Goal: Task Accomplishment & Management: Manage account settings

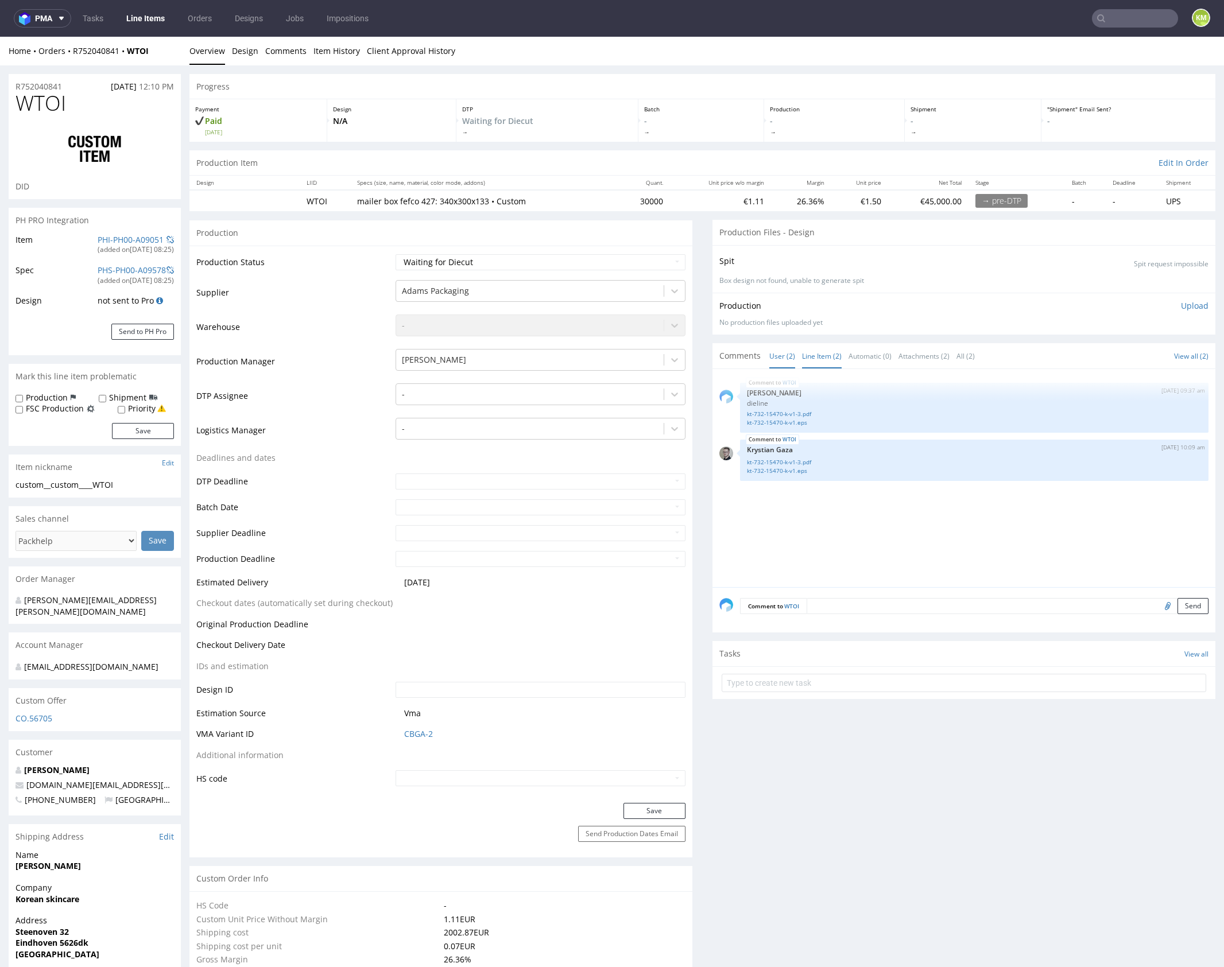
click at [815, 352] on link "Line Item (2)" at bounding box center [822, 356] width 40 height 25
click at [857, 500] on div "WTOI 15th Sep 25 | 09:37 am Klaudia Wiśniewska dieline kt-732-15470-k-v1-3.pdf …" at bounding box center [967, 481] width 496 height 211
click at [857, 510] on div "WTOI 15th Sep 25 | 09:37 am Klaudia Wiśniewska dieline kt-732-15470-k-v1-3.pdf …" at bounding box center [967, 481] width 496 height 211
click at [929, 542] on div "WTOI 15th Sep 25 | 09:37 am Klaudia Wiśniewska dieline kt-732-15470-k-v1-3.pdf …" at bounding box center [967, 481] width 496 height 211
click at [771, 352] on link "User (2)" at bounding box center [782, 356] width 26 height 25
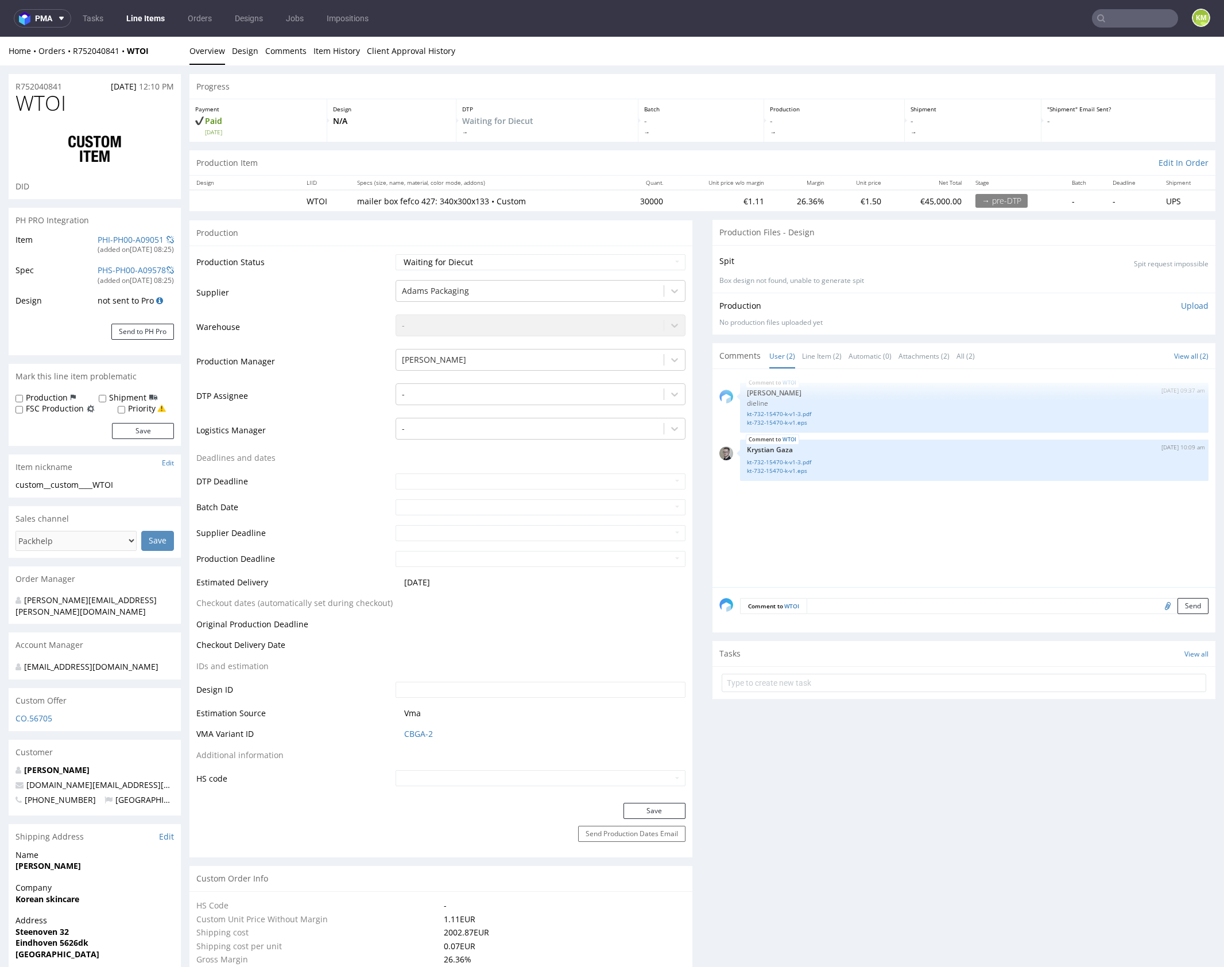
click at [791, 501] on div "WTOI 15th Sep 25 | 09:37 am Klaudia Wiśniewska dieline kt-732-15470-k-v1-3.pdf …" at bounding box center [967, 481] width 496 height 211
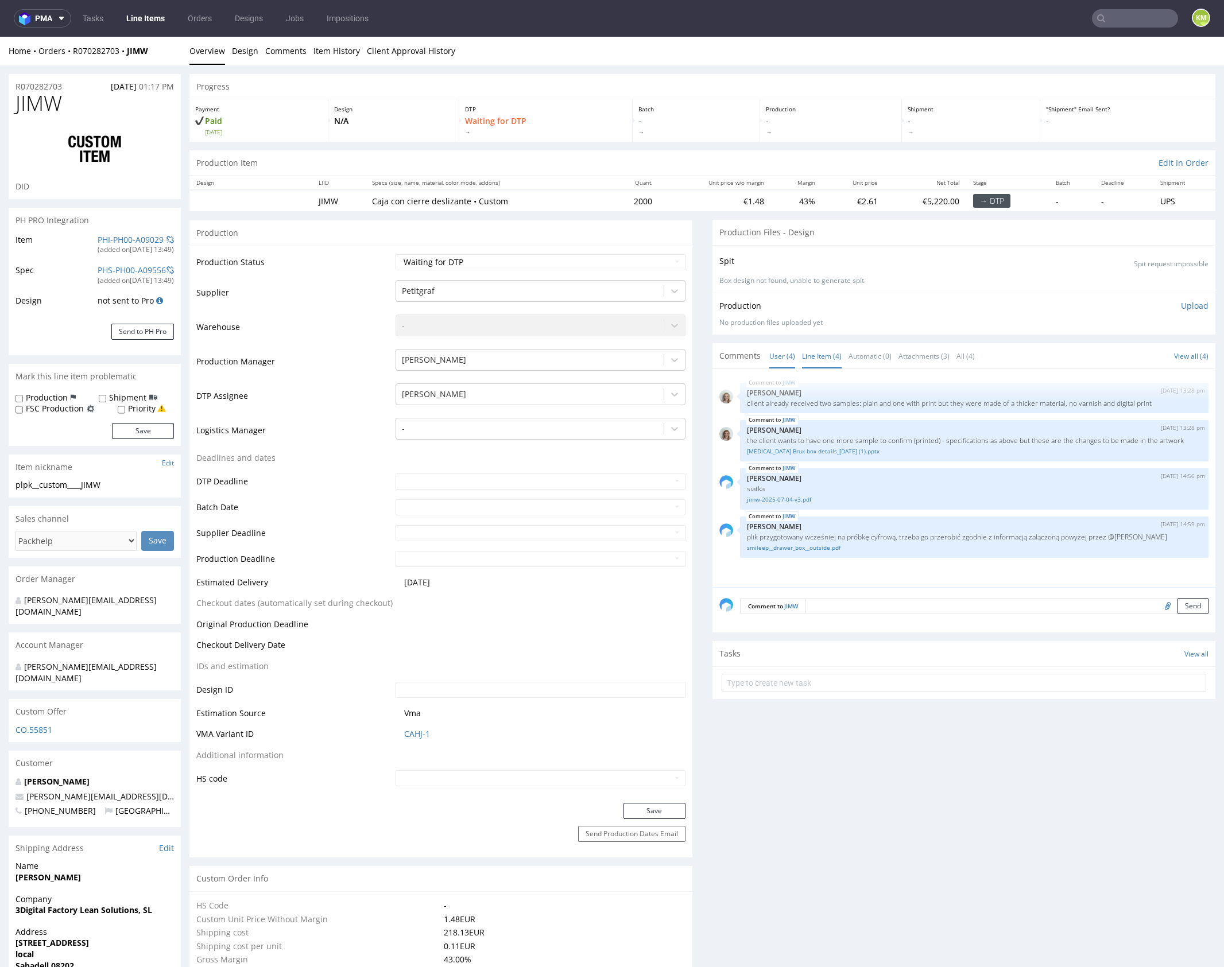
click at [818, 362] on link "Line Item (4)" at bounding box center [822, 356] width 40 height 25
click at [831, 552] on link "smileep__drawer_box__outside.pdf" at bounding box center [974, 548] width 455 height 9
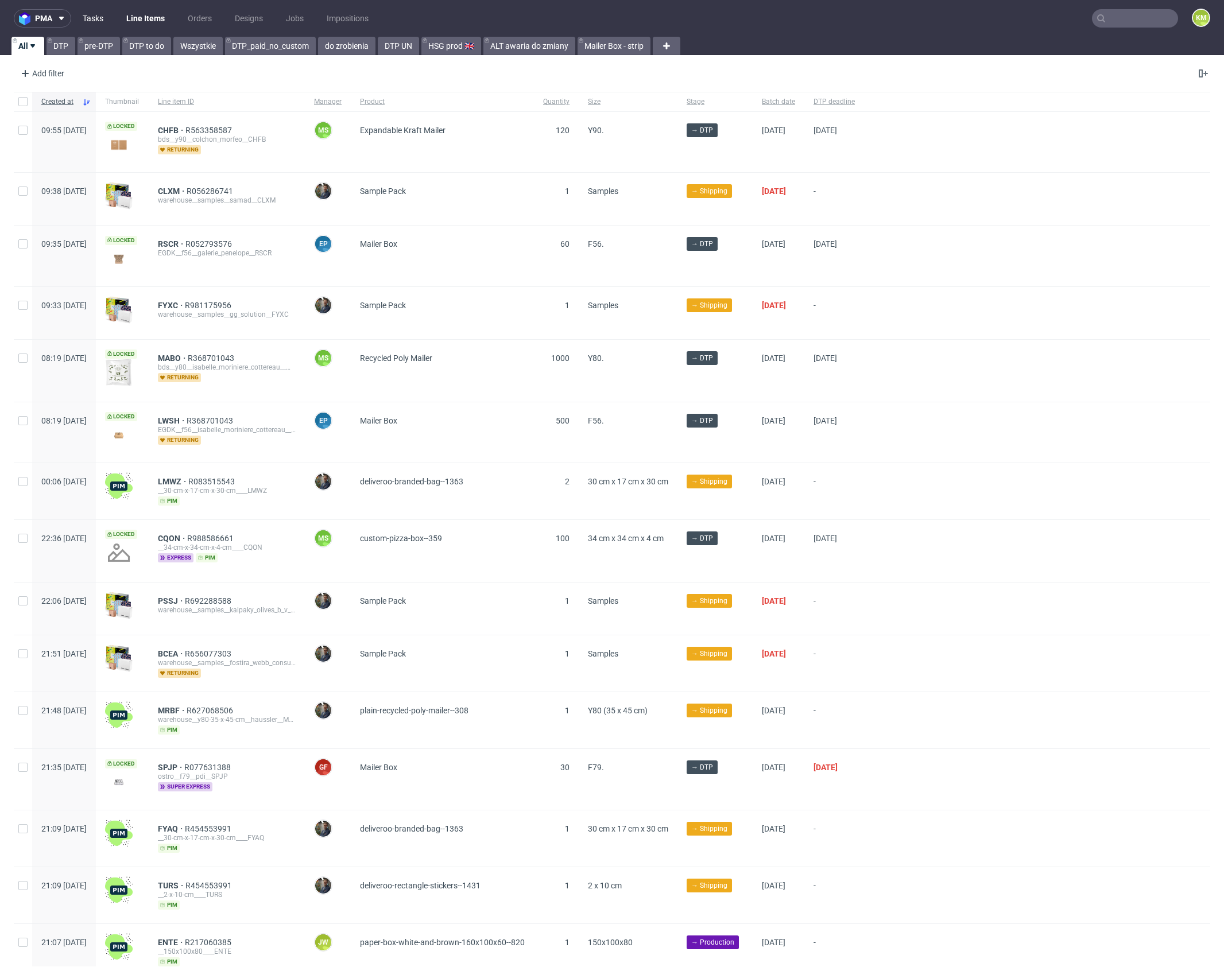
click at [102, 14] on link "Tasks" at bounding box center [93, 18] width 34 height 18
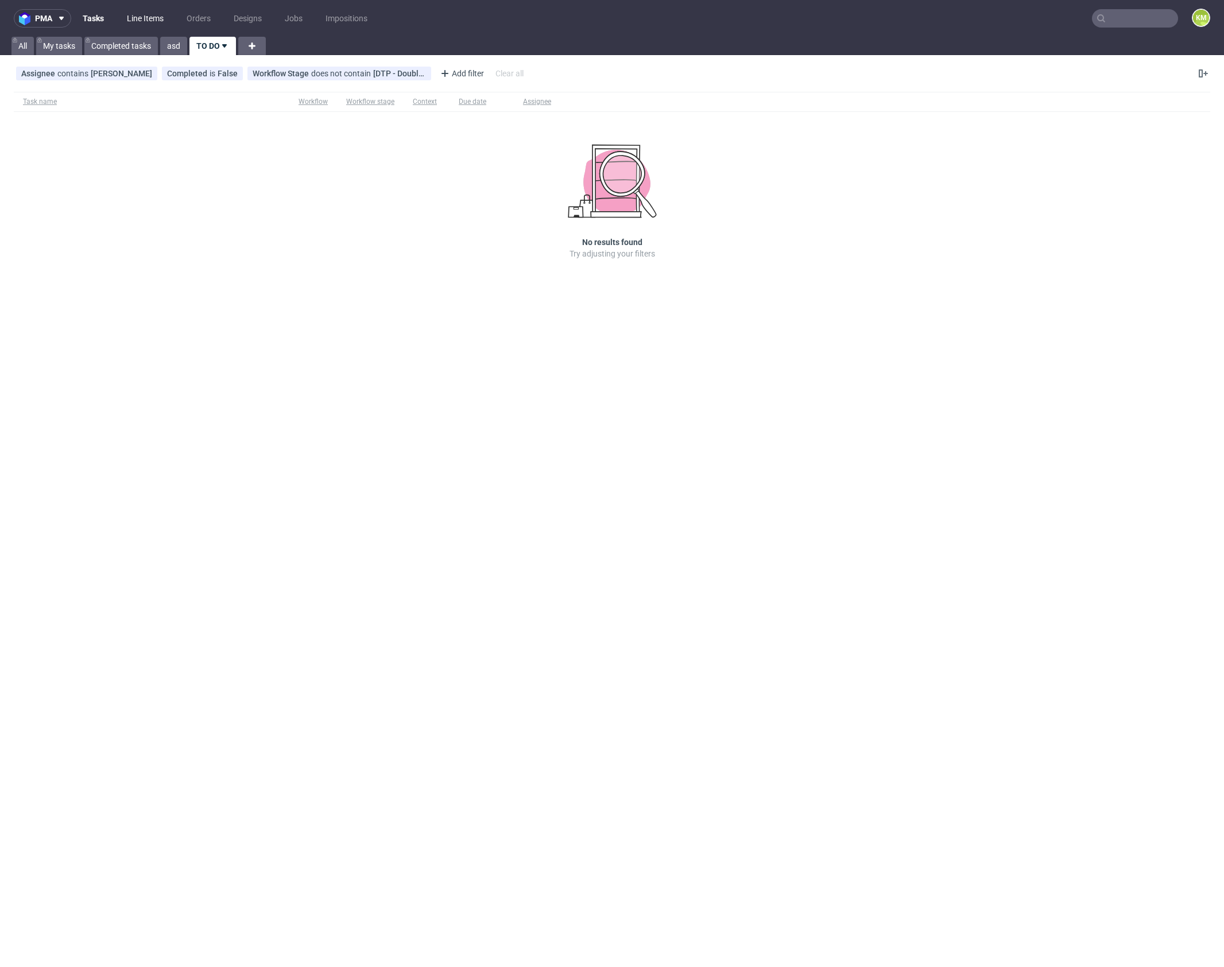
click at [138, 18] on link "Line Items" at bounding box center [145, 18] width 51 height 18
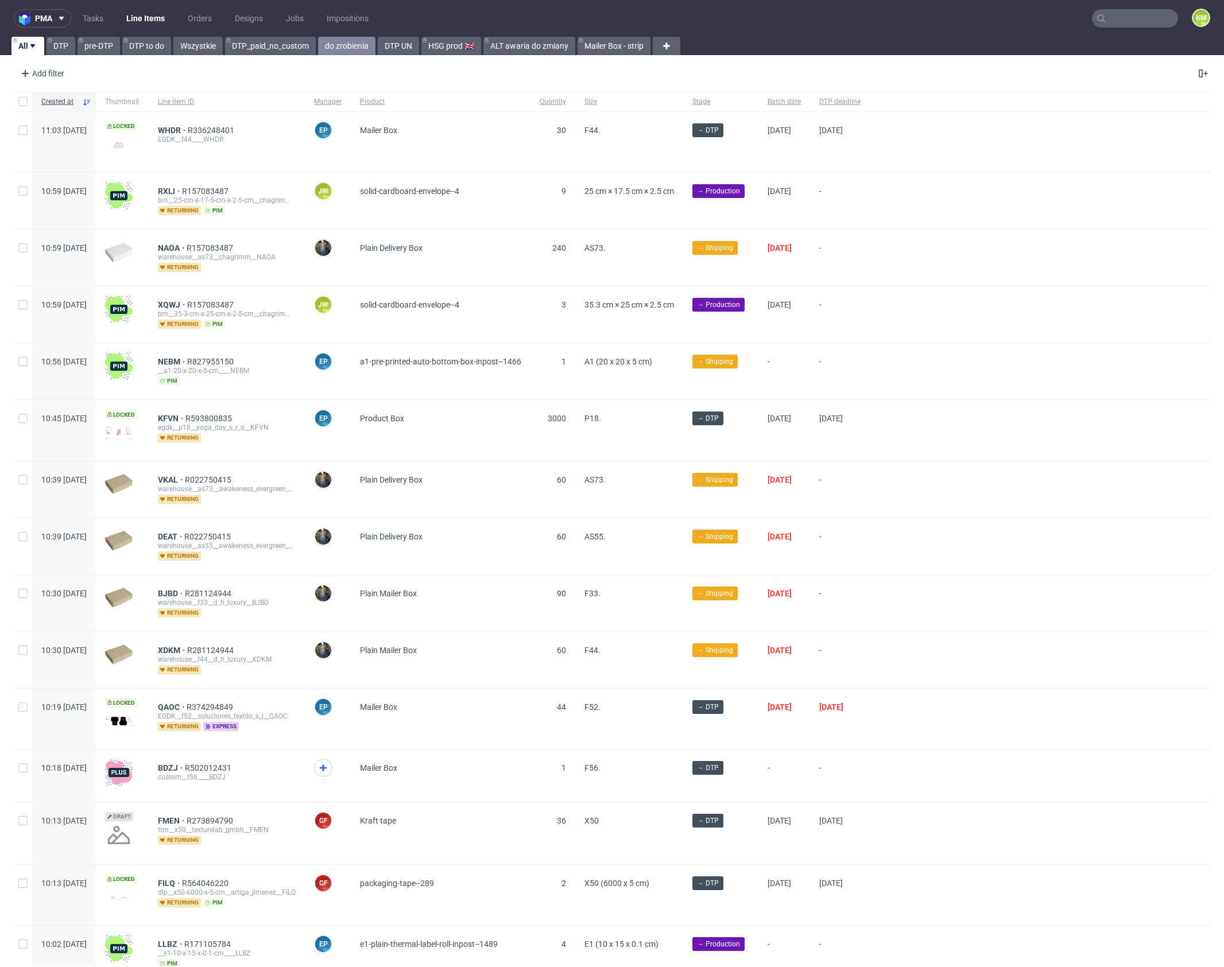
click at [358, 47] on link "do zrobienia" at bounding box center [346, 46] width 57 height 18
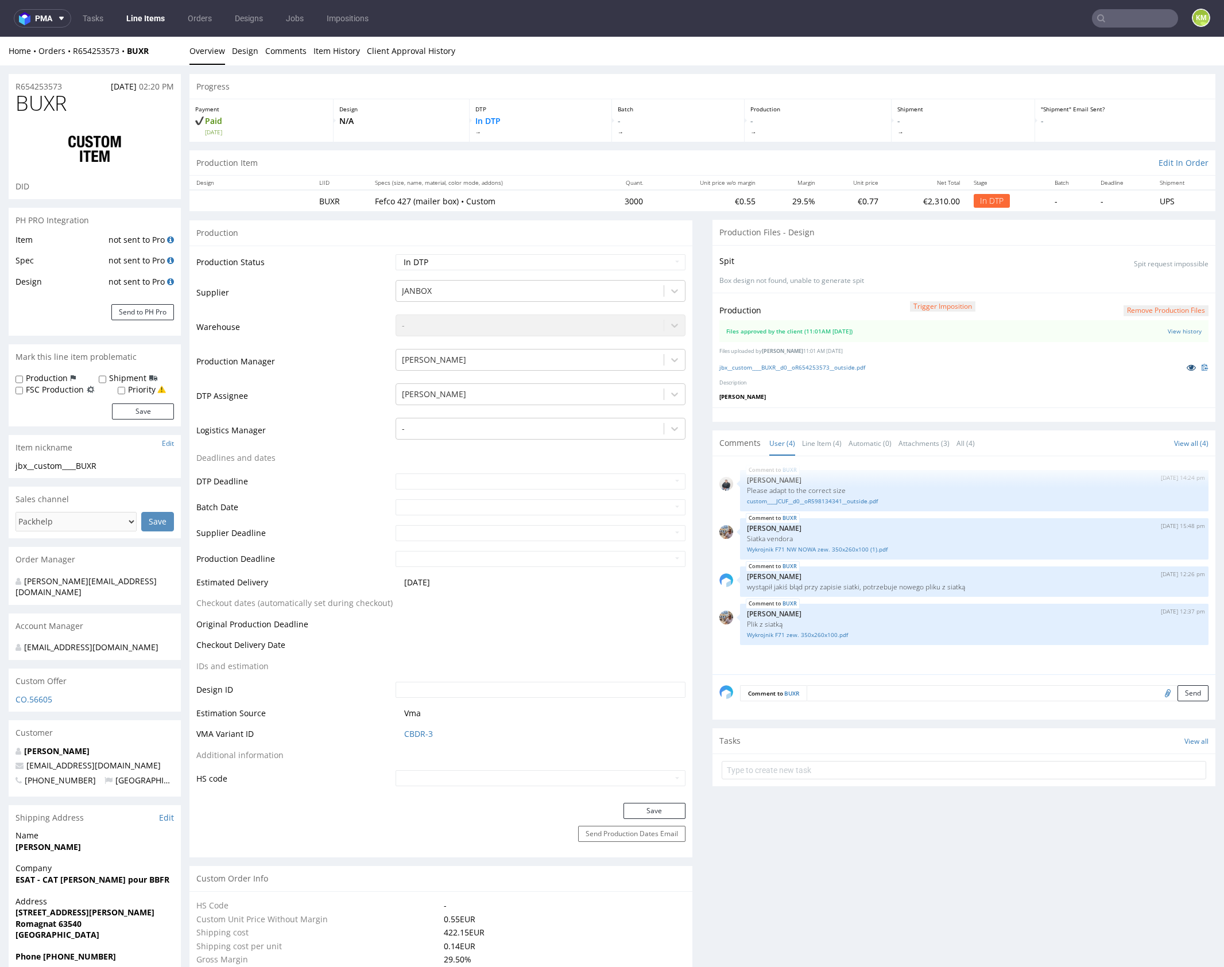
click at [1187, 363] on icon at bounding box center [1191, 367] width 9 height 8
click at [593, 263] on select "Waiting for Artwork Waiting for Diecut Waiting for Mockup Waiting for DTP Waiti…" at bounding box center [541, 262] width 290 height 16
select select "dtp_waiting_for_double_check"
click at [396, 254] on select "Waiting for Artwork Waiting for Diecut Waiting for Mockup Waiting for DTP Waiti…" at bounding box center [541, 262] width 290 height 16
click at [645, 812] on button "Save" at bounding box center [655, 811] width 62 height 16
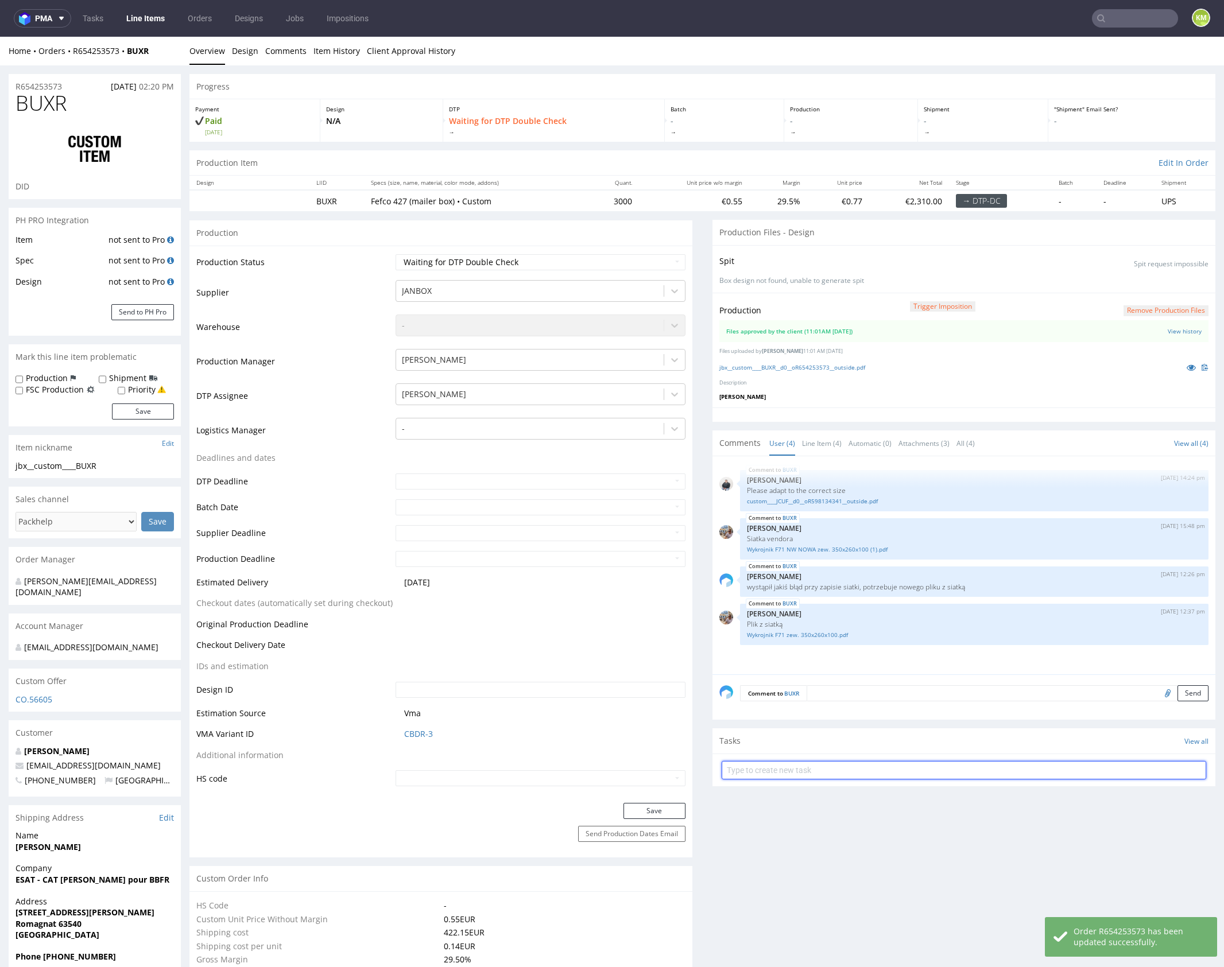
click at [838, 772] on input "text" at bounding box center [964, 770] width 485 height 18
type input "dch"
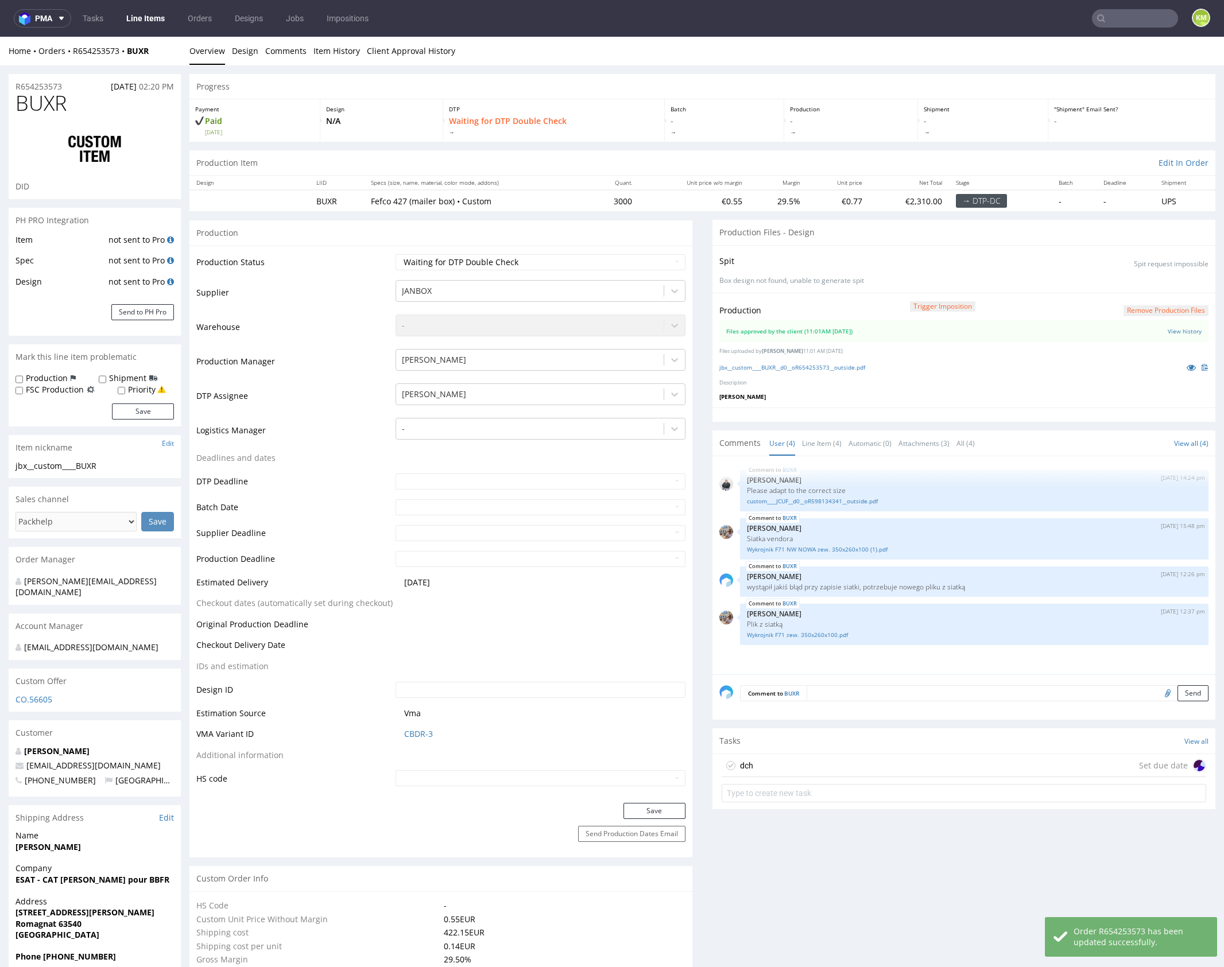
click at [839, 768] on div "dch Set due date" at bounding box center [964, 765] width 485 height 23
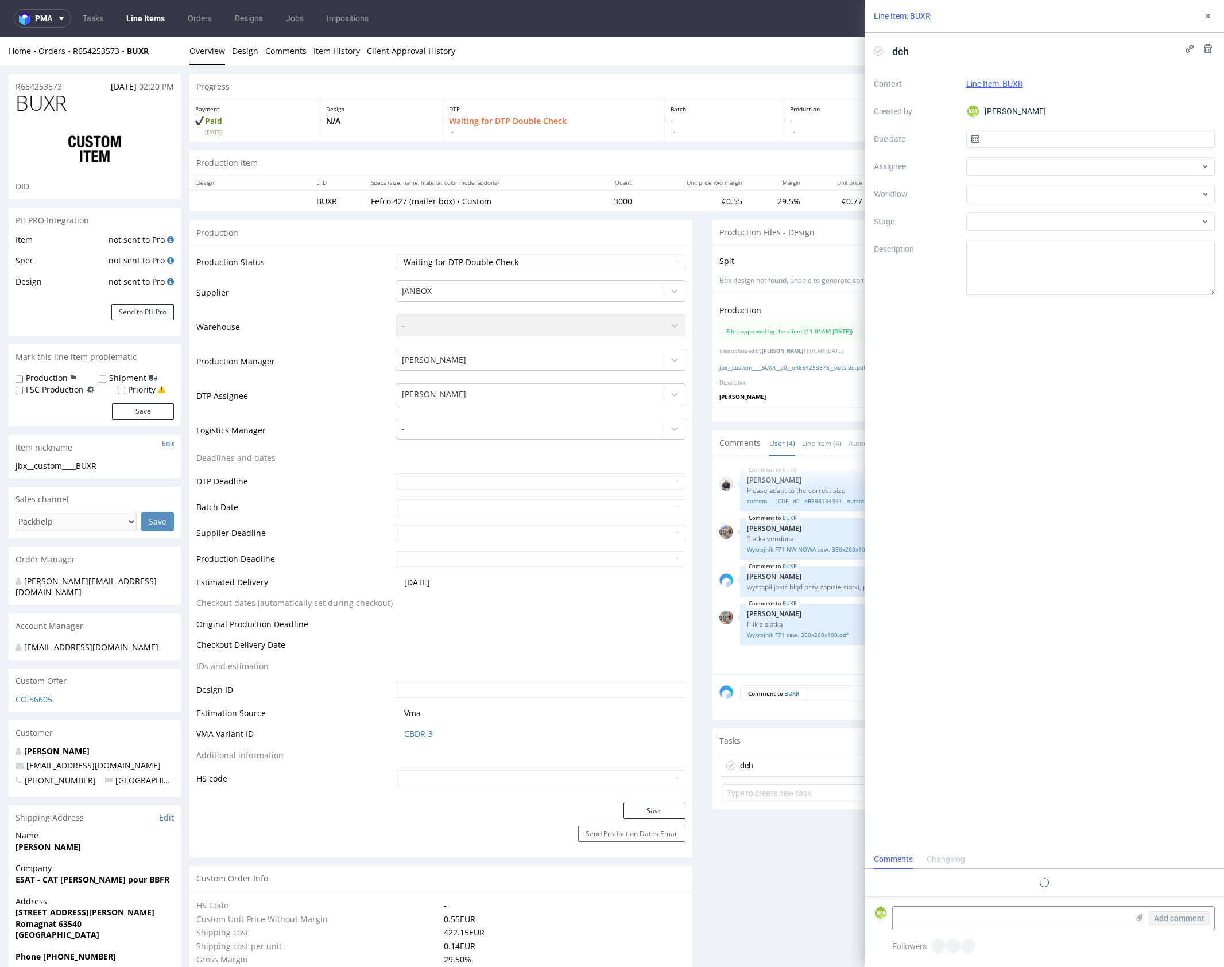
scroll to position [9, 0]
click at [1038, 131] on input "text" at bounding box center [1090, 139] width 249 height 18
click at [1062, 251] on button "15" at bounding box center [1053, 255] width 18 height 18
type input "15/09/2025"
click at [1023, 162] on div at bounding box center [1090, 166] width 249 height 18
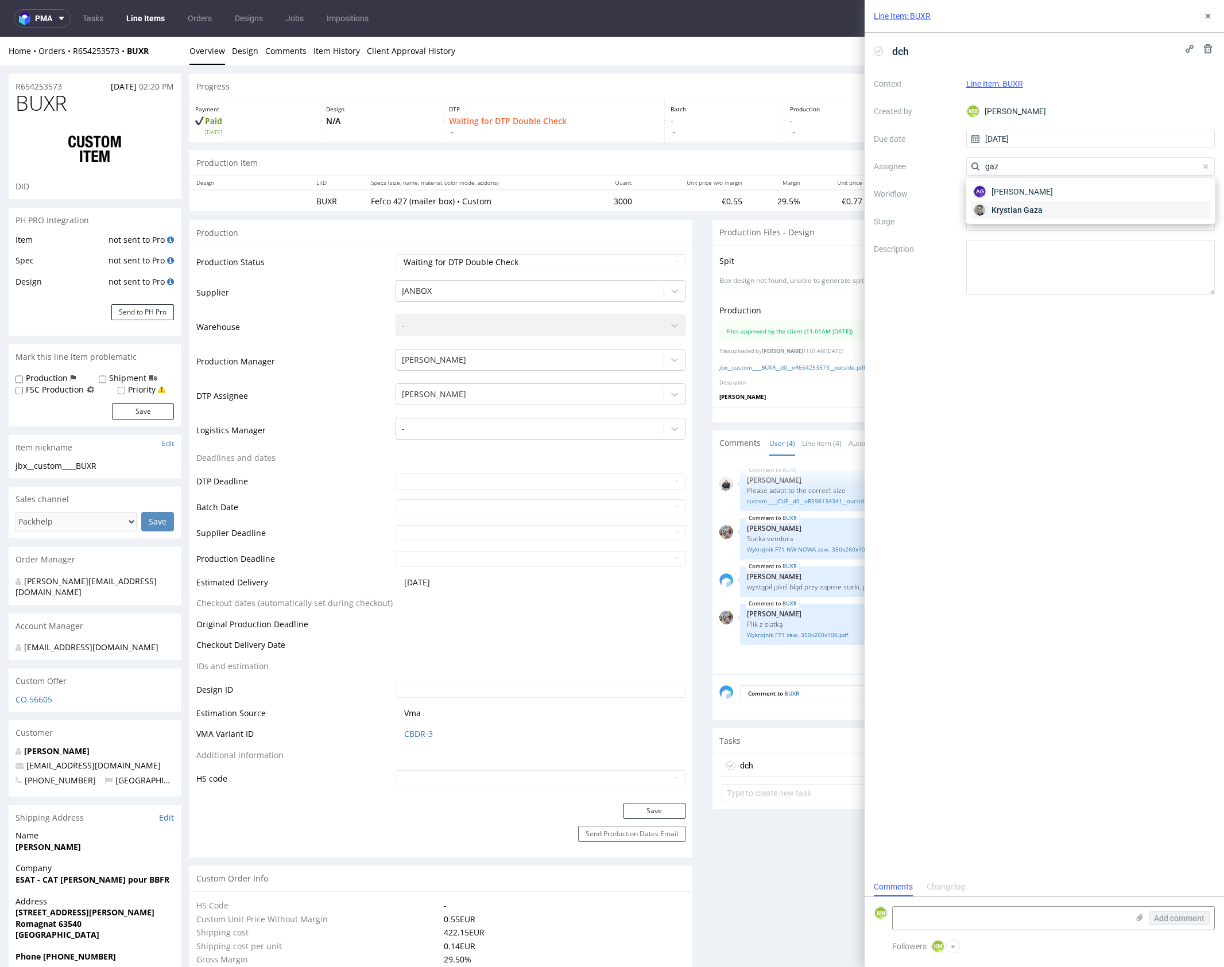
type input "gaz"
click at [1023, 208] on span "Krystian Gaza" at bounding box center [1017, 209] width 51 height 11
click at [1022, 199] on div at bounding box center [1090, 194] width 249 height 18
click at [1031, 231] on div "DTP - Double Check" at bounding box center [1090, 235] width 239 height 21
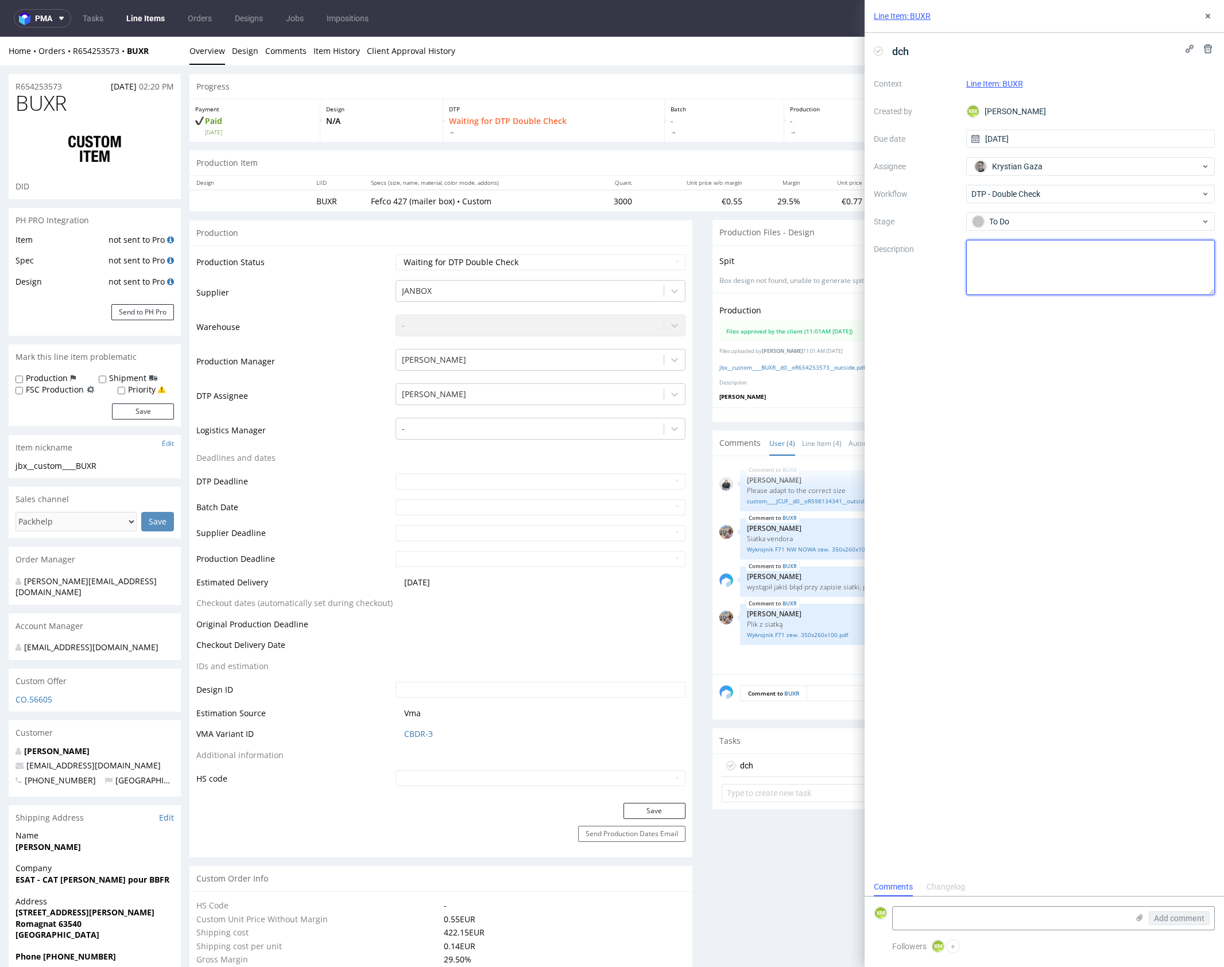
drag, startPoint x: 1028, startPoint y: 255, endPoint x: 1135, endPoint y: 88, distance: 198.3
click at [1029, 252] on textarea at bounding box center [1090, 267] width 249 height 55
click at [1207, 16] on use at bounding box center [1208, 16] width 5 height 5
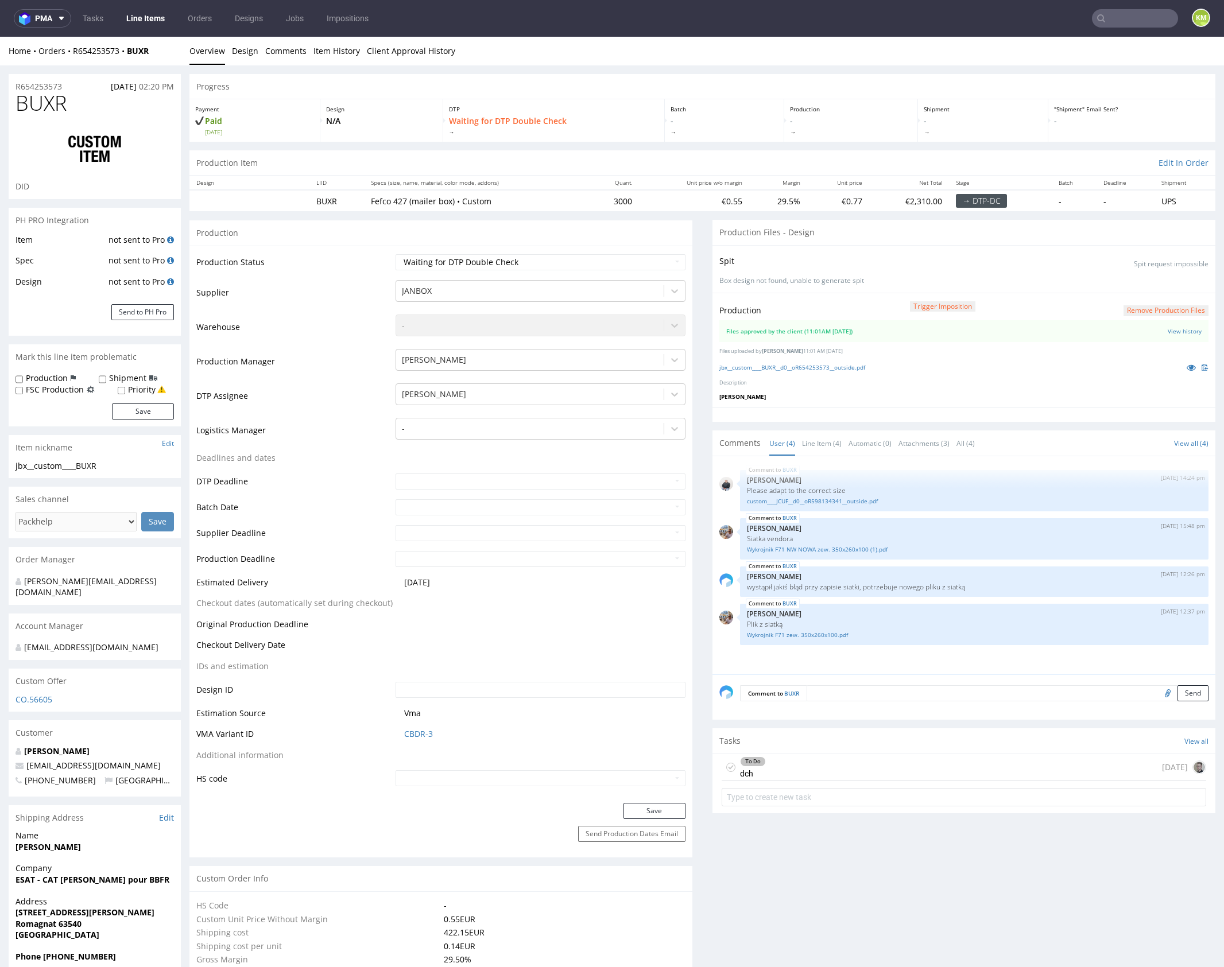
click at [859, 660] on div "BUXR 5th Sep 25 | 14:24 pm Adrian Margula Please adapt to the correct size cust…" at bounding box center [967, 568] width 496 height 211
click at [837, 770] on div "To Do dch today" at bounding box center [964, 767] width 485 height 27
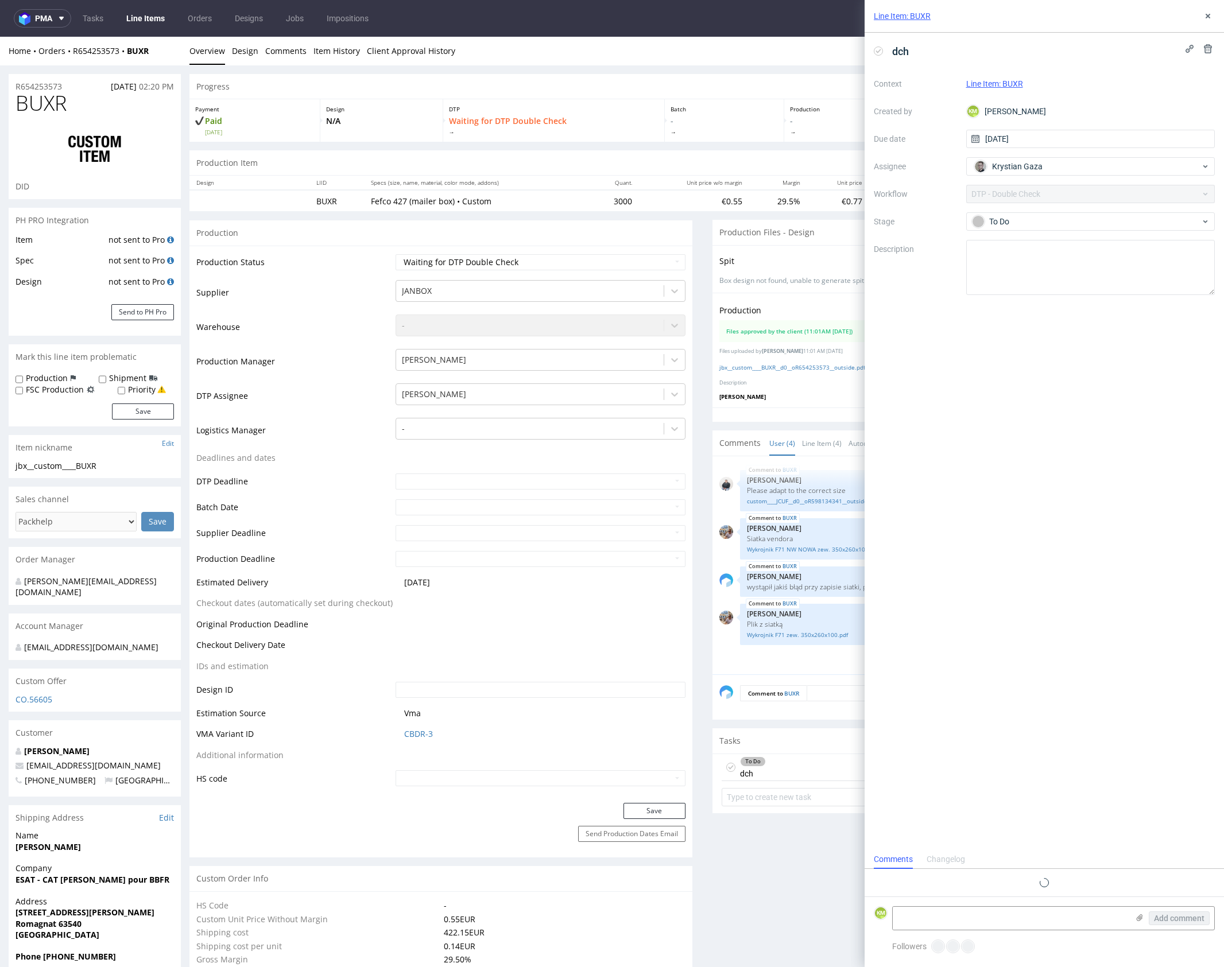
scroll to position [9, 0]
click at [1209, 11] on button at bounding box center [1208, 16] width 14 height 14
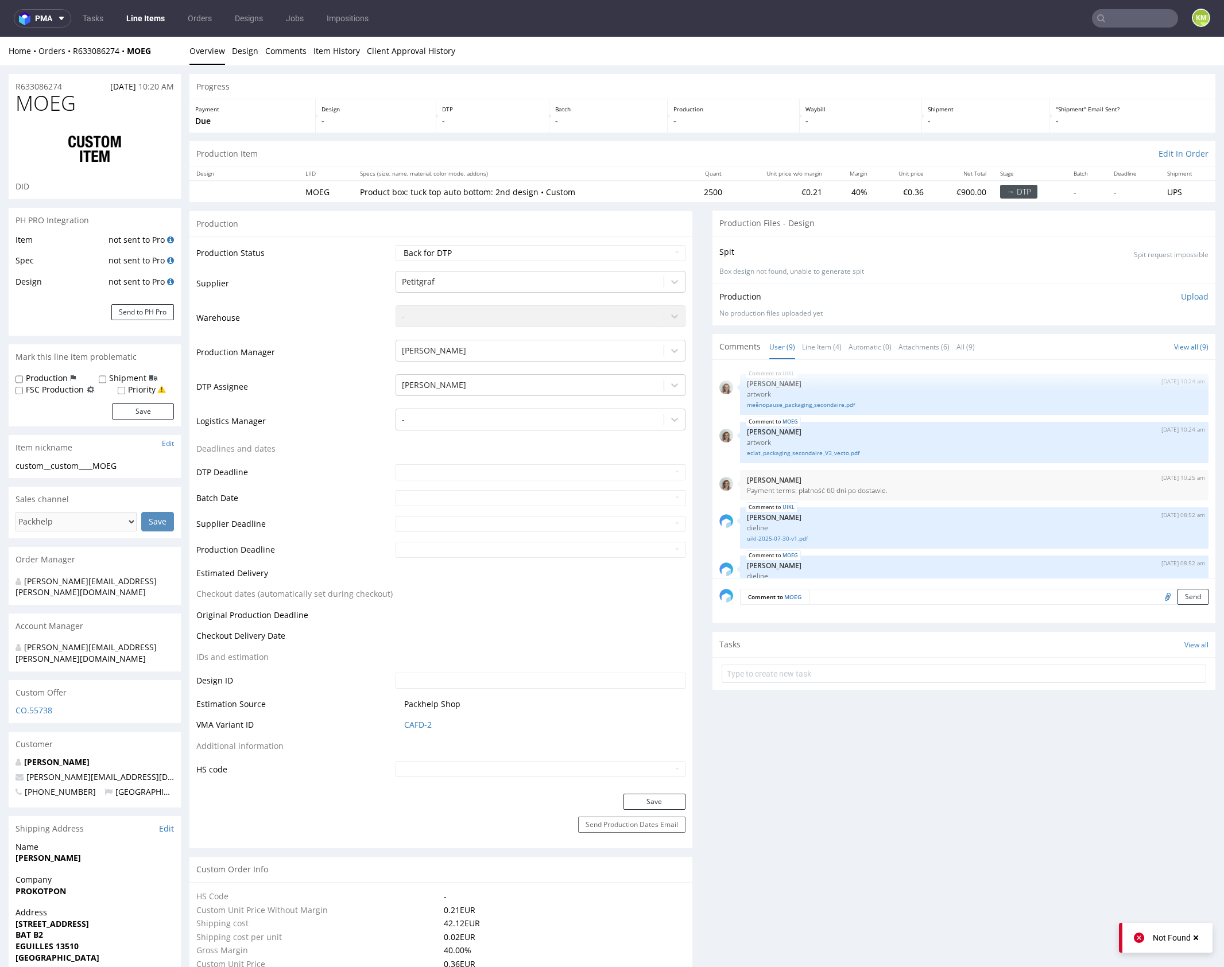
scroll to position [283, 0]
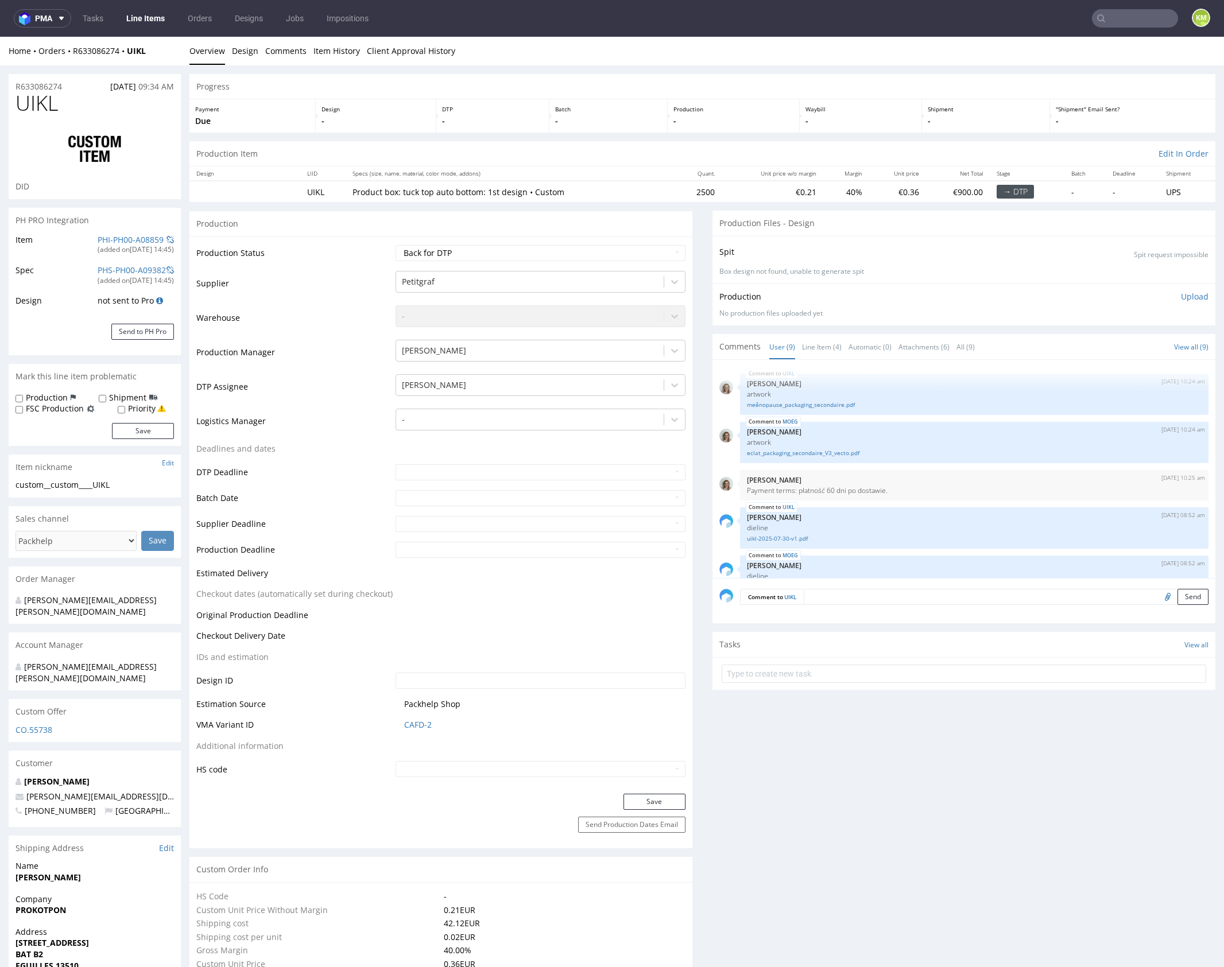
scroll to position [283, 0]
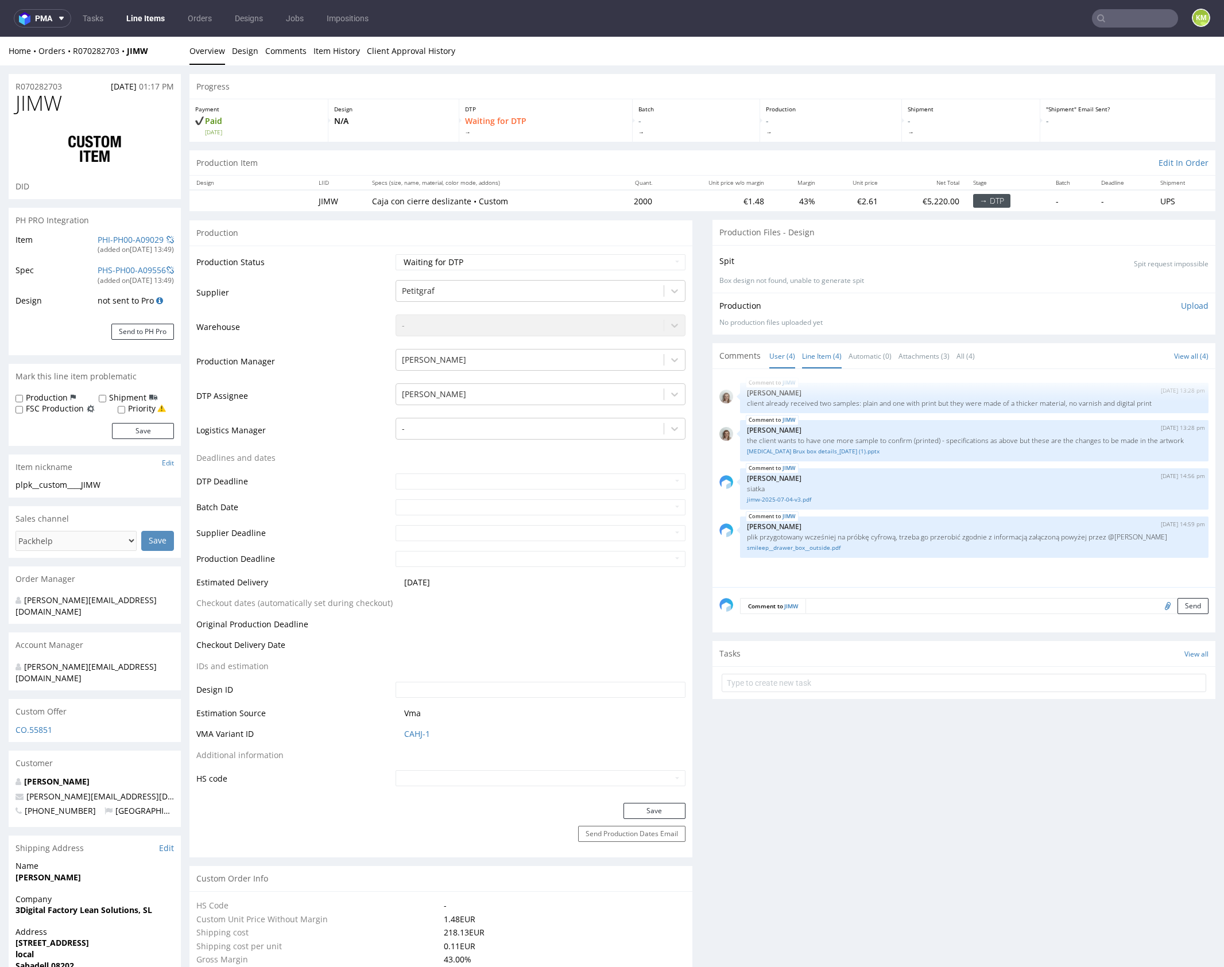
click at [812, 359] on link "Line Item (4)" at bounding box center [822, 356] width 40 height 25
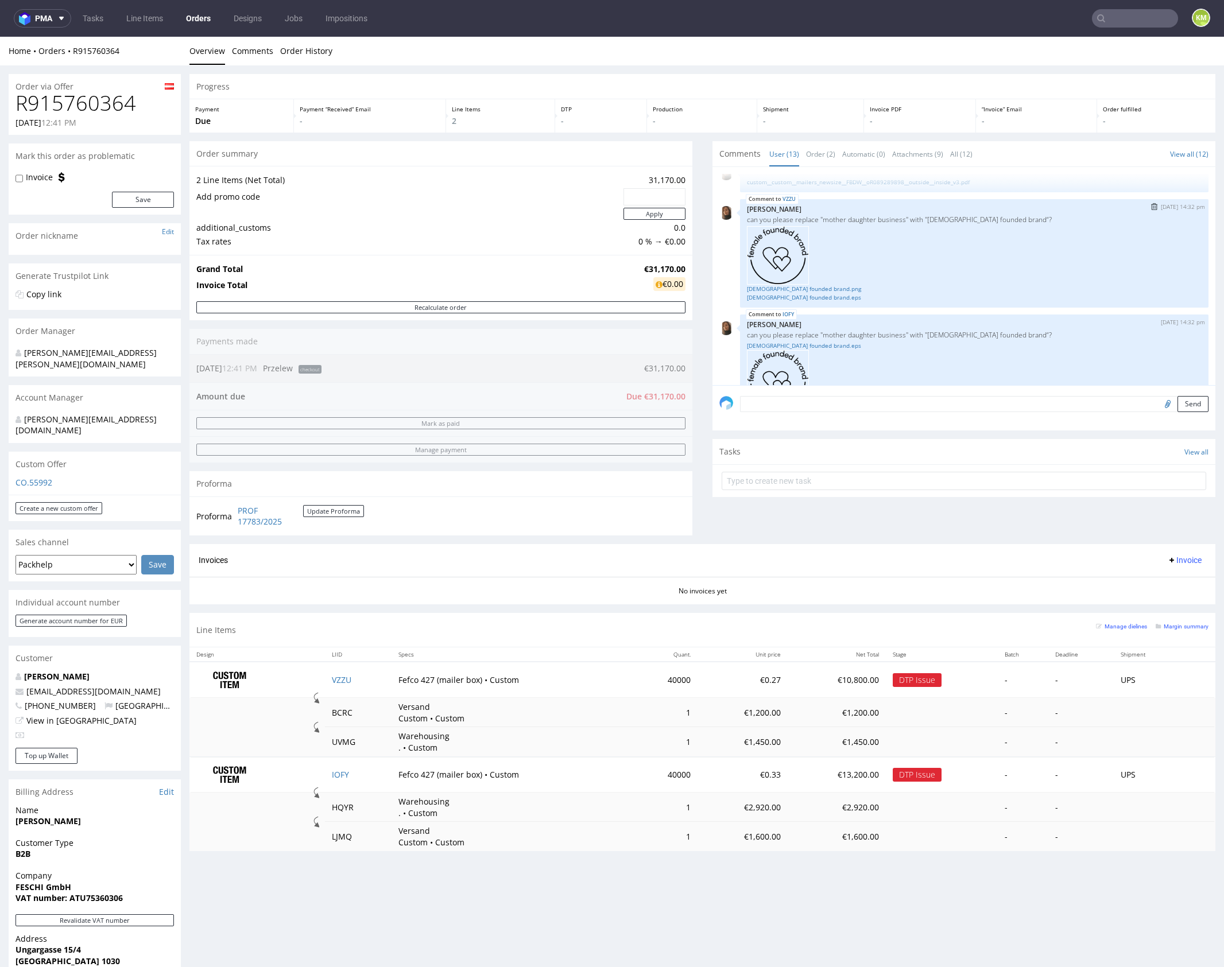
scroll to position [320, 0]
click at [808, 293] on link "female founded brand.eps" at bounding box center [974, 292] width 455 height 9
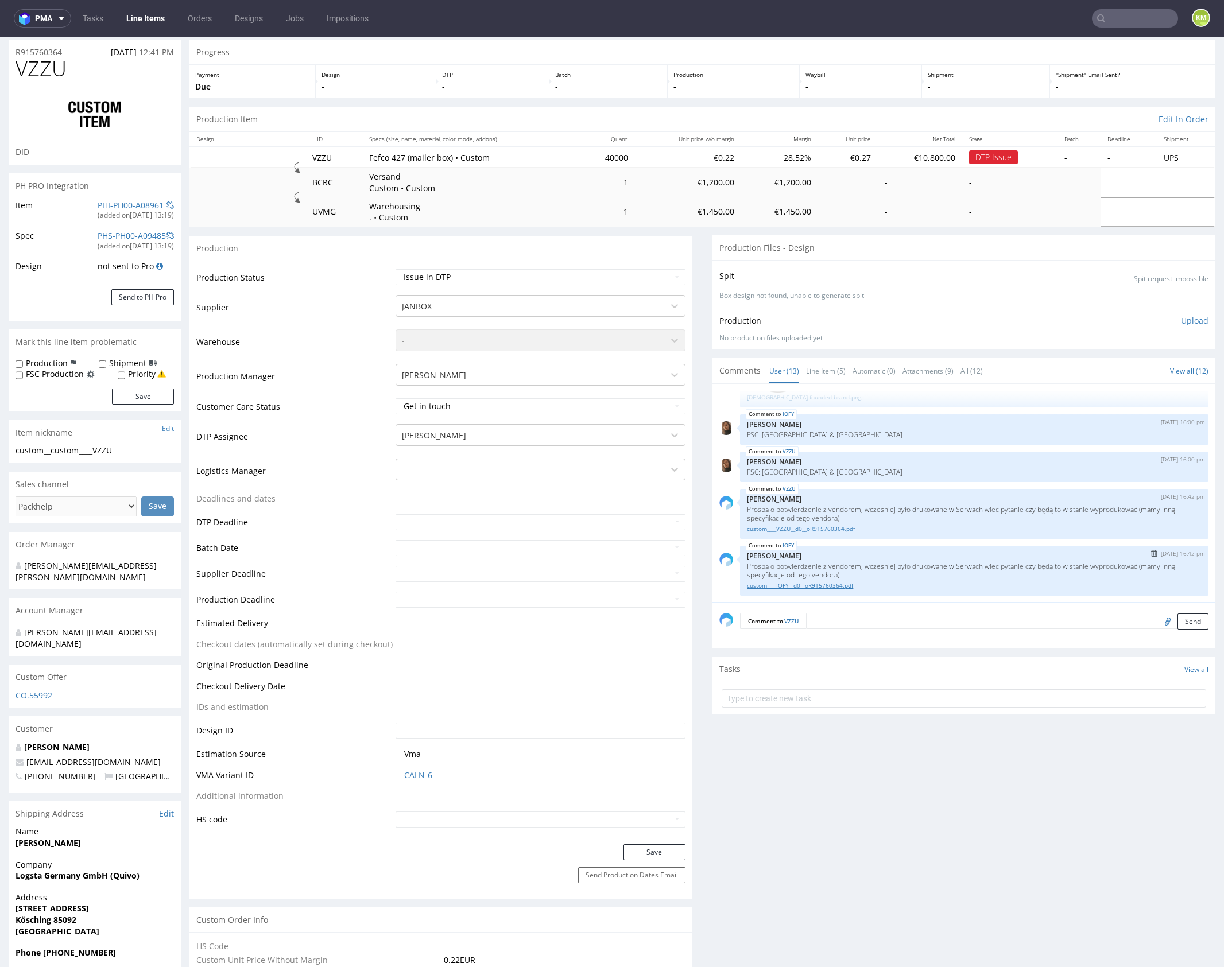
scroll to position [36, 0]
click at [844, 580] on link "custom____IOFY__d0__oR915760364.pdf" at bounding box center [974, 584] width 455 height 9
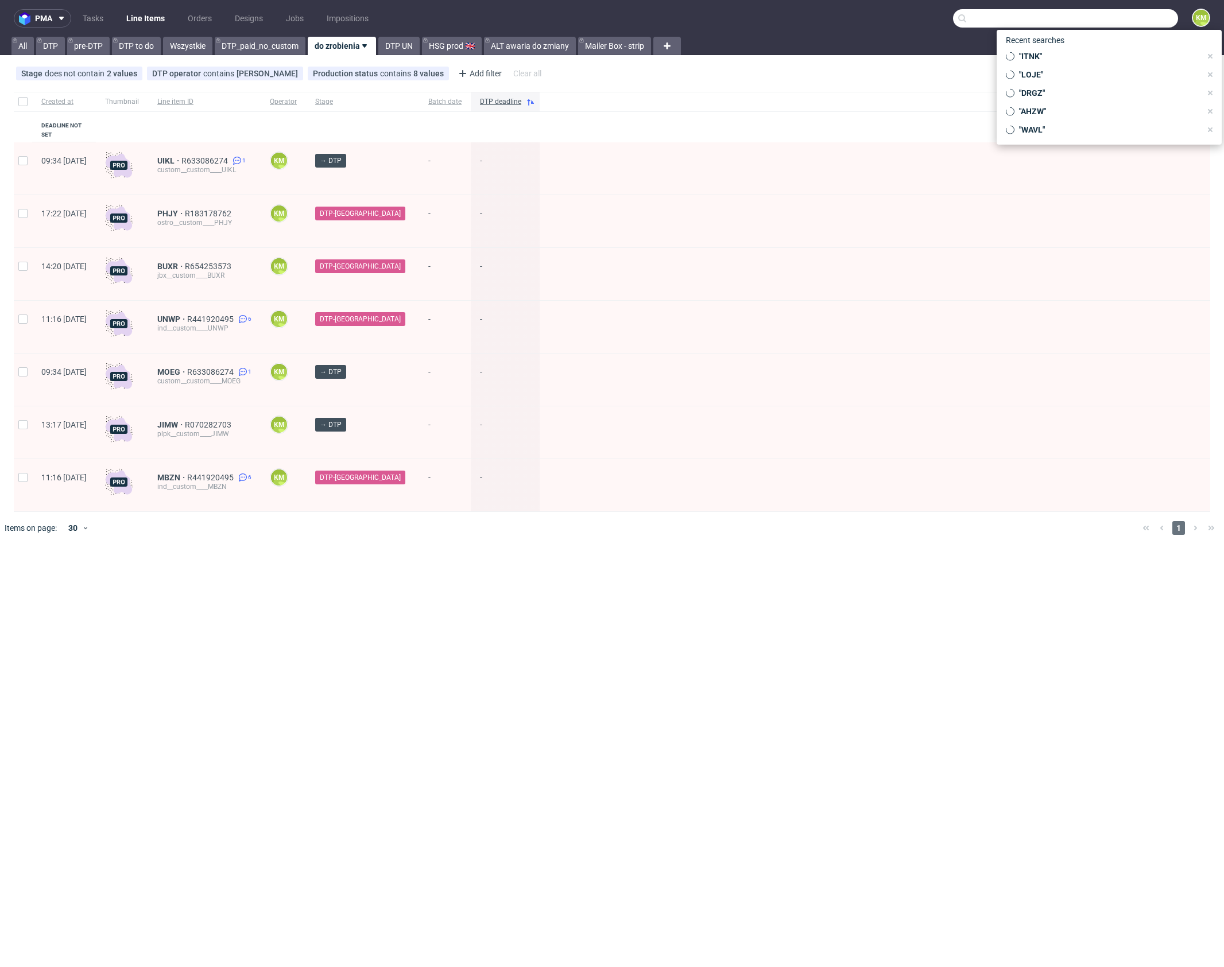
click at [1122, 14] on input "text" at bounding box center [1065, 18] width 225 height 18
type input "FBDW"
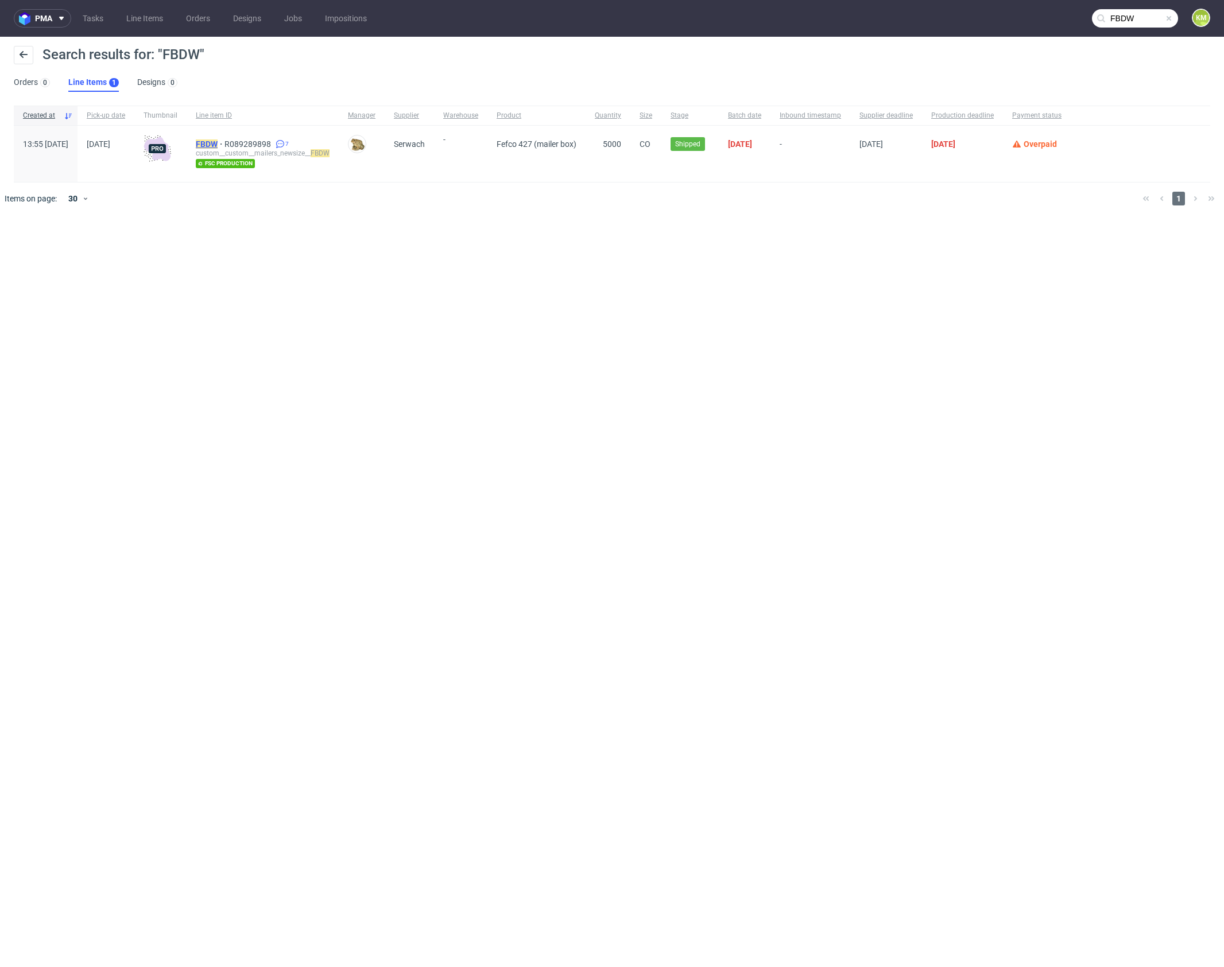
click at [218, 143] on mark "FBDW" at bounding box center [207, 144] width 22 height 9
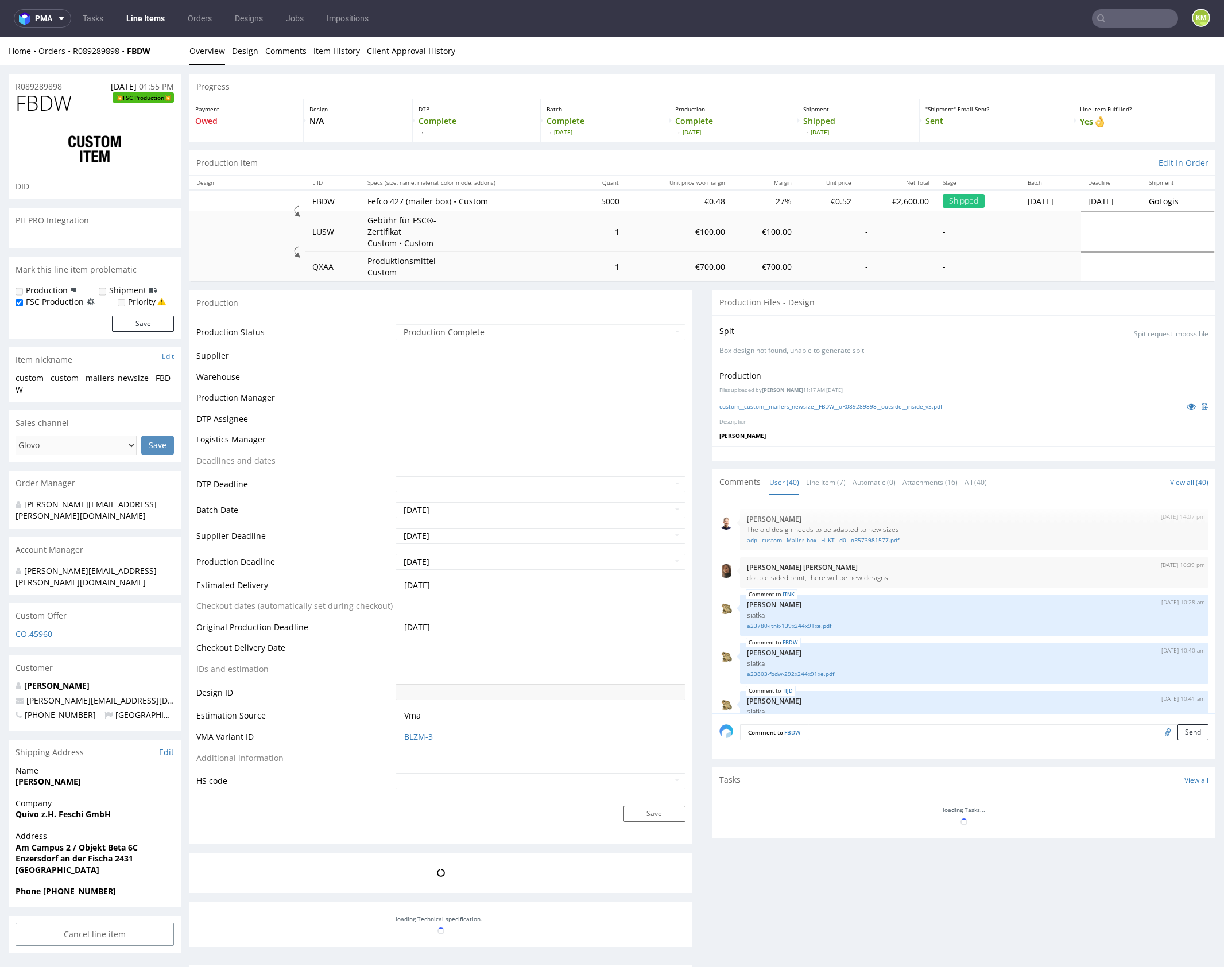
scroll to position [1964, 0]
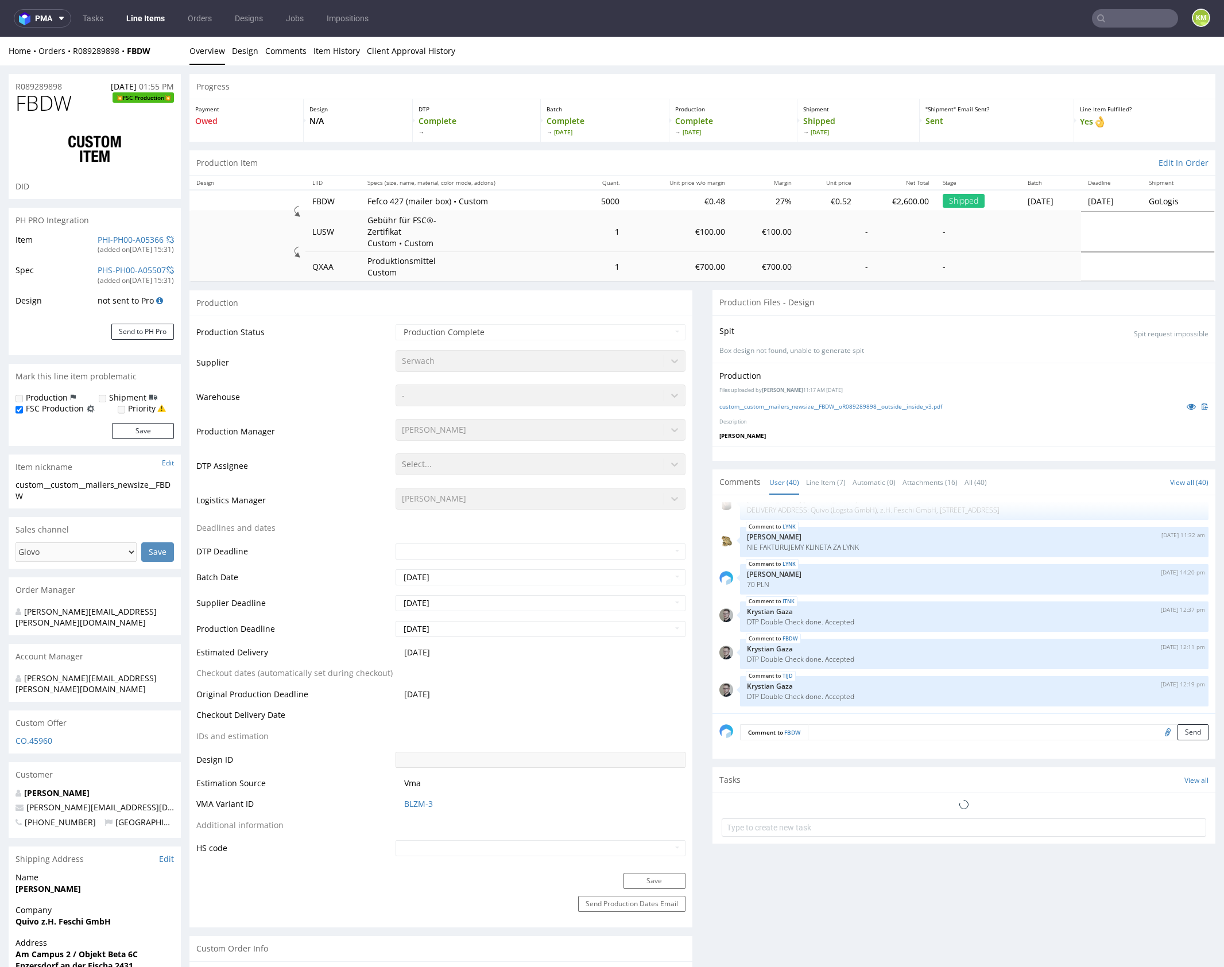
select select "in_progress"
click at [818, 479] on link "Line Item (7)" at bounding box center [826, 482] width 40 height 25
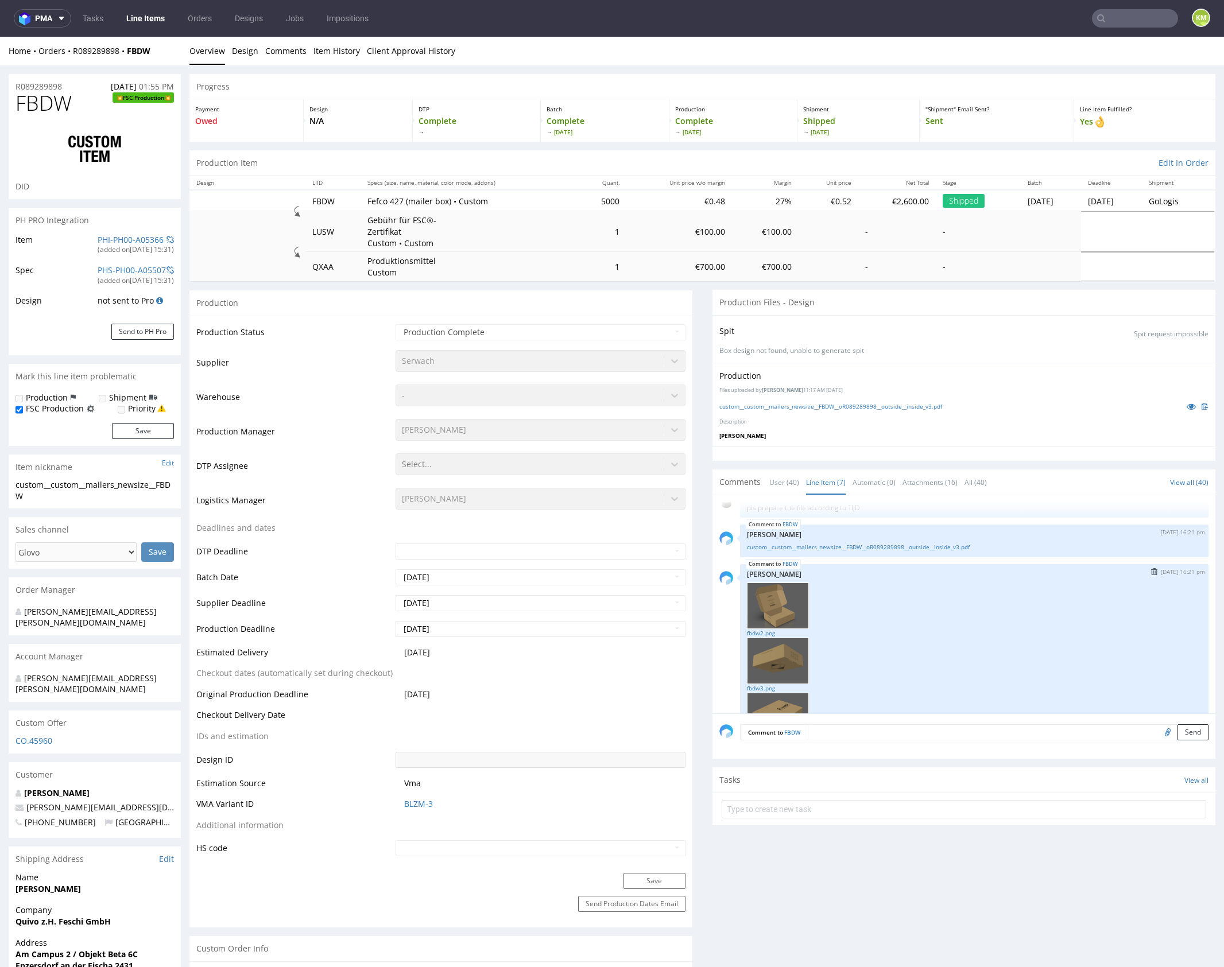
scroll to position [122, 0]
click at [747, 630] on link "fbdw2.png" at bounding box center [974, 630] width 455 height 9
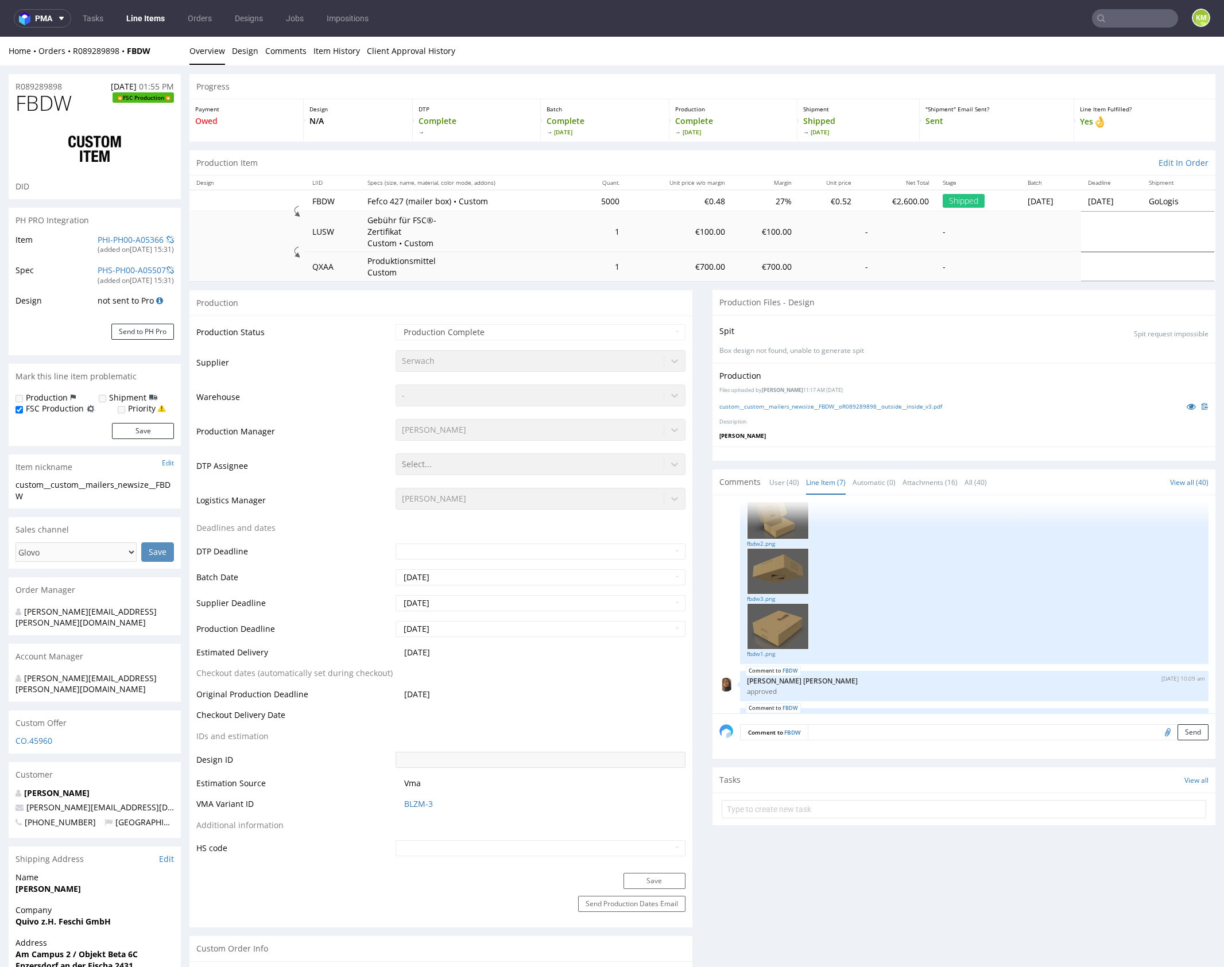
scroll to position [211, 0]
click at [760, 596] on link "fbdw3.png" at bounding box center [974, 596] width 455 height 9
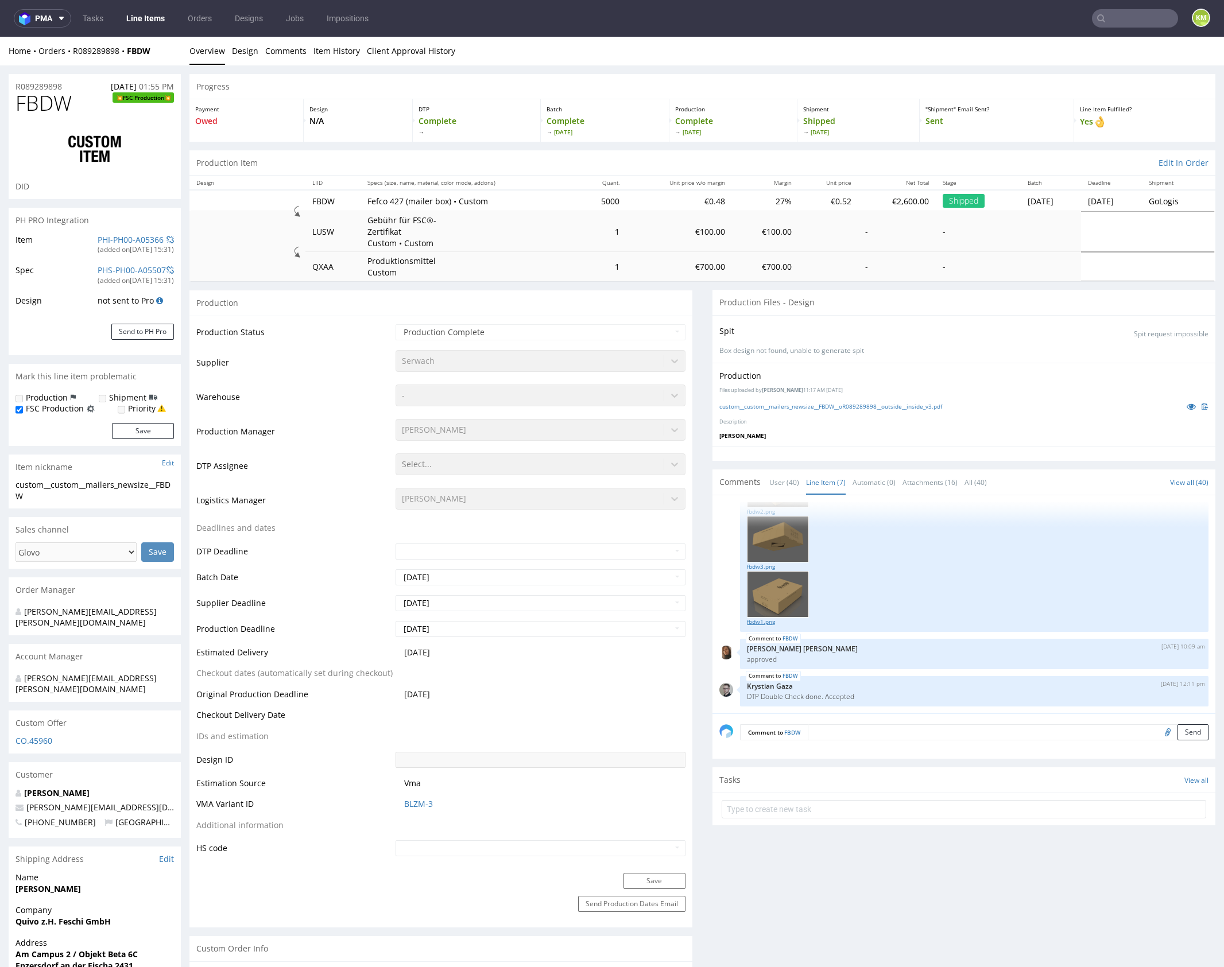
click at [764, 623] on link "fbdw1.png" at bounding box center [974, 622] width 455 height 9
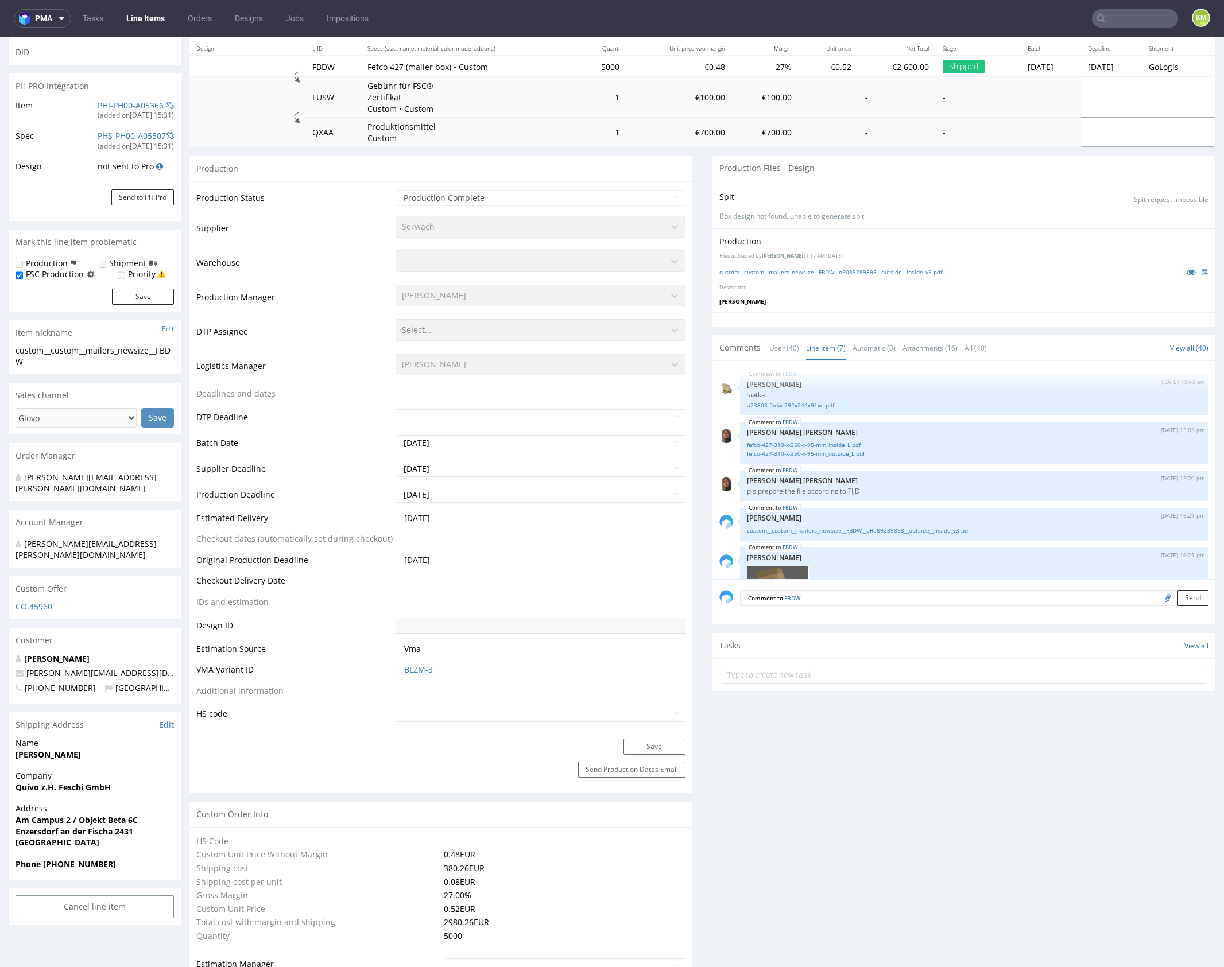
scroll to position [0, 0]
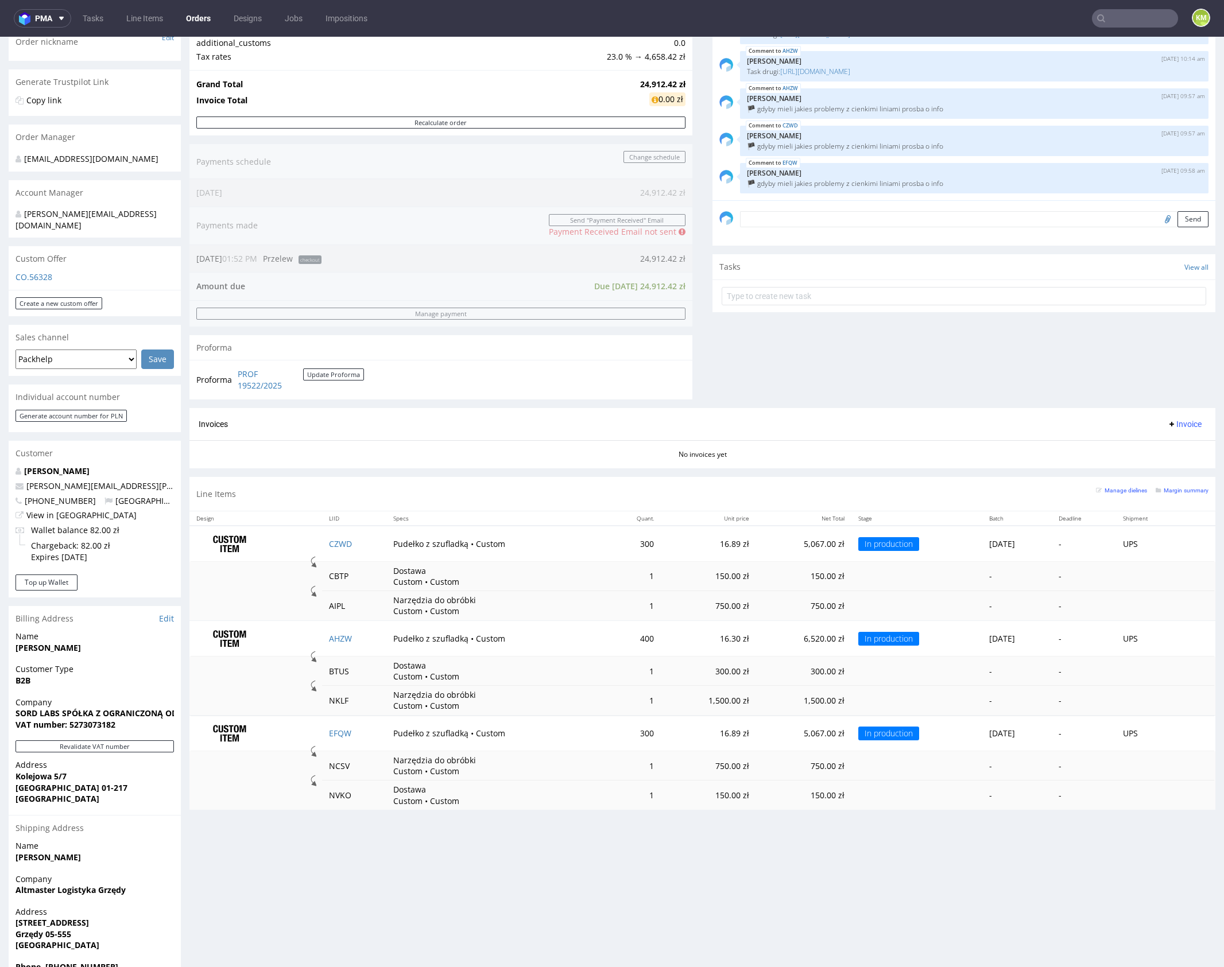
scroll to position [212, 0]
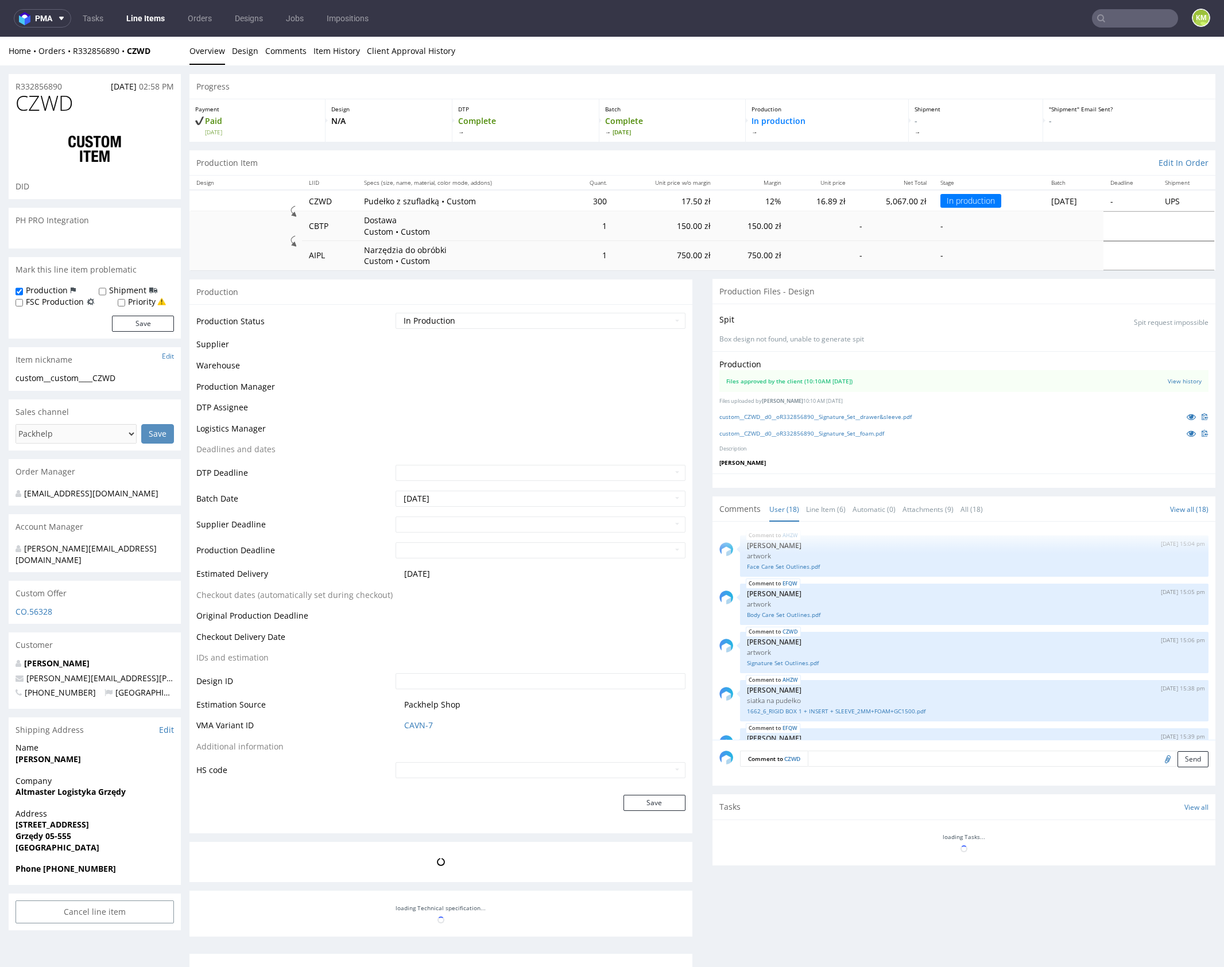
scroll to position [591, 0]
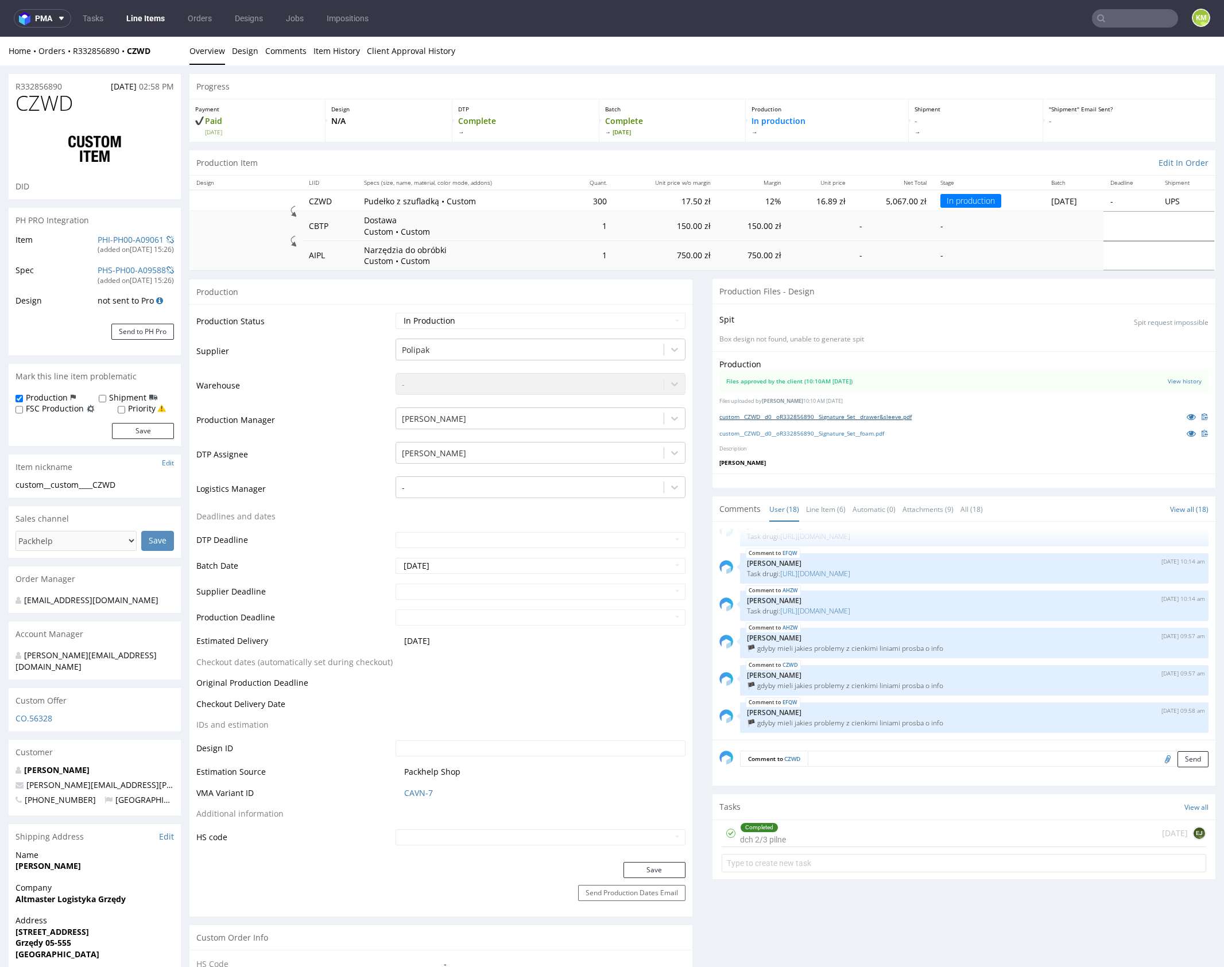
click at [899, 415] on link "custom__CZWD__d0__oR332856890__Signature_Set__drawer&sleeve.pdf" at bounding box center [815, 417] width 192 height 8
click at [877, 432] on link "custom__CZWD__d0__oR332856890__Signature_Set__foam.pdf" at bounding box center [801, 433] width 165 height 8
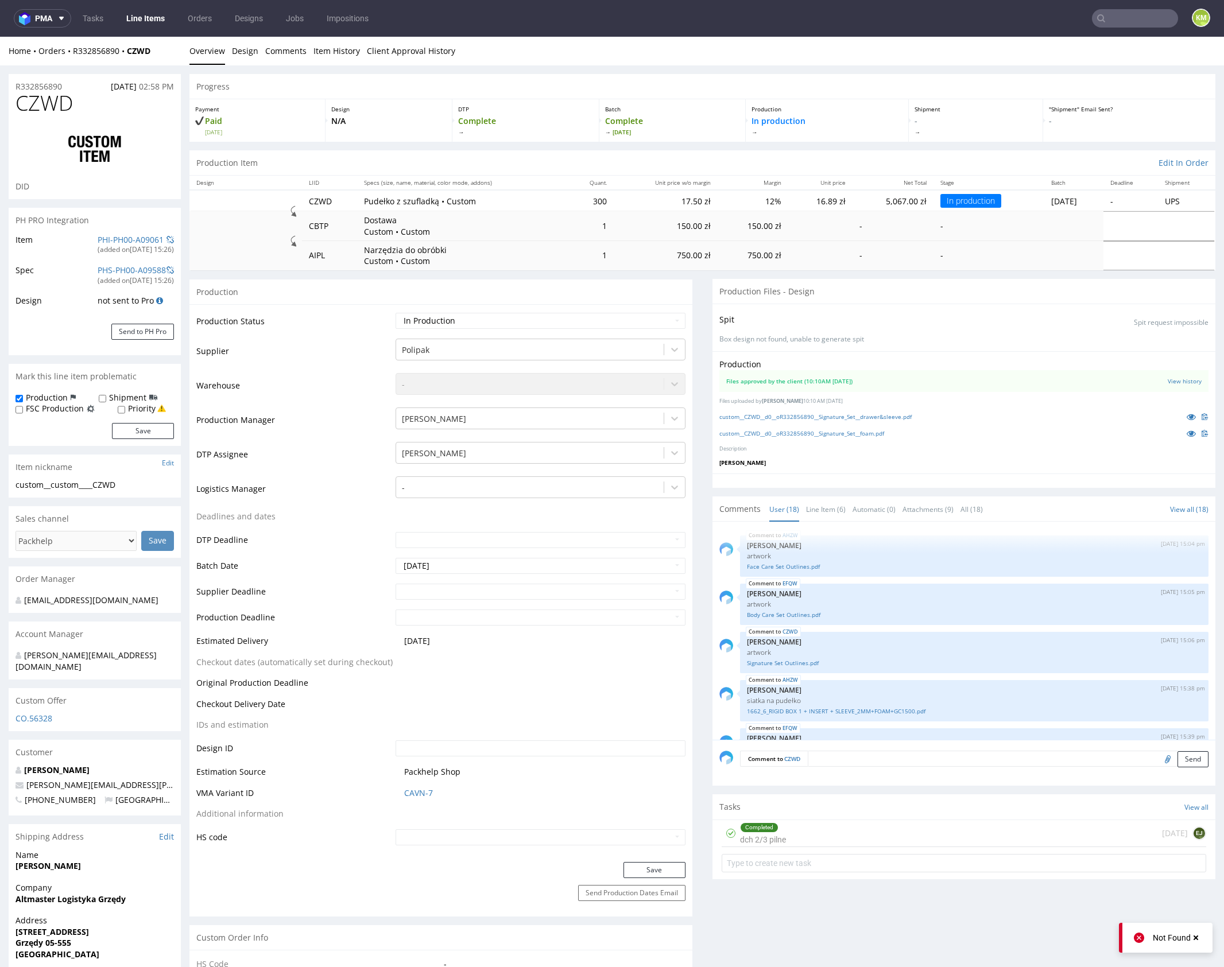
scroll to position [591, 0]
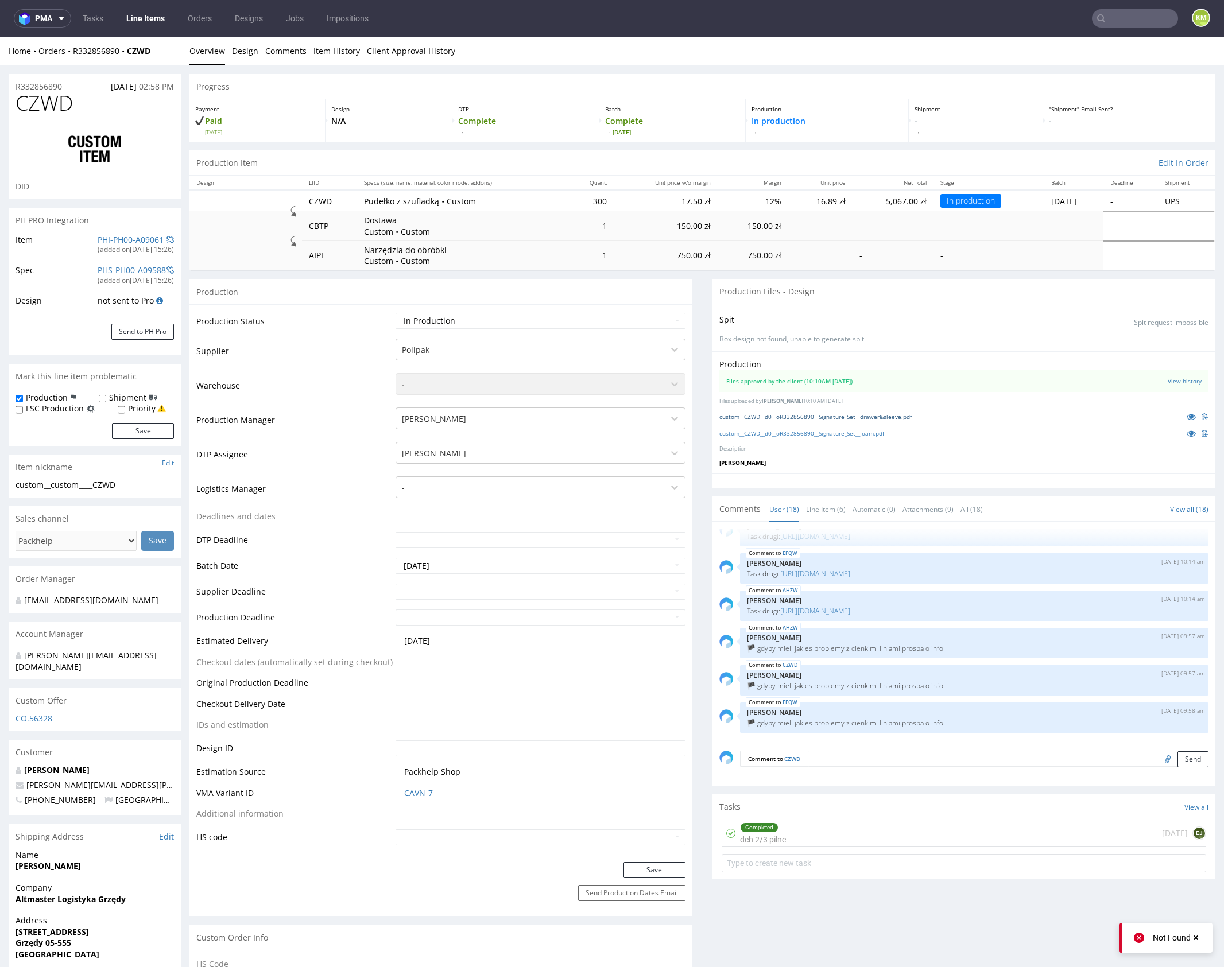
click at [882, 417] on link "custom__CZWD__d0__oR332856890__Signature_Set__drawer&sleeve.pdf" at bounding box center [815, 417] width 192 height 8
click at [884, 433] on link "custom__CZWD__d0__oR332856890__Signature_Set__foam.pdf" at bounding box center [801, 433] width 165 height 8
click at [638, 322] on select "Waiting for Artwork Waiting for Diecut Waiting for Mockup Waiting for DTP Waiti…" at bounding box center [541, 321] width 290 height 16
select select "dtp_in_process"
click at [396, 313] on select "Waiting for Artwork Waiting for Diecut Waiting for Mockup Waiting for DTP Waiti…" at bounding box center [541, 321] width 290 height 16
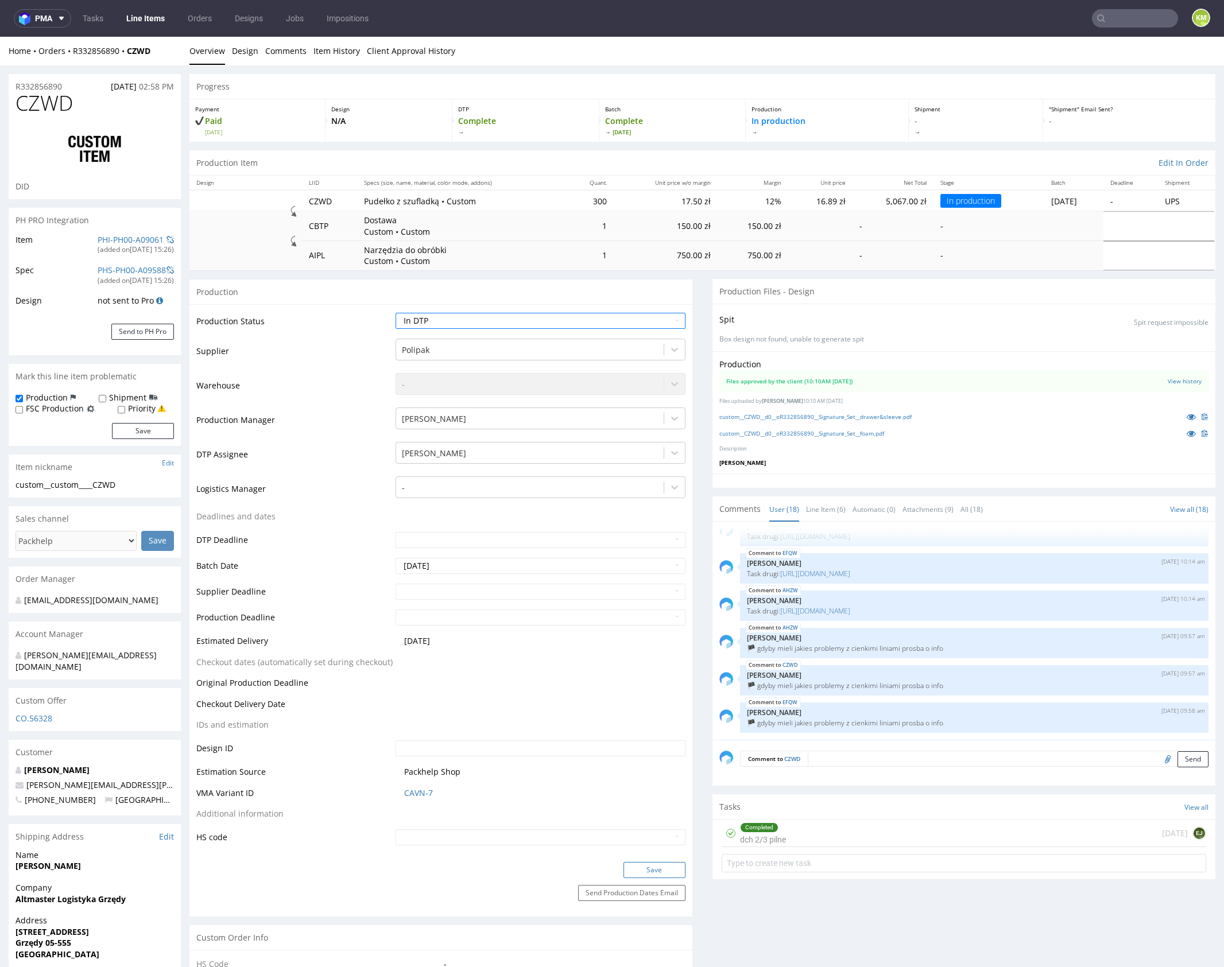
click at [649, 875] on button "Save" at bounding box center [655, 870] width 62 height 16
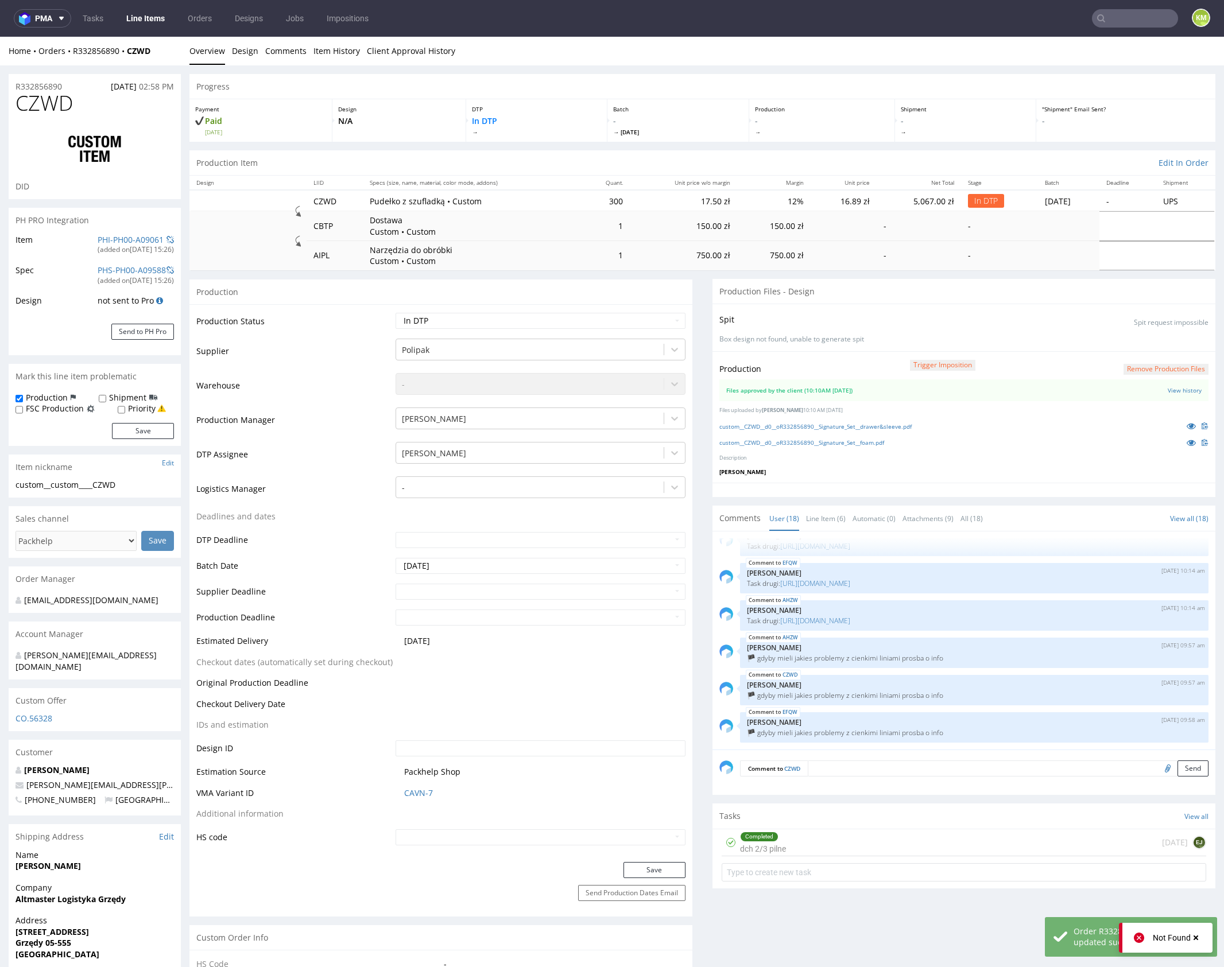
click at [1134, 368] on button "Remove production files" at bounding box center [1166, 369] width 85 height 11
click at [1125, 343] on icon at bounding box center [1128, 342] width 7 height 8
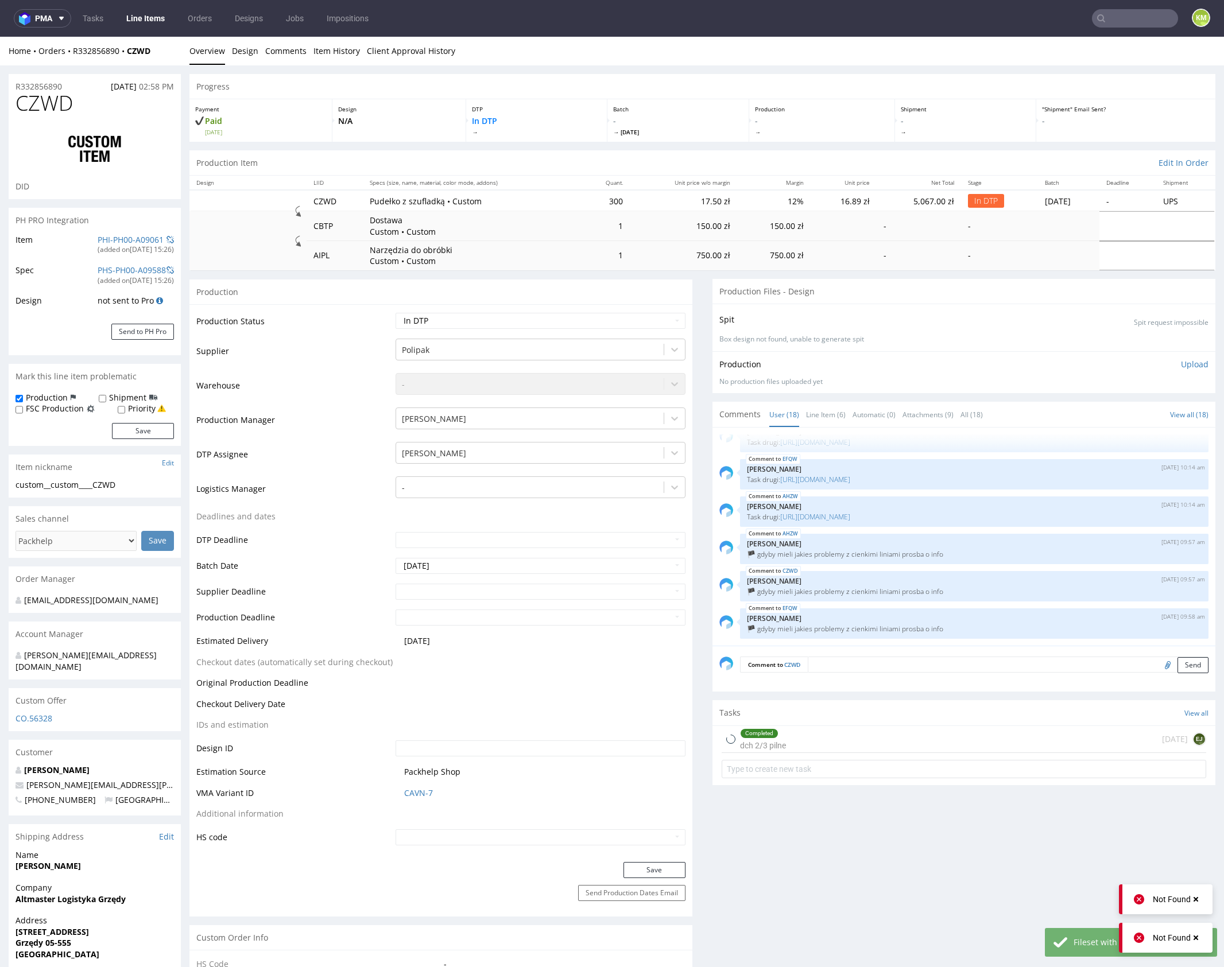
click at [1182, 362] on p "Upload" at bounding box center [1195, 364] width 28 height 11
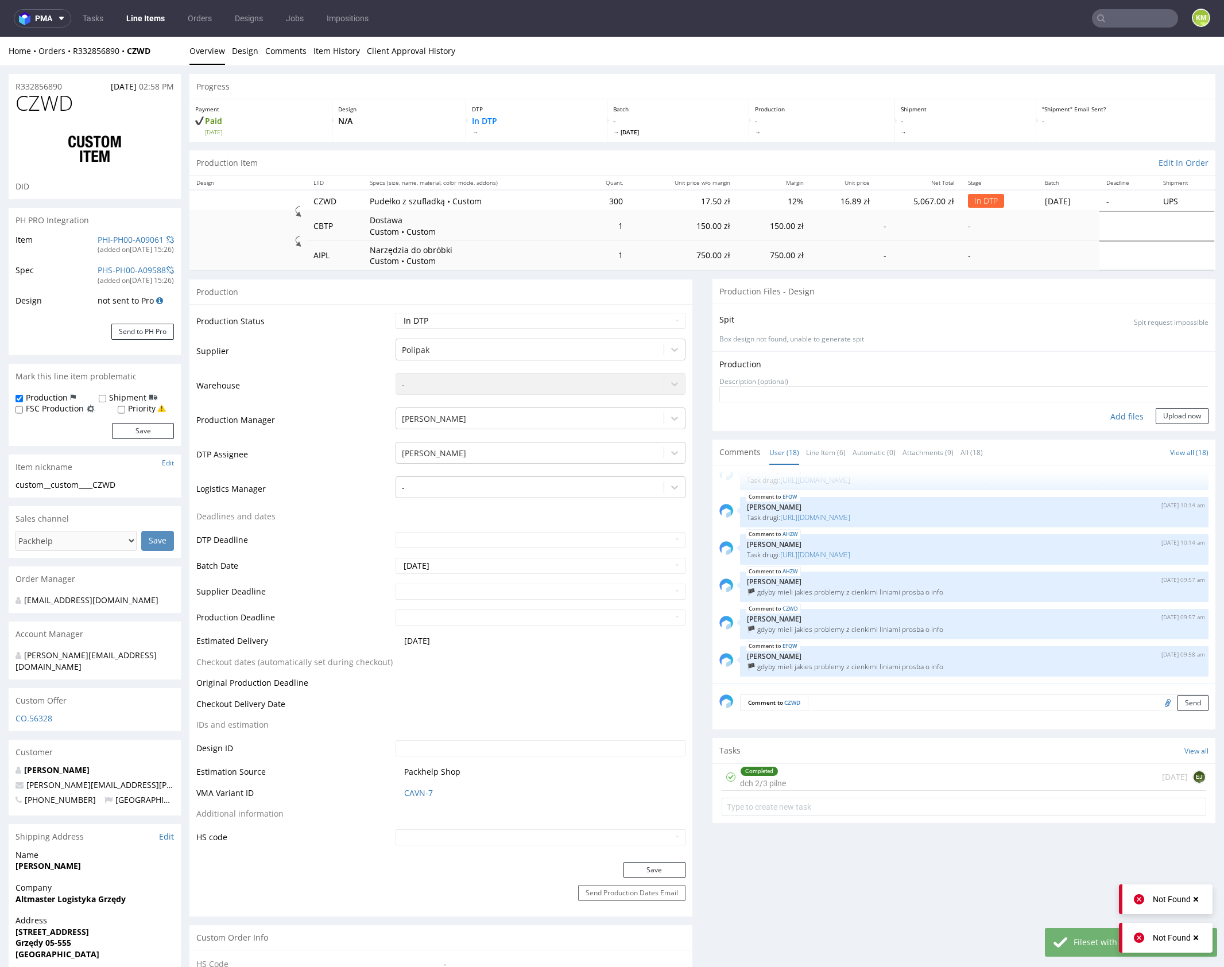
click at [1113, 419] on div "Add files" at bounding box center [1126, 416] width 57 height 17
type input "C:\fakepath\custom__CZWD__d0__oR332856890__Signature_Set__drawer.pdf"
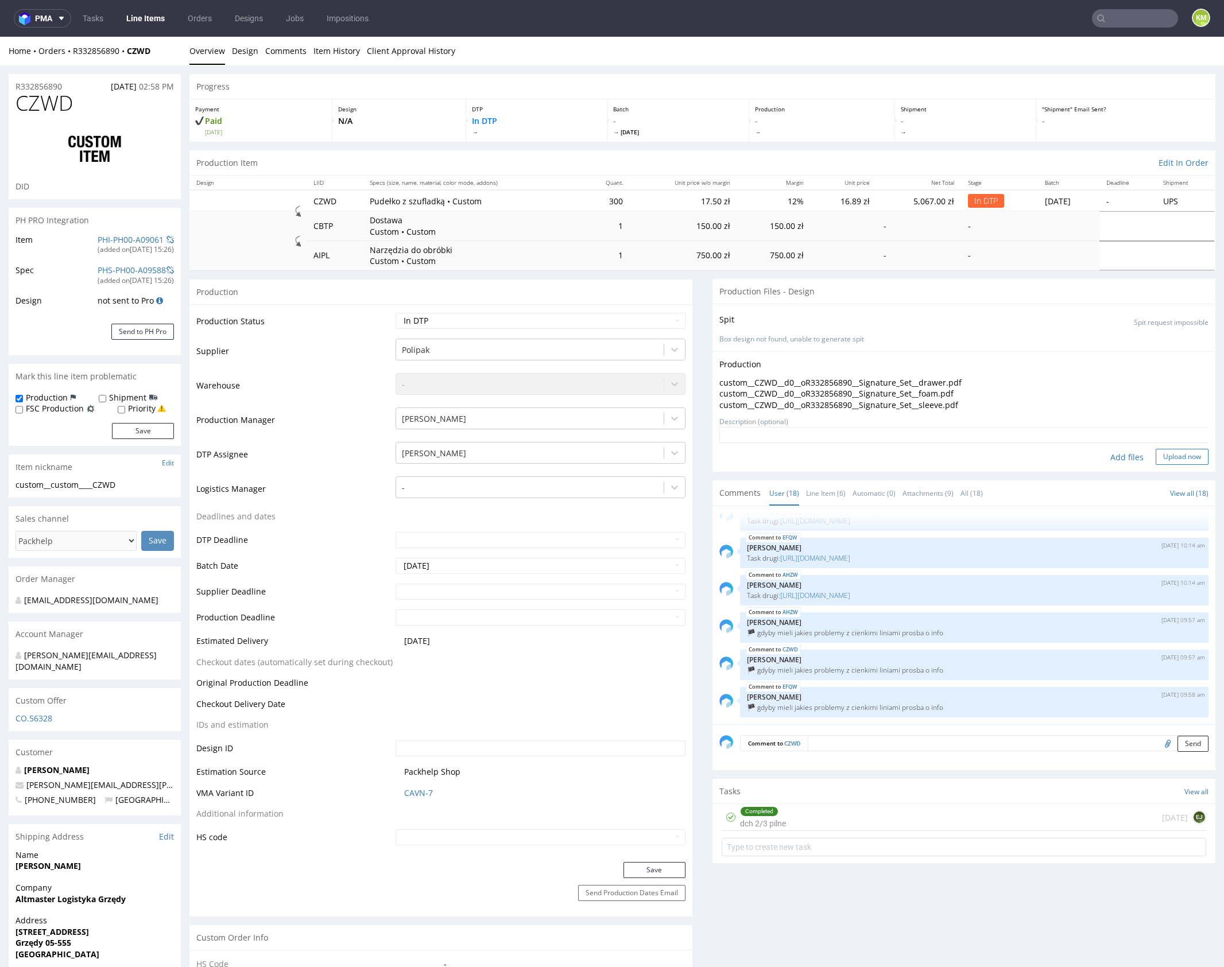
click at [1168, 457] on button "Upload now" at bounding box center [1182, 457] width 53 height 16
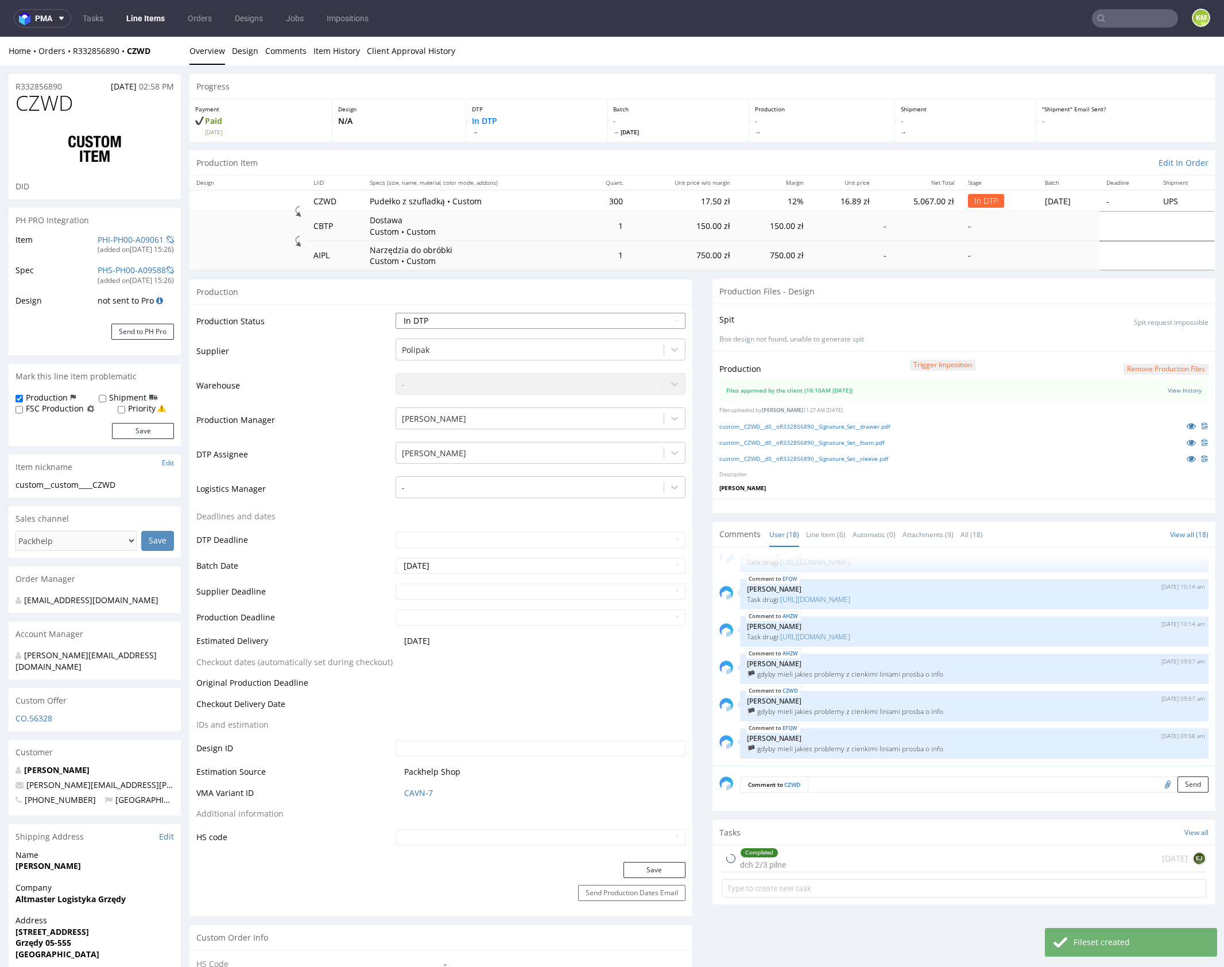
click at [622, 322] on select "Waiting for Artwork Waiting for Diecut Waiting for Mockup Waiting for DTP Waiti…" at bounding box center [541, 321] width 290 height 16
select select "production_in_process"
click at [396, 313] on select "Waiting for Artwork Waiting for Diecut Waiting for Mockup Waiting for DTP Waiti…" at bounding box center [541, 321] width 290 height 16
click at [644, 868] on button "Save" at bounding box center [655, 870] width 62 height 16
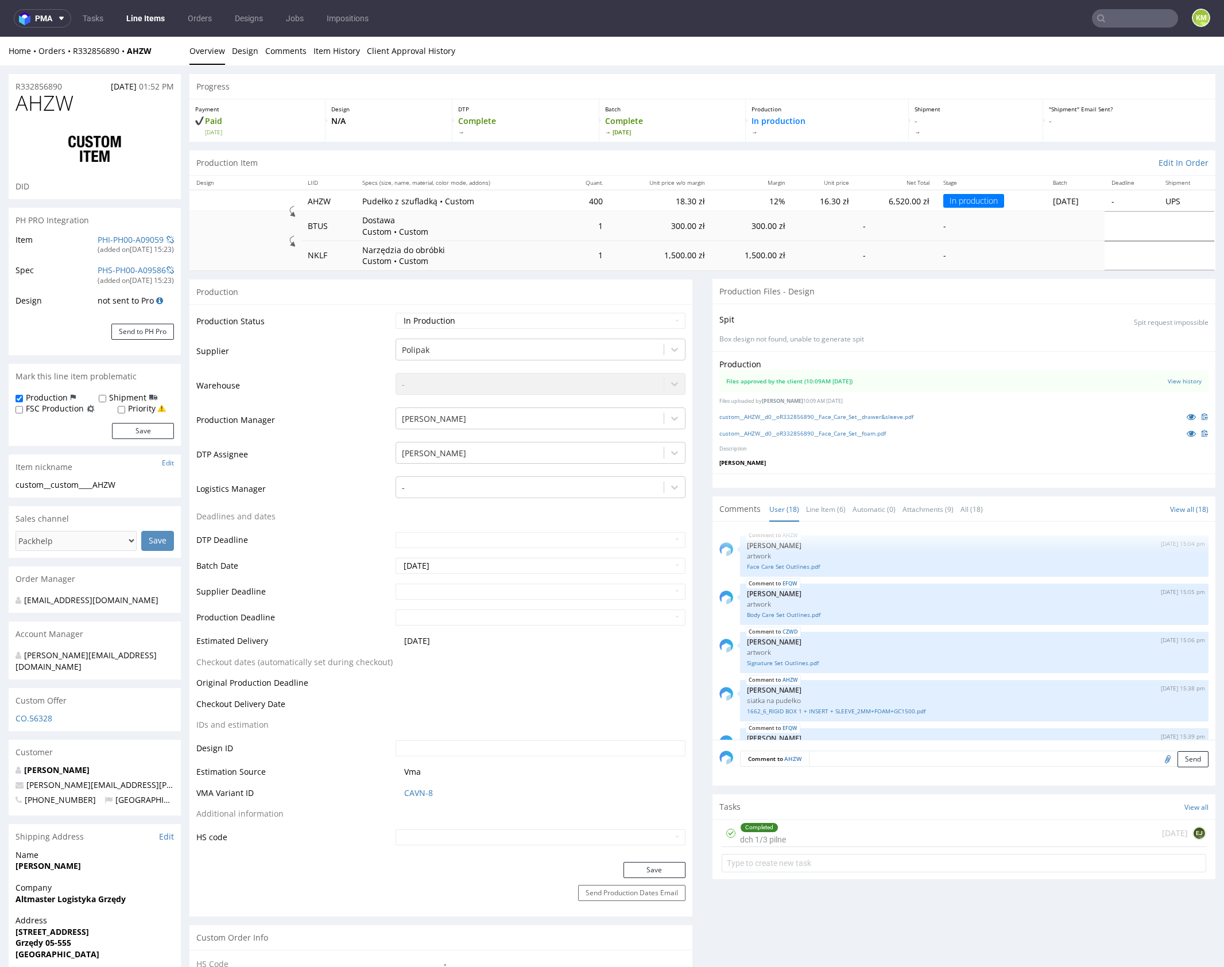
scroll to position [591, 0]
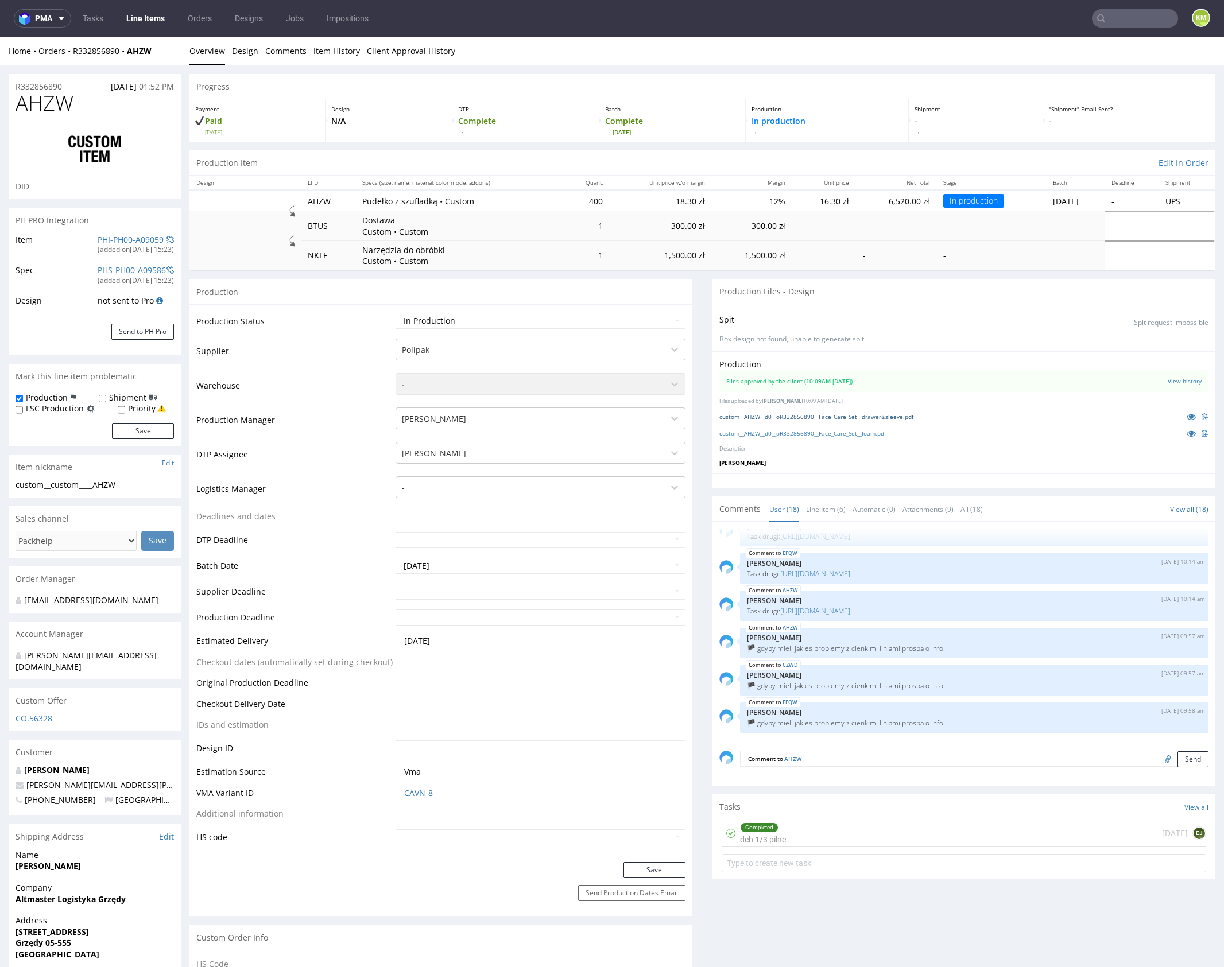
click at [881, 419] on link "custom__AHZW__d0__oR332856890__Face_Care_Set__drawer&sleeve.pdf" at bounding box center [816, 417] width 194 height 8
click at [885, 435] on link "custom__AHZW__d0__oR332856890__Face_Care_Set__foam.pdf" at bounding box center [802, 433] width 167 height 8
click at [628, 315] on select "Waiting for Artwork Waiting for Diecut Waiting for Mockup Waiting for DTP Waiti…" at bounding box center [541, 321] width 290 height 16
select select "dtp_in_process"
click at [396, 313] on select "Waiting for Artwork Waiting for Diecut Waiting for Mockup Waiting for DTP Waiti…" at bounding box center [541, 321] width 290 height 16
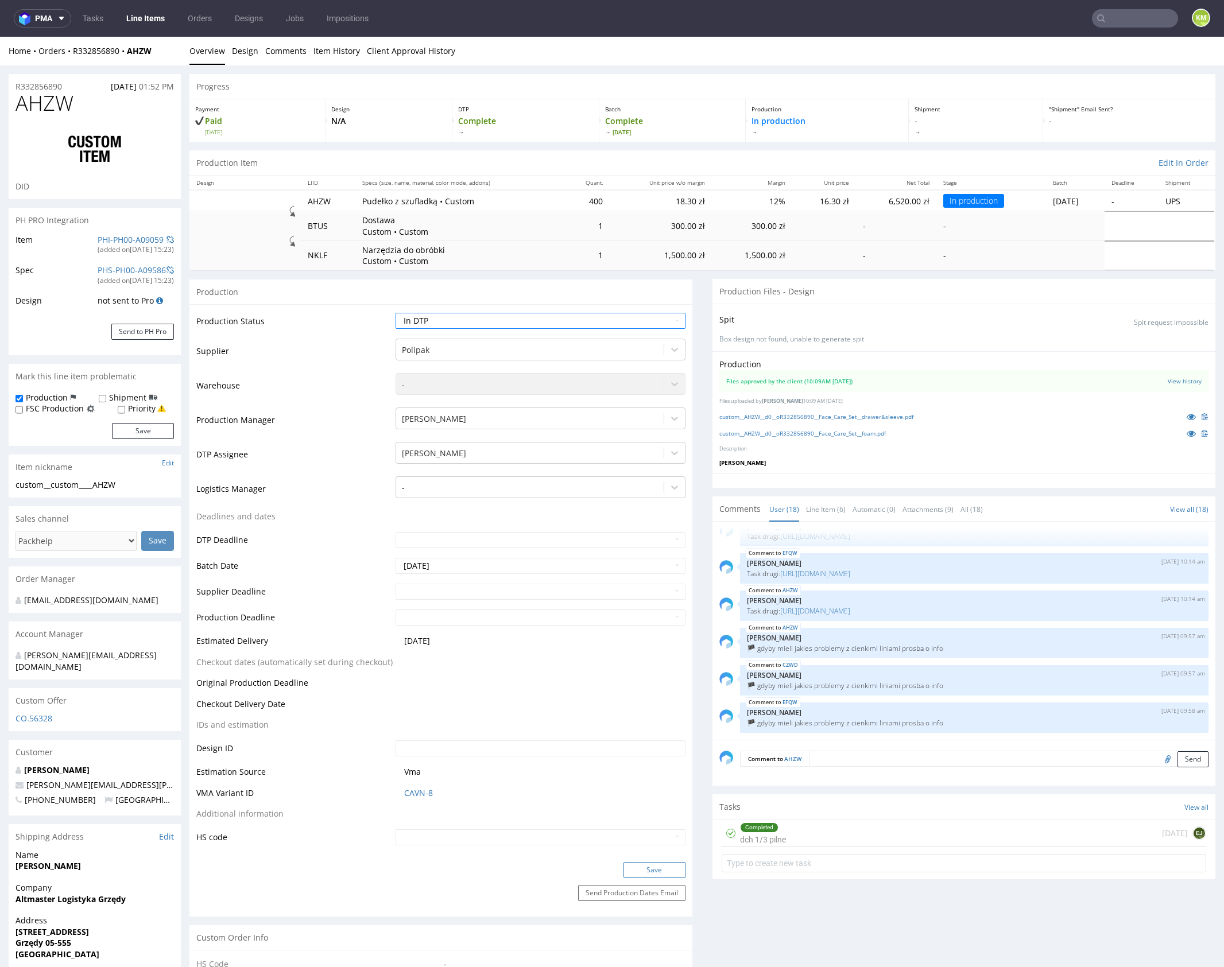
click at [664, 866] on button "Save" at bounding box center [655, 870] width 62 height 16
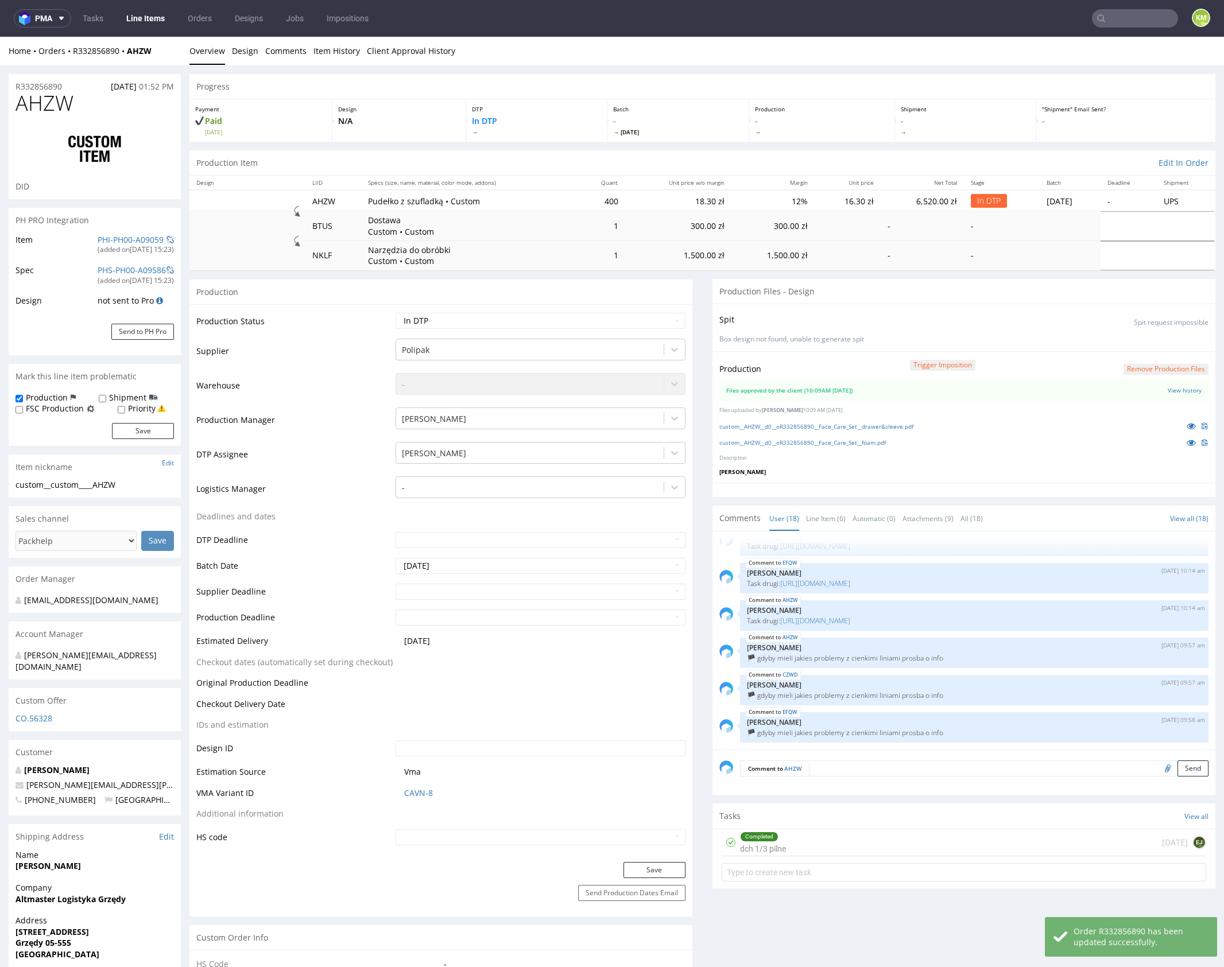
click at [1144, 370] on button "Remove production files" at bounding box center [1166, 369] width 85 height 11
click at [1127, 340] on icon at bounding box center [1128, 342] width 7 height 8
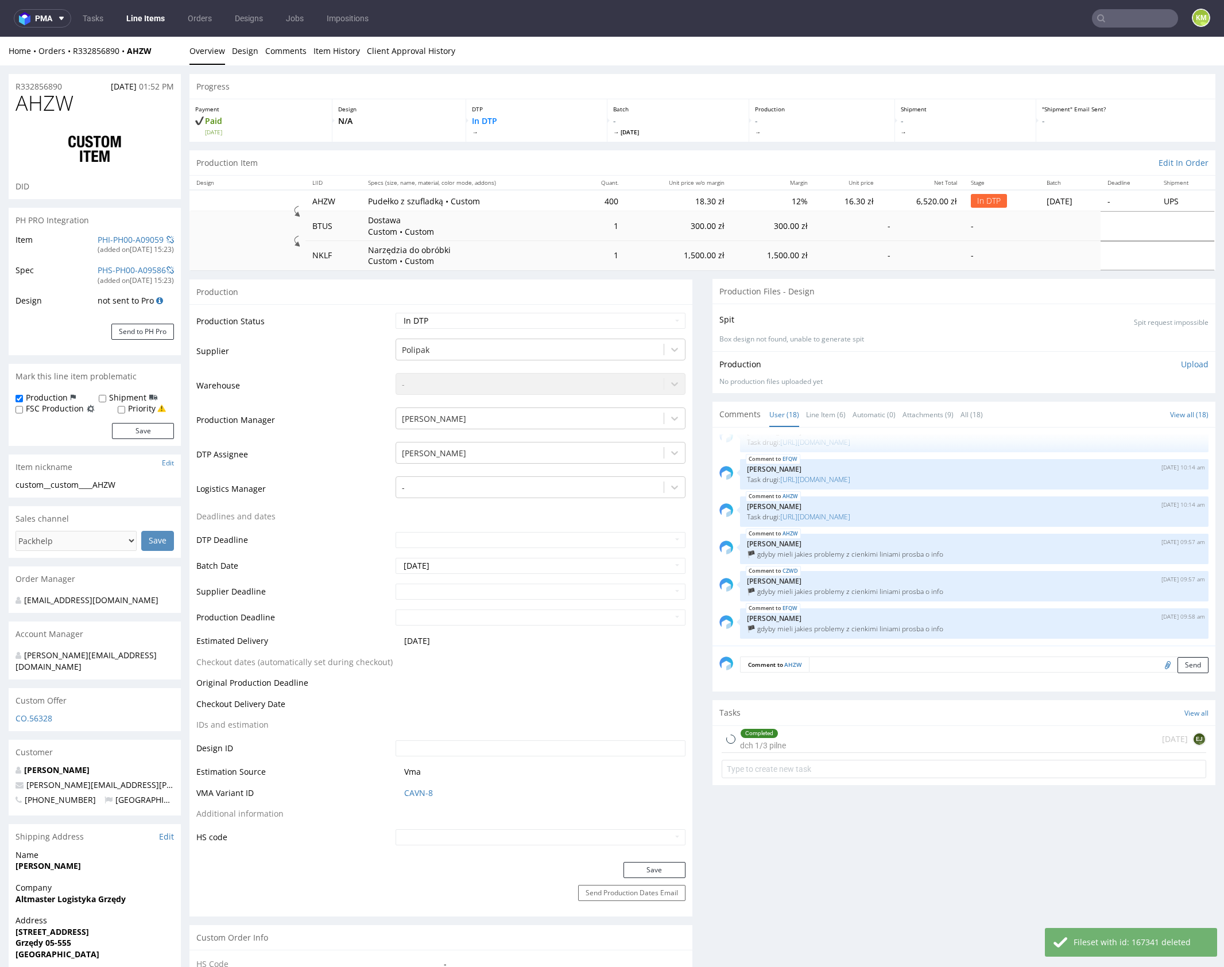
click at [1181, 363] on p "Upload" at bounding box center [1195, 364] width 28 height 11
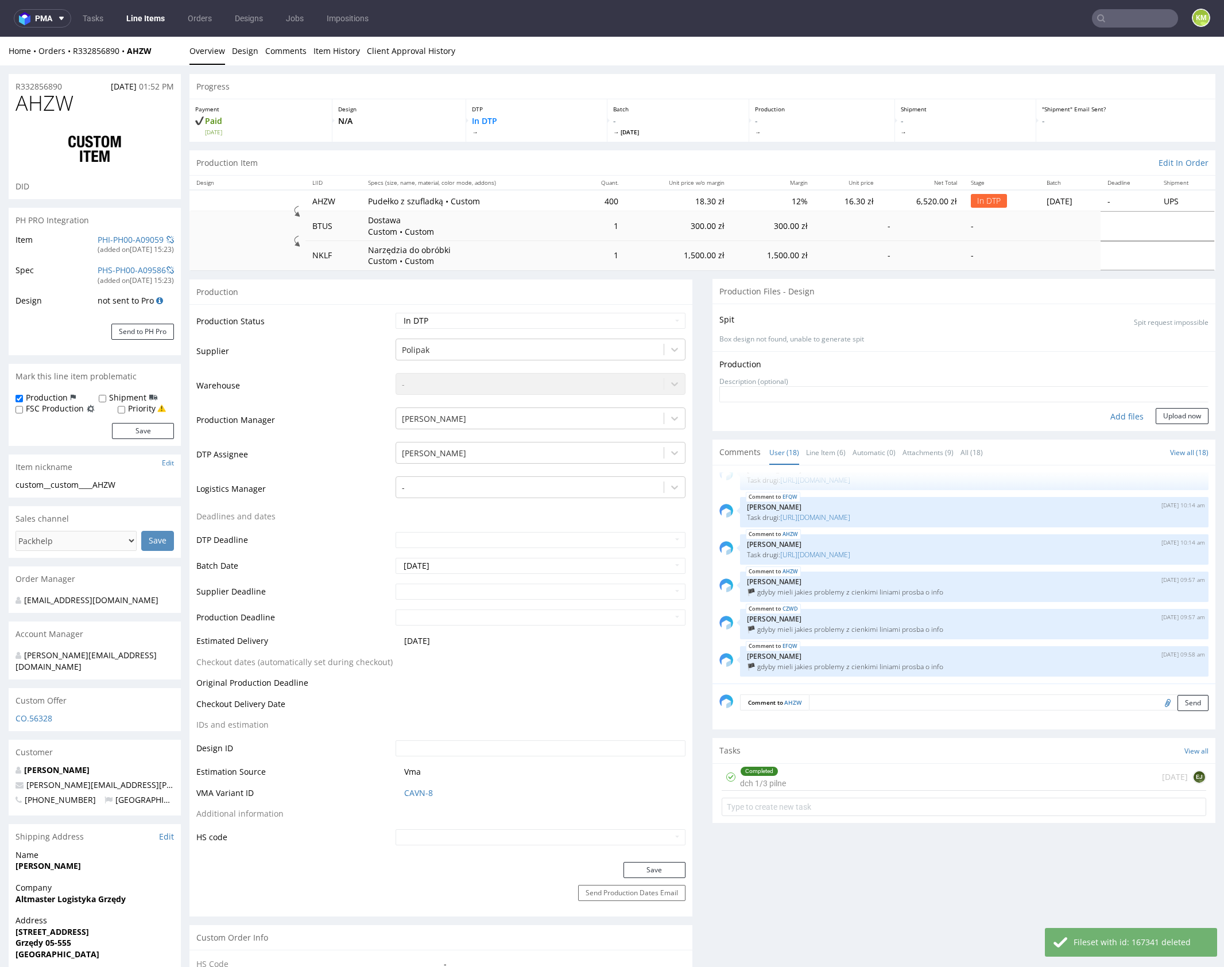
click at [1119, 415] on div "Add files" at bounding box center [1126, 416] width 57 height 17
type input "C:\fakepath\custom__AHZW__d0__oR332856890__Face_Care_Set__drawer.pdf"
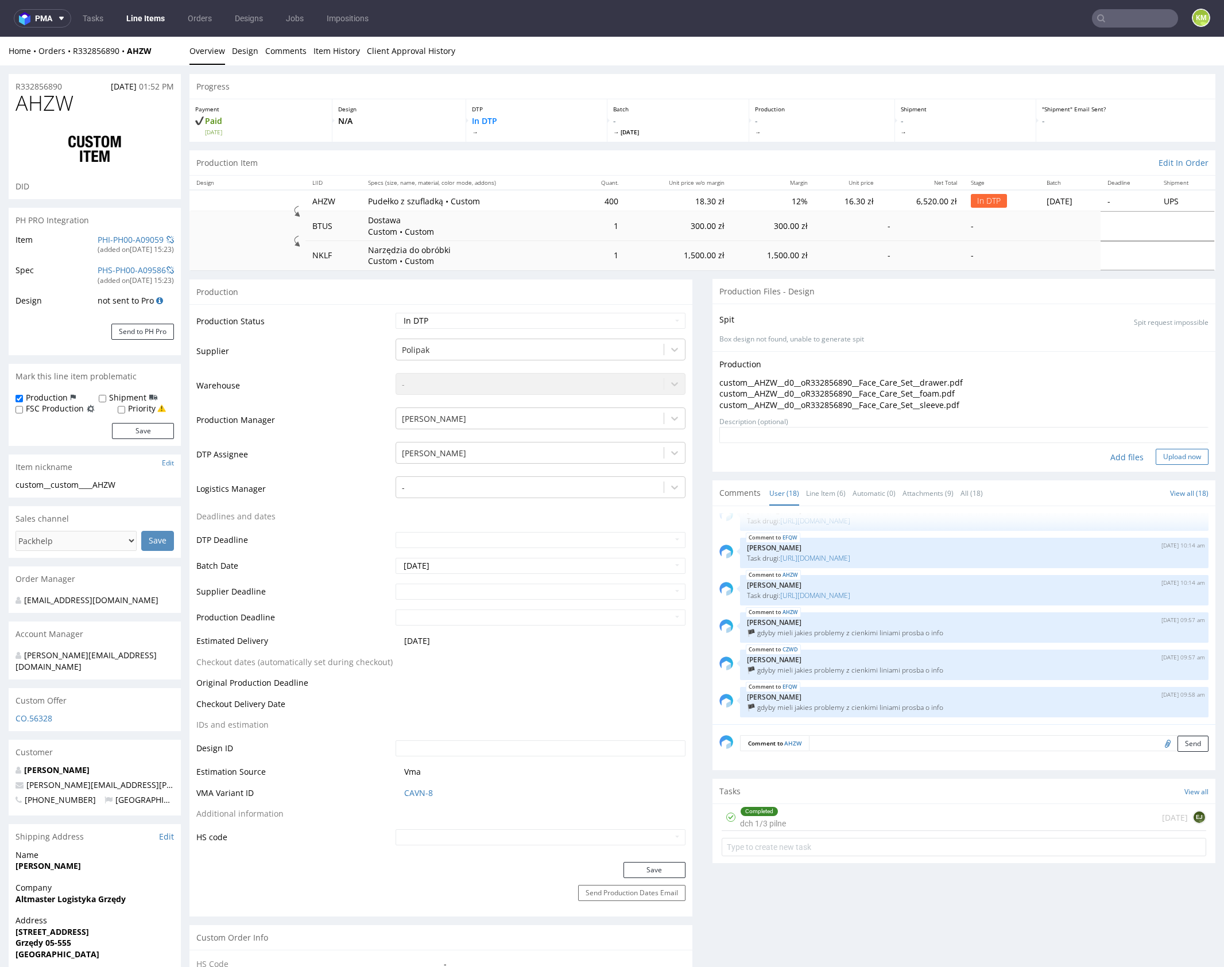
click at [1170, 456] on button "Upload now" at bounding box center [1182, 457] width 53 height 16
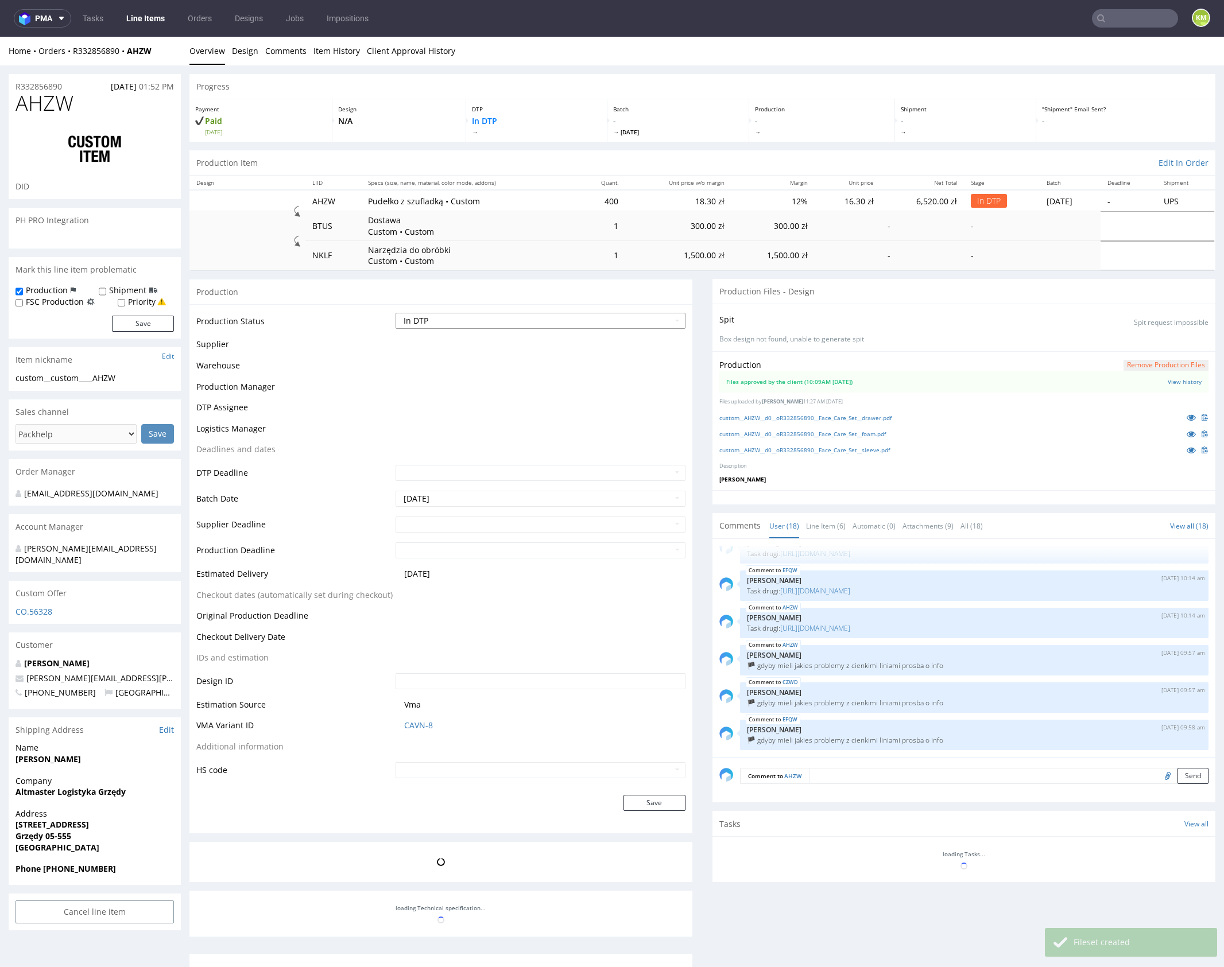
click at [655, 316] on select "Waiting for Artwork Waiting for Diecut Waiting for Mockup Waiting for DTP Waiti…" at bounding box center [541, 321] width 290 height 16
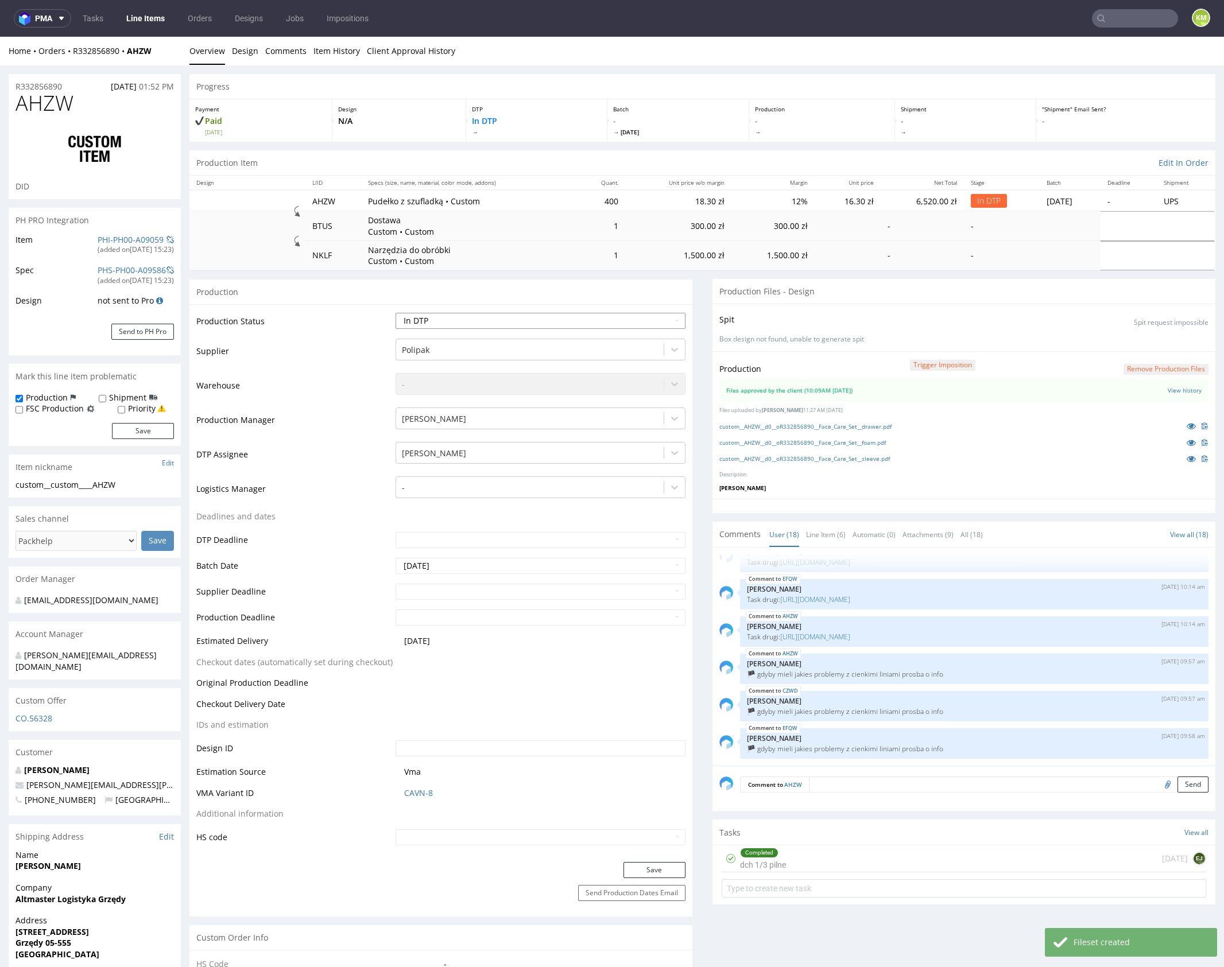
select select "production_in_process"
click at [396, 313] on select "Waiting for Artwork Waiting for Diecut Waiting for Mockup Waiting for DTP Waiti…" at bounding box center [541, 321] width 290 height 16
click at [646, 868] on button "Save" at bounding box center [655, 870] width 62 height 16
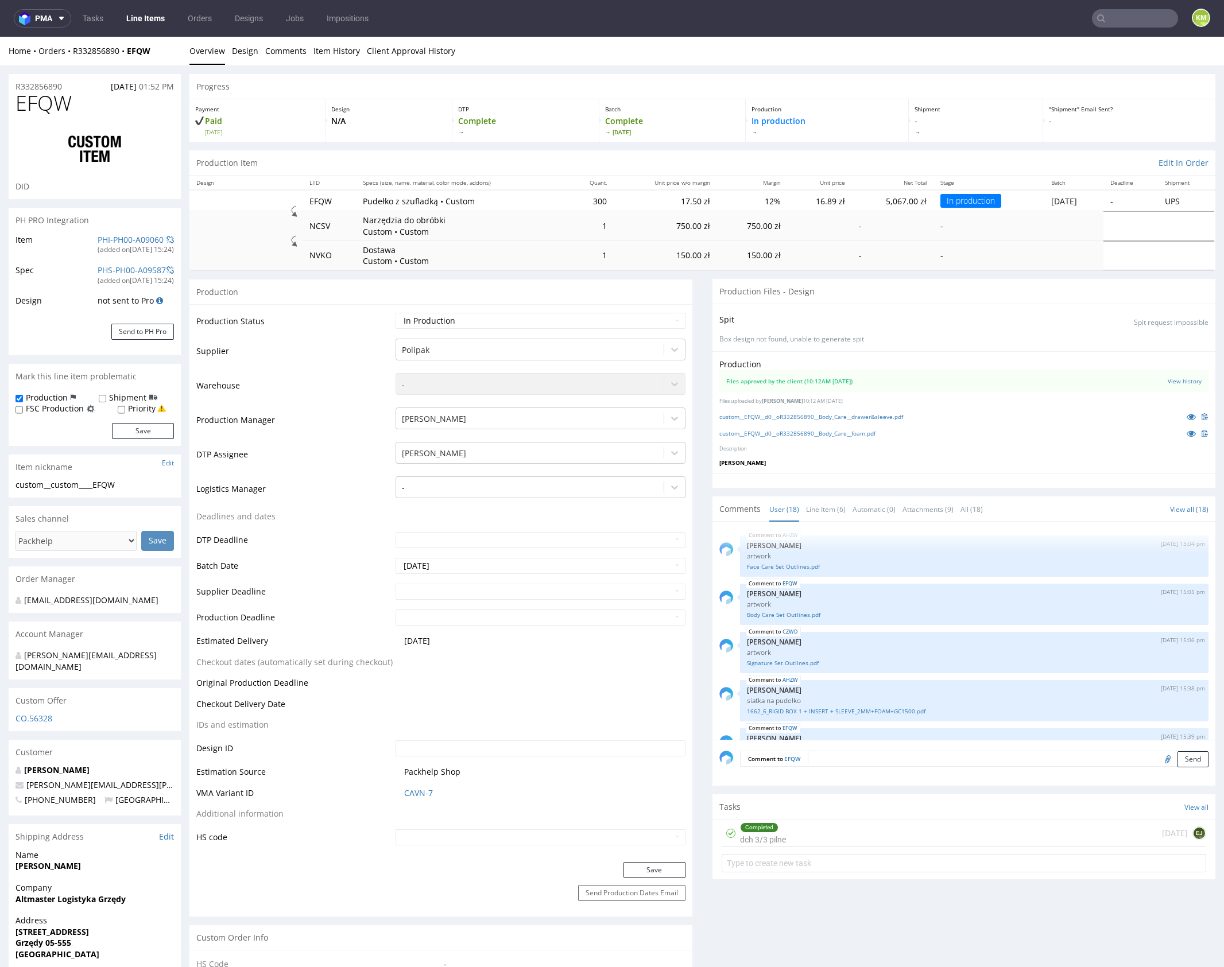
scroll to position [591, 0]
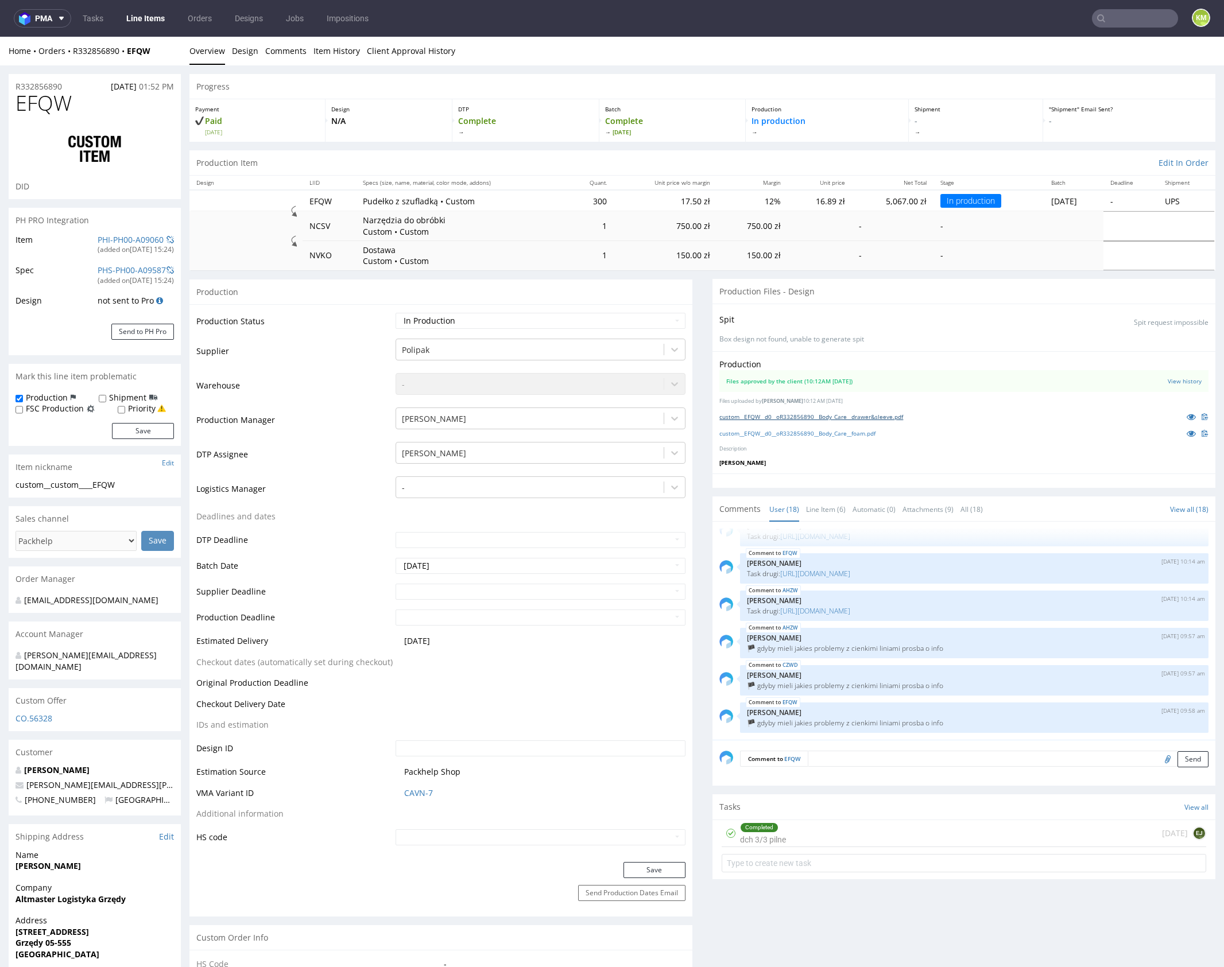
click at [892, 416] on link "custom__EFQW__d0__oR332856890__Body_Care__drawer&sleeve.pdf" at bounding box center [811, 417] width 184 height 8
click at [867, 431] on link "custom__EFQW__d0__oR332856890__Body_Care__foam.pdf" at bounding box center [797, 433] width 156 height 8
click at [628, 321] on select "Waiting for Artwork Waiting for Diecut Waiting for Mockup Waiting for DTP Waiti…" at bounding box center [541, 321] width 290 height 16
select select "dtp_in_process"
click at [396, 313] on select "Waiting for Artwork Waiting for Diecut Waiting for Mockup Waiting for DTP Waiti…" at bounding box center [541, 321] width 290 height 16
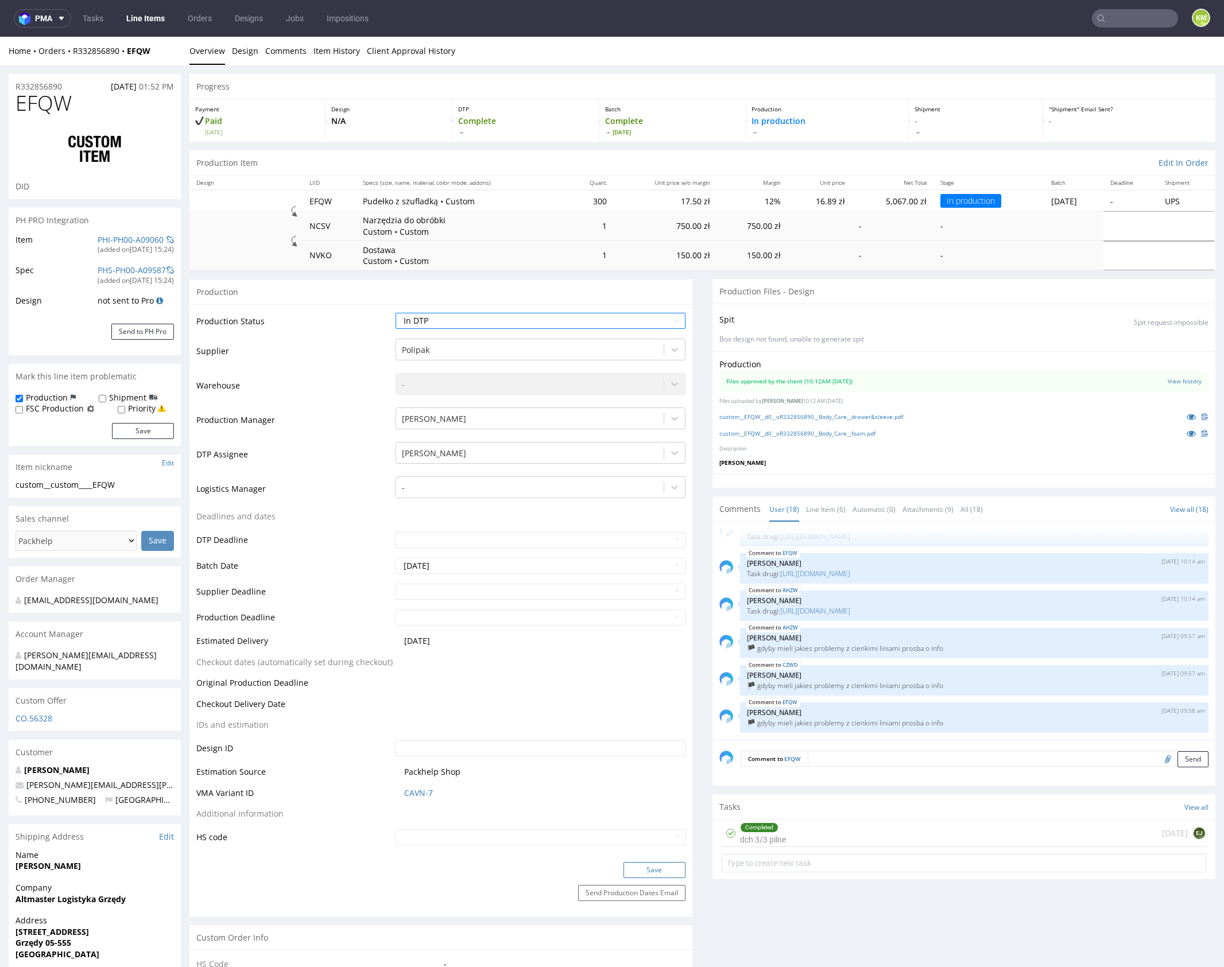
click at [662, 868] on button "Save" at bounding box center [655, 870] width 62 height 16
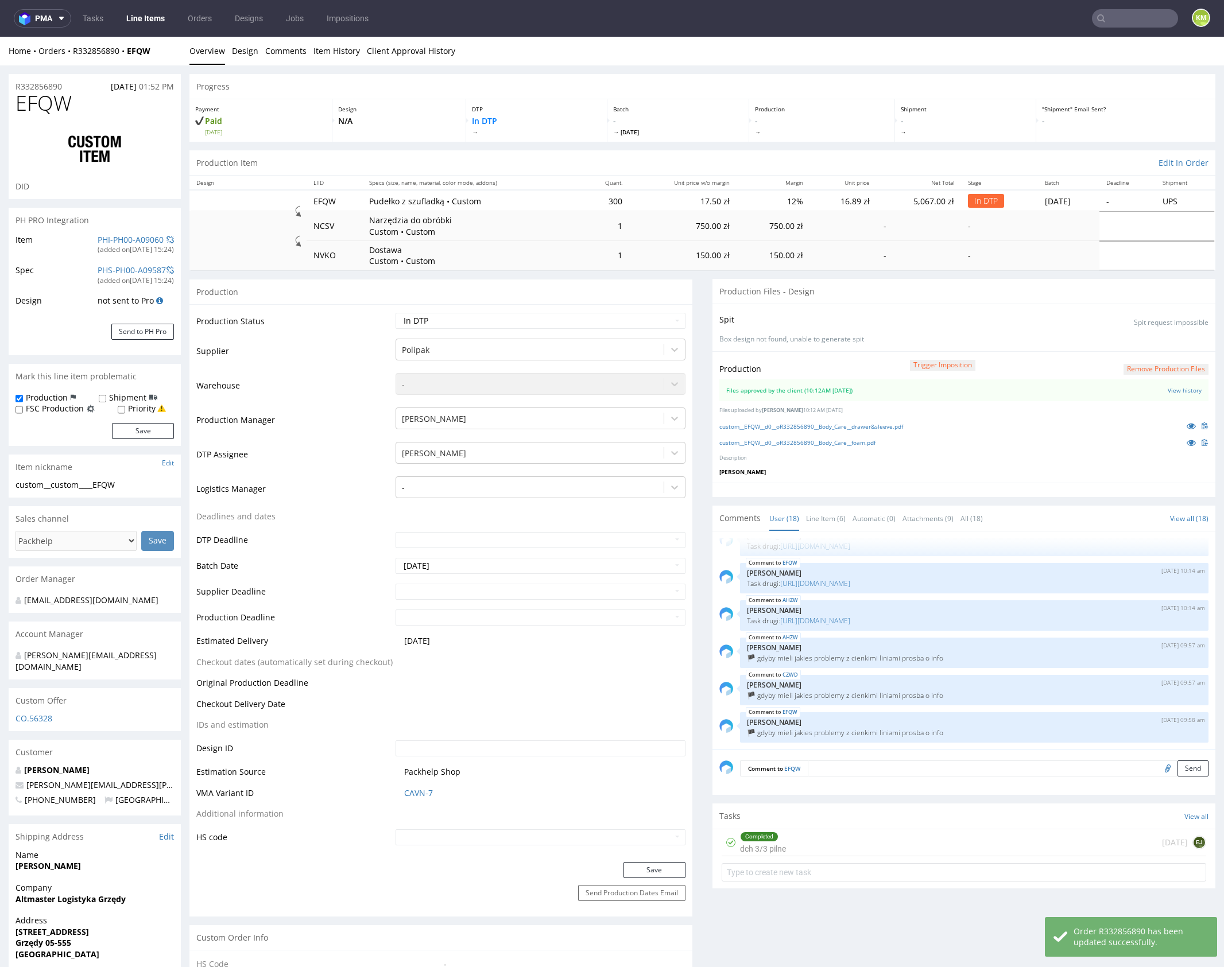
click at [1158, 367] on button "Remove production files" at bounding box center [1166, 369] width 85 height 11
click at [1132, 342] on icon at bounding box center [1128, 342] width 7 height 8
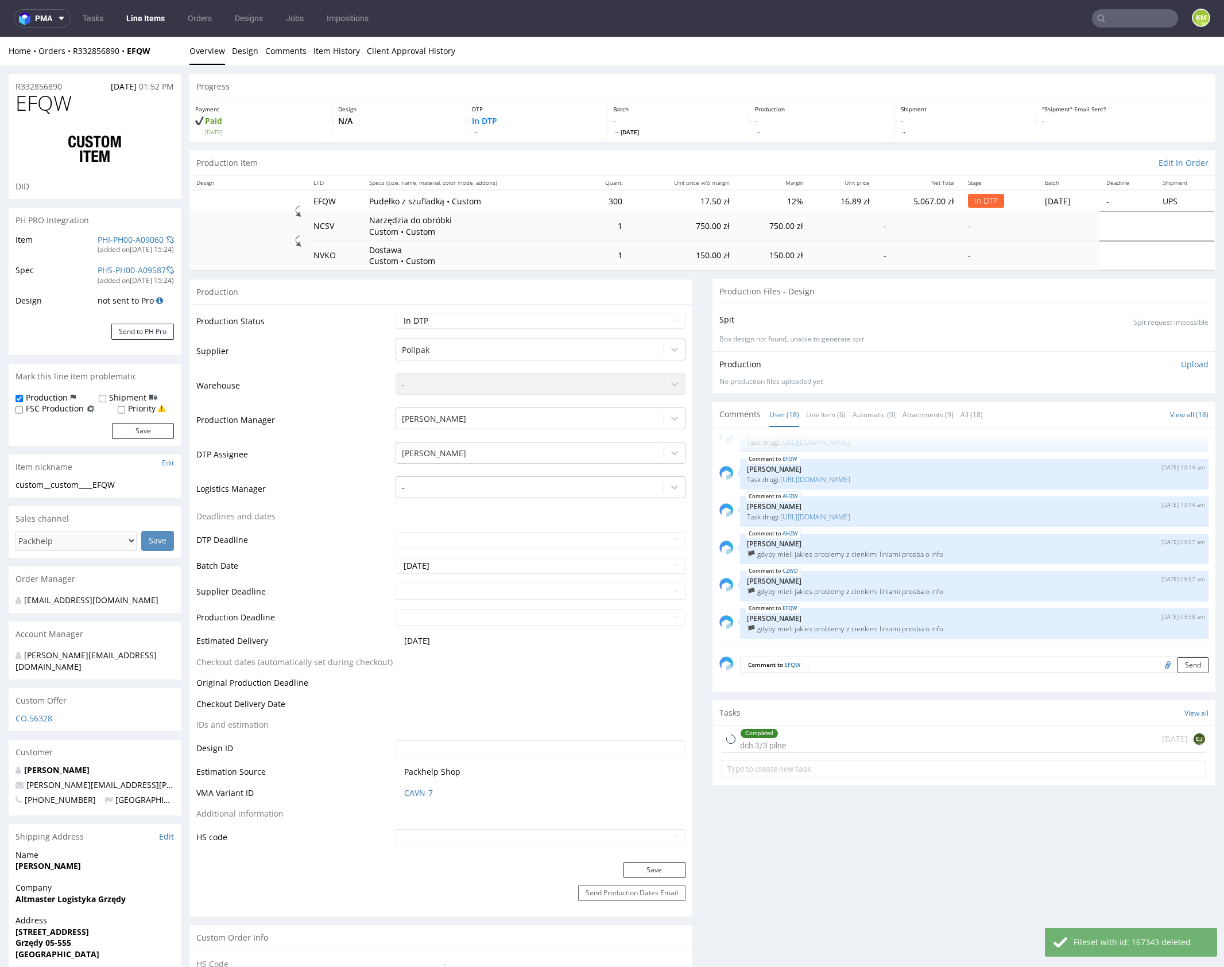
click at [1186, 363] on p "Upload" at bounding box center [1195, 364] width 28 height 11
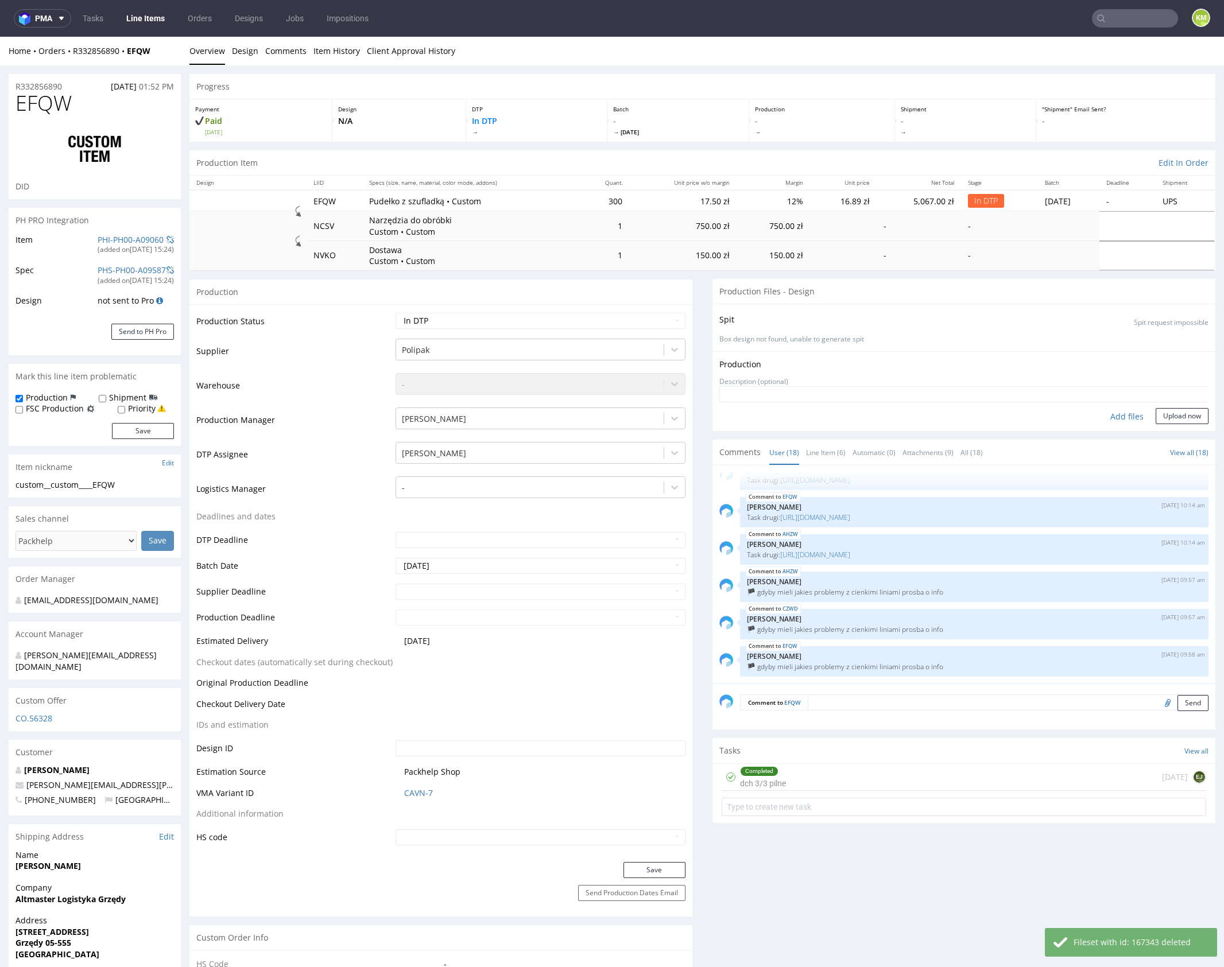
click at [1126, 415] on div "Add files" at bounding box center [1126, 416] width 57 height 17
type input "C:\fakepath\custom__EFQW__d0__oR332856890__Body_Care__drawer.pdf"
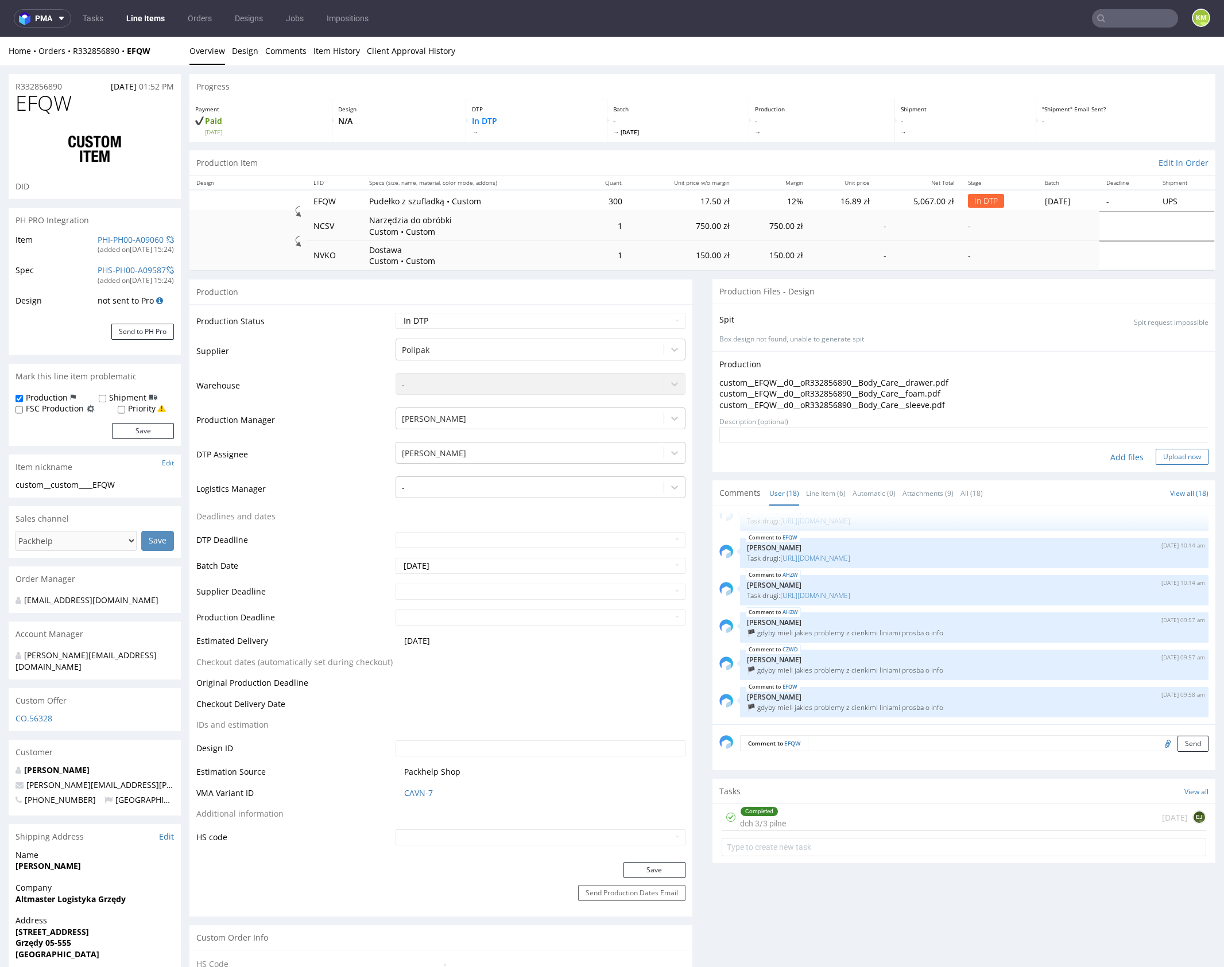
click at [1165, 454] on button "Upload now" at bounding box center [1182, 457] width 53 height 16
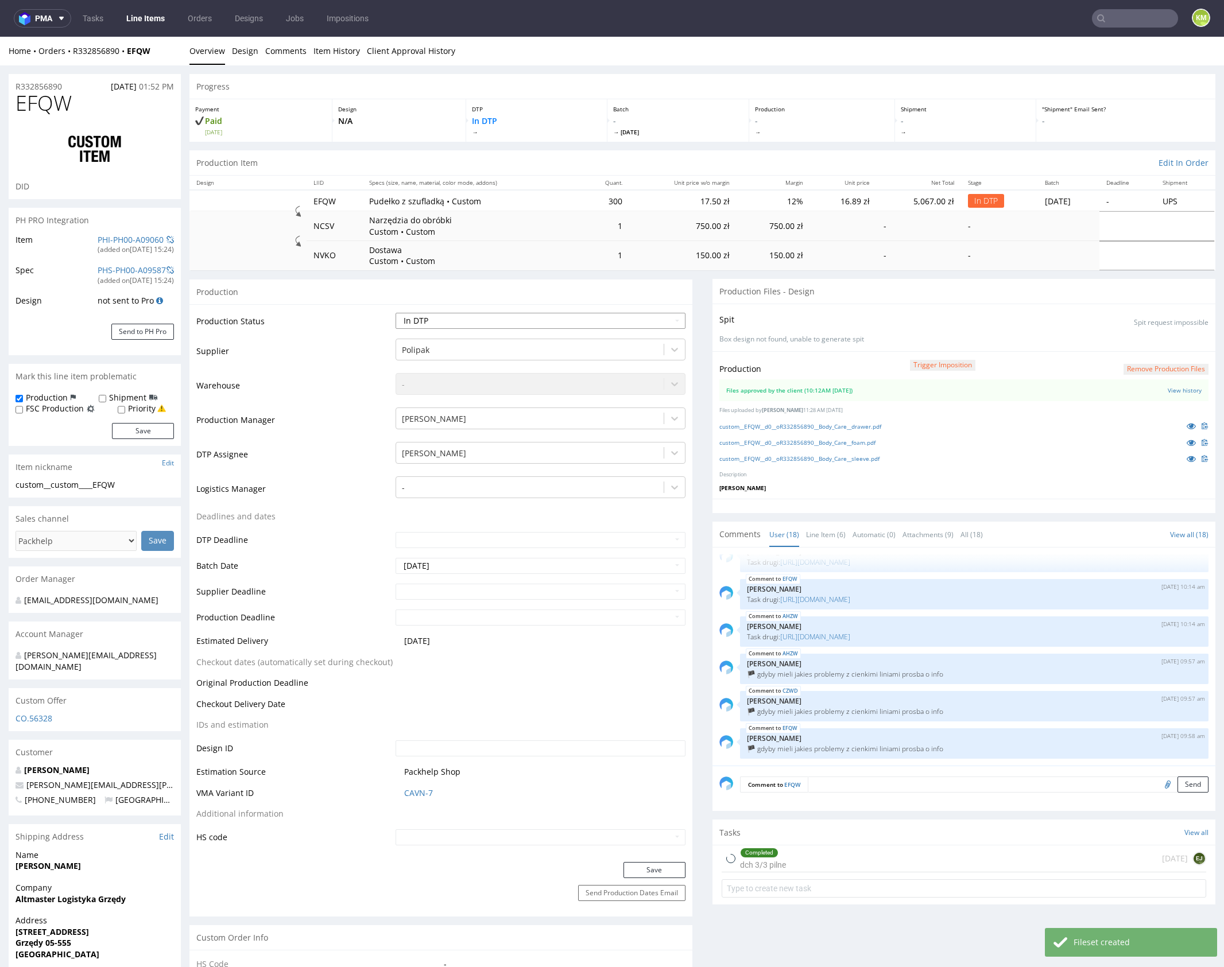
click at [645, 321] on select "Waiting for Artwork Waiting for Diecut Waiting for Mockup Waiting for DTP Waiti…" at bounding box center [541, 321] width 290 height 16
select select "production_in_process"
click at [396, 313] on select "Waiting for Artwork Waiting for Diecut Waiting for Mockup Waiting for DTP Waiti…" at bounding box center [541, 321] width 290 height 16
click at [641, 873] on button "Save" at bounding box center [655, 870] width 62 height 16
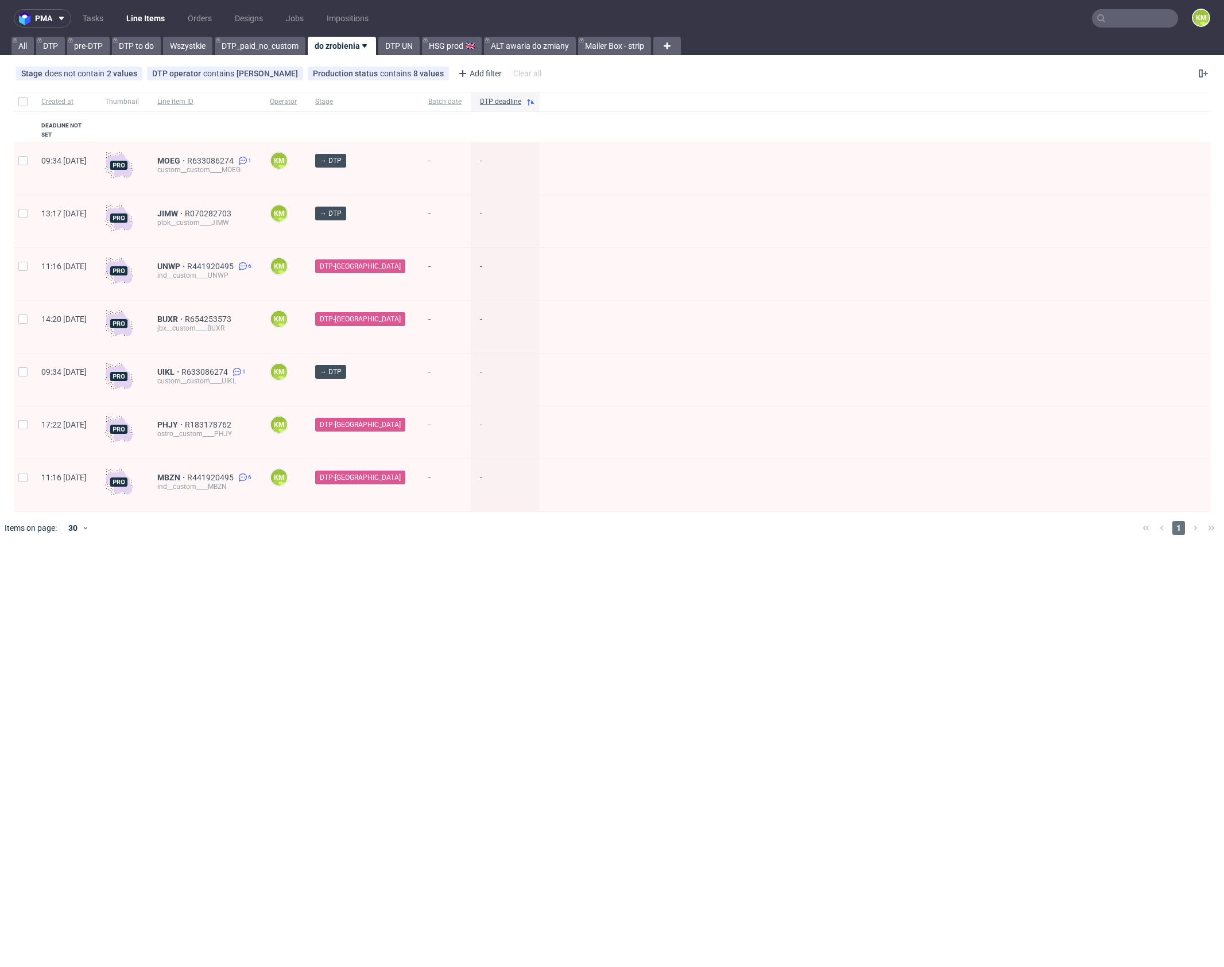
drag, startPoint x: 662, startPoint y: 607, endPoint x: 629, endPoint y: 560, distance: 58.1
click at [662, 607] on div "pma Tasks Line Items Orders Designs Jobs Impositions KM All DTP pre-DTP DTP to …" at bounding box center [612, 483] width 1224 height 967
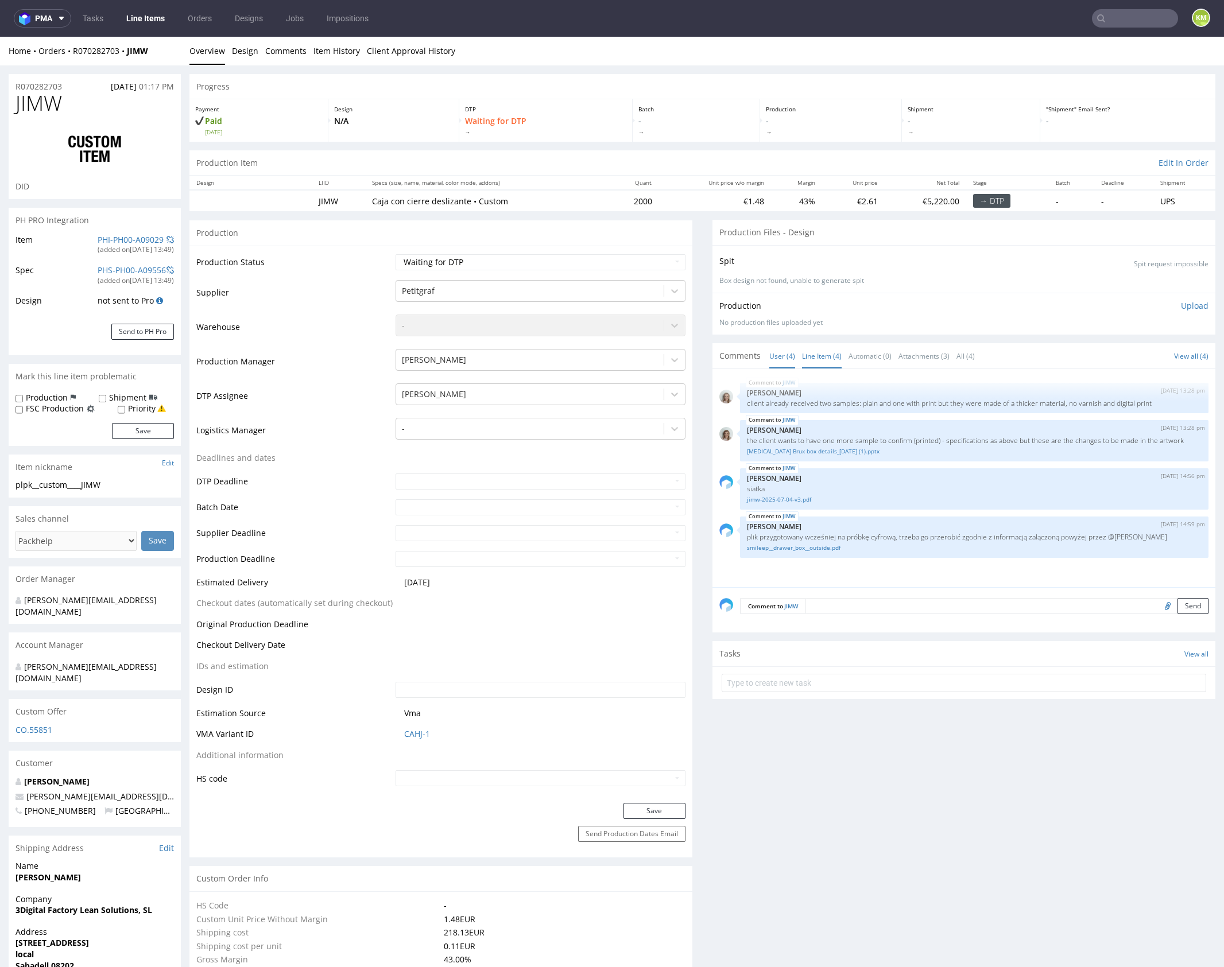
click at [806, 347] on link "Line Item (4)" at bounding box center [822, 356] width 40 height 25
click at [779, 355] on link "User (4)" at bounding box center [782, 356] width 26 height 25
click at [811, 356] on link "Line Item (4)" at bounding box center [822, 356] width 40 height 25
click at [873, 528] on div "JIMW [DATE] 14:59 pm [PERSON_NAME] plik przygotowany wcześniej na próbkę cyfrow…" at bounding box center [974, 537] width 469 height 41
click at [829, 552] on link "smileep__drawer_box__outside.pdf" at bounding box center [974, 548] width 455 height 9
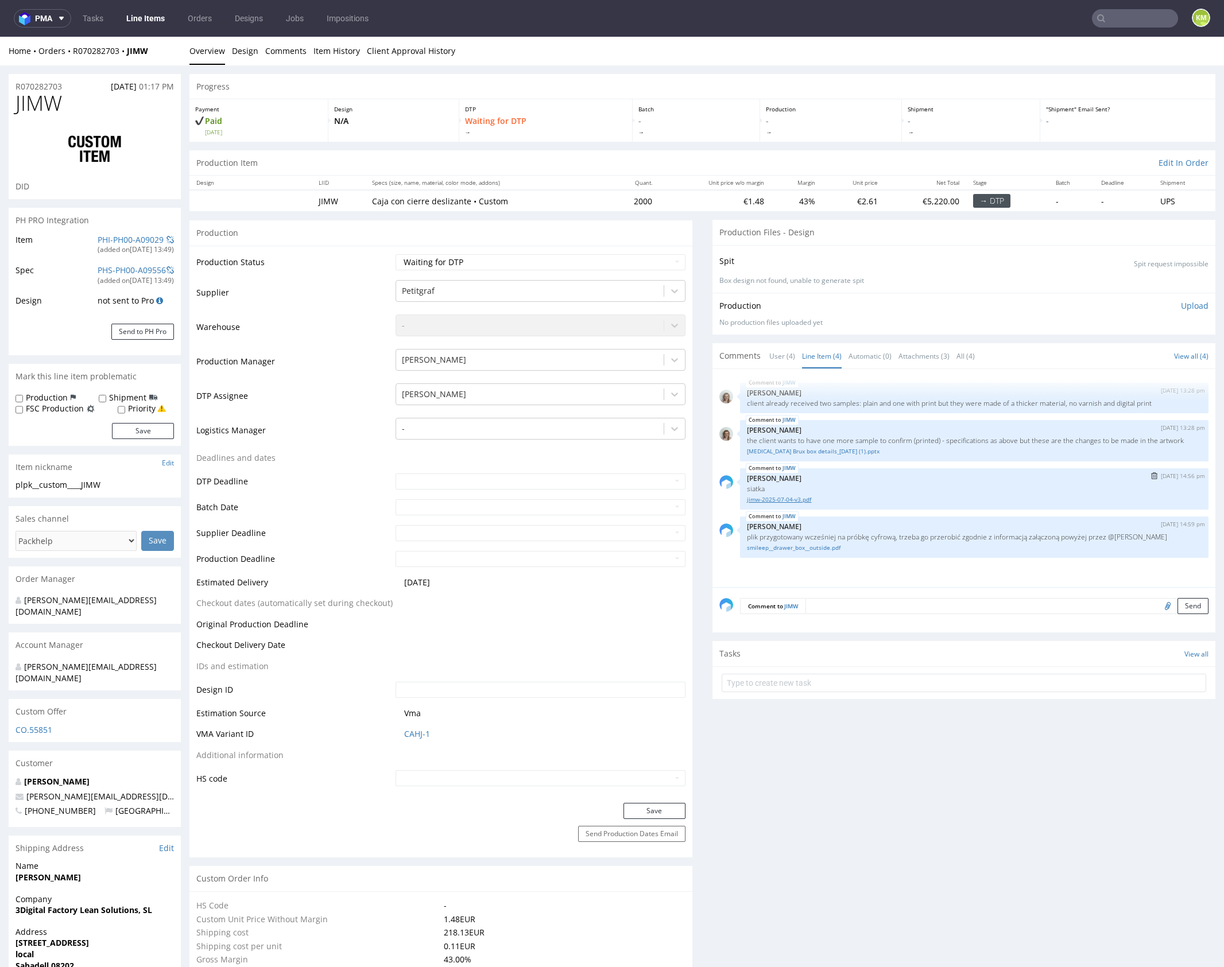
click at [804, 504] on link "jimw-2025-07-04-v3.pdf" at bounding box center [974, 500] width 455 height 9
click at [878, 420] on div "JIMW 5th Sep 25 | 13:28 pm Monika Poźniak the client wants to have one more sam…" at bounding box center [974, 440] width 469 height 41
click at [884, 420] on div "JIMW 5th Sep 25 | 13:28 pm Monika Poźniak the client wants to have one more sam…" at bounding box center [974, 440] width 469 height 41
click at [835, 456] on link "Splint Brux box details_05.09.25 (1).pptx" at bounding box center [974, 451] width 455 height 9
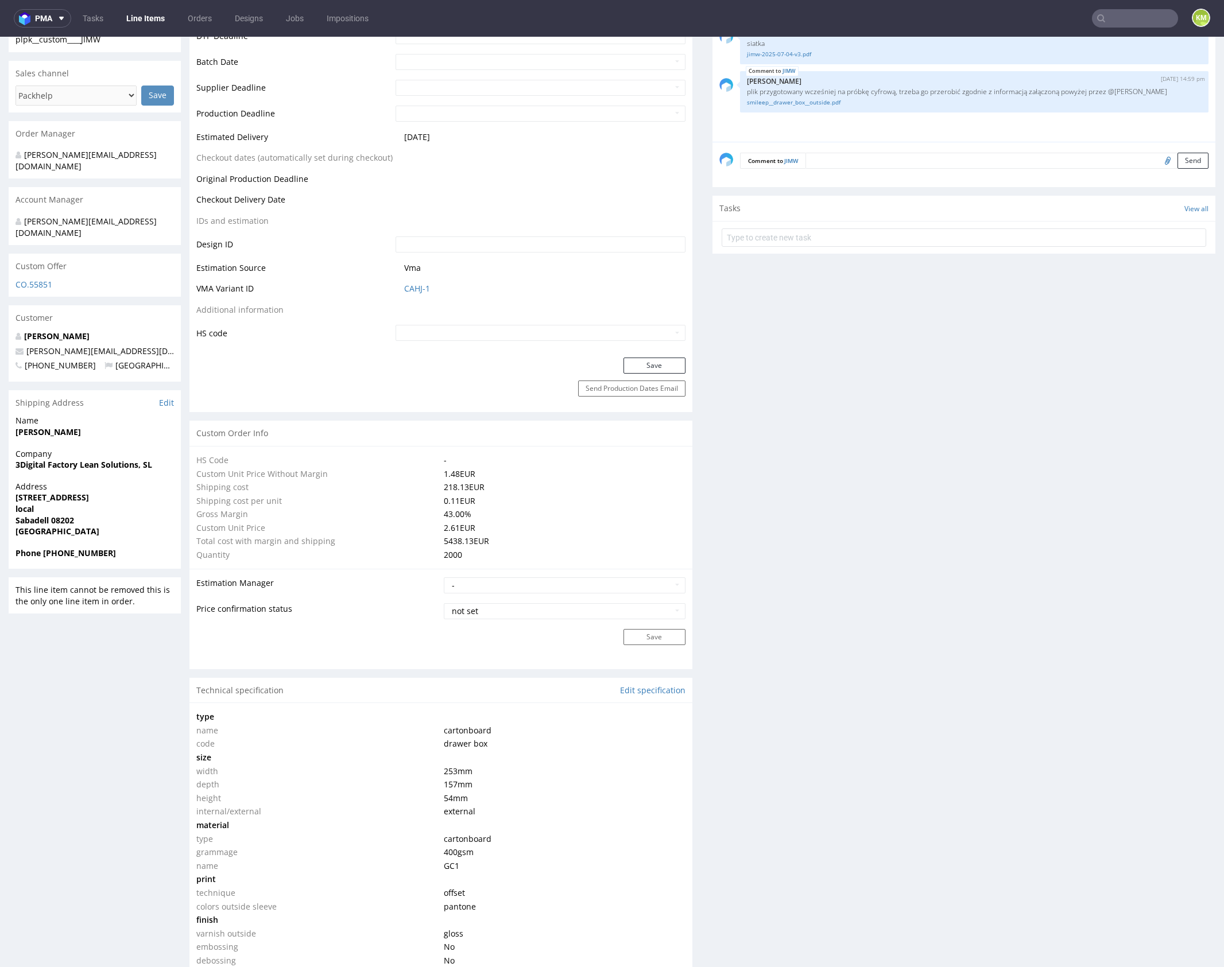
scroll to position [679, 0]
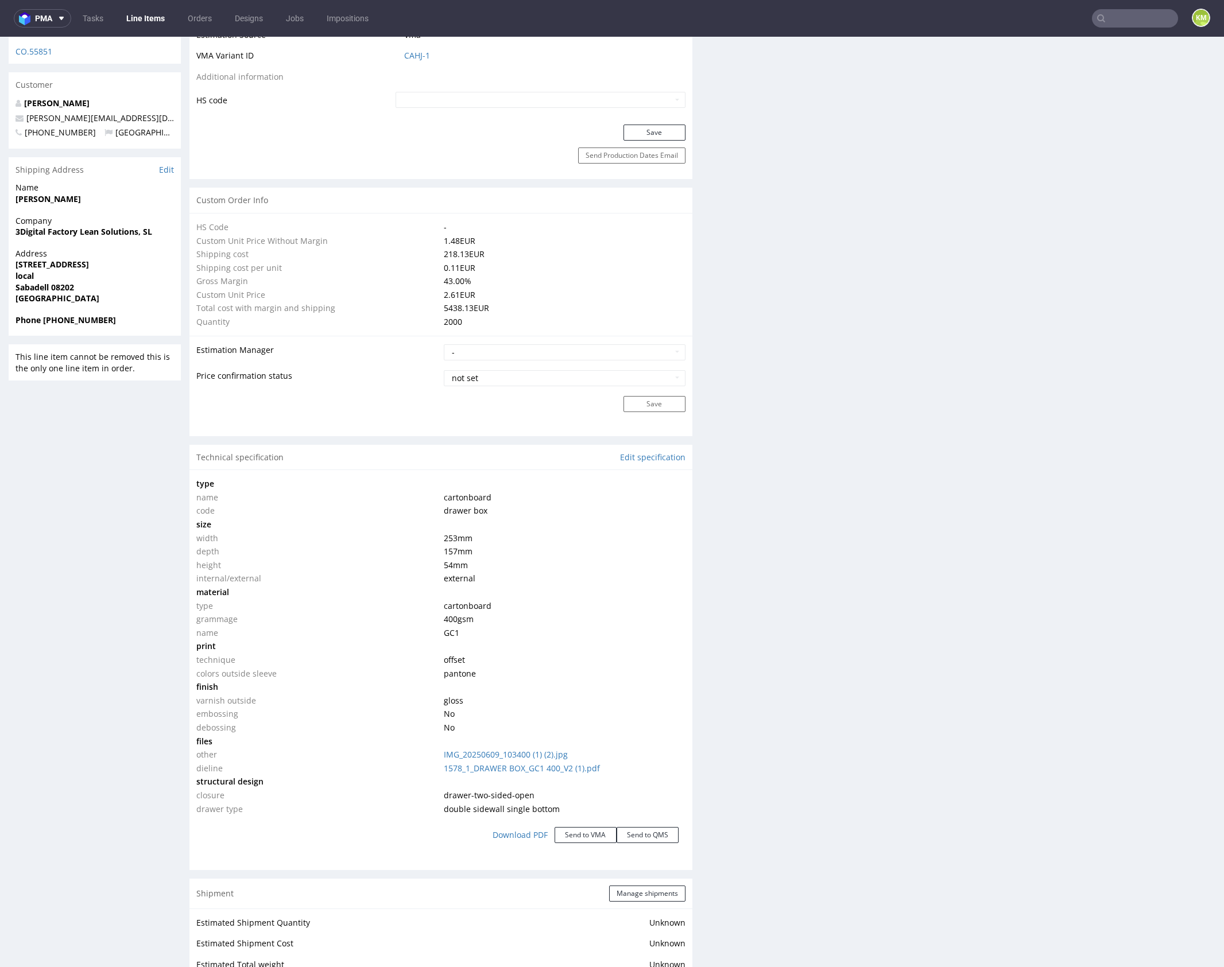
click at [882, 660] on div "Production Files - Design Spit Spit request impossible Box design not found, un…" at bounding box center [964, 617] width 503 height 2152
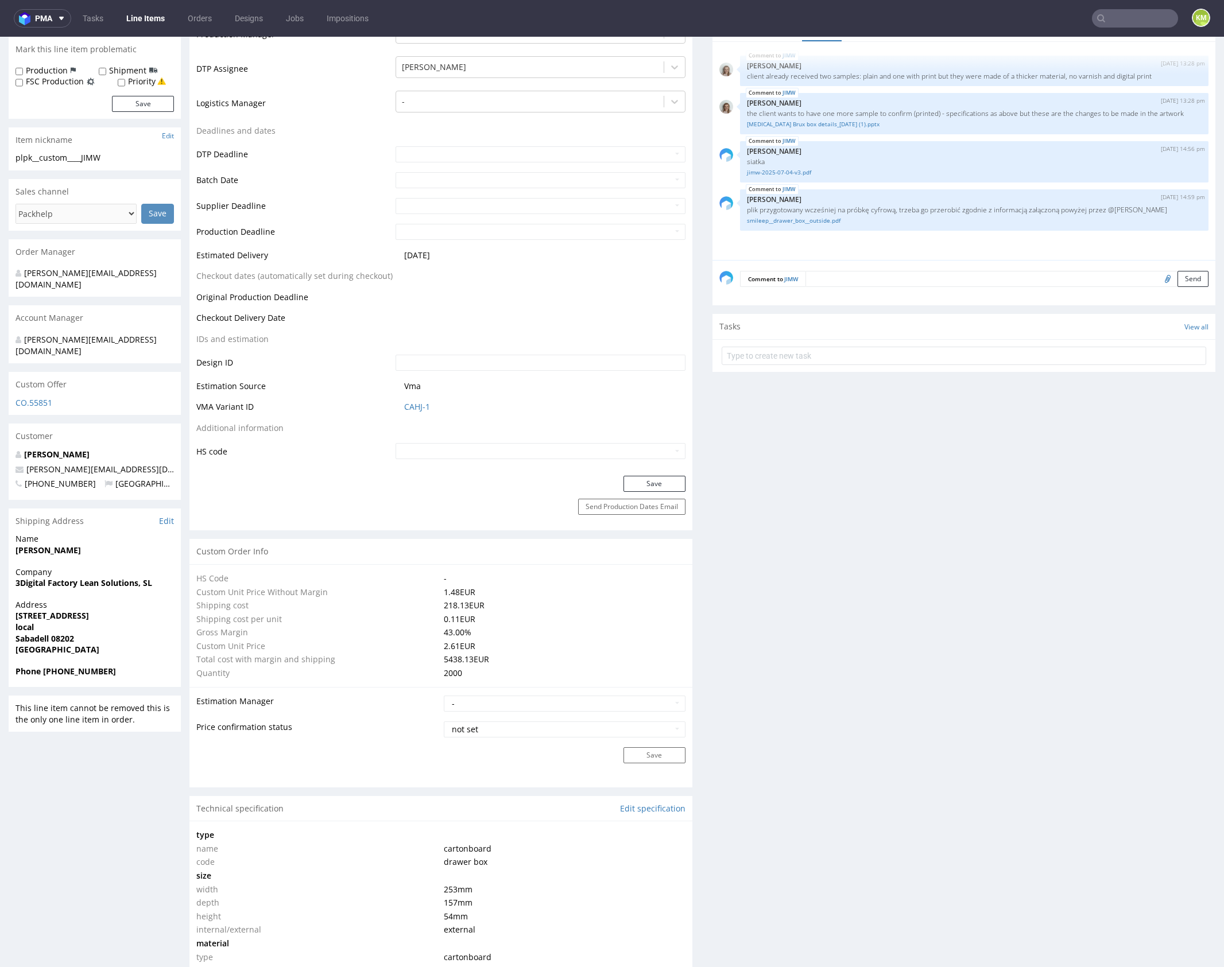
scroll to position [0, 0]
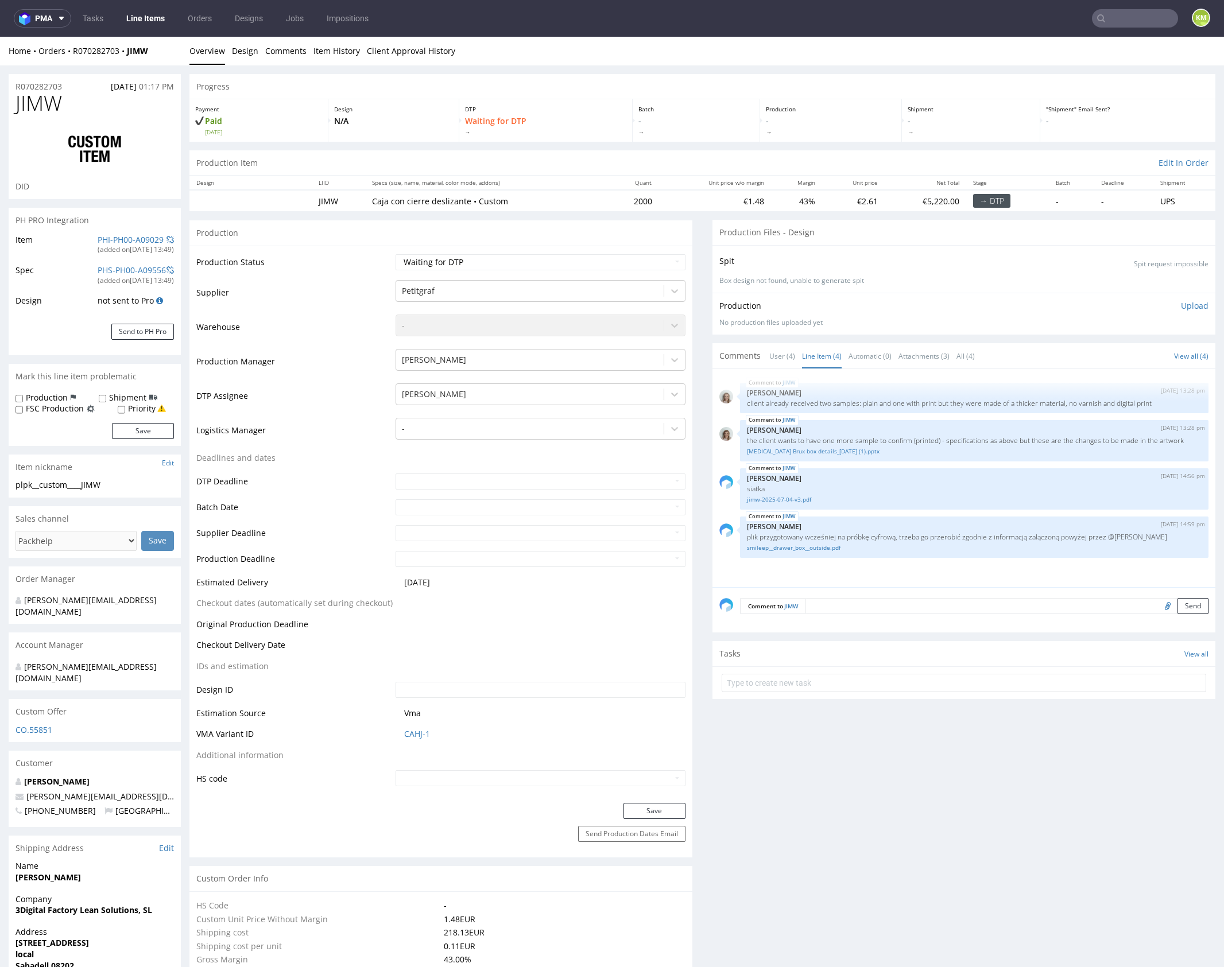
click at [714, 160] on div "Production Item Edit In Order" at bounding box center [702, 162] width 1026 height 25
click at [86, 489] on div "plpk__custom____JIMW" at bounding box center [95, 484] width 158 height 11
copy div "plpk__custom____JIMW"
copy link "R070282703"
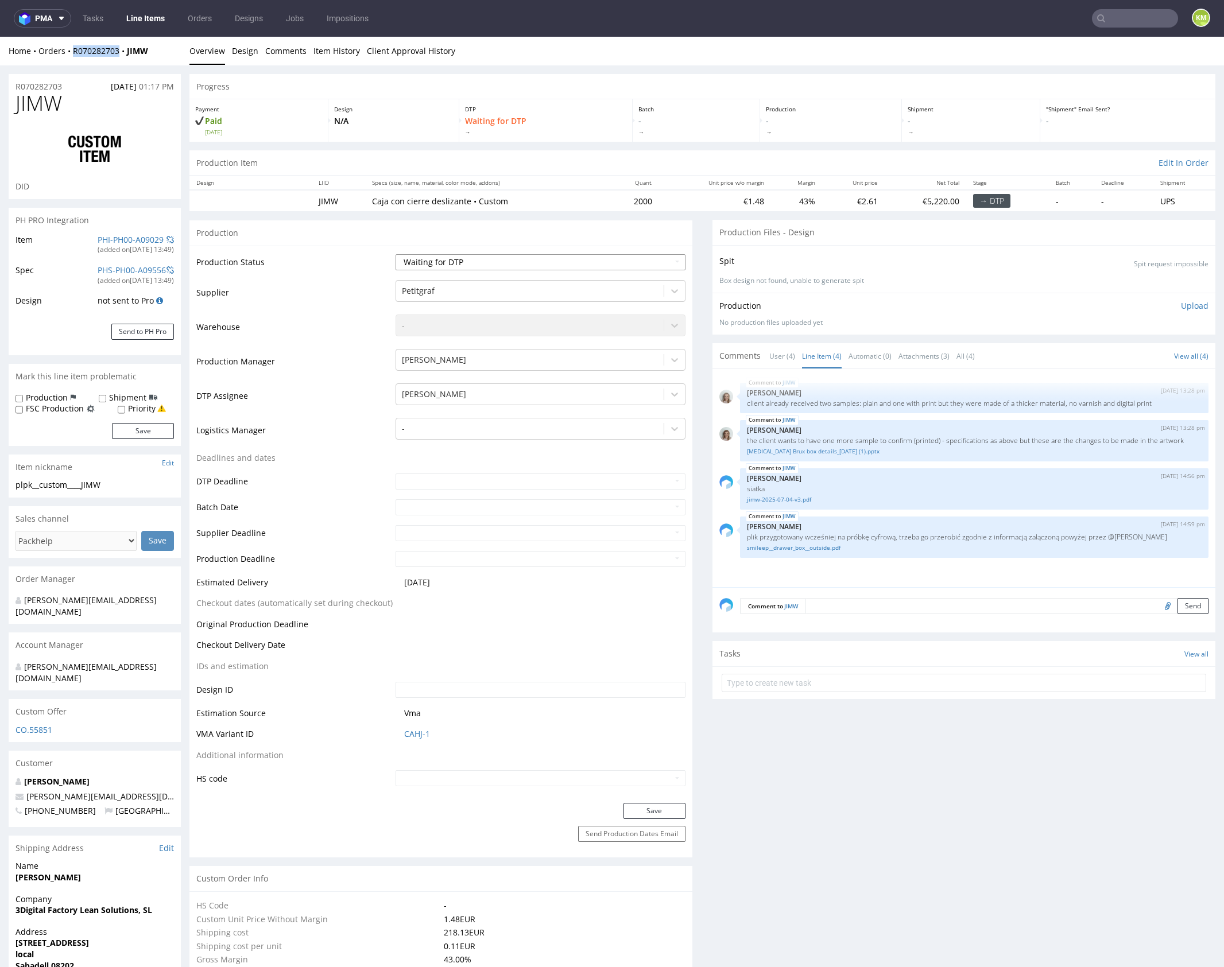
click at [439, 261] on select "Waiting for Artwork Waiting for Diecut Waiting for Mockup Waiting for DTP Waiti…" at bounding box center [541, 262] width 290 height 16
select select "dtp_ca_needed"
click at [396, 254] on select "Waiting for Artwork Waiting for Diecut Waiting for Mockup Waiting for DTP Waiti…" at bounding box center [541, 262] width 290 height 16
click at [672, 814] on button "Save" at bounding box center [655, 811] width 62 height 16
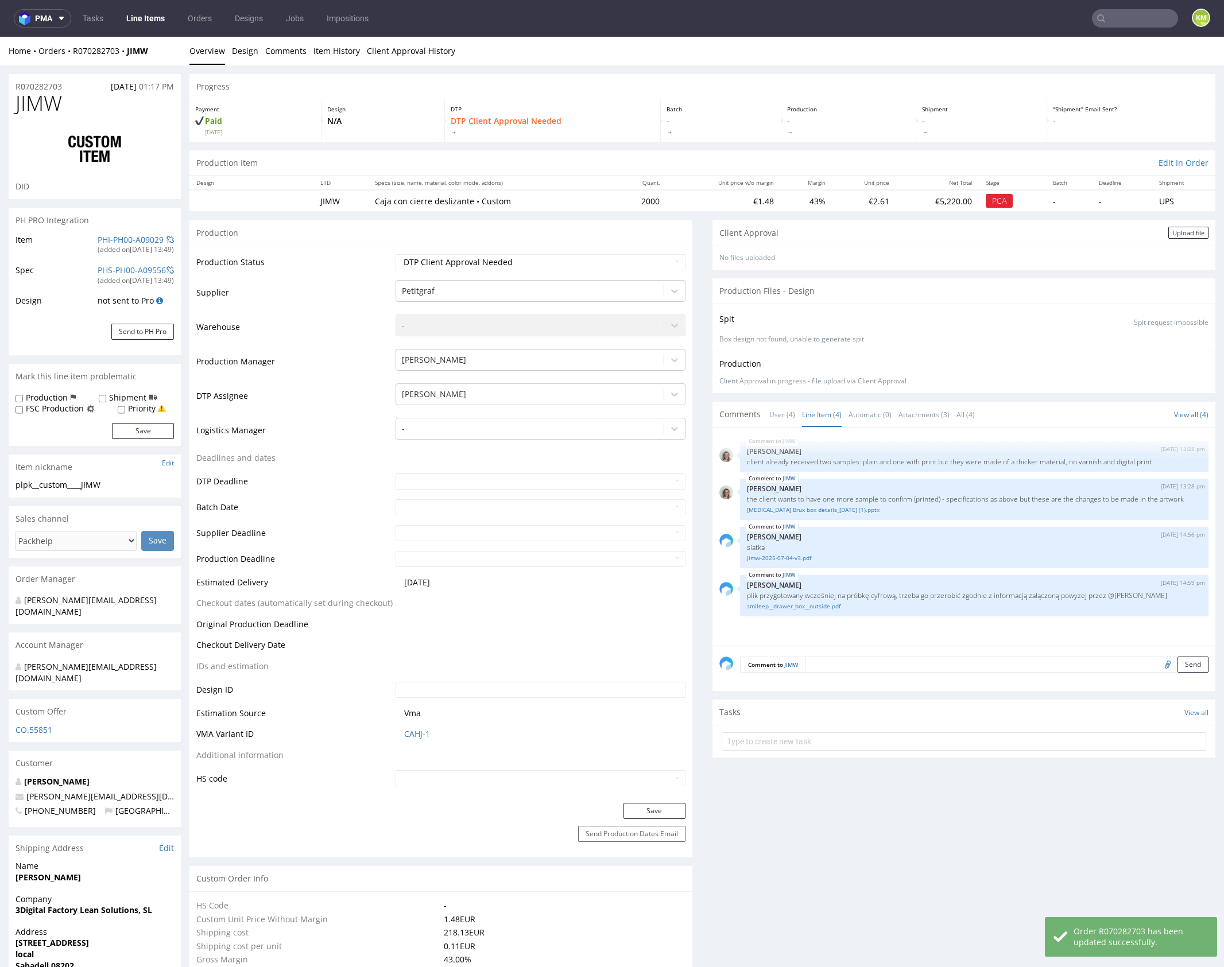
click at [817, 416] on link "Line Item (4)" at bounding box center [822, 414] width 40 height 25
click at [1183, 230] on div "Upload file" at bounding box center [1188, 233] width 40 height 12
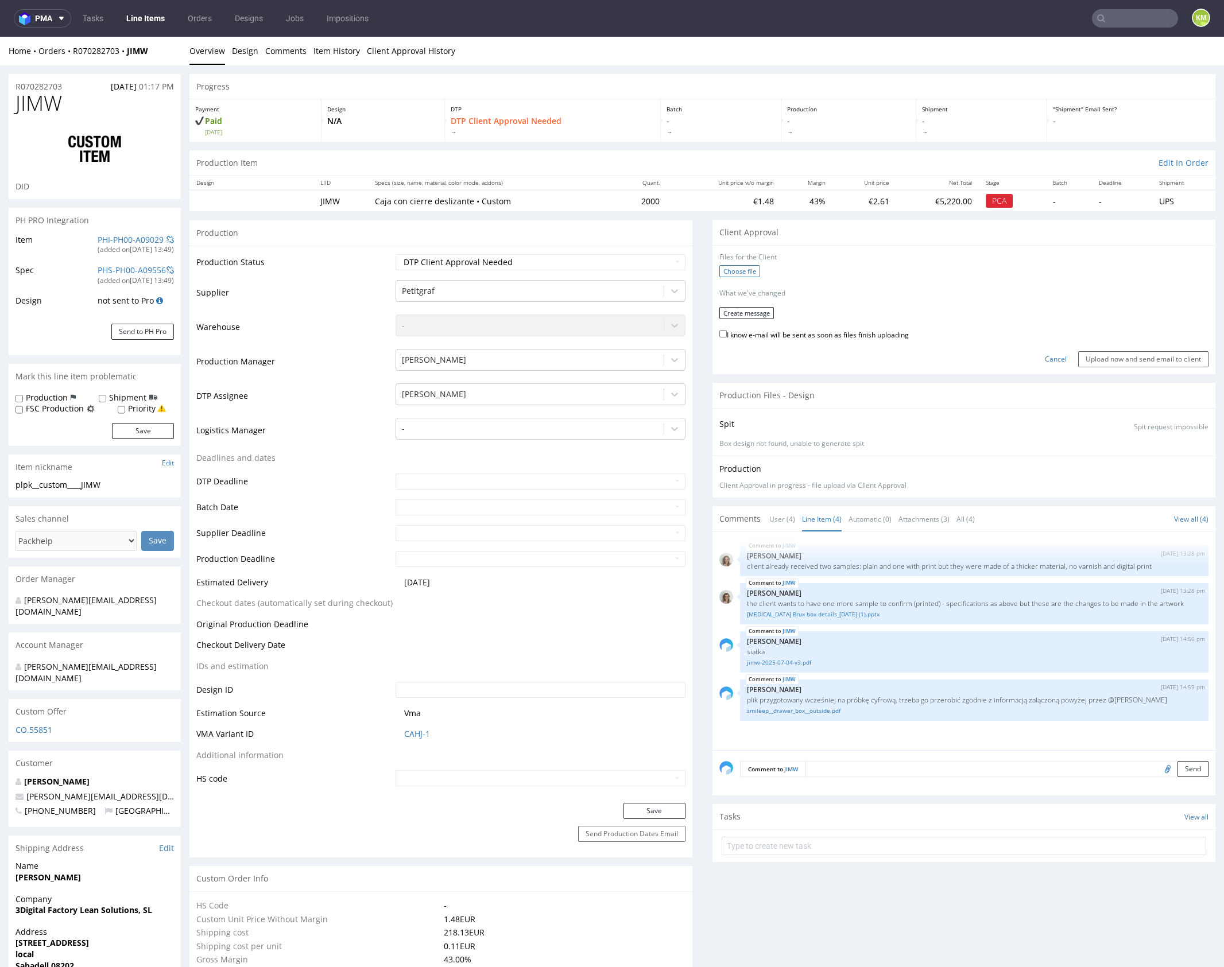
click at [736, 273] on label "Choose file" at bounding box center [739, 271] width 41 height 12
click at [0, 37] on input "Choose file" at bounding box center [0, 37] width 0 height 0
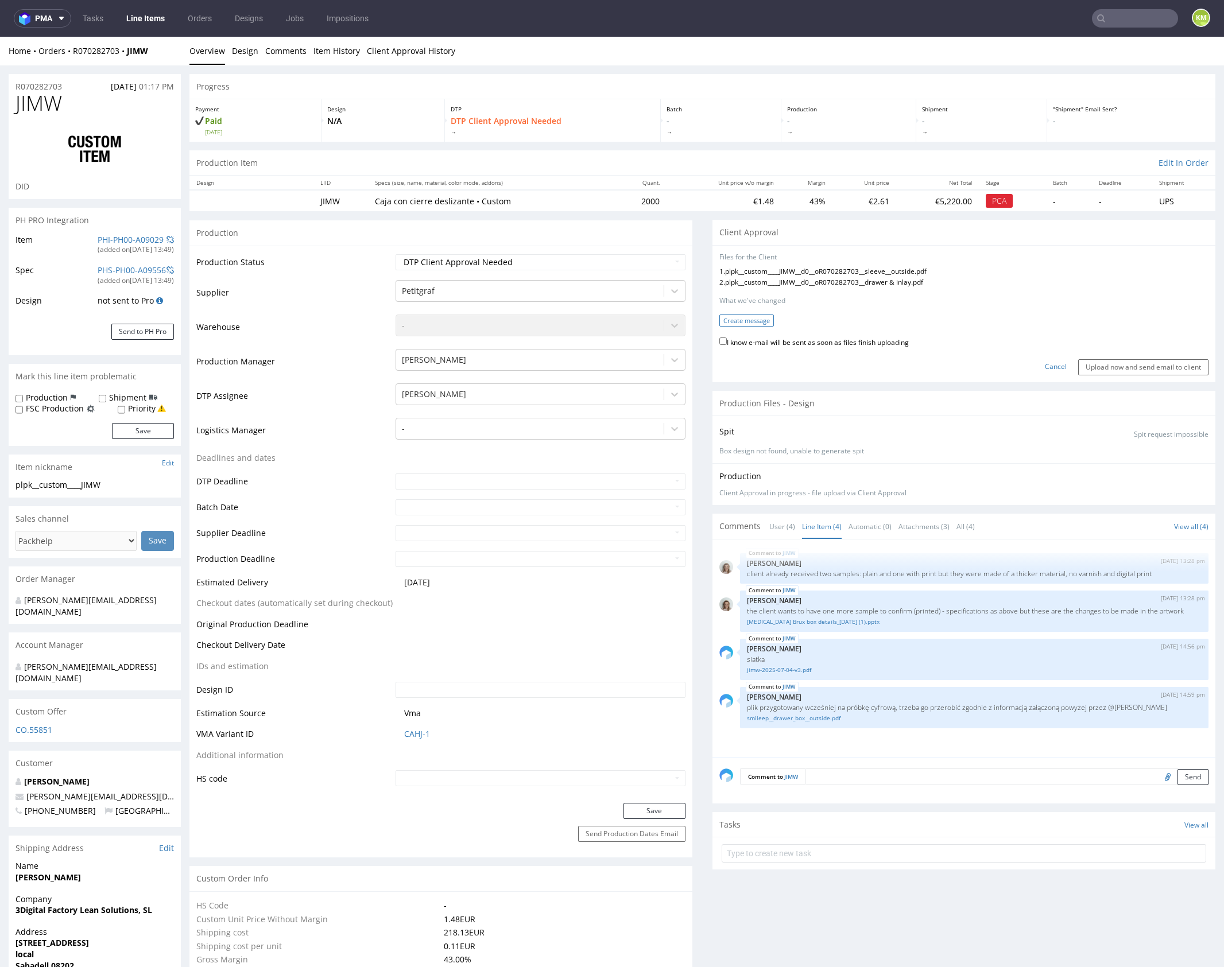
click at [758, 319] on button "Create message" at bounding box center [746, 321] width 55 height 12
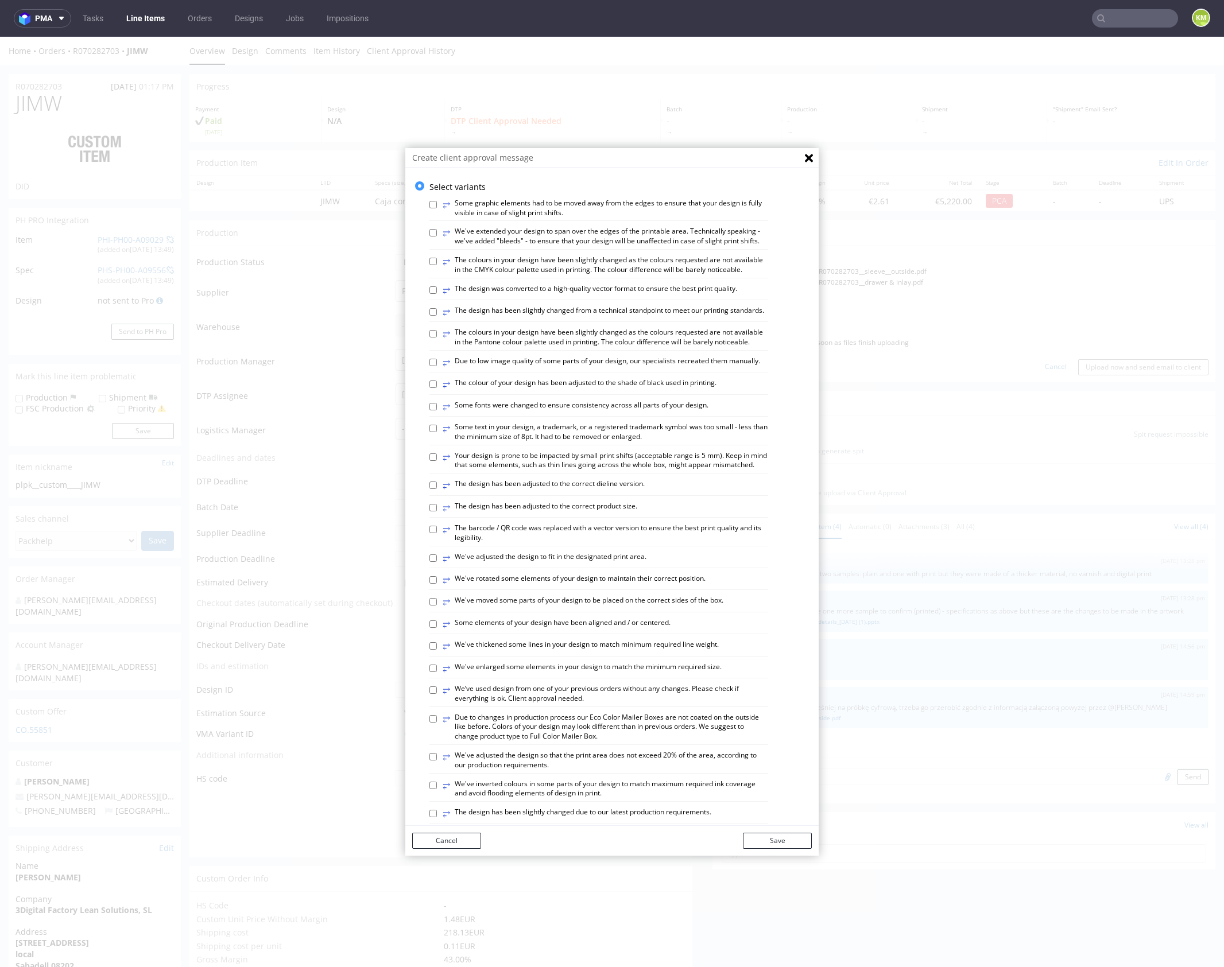
scroll to position [318, 0]
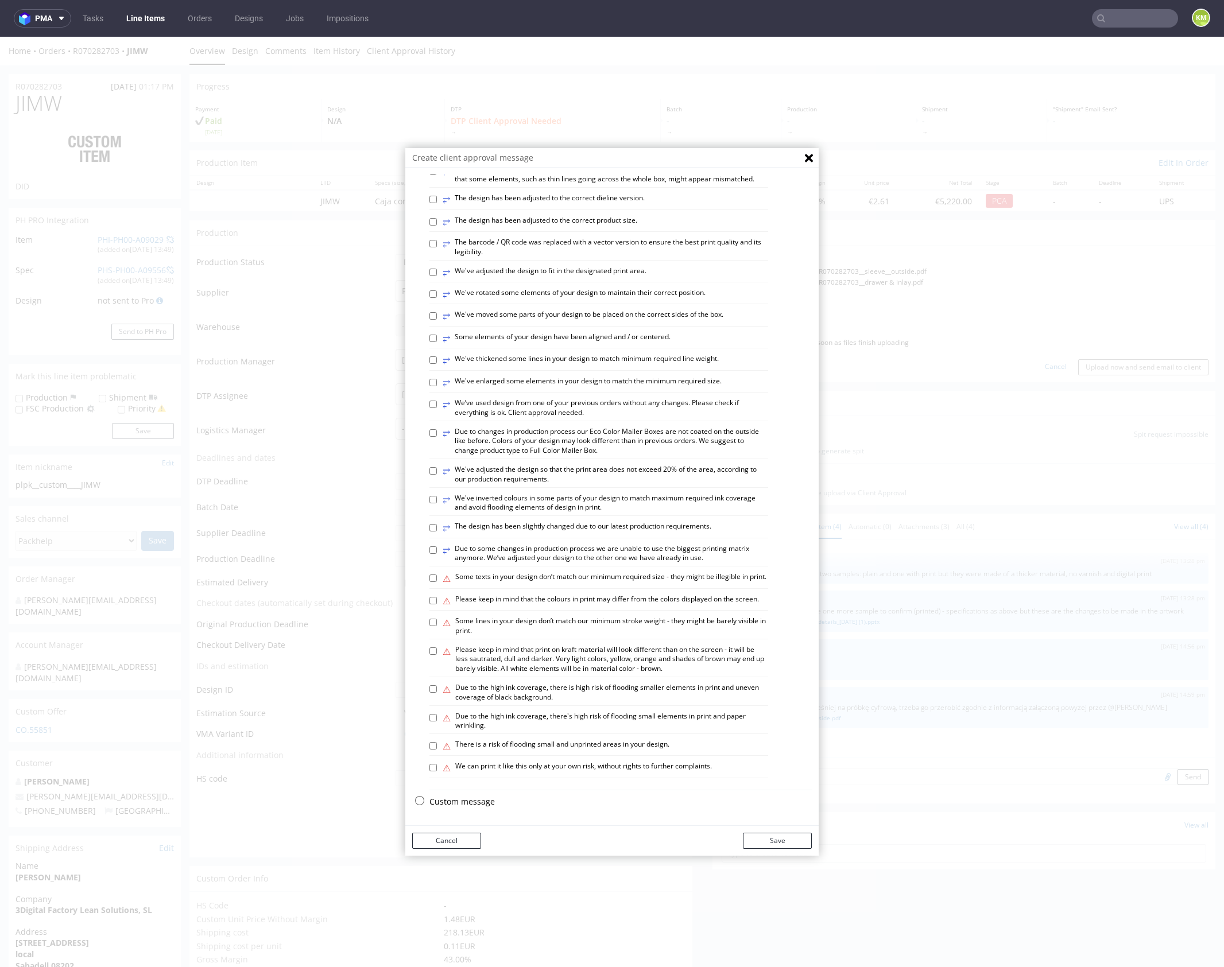
click at [479, 806] on p "Custom message" at bounding box center [620, 801] width 382 height 11
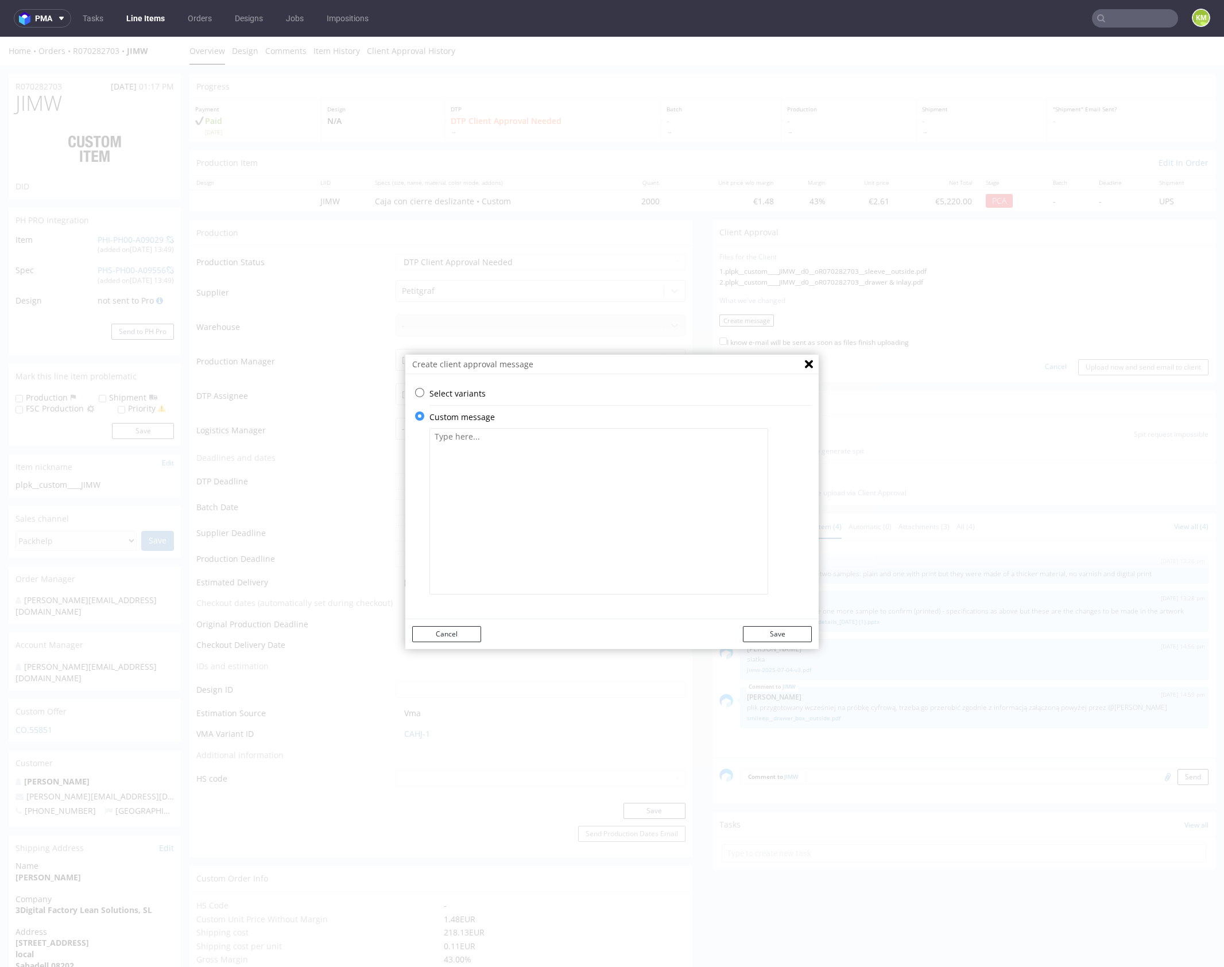
scroll to position [0, 0]
click at [520, 564] on textarea at bounding box center [598, 511] width 339 height 167
paste textarea "I used the elements on the lid from the file of the previous production, keepin…"
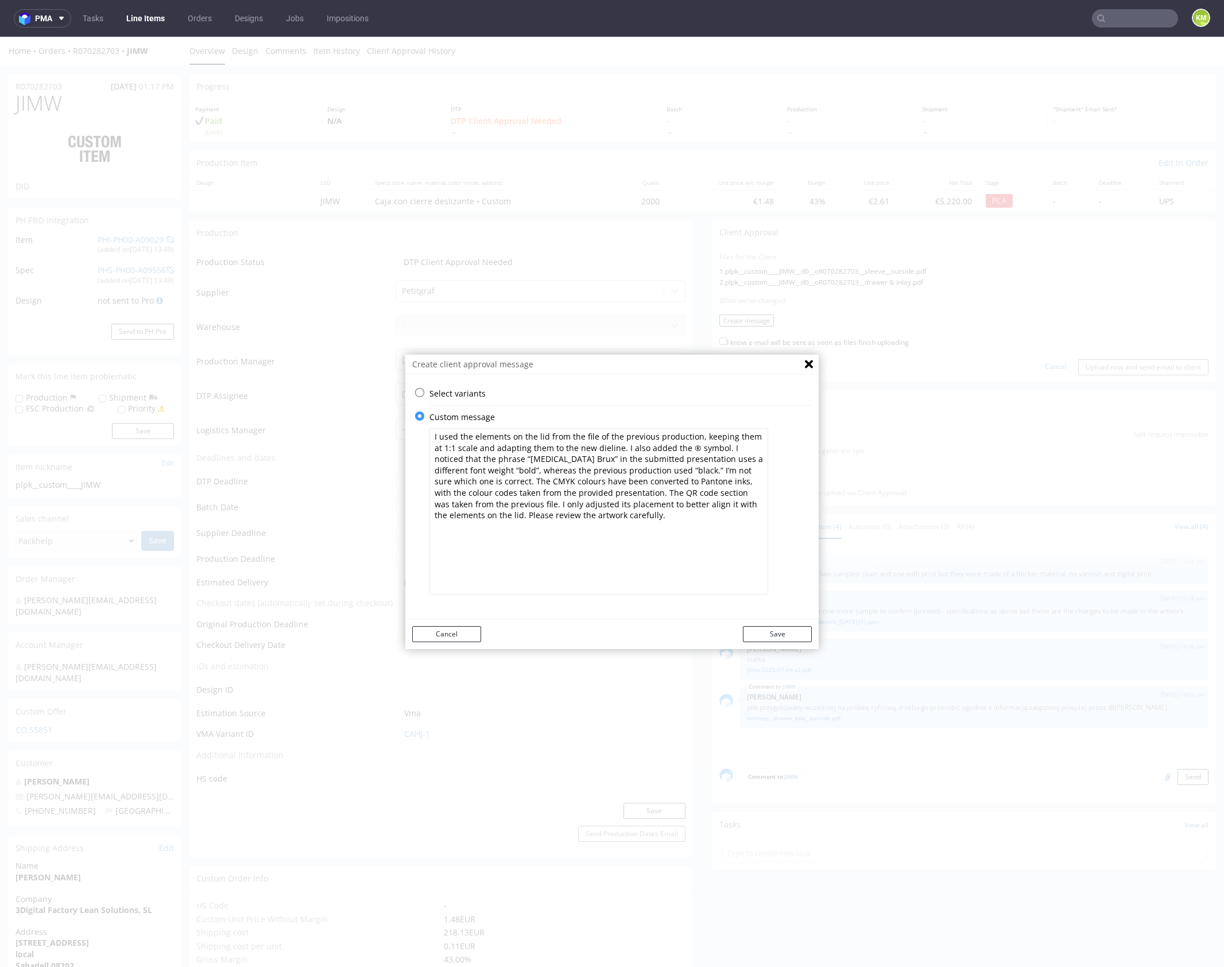
click at [630, 532] on textarea "I used the elements on the lid from the file of the previous production, keepin…" at bounding box center [598, 511] width 339 height 167
type textarea "I used the elements on the lid from the file of the previous production, keepin…"
click at [775, 636] on button "Save" at bounding box center [777, 634] width 69 height 16
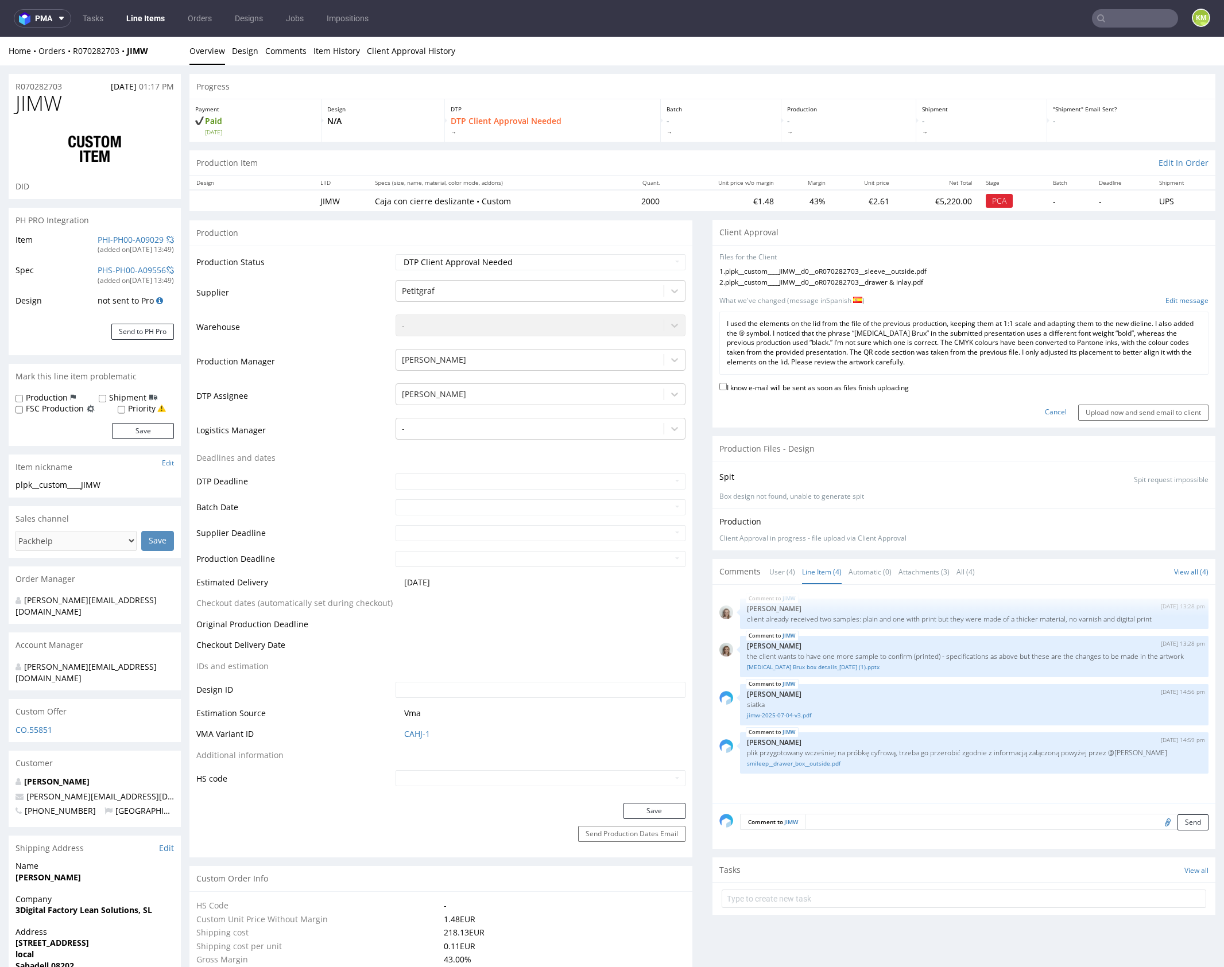
click at [802, 386] on label "I know e-mail will be sent as soon as files finish uploading" at bounding box center [813, 387] width 189 height 13
click at [727, 386] on input "I know e-mail will be sent as soon as files finish uploading" at bounding box center [722, 386] width 7 height 7
checkbox input "true"
click at [1174, 416] on input "Upload now and send email to client" at bounding box center [1143, 413] width 130 height 16
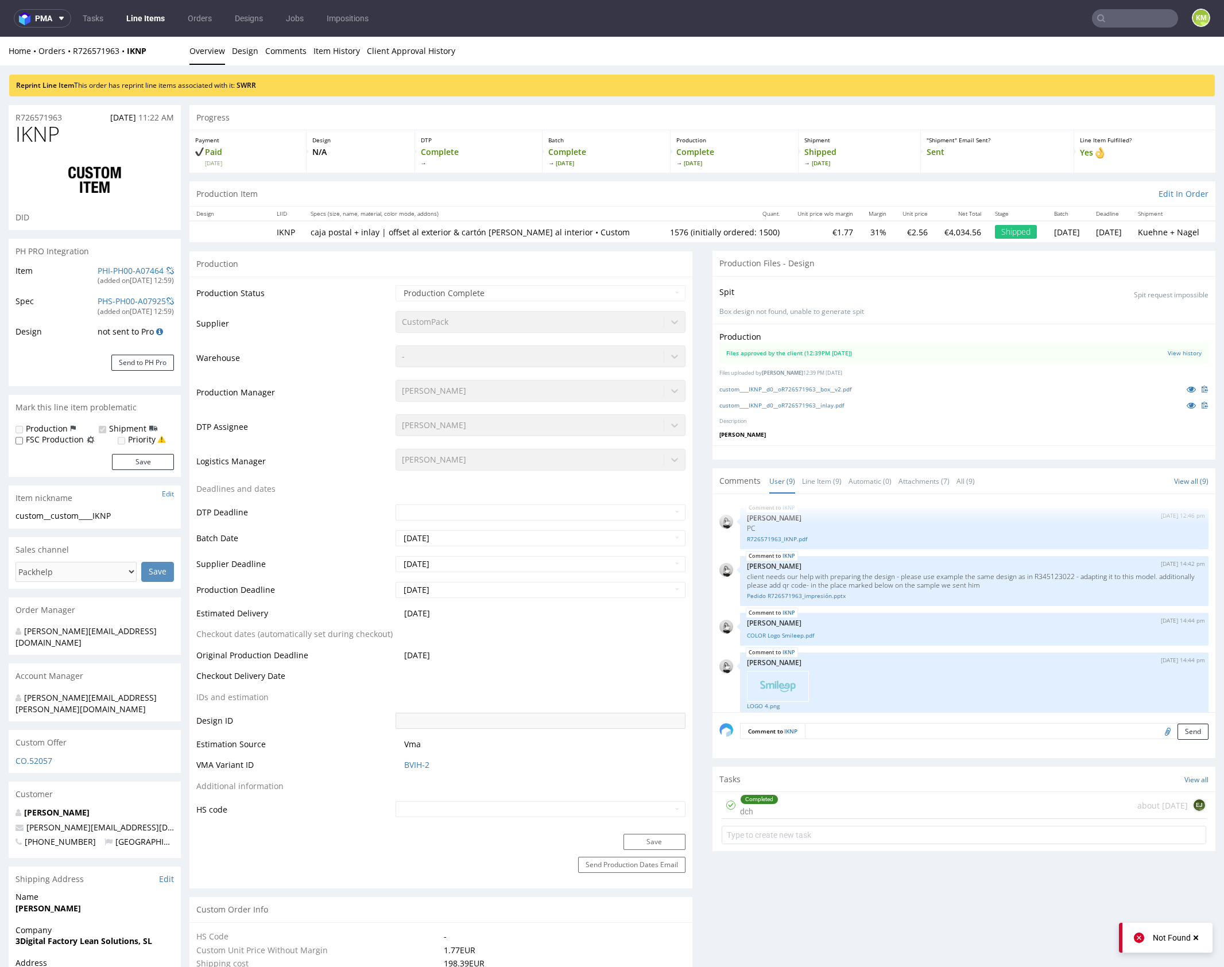
scroll to position [239, 0]
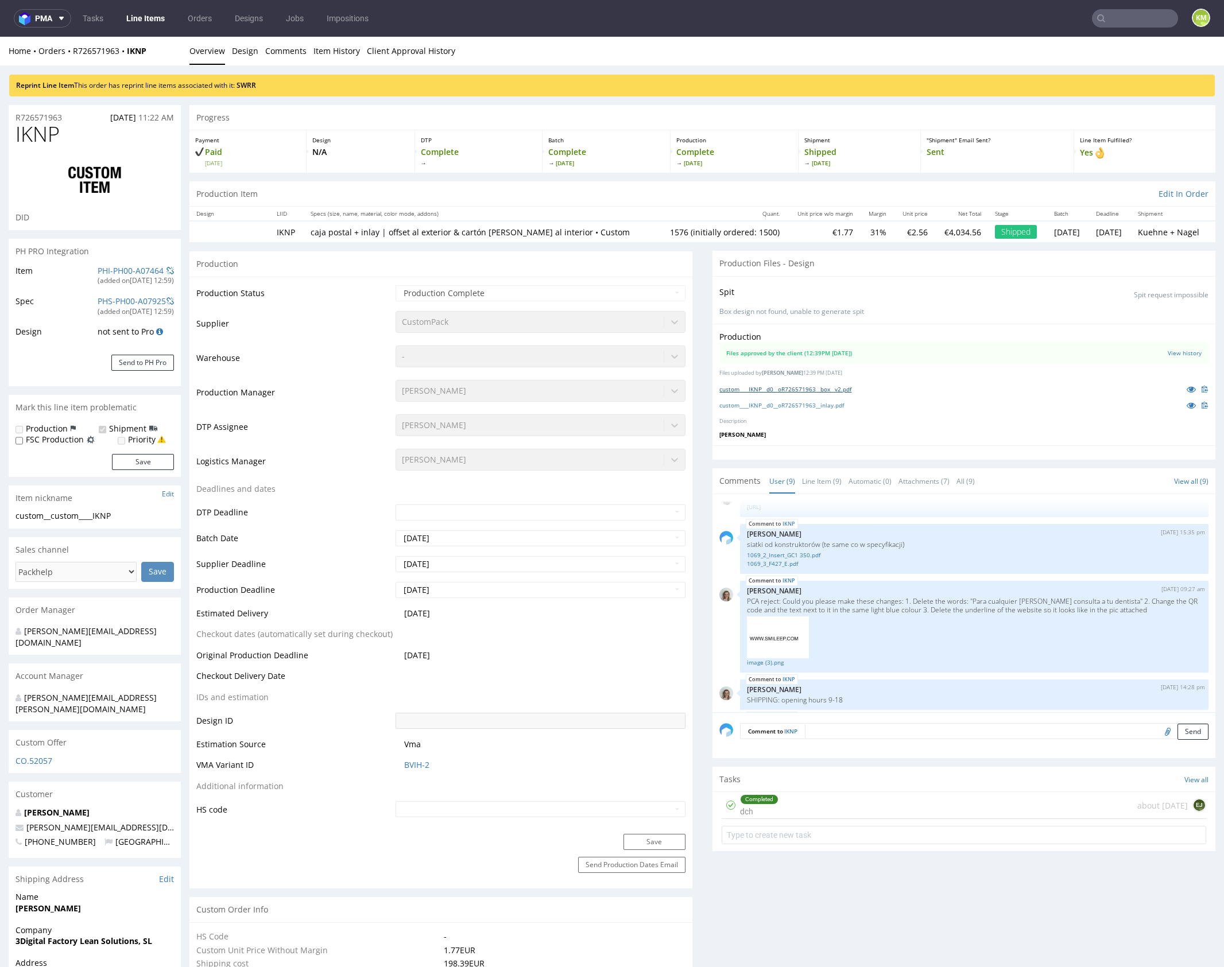
click at [844, 390] on link "custom____IKNP__d0__oR726571963__box__v2.pdf" at bounding box center [785, 389] width 132 height 8
click at [815, 407] on link "custom____IKNP__d0__oR726571963__inlay.pdf" at bounding box center [781, 405] width 125 height 8
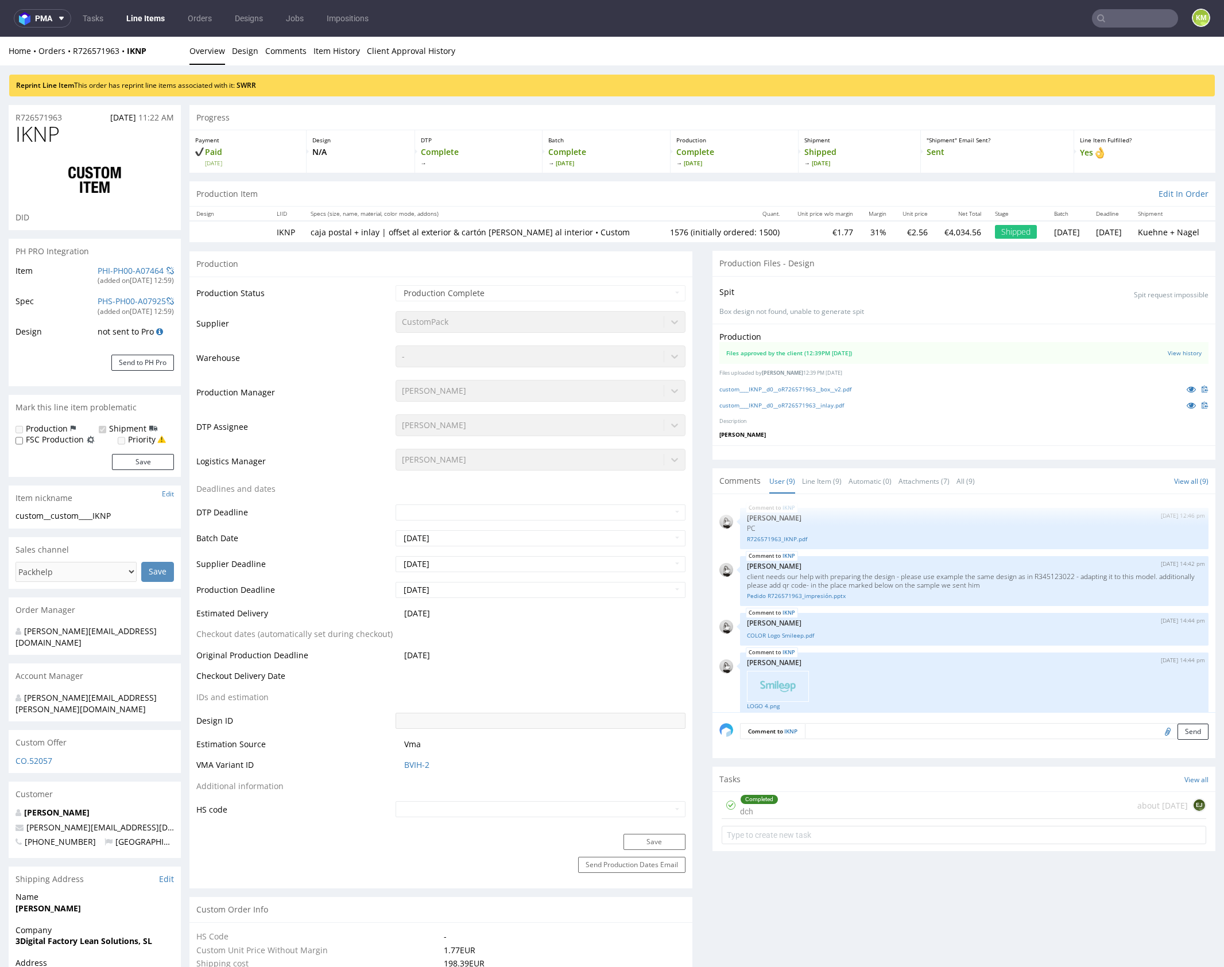
scroll to position [239, 0]
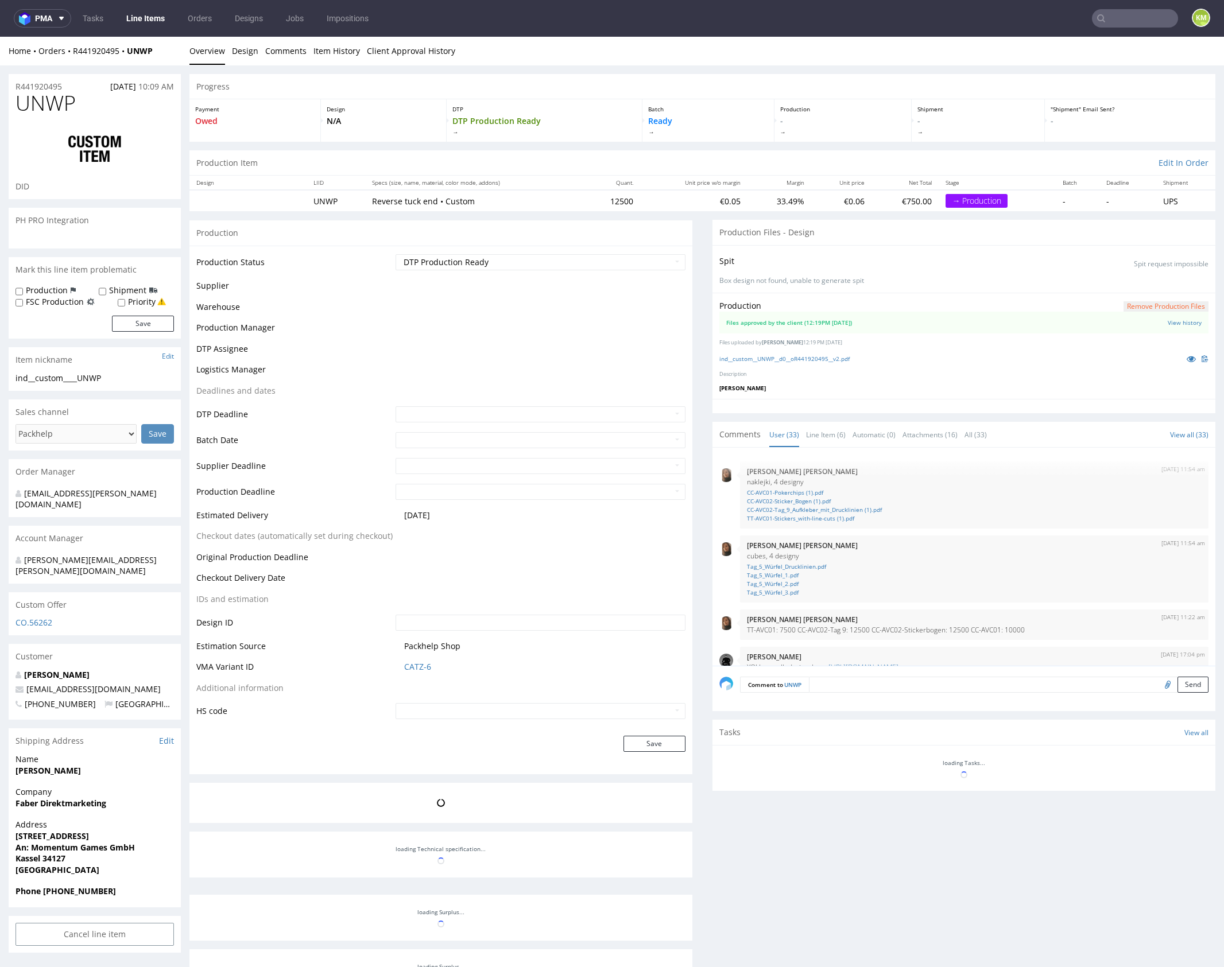
scroll to position [1374, 0]
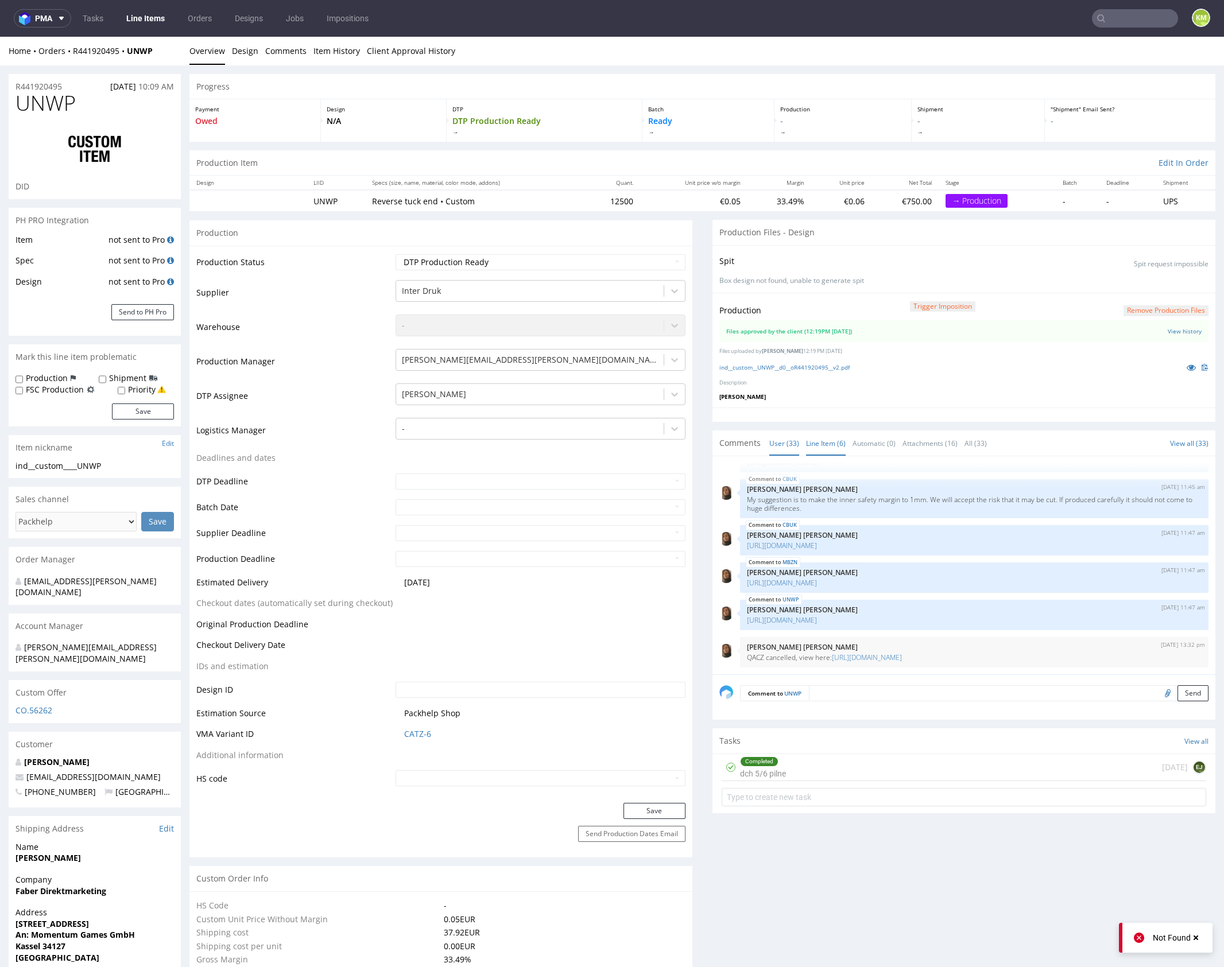
click at [827, 442] on link "Line Item (6)" at bounding box center [826, 443] width 40 height 25
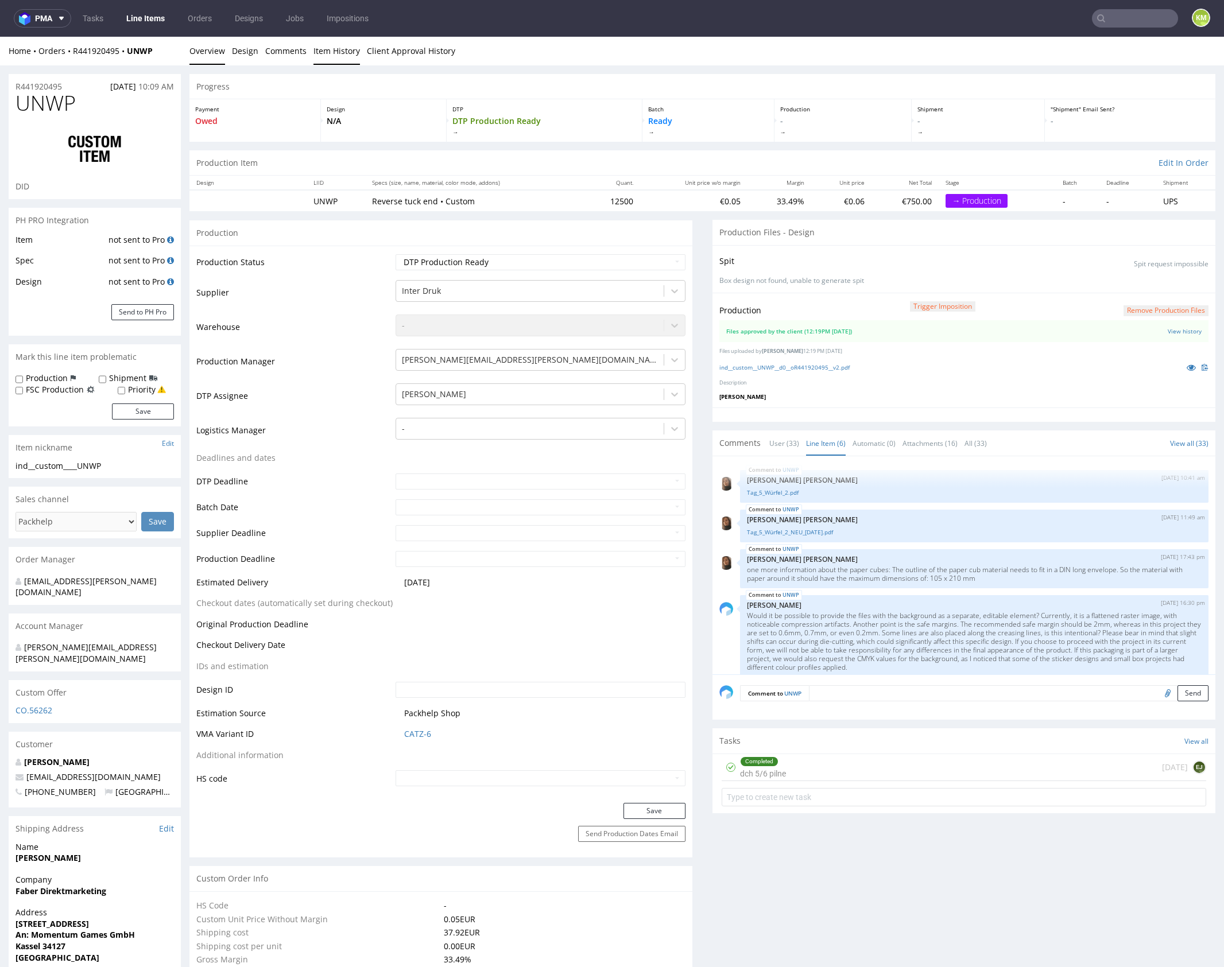
click at [355, 56] on link "Item History" at bounding box center [336, 51] width 47 height 28
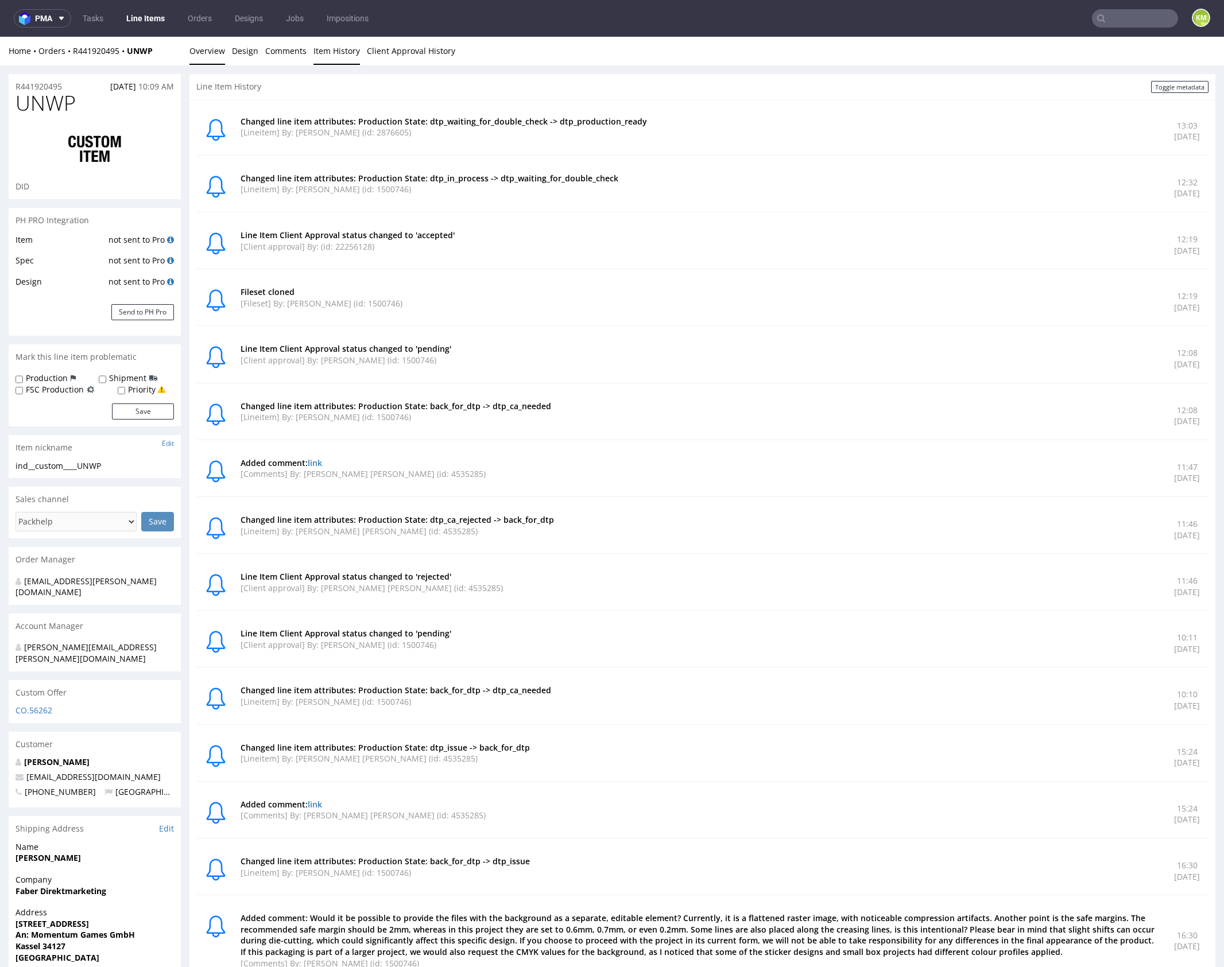
click at [219, 52] on link "Overview" at bounding box center [207, 51] width 36 height 28
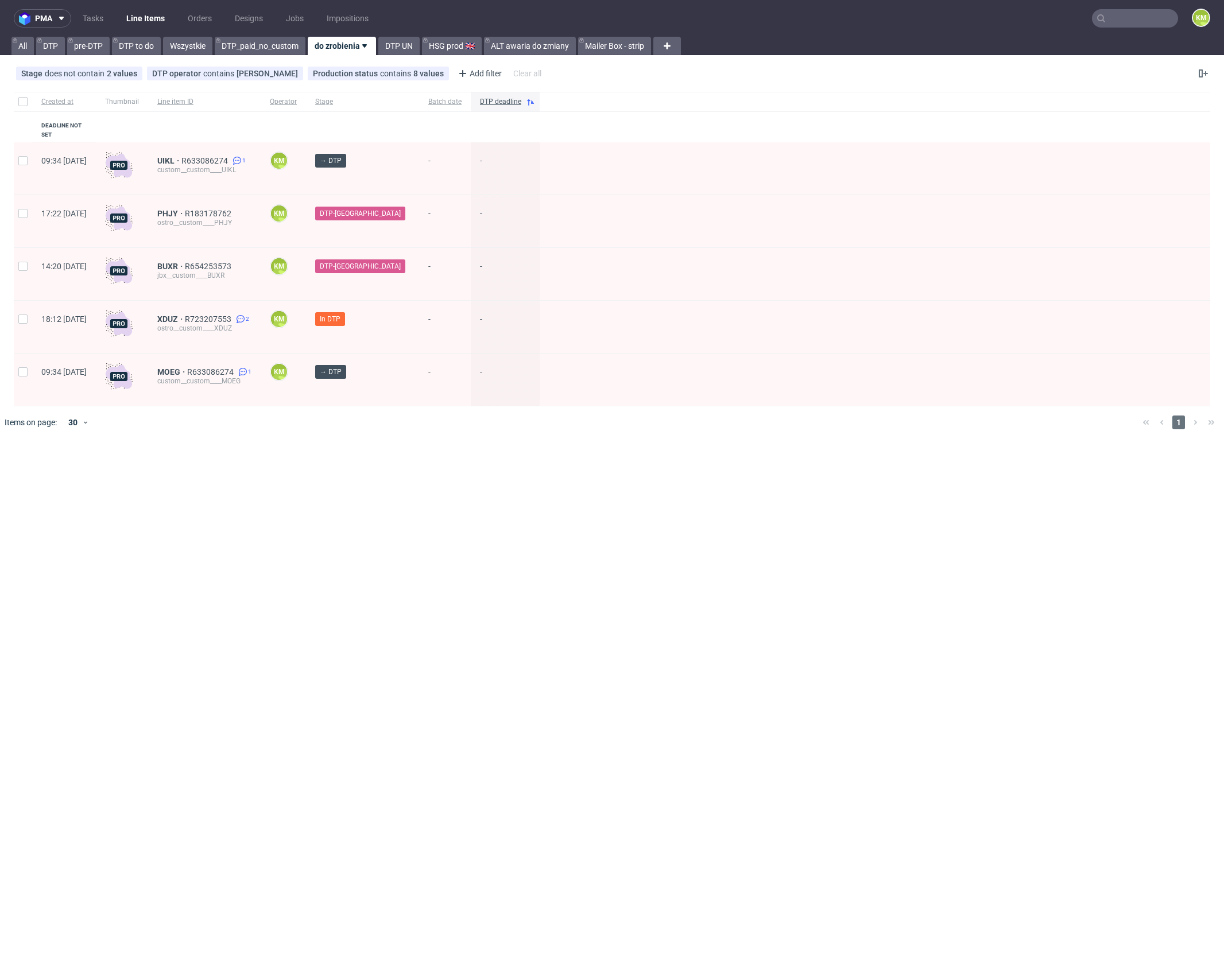
click at [281, 505] on div "pma Tasks Line Items Orders Designs Jobs Impositions KM All DTP pre-DTP DTP to …" at bounding box center [612, 483] width 1224 height 967
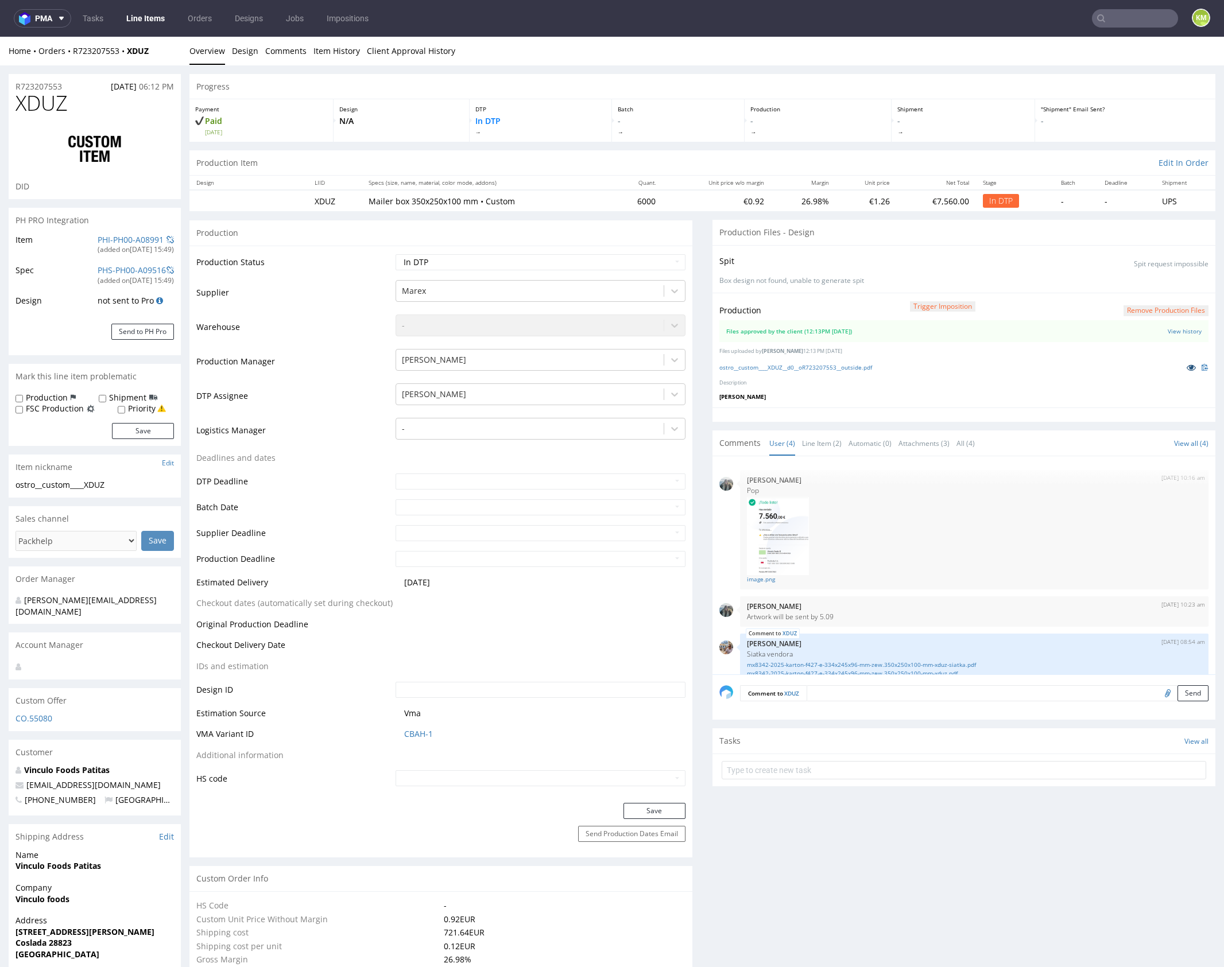
click at [1187, 365] on icon at bounding box center [1191, 367] width 9 height 8
click at [617, 260] on select "Waiting for Artwork Waiting for Diecut Waiting for Mockup Waiting for DTP Waiti…" at bounding box center [541, 262] width 290 height 16
select select "dtp_waiting_for_double_check"
click at [396, 254] on select "Waiting for Artwork Waiting for Diecut Waiting for Mockup Waiting for DTP Waiti…" at bounding box center [541, 262] width 290 height 16
click at [651, 810] on button "Save" at bounding box center [655, 811] width 62 height 16
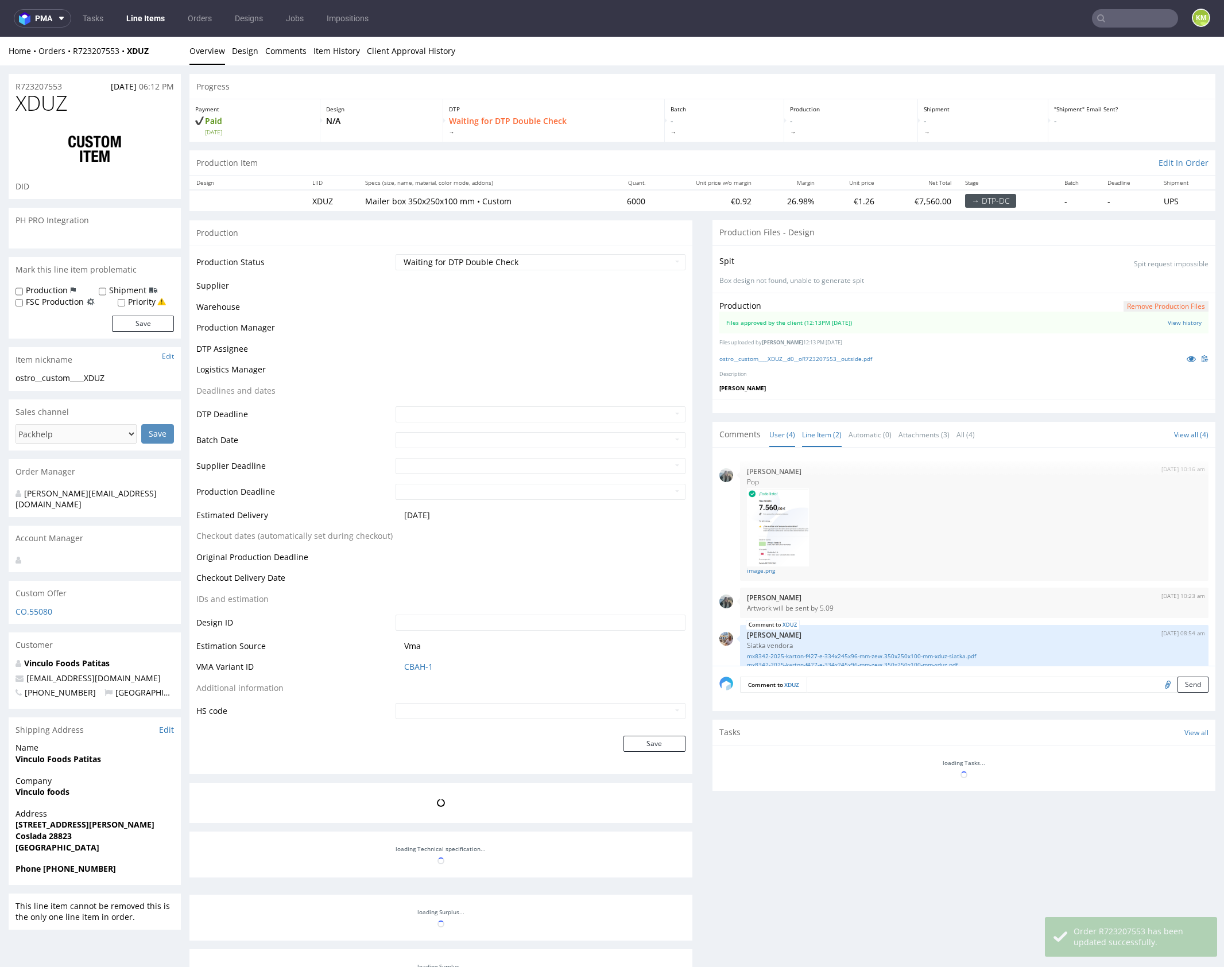
scroll to position [64, 0]
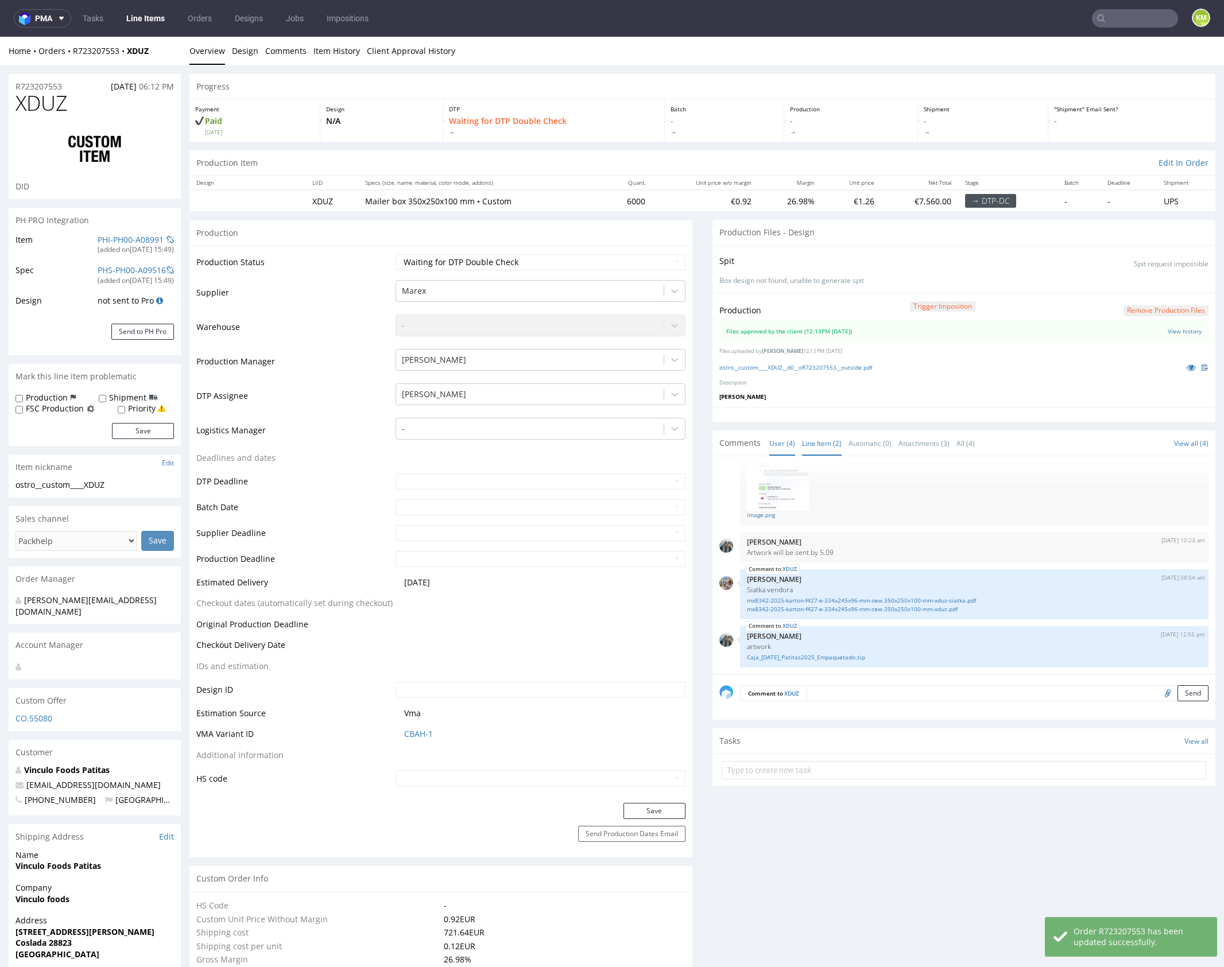
click at [811, 436] on link "Line Item (2)" at bounding box center [822, 443] width 40 height 25
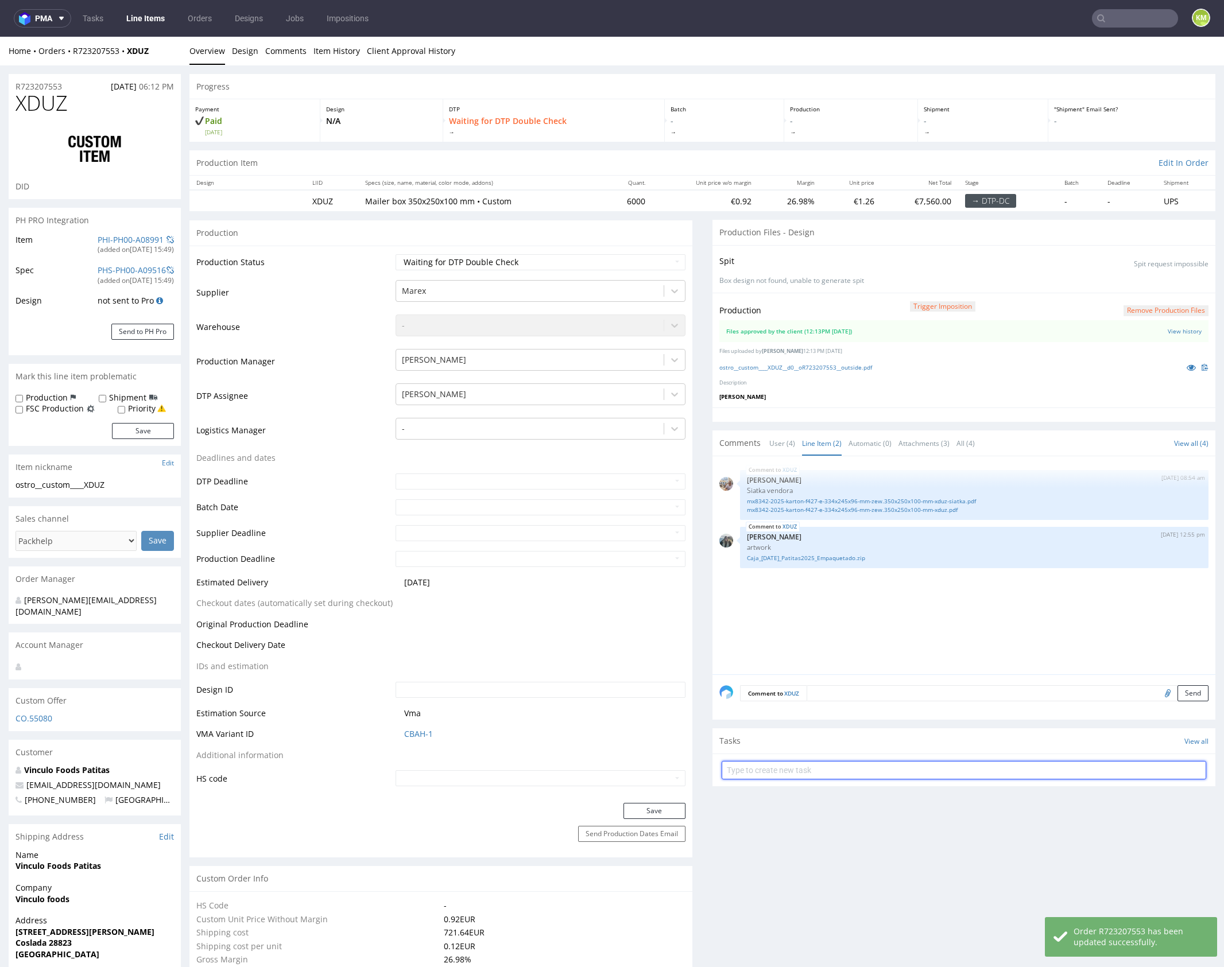
click at [824, 768] on input "text" at bounding box center [964, 770] width 485 height 18
type input "dch"
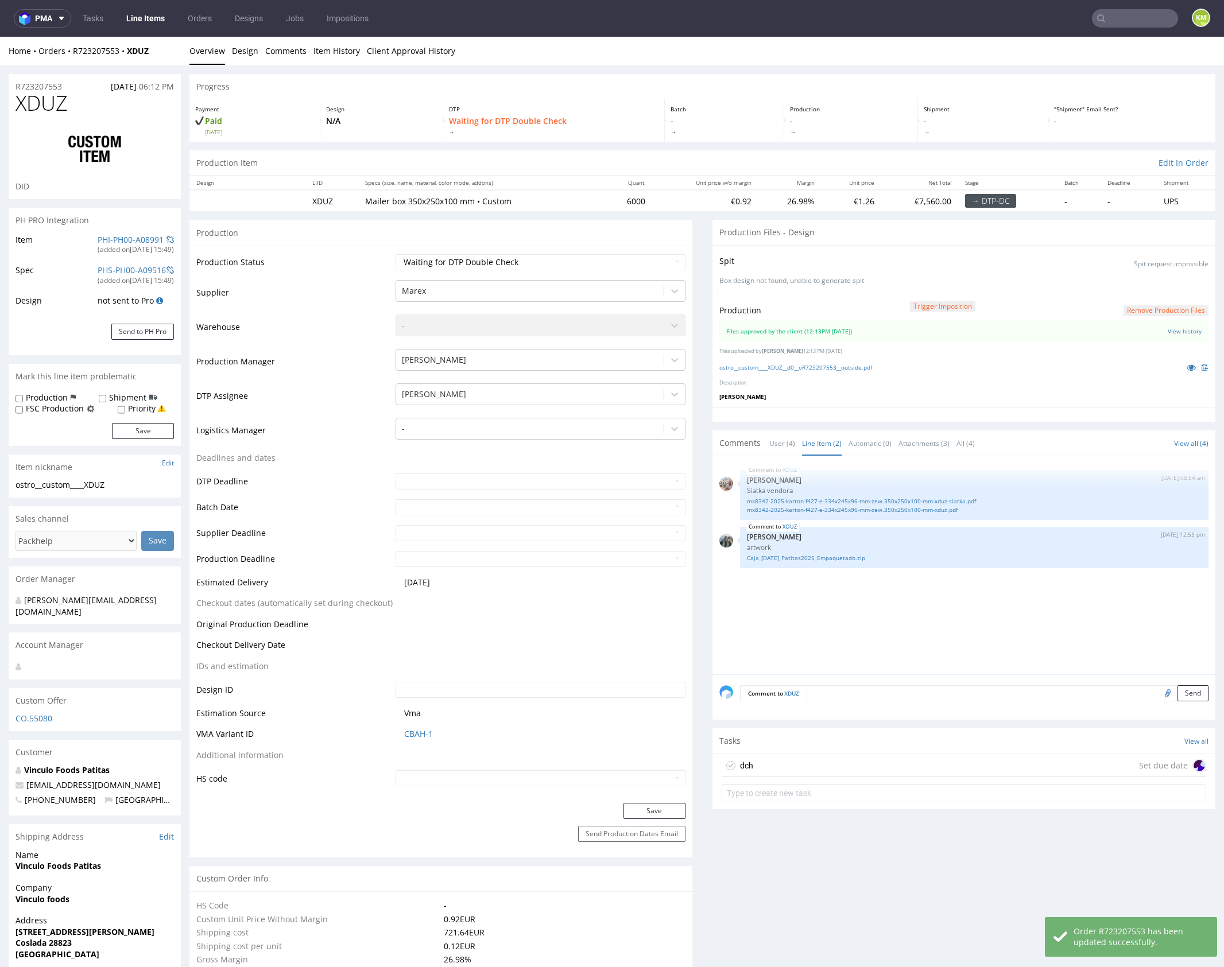
click at [808, 759] on div "dch Set due date" at bounding box center [964, 765] width 485 height 23
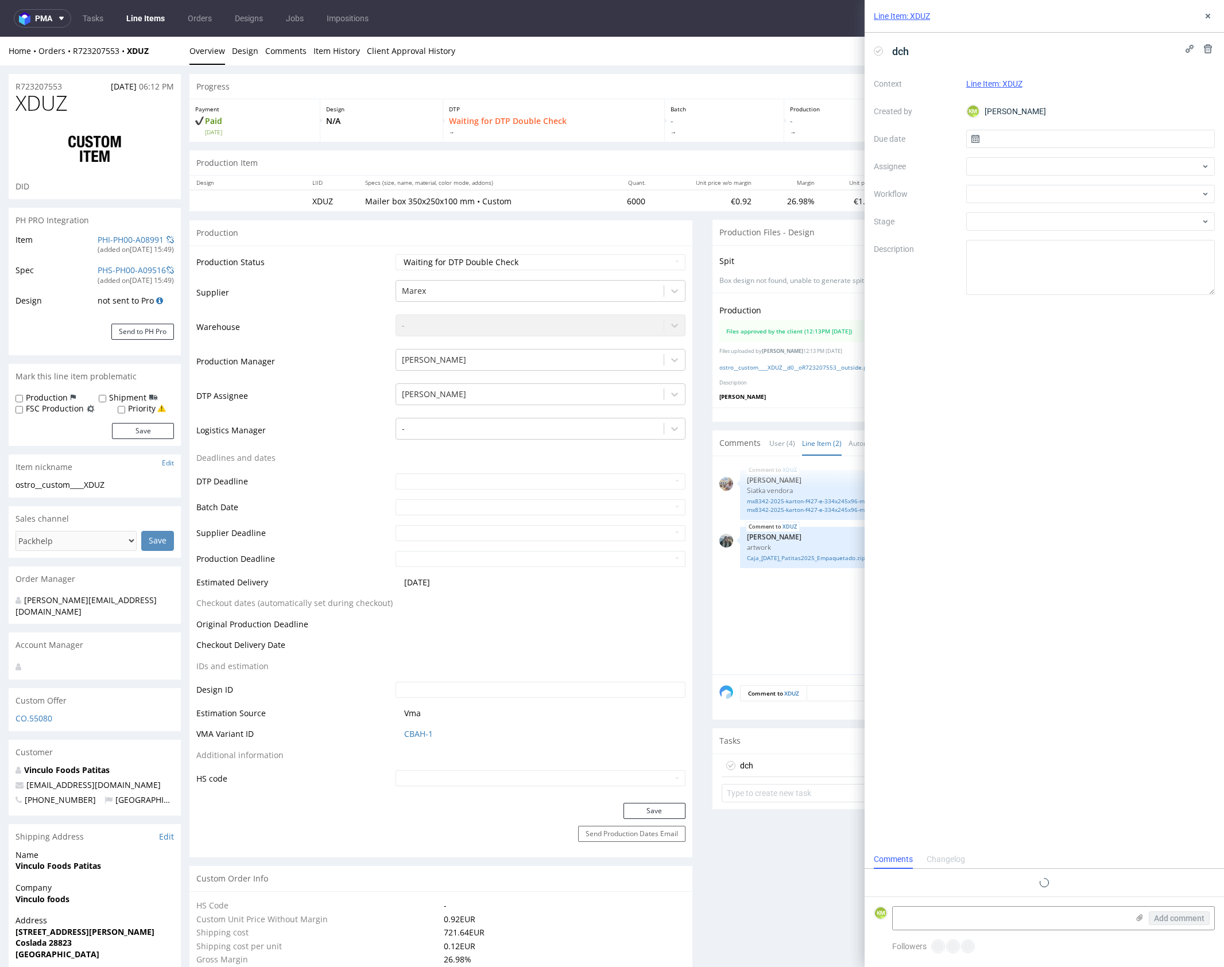
scroll to position [9, 0]
click at [1020, 144] on input "text" at bounding box center [1090, 139] width 249 height 18
drag, startPoint x: 1057, startPoint y: 254, endPoint x: 1053, endPoint y: 249, distance: 7.0
click at [1056, 254] on span "15" at bounding box center [1053, 254] width 9 height 11
type input "15/09/2025"
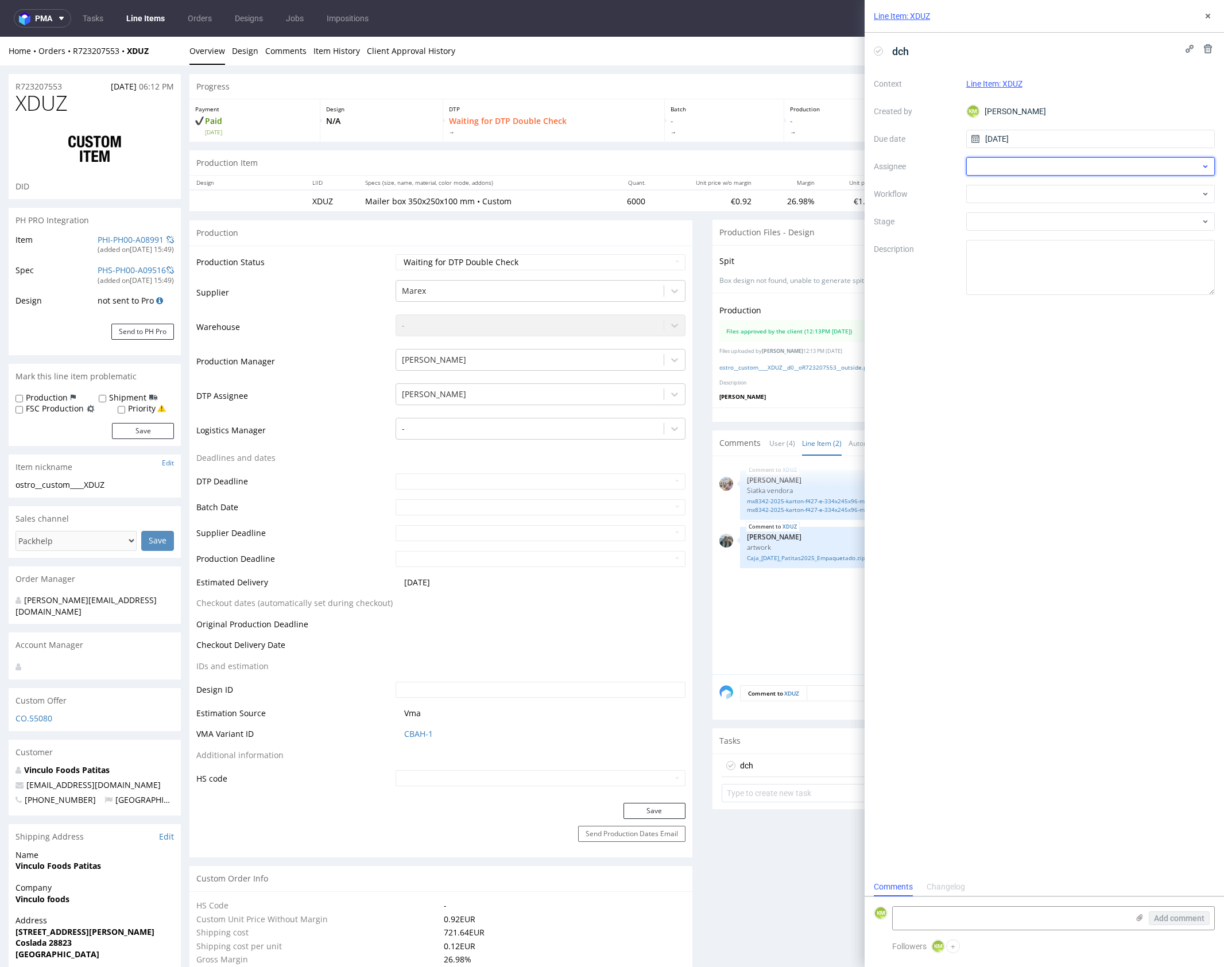
click at [1001, 167] on div at bounding box center [1090, 166] width 249 height 18
type input "gaz"
click at [1027, 208] on span "Krystian Gaza" at bounding box center [1017, 209] width 51 height 11
click at [1016, 195] on div at bounding box center [1090, 194] width 249 height 18
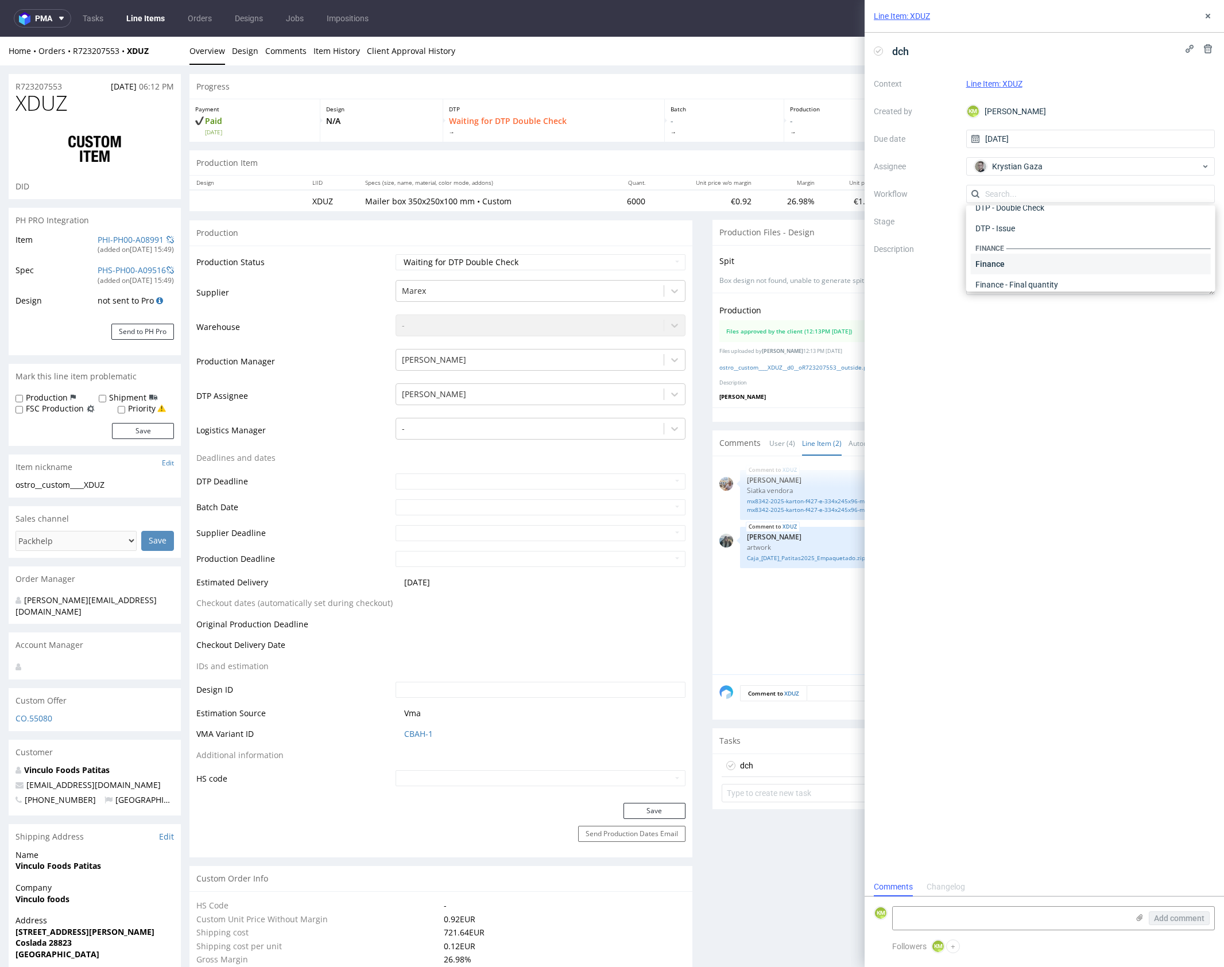
scroll to position [0, 0]
click at [1039, 237] on div "DTP - Double Check" at bounding box center [1090, 235] width 239 height 21
click at [1042, 258] on textarea at bounding box center [1090, 267] width 249 height 55
drag, startPoint x: 1210, startPoint y: 18, endPoint x: 1188, endPoint y: 2, distance: 27.4
click at [1210, 18] on icon at bounding box center [1207, 15] width 9 height 9
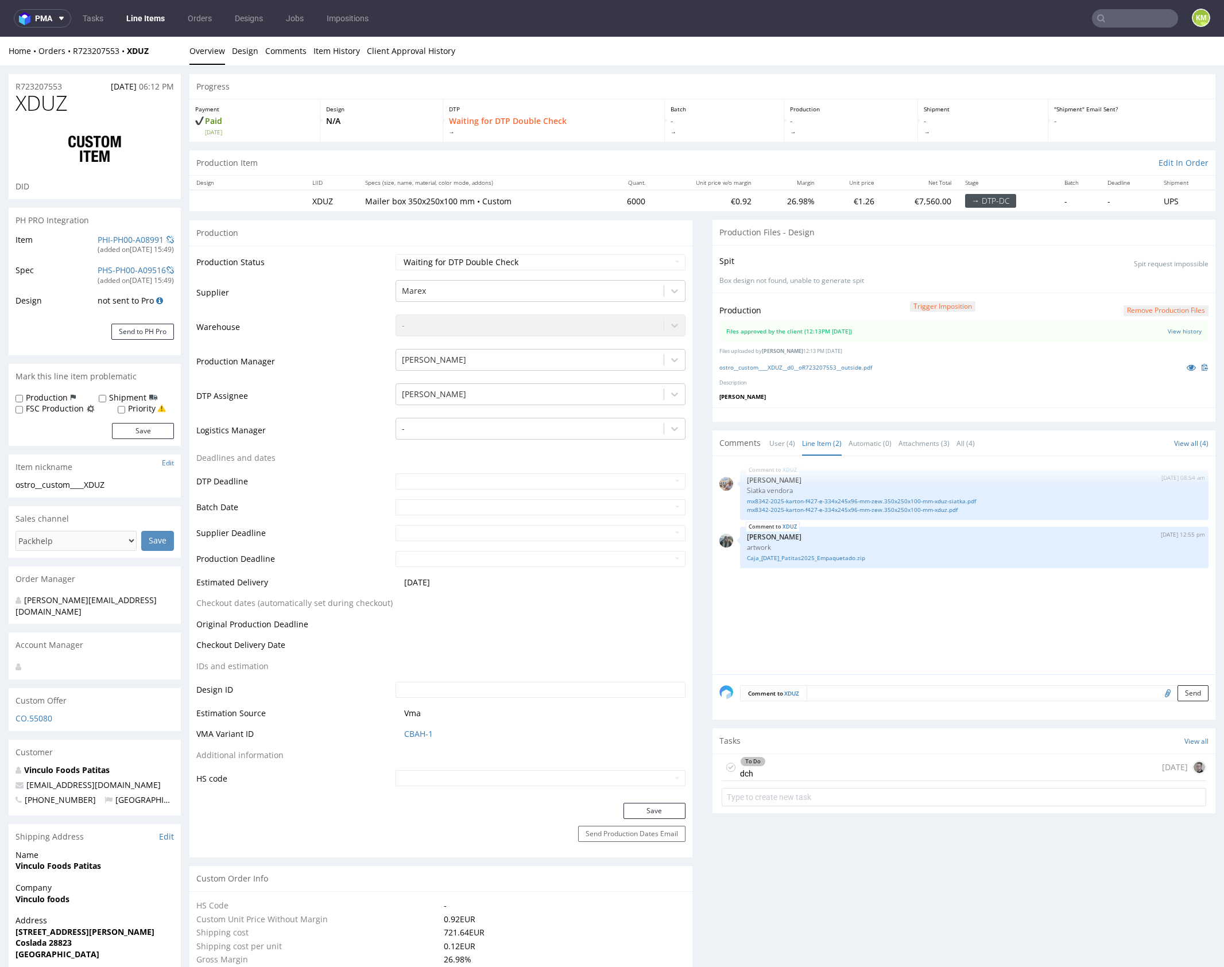
click at [907, 606] on div "XDUZ 29th Aug 25 | 08:54 am Michał Palasek Siatka vendora mx8342-2025-karton-f4…" at bounding box center [967, 568] width 496 height 211
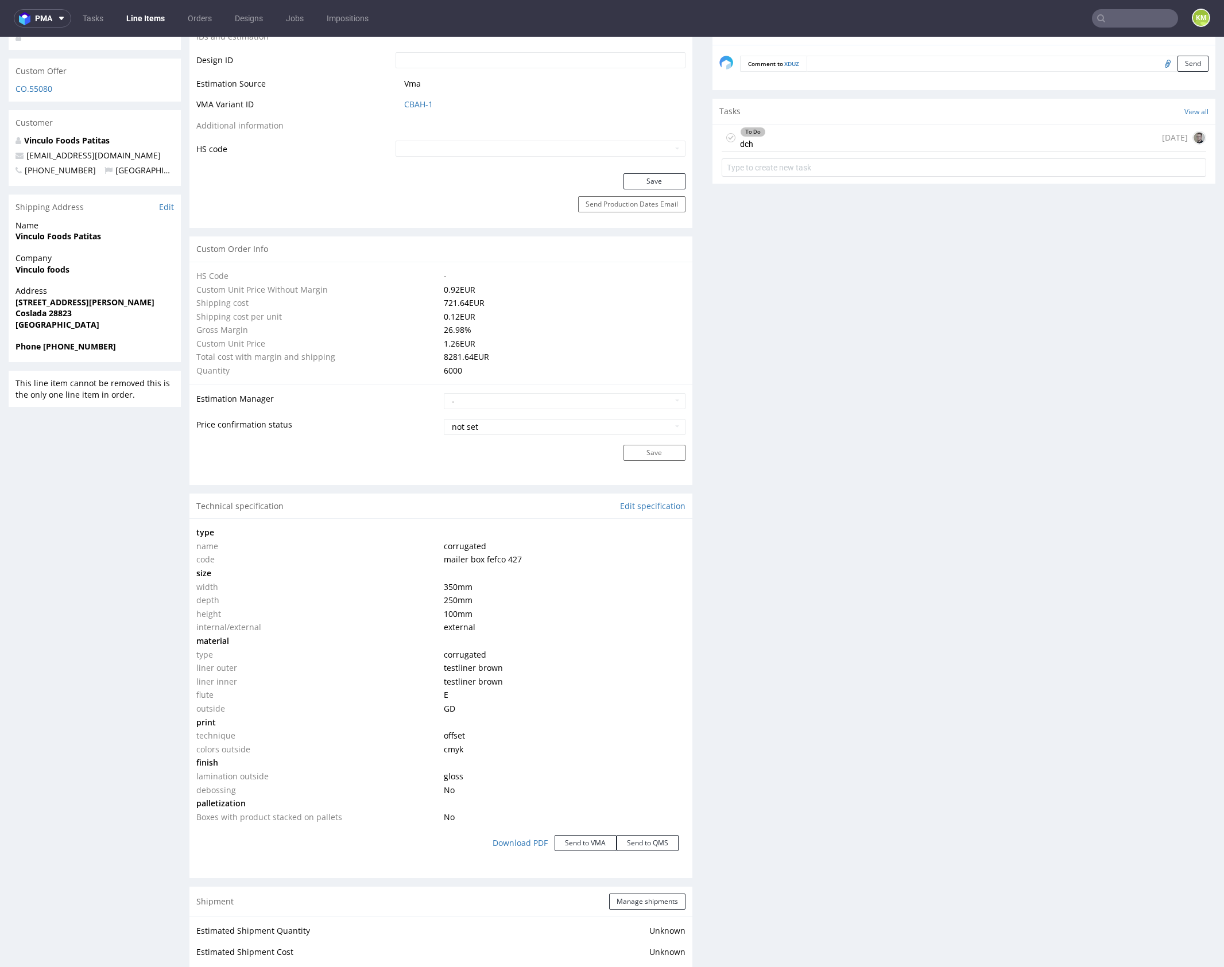
scroll to position [643, 0]
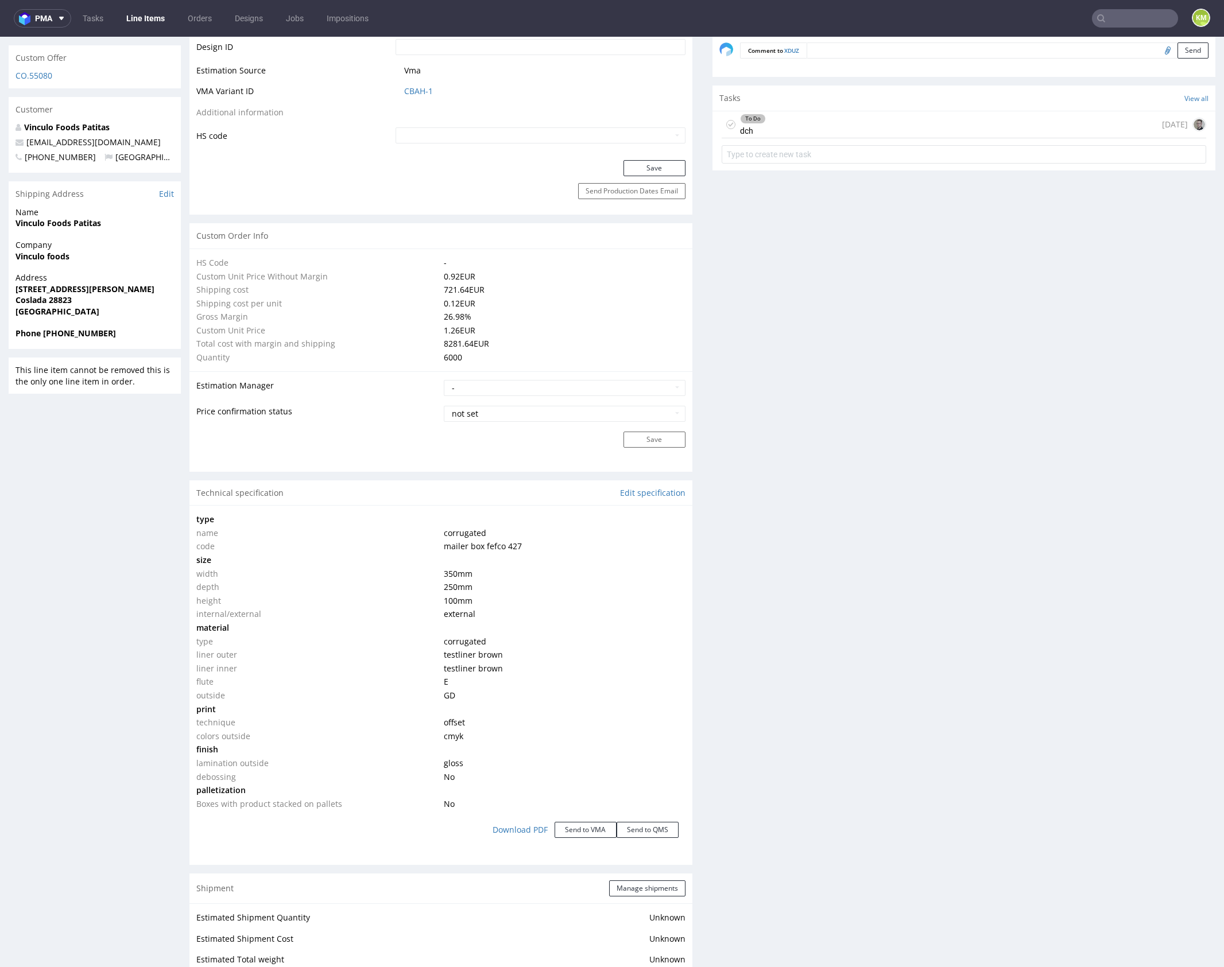
click at [730, 652] on div "Production Files - Design Spit Spit request impossible Box design not found, un…" at bounding box center [964, 632] width 503 height 2111
click at [794, 754] on div "Production Files - Design Spit Spit request impossible Box design not found, un…" at bounding box center [964, 632] width 503 height 2111
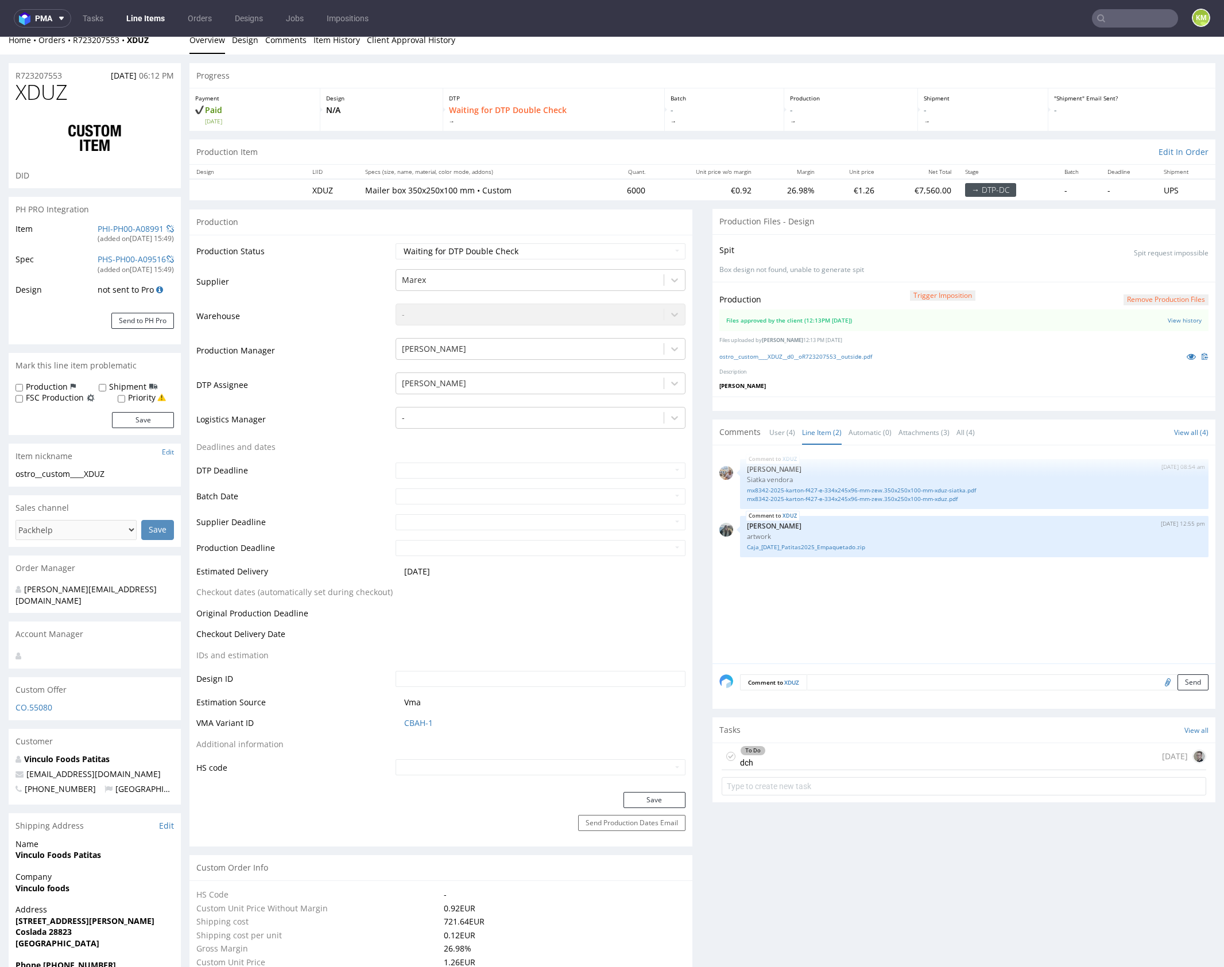
scroll to position [0, 0]
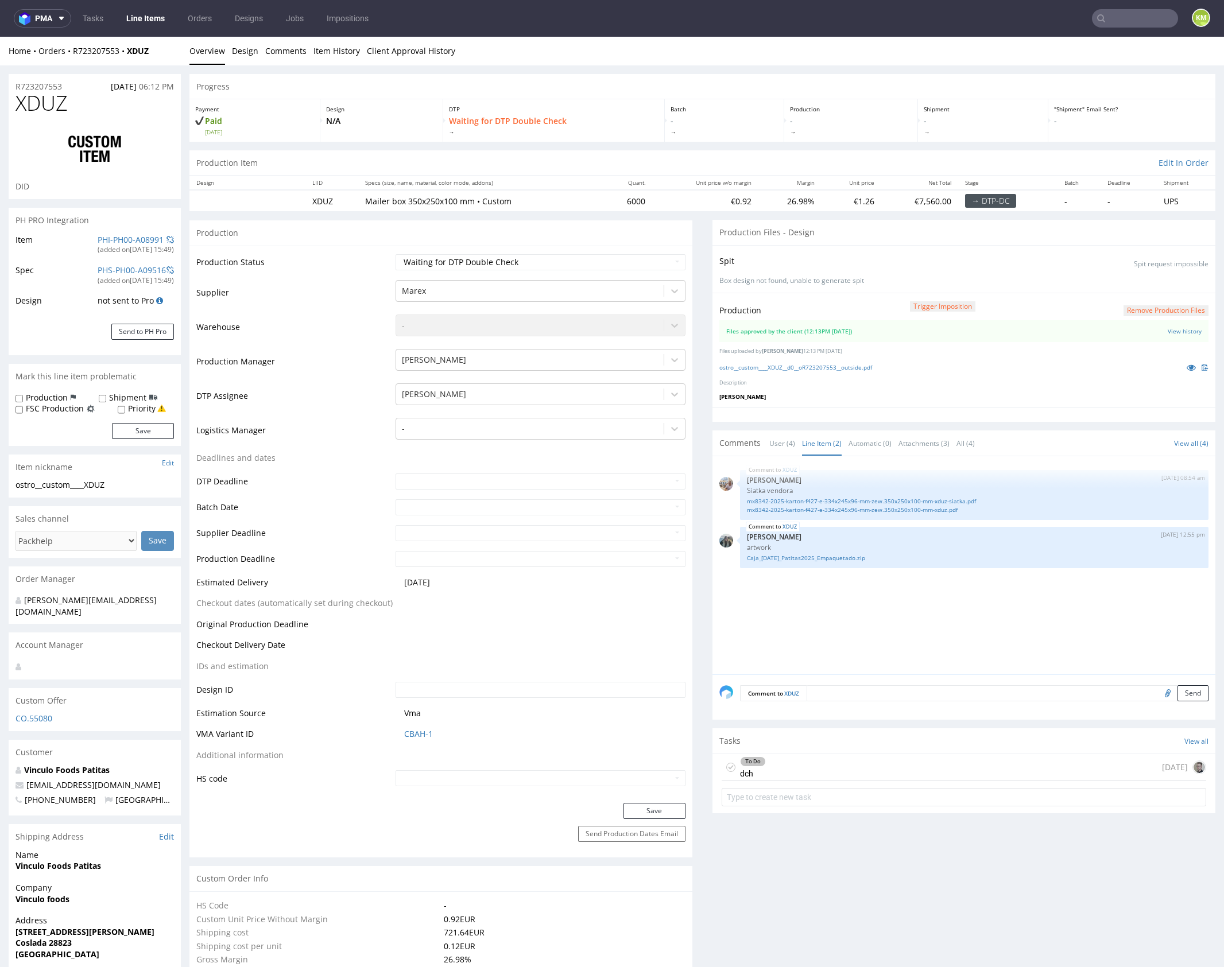
click at [822, 629] on div "XDUZ 29th Aug 25 | 08:54 am Michał Palasek Siatka vendora mx8342-2025-karton-f4…" at bounding box center [967, 568] width 496 height 211
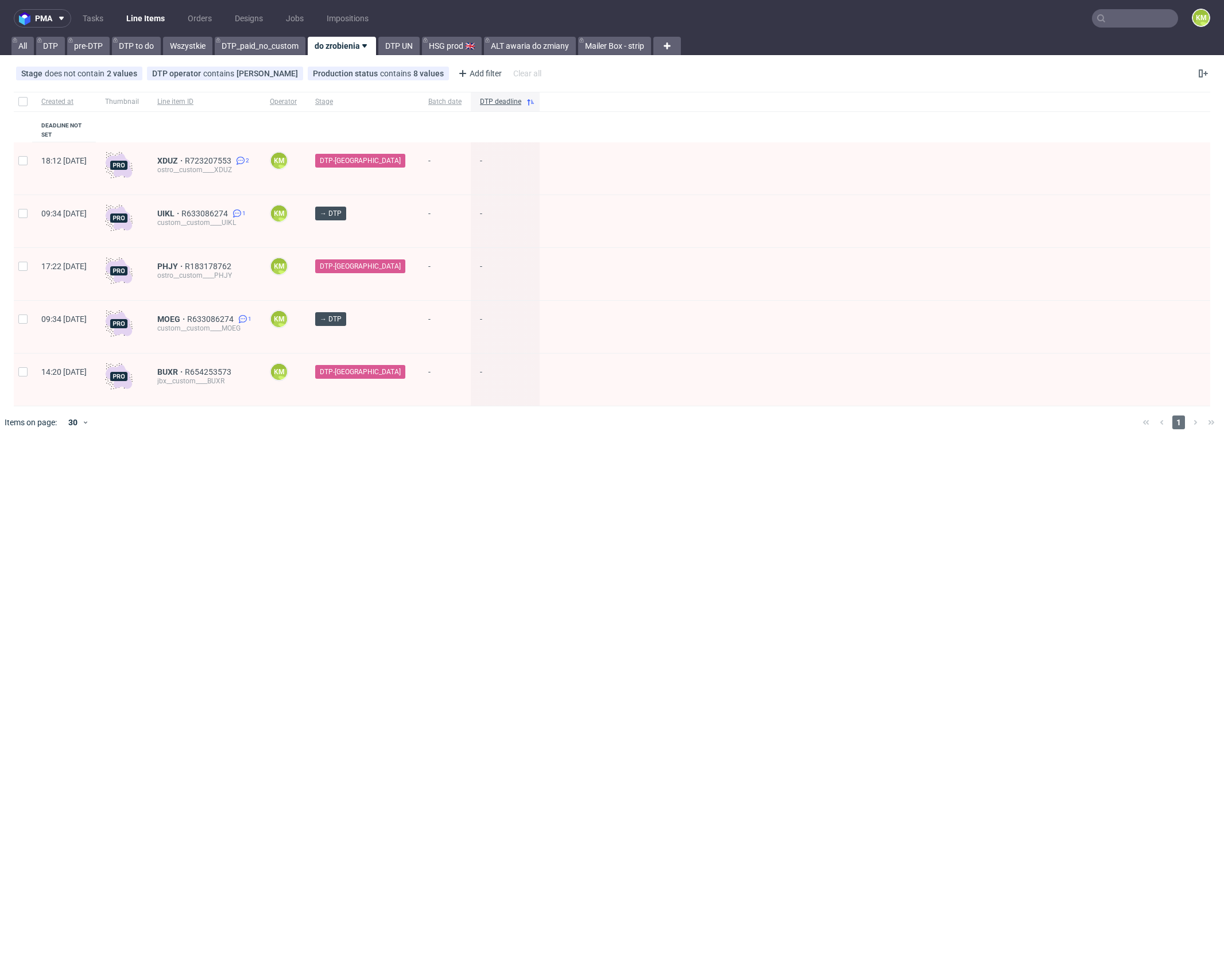
click at [485, 462] on div "pma Tasks Line Items Orders Designs Jobs Impositions KM All DTP pre-DTP DTP to …" at bounding box center [612, 483] width 1224 height 967
drag, startPoint x: 203, startPoint y: 200, endPoint x: 208, endPoint y: 253, distance: 53.1
drag, startPoint x: 95, startPoint y: 19, endPoint x: 118, endPoint y: 20, distance: 22.4
click at [96, 19] on link "Tasks" at bounding box center [93, 18] width 34 height 18
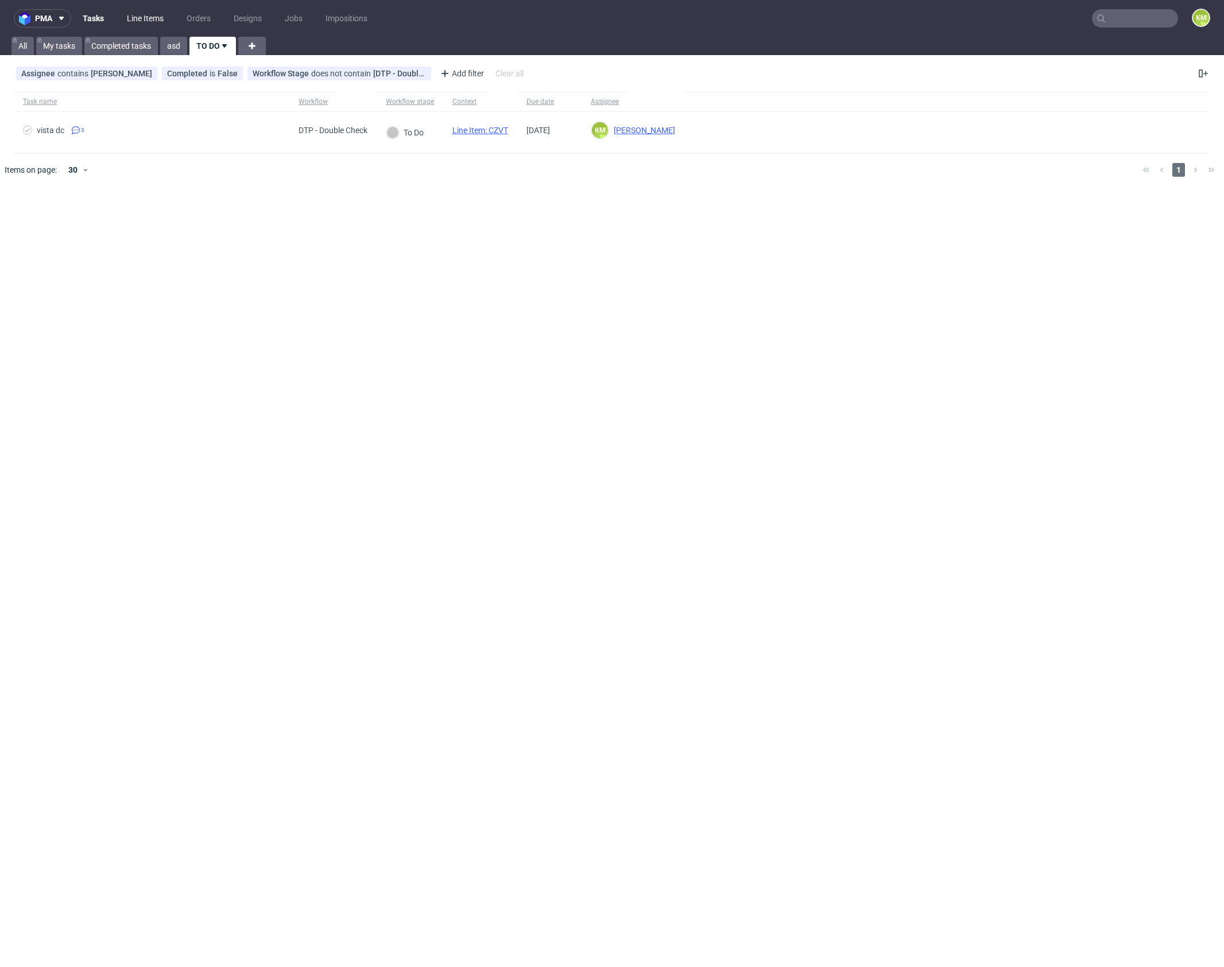
click at [147, 20] on link "Line Items" at bounding box center [145, 18] width 51 height 18
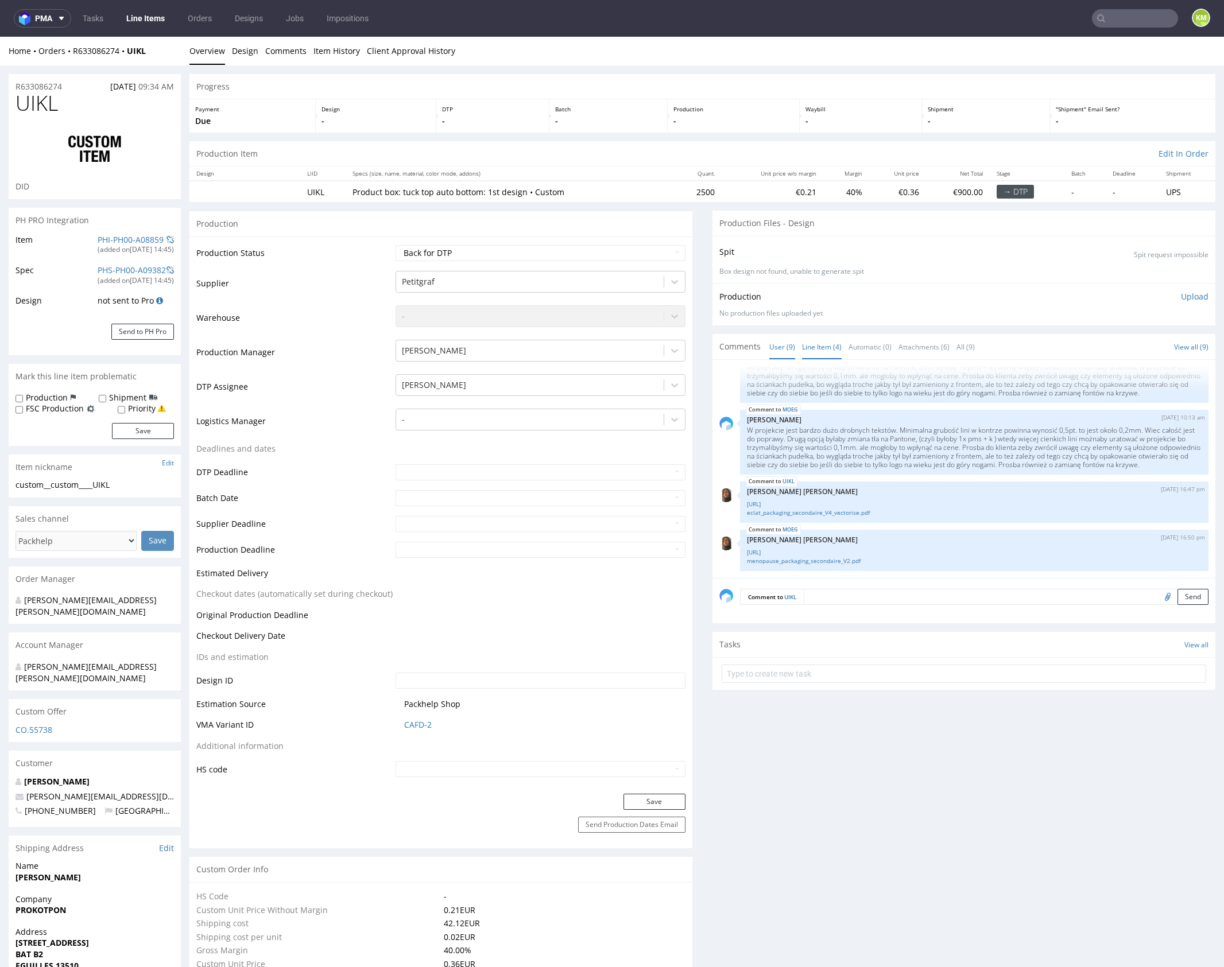
click at [822, 343] on link "Line Item (4)" at bounding box center [822, 347] width 40 height 25
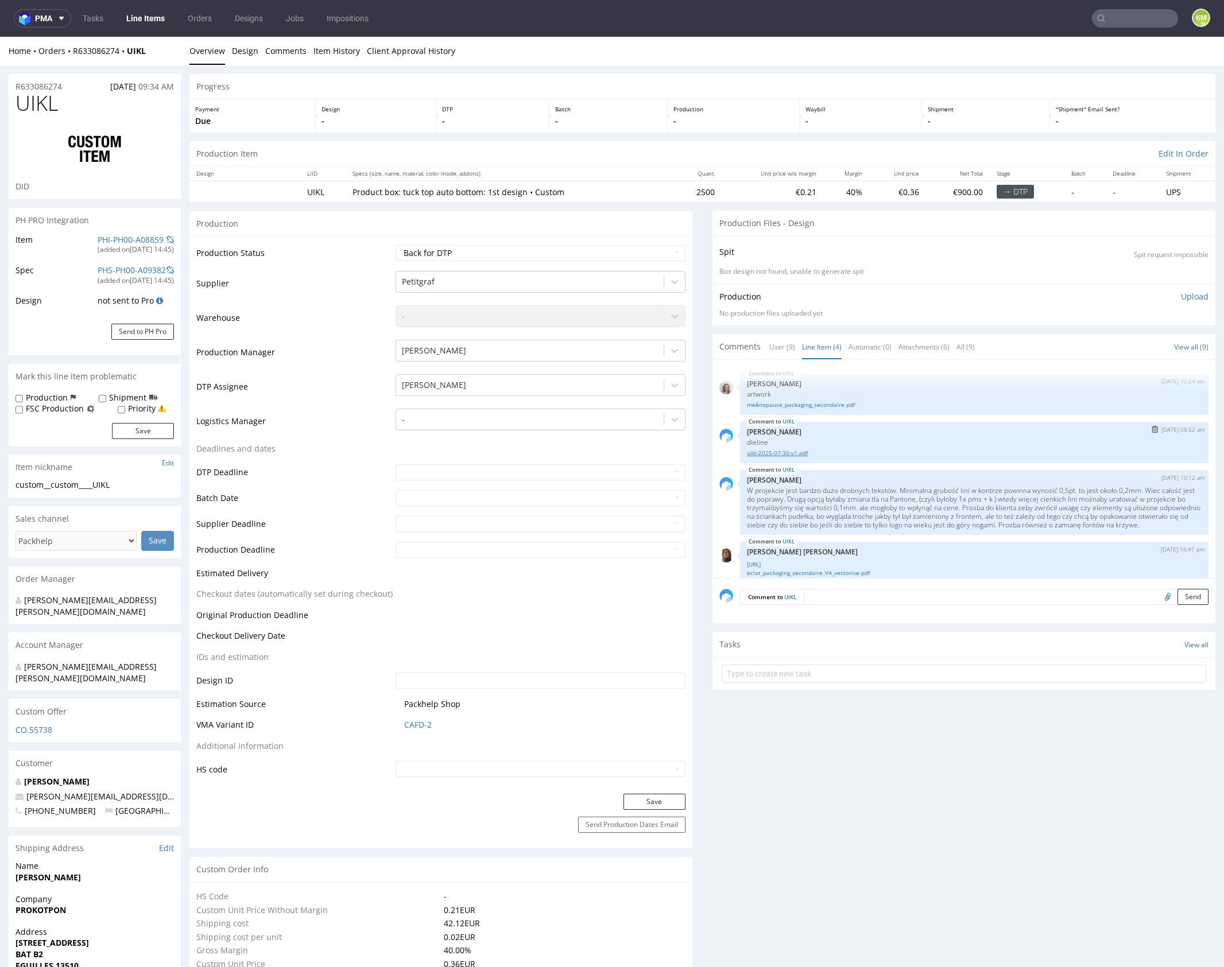
click at [799, 452] on link "uikl-2025-07-30-v1.pdf" at bounding box center [974, 453] width 455 height 9
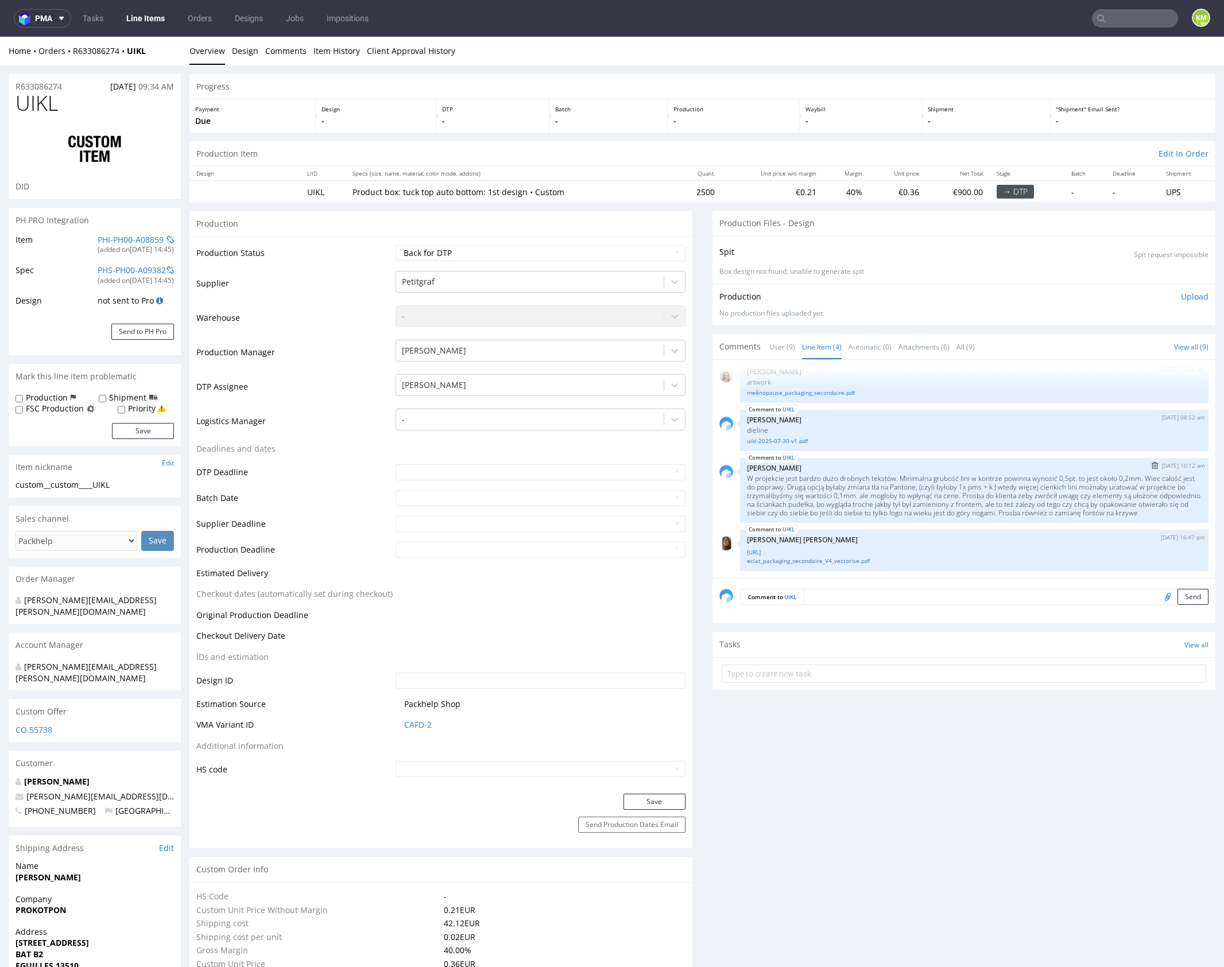
scroll to position [21, 0]
click at [855, 549] on link "[URL]" at bounding box center [974, 552] width 455 height 9
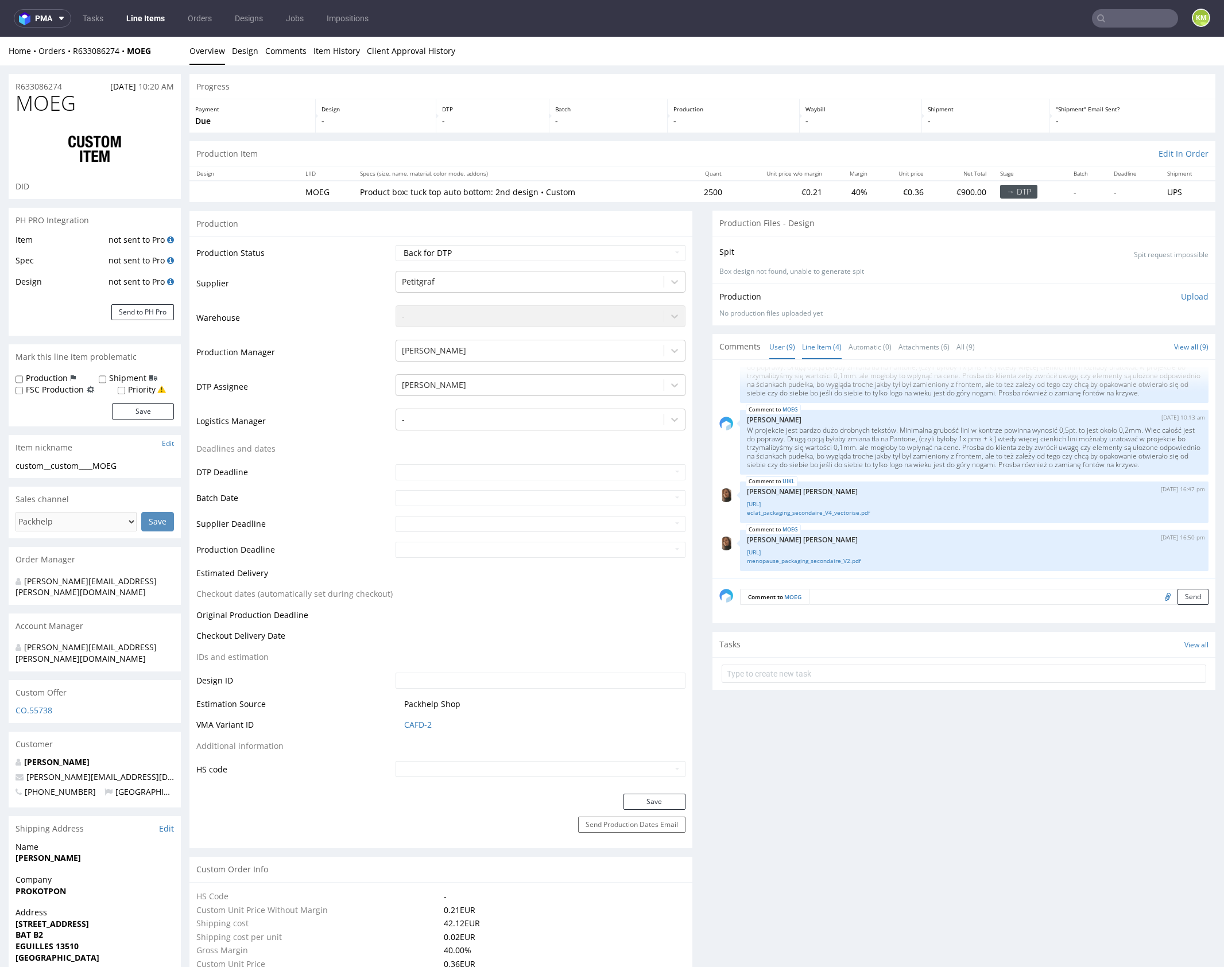
click at [825, 344] on link "Line Item (4)" at bounding box center [822, 347] width 40 height 25
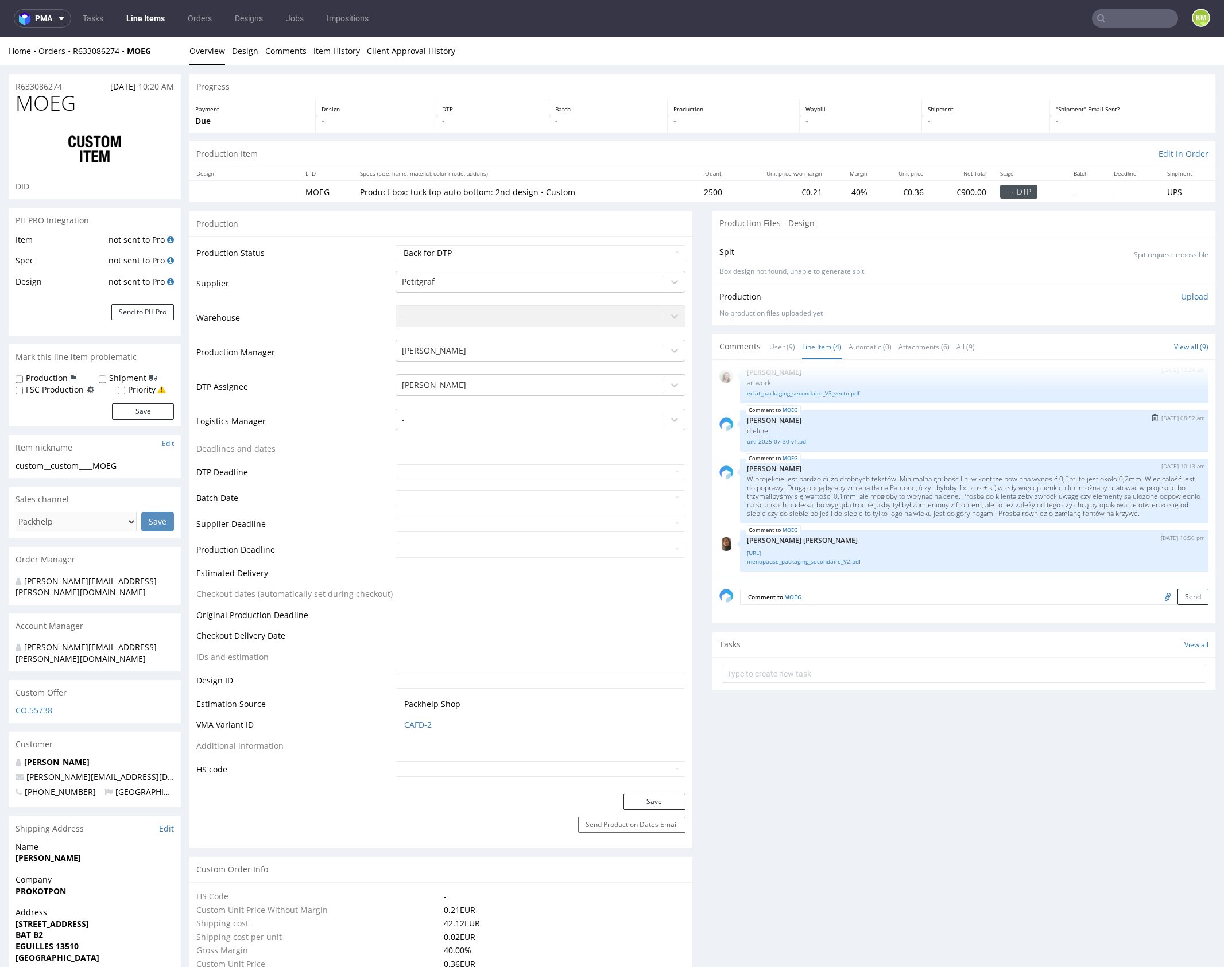
scroll to position [21, 0]
click at [845, 552] on link "menopause_packaging_secondaire_V2.ai" at bounding box center [974, 552] width 455 height 9
click at [849, 560] on link "menopause_packaging_secondaire_V2.pdf" at bounding box center [974, 561] width 455 height 9
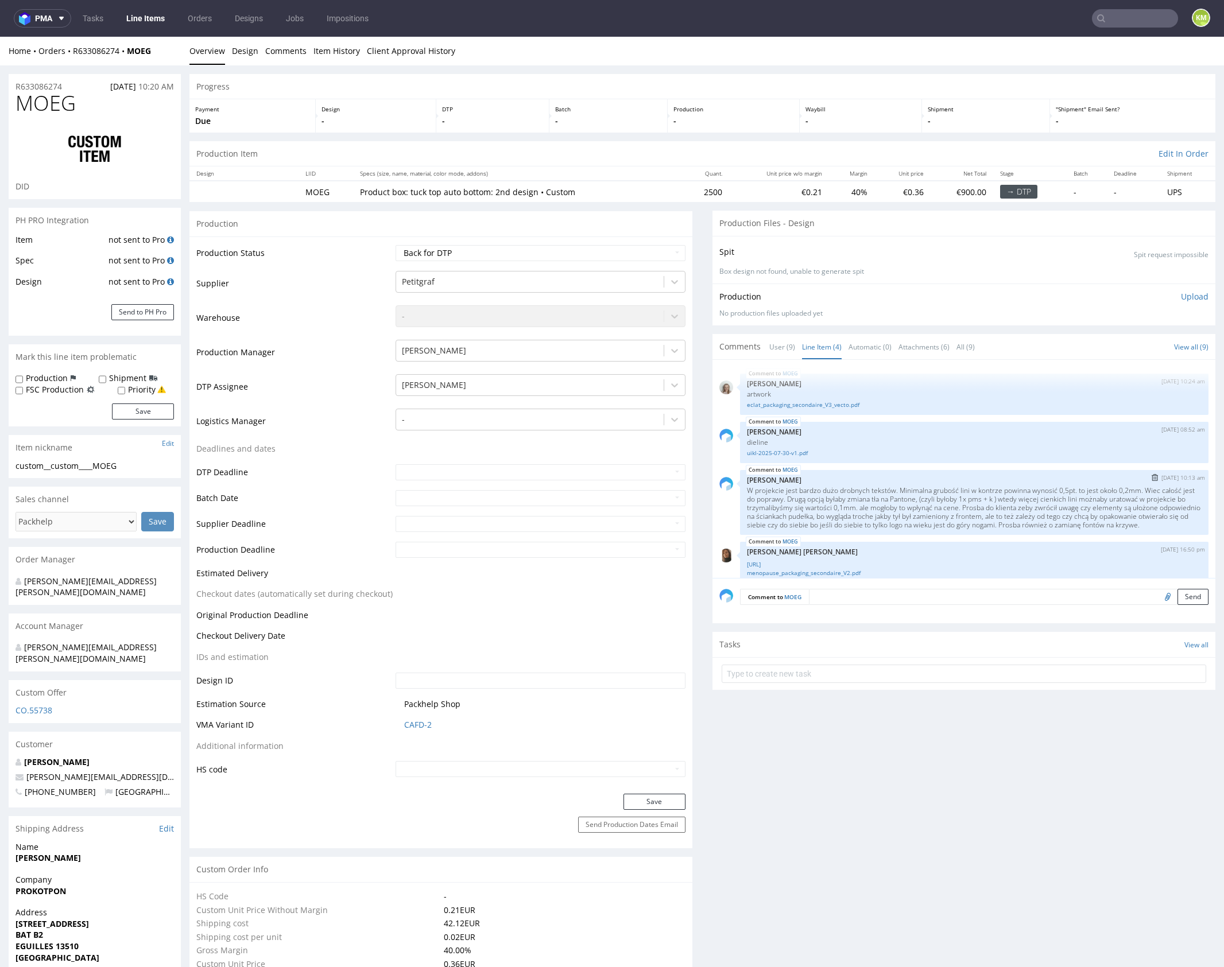
scroll to position [0, 0]
click at [800, 454] on link "uikl-2025-07-30-v1.pdf" at bounding box center [974, 453] width 455 height 9
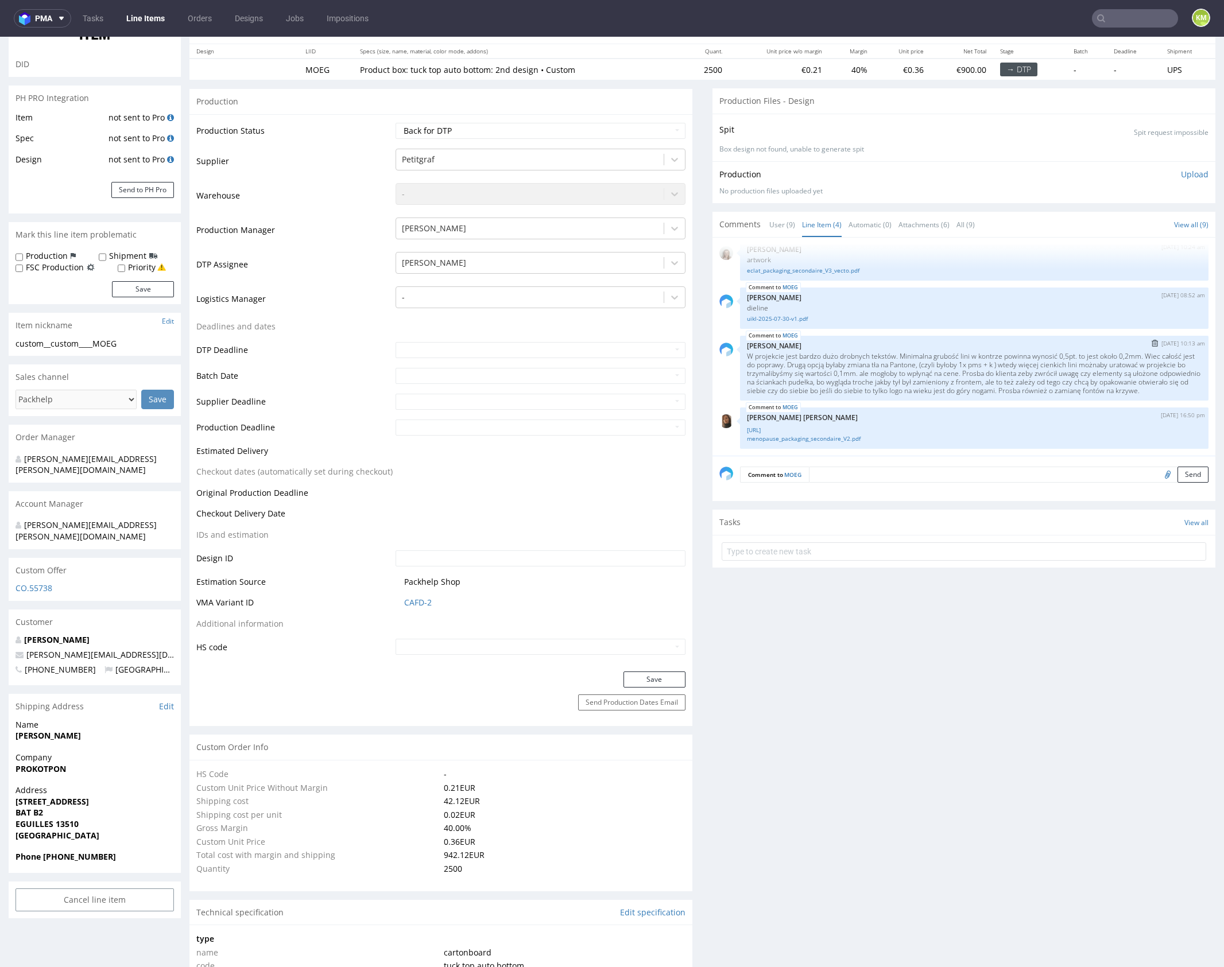
scroll to position [171, 0]
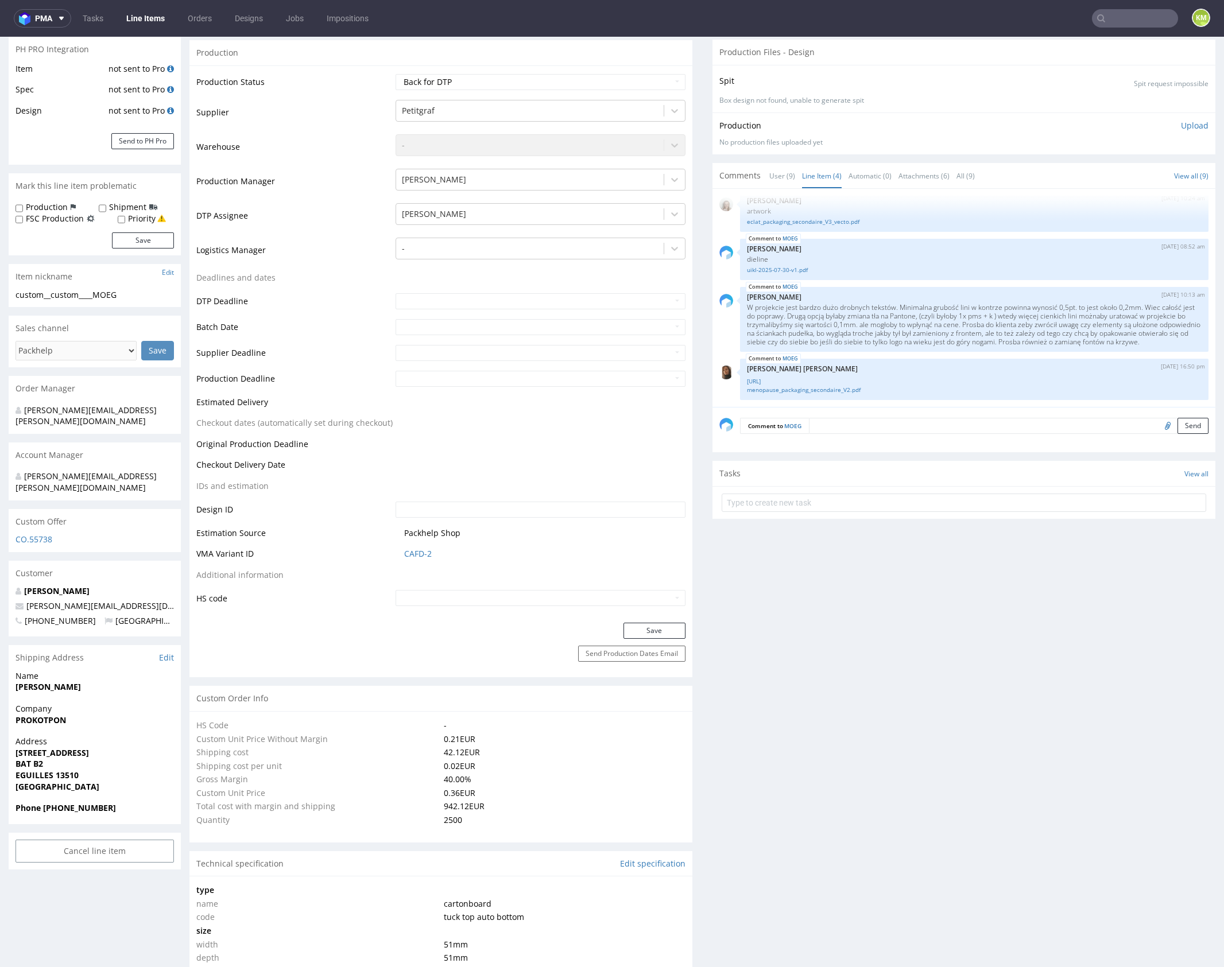
drag, startPoint x: 909, startPoint y: 651, endPoint x: 903, endPoint y: 655, distance: 7.5
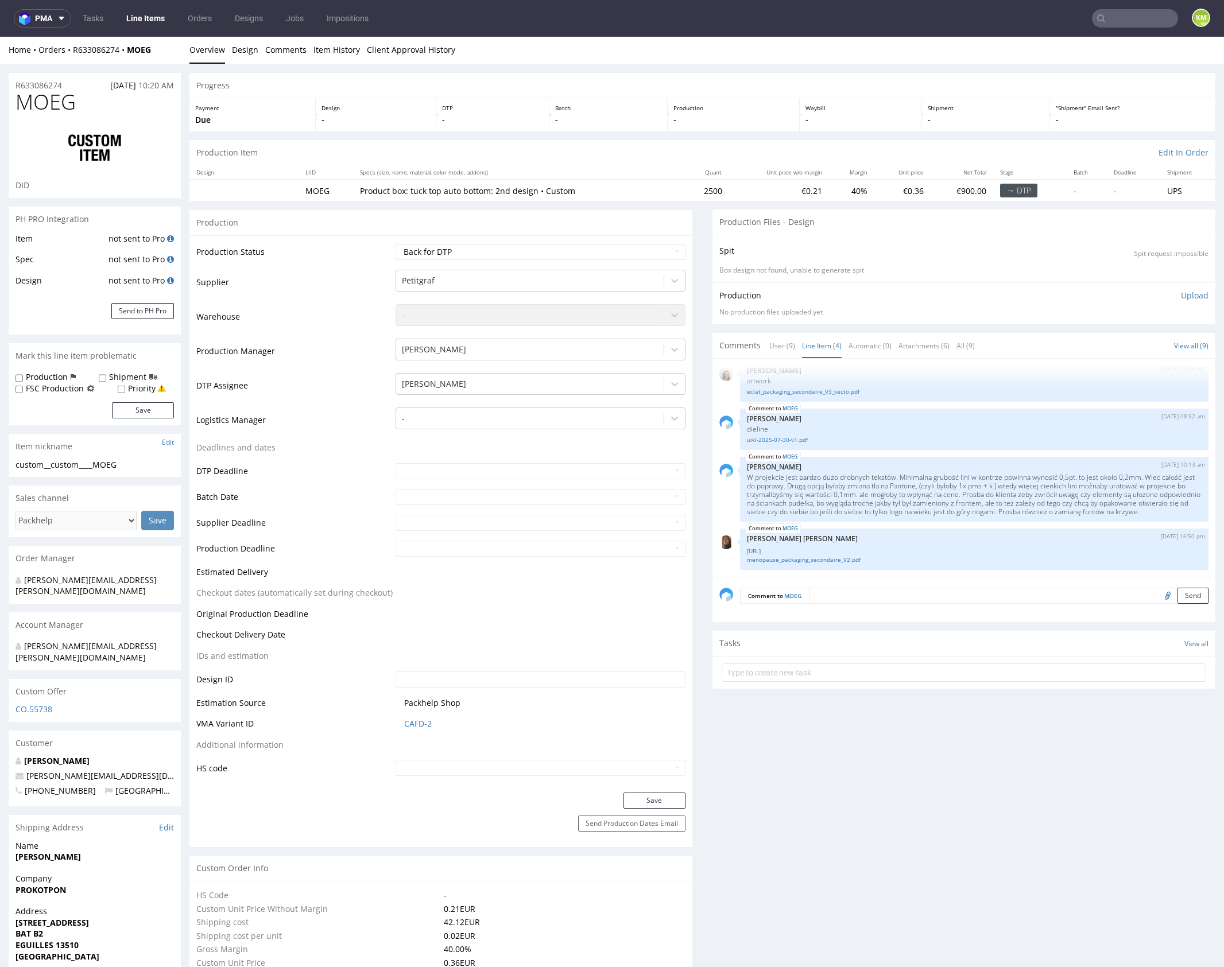
scroll to position [0, 0]
drag, startPoint x: 52, startPoint y: 465, endPoint x: 146, endPoint y: 465, distance: 94.2
click at [146, 465] on div "custom__custom____MOEG" at bounding box center [95, 465] width 158 height 11
copy div "custom____MOEG"
copy link "R633086274"
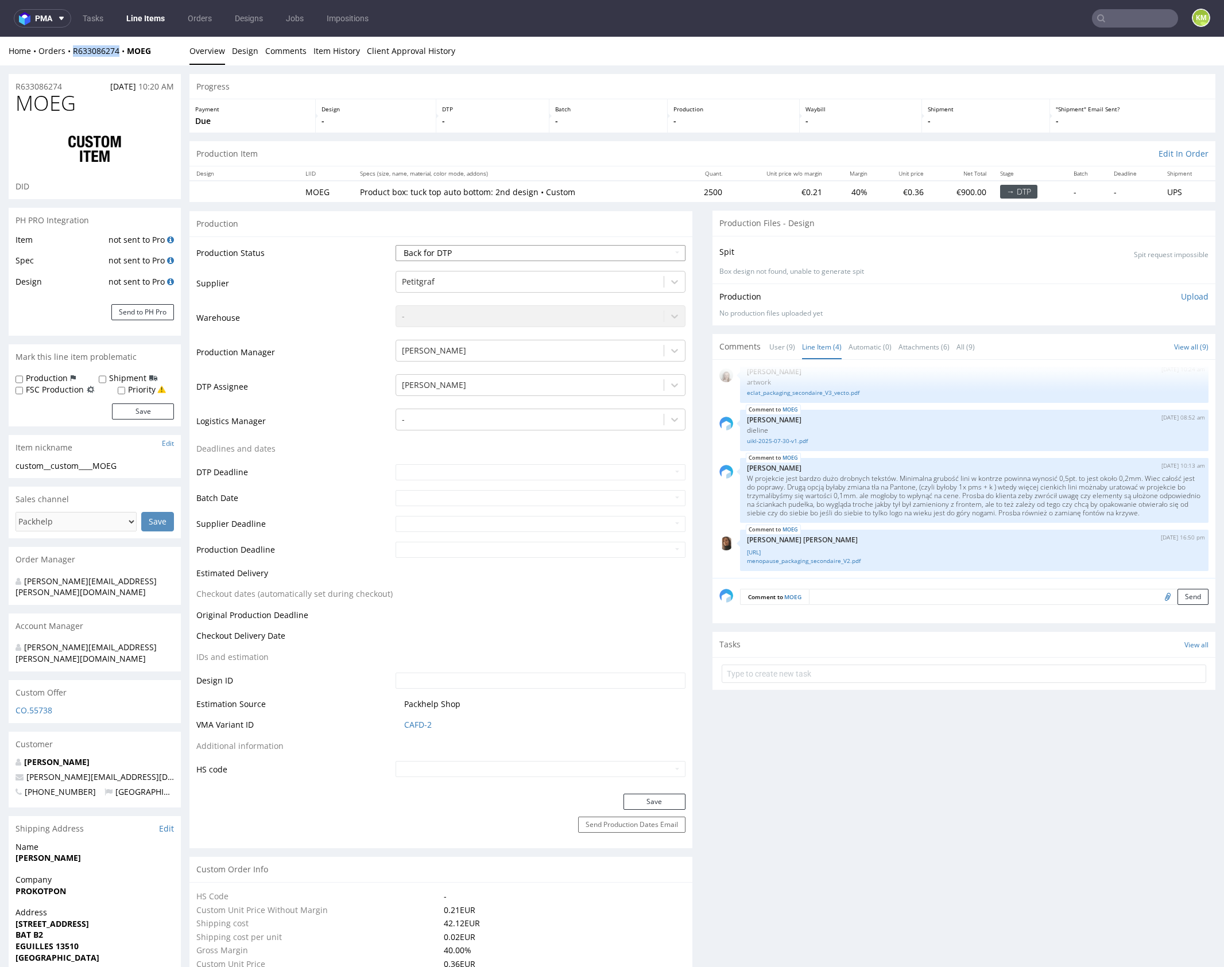
click at [650, 256] on select "Waiting for Artwork Waiting for Diecut Waiting for Mockup Waiting for DTP Waiti…" at bounding box center [541, 253] width 290 height 16
select select "dtp_ca_needed"
click at [396, 245] on select "Waiting for Artwork Waiting for Diecut Waiting for Mockup Waiting for DTP Waiti…" at bounding box center [541, 253] width 290 height 16
click at [678, 803] on button "Save" at bounding box center [655, 802] width 62 height 16
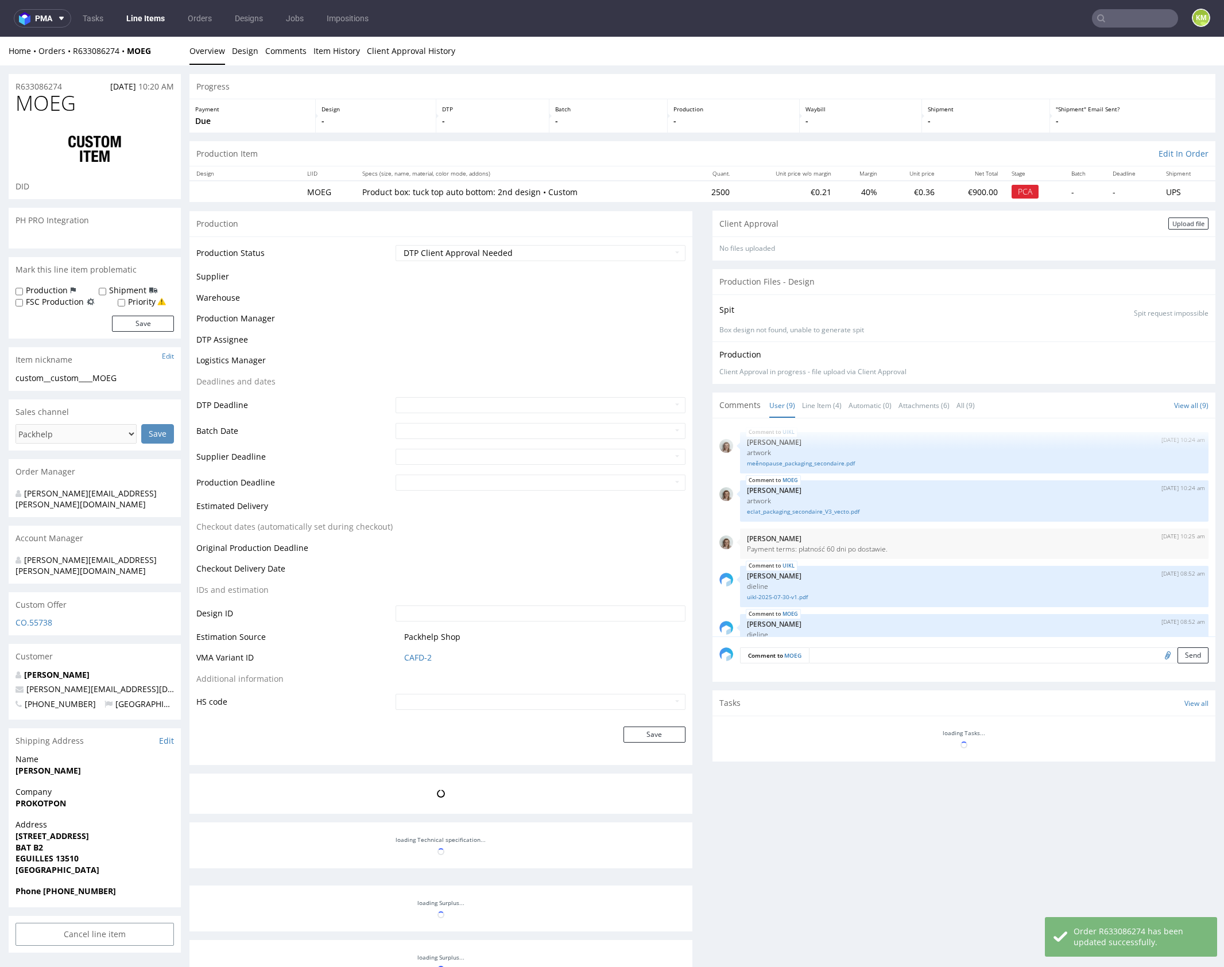
scroll to position [21, 0]
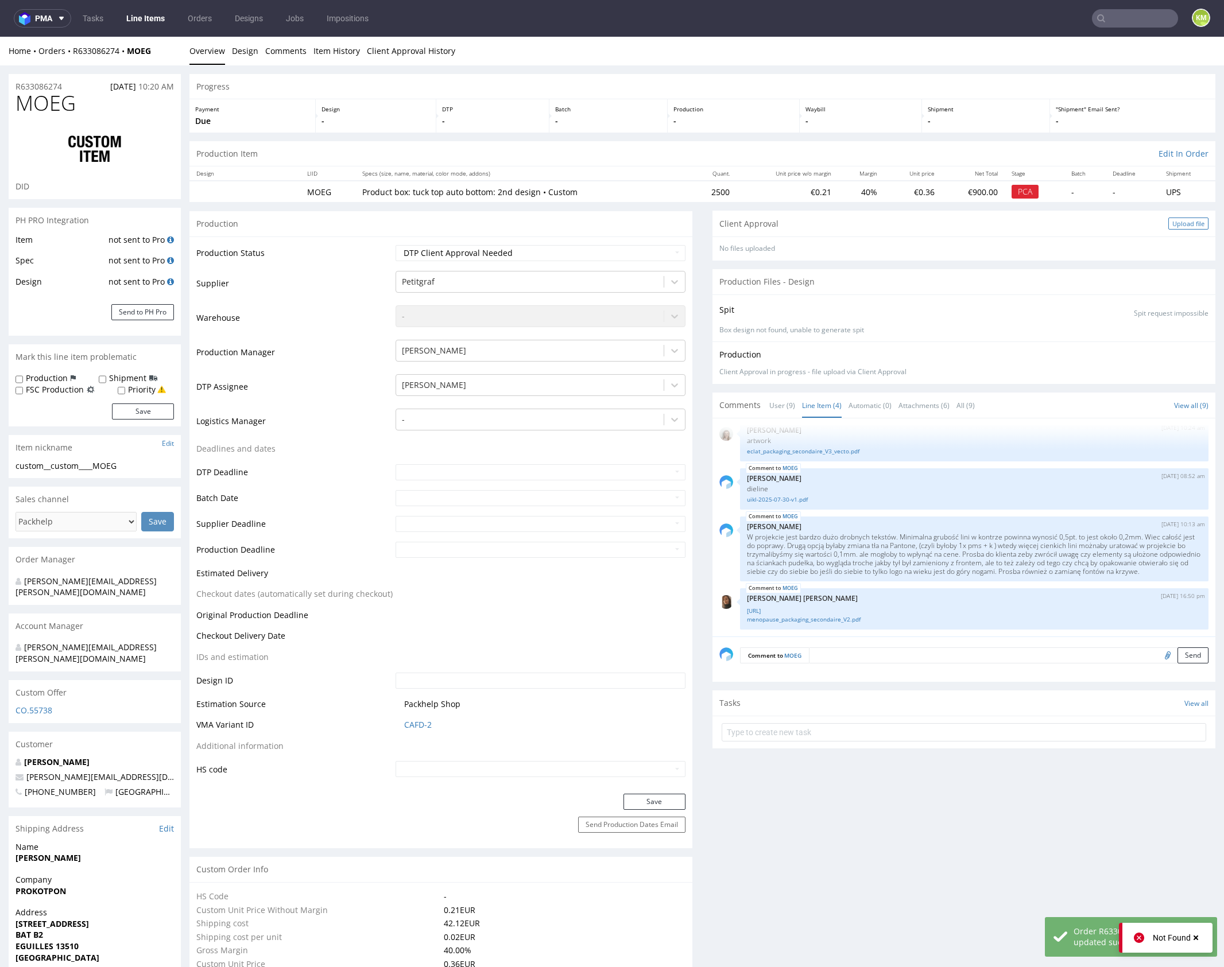
click at [1176, 218] on div "Upload file" at bounding box center [1188, 224] width 40 height 12
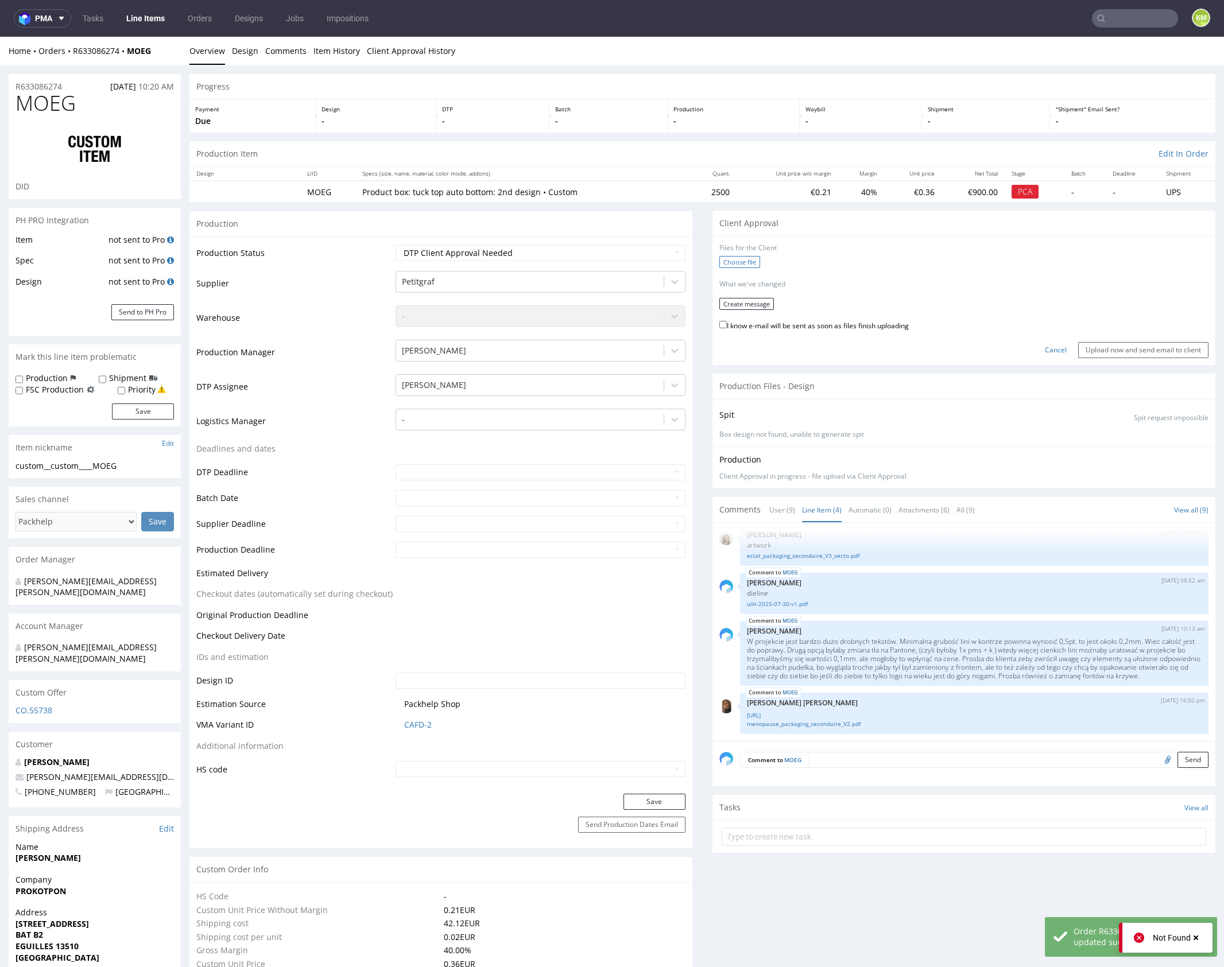
click at [738, 261] on label "Choose file" at bounding box center [739, 262] width 41 height 12
click at [0, 37] on input "Choose file" at bounding box center [0, 37] width 0 height 0
click at [740, 299] on button "Create message" at bounding box center [746, 300] width 55 height 12
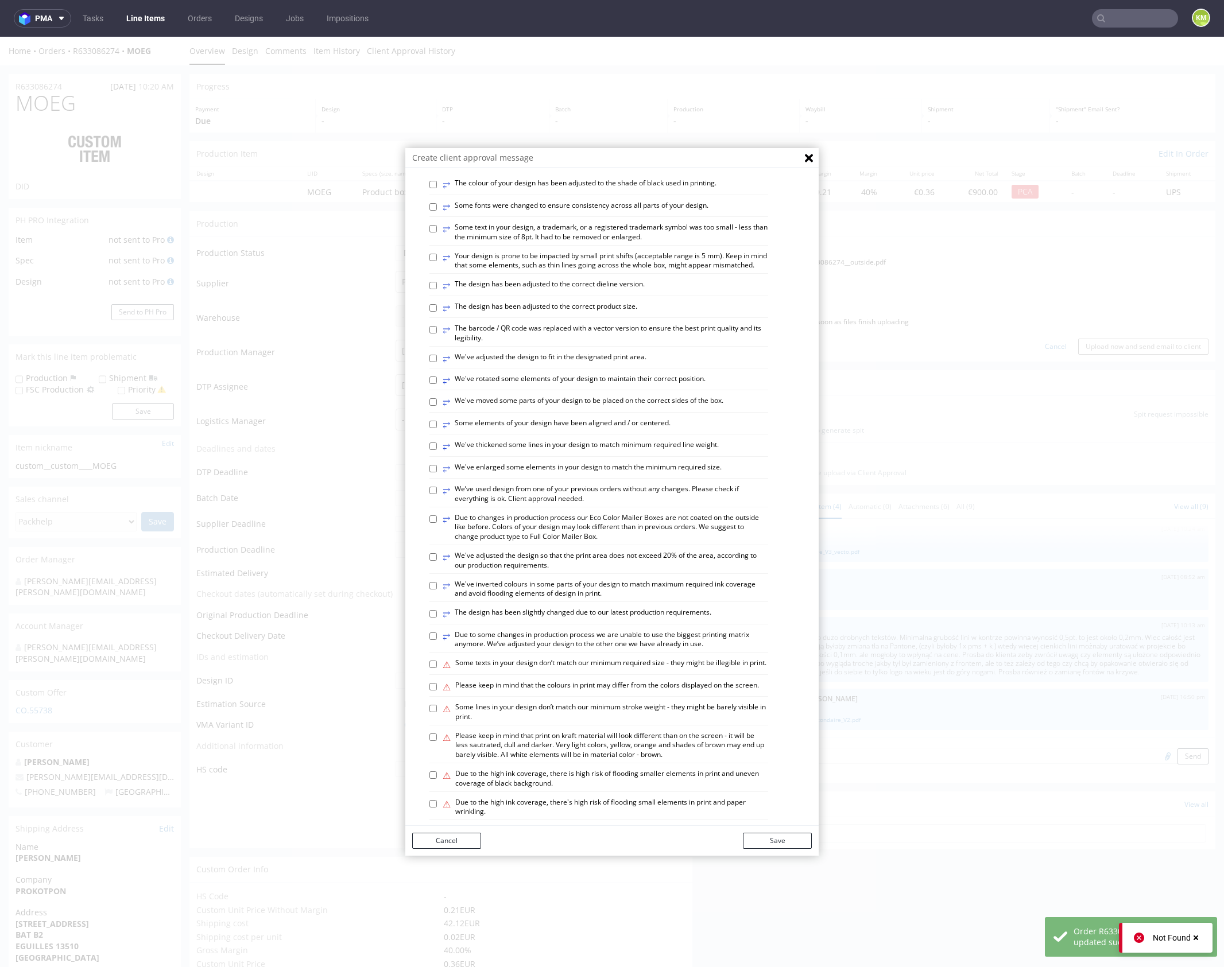
scroll to position [318, 0]
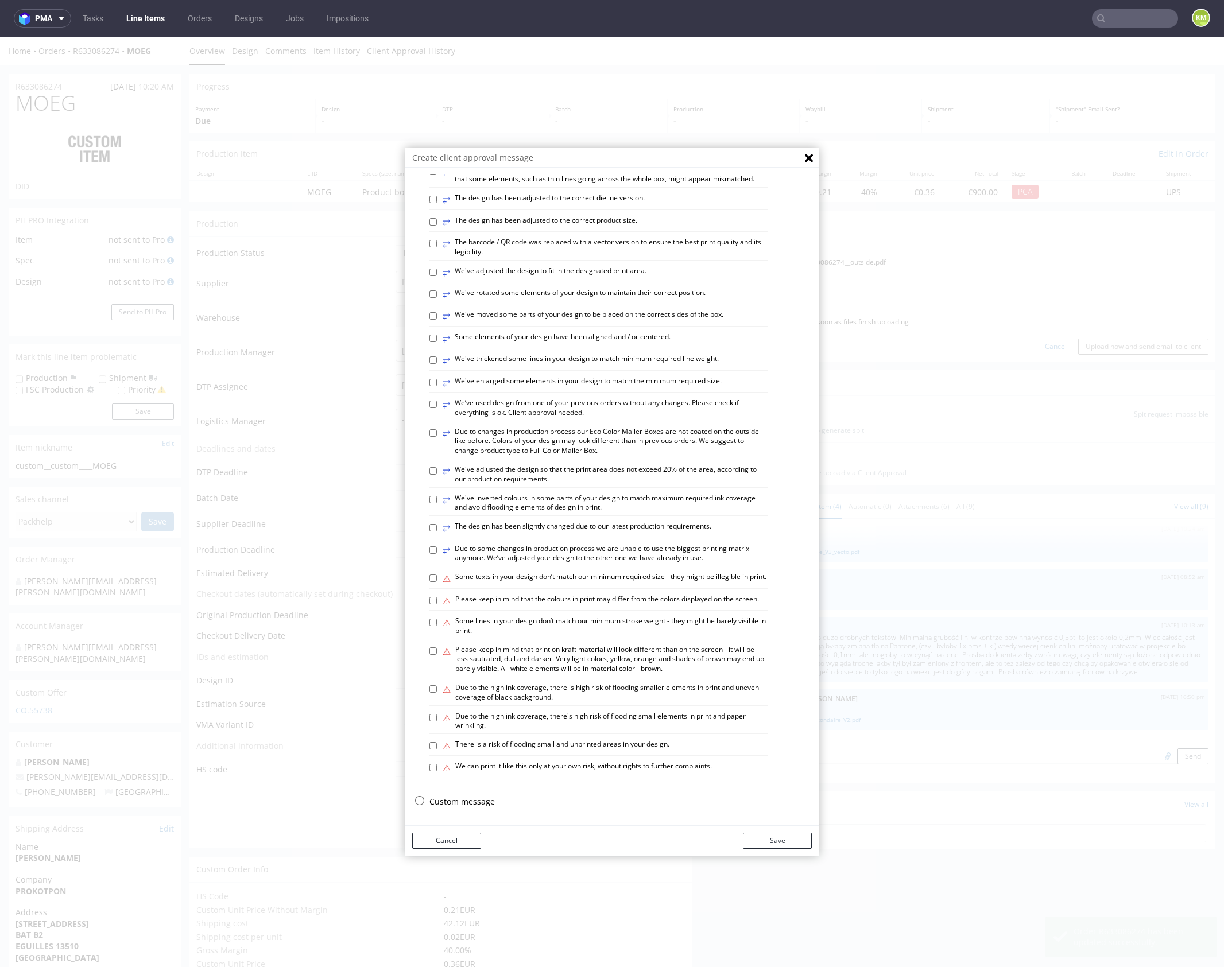
click at [477, 807] on p "Custom message" at bounding box center [620, 801] width 382 height 11
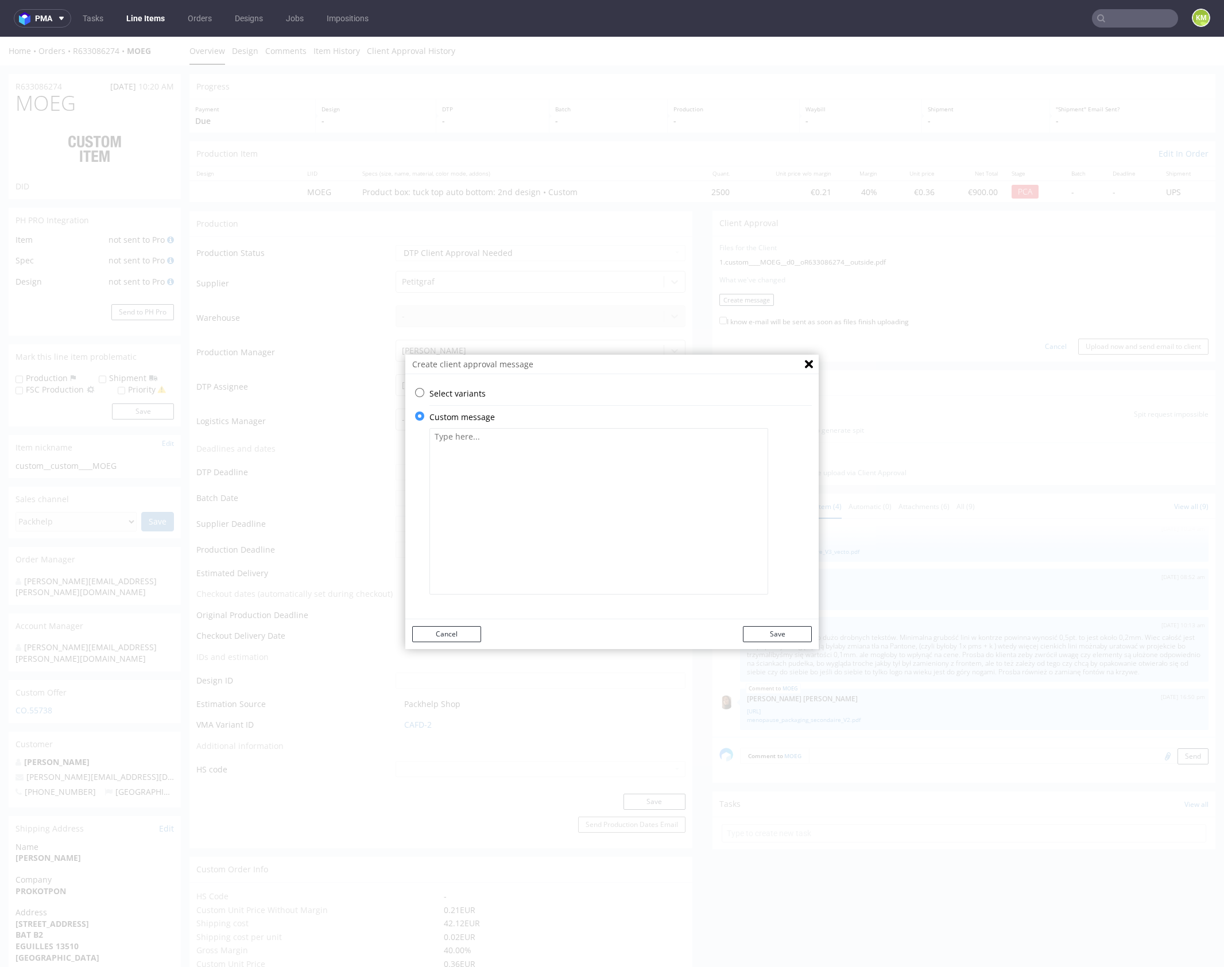
click at [606, 480] on textarea at bounding box center [598, 511] width 339 height 167
paste textarea "The design has been changed from a technical standpoint. All RGB colours have b…"
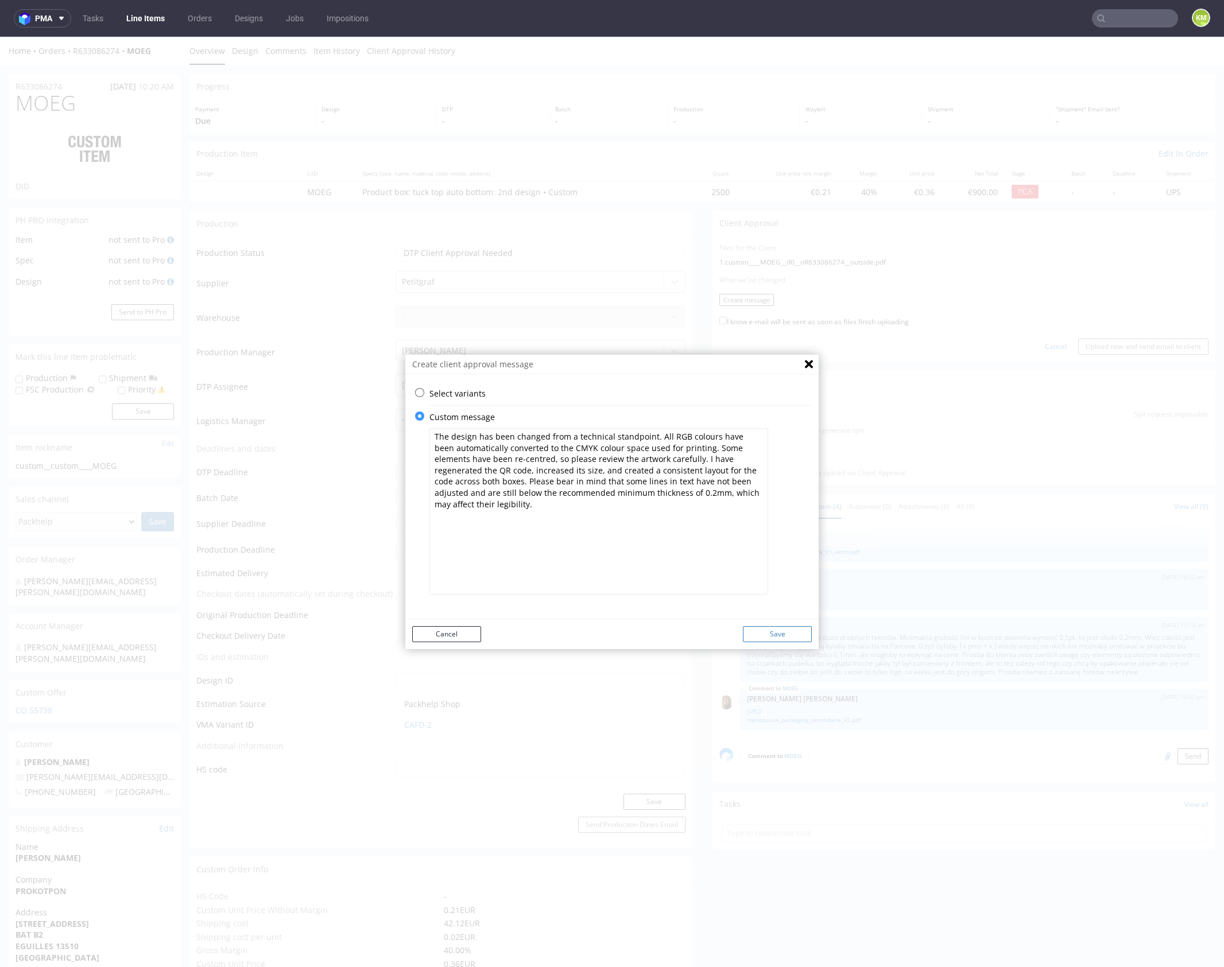
type textarea "The design has been changed from a technical standpoint. All RGB colours have b…"
click at [795, 632] on button "Save" at bounding box center [777, 634] width 69 height 16
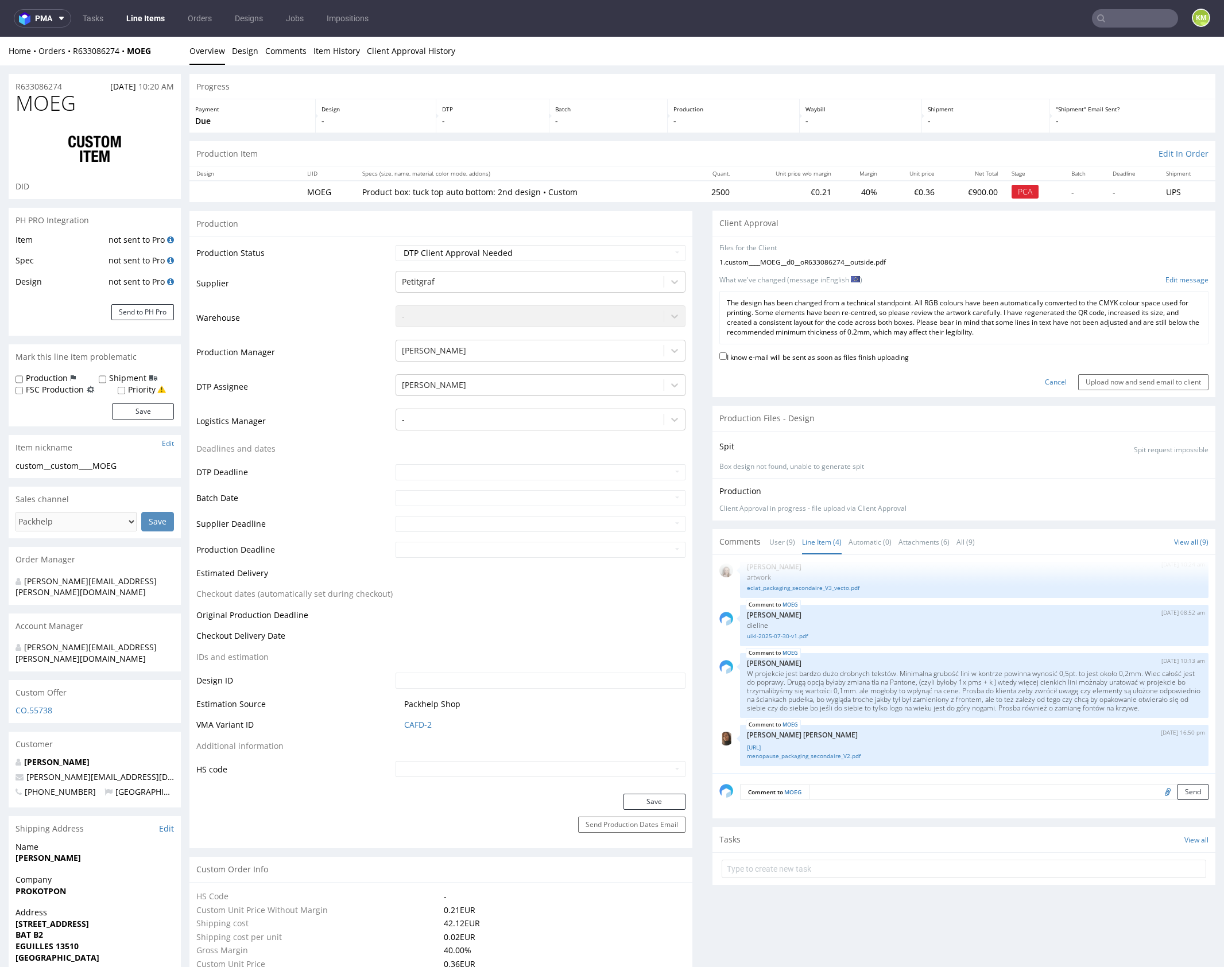
click at [888, 354] on label "I know e-mail will be sent as soon as files finish uploading" at bounding box center [813, 356] width 189 height 13
click at [727, 354] on input "I know e-mail will be sent as soon as files finish uploading" at bounding box center [722, 356] width 7 height 7
checkbox input "true"
click at [1098, 381] on input "Upload now and send email to client" at bounding box center [1143, 382] width 130 height 16
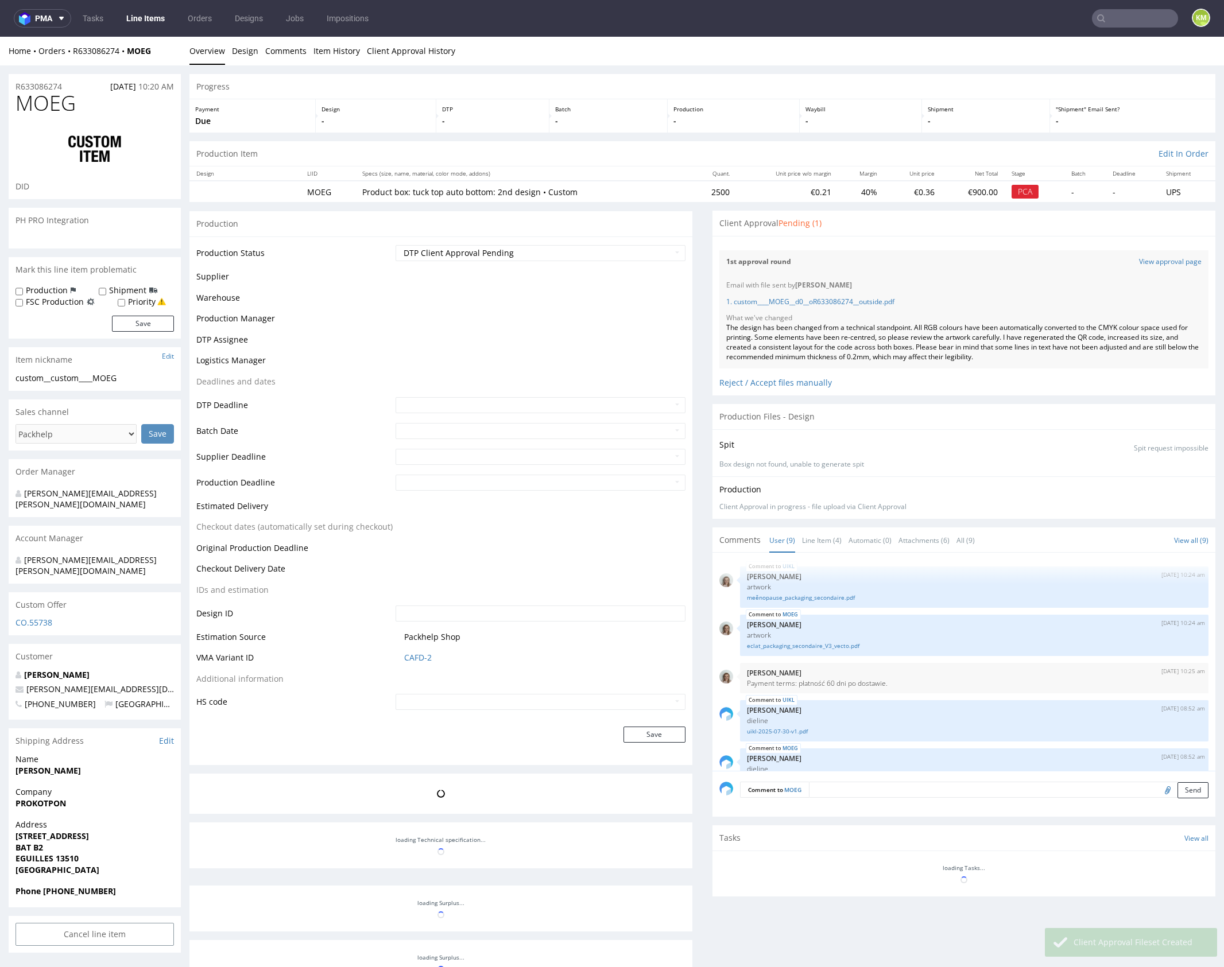
scroll to position [283, 0]
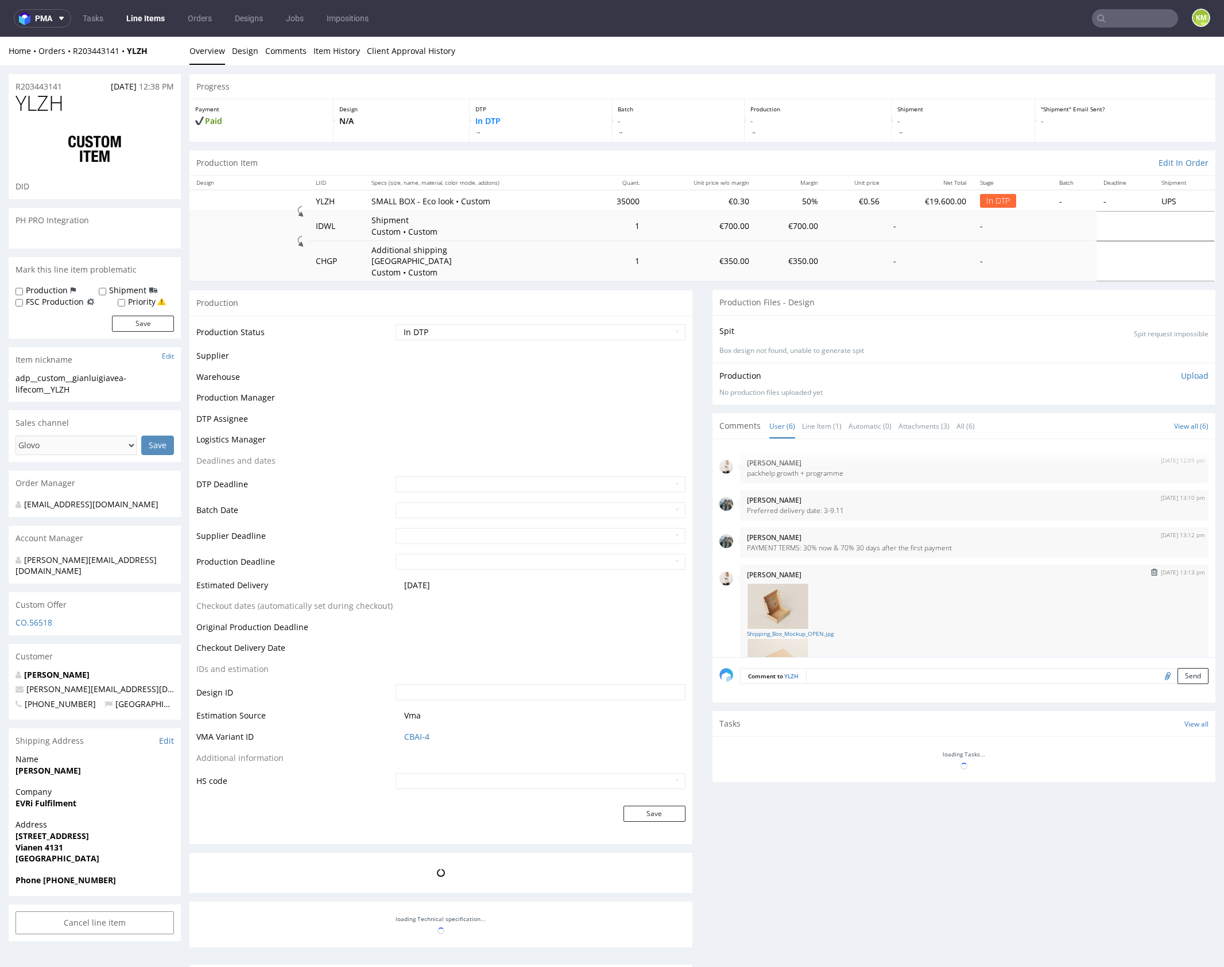
scroll to position [106, 0]
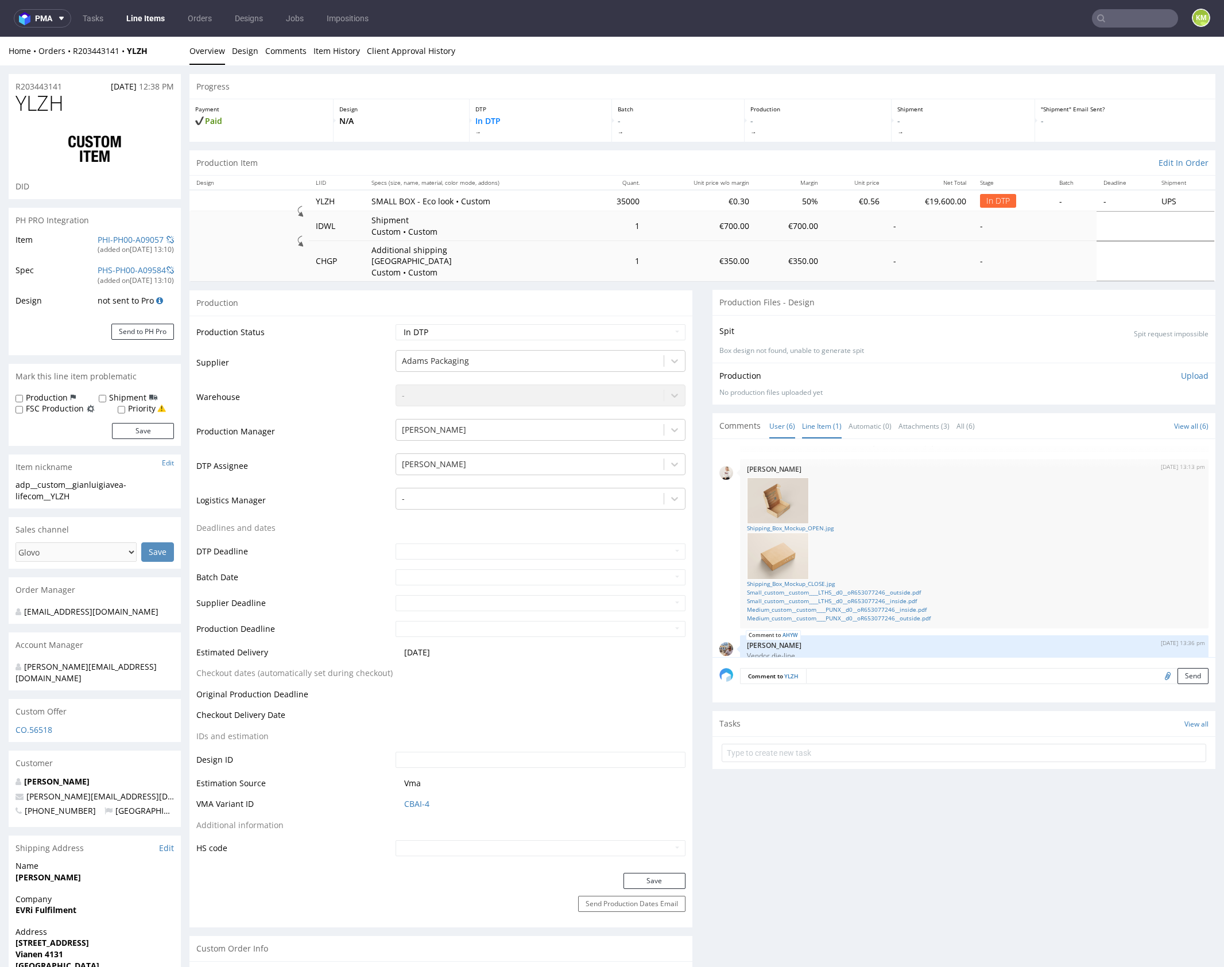
click at [825, 414] on link "Line Item (1)" at bounding box center [822, 426] width 40 height 25
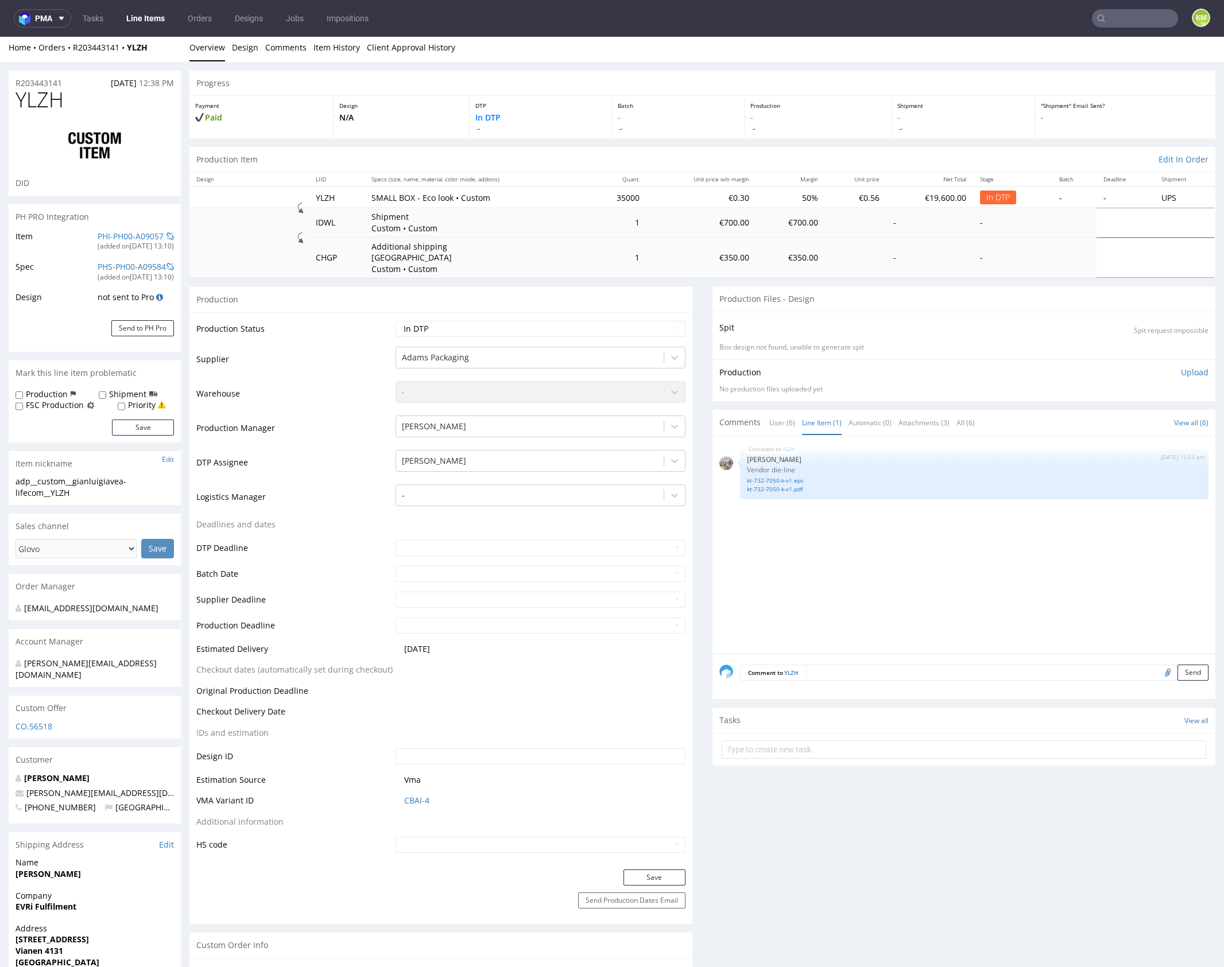
scroll to position [0, 0]
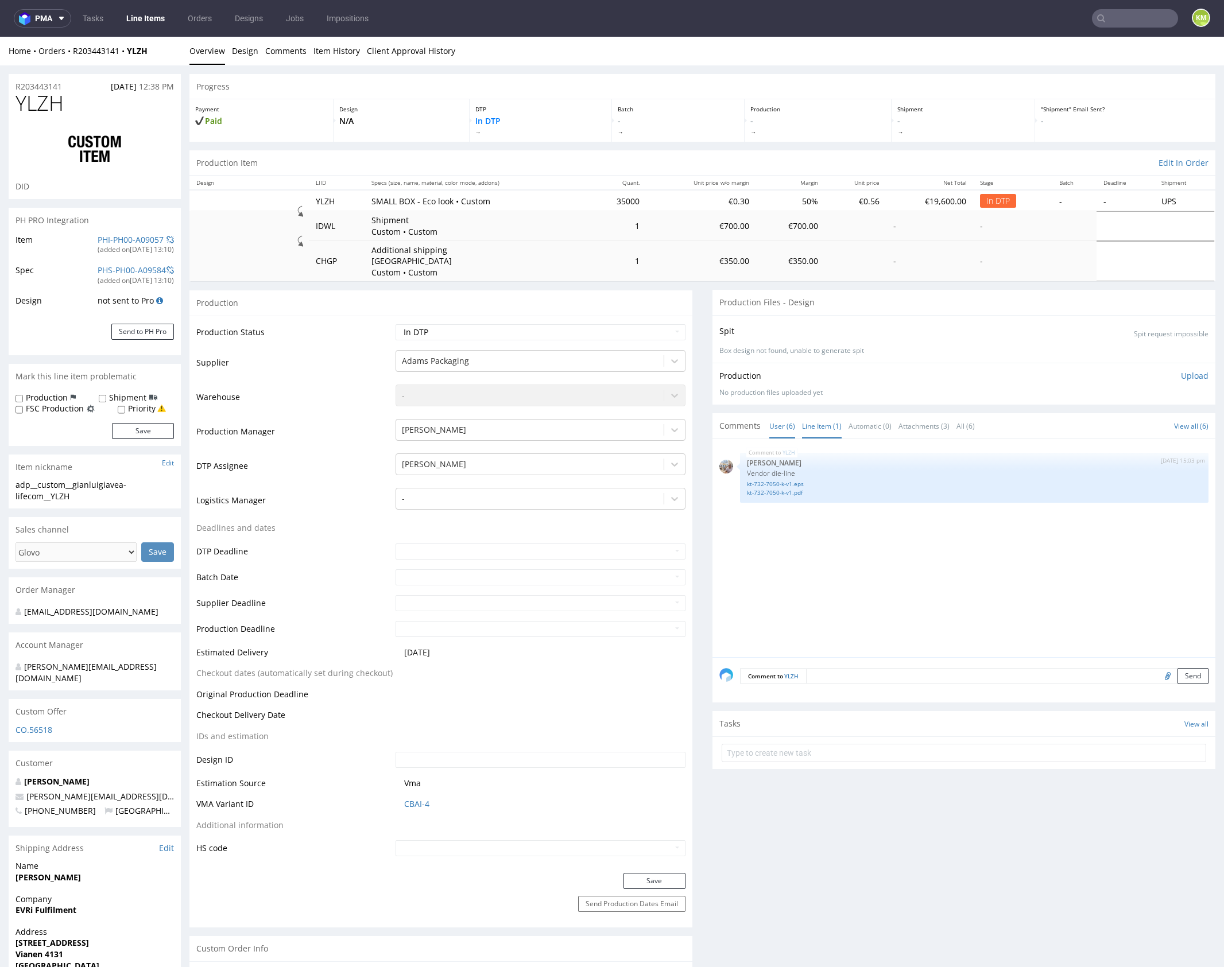
click at [780, 414] on link "User (6)" at bounding box center [782, 426] width 26 height 25
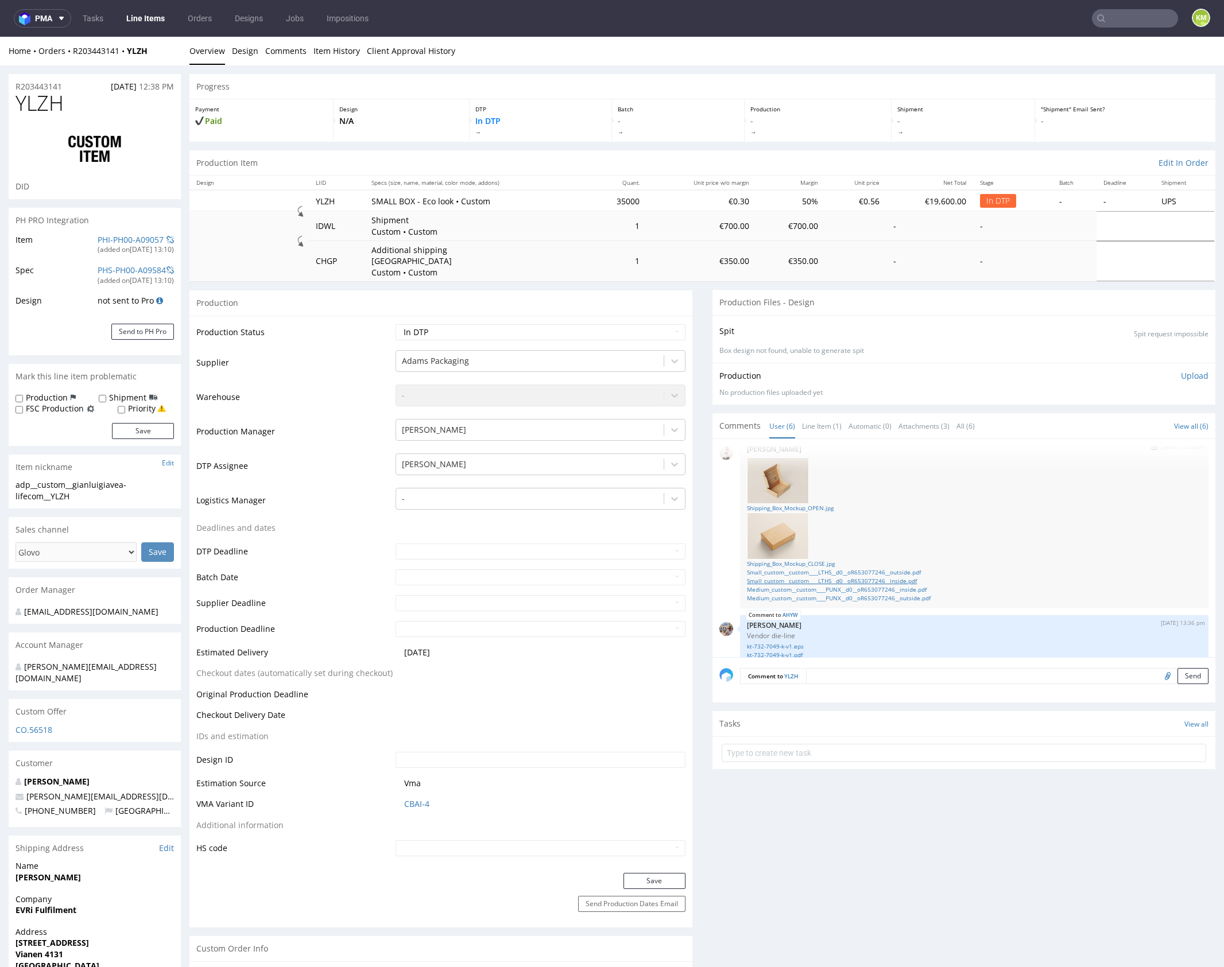
scroll to position [98, 0]
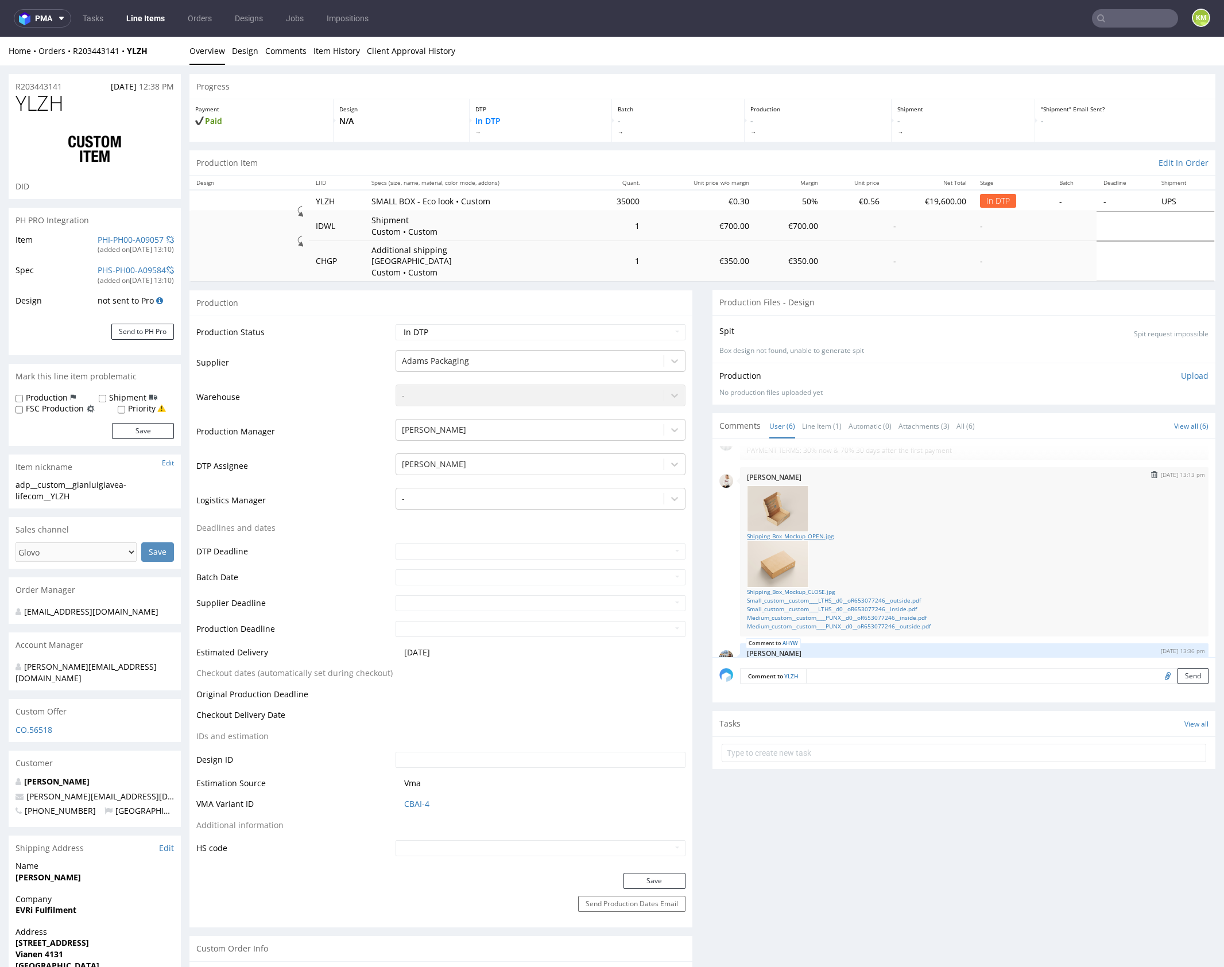
click at [810, 532] on link "Shipping_Box_Mockup_OPEN.jpg" at bounding box center [974, 536] width 455 height 9
click at [819, 588] on link "Shipping_Box_Mockup_CLOSE.jpg" at bounding box center [974, 592] width 455 height 9
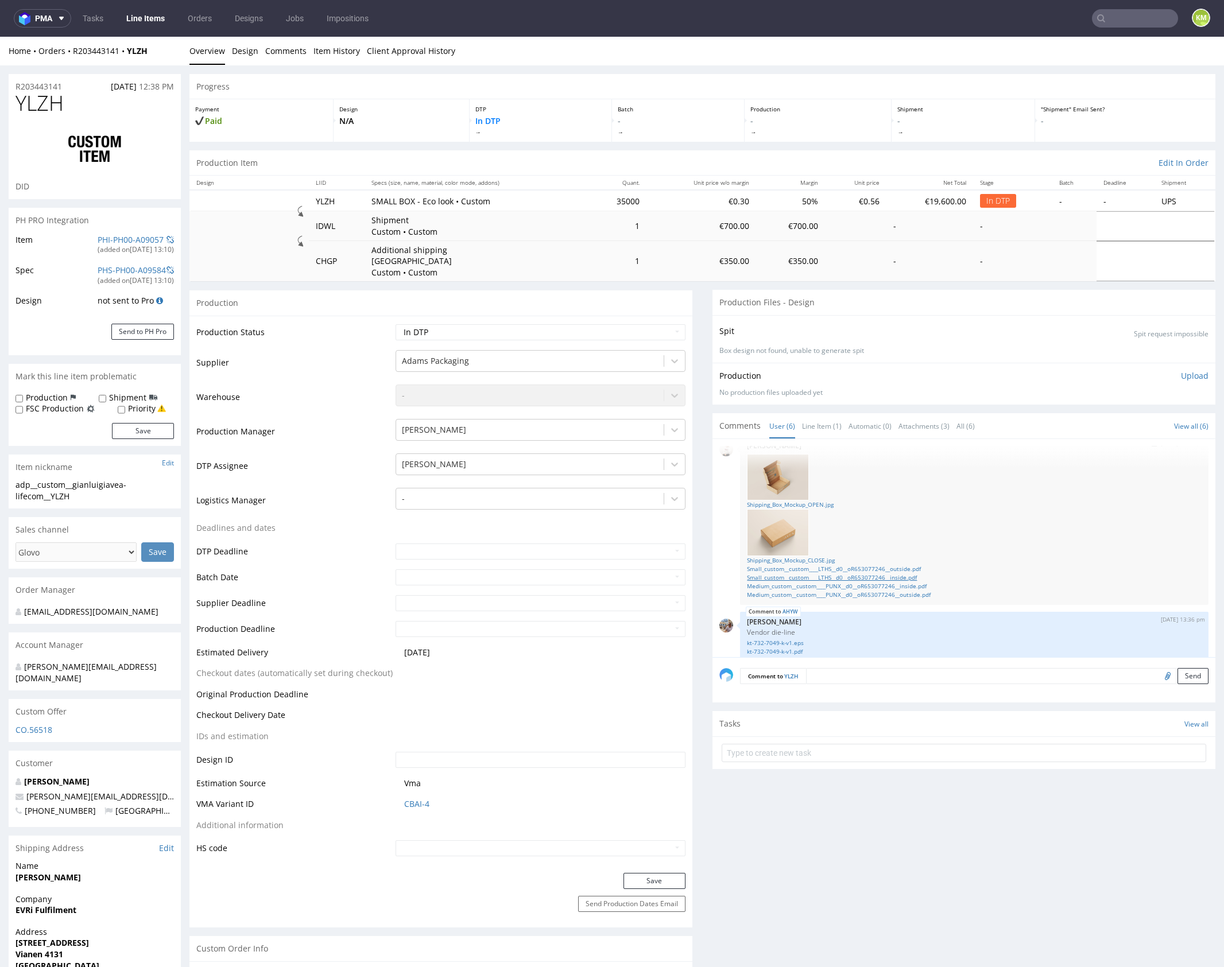
scroll to position [131, 0]
click at [860, 563] on link "Small_custom__custom____LTHS__d0__oR653077246__outside.pdf" at bounding box center [974, 567] width 455 height 9
click at [870, 572] on link "Small_custom__custom____LTHS__d0__oR653077246__inside.pdf" at bounding box center [974, 576] width 455 height 9
click at [880, 580] on link "Medium_custom__custom____PUNX__d0__oR653077246__inside.pdf" at bounding box center [974, 584] width 455 height 9
click at [886, 589] on link "Medium_custom__custom____PUNX__d0__oR653077246__outside.pdf" at bounding box center [974, 593] width 455 height 9
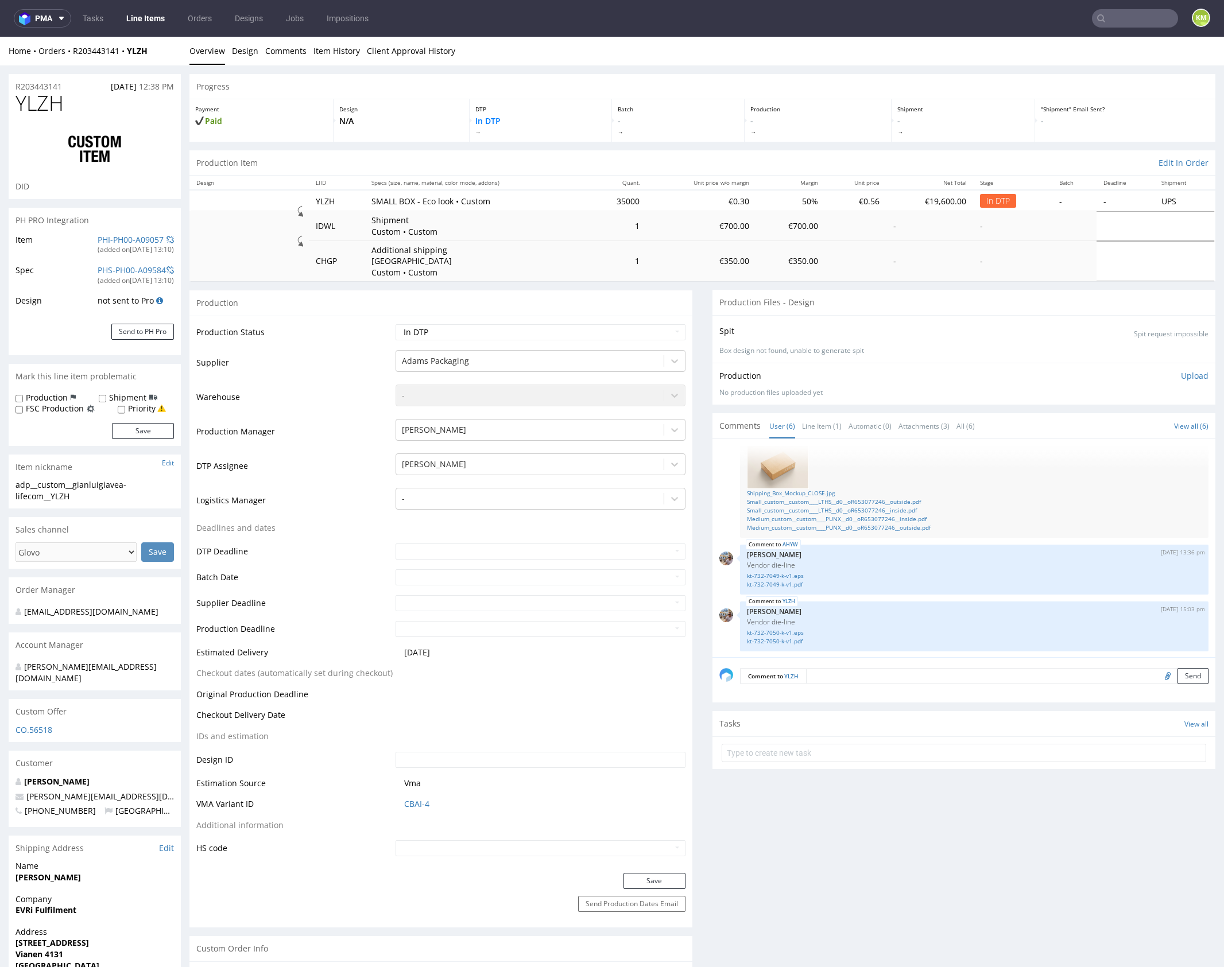
scroll to position [197, 0]
click at [819, 419] on link "Line Item (1)" at bounding box center [822, 426] width 40 height 25
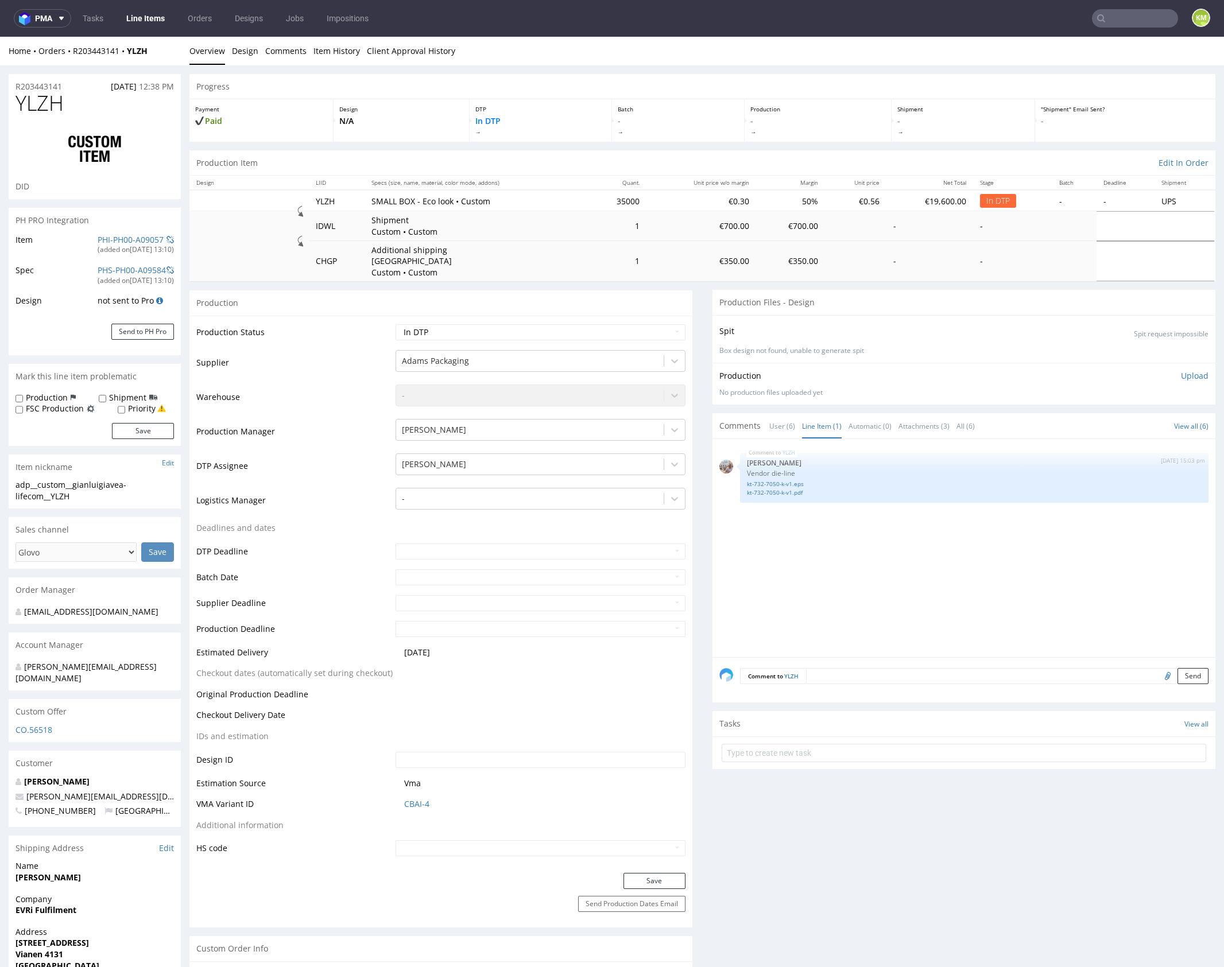
click at [824, 552] on div "YLZH 11th Sep 25 | 15:03 pm Michał Palasek Vendor die-line kt-732-7050-k-v1.eps…" at bounding box center [967, 551] width 496 height 211
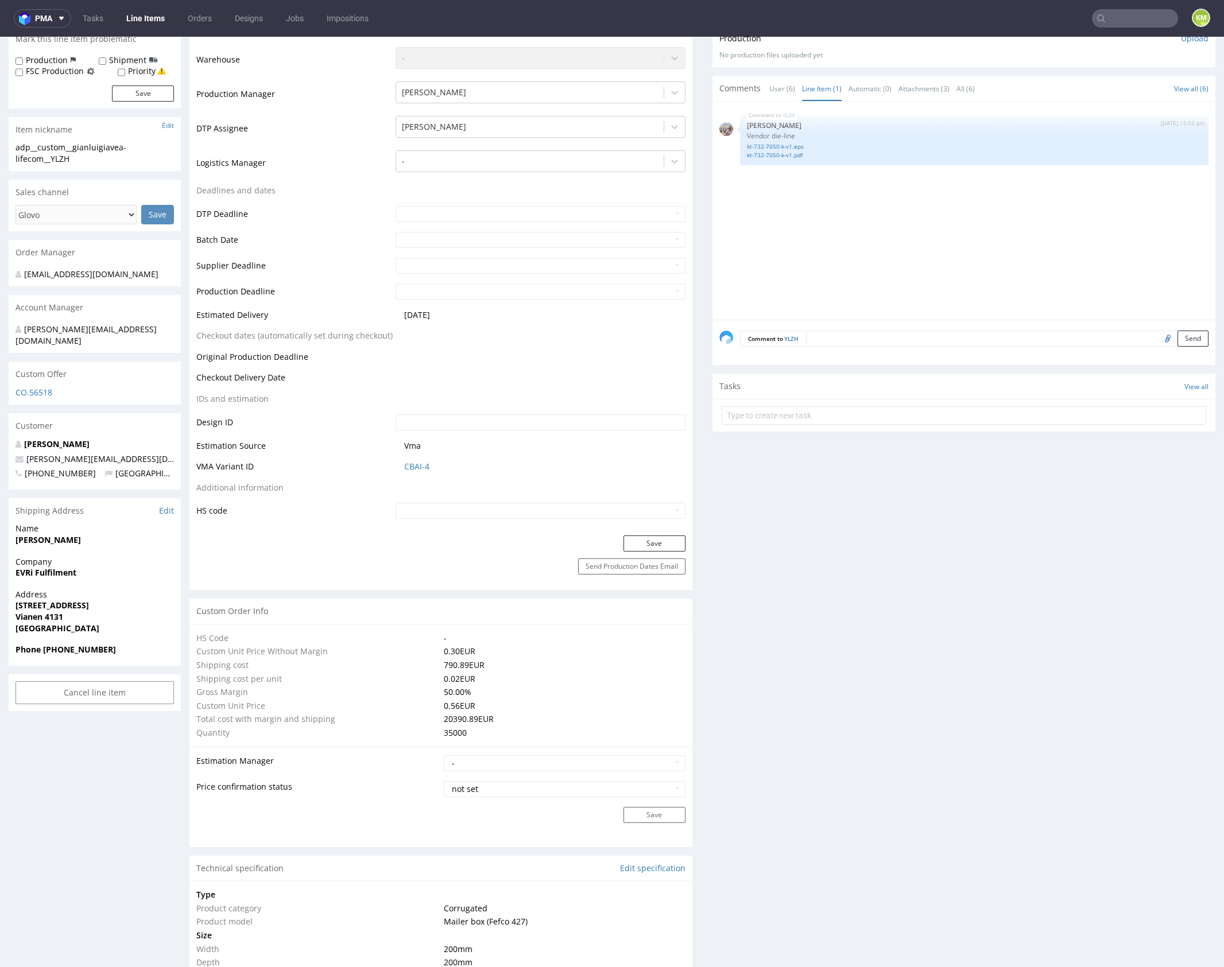
scroll to position [0, 0]
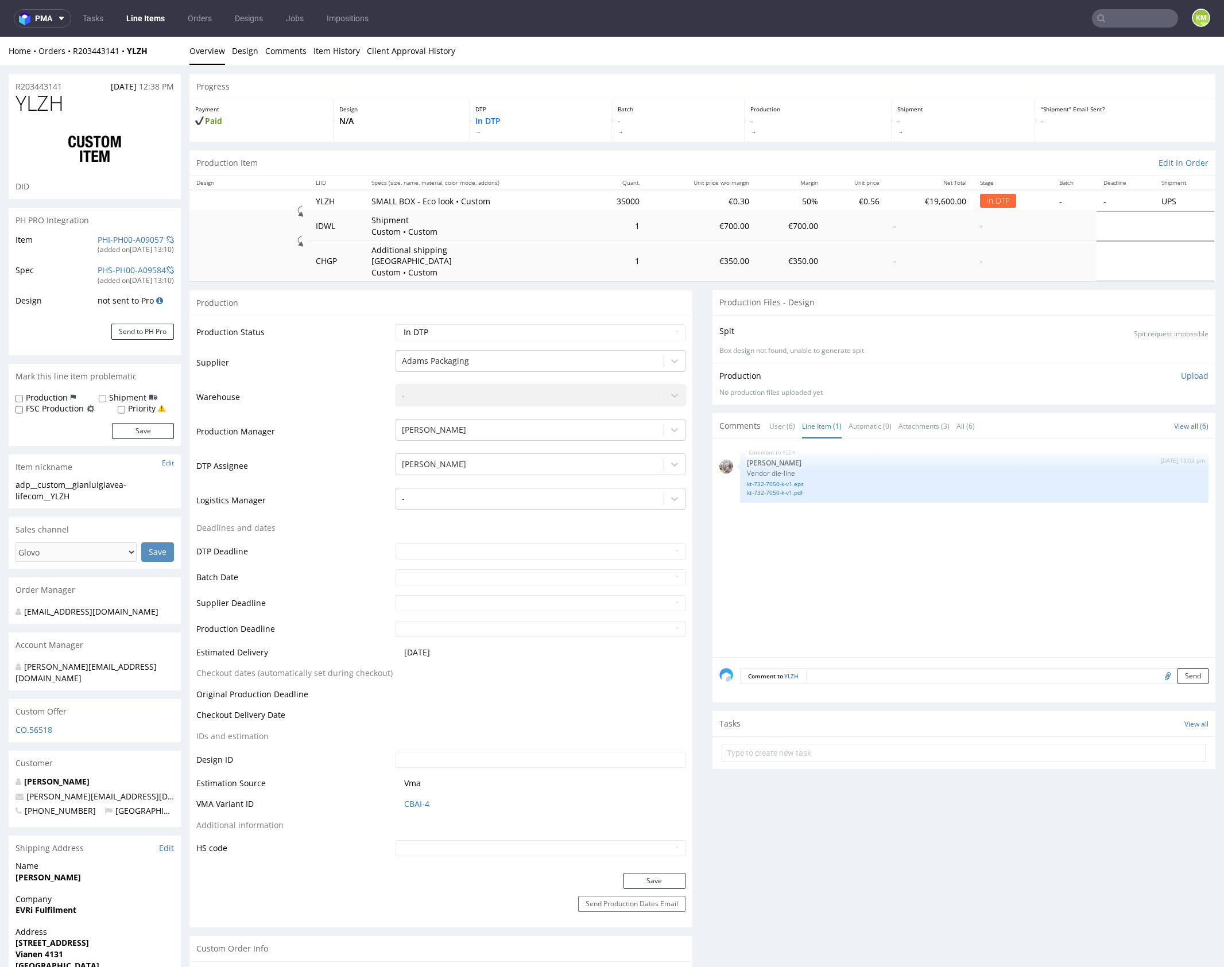
click at [877, 557] on div "YLZH 11th Sep 25 | 15:03 pm Michał Palasek Vendor die-line kt-732-7050-k-v1.eps…" at bounding box center [967, 551] width 496 height 211
click at [877, 540] on div "YLZH 11th Sep 25 | 15:03 pm Michał Palasek Vendor die-line kt-732-7050-k-v1.eps…" at bounding box center [967, 551] width 496 height 211
click at [782, 416] on link "User (6)" at bounding box center [782, 426] width 26 height 25
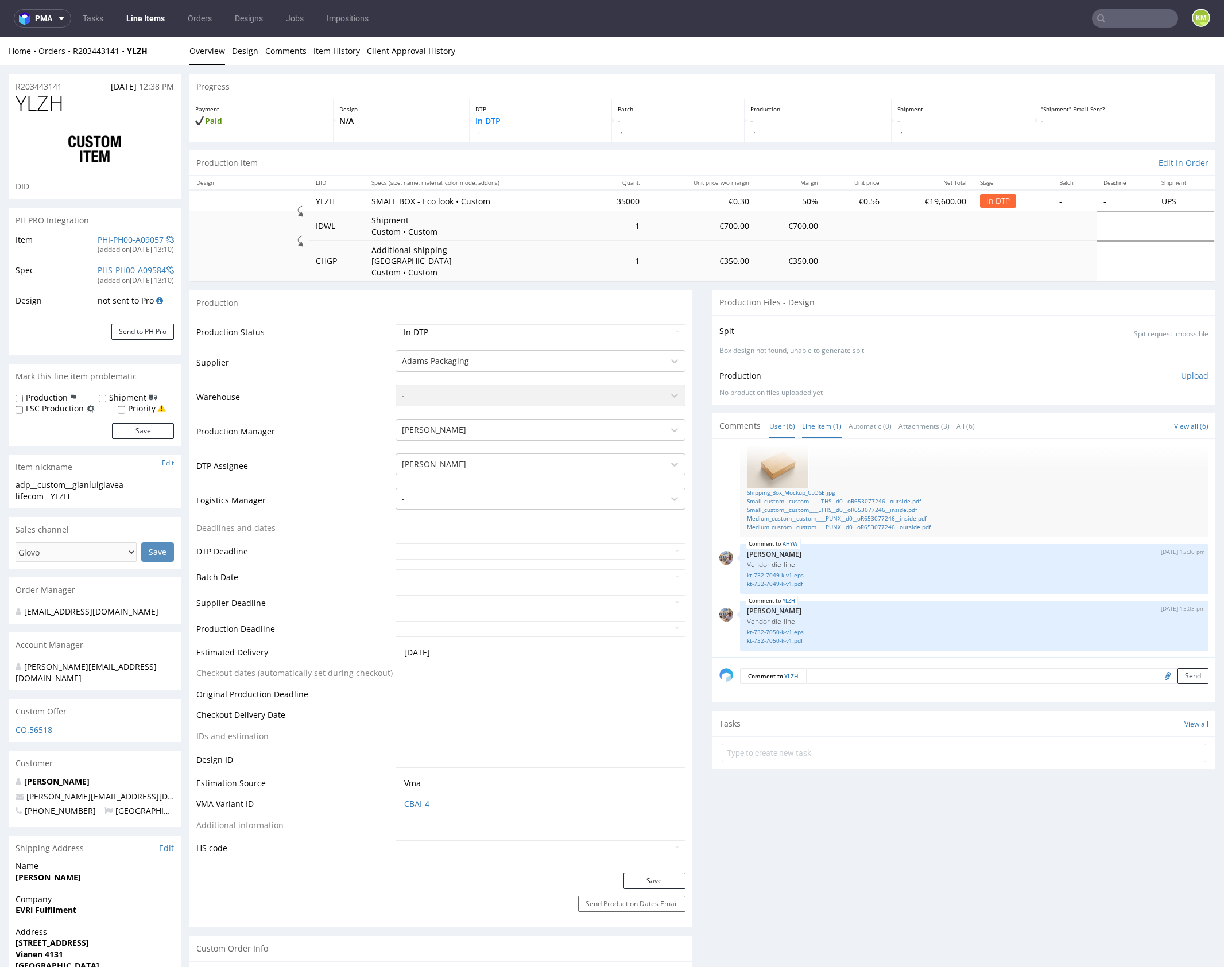
click at [825, 414] on link "Line Item (1)" at bounding box center [822, 426] width 40 height 25
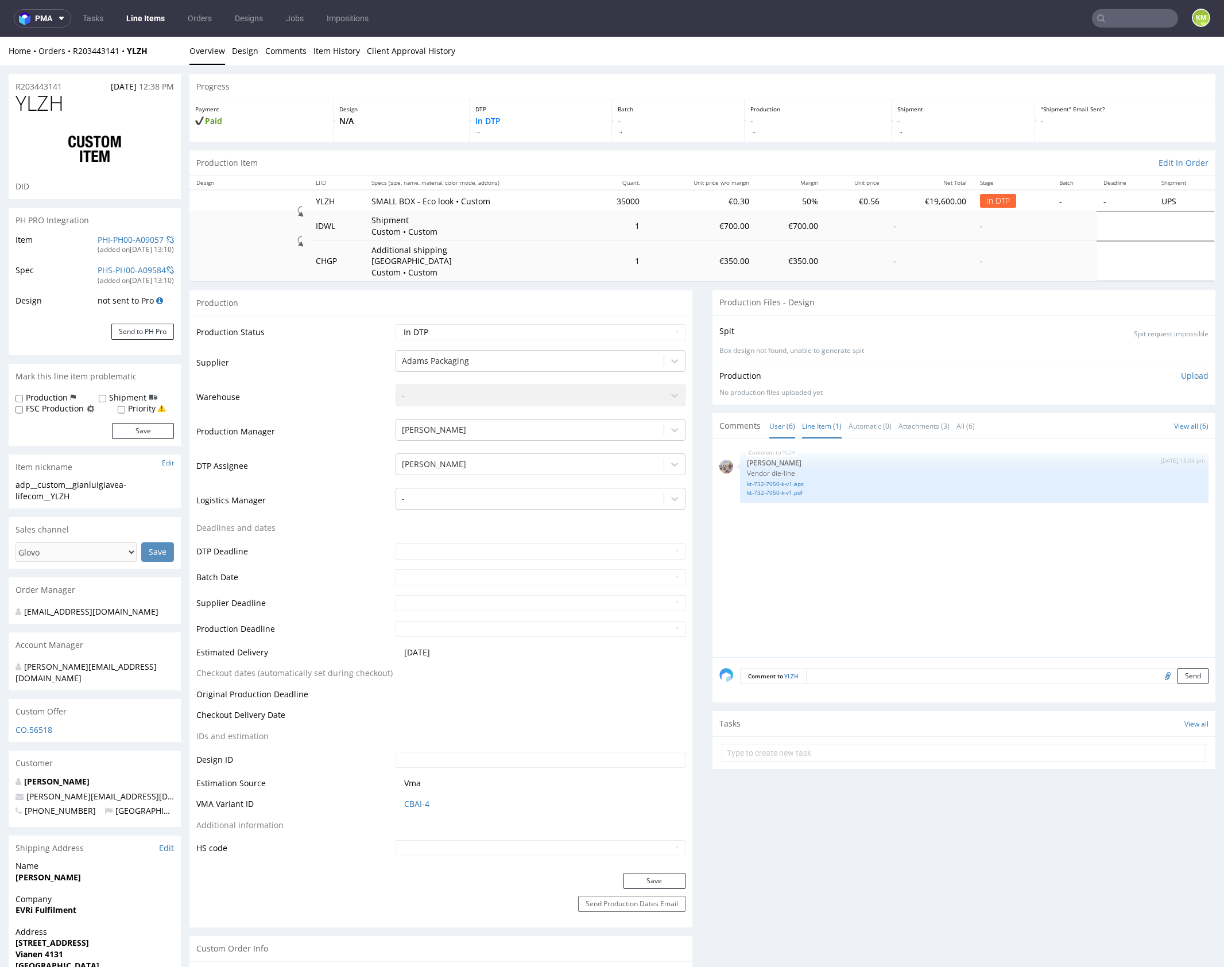
click at [769, 414] on link "User (6)" at bounding box center [782, 426] width 26 height 25
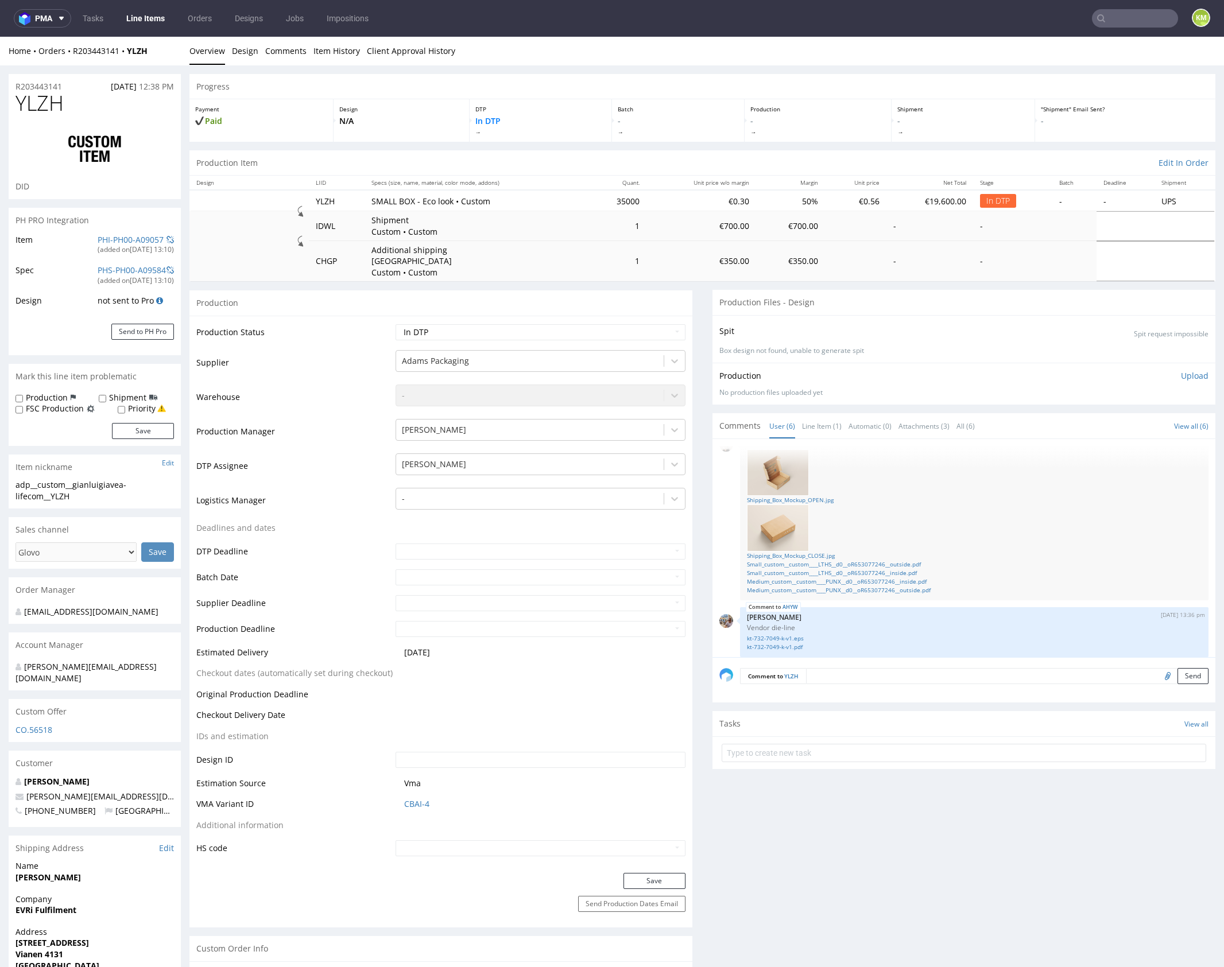
scroll to position [167, 0]
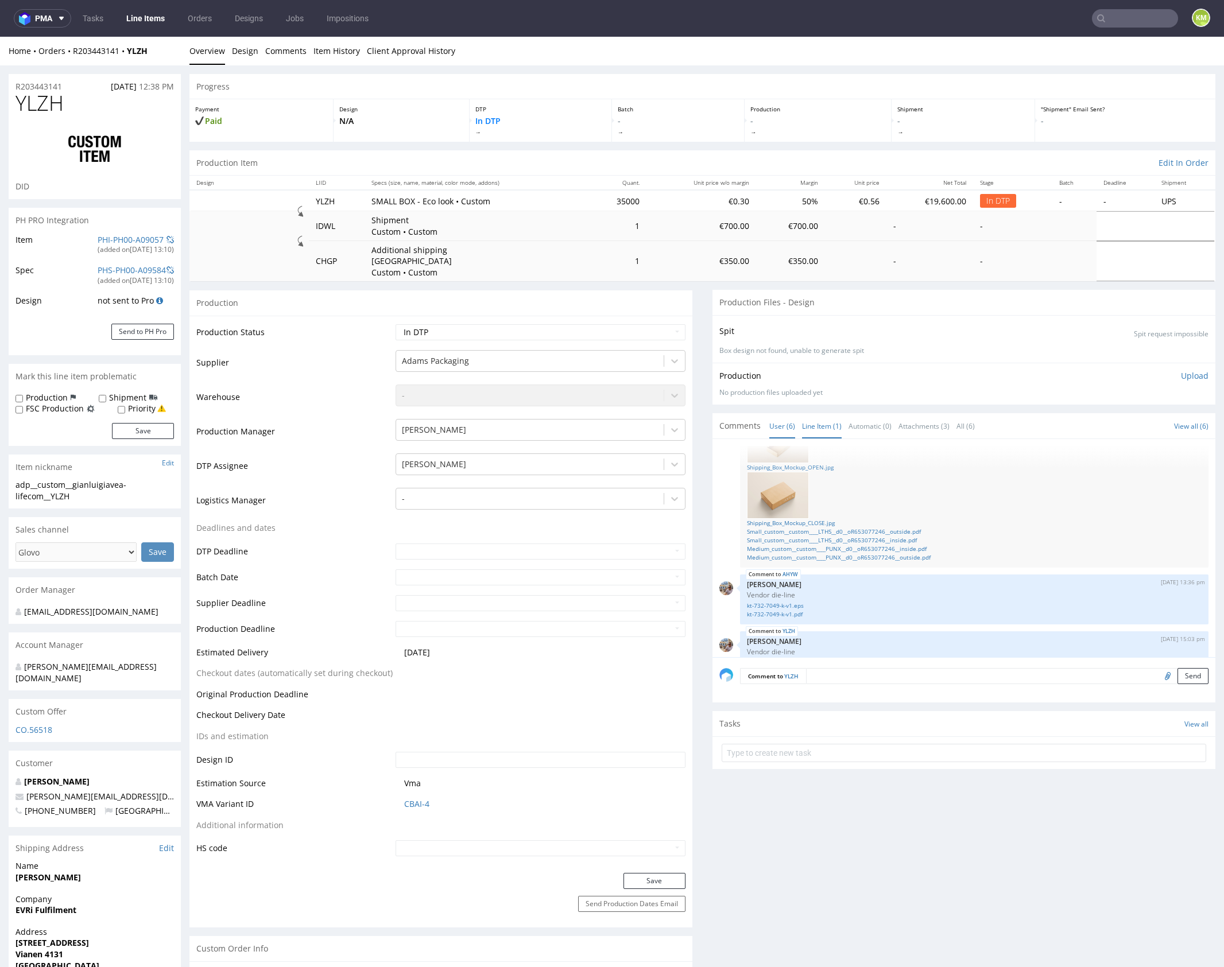
click at [819, 415] on link "Line Item (1)" at bounding box center [822, 426] width 40 height 25
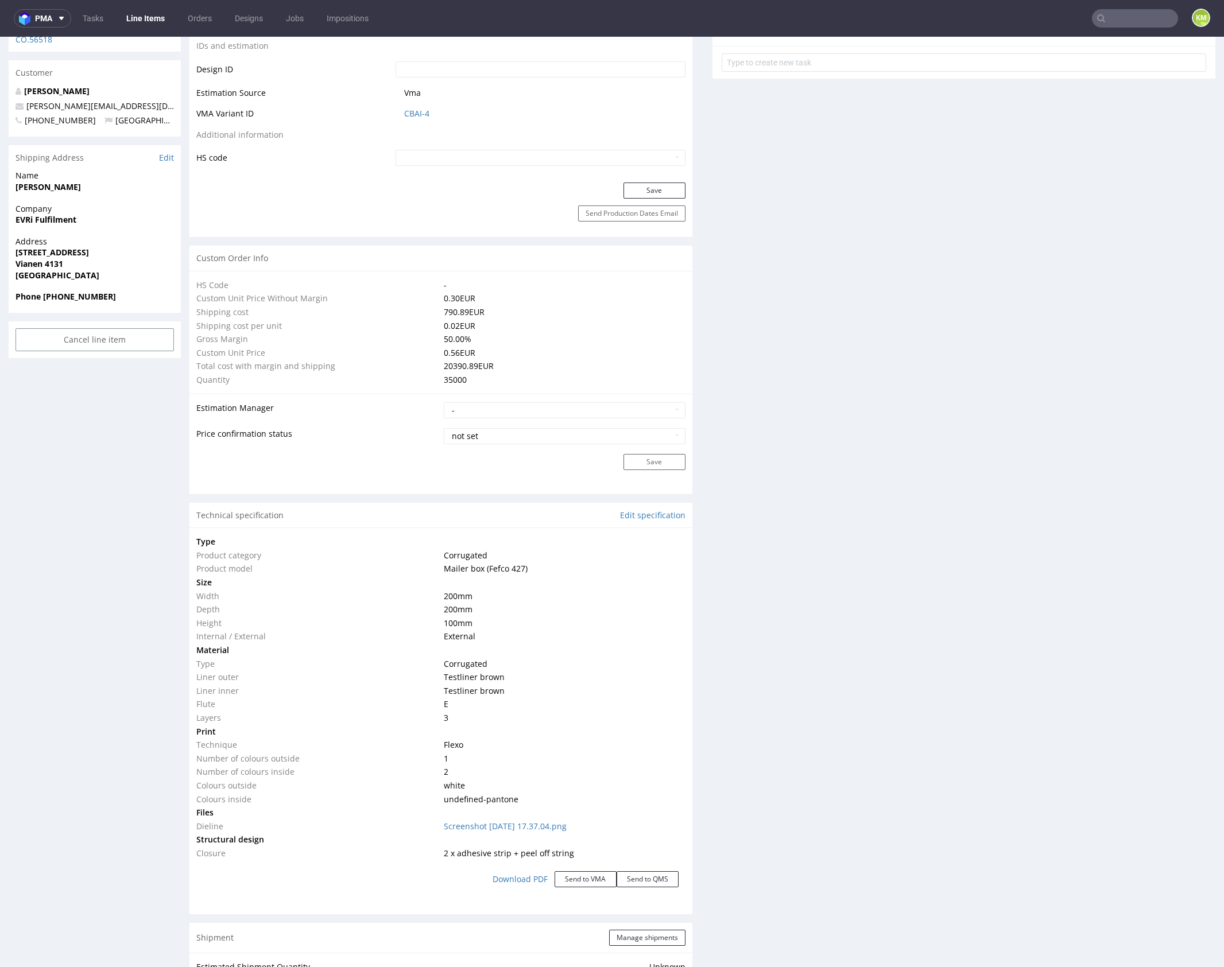
scroll to position [731, 0]
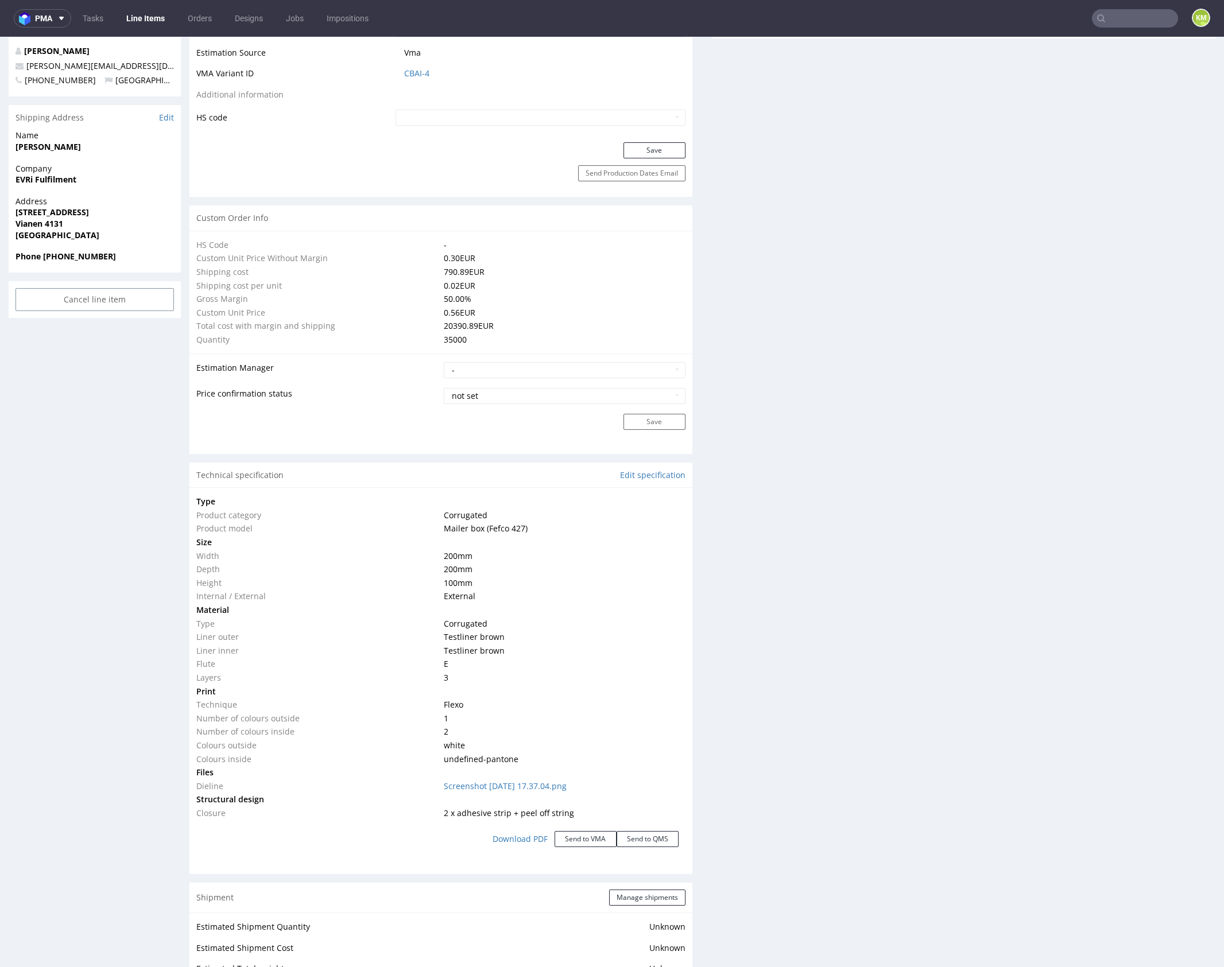
click at [846, 486] on div "Production Files - Design Spit Spit request impossible Box design not found, un…" at bounding box center [964, 628] width 503 height 2138
click at [567, 781] on link "Screenshot 2025-09-08 at 17.37.04.png" at bounding box center [505, 786] width 123 height 11
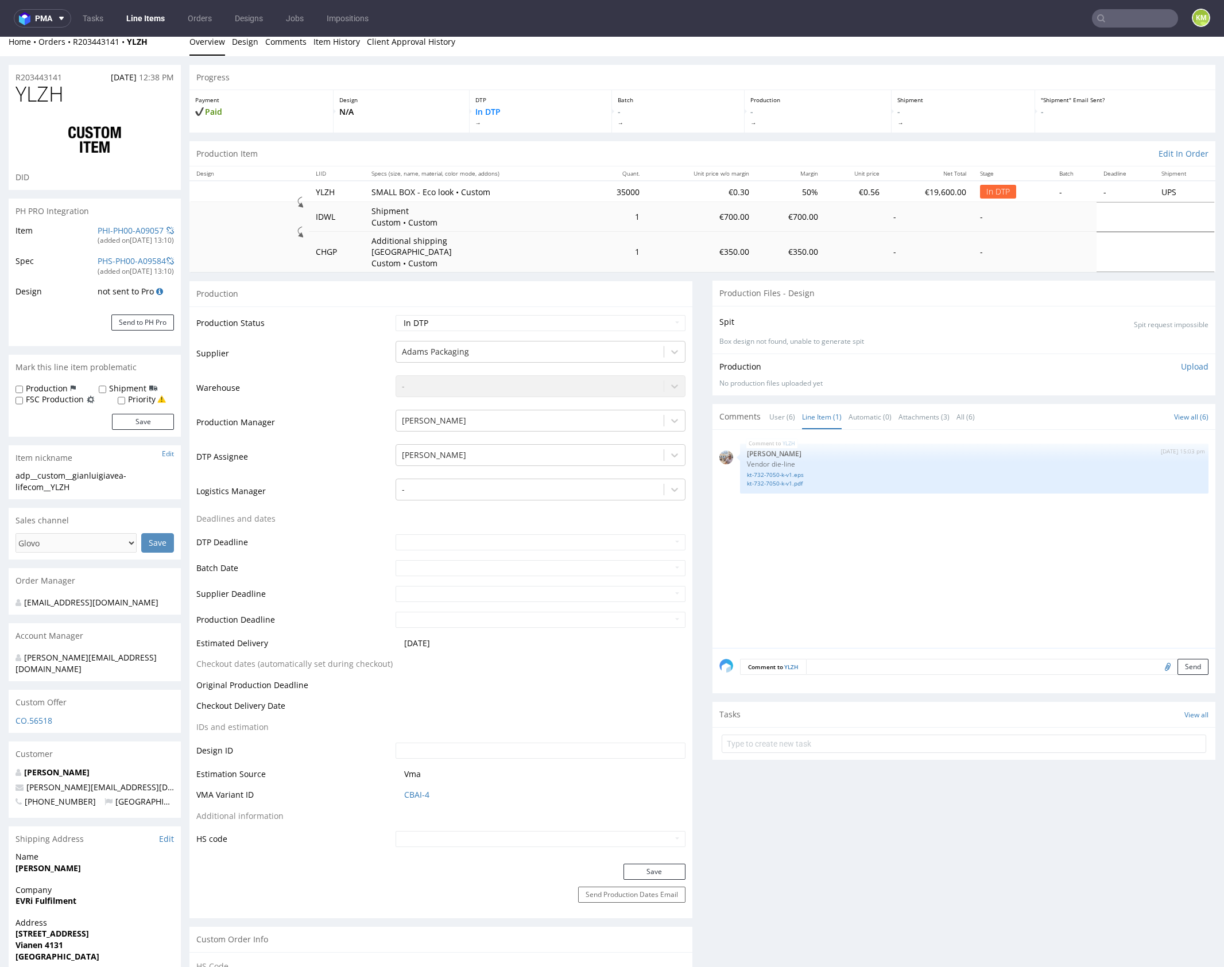
scroll to position [0, 0]
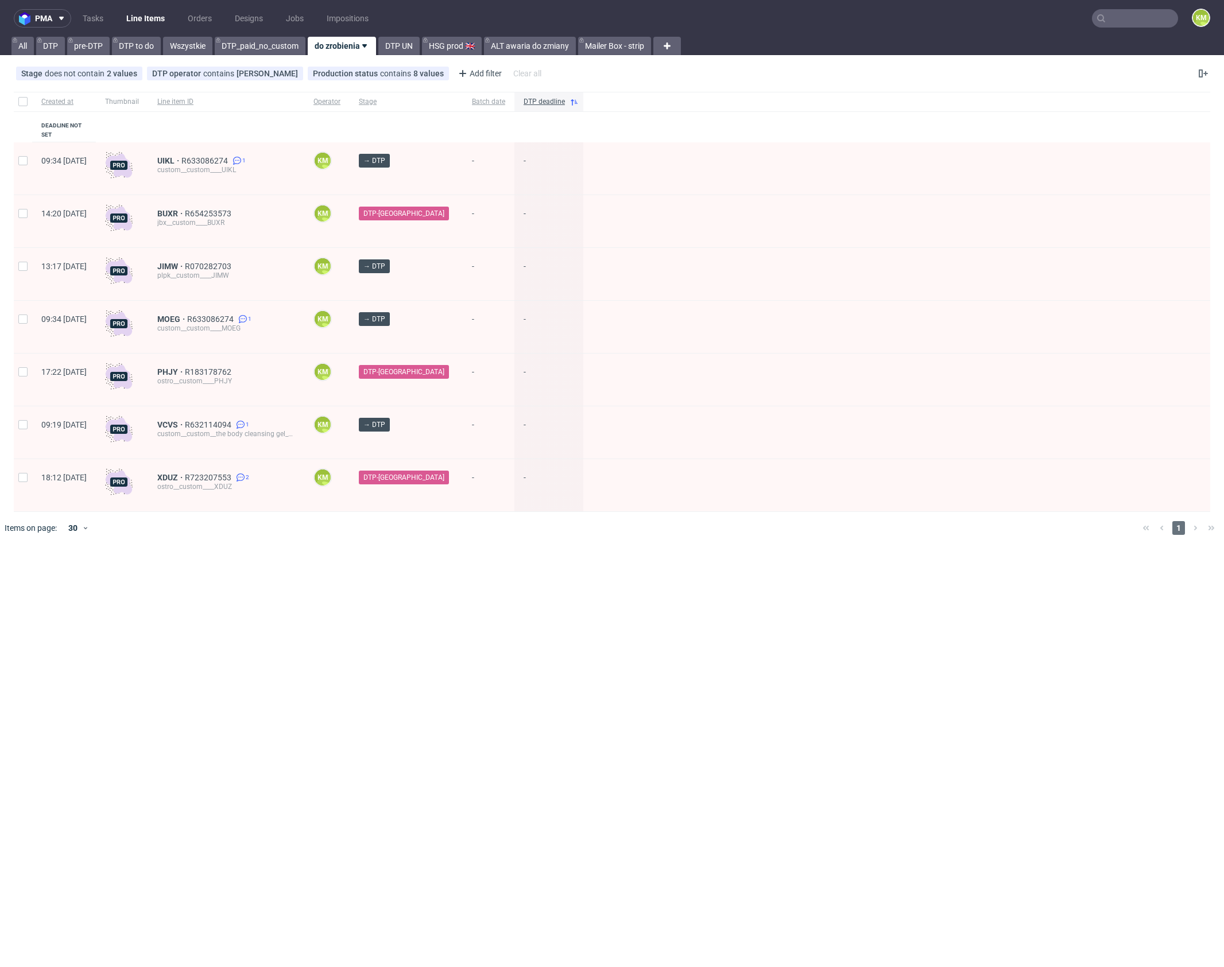
click at [1130, 22] on input "text" at bounding box center [1135, 18] width 86 height 18
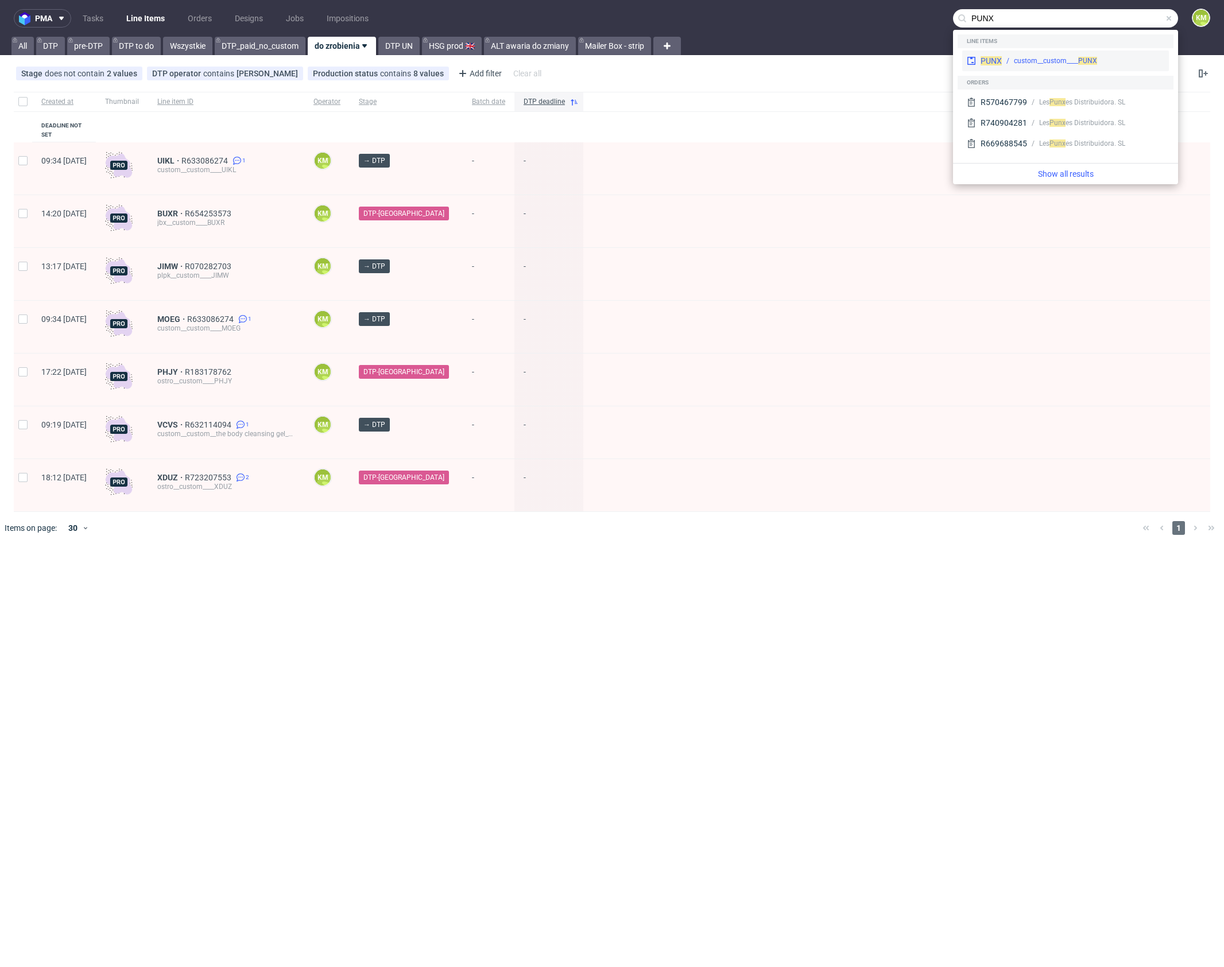
type input "PUNX"
click at [992, 59] on span "PUNX" at bounding box center [991, 60] width 21 height 9
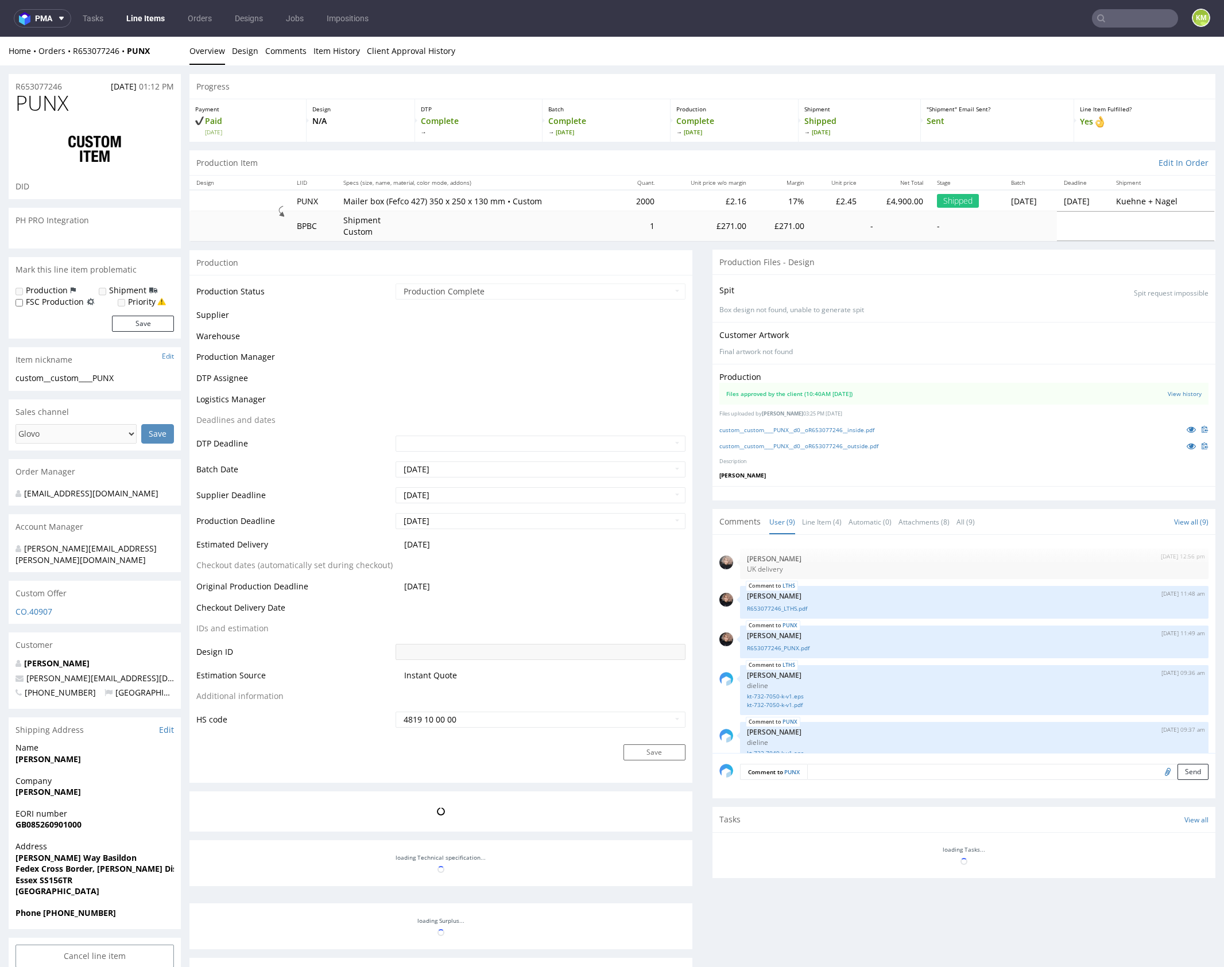
scroll to position [202, 0]
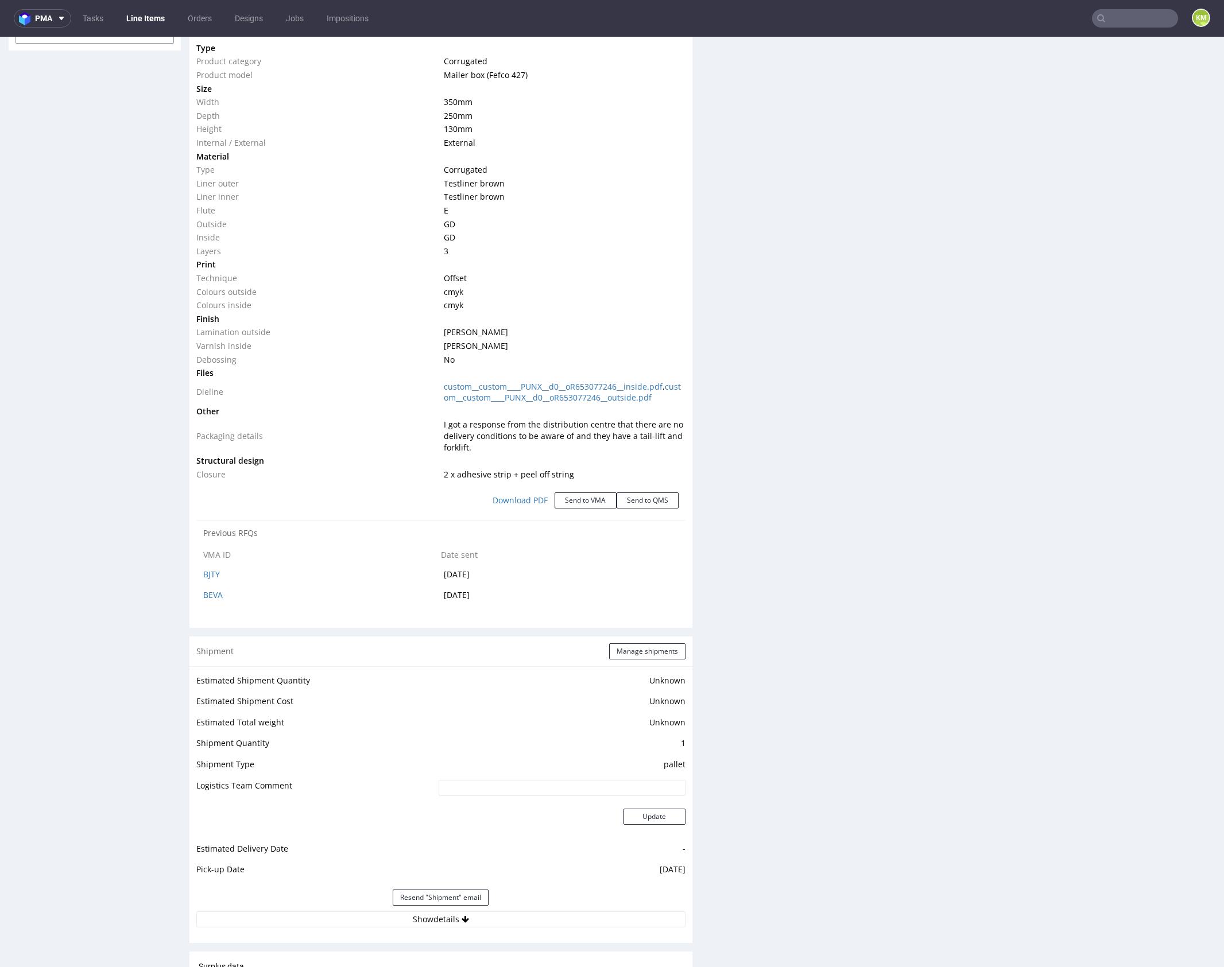
select select "in_progress"
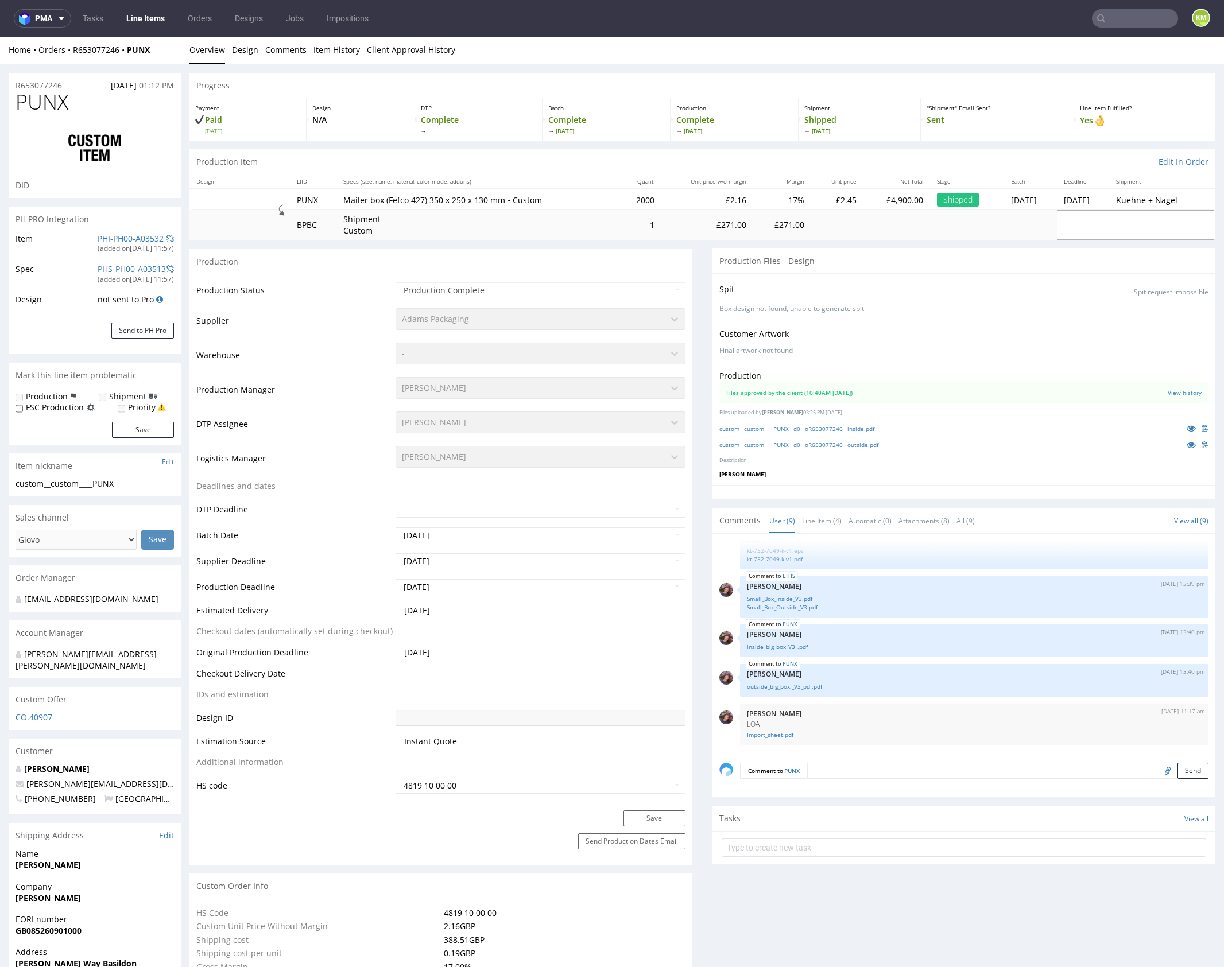
scroll to position [0, 0]
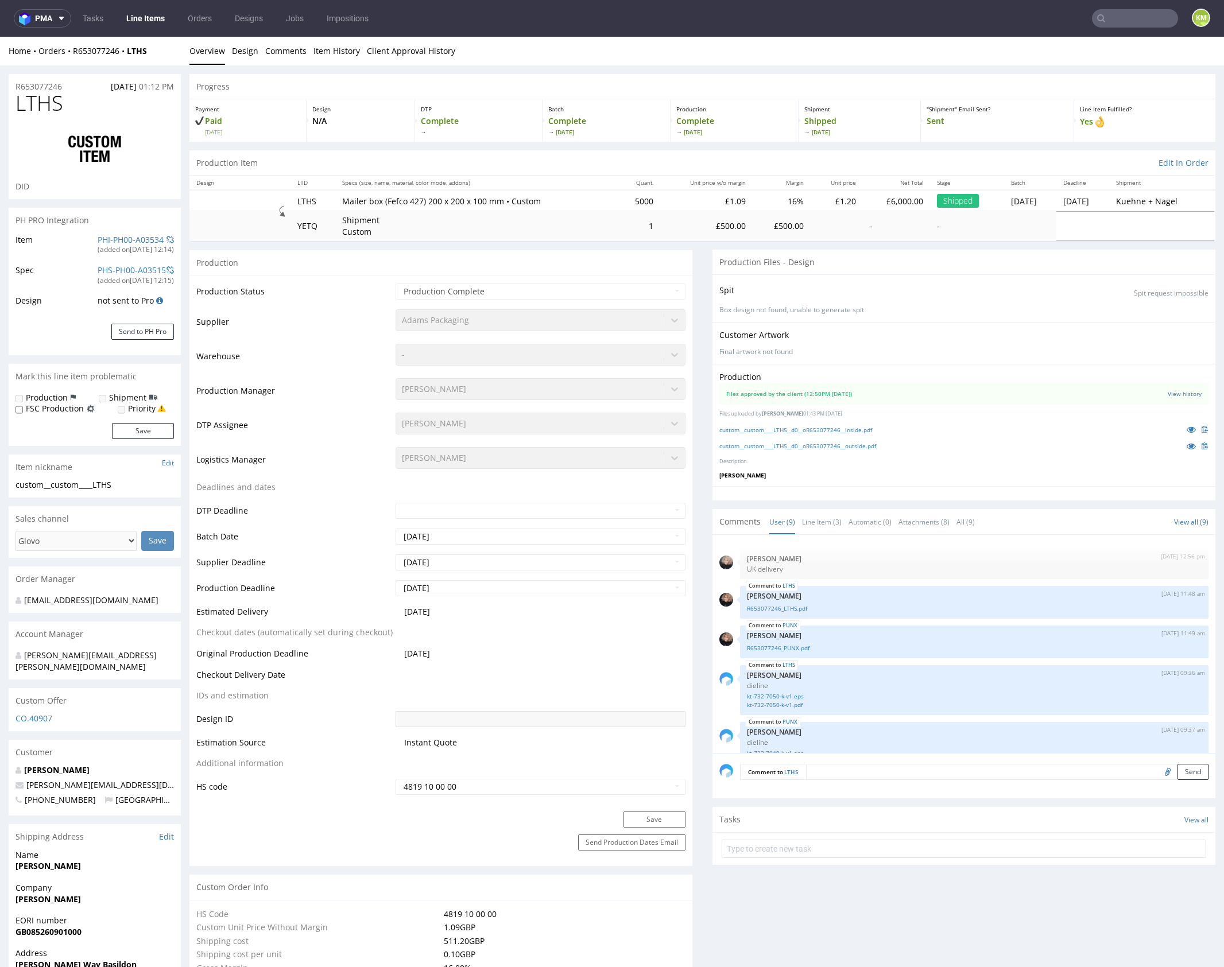
scroll to position [202, 0]
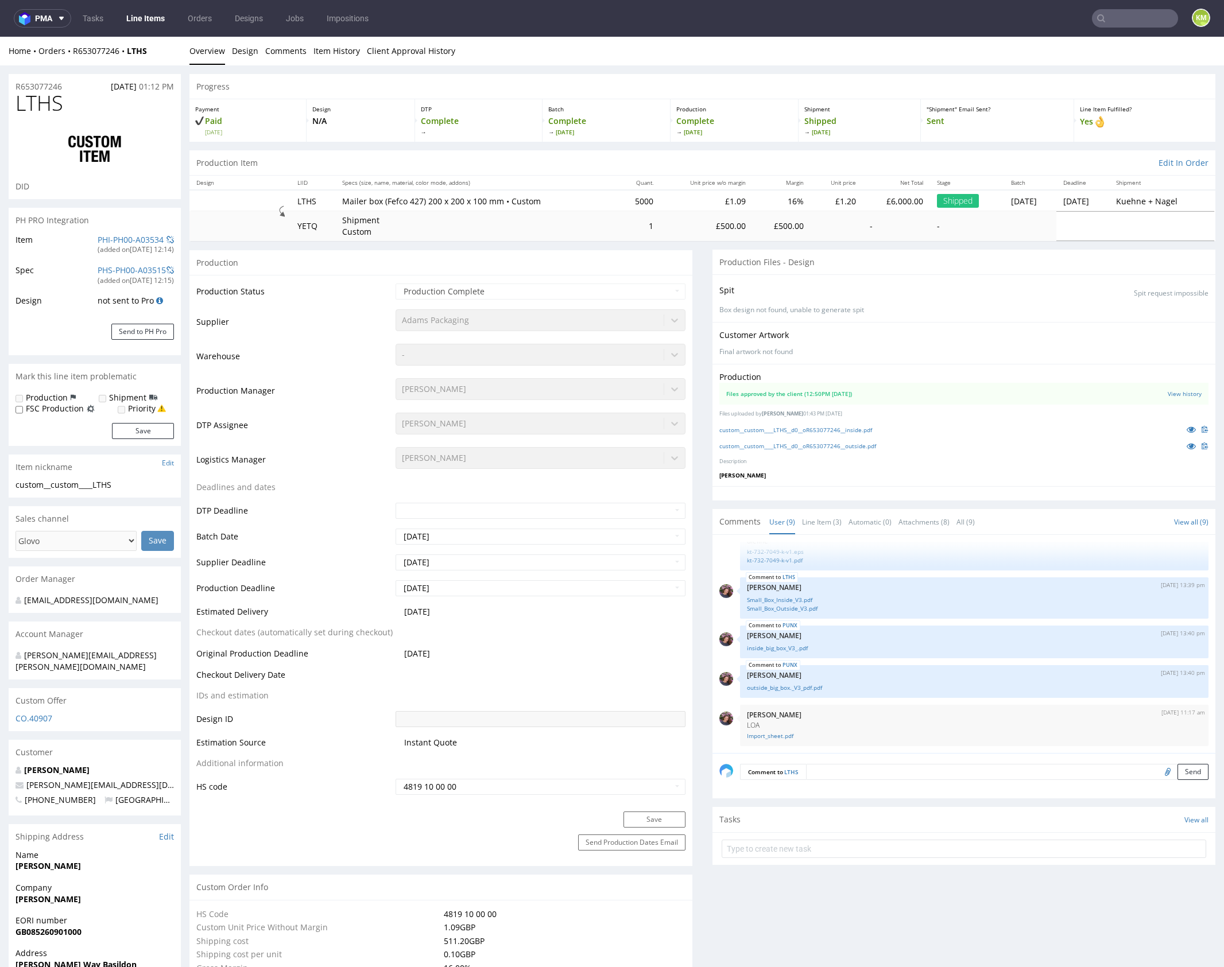
select select "in_progress"
click at [809, 521] on link "Line Item (3)" at bounding box center [822, 522] width 40 height 25
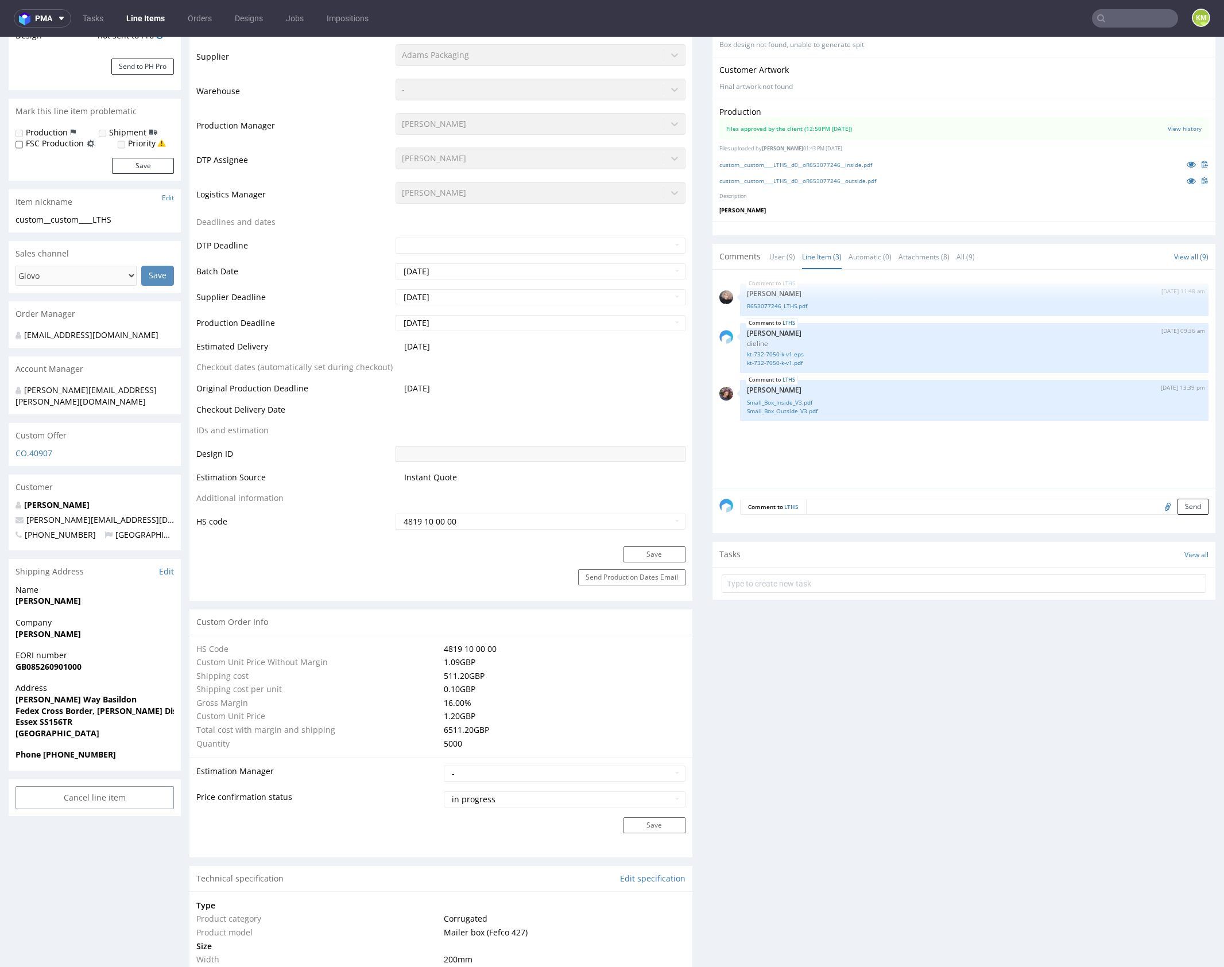
scroll to position [0, 0]
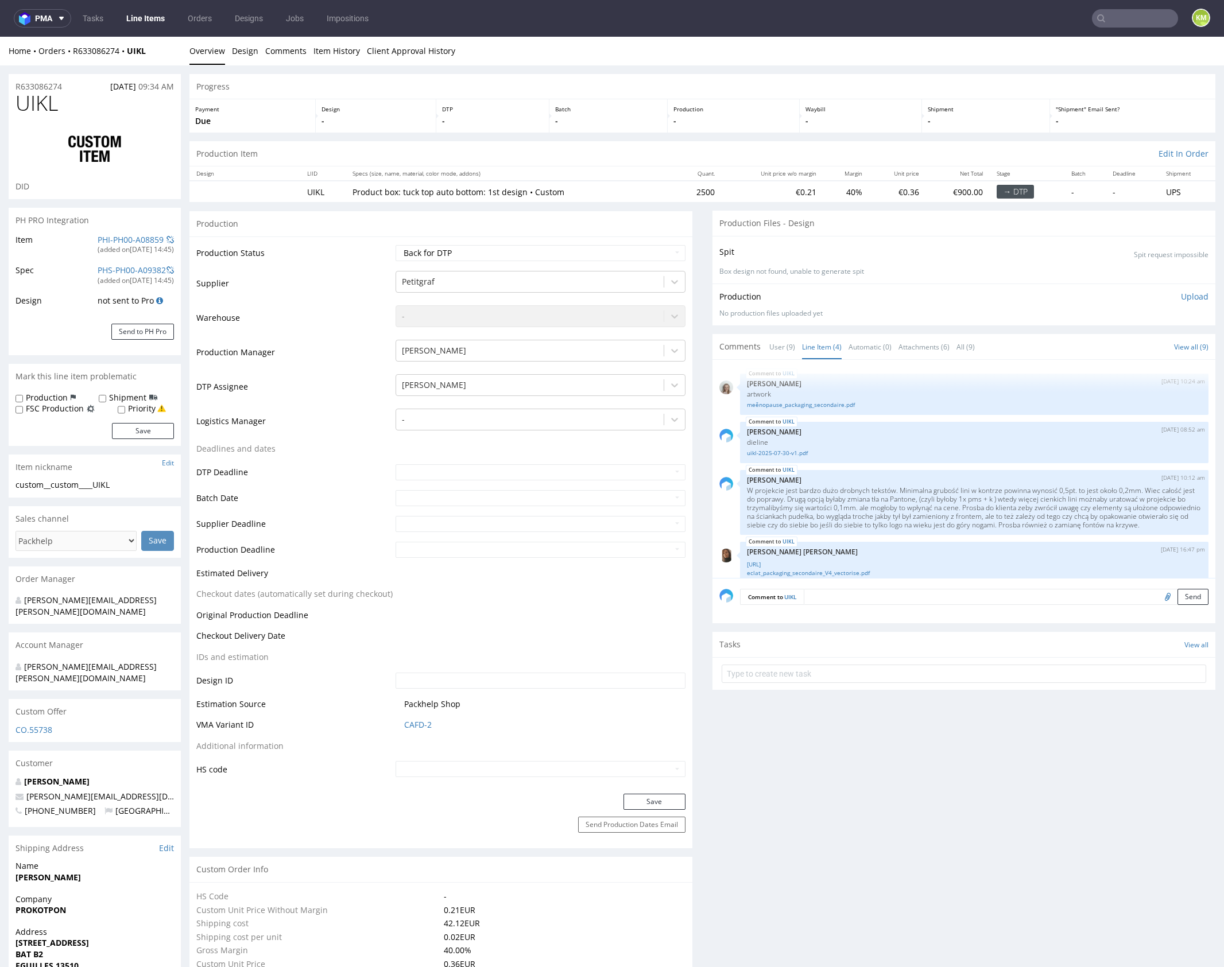
scroll to position [21, 0]
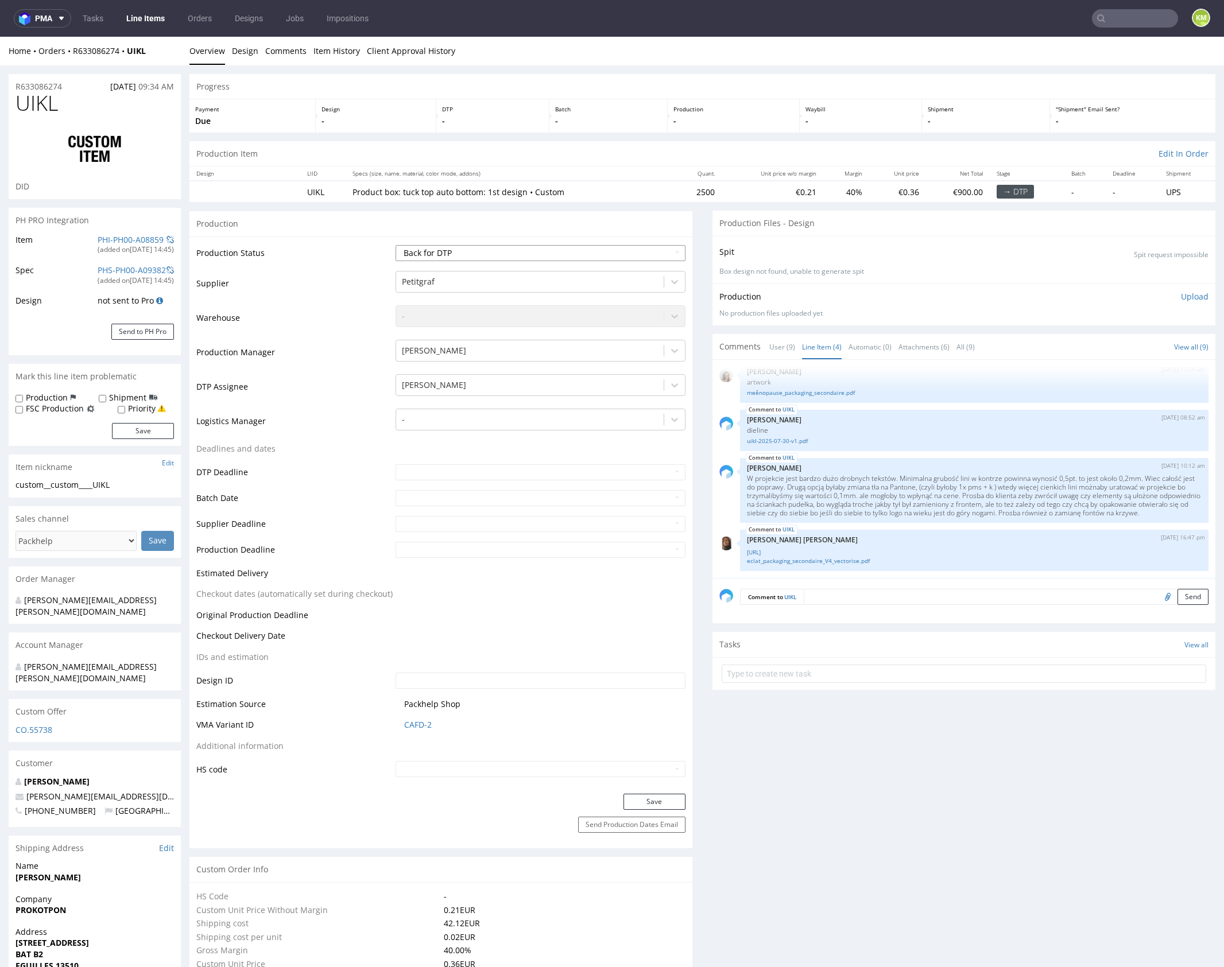
click at [552, 246] on select "Waiting for Artwork Waiting for Diecut Waiting for Mockup Waiting for DTP Waiti…" at bounding box center [541, 253] width 290 height 16
select select "dtp_ca_needed"
click at [396, 245] on select "Waiting for Artwork Waiting for Diecut Waiting for Mockup Waiting for DTP Waiti…" at bounding box center [541, 253] width 290 height 16
click at [667, 793] on div "Production Status Waiting for Artwork Waiting for Diecut Waiting for Mockup Wai…" at bounding box center [440, 516] width 503 height 558
click at [675, 802] on button "Save" at bounding box center [655, 802] width 62 height 16
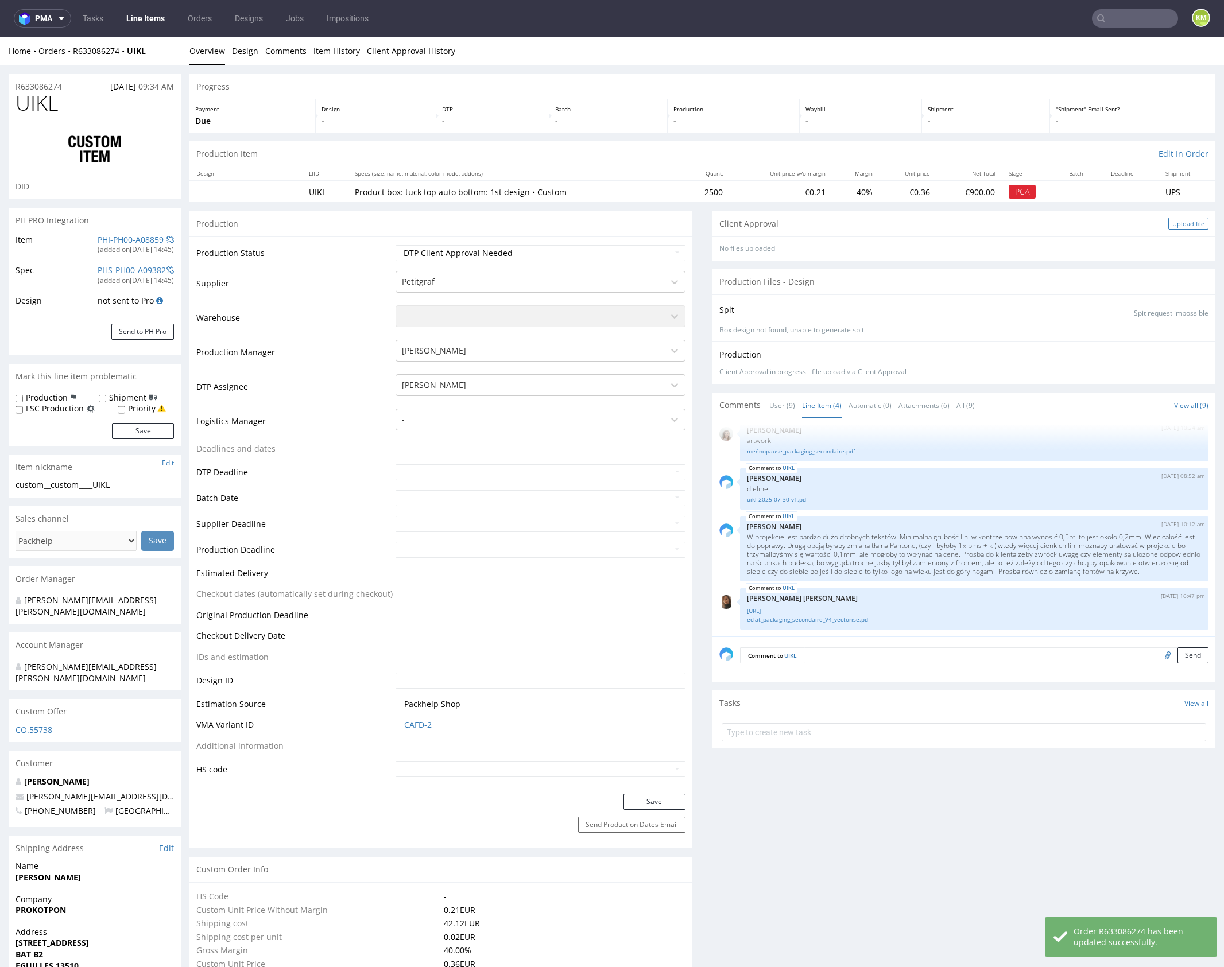
click at [1168, 225] on div "Upload file" at bounding box center [1188, 224] width 40 height 12
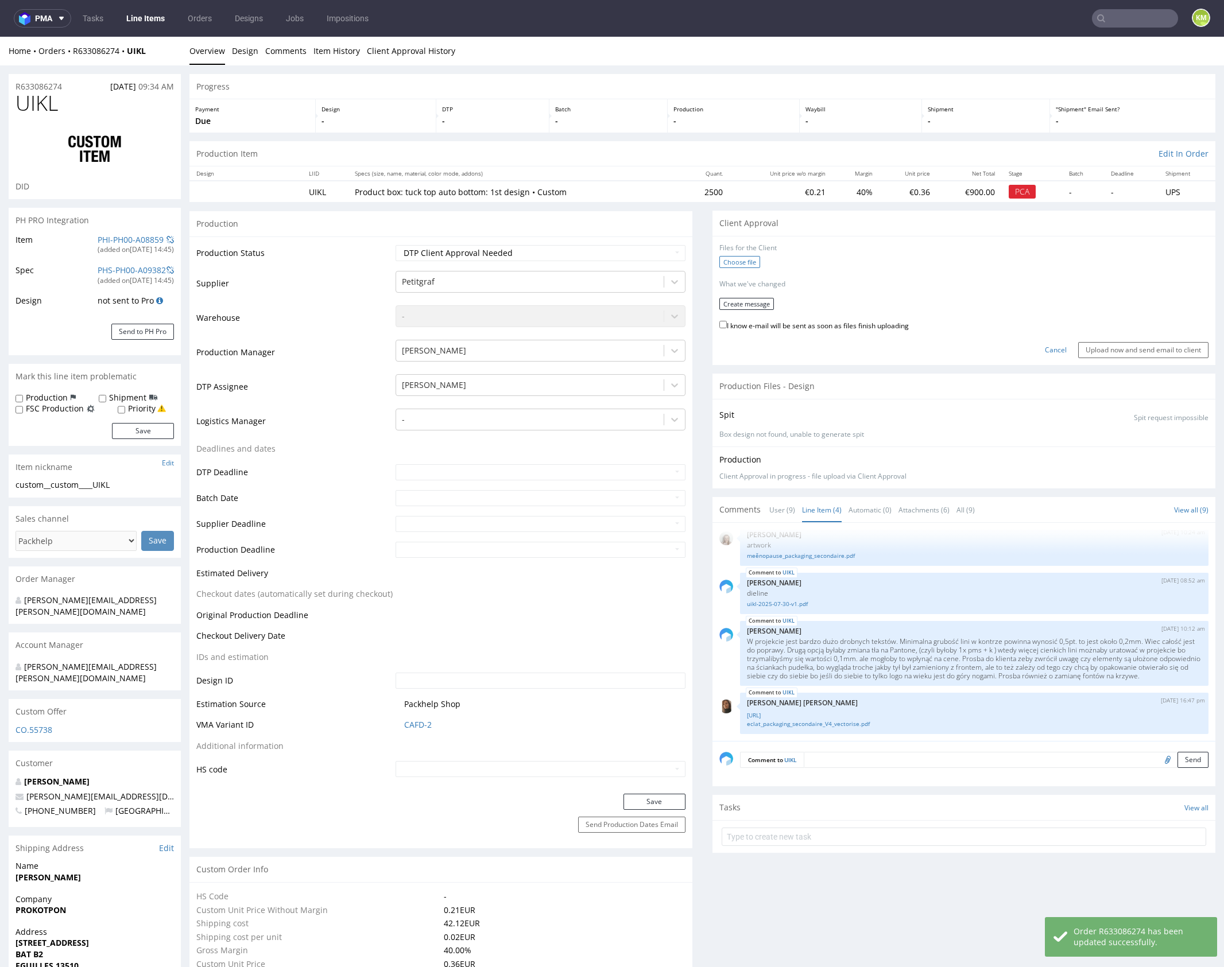
click at [738, 262] on label "Choose file" at bounding box center [739, 262] width 41 height 12
click at [0, 37] on input "Choose file" at bounding box center [0, 37] width 0 height 0
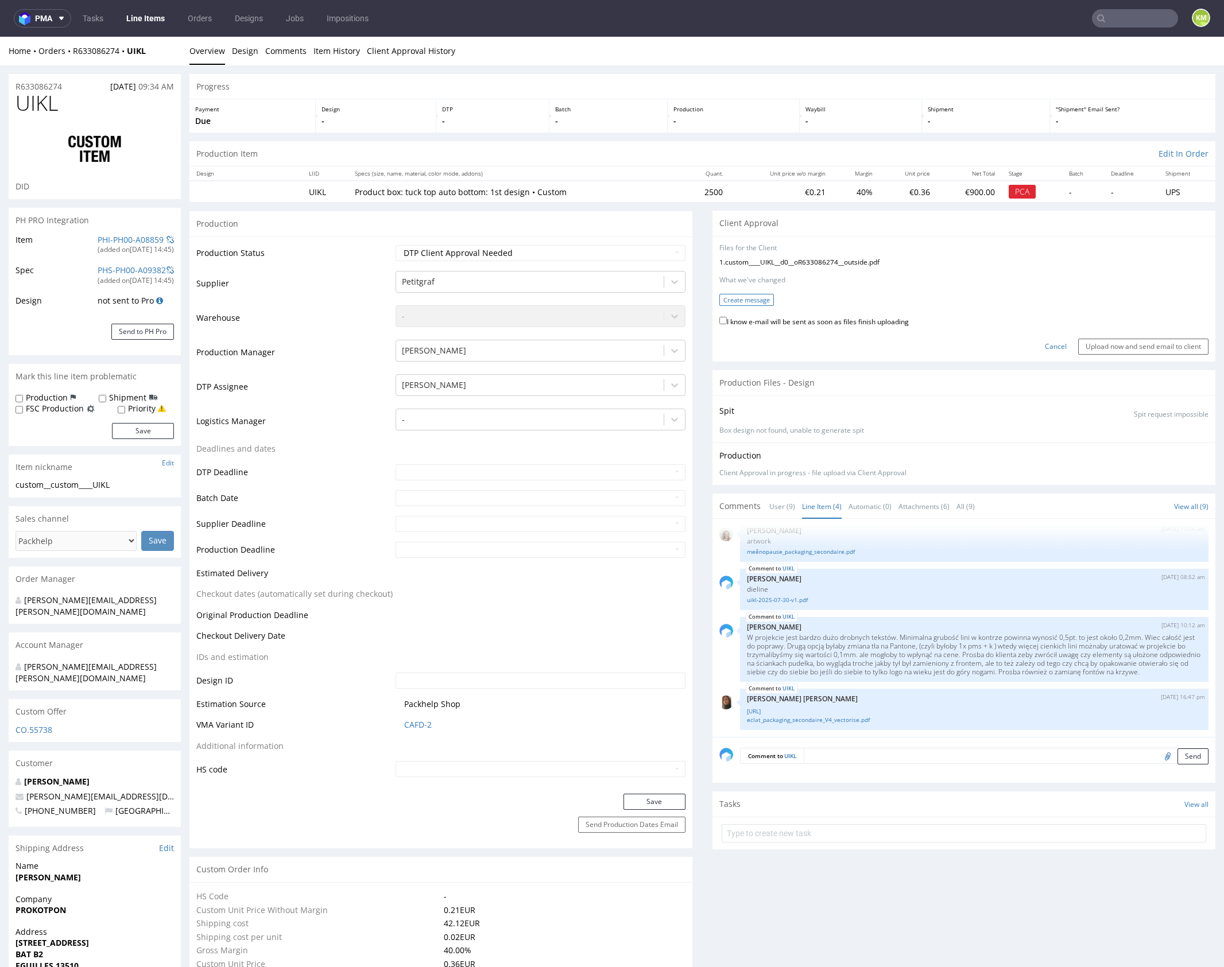
click at [746, 300] on button "Create message" at bounding box center [746, 300] width 55 height 12
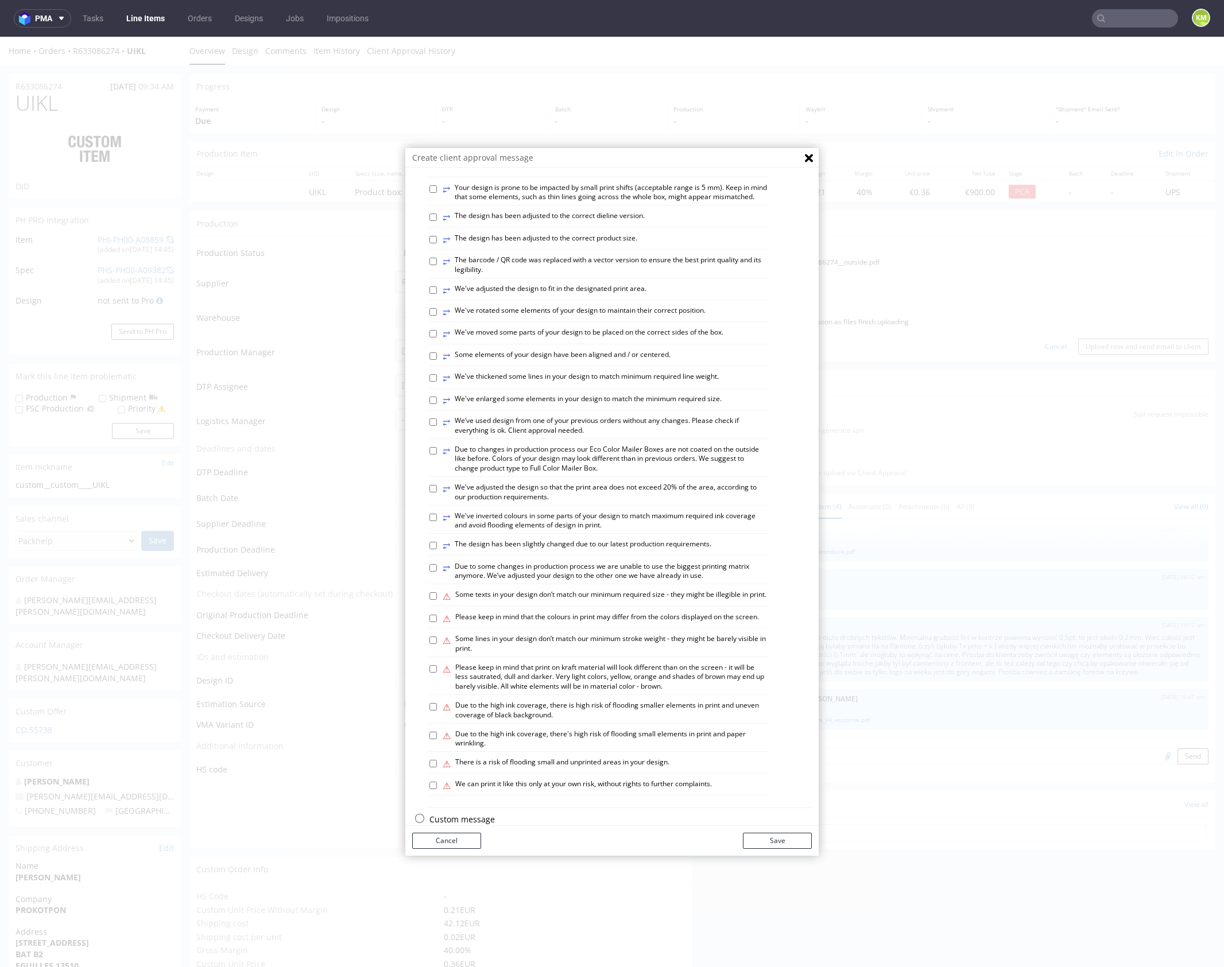
scroll to position [318, 0]
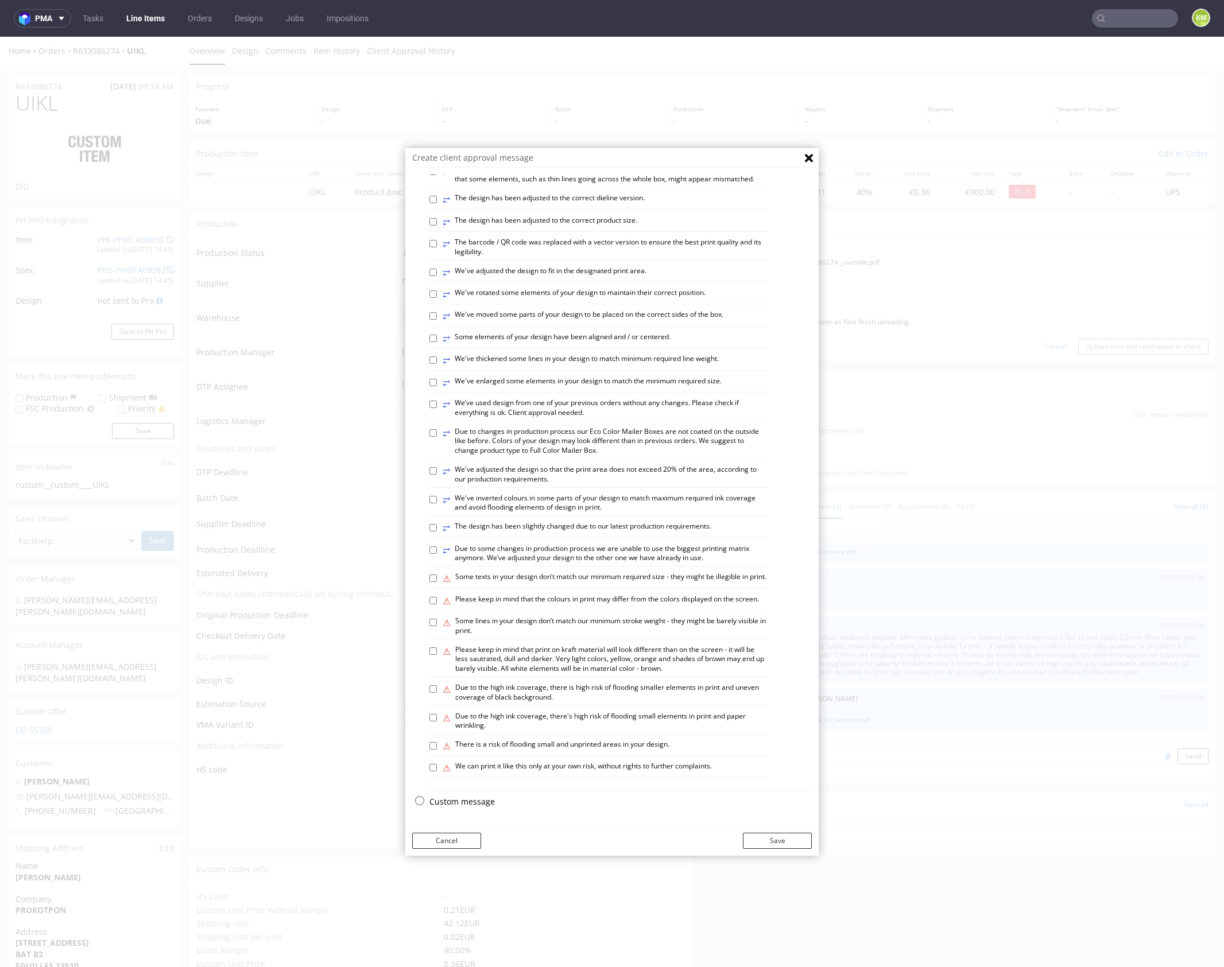
click at [463, 806] on p "Custom message" at bounding box center [620, 801] width 382 height 11
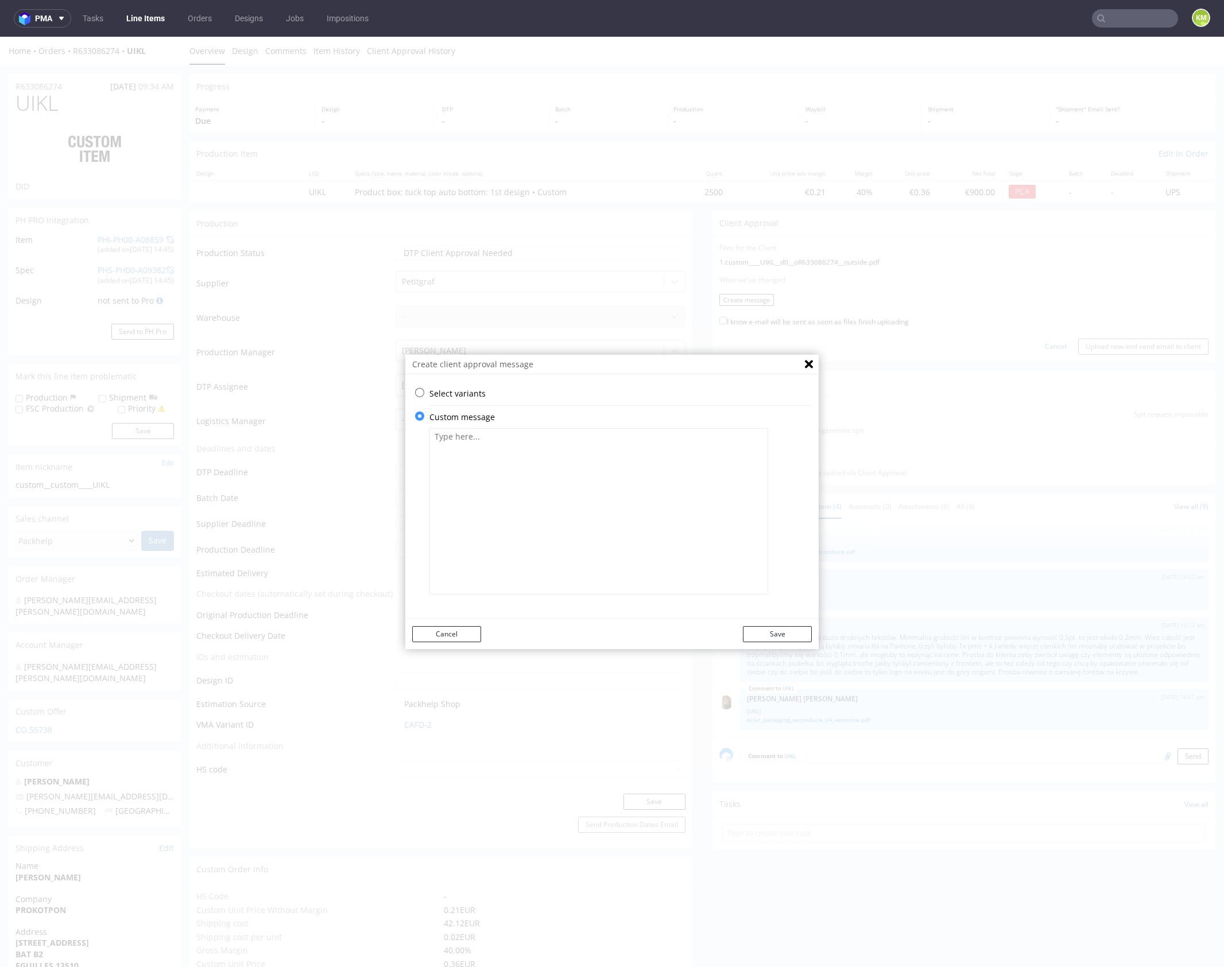
click at [503, 532] on textarea at bounding box center [598, 511] width 339 height 167
paste textarea "The design has been changed from a technical standpoint. All colours have been …"
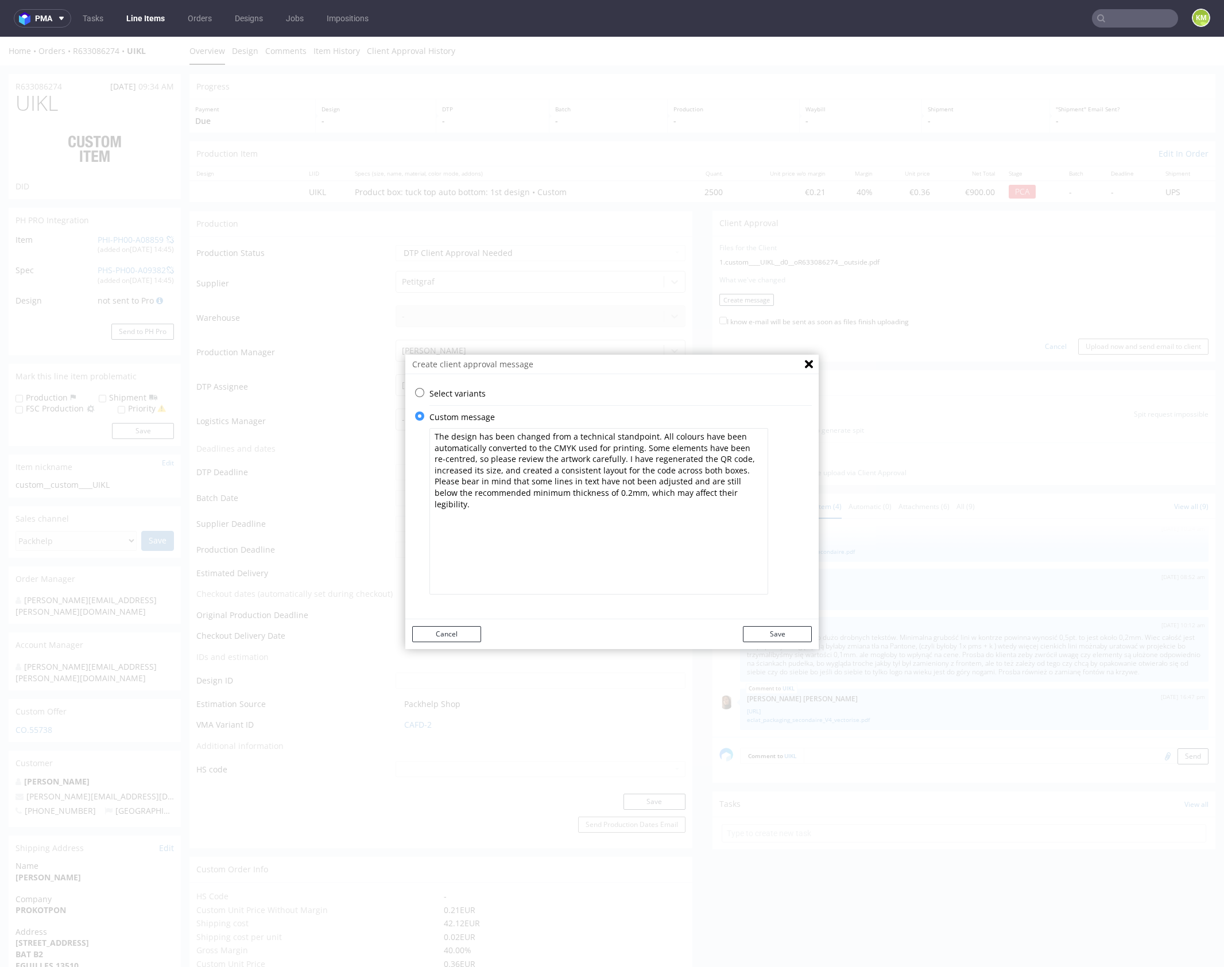
click at [661, 437] on textarea "The design has been changed from a technical standpoint. All colours have been …" at bounding box center [598, 511] width 339 height 167
click at [659, 437] on textarea "The design has been changed from a technical standpoint. All colours have been …" at bounding box center [598, 511] width 339 height 167
click at [564, 450] on textarea "The design has been changed from a technical standpoint. All RGB colours have b…" at bounding box center [598, 511] width 339 height 167
click at [656, 466] on textarea "The design has been changed from a technical standpoint. All RGB colours have b…" at bounding box center [598, 511] width 339 height 167
click at [584, 447] on textarea "The design has been changed from a technical standpoint. All RGB colours have b…" at bounding box center [598, 511] width 339 height 167
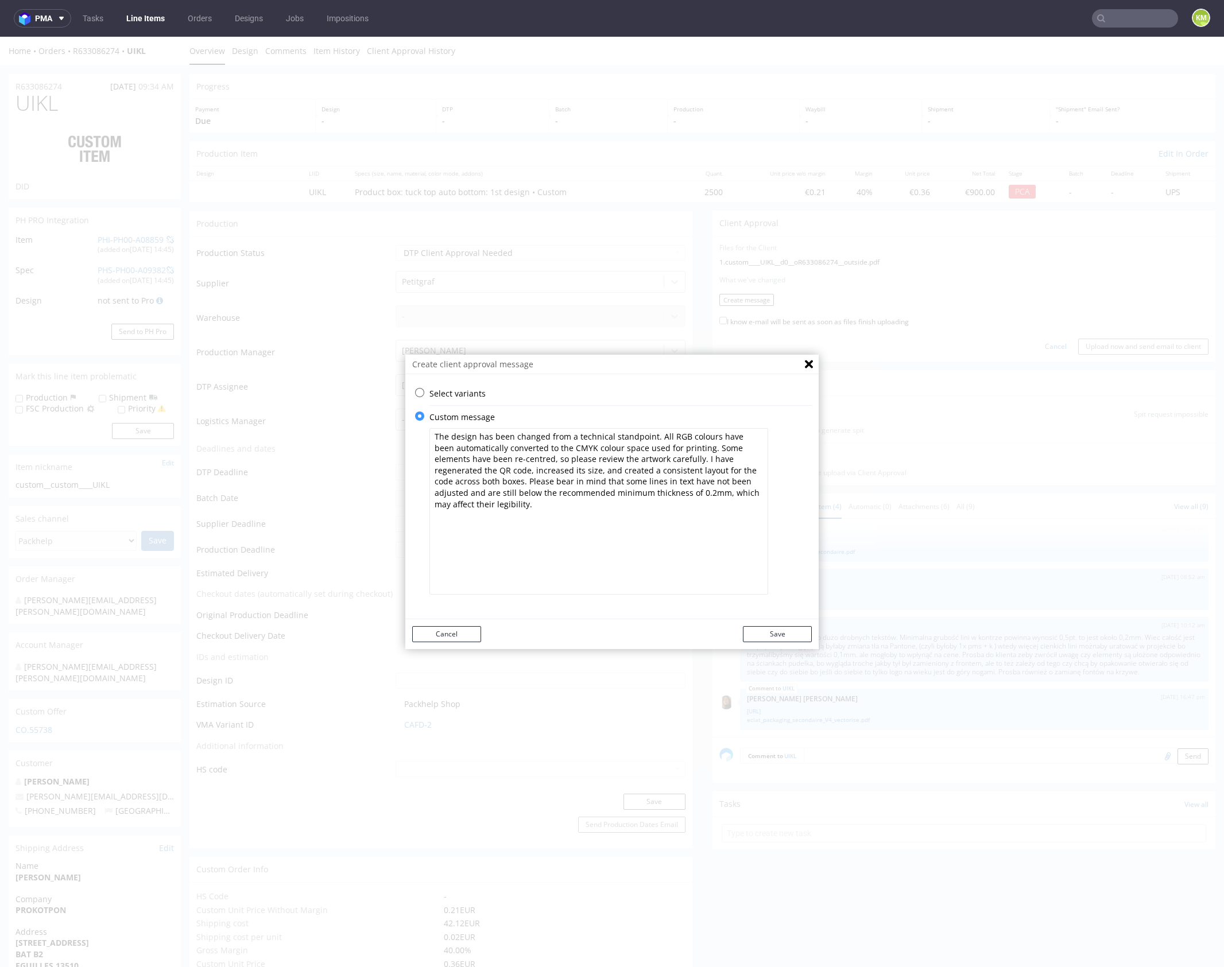
click at [584, 447] on textarea "The design has been changed from a technical standpoint. All RGB colours have b…" at bounding box center [598, 511] width 339 height 167
click at [611, 447] on textarea "The design has been changed from a technical standpoint. All RGB colours have b…" at bounding box center [598, 511] width 339 height 167
click at [593, 448] on textarea "The design has been changed from a technical standpoint. All RGB colours have b…" at bounding box center [598, 511] width 339 height 167
type textarea "The design has been changed from a technical standpoint. All RGB colours have b…"
click at [583, 462] on textarea "The design has been changed from a technical standpoint. All RGB colours have b…" at bounding box center [598, 511] width 339 height 167
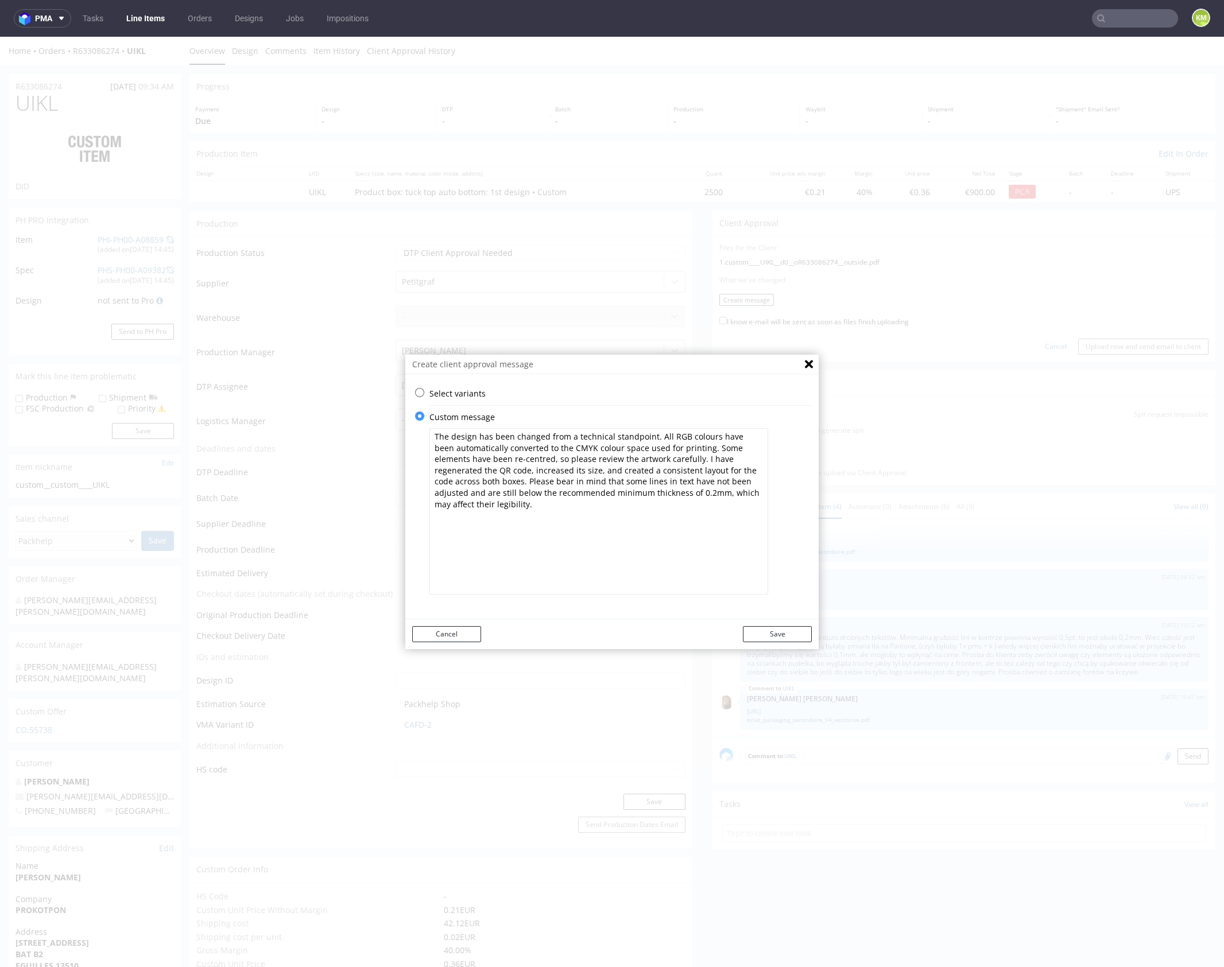
click at [553, 455] on textarea "The design has been changed from a technical standpoint. All RGB colours have b…" at bounding box center [598, 511] width 339 height 167
drag, startPoint x: 778, startPoint y: 636, endPoint x: 784, endPoint y: 620, distance: 17.1
click at [779, 633] on button "Save" at bounding box center [777, 634] width 69 height 16
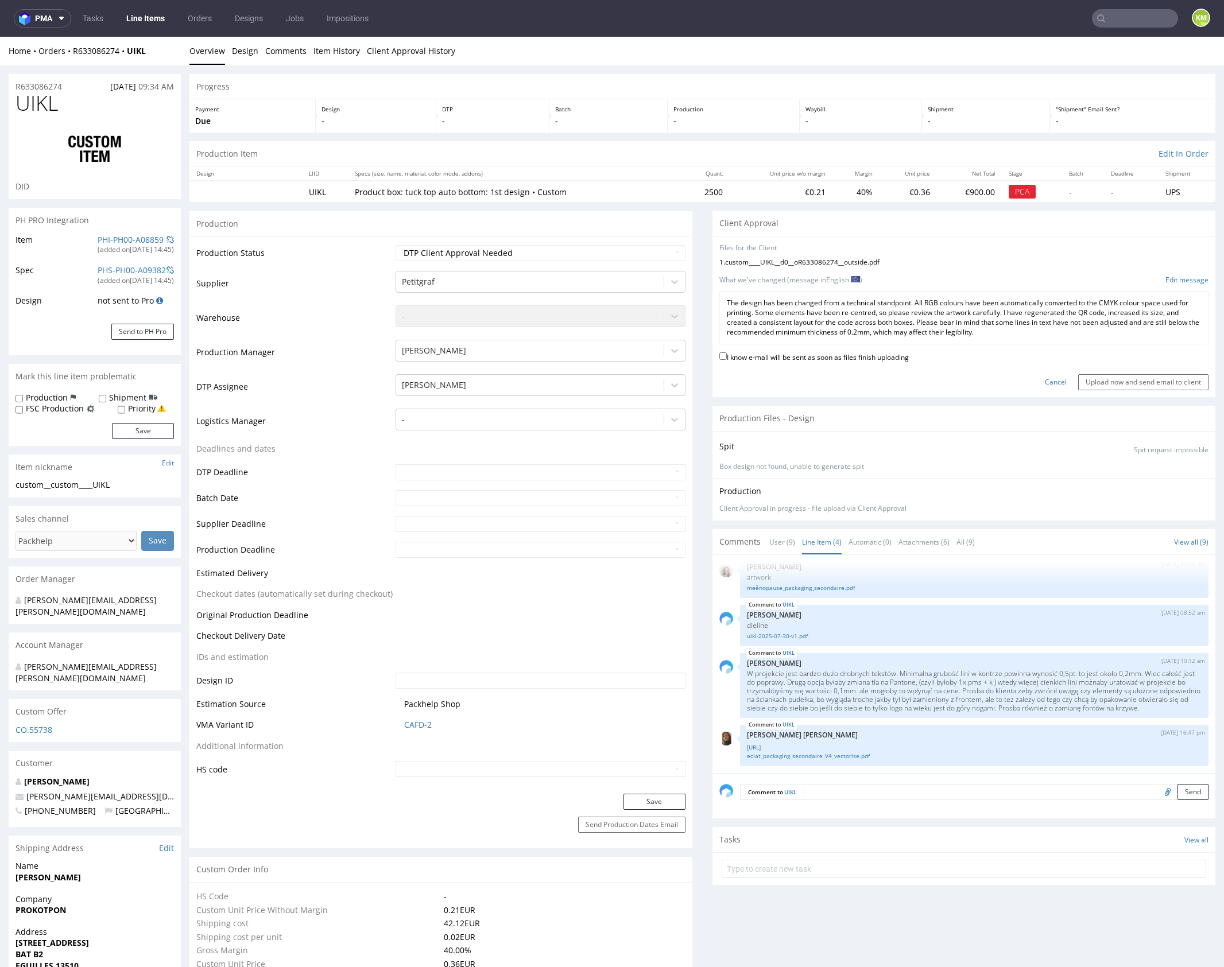
click at [814, 356] on label "I know e-mail will be sent as soon as files finish uploading" at bounding box center [813, 356] width 189 height 13
click at [727, 356] on input "I know e-mail will be sent as soon as files finish uploading" at bounding box center [722, 356] width 7 height 7
checkbox input "true"
click at [1089, 379] on input "Upload now and send email to client" at bounding box center [1143, 382] width 130 height 16
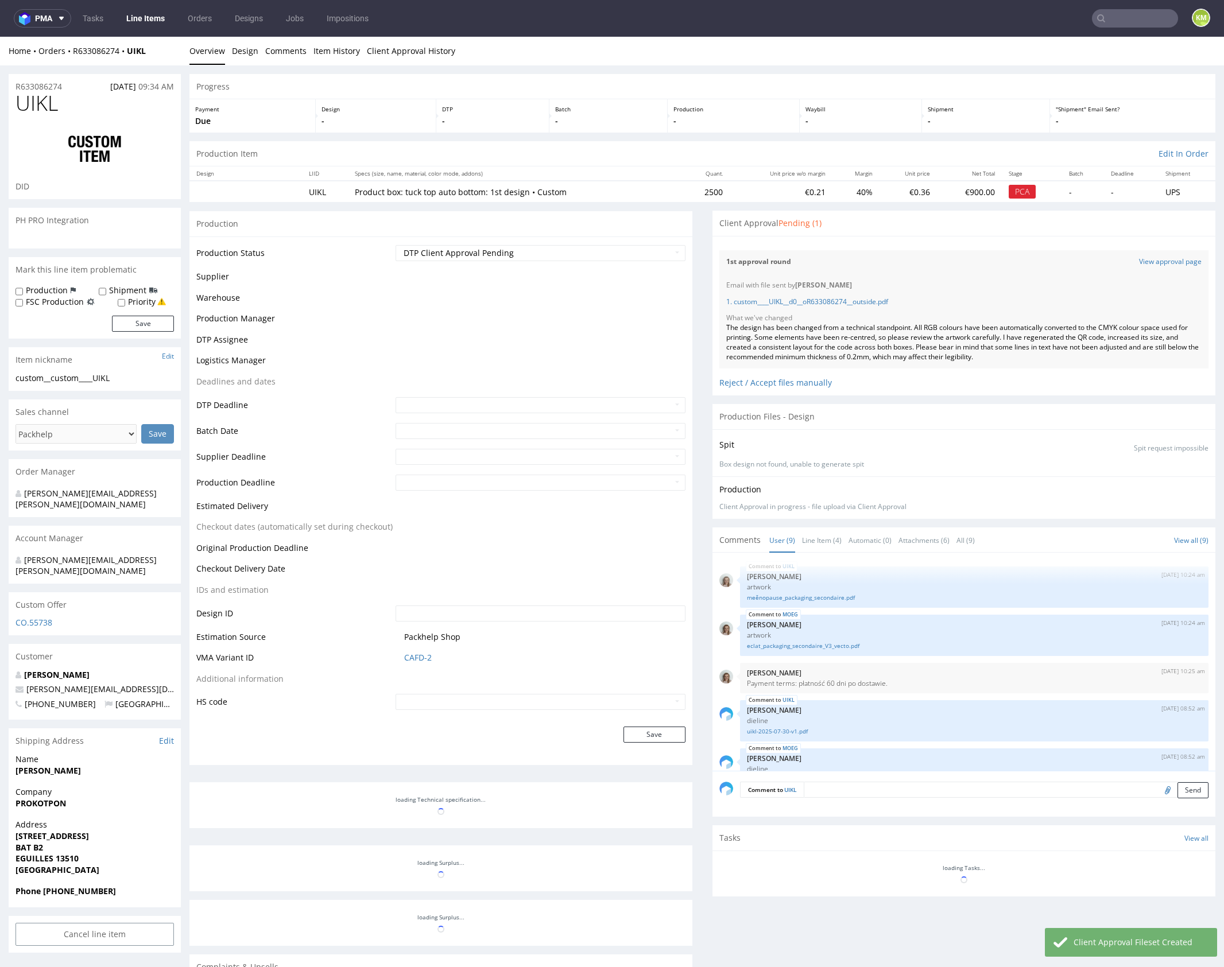
scroll to position [283, 0]
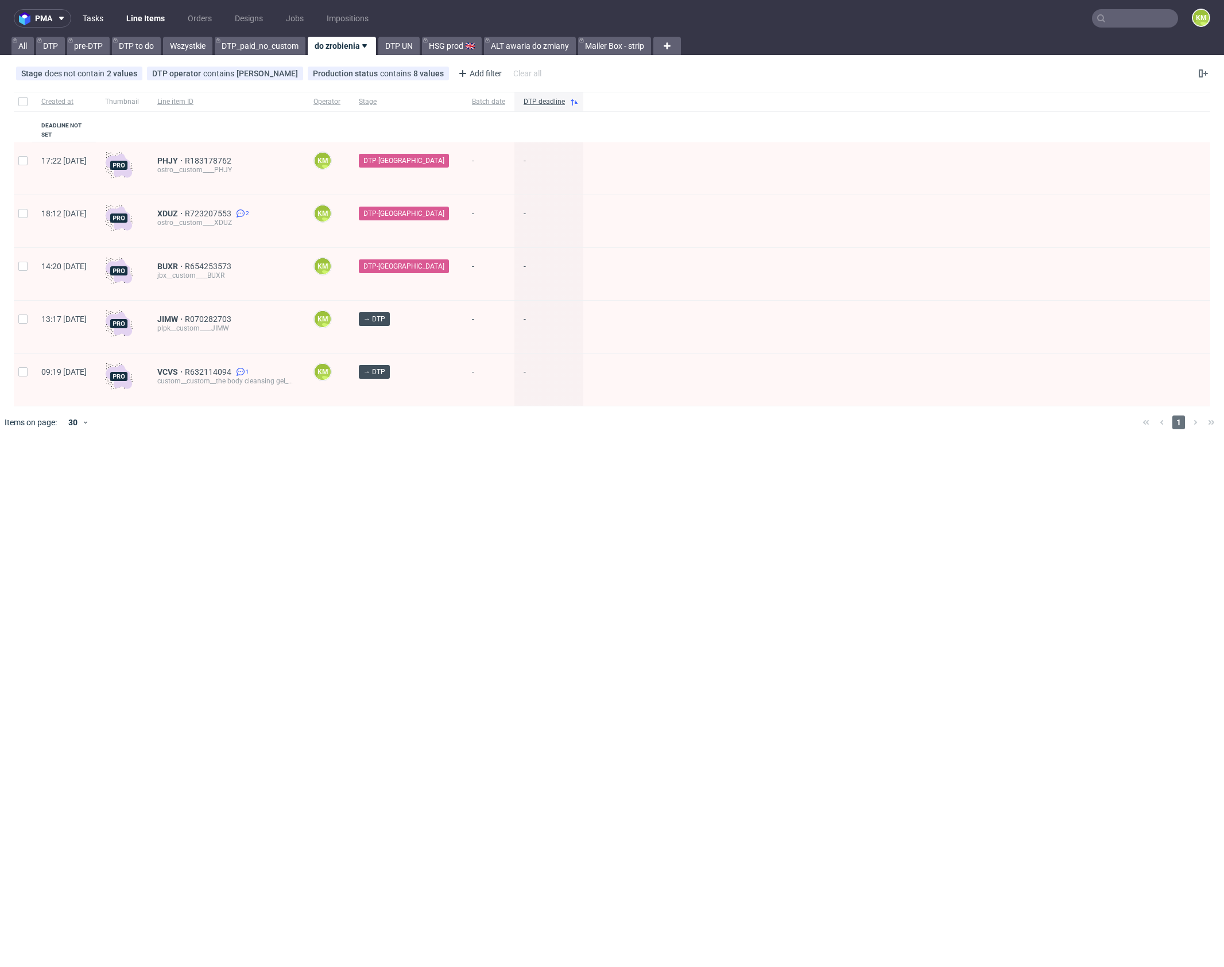
click at [94, 16] on link "Tasks" at bounding box center [93, 18] width 34 height 18
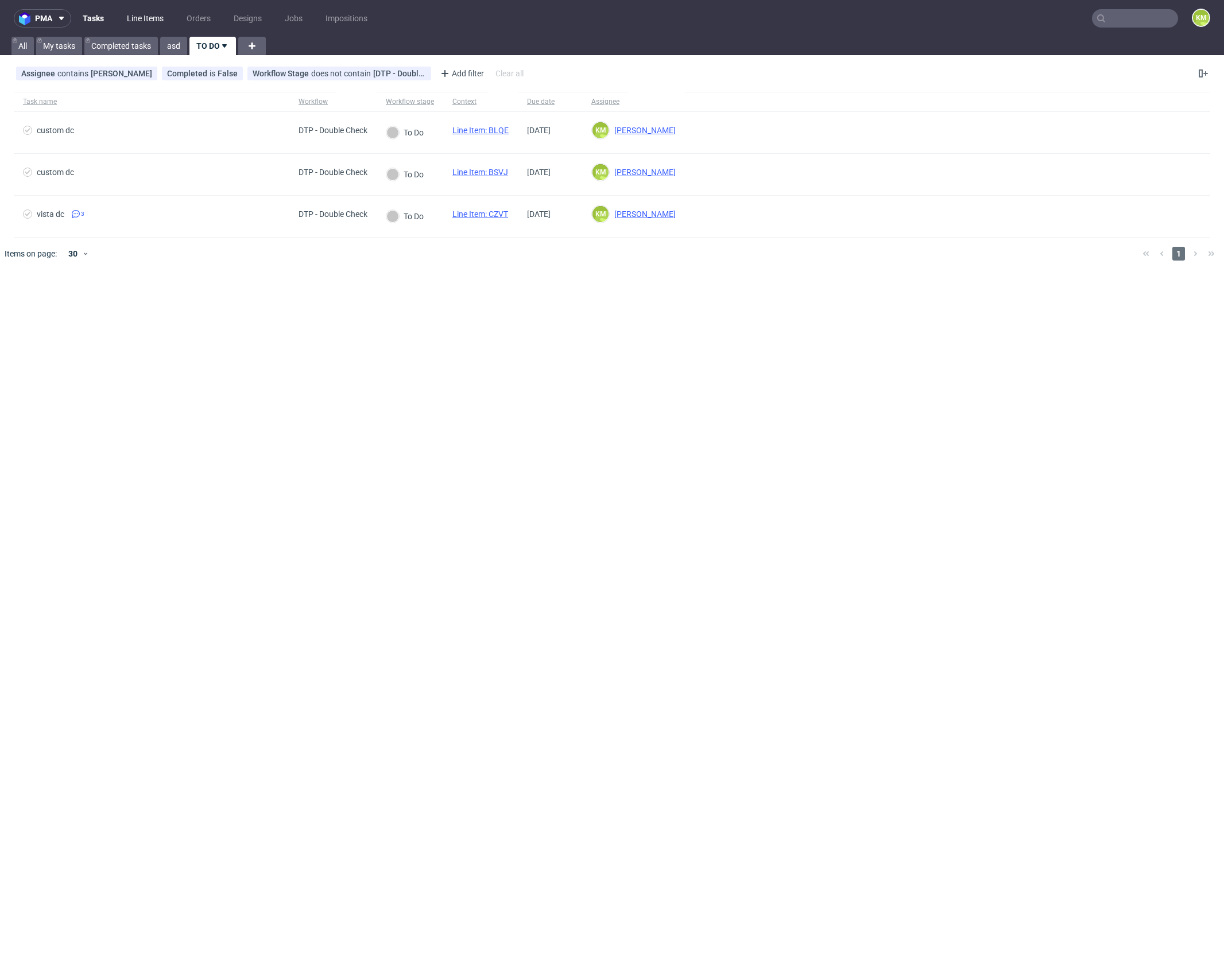
click at [148, 21] on link "Line Items" at bounding box center [145, 18] width 51 height 18
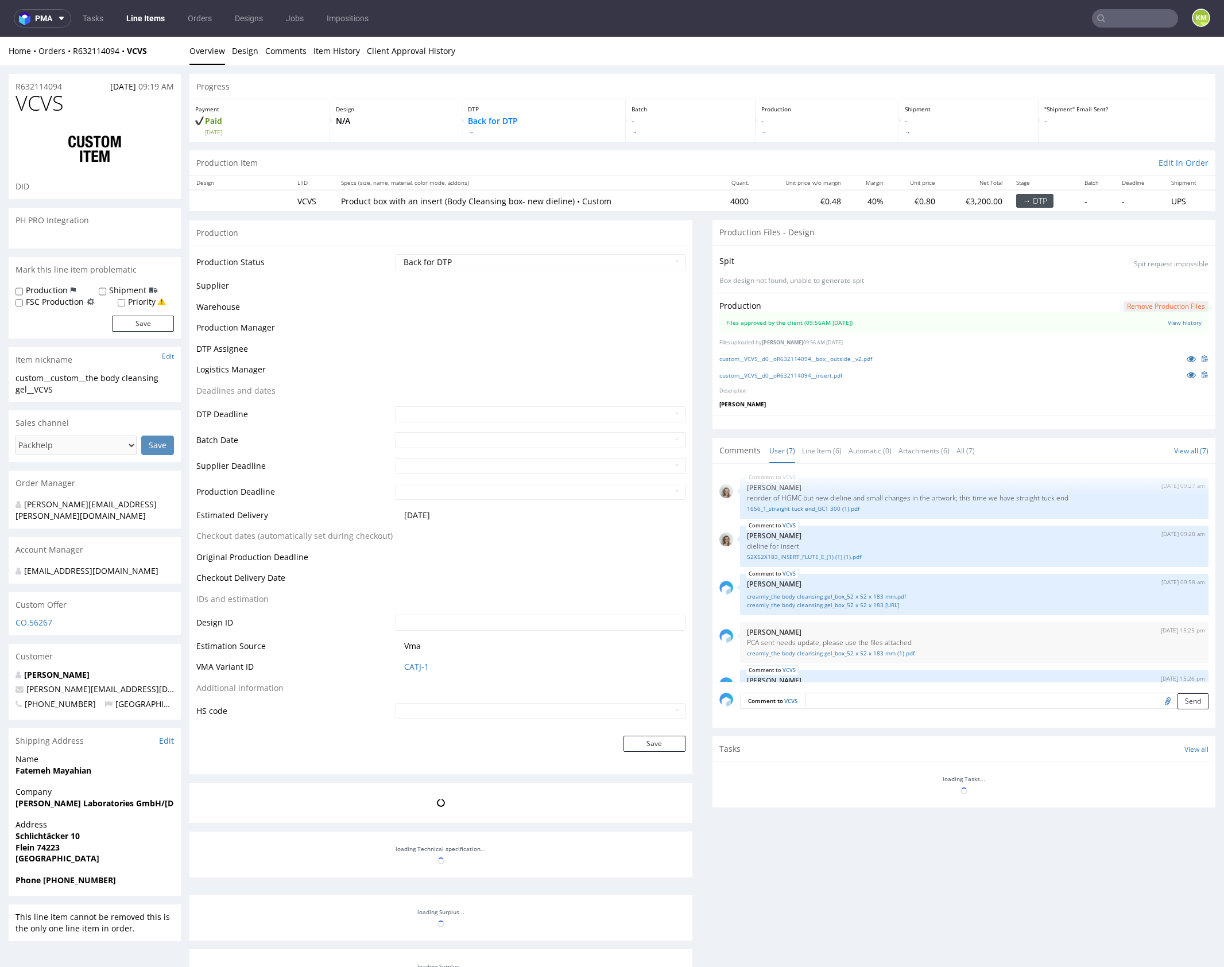
scroll to position [123, 0]
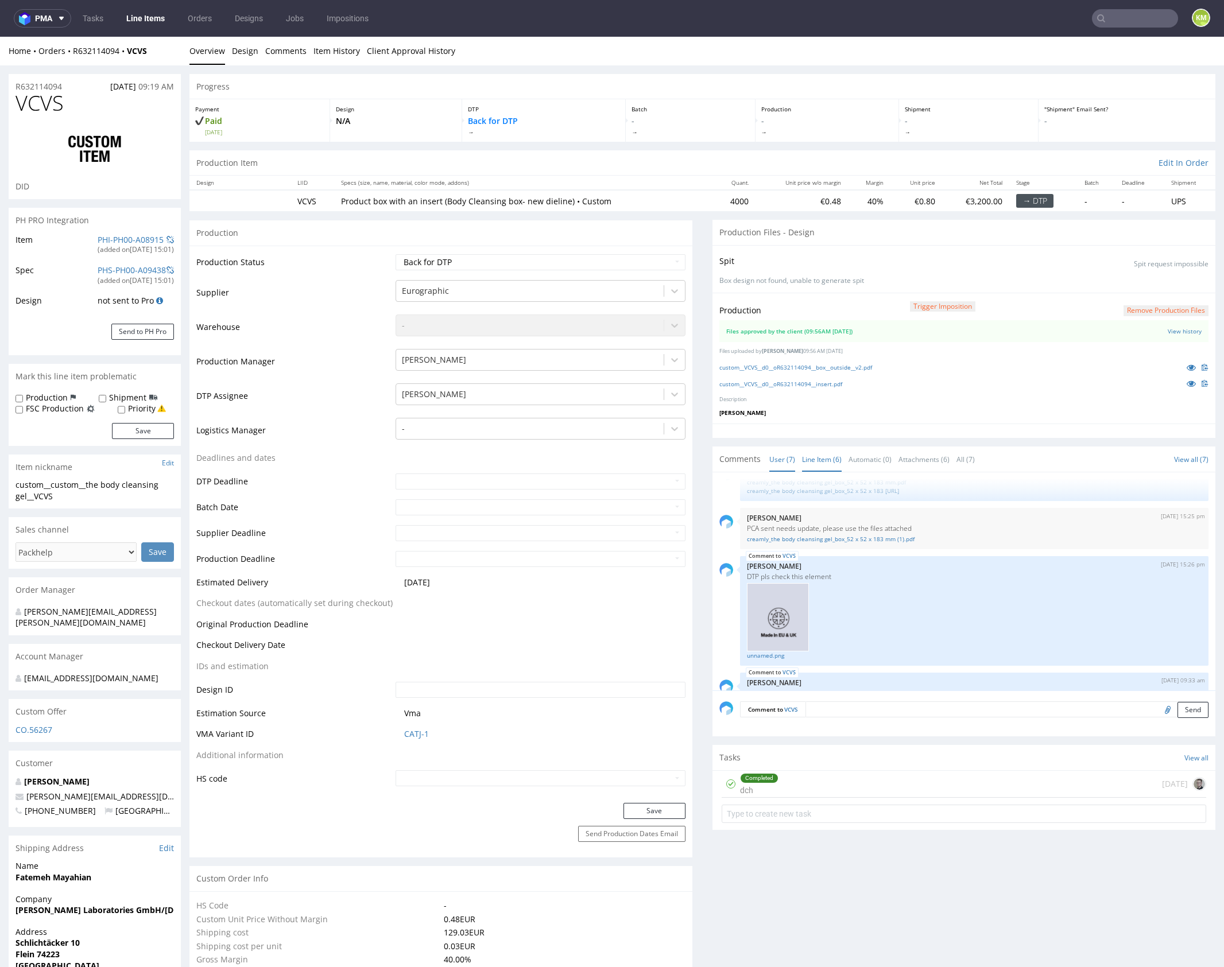
click at [825, 452] on link "Line Item (6)" at bounding box center [822, 459] width 40 height 25
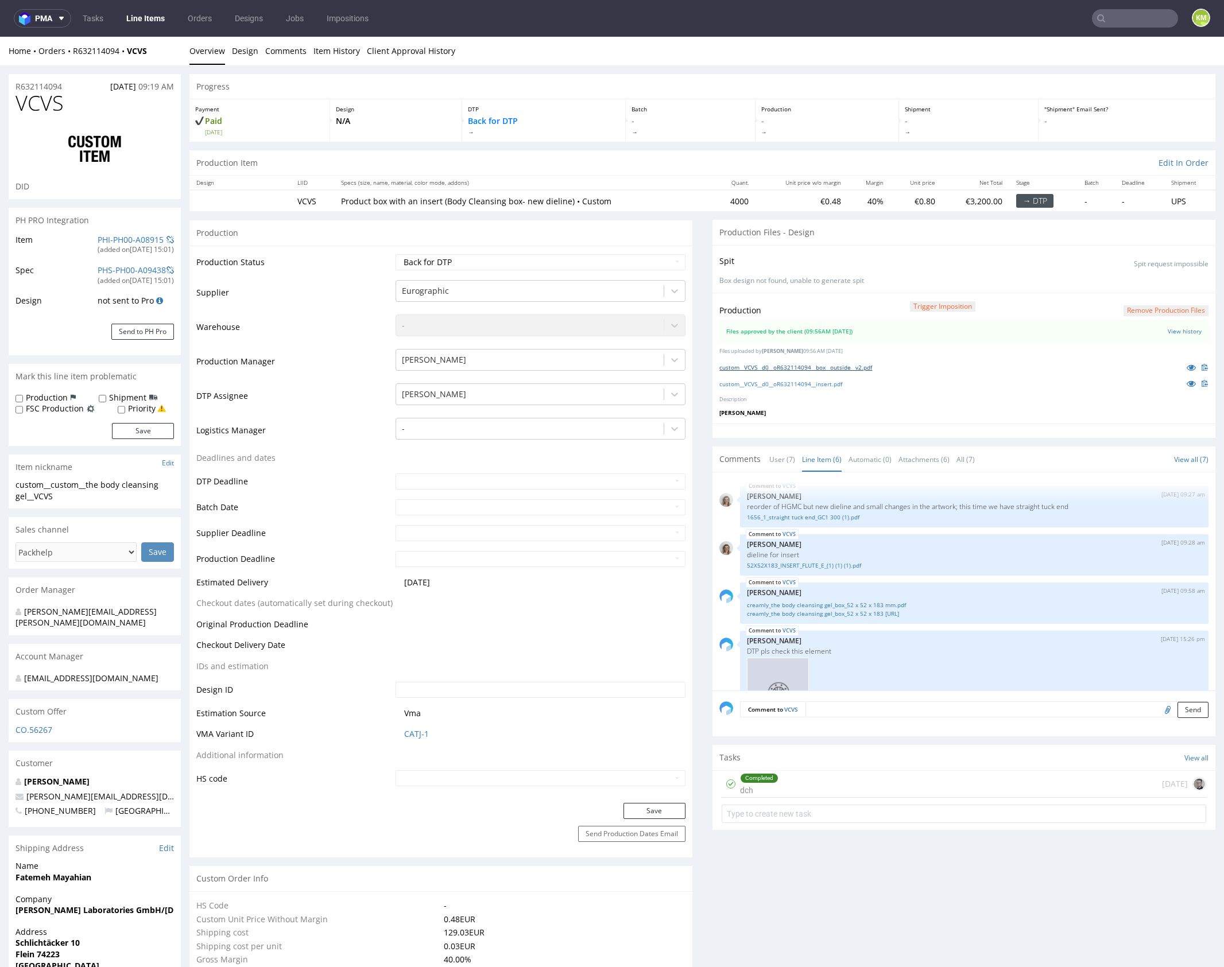
click at [835, 369] on link "custom__VCVS__d0__oR632114094__box__outside__v2.pdf" at bounding box center [795, 367] width 153 height 8
click at [831, 384] on link "custom__VCVS__d0__oR632114094__insert.pdf" at bounding box center [780, 384] width 123 height 8
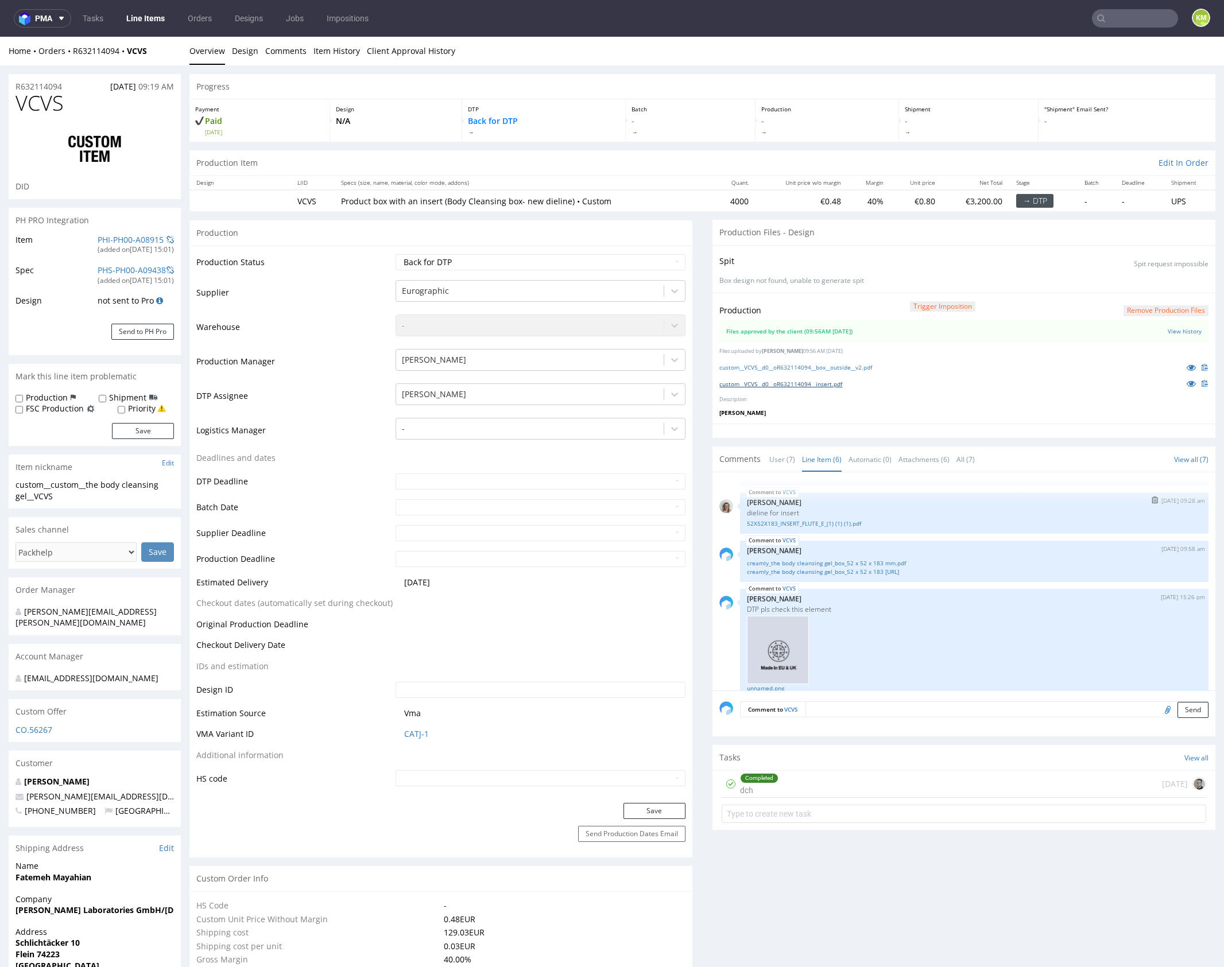
scroll to position [142, 0]
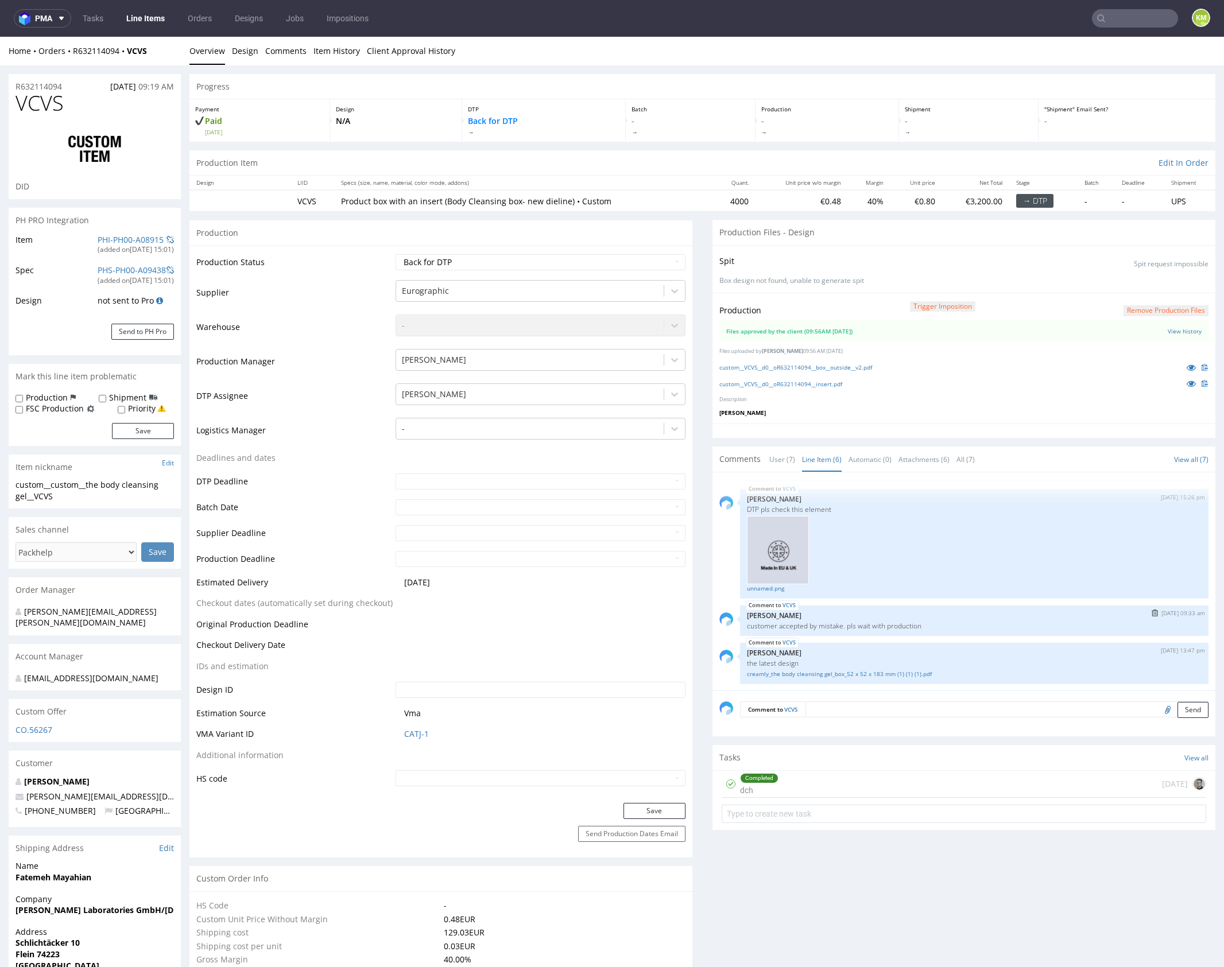
click at [868, 629] on div "VCVS 9th Sep 25 | 09:33 am Zuzanna Pawlicka-Sabak customer accepted by mistake.…" at bounding box center [974, 621] width 469 height 30
click at [894, 626] on p "customer accepted by mistake. pls wait with production" at bounding box center [974, 626] width 455 height 9
click at [870, 673] on link "creamly_the body cleansing gel_box_52 x 52 x 183 mm (1) (1) (1).pdf" at bounding box center [974, 674] width 455 height 9
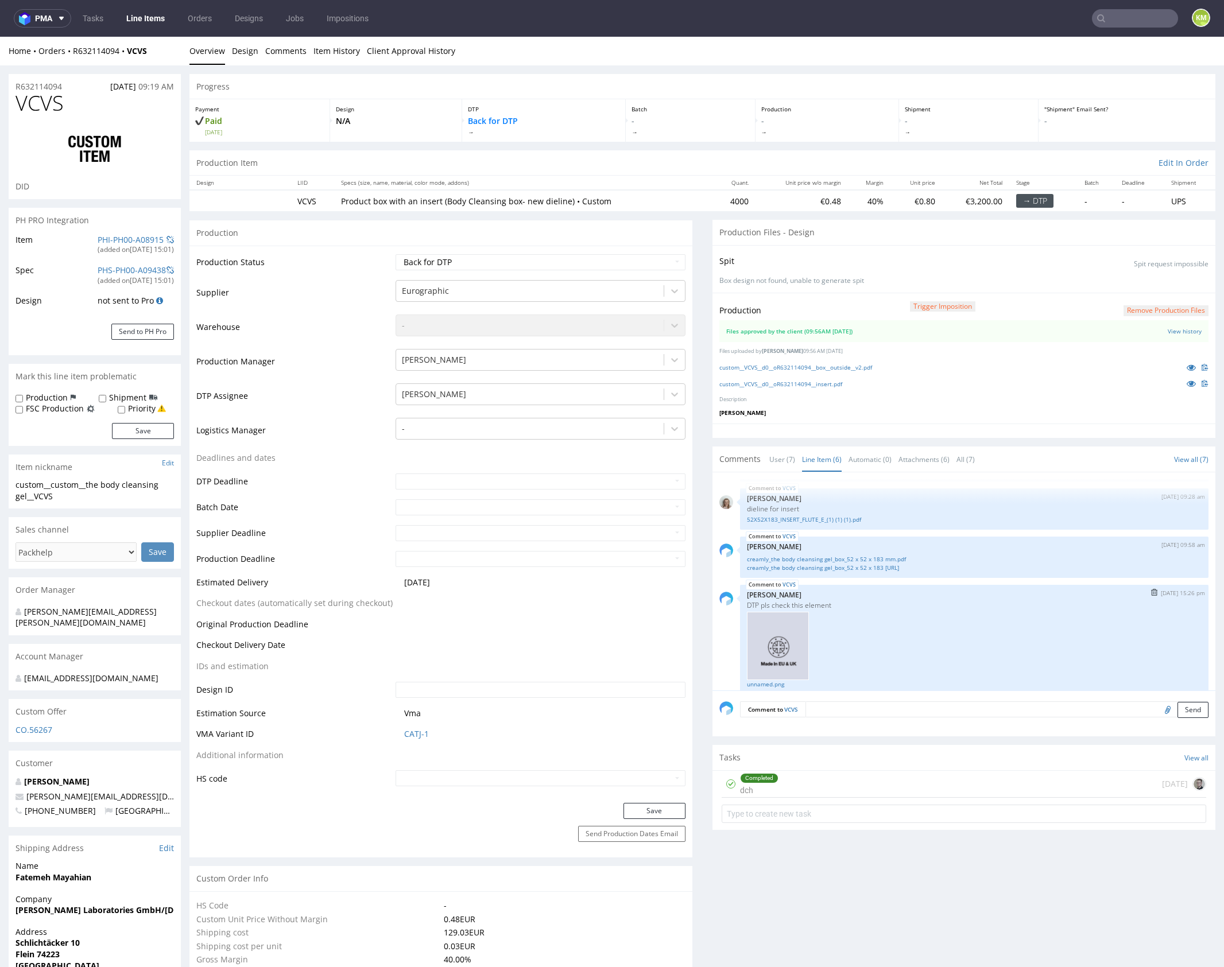
scroll to position [45, 0]
click at [867, 566] on link "creamly_the body cleansing gel_box_52 x 52 x 183 mm.ai" at bounding box center [974, 568] width 455 height 9
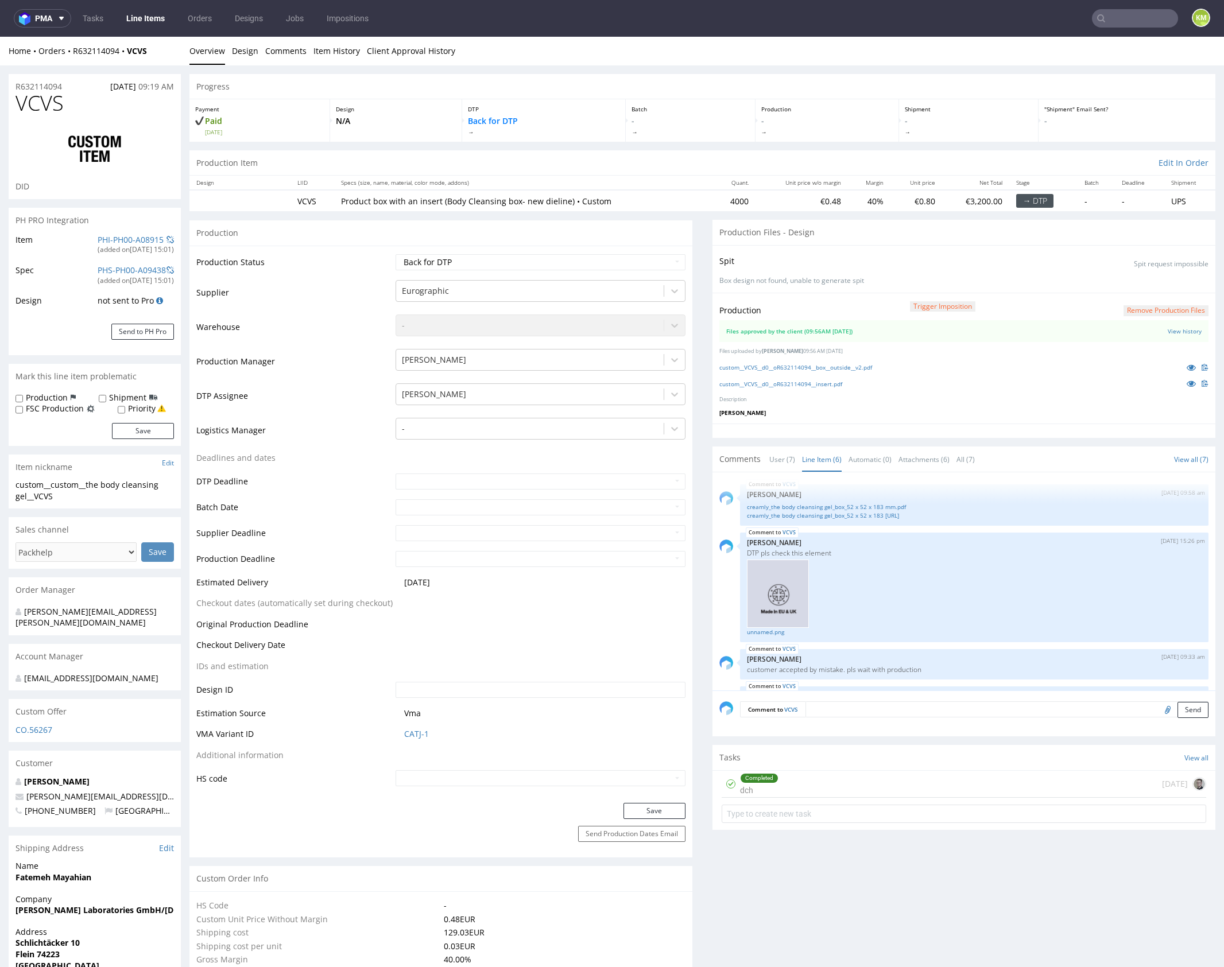
scroll to position [142, 0]
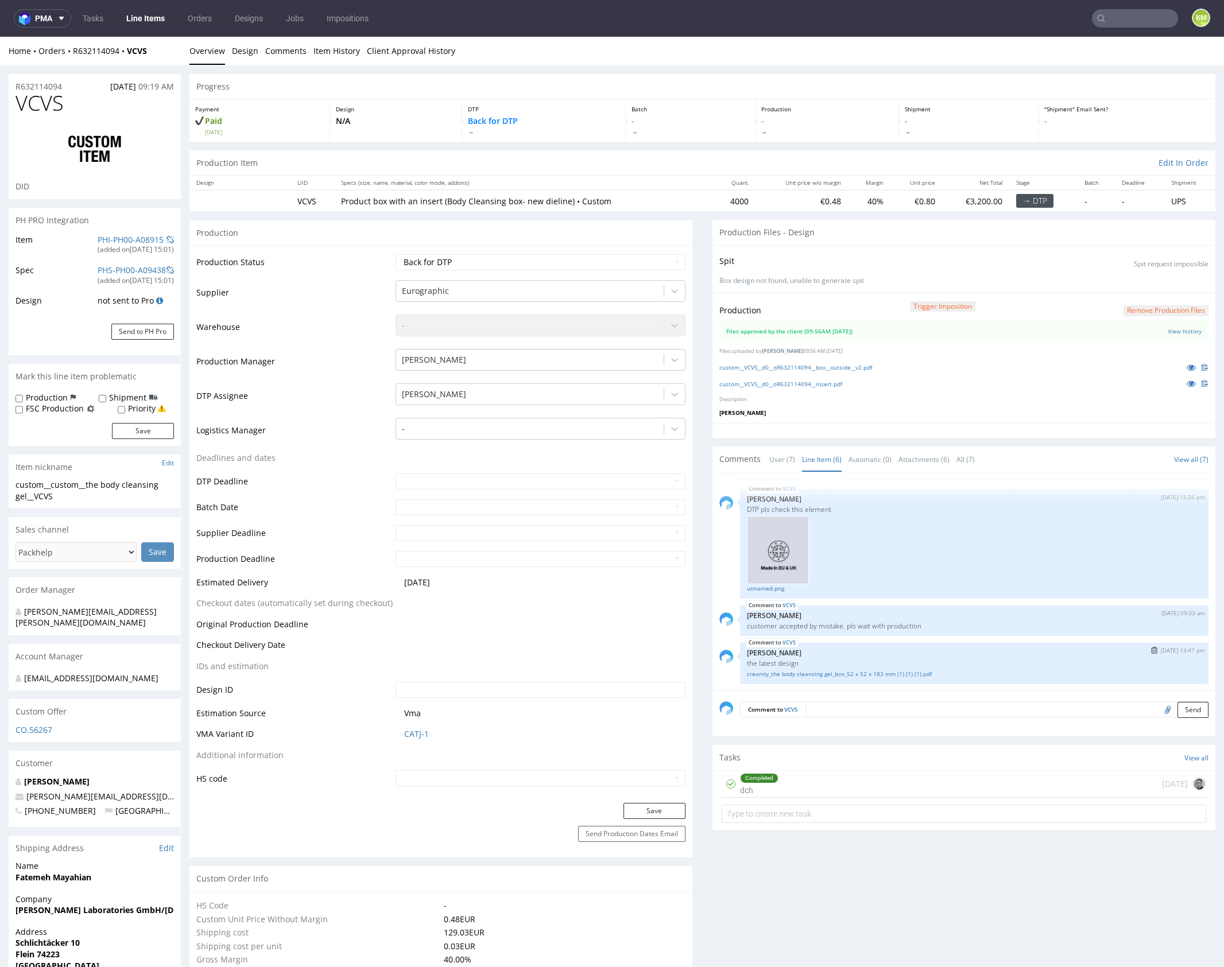
click at [909, 643] on div "VCVS 15th Sep 25 | 13:47 pm Zuzanna Pawlicka-Sabak the latest design creamly_th…" at bounding box center [974, 663] width 469 height 41
click at [901, 644] on div "VCVS 15th Sep 25 | 13:47 pm Zuzanna Pawlicka-Sabak the latest design creamly_th…" at bounding box center [974, 663] width 469 height 41
click at [896, 670] on link "creamly_the body cleansing gel_box_52 x 52 x 183 mm (1) (1) (1).pdf" at bounding box center [974, 674] width 455 height 9
click at [642, 264] on select "Waiting for Artwork Waiting for Diecut Waiting for Mockup Waiting for DTP Waiti…" at bounding box center [541, 262] width 290 height 16
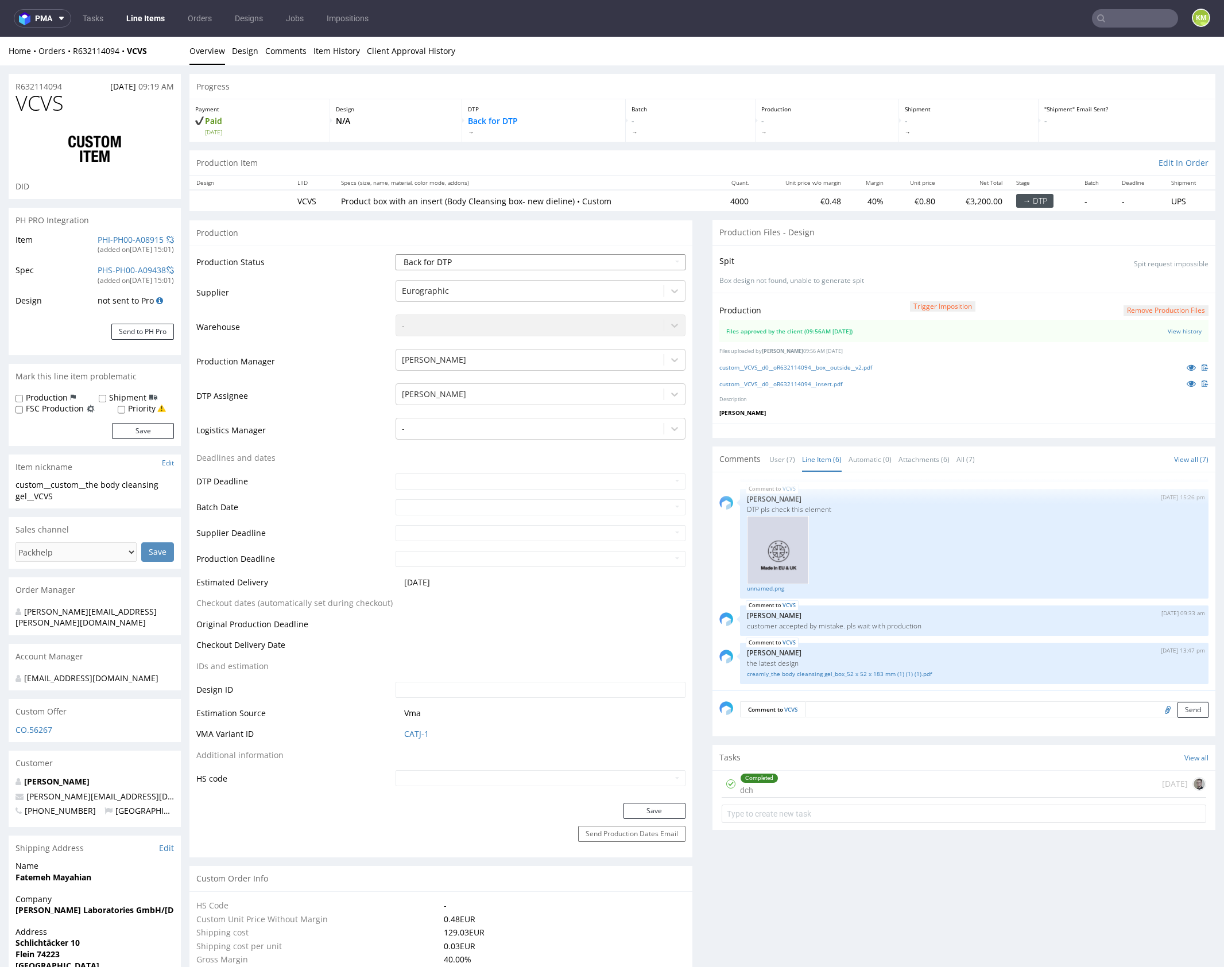
select select "dtp_ca_needed"
click at [396, 254] on select "Waiting for Artwork Waiting for Diecut Waiting for Mockup Waiting for DTP Waiti…" at bounding box center [541, 262] width 290 height 16
click at [664, 814] on button "Save" at bounding box center [655, 811] width 62 height 16
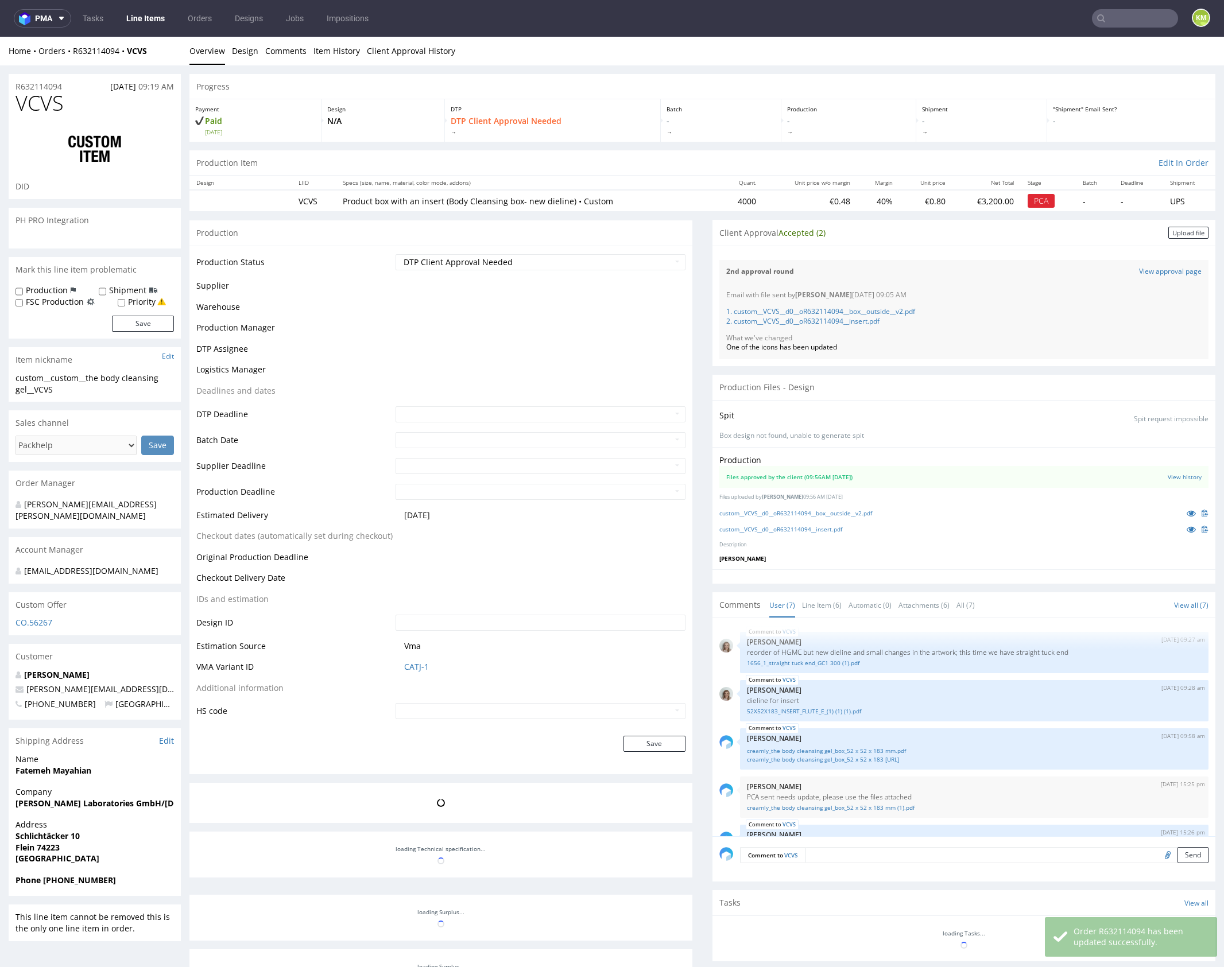
scroll to position [142, 0]
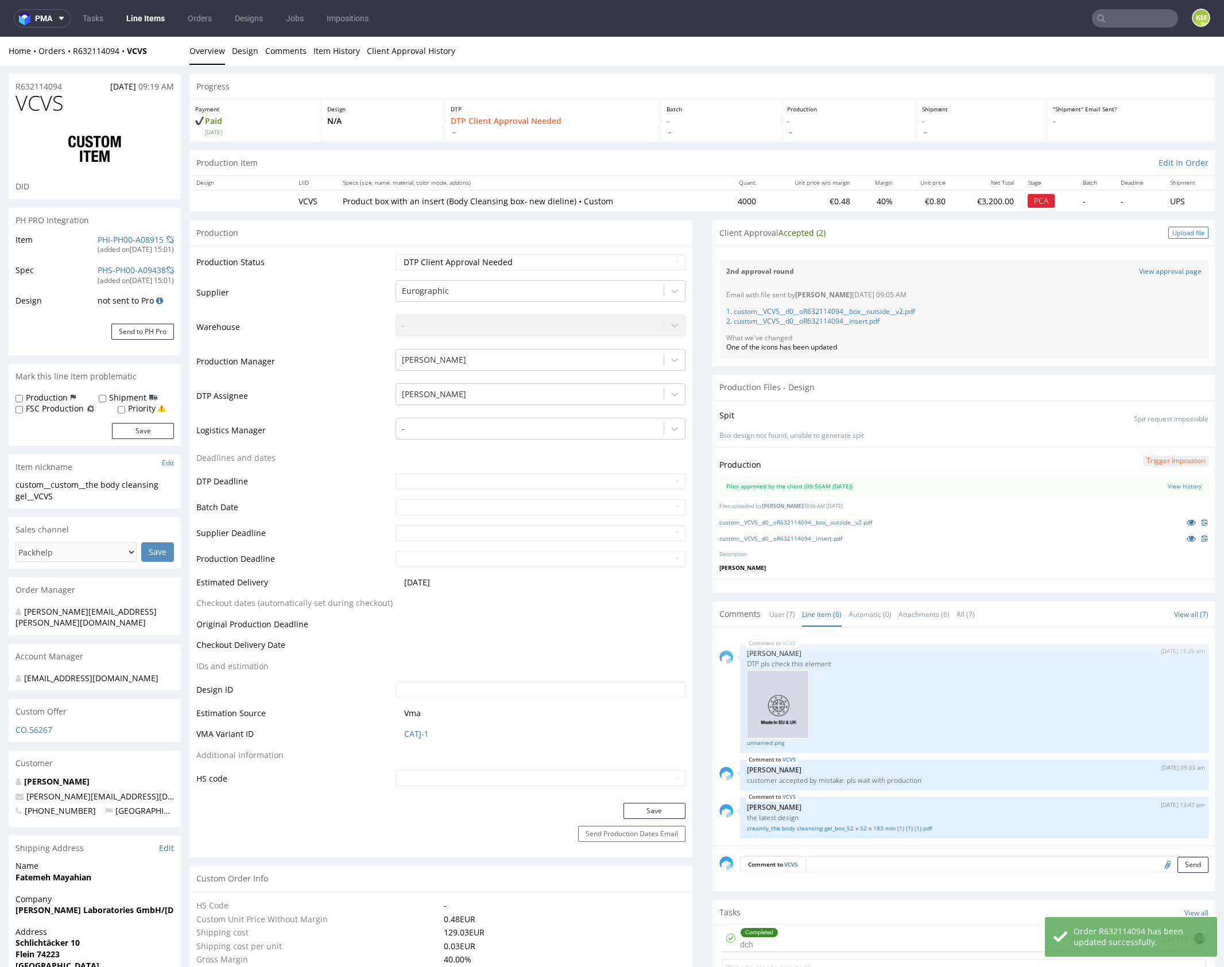
click at [1185, 230] on div "Upload file" at bounding box center [1188, 233] width 40 height 12
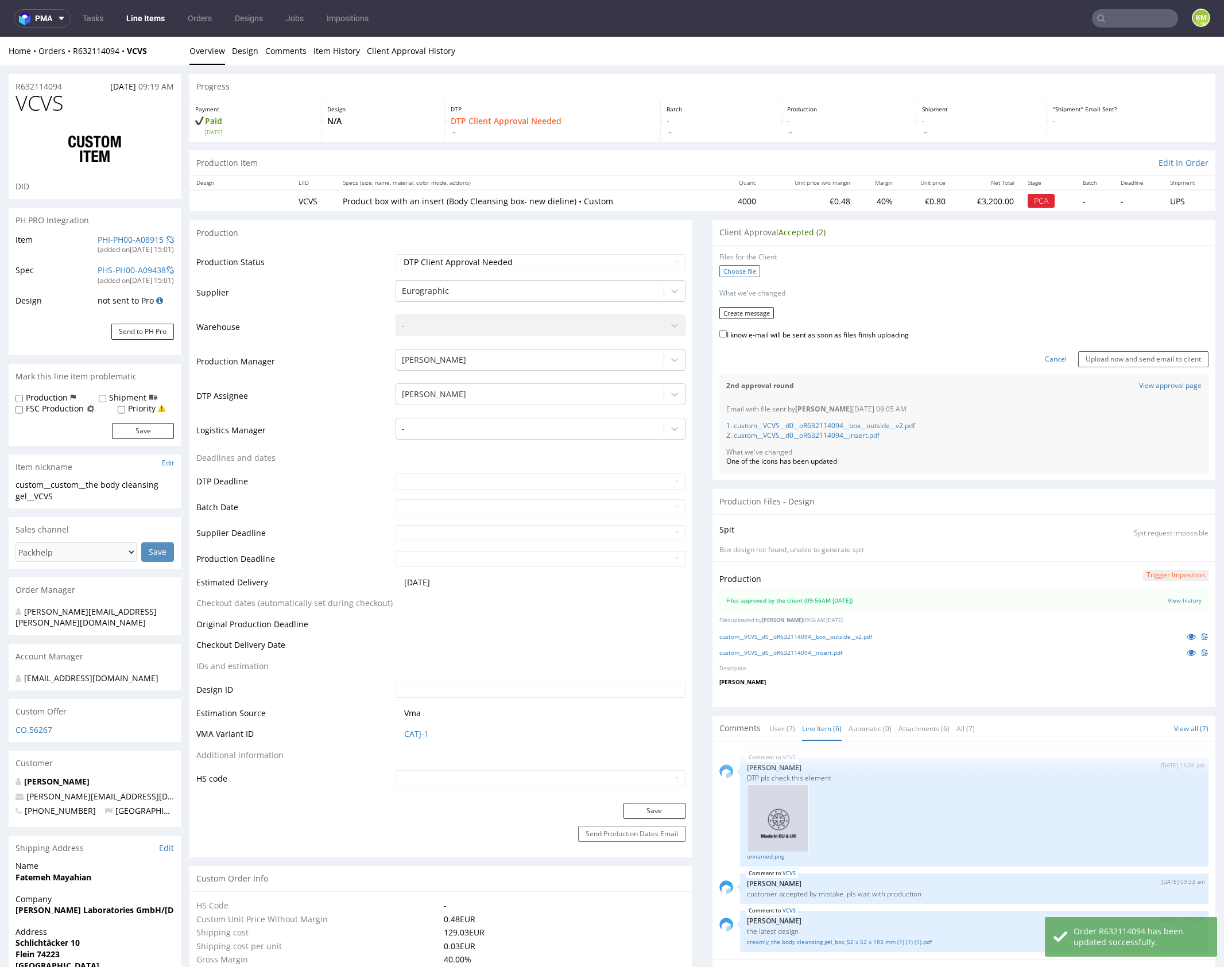
click at [745, 272] on label "Choose file" at bounding box center [739, 271] width 41 height 12
click at [0, 37] on input "Choose file" at bounding box center [0, 37] width 0 height 0
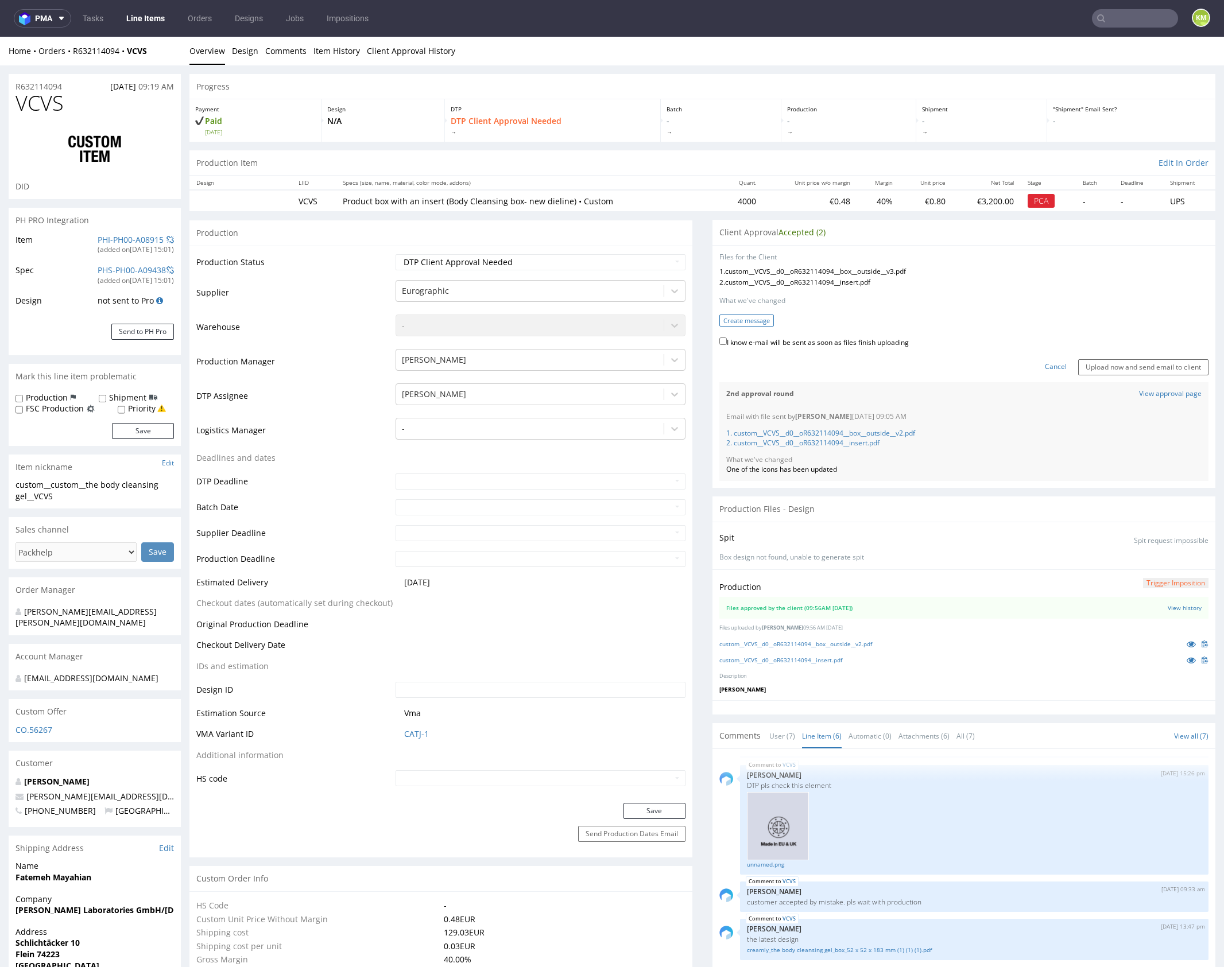
click at [744, 323] on button "Create message" at bounding box center [746, 321] width 55 height 12
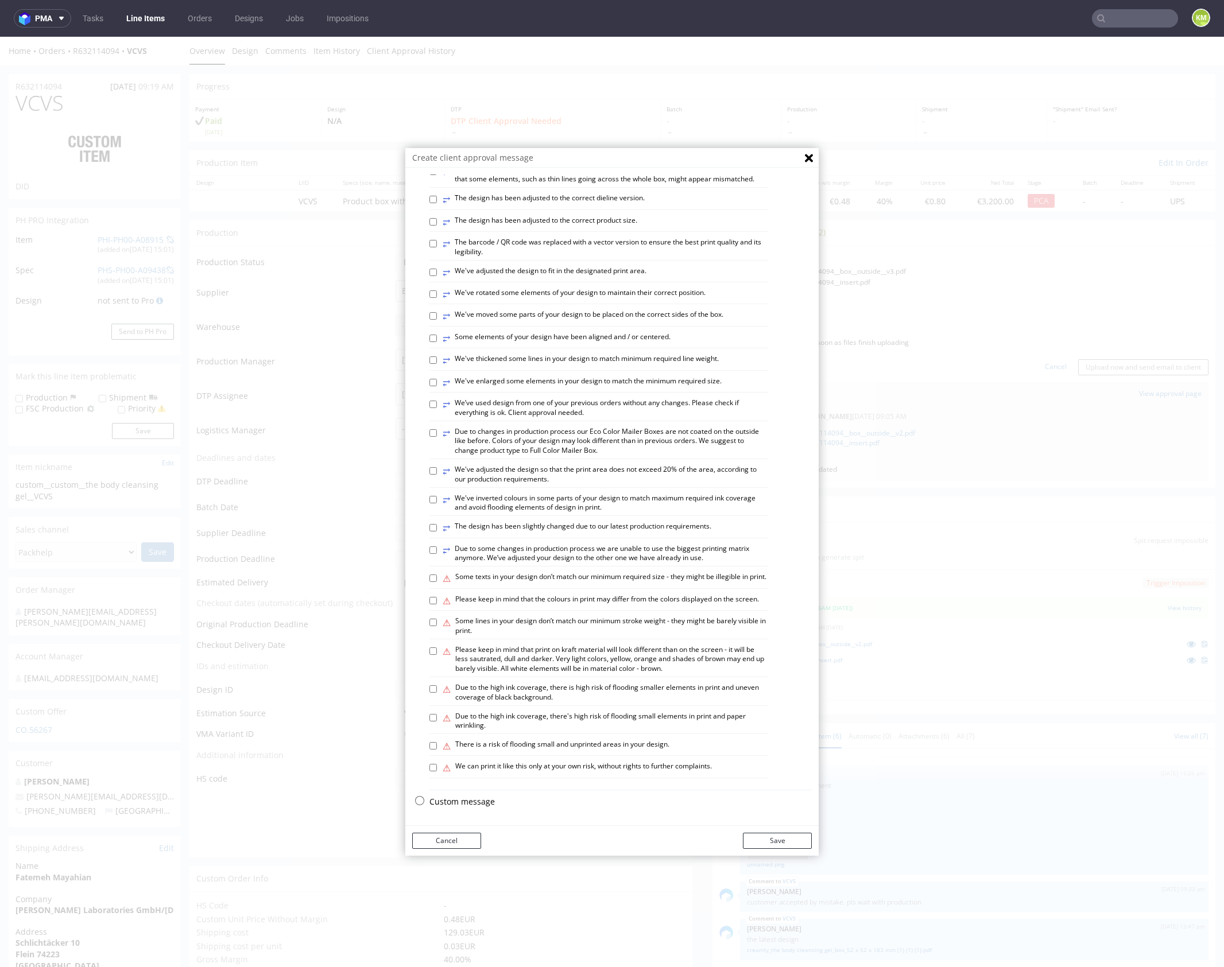
scroll to position [318, 0]
click at [471, 802] on p "Custom message" at bounding box center [620, 801] width 382 height 11
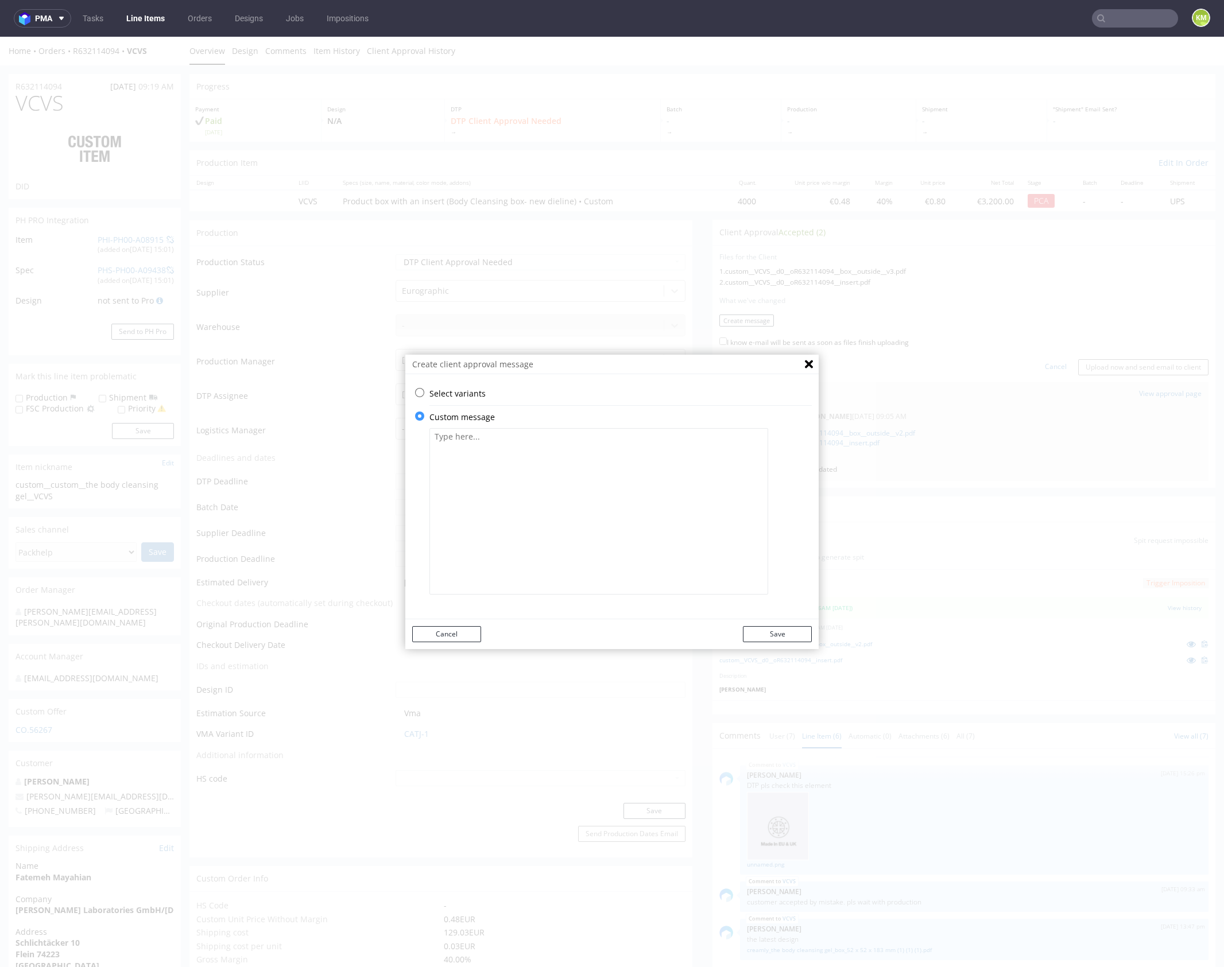
drag, startPoint x: 535, startPoint y: 522, endPoint x: 573, endPoint y: 500, distance: 43.7
click at [537, 516] on textarea at bounding box center [598, 511] width 339 height 167
paste textarea "All RGB colours have been converted to CMYK. All fonts have been converted to o…"
type textarea "All RGB colours have been converted to CMYK. All fonts have been converted to o…"
click at [790, 637] on button "Save" at bounding box center [777, 634] width 69 height 16
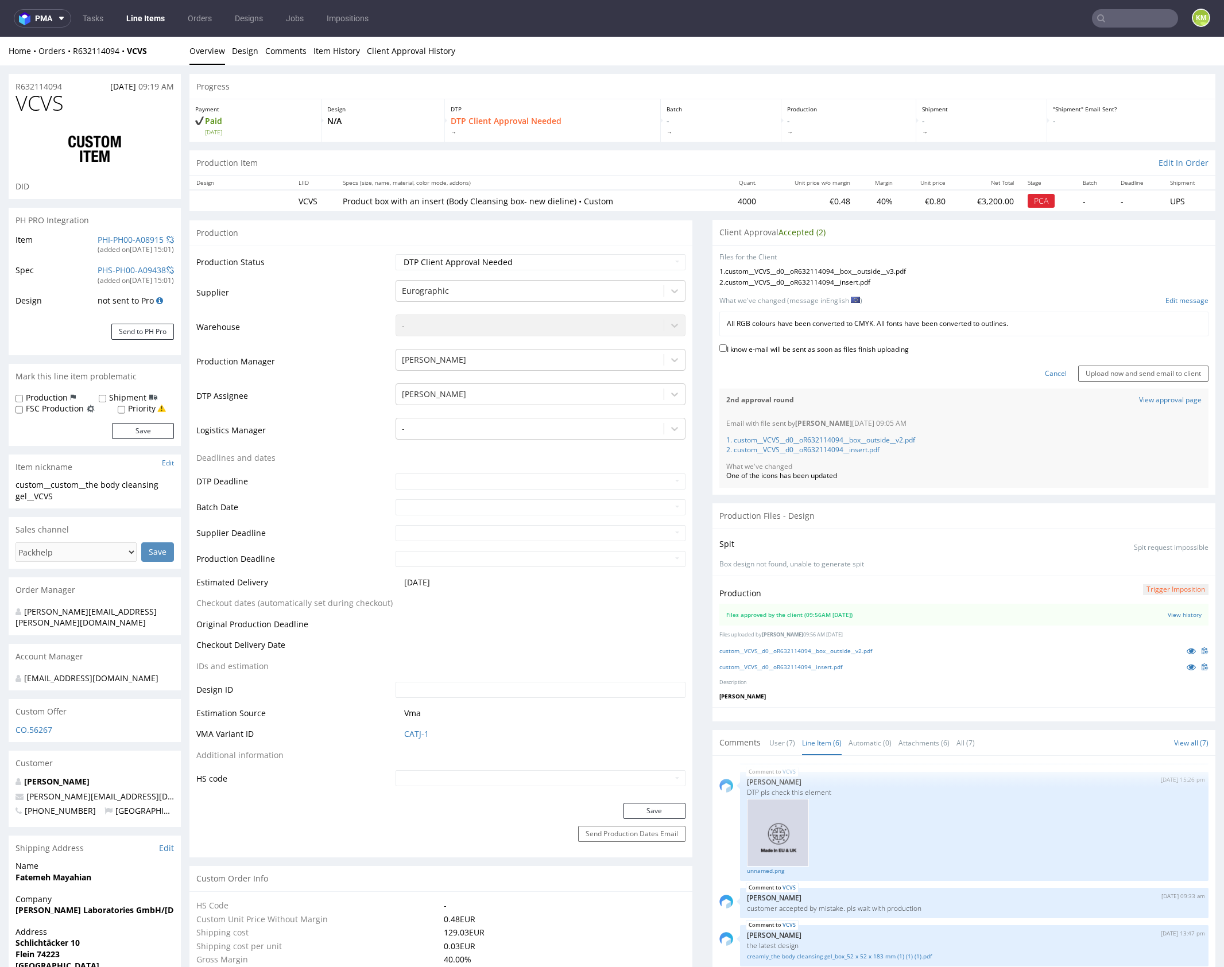
click at [809, 346] on label "I know e-mail will be sent as soon as files finish uploading" at bounding box center [813, 348] width 189 height 13
click at [727, 346] on input "I know e-mail will be sent as soon as files finish uploading" at bounding box center [722, 347] width 7 height 7
checkbox input "true"
click at [1145, 376] on input "Upload now and send email to client" at bounding box center [1143, 374] width 130 height 16
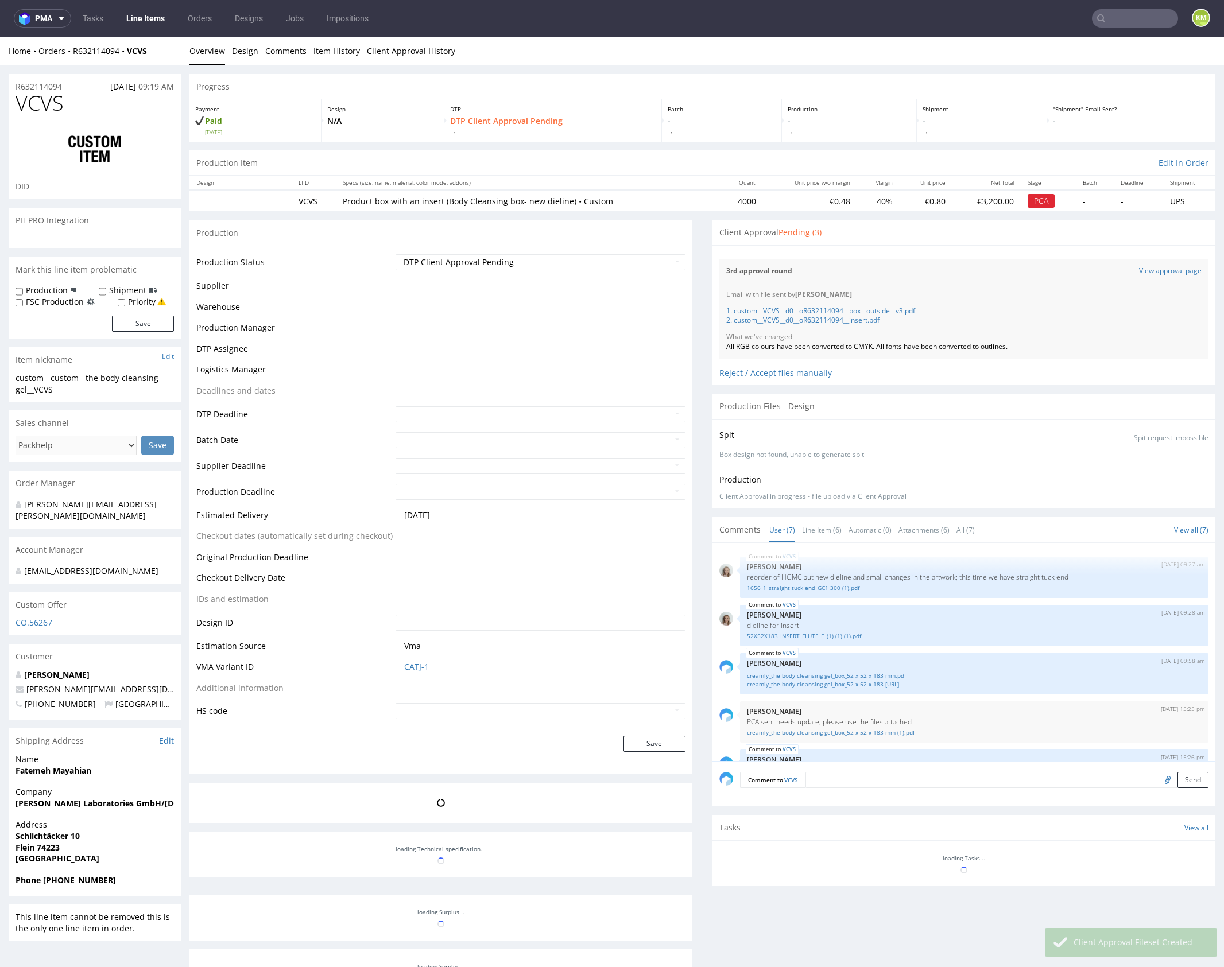
scroll to position [191, 0]
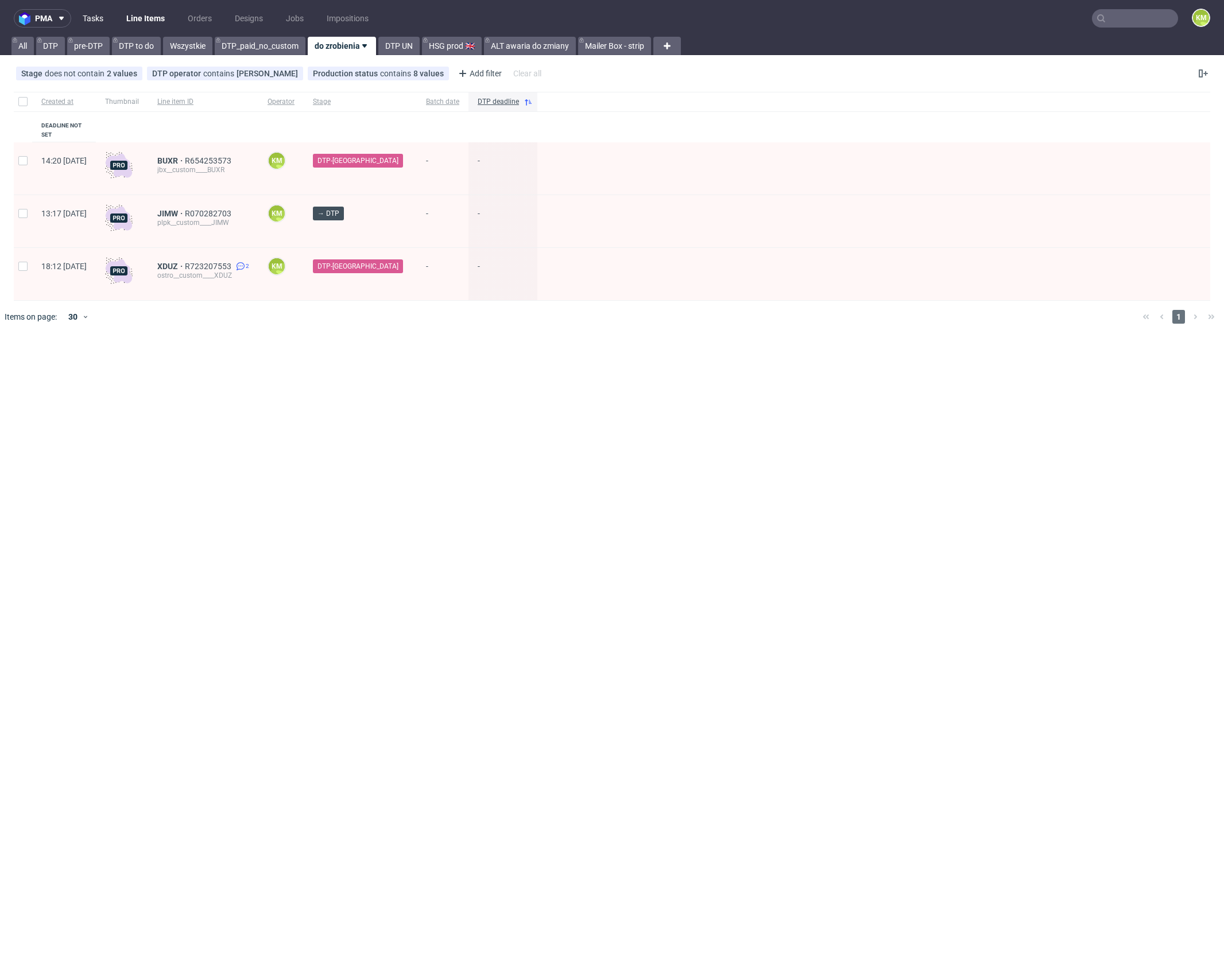
click at [90, 22] on link "Tasks" at bounding box center [93, 18] width 34 height 18
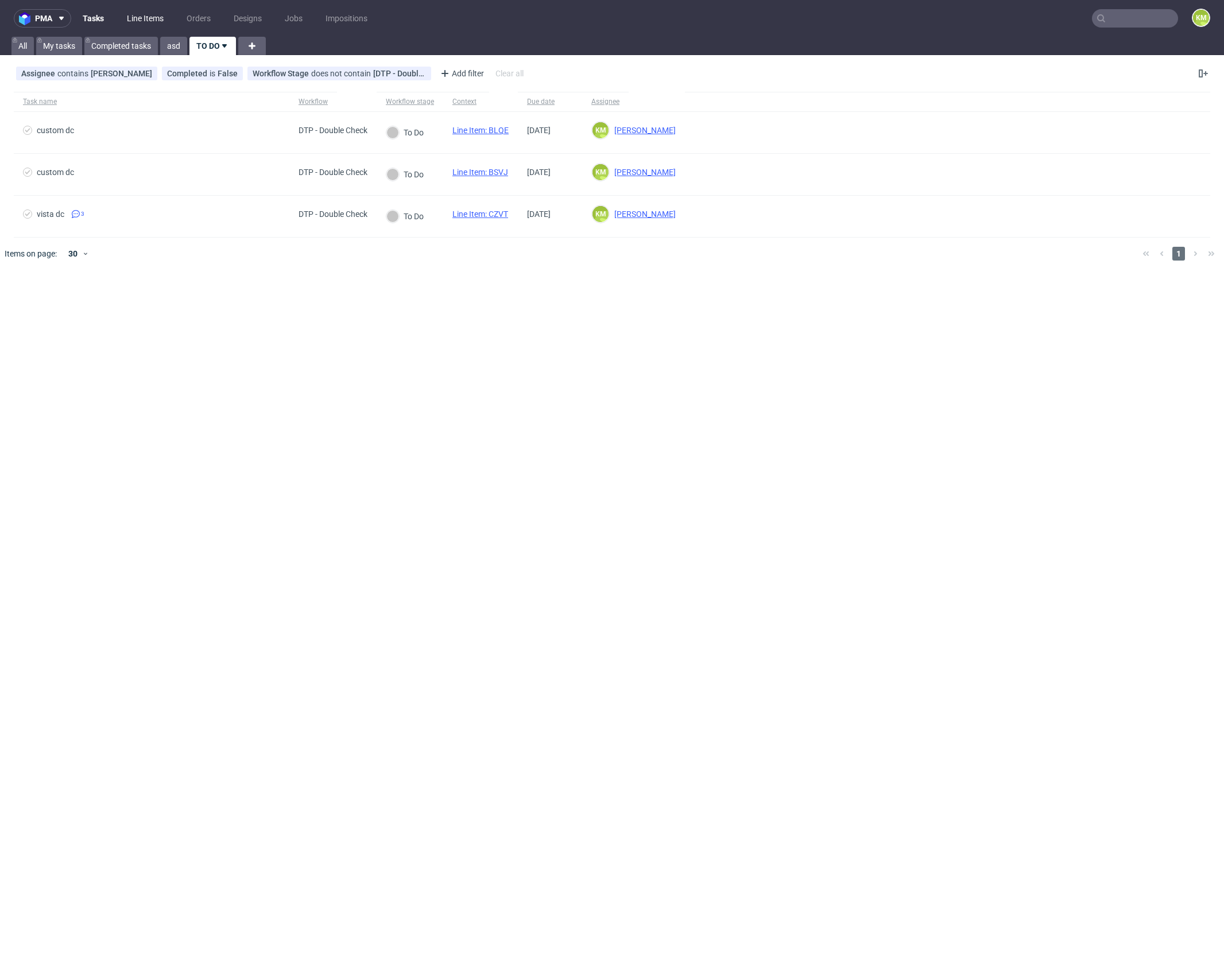
click at [132, 20] on link "Line Items" at bounding box center [145, 18] width 51 height 18
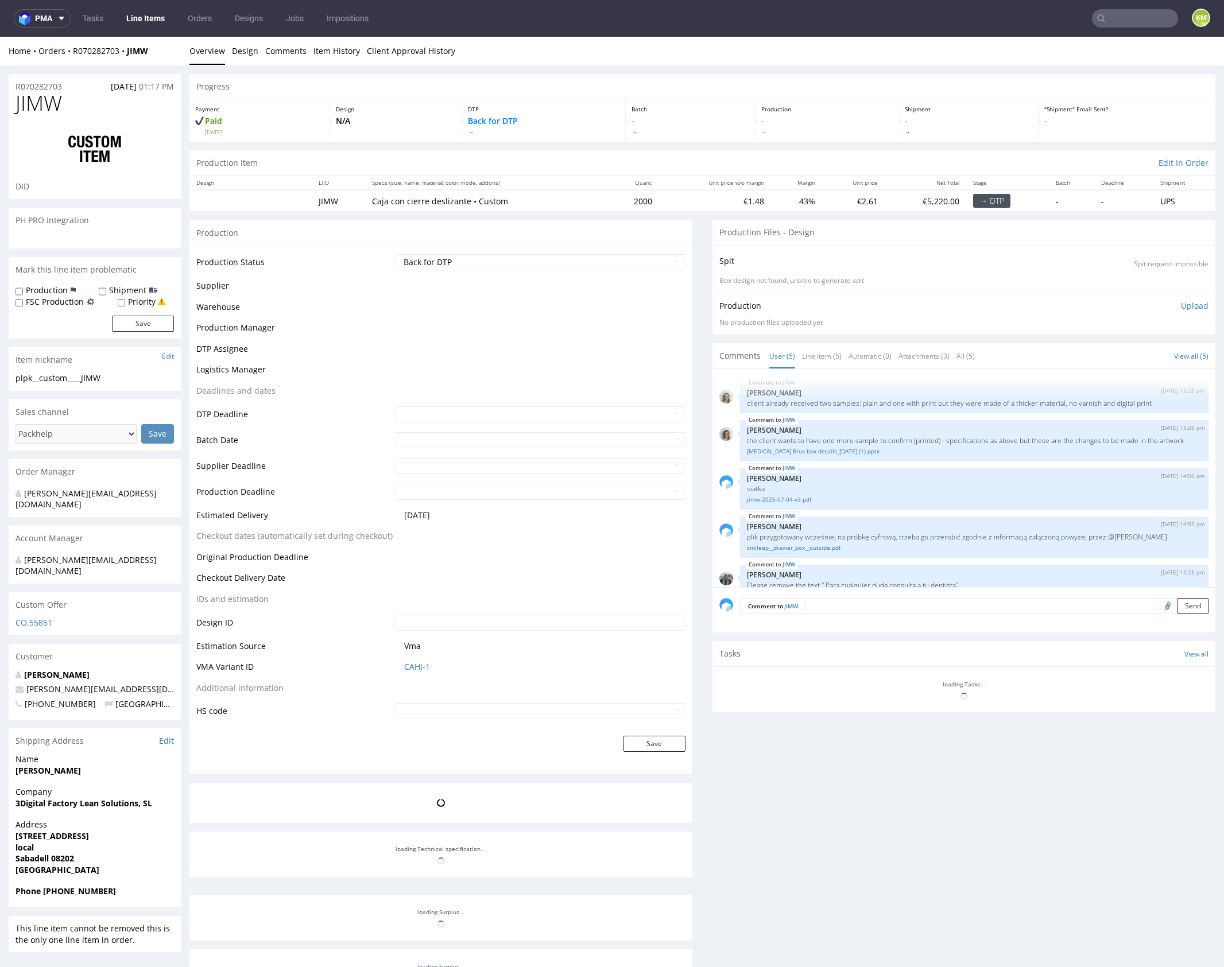
scroll to position [24, 0]
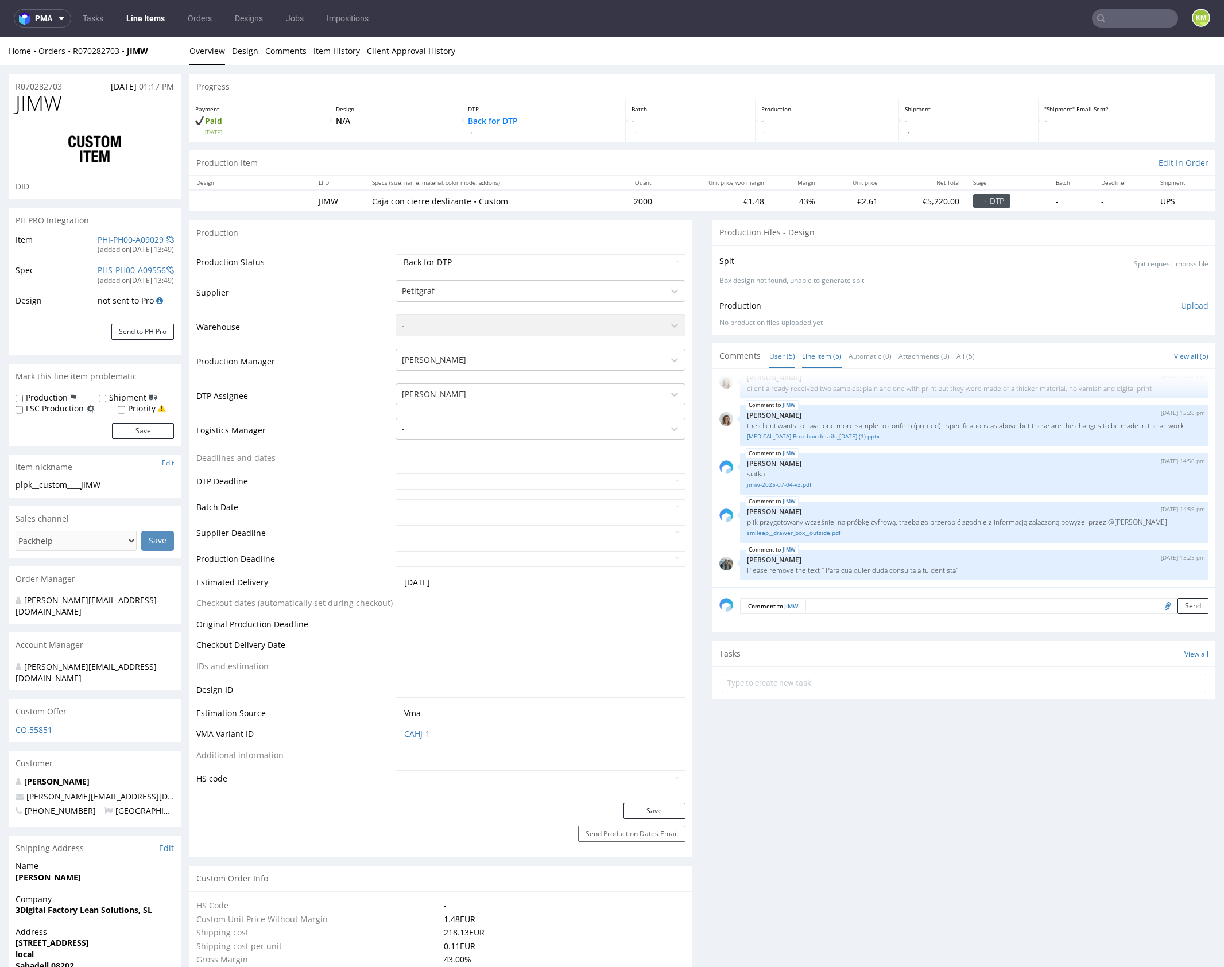
click at [822, 359] on link "Line Item (5)" at bounding box center [822, 356] width 40 height 25
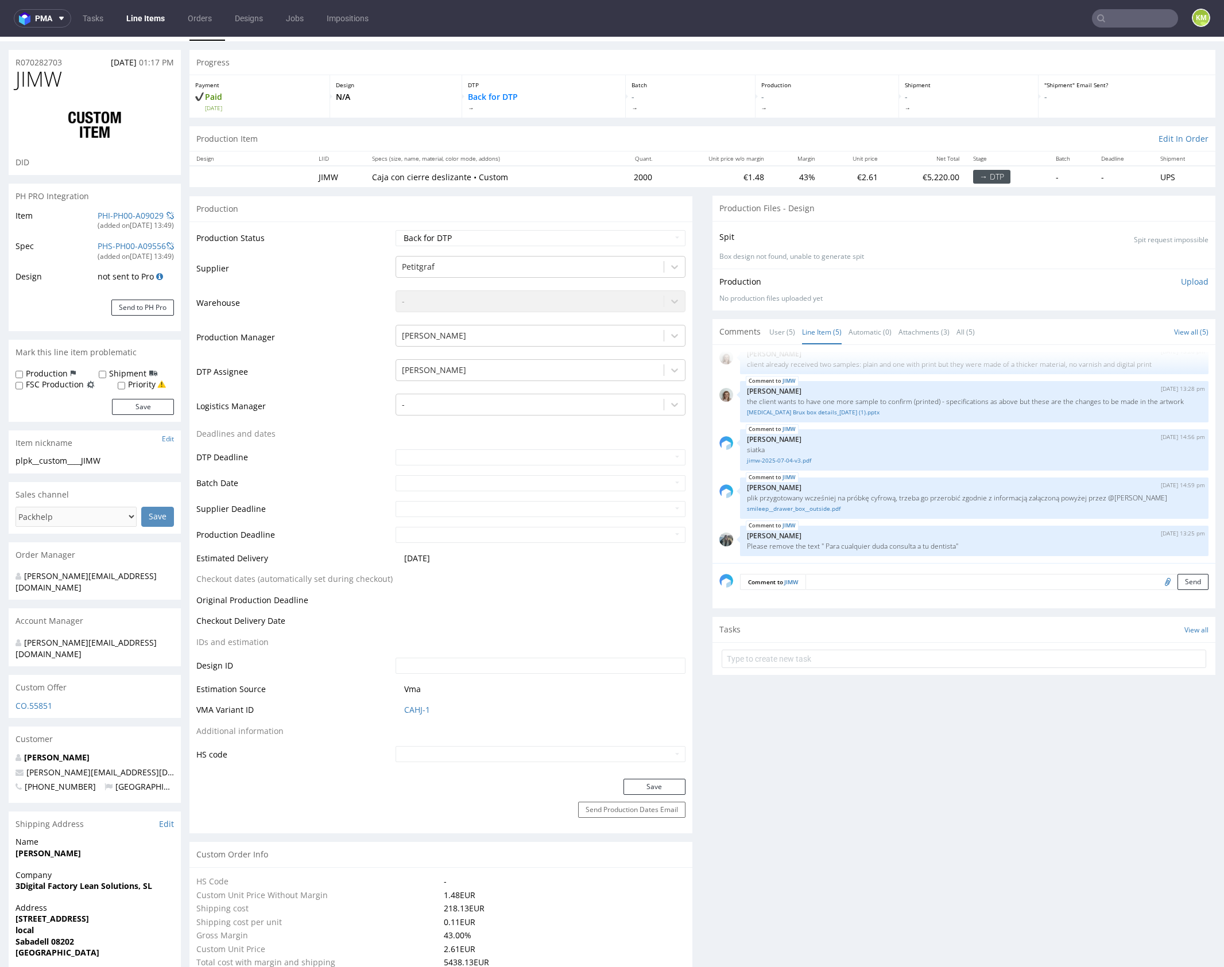
scroll to position [39, 0]
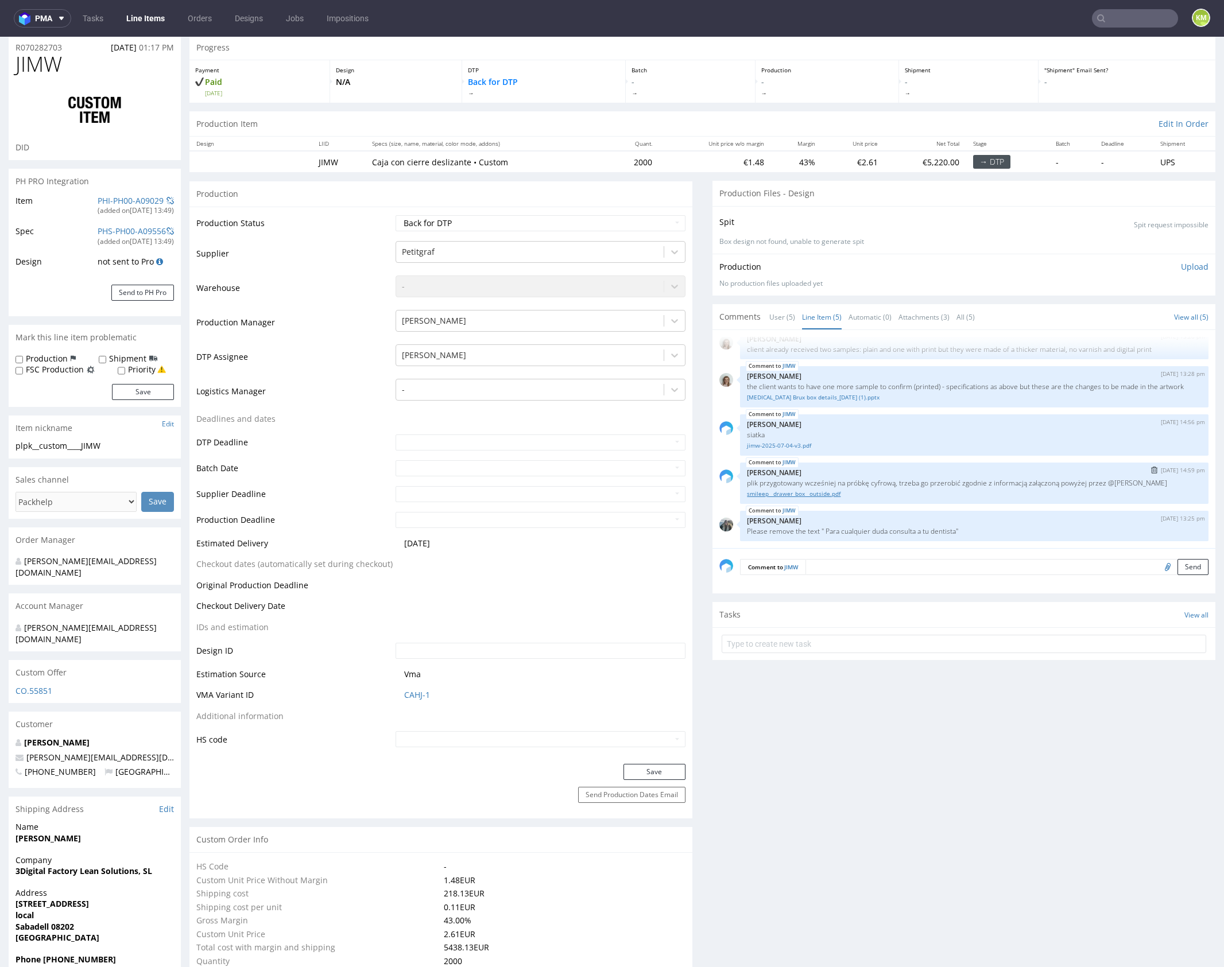
click at [823, 495] on link "smileep__drawer_box__outside.pdf" at bounding box center [974, 494] width 455 height 9
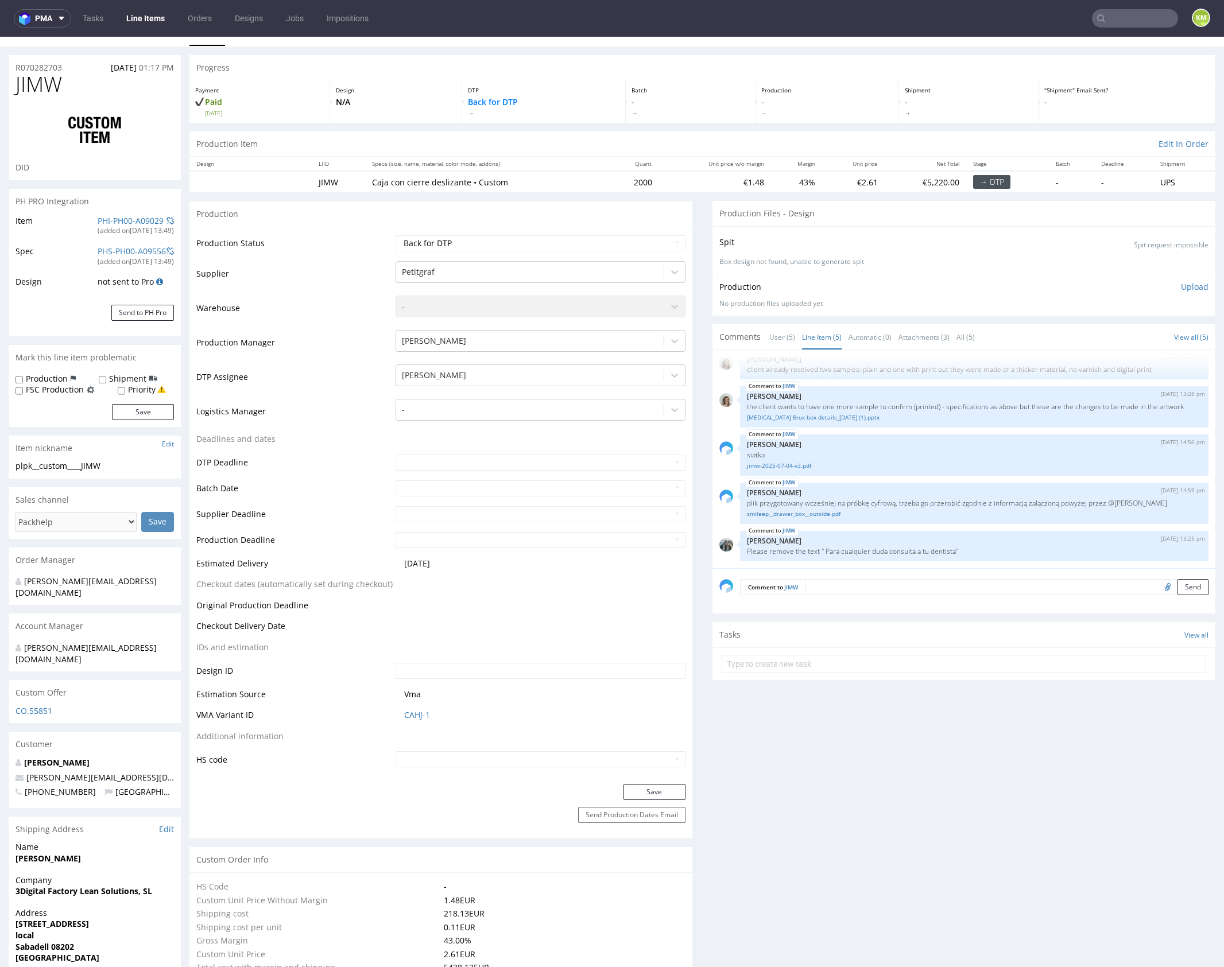
scroll to position [0, 0]
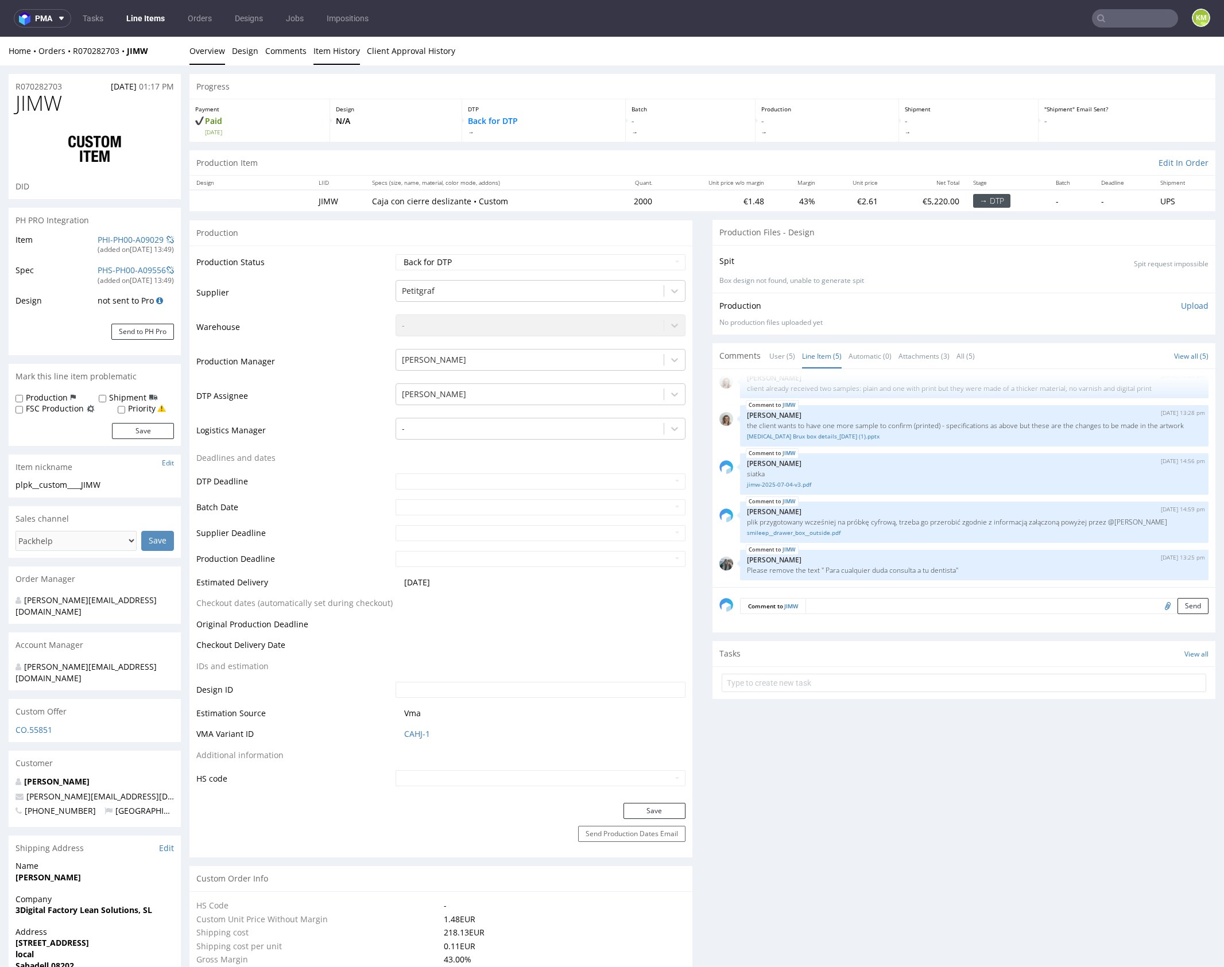
click at [340, 53] on link "Item History" at bounding box center [336, 51] width 47 height 28
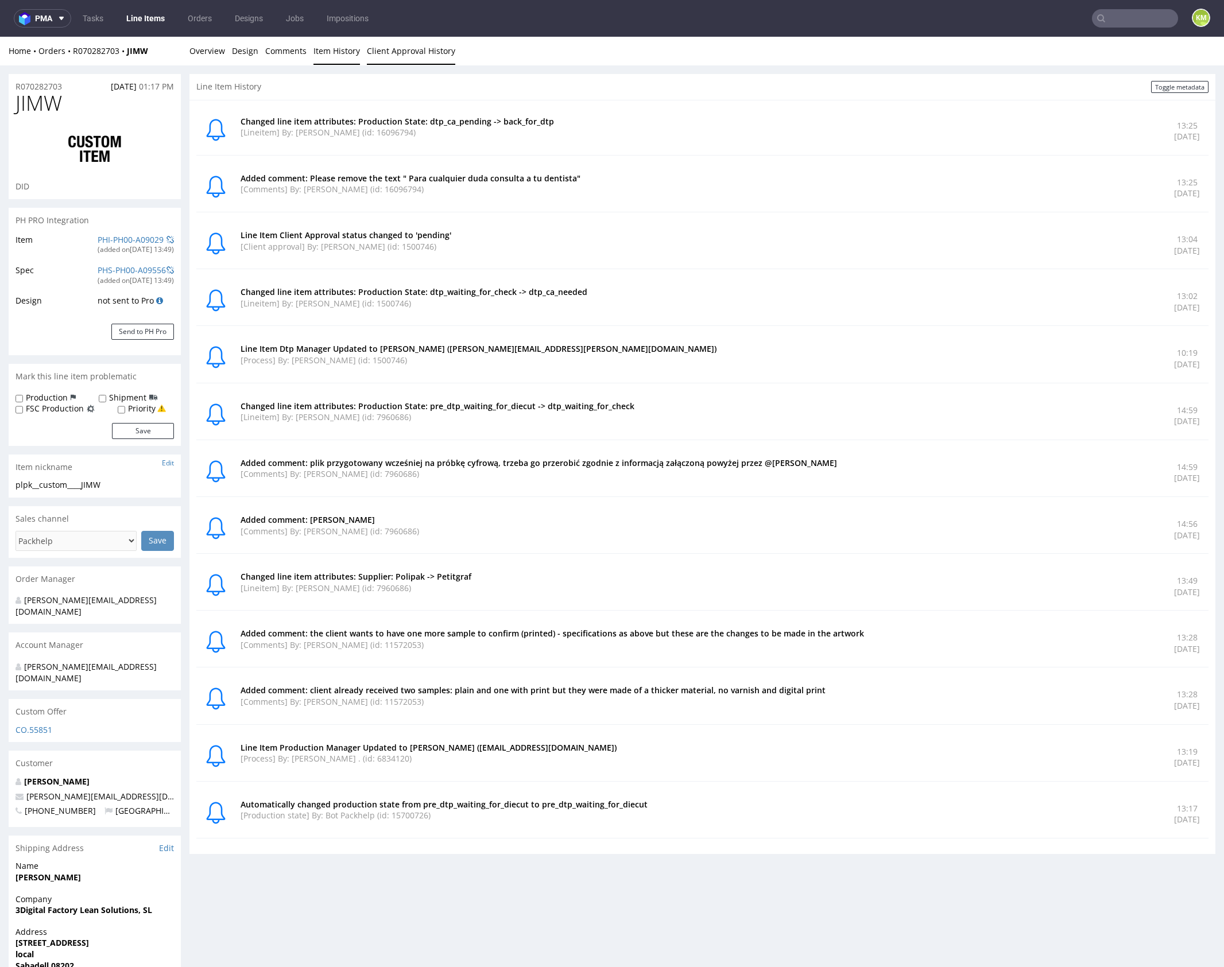
click at [384, 47] on link "Client Approval History" at bounding box center [411, 51] width 88 height 28
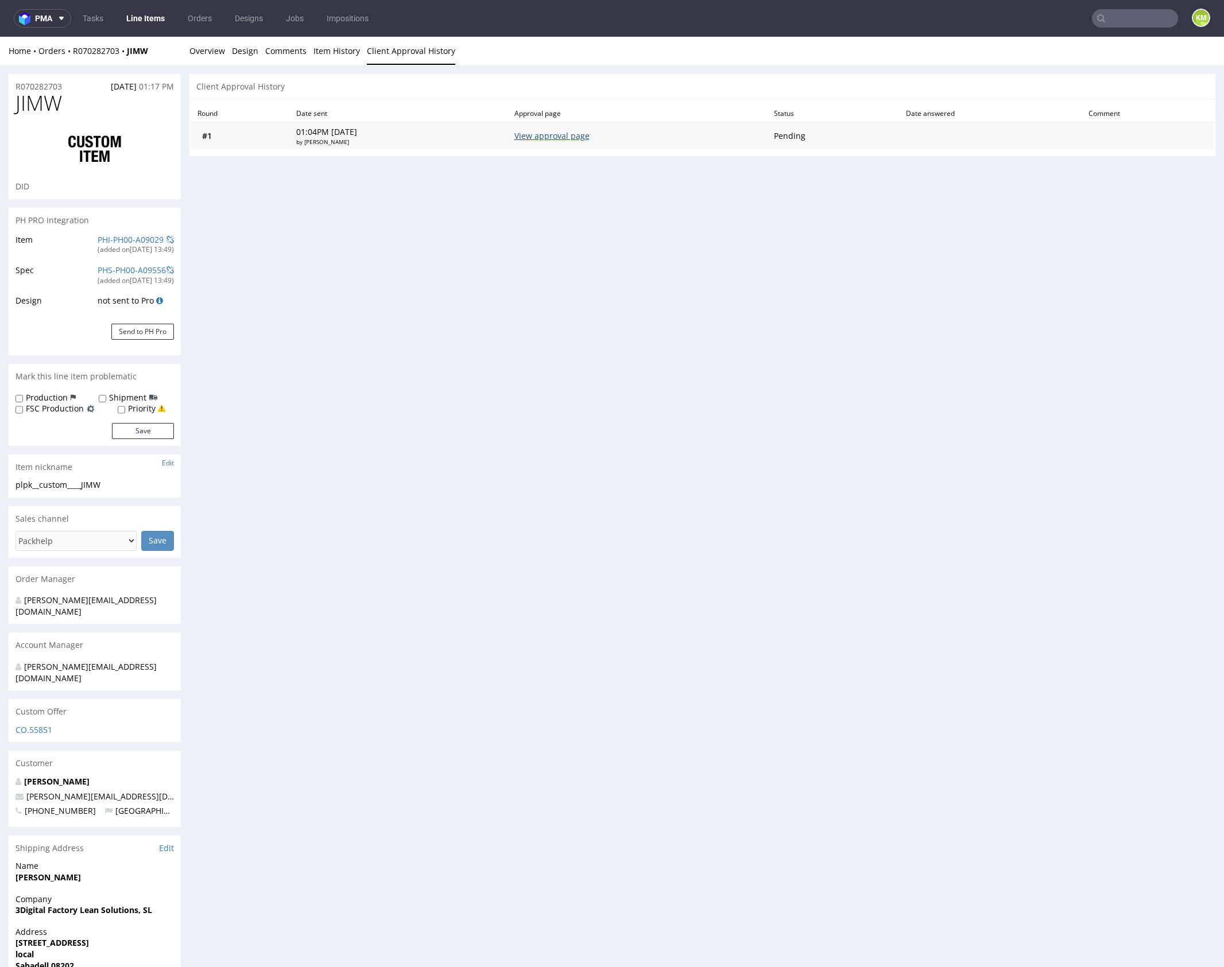
click at [578, 138] on link "View approval page" at bounding box center [551, 135] width 75 height 11
click at [243, 61] on link "Design" at bounding box center [245, 51] width 26 height 28
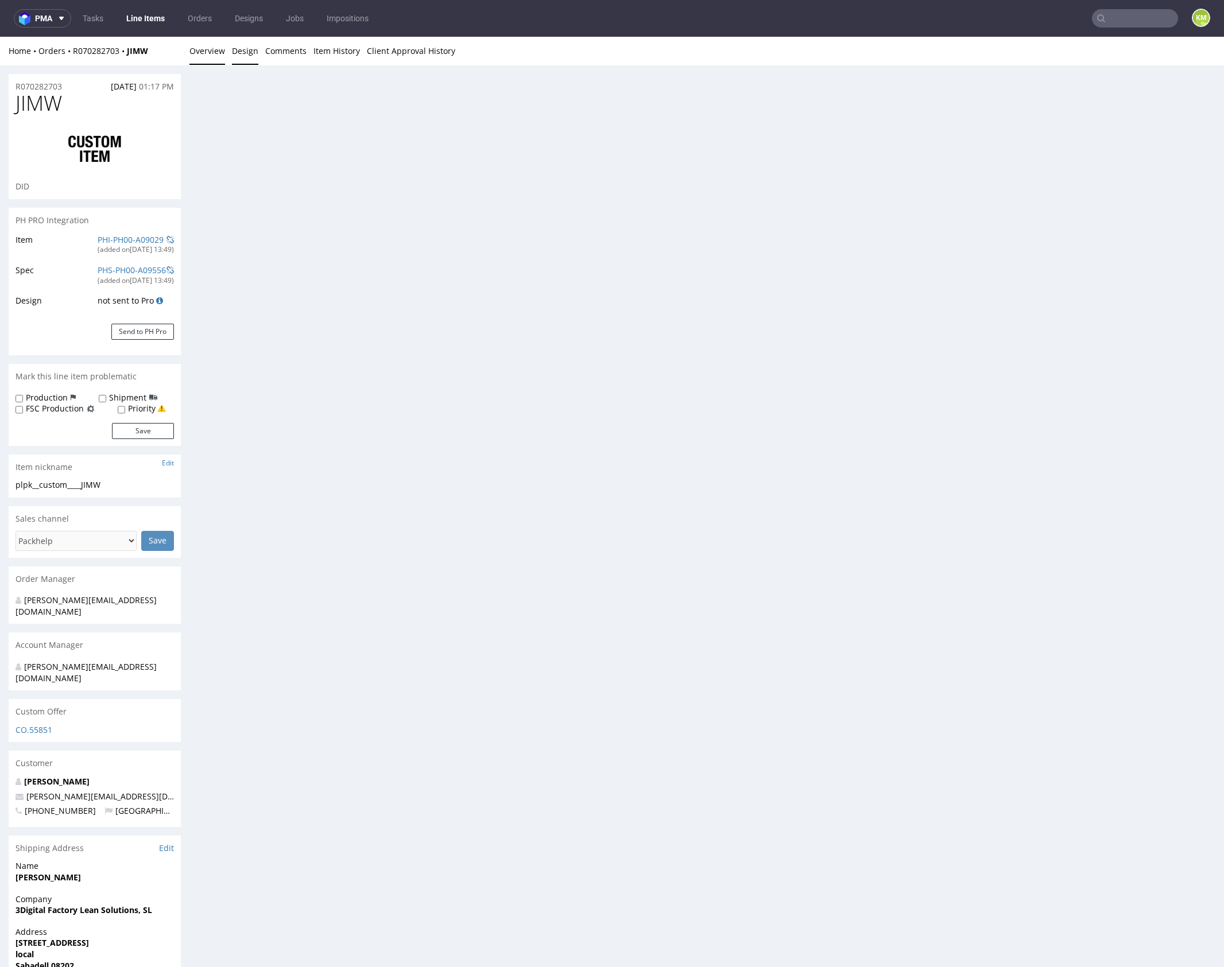
click at [218, 56] on link "Overview" at bounding box center [207, 51] width 36 height 28
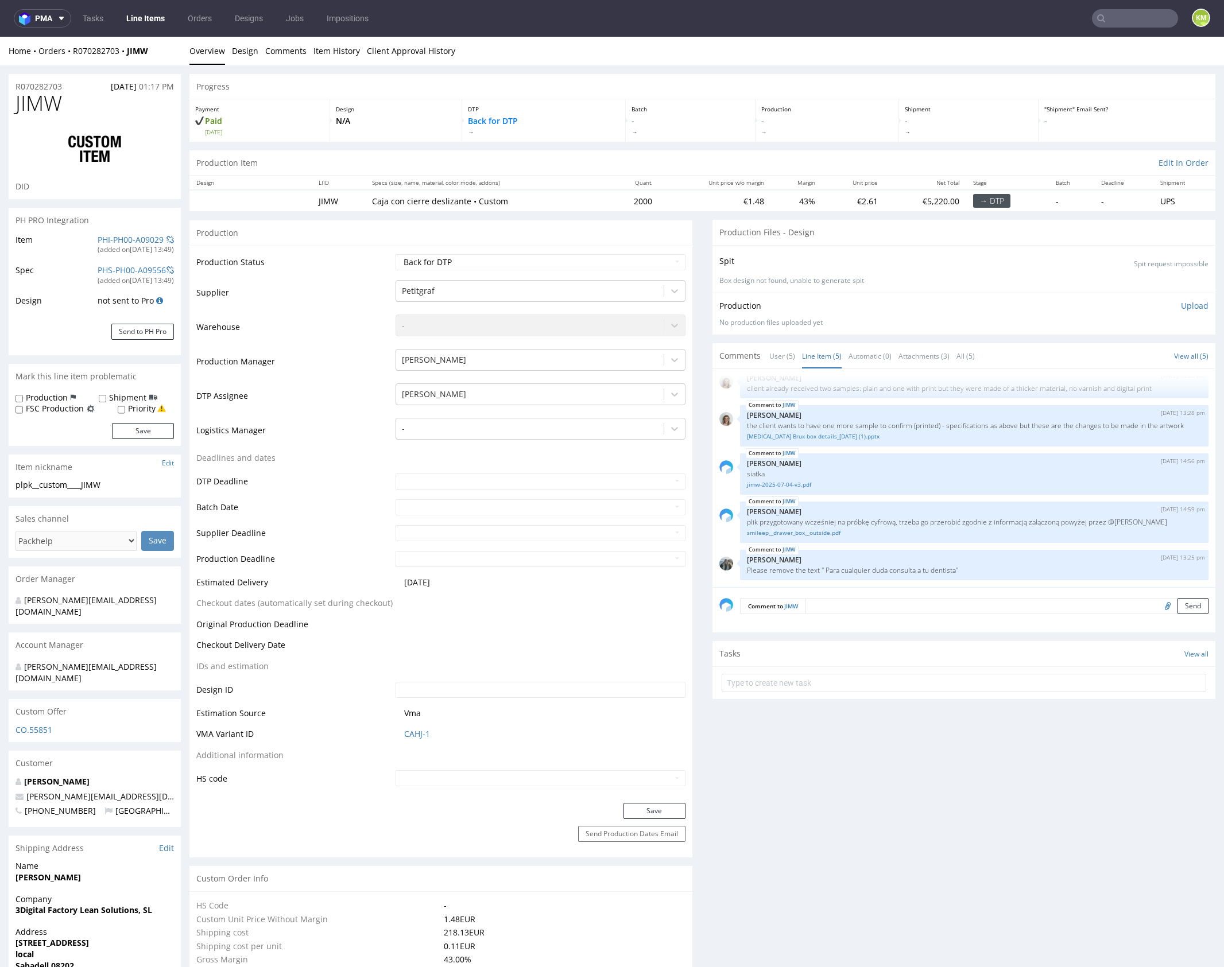
click at [949, 566] on p "Please remove the text " Para cualquier duda consulta a tu dentista"" at bounding box center [974, 570] width 455 height 9
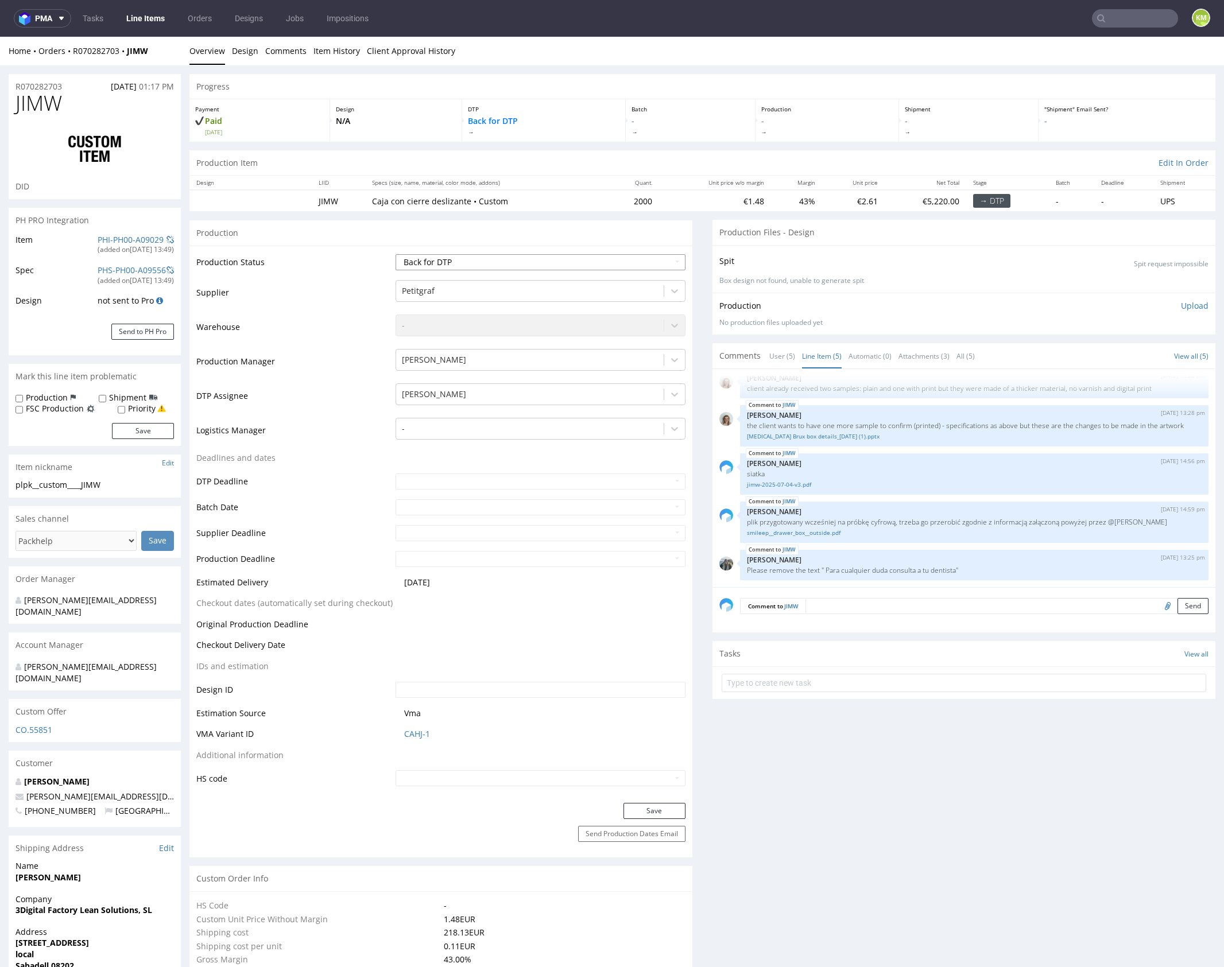
click at [576, 256] on select "Waiting for Artwork Waiting for Diecut Waiting for Mockup Waiting for DTP Waiti…" at bounding box center [541, 262] width 290 height 16
select select "dtp_ca_needed"
click at [396, 254] on select "Waiting for Artwork Waiting for Diecut Waiting for Mockup Waiting for DTP Waiti…" at bounding box center [541, 262] width 290 height 16
click at [657, 807] on button "Save" at bounding box center [655, 811] width 62 height 16
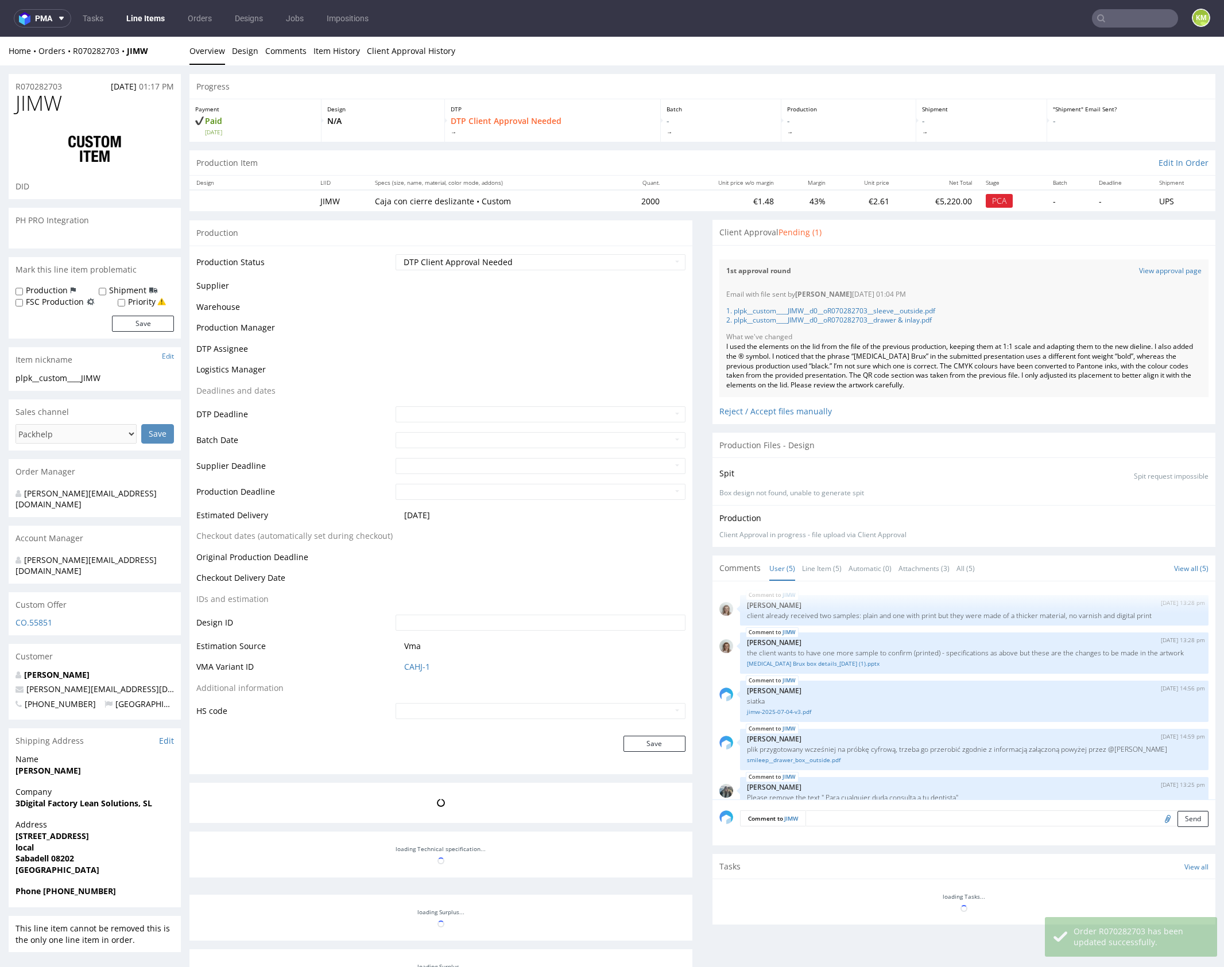
scroll to position [24, 0]
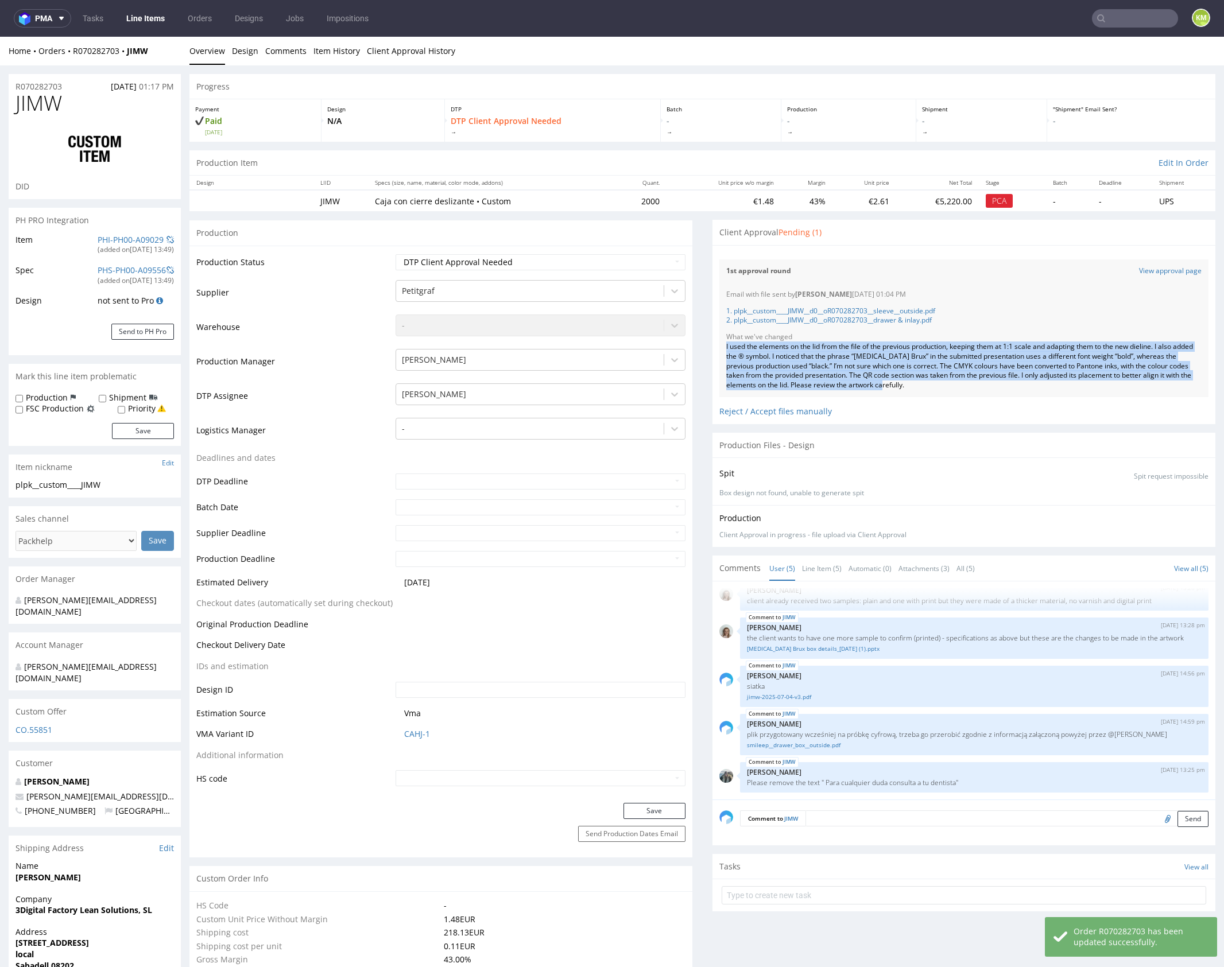
drag, startPoint x: 721, startPoint y: 348, endPoint x: 954, endPoint y: 385, distance: 236.6
click at [954, 385] on div "I used the elements on the lid from the file of the previous production, keepin…" at bounding box center [963, 366] width 475 height 48
copy div "I used the elements on the lid from the file of the previous production, keepin…"
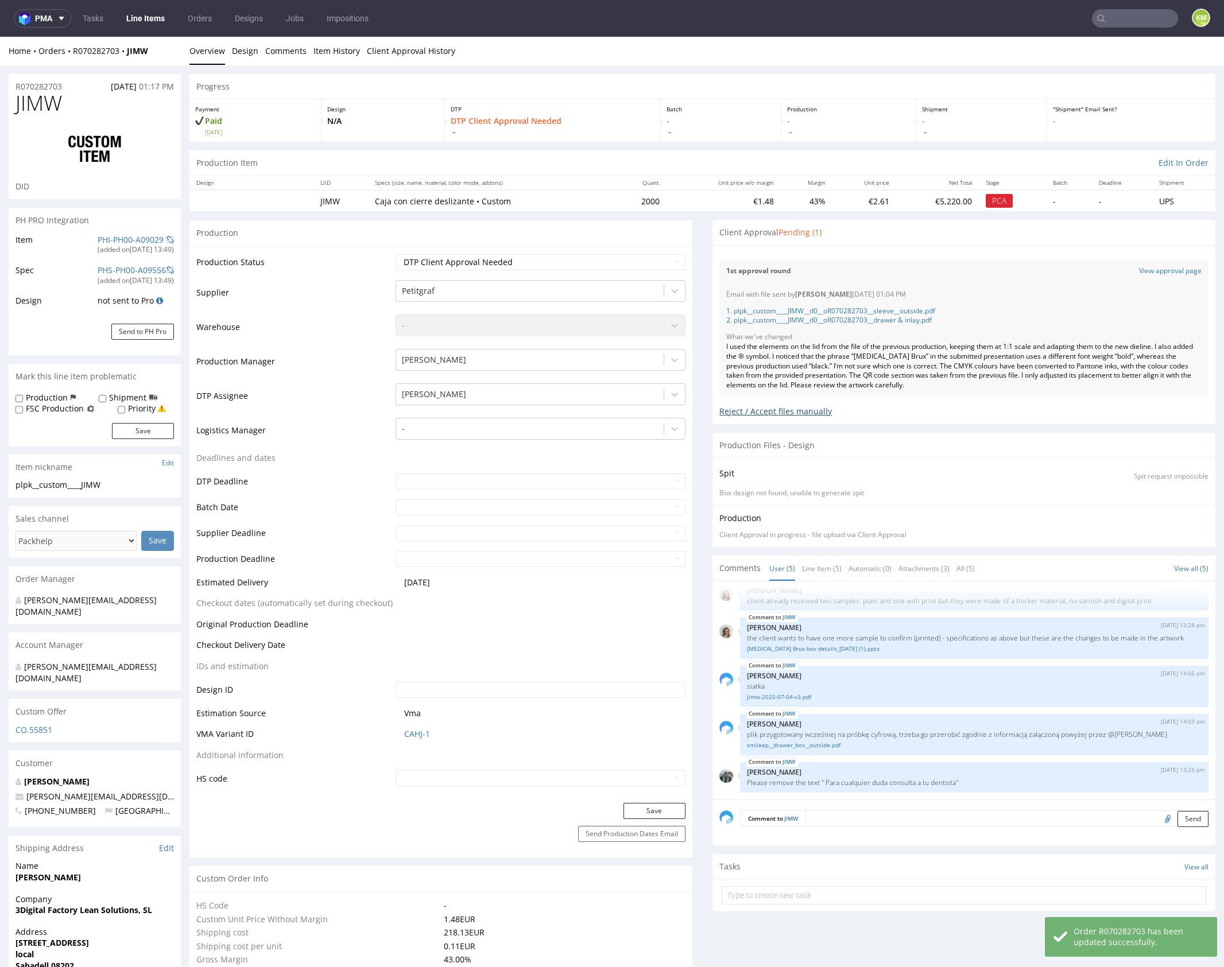
click at [726, 412] on div "Reject / Accept files manually" at bounding box center [963, 407] width 489 height 20
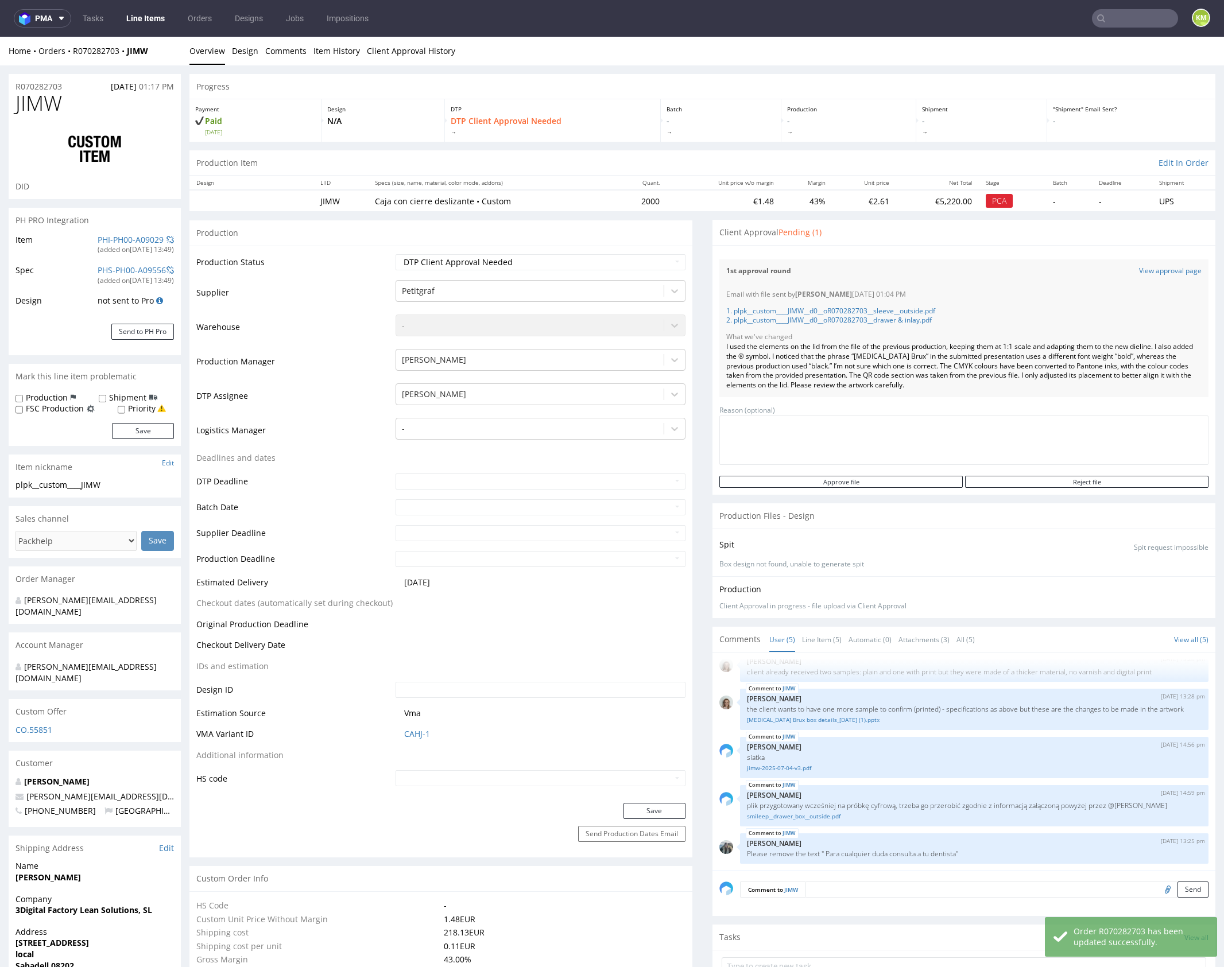
click at [808, 423] on textarea at bounding box center [963, 440] width 489 height 49
click at [812, 432] on textarea "changes" at bounding box center [963, 440] width 489 height 49
type textarea "changes"
click at [842, 432] on textarea "changes" at bounding box center [963, 440] width 489 height 49
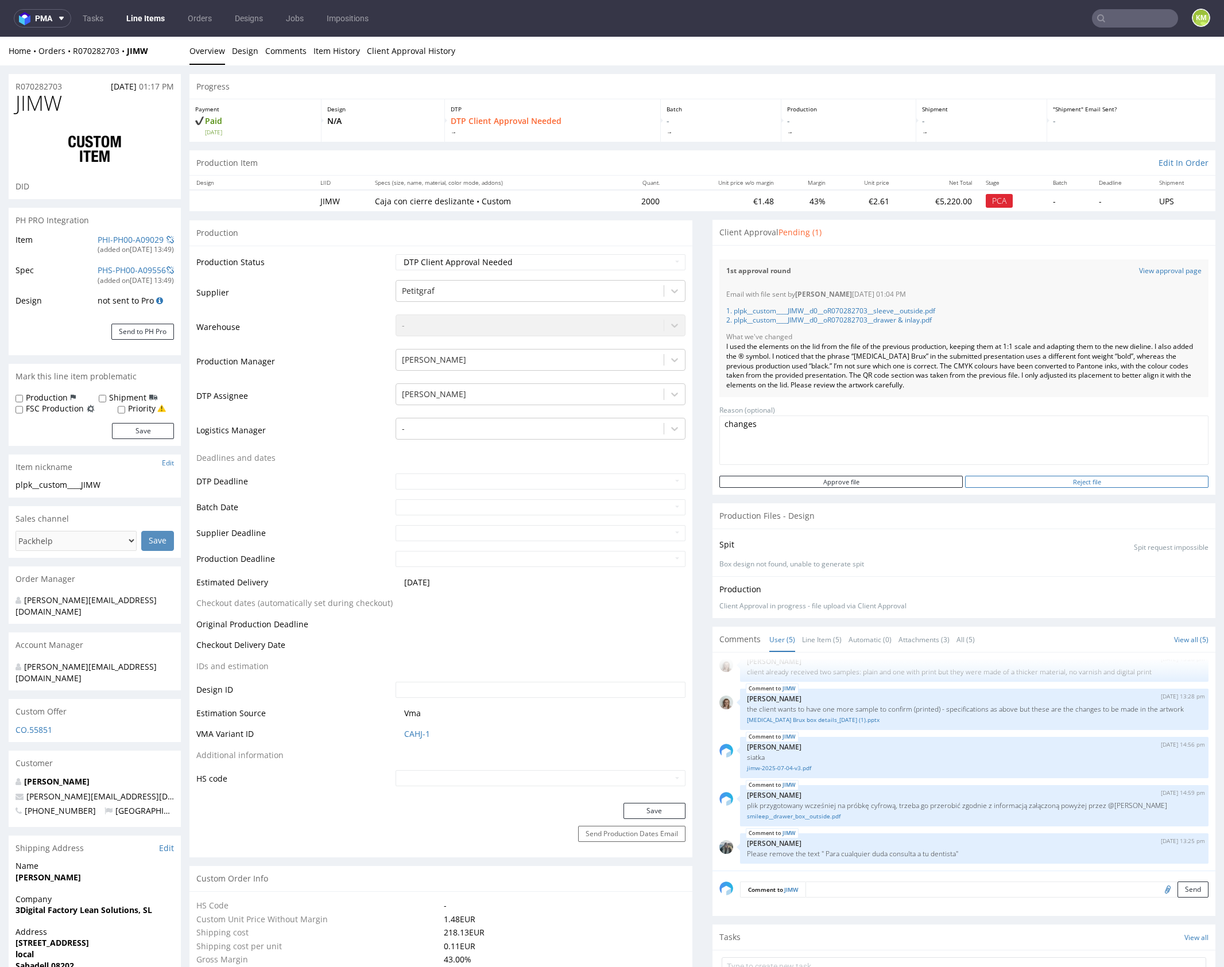
click at [1093, 482] on input "Reject file" at bounding box center [1086, 482] width 243 height 12
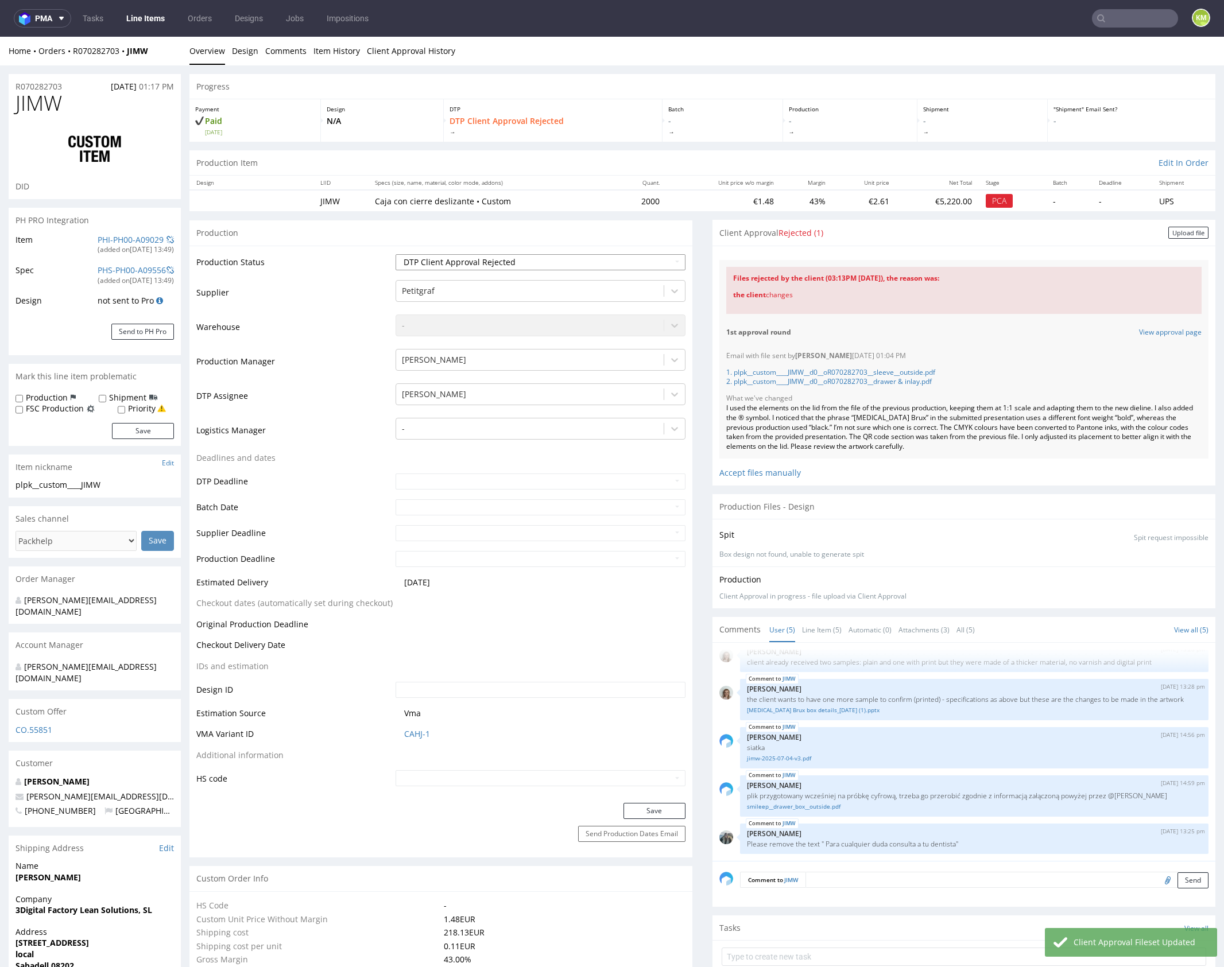
click at [645, 260] on select "Waiting for Artwork Waiting for Diecut Waiting for Mockup Waiting for DTP Waiti…" at bounding box center [541, 262] width 290 height 16
select select "dtp_ca_needed"
click at [396, 254] on select "Waiting for Artwork Waiting for Diecut Waiting for Mockup Waiting for DTP Waiti…" at bounding box center [541, 262] width 290 height 16
click at [642, 811] on button "Save" at bounding box center [655, 811] width 62 height 16
drag, startPoint x: 1176, startPoint y: 231, endPoint x: 696, endPoint y: 264, distance: 481.1
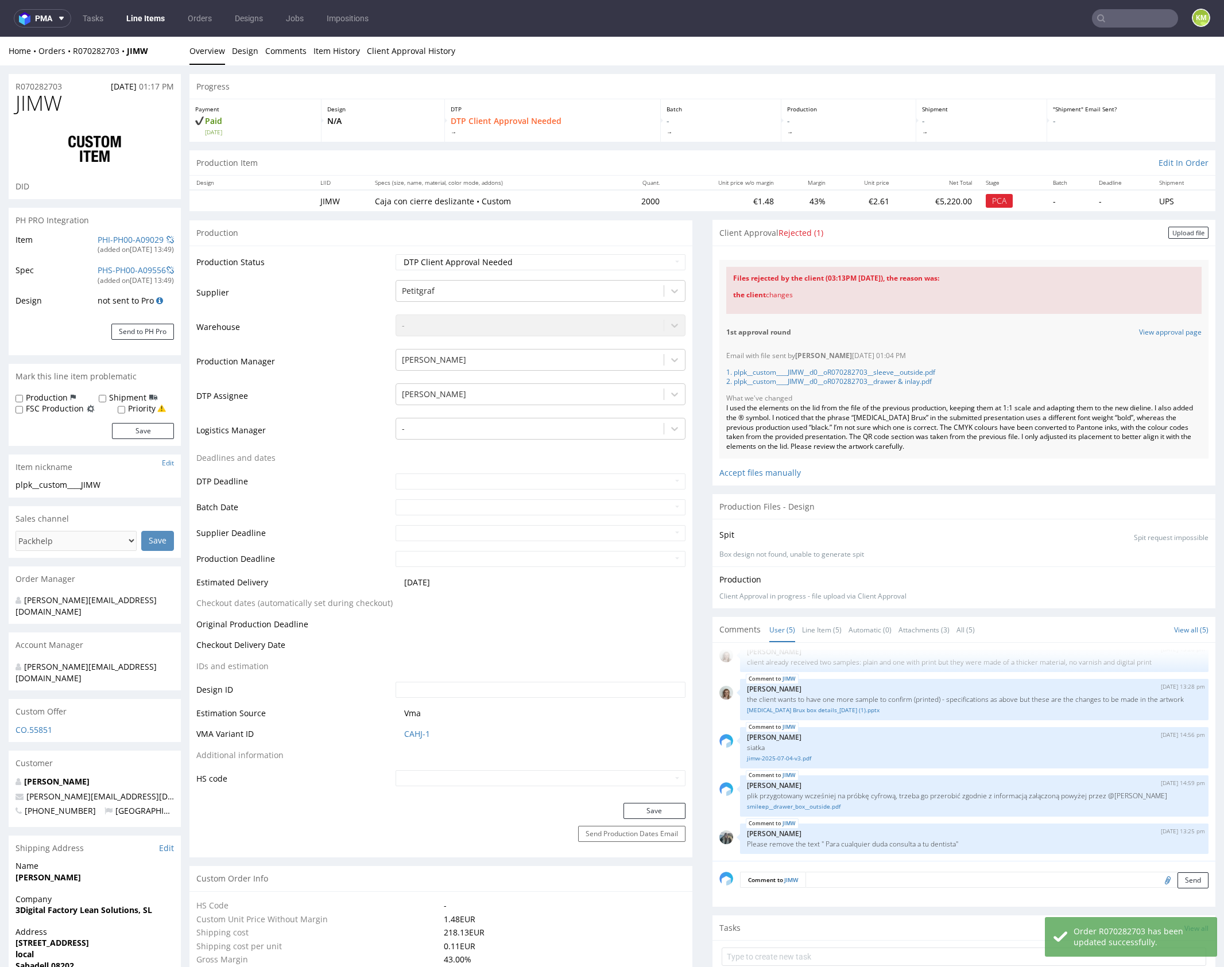
click at [1176, 231] on div "Upload file" at bounding box center [1188, 233] width 40 height 12
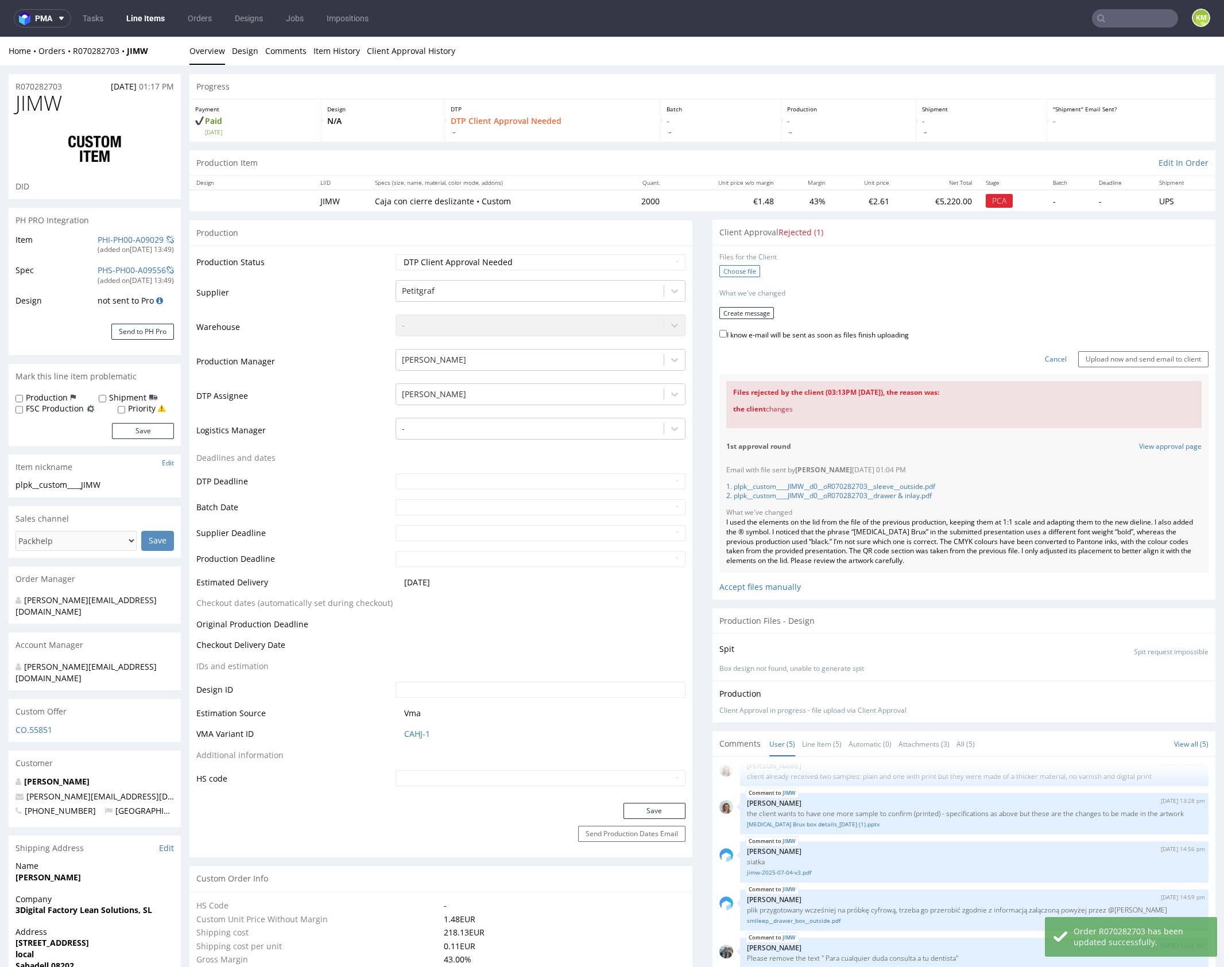
click at [733, 269] on label "Choose file" at bounding box center [739, 271] width 41 height 12
click at [0, 37] on input "Choose file" at bounding box center [0, 37] width 0 height 0
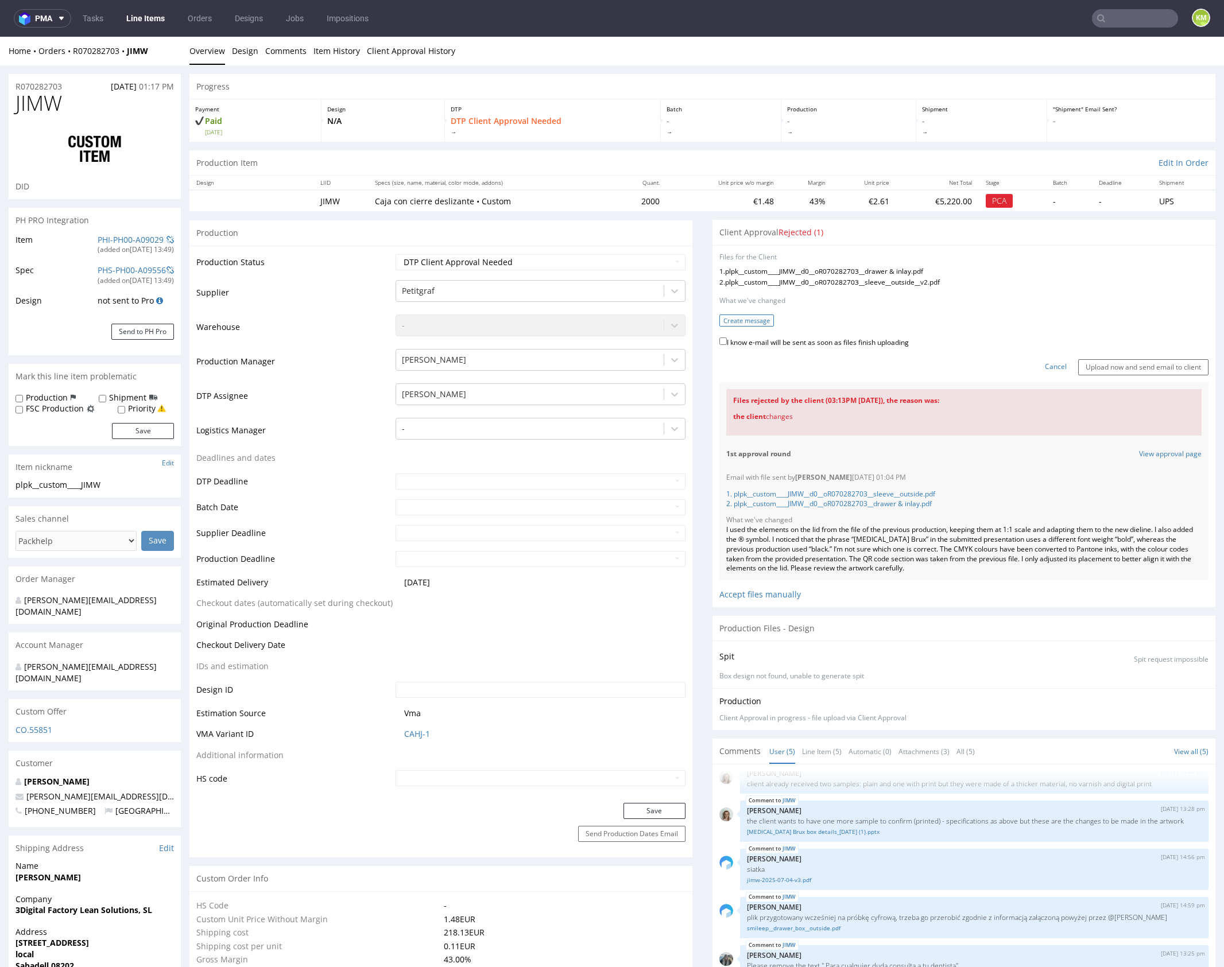
click at [740, 323] on button "Create message" at bounding box center [746, 321] width 55 height 12
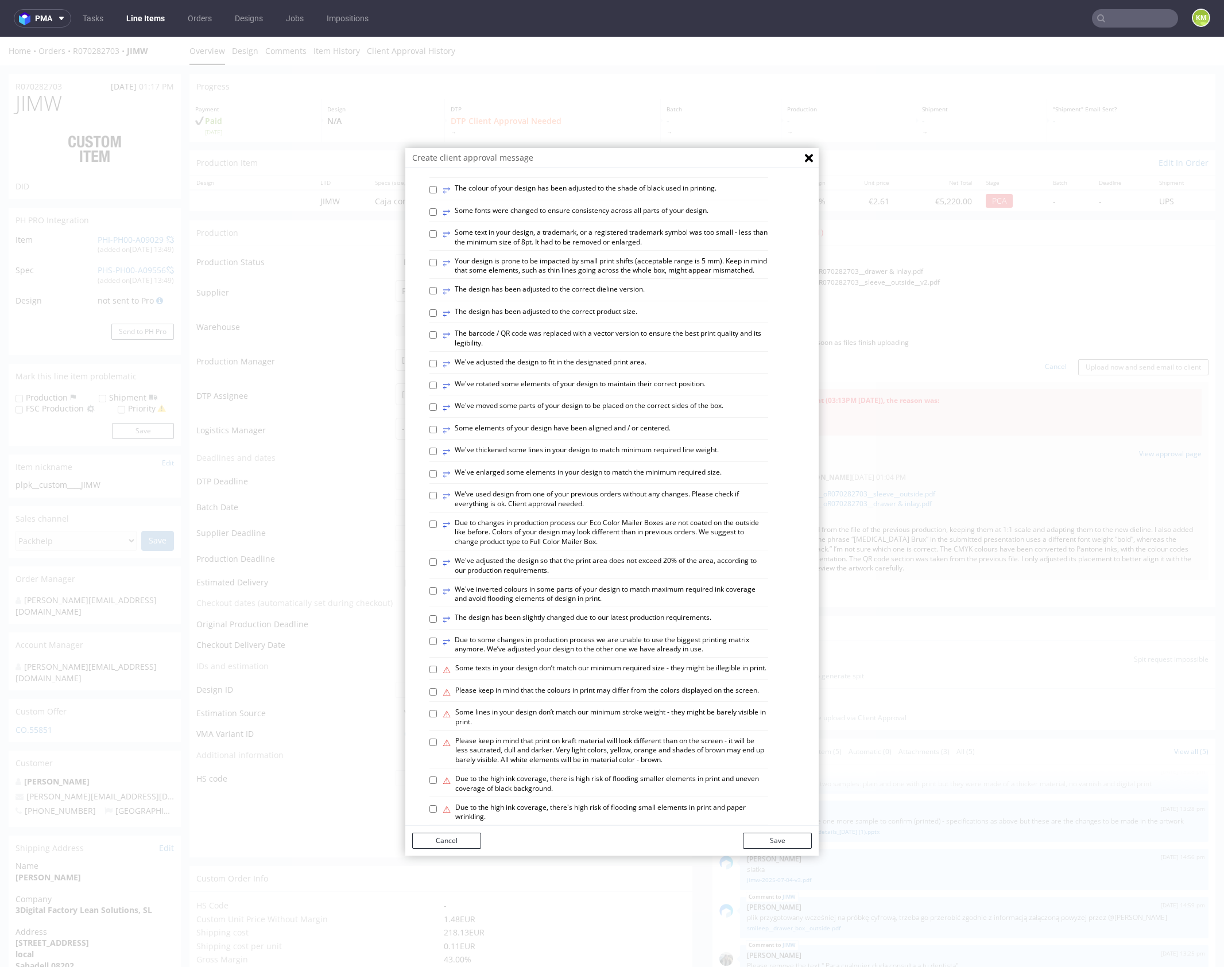
scroll to position [318, 0]
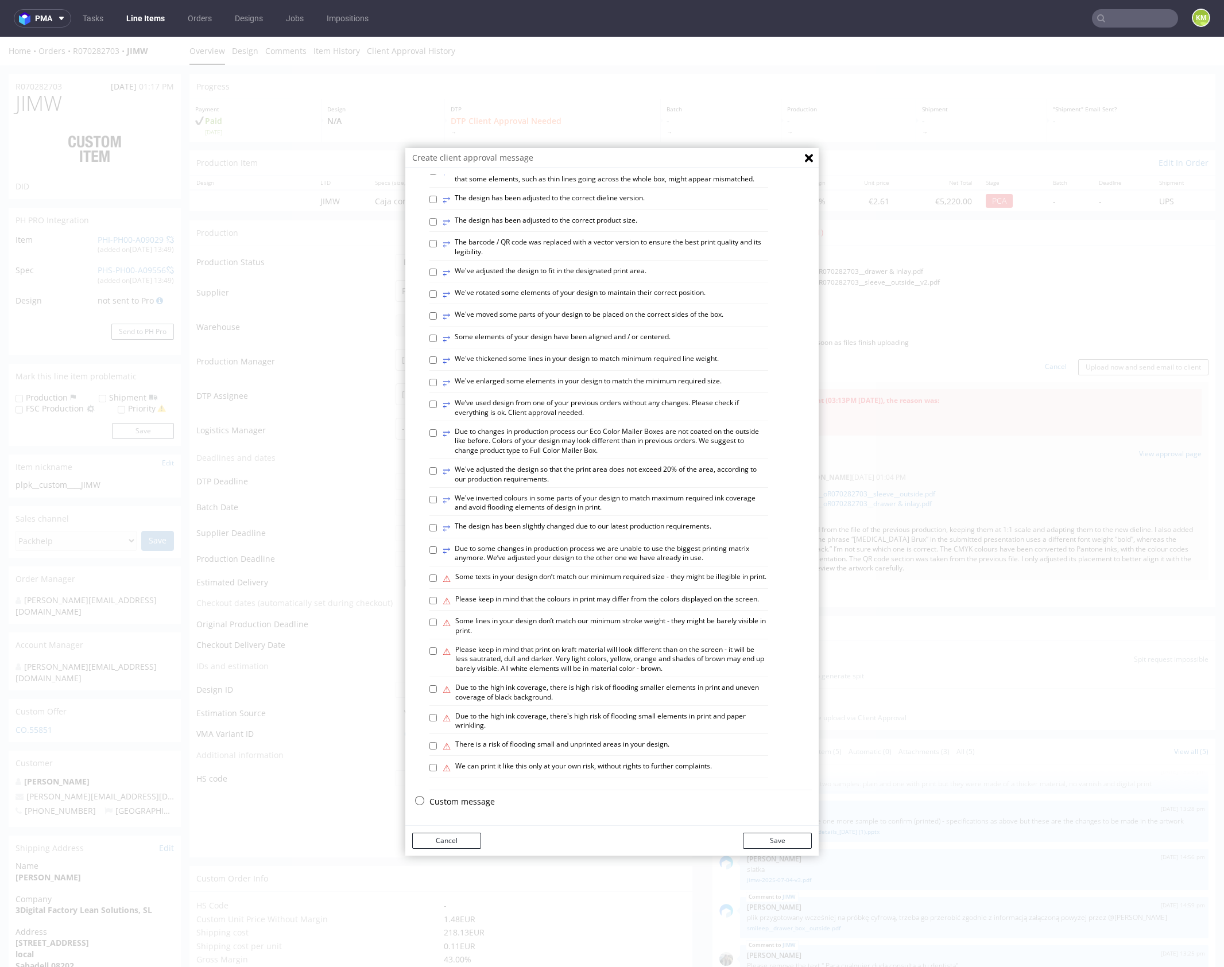
click at [475, 803] on p "Custom message" at bounding box center [620, 801] width 382 height 11
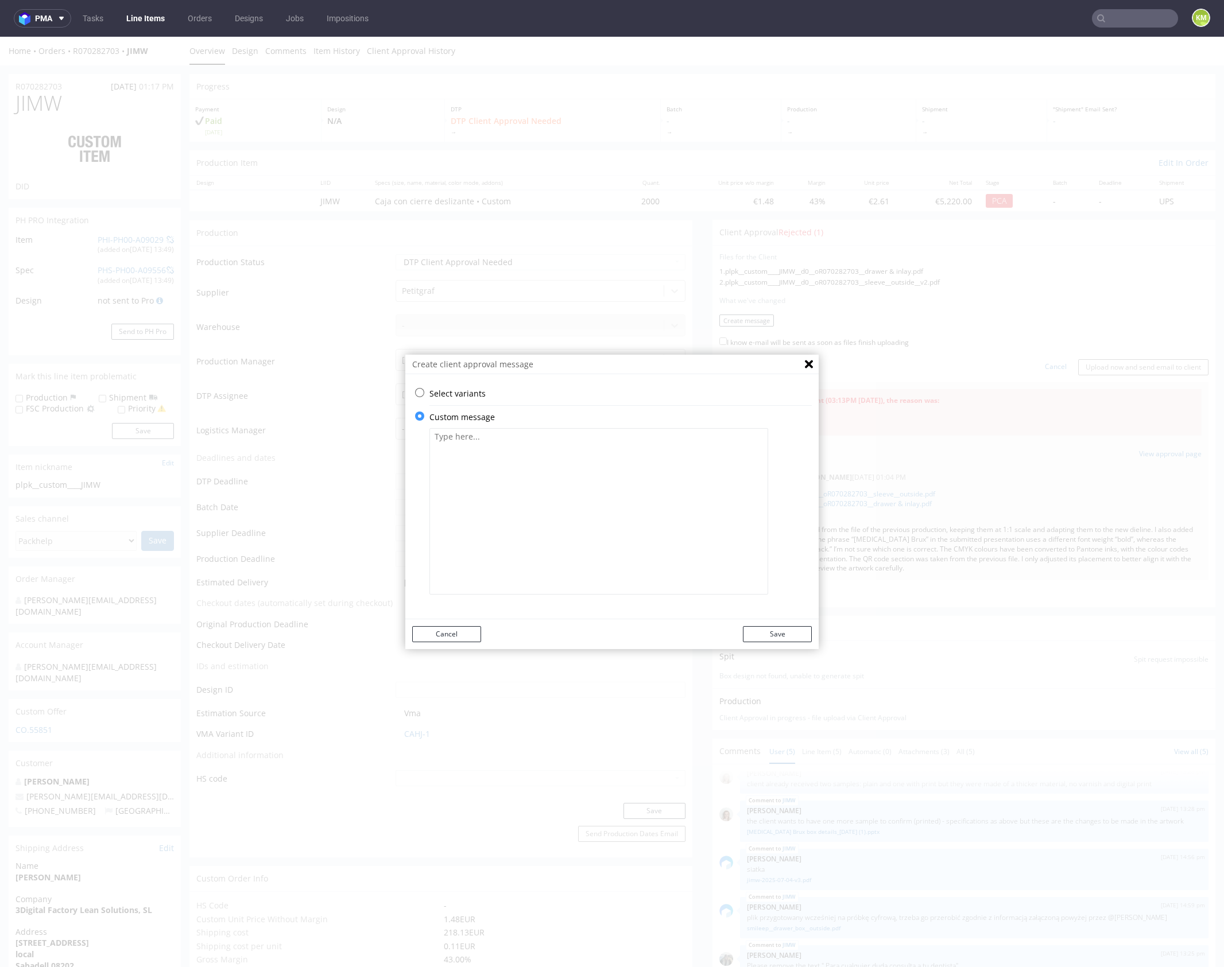
scroll to position [0, 0]
click at [525, 504] on textarea at bounding box center [598, 511] width 339 height 167
paste textarea "I used the elements on the lid from the file of the previous production, keepin…"
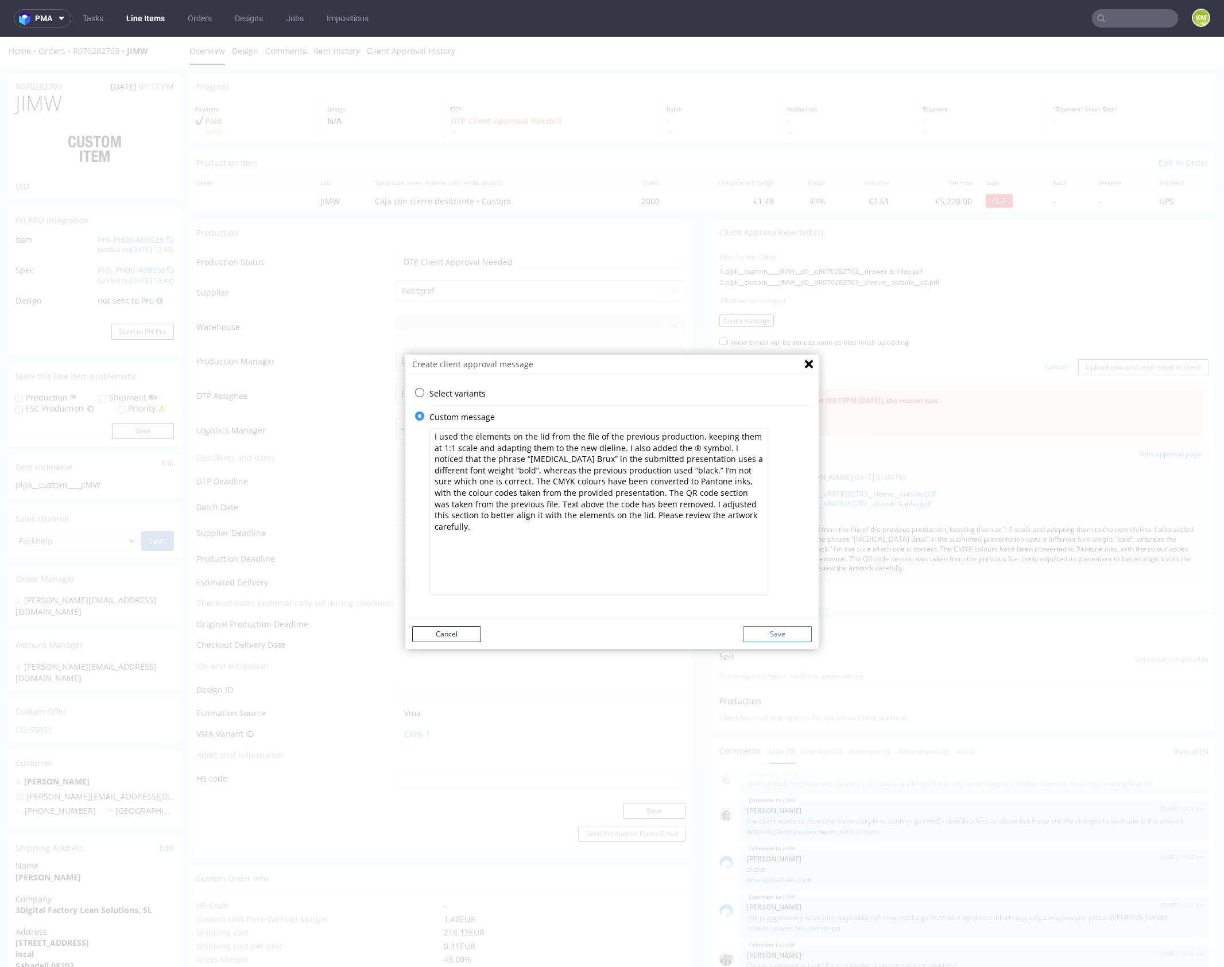
type textarea "I used the elements on the lid from the file of the previous production, keepin…"
click at [767, 633] on button "Save" at bounding box center [777, 634] width 69 height 16
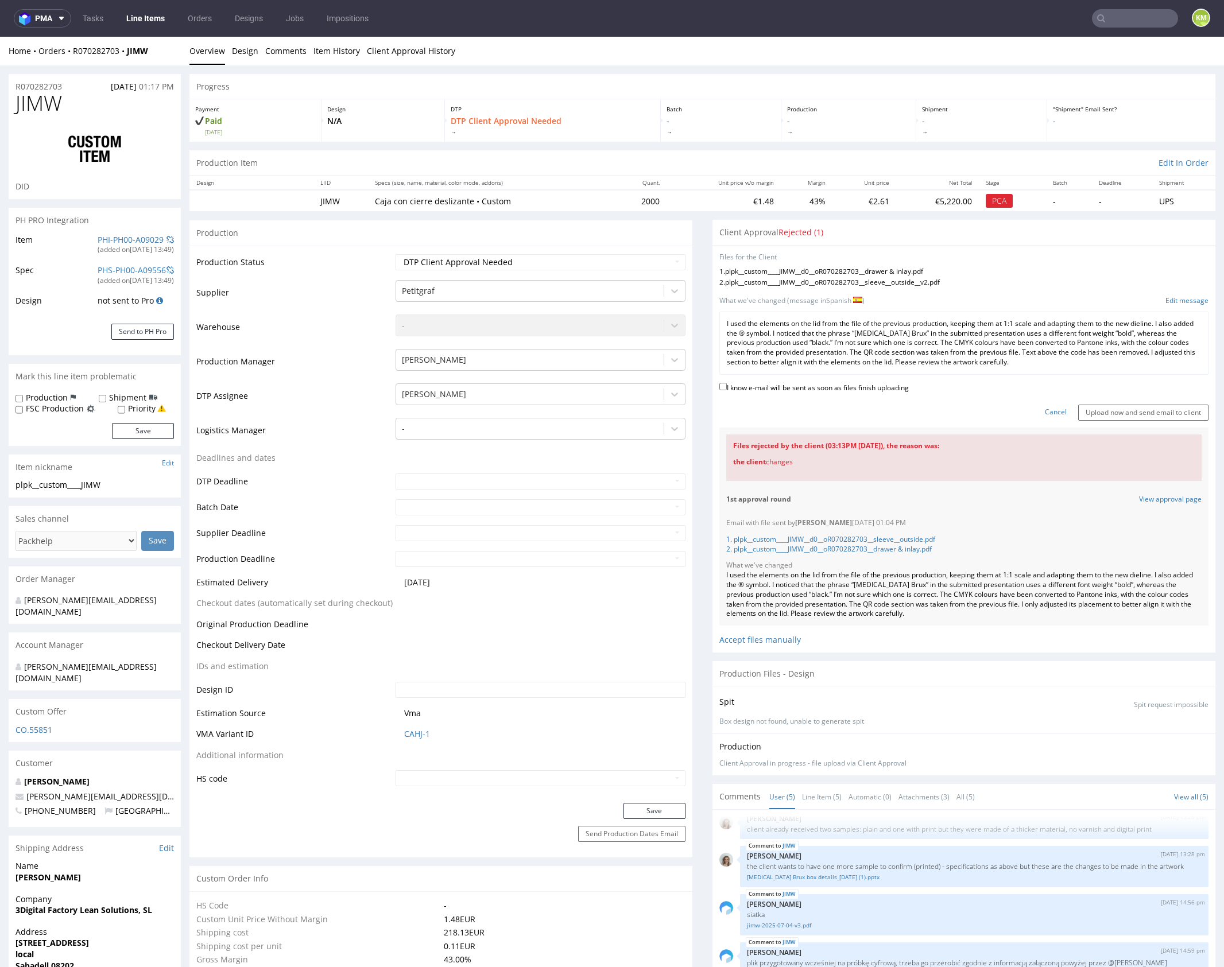
click at [804, 386] on label "I know e-mail will be sent as soon as files finish uploading" at bounding box center [813, 387] width 189 height 13
click at [727, 386] on input "I know e-mail will be sent as soon as files finish uploading" at bounding box center [722, 386] width 7 height 7
checkbox input "true"
click at [1138, 413] on input "Upload now and send email to client" at bounding box center [1143, 413] width 130 height 16
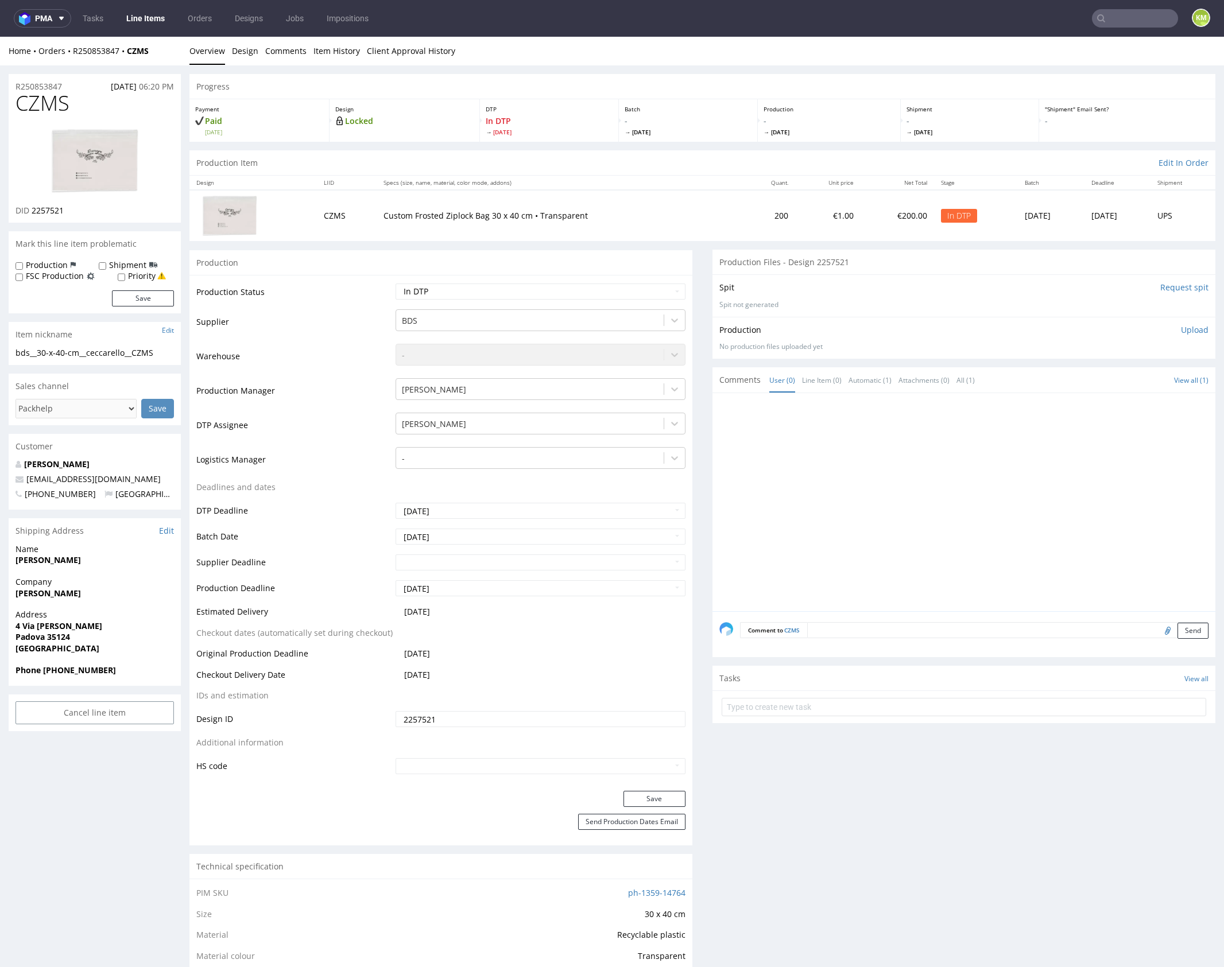
click at [861, 425] on div at bounding box center [967, 505] width 496 height 211
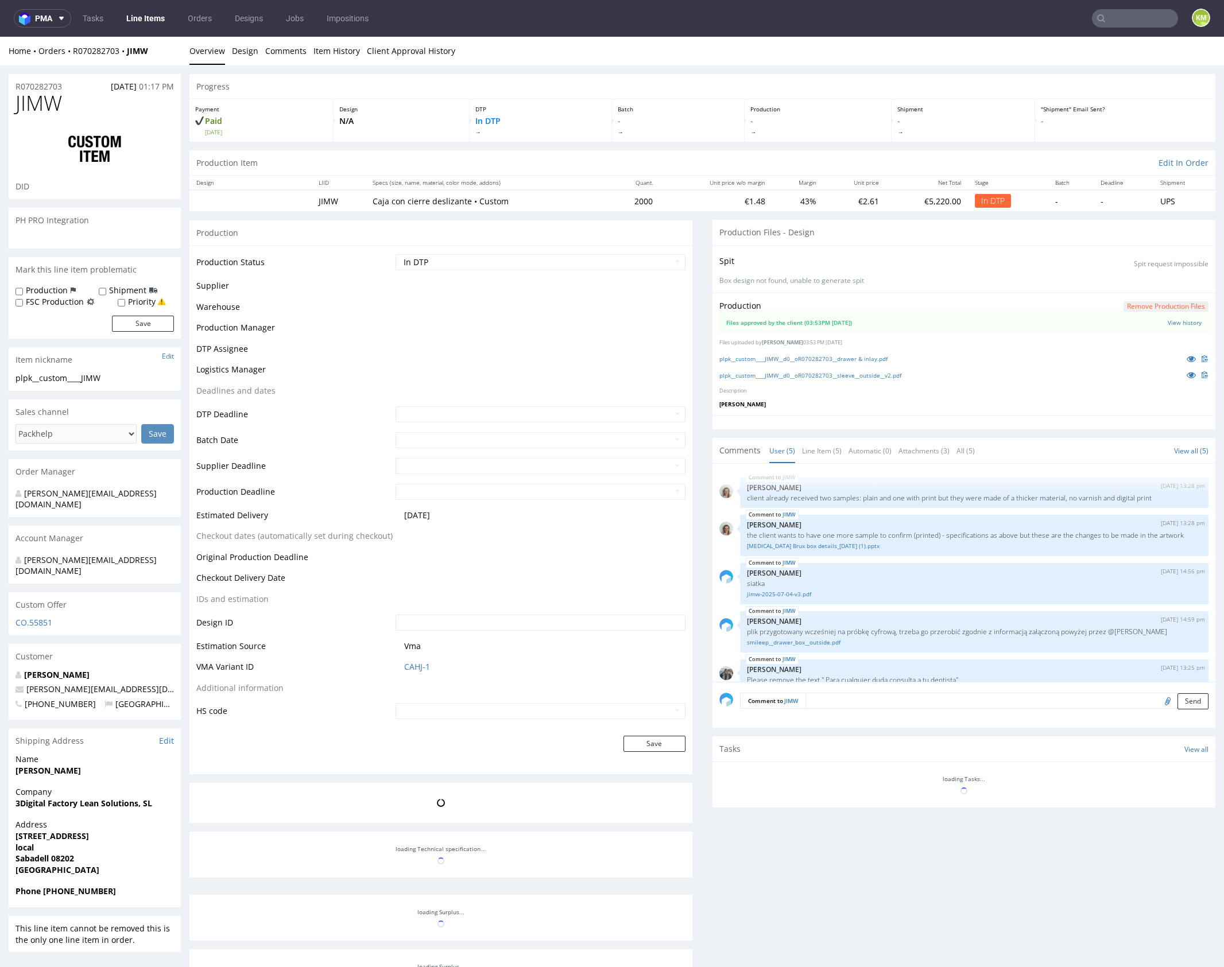
scroll to position [24, 0]
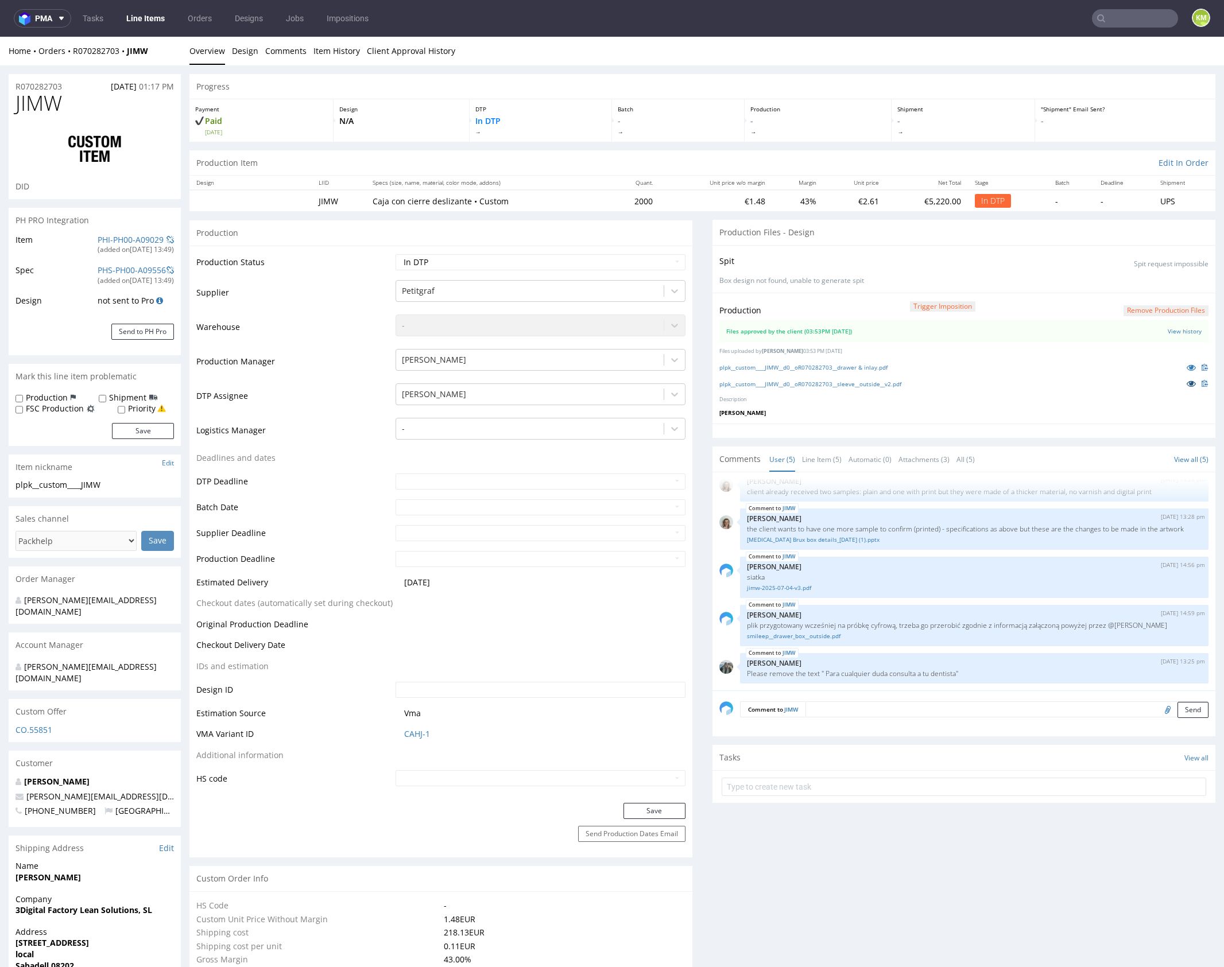
click at [1187, 386] on icon at bounding box center [1191, 384] width 9 height 8
click at [861, 367] on link "plpk__custom____JIMW__d0__oR070282703__drawer & inlay.pdf" at bounding box center [803, 367] width 168 height 8
click at [868, 384] on link "plpk__custom____JIMW__d0__oR070282703__sleeve__outside__v2.pdf" at bounding box center [810, 384] width 182 height 8
click at [1132, 312] on button "Remove production files" at bounding box center [1166, 310] width 85 height 11
click at [1135, 284] on link "Yes" at bounding box center [1135, 284] width 33 height 17
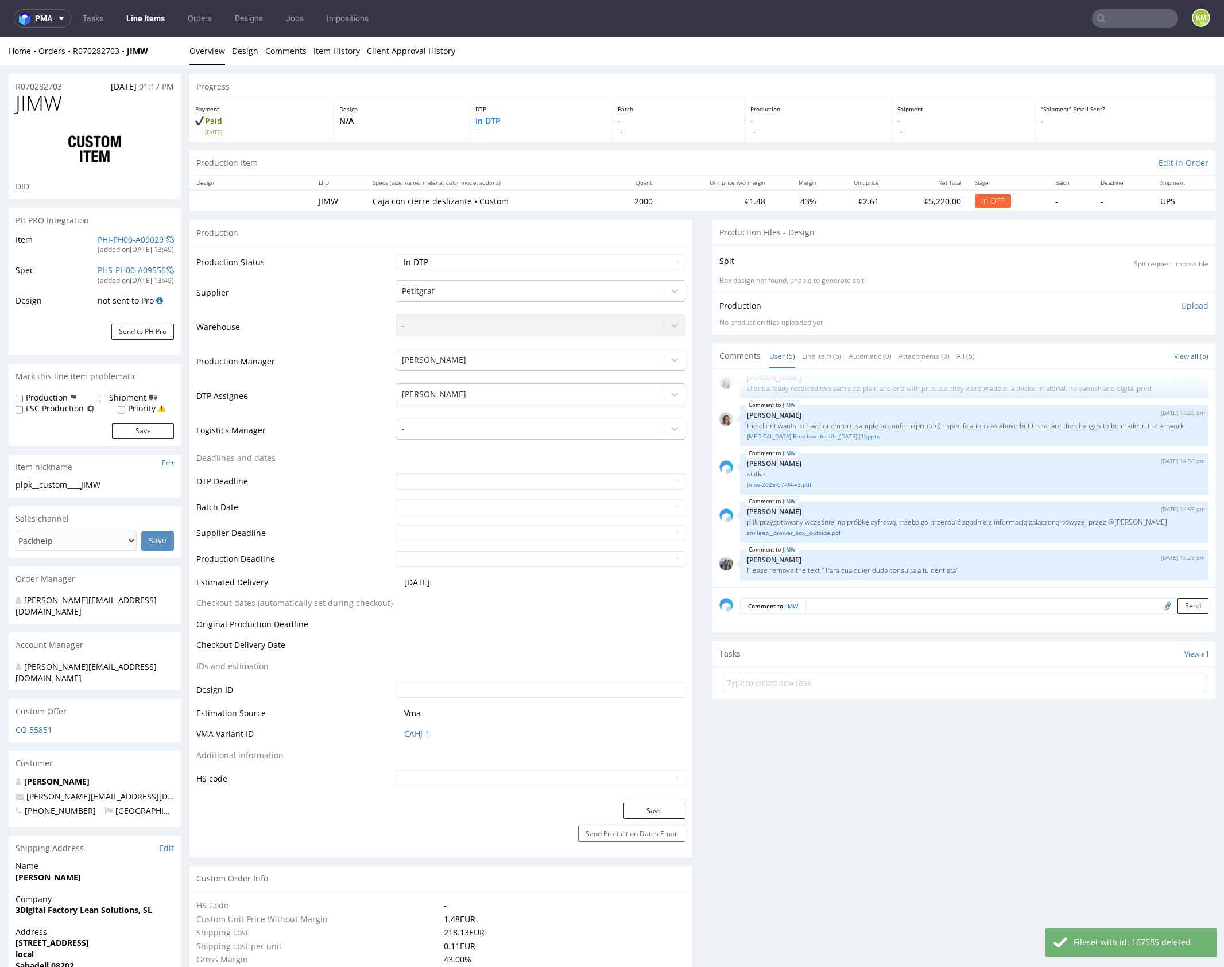
click at [1187, 307] on p "Upload" at bounding box center [1195, 305] width 28 height 11
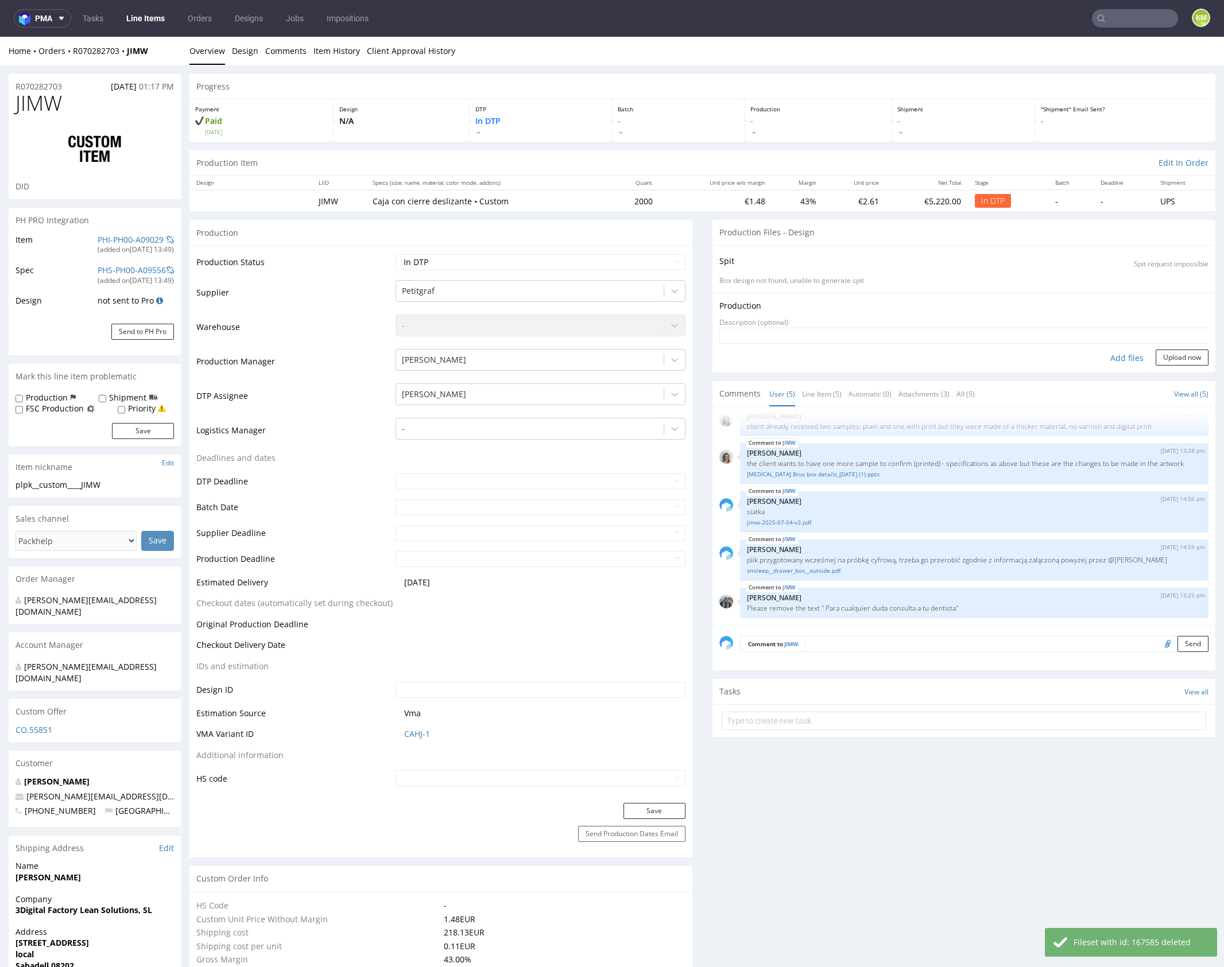
click at [1120, 358] on div "Add files" at bounding box center [1126, 358] width 57 height 17
type input "C:\fakepath\plpk__custom____JIMW__d0__oR070282703__drawer & inlay.pdf"
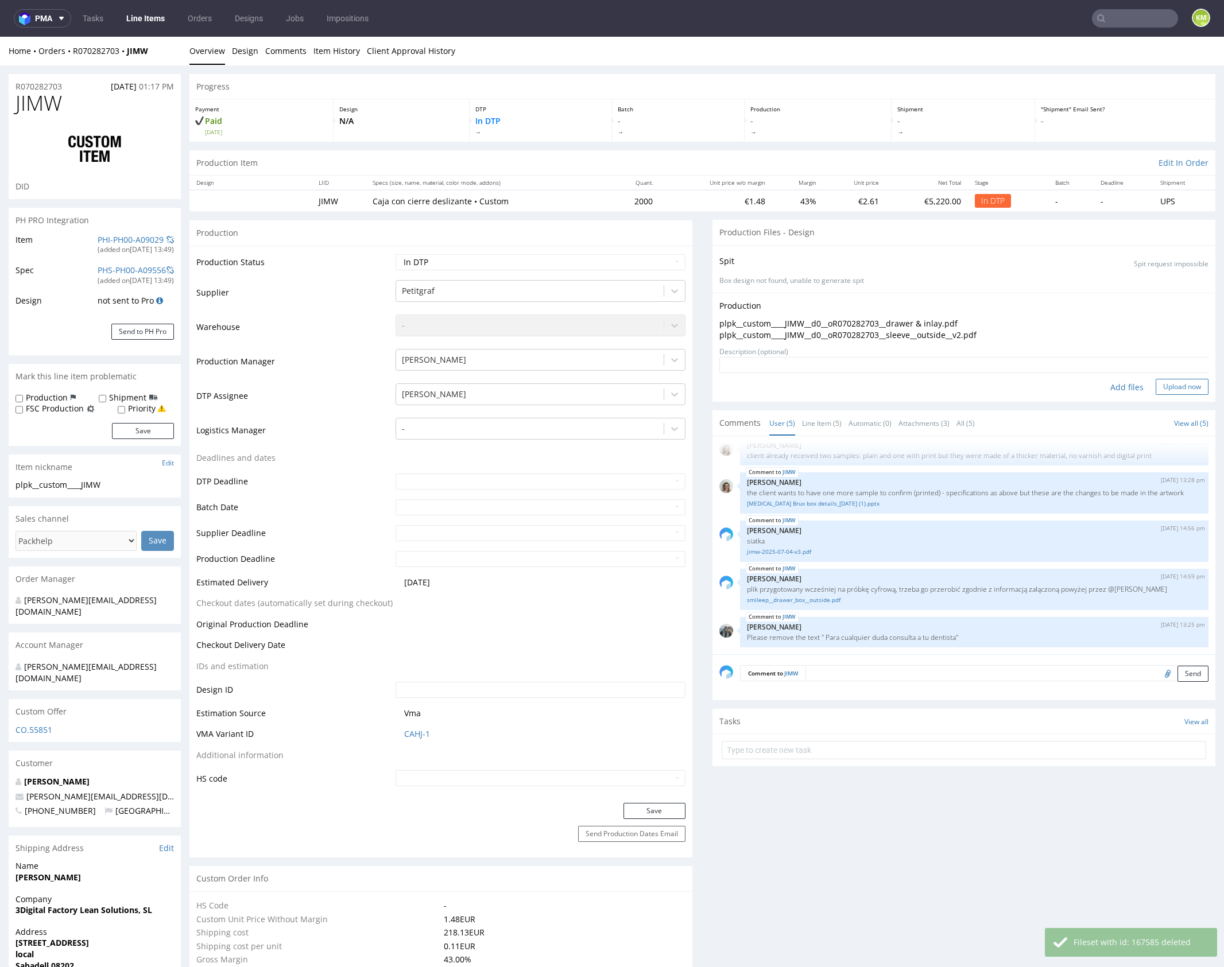
click at [1169, 386] on button "Upload now" at bounding box center [1182, 387] width 53 height 16
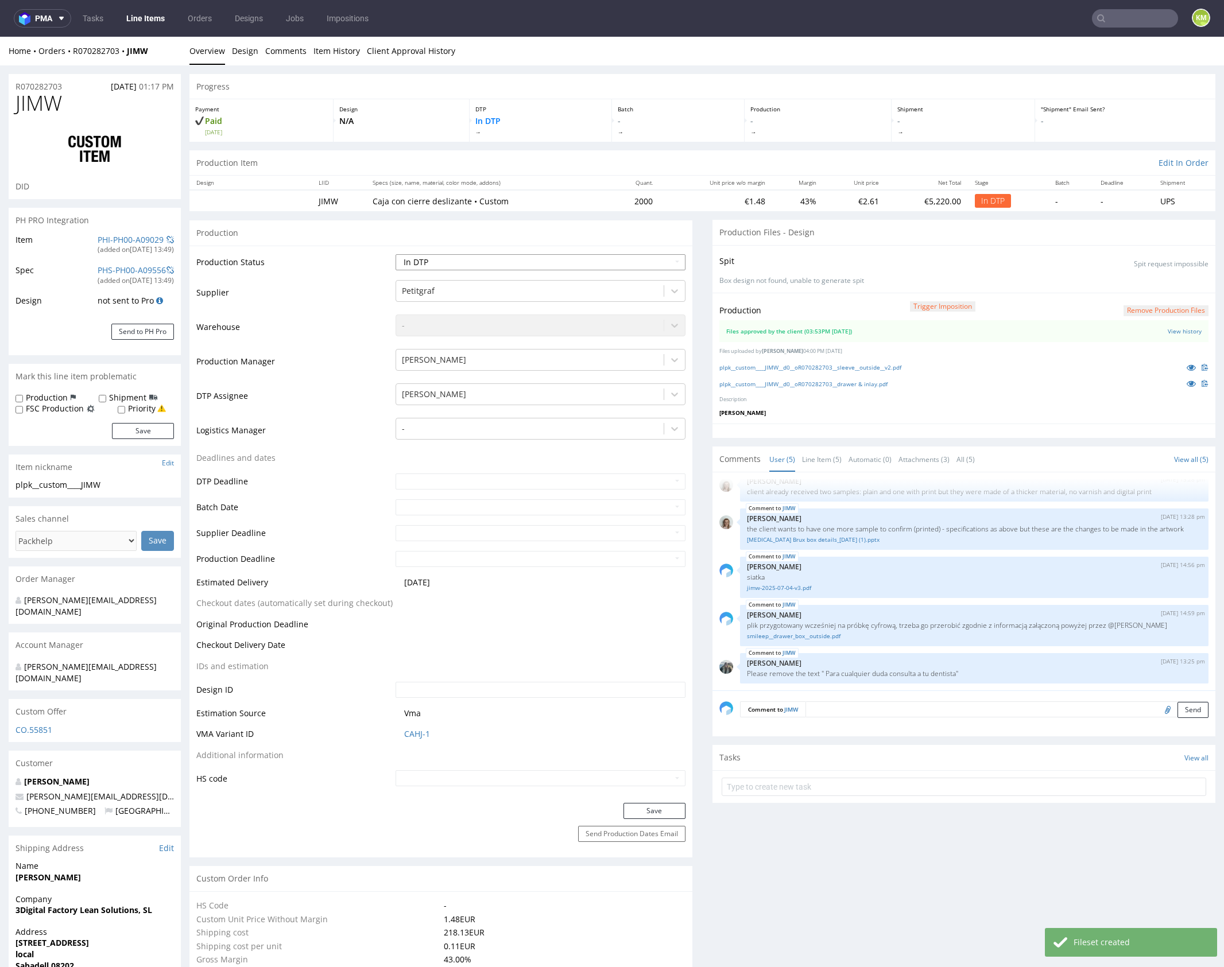
click at [637, 260] on select "Waiting for Artwork Waiting for Diecut Waiting for Mockup Waiting for DTP Waiti…" at bounding box center [541, 262] width 290 height 16
select select "dtp_waiting_for_double_check"
click at [396, 254] on select "Waiting for Artwork Waiting for Diecut Waiting for Mockup Waiting for DTP Waiti…" at bounding box center [541, 262] width 290 height 16
click at [636, 808] on button "Save" at bounding box center [655, 811] width 62 height 16
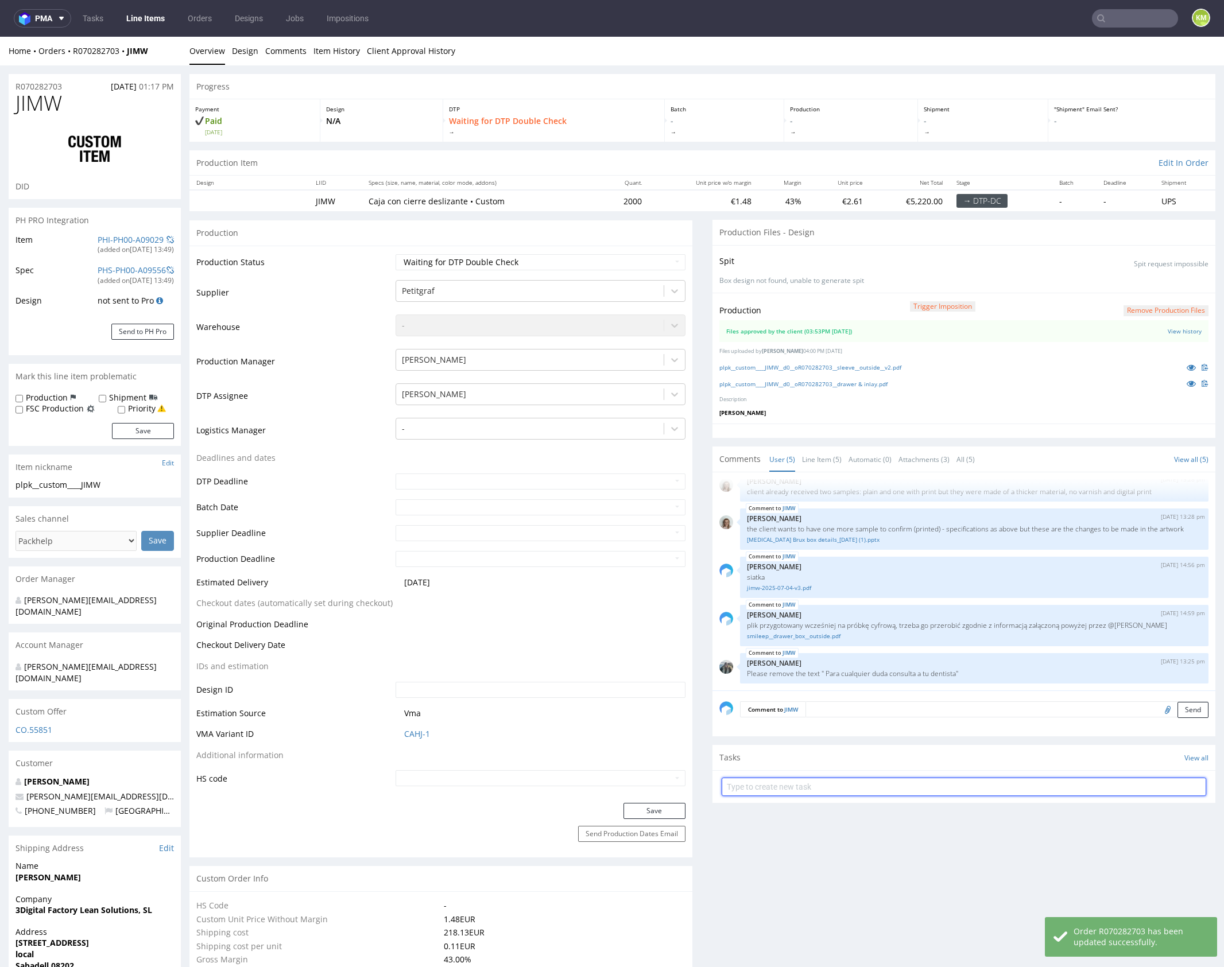
click at [868, 788] on input "text" at bounding box center [964, 787] width 485 height 18
type input "dch"
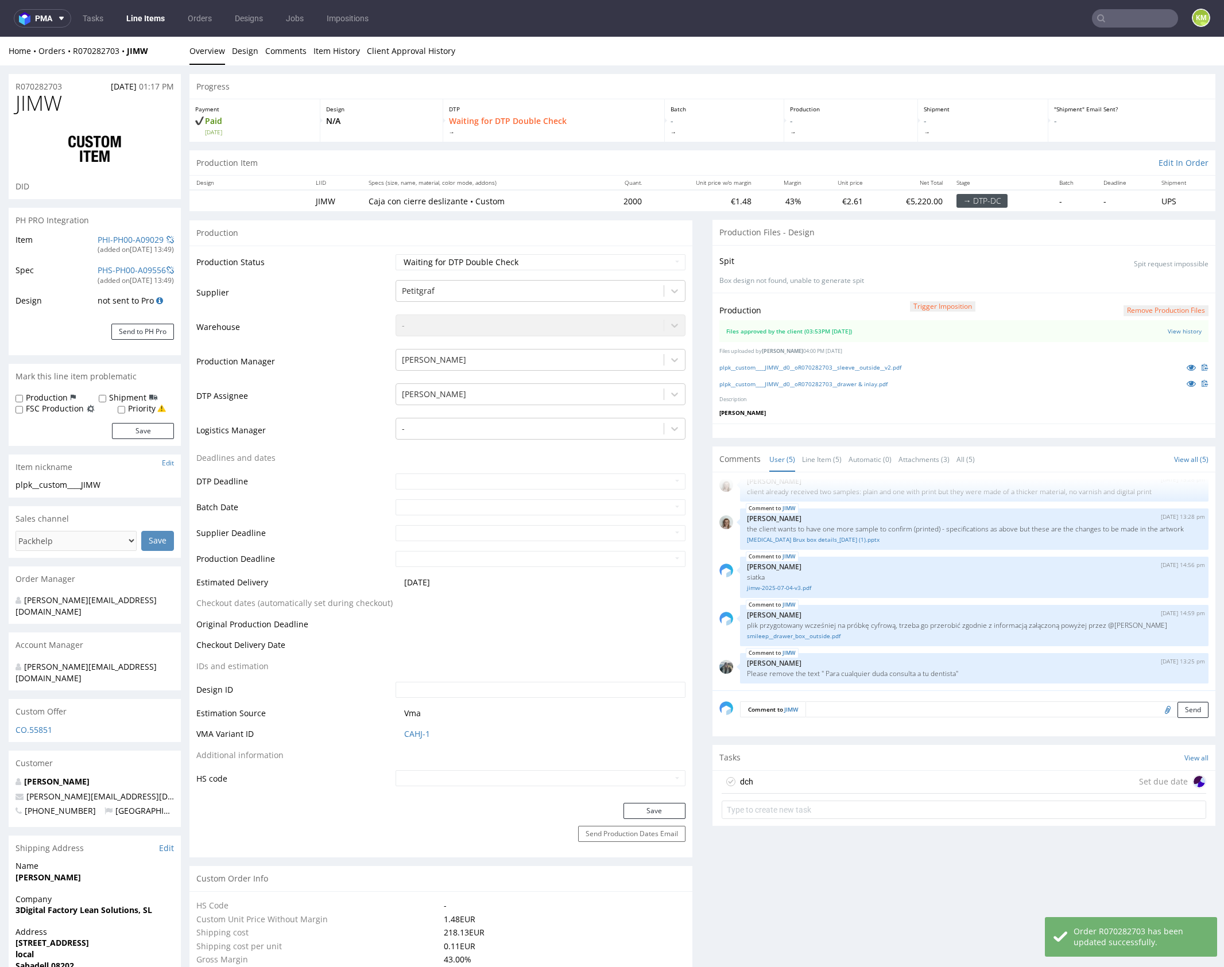
click at [858, 774] on div "dch Set due date" at bounding box center [964, 782] width 485 height 23
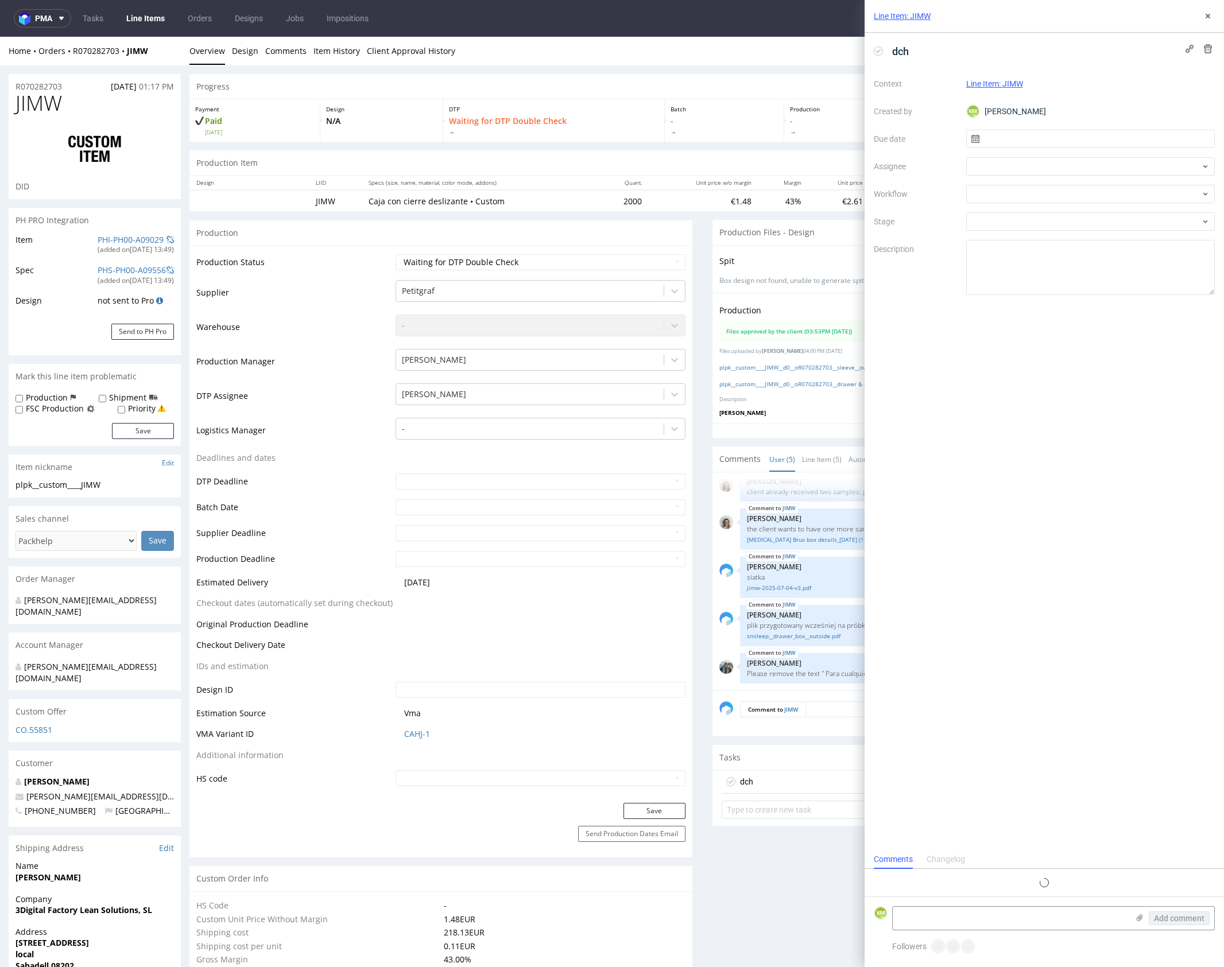
scroll to position [9, 0]
click at [1069, 134] on input "text" at bounding box center [1090, 139] width 249 height 18
click at [1056, 258] on span "15" at bounding box center [1053, 254] width 9 height 11
type input "15/09/2025"
click at [1011, 160] on div at bounding box center [1090, 166] width 249 height 18
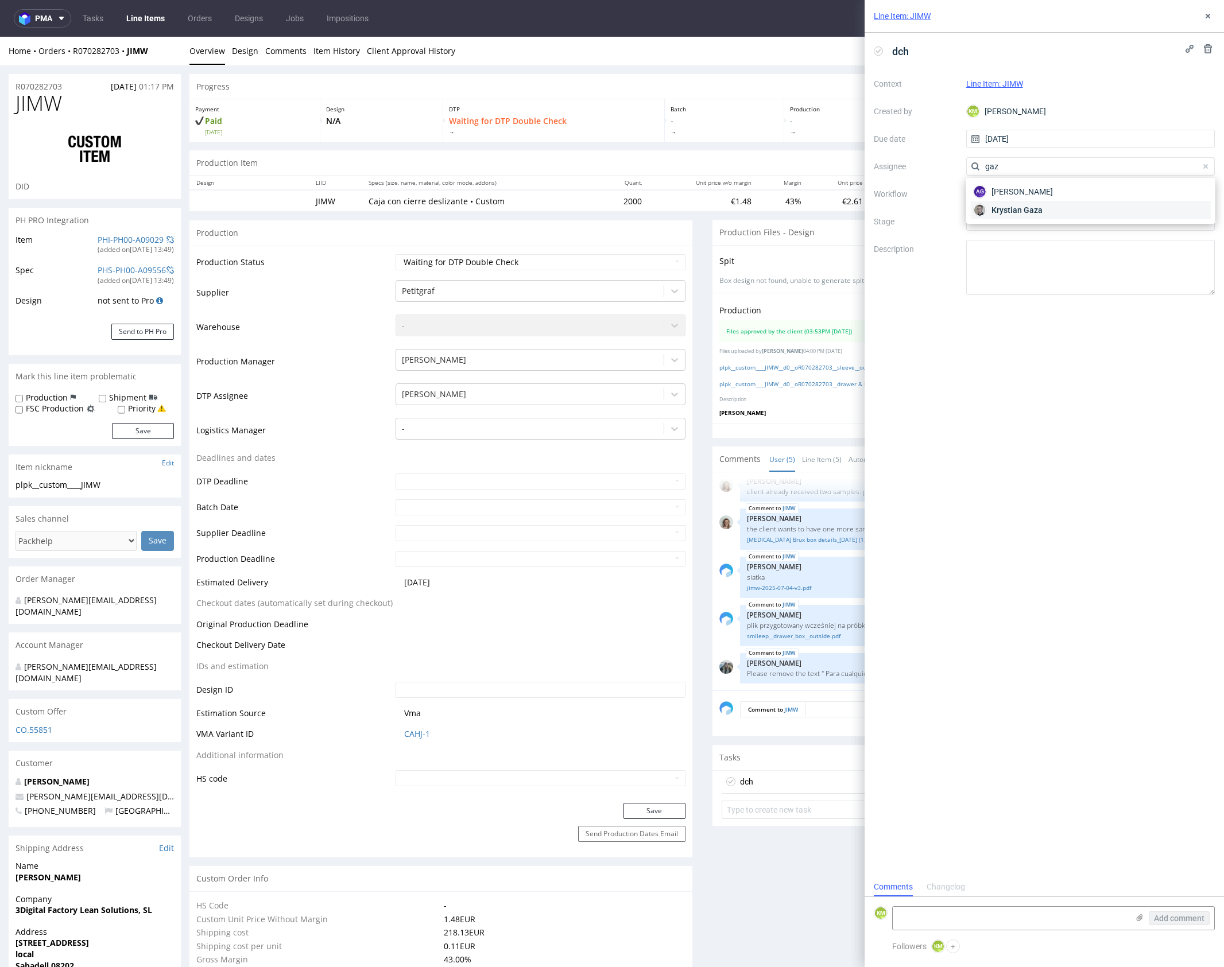
type input "gaz"
click at [1019, 205] on span "Krystian Gaza" at bounding box center [1017, 209] width 51 height 11
click at [1009, 195] on div at bounding box center [1090, 194] width 249 height 18
click at [1024, 236] on div "DTP - Double Check" at bounding box center [1090, 235] width 239 height 21
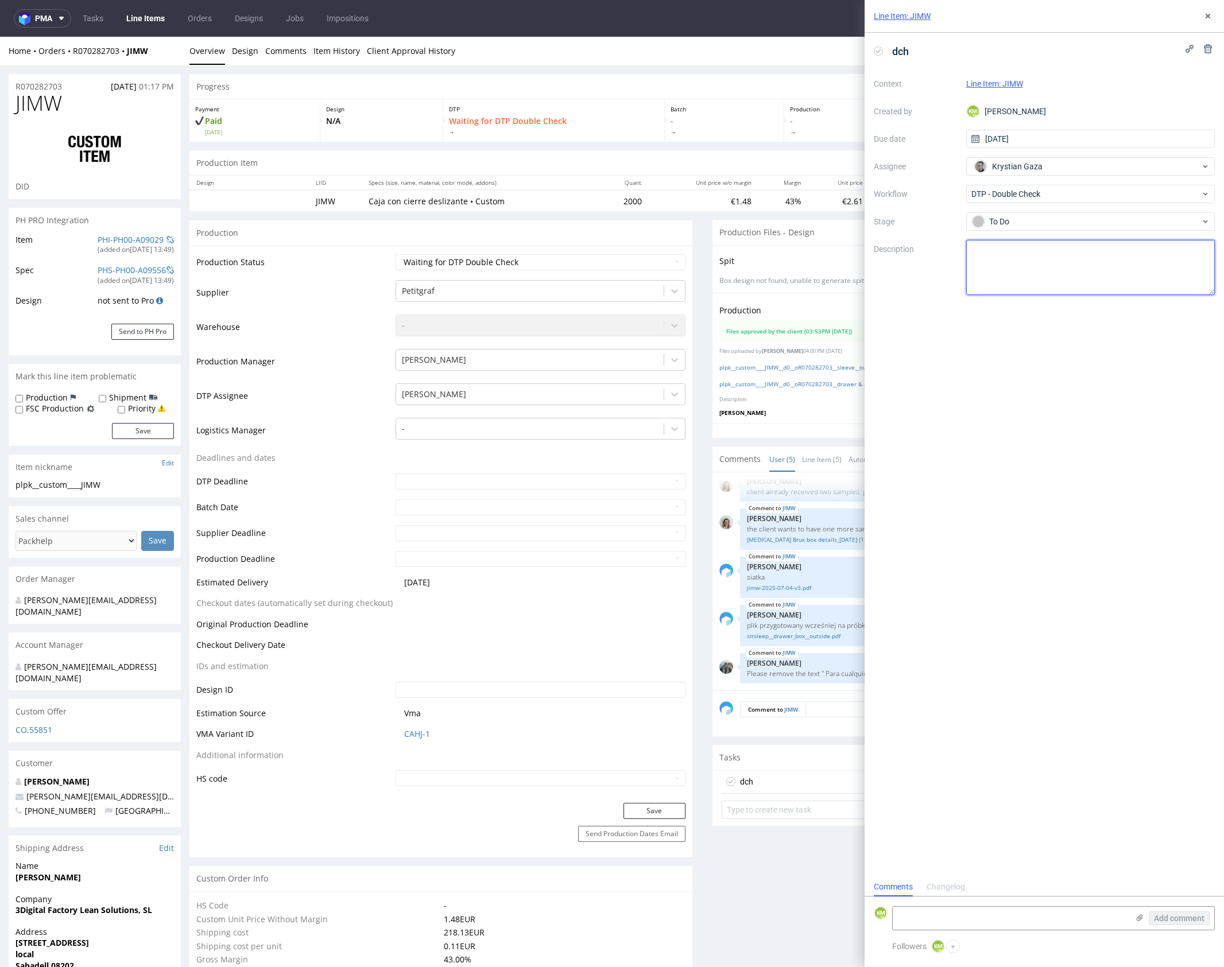
click at [1031, 256] on textarea at bounding box center [1090, 267] width 249 height 55
type textarea "w pca dostali zwymiarowane"
click at [1112, 349] on div "dch Context Line Item: JIMW Created by KM Karol Markowski Due date 15/09/2025 A…" at bounding box center [1044, 455] width 359 height 845
click at [1205, 17] on icon at bounding box center [1207, 15] width 9 height 9
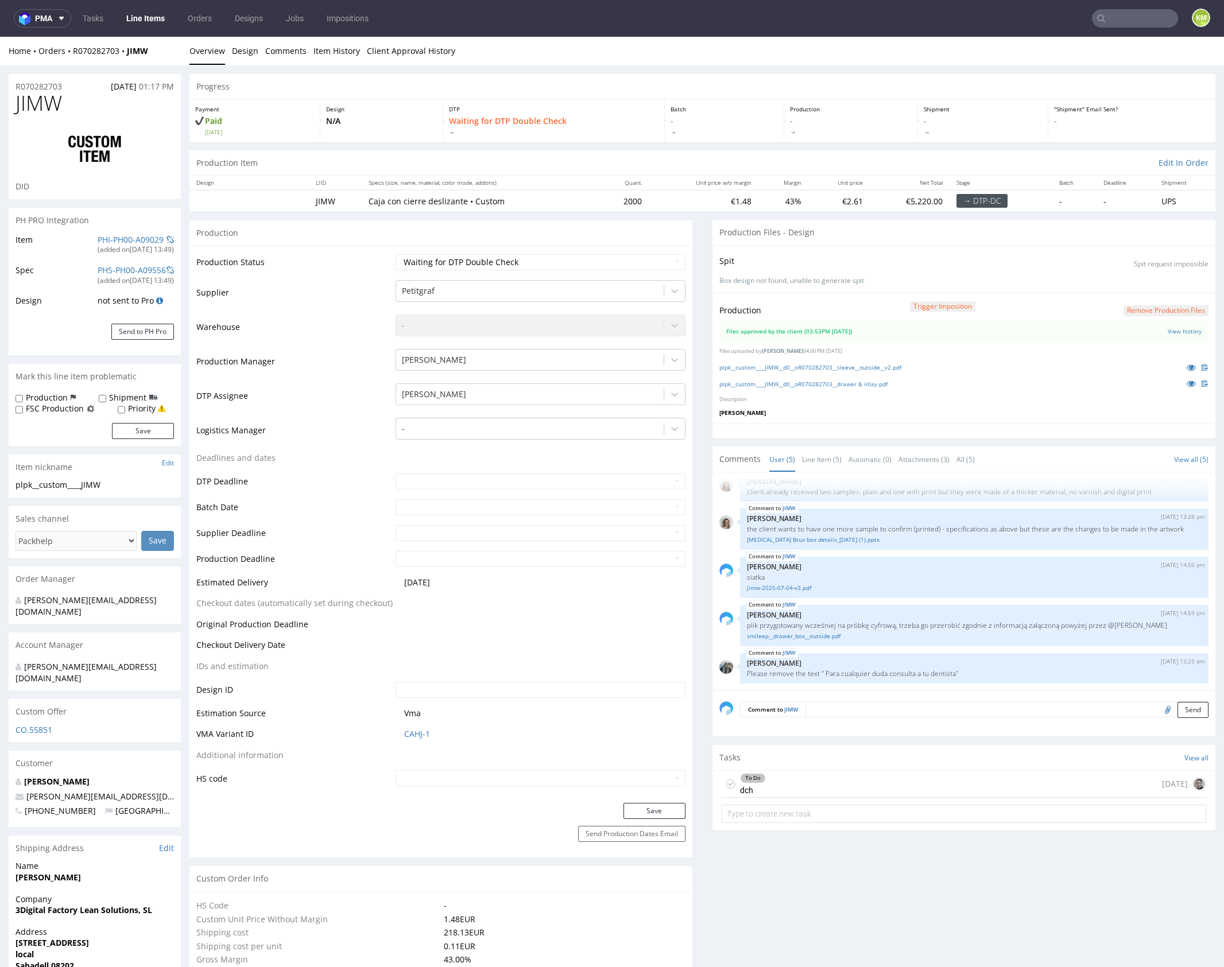
click at [803, 792] on div "To Do dch today" at bounding box center [964, 784] width 485 height 27
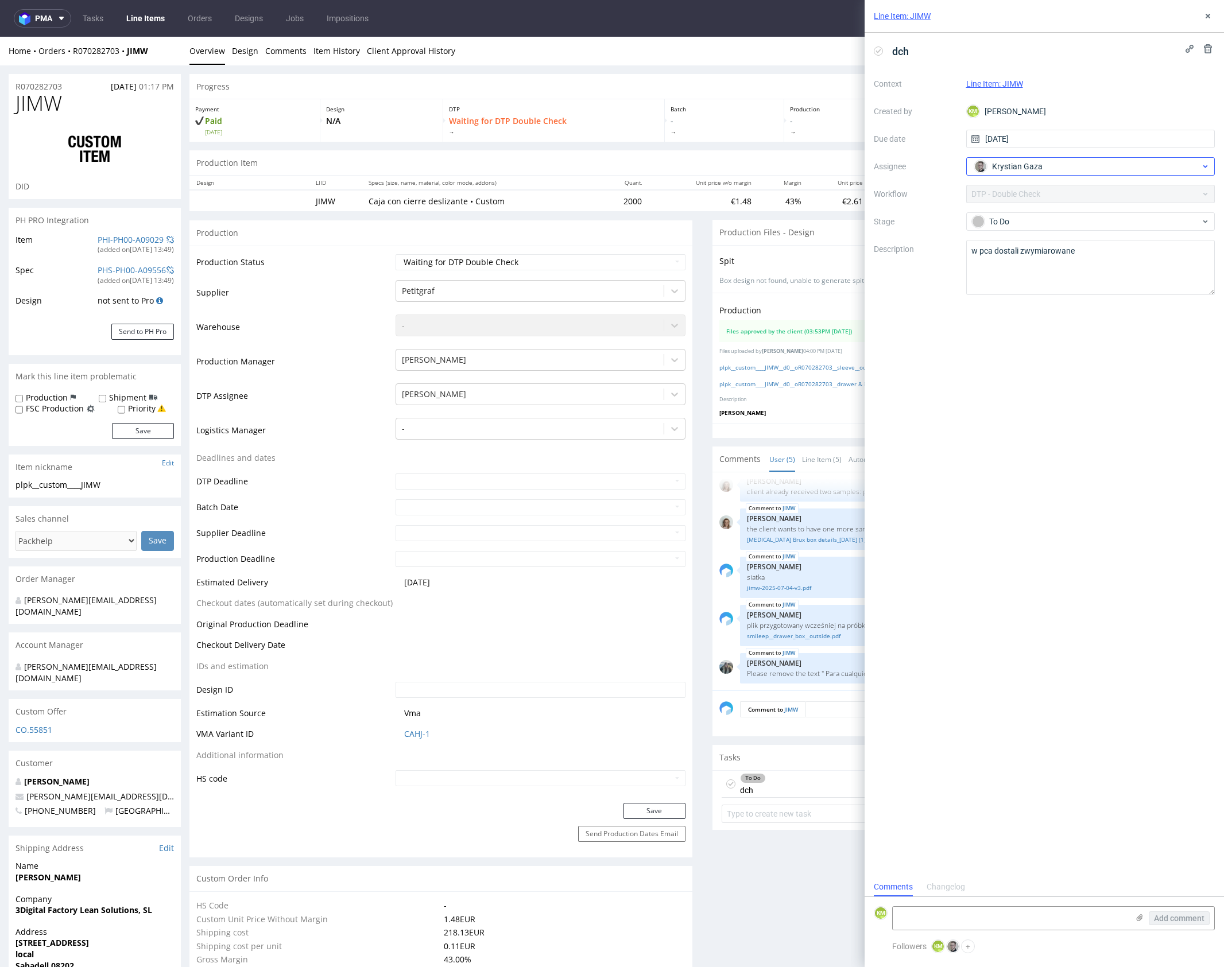
scroll to position [9, 0]
click at [1112, 247] on textarea "w pca dostali zwymiarowane" at bounding box center [1090, 267] width 249 height 55
click at [999, 262] on textarea "w pca dostali zwymiarowane" at bounding box center [1090, 267] width 249 height 55
click at [995, 262] on textarea "w pca dostali zwymiarowane" at bounding box center [1090, 267] width 249 height 55
click at [1065, 264] on textarea "w pca dostali zwymiarowane" at bounding box center [1090, 267] width 249 height 55
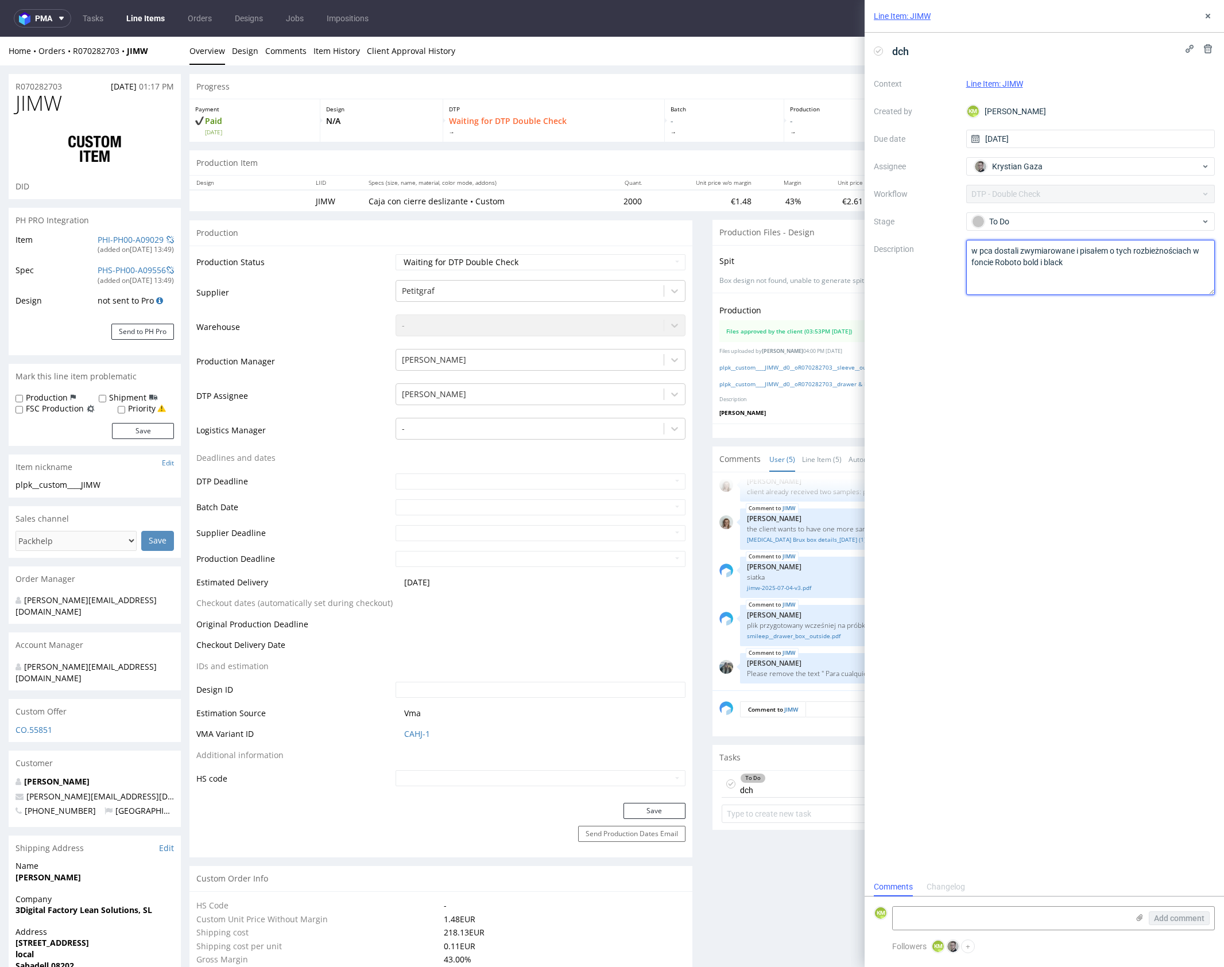
type textarea "w pca dostali zwymiarowane i pisałem o tych rozbieżnościach w foncie Roboto bol…"
click at [1091, 336] on div "dch Context Line Item: JIMW Created by KM Karol Markowski Due date 15/09/2025 A…" at bounding box center [1044, 455] width 359 height 845
click at [1206, 16] on icon at bounding box center [1207, 15] width 9 height 9
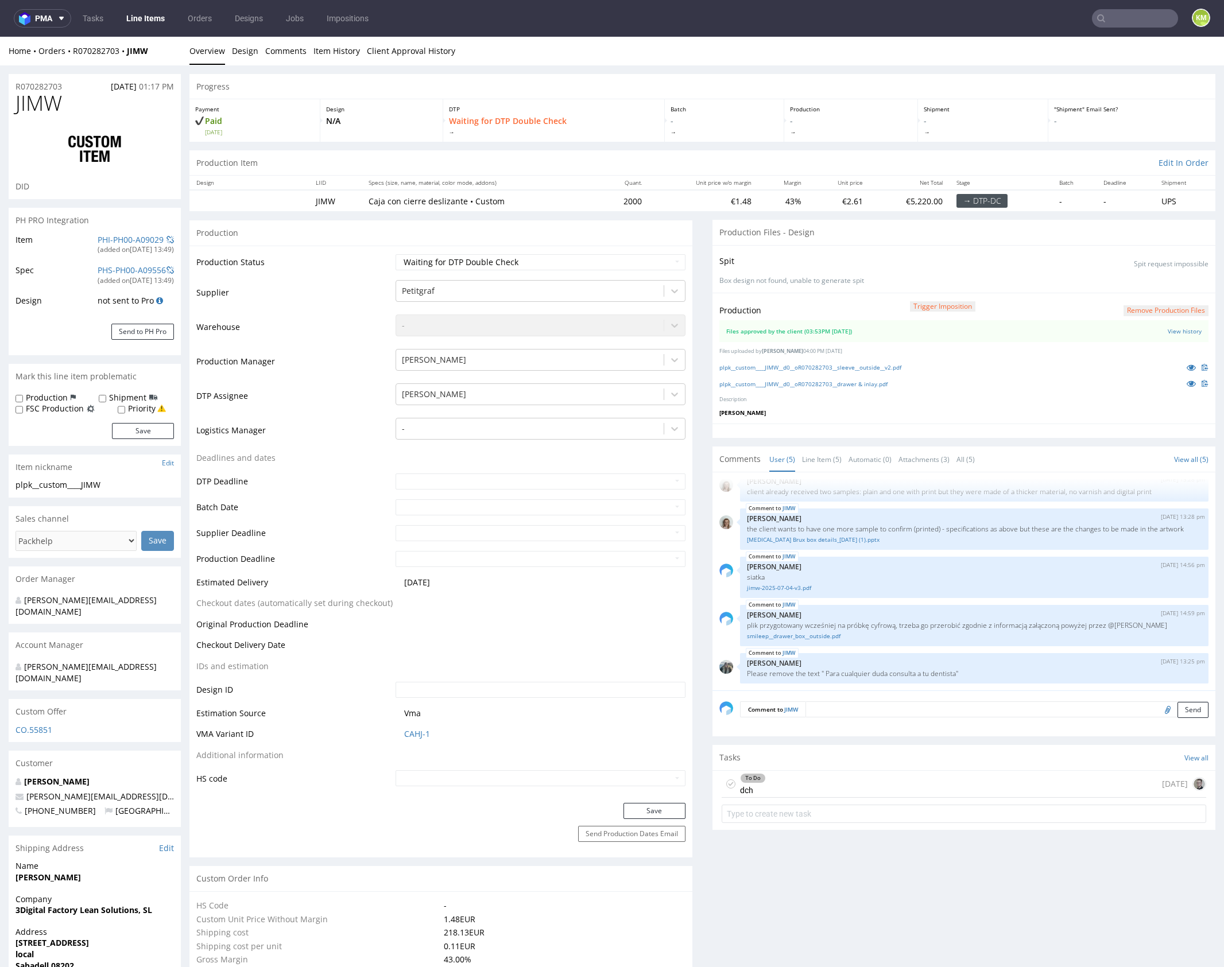
click at [653, 231] on div "Production" at bounding box center [440, 233] width 503 height 26
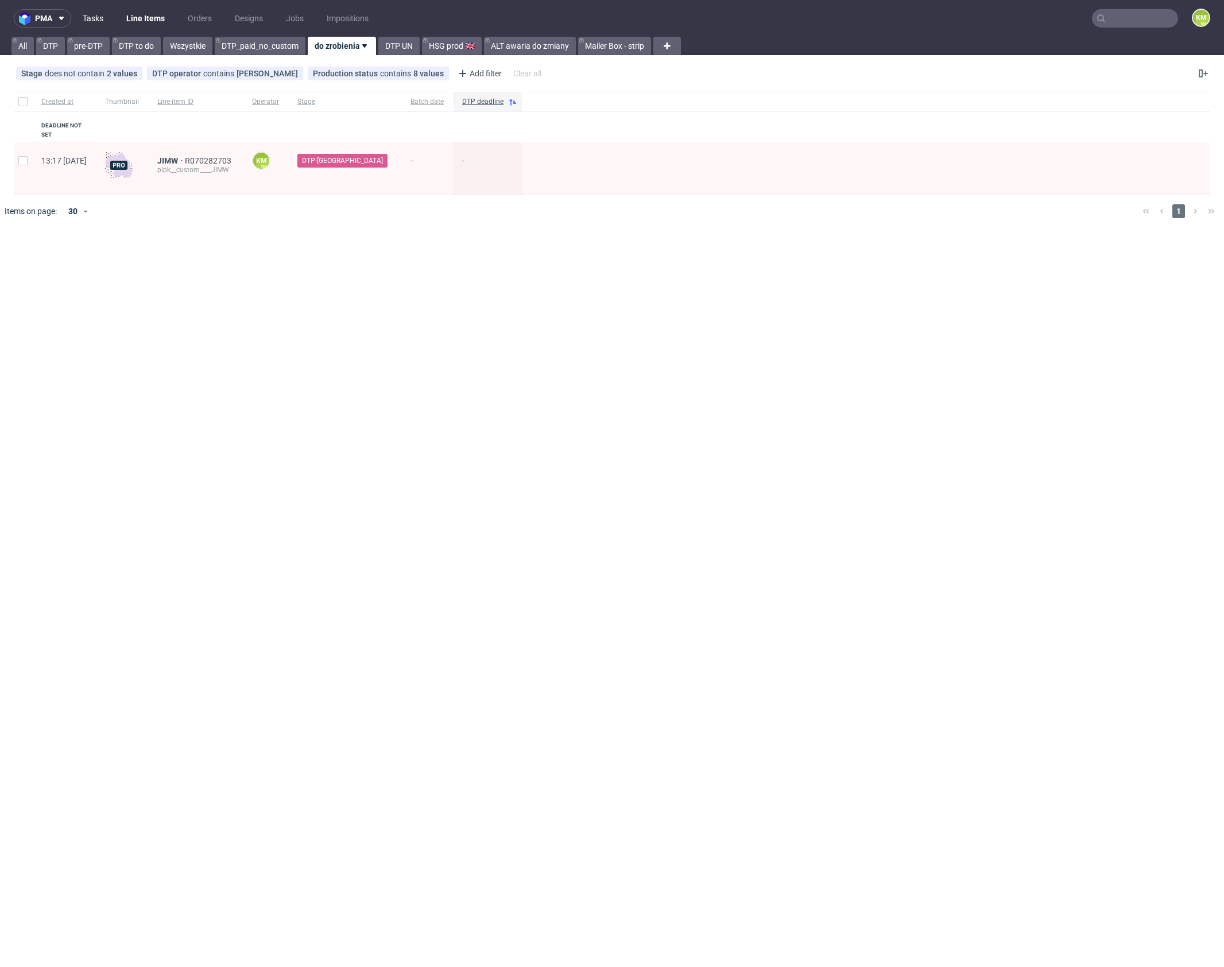
click at [95, 11] on link "Tasks" at bounding box center [93, 18] width 34 height 18
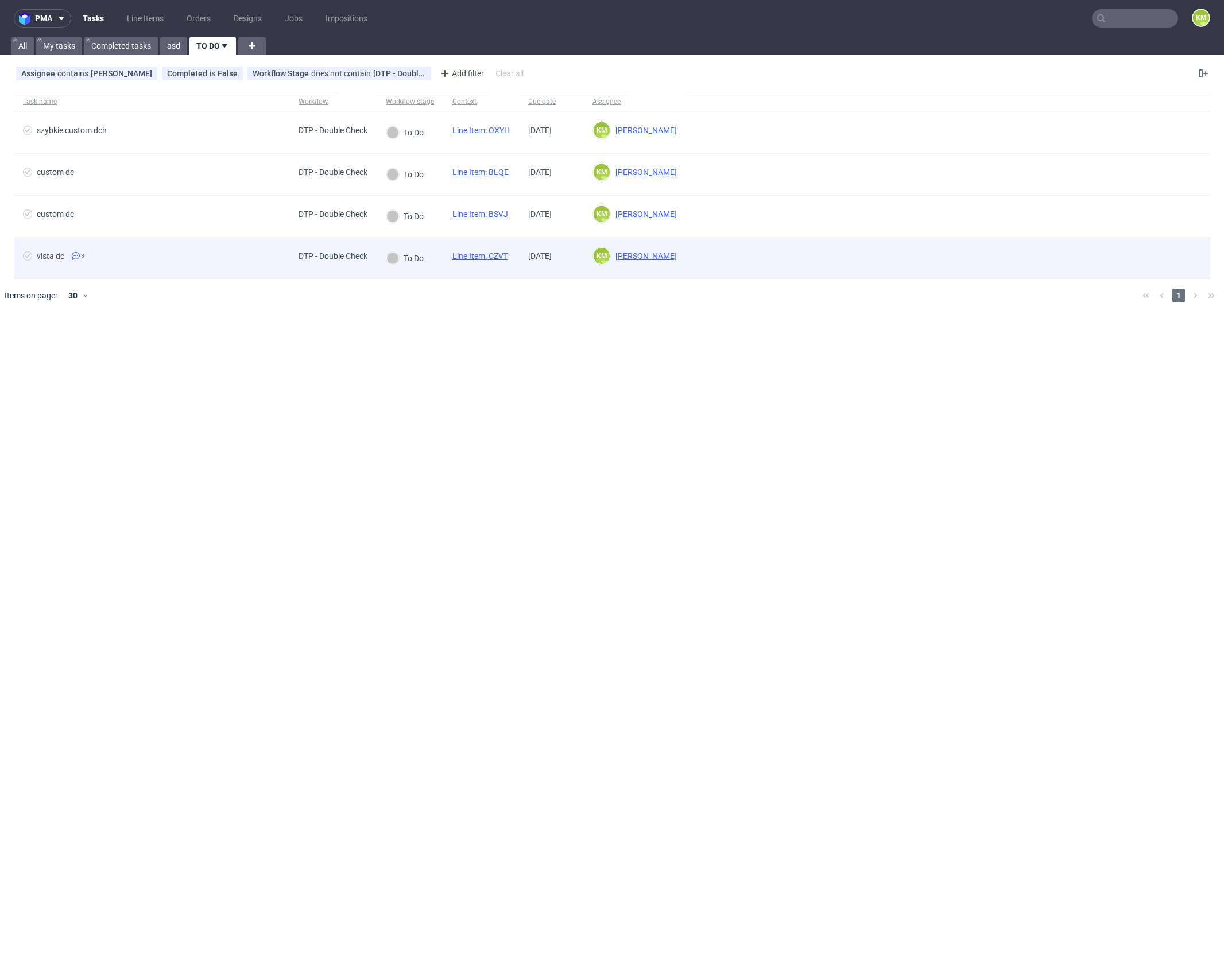
click at [502, 254] on link "Line Item: CZVT" at bounding box center [480, 255] width 56 height 9
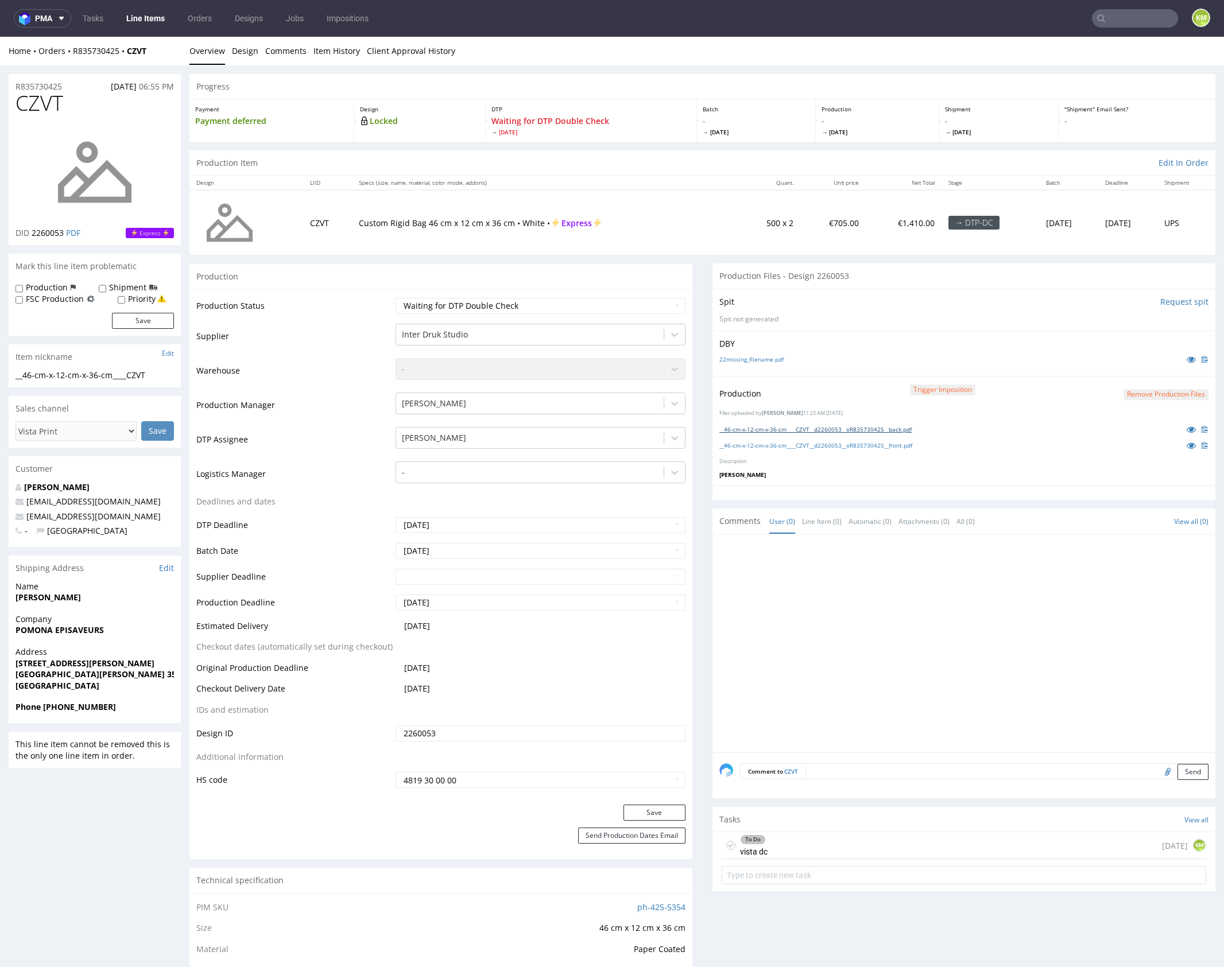
click at [900, 425] on link "__46-cm-x-12-cm-x-36-cm____CZVT__d2260053__oR835730425__back.pdf" at bounding box center [815, 429] width 192 height 8
click at [912, 444] on link "__46-cm-x-12-cm-x-36-cm____CZVT__d2260053__oR835730425__front.pdf" at bounding box center [815, 446] width 193 height 8
click at [1030, 843] on div "To Do vista dc 3 days ago KM" at bounding box center [964, 846] width 485 height 27
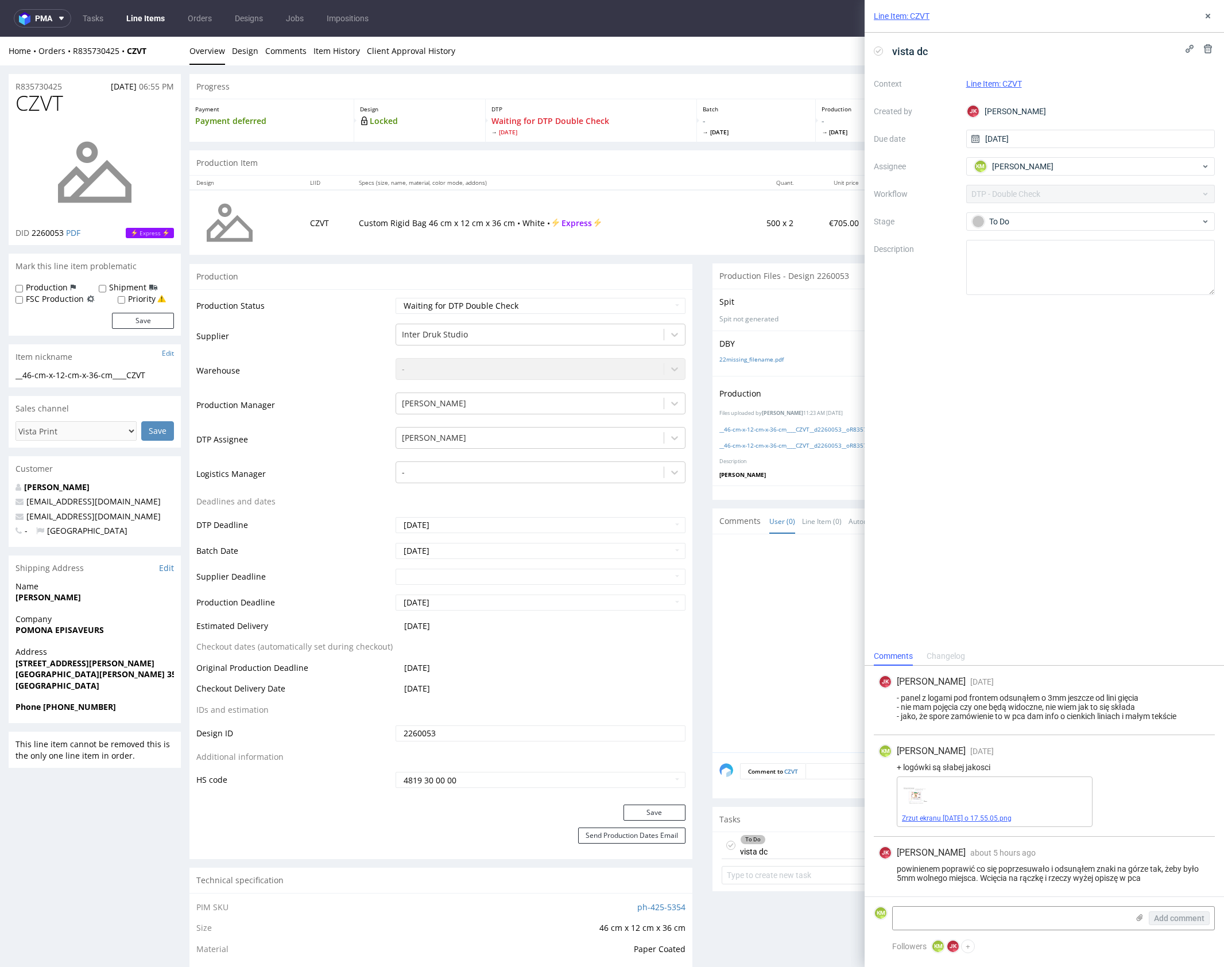
click at [1007, 815] on link "Zrzut ekranu 2025-09-12 o 17.55.05.png" at bounding box center [957, 819] width 110 height 8
click at [1209, 12] on icon at bounding box center [1207, 15] width 9 height 9
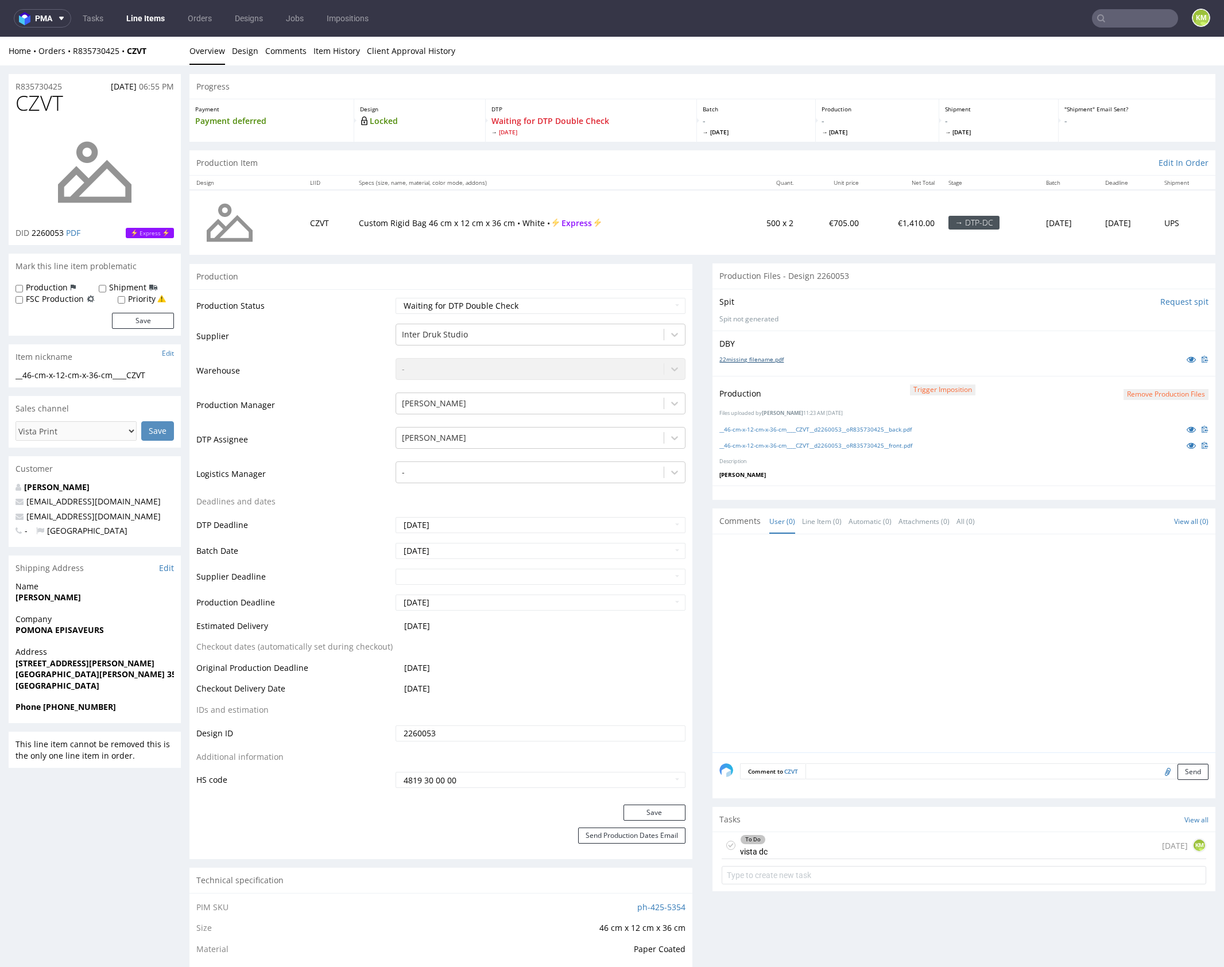
click at [758, 359] on link "22missing_filename.pdf" at bounding box center [751, 359] width 64 height 8
drag, startPoint x: 806, startPoint y: 358, endPoint x: 793, endPoint y: 358, distance: 12.6
click at [805, 358] on div "22missing_filename.pdf" at bounding box center [963, 359] width 489 height 13
click at [815, 845] on div "To Do vista dc 3 days ago KM" at bounding box center [964, 846] width 485 height 27
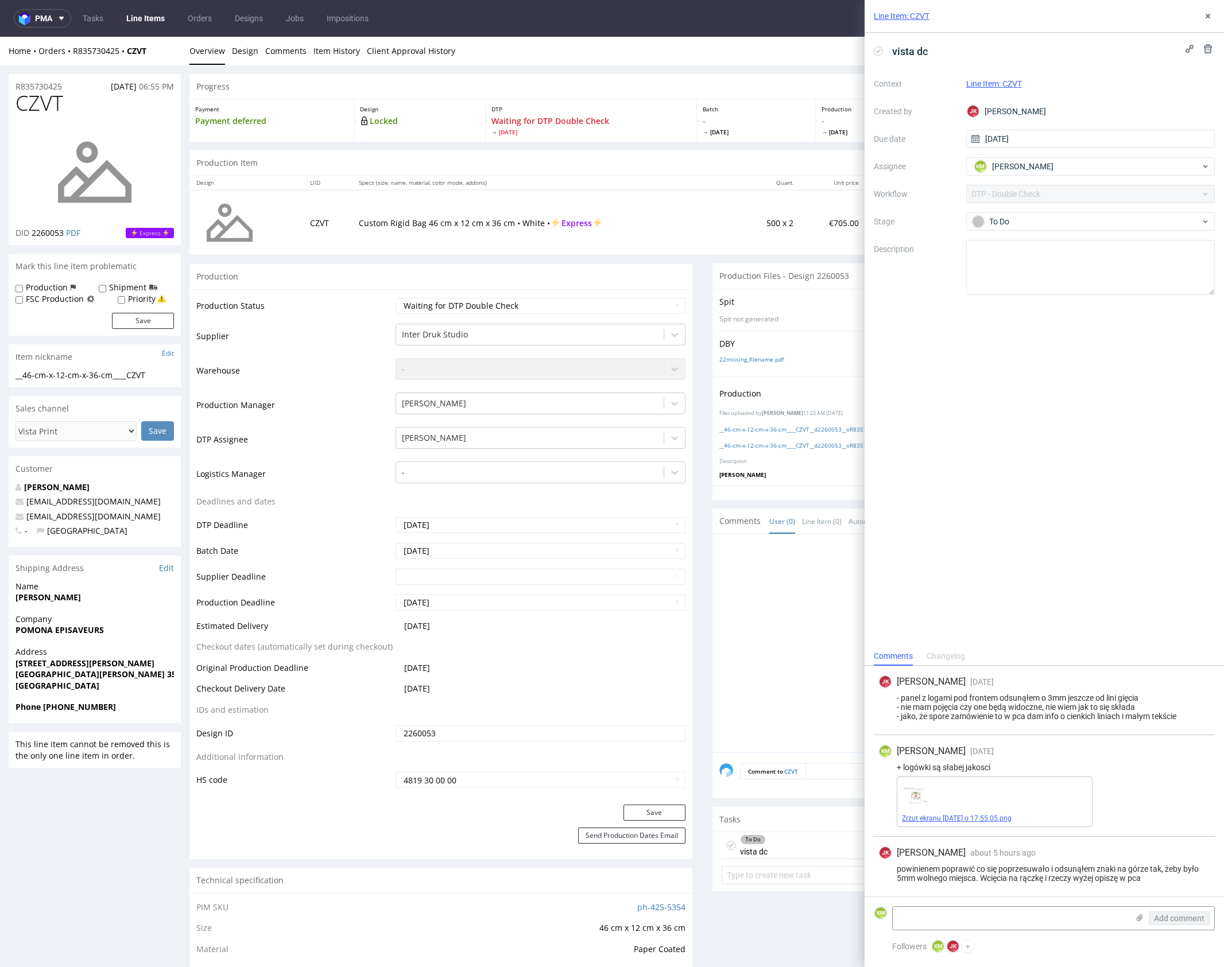
click at [958, 821] on link "Zrzut ekranu 2025-09-12 o 17.55.05.png" at bounding box center [957, 819] width 110 height 8
click at [1032, 513] on div "vista dc Context Line Item: CZVT Created by JK Jan Kocik Due date 12/09/2025 As…" at bounding box center [1044, 340] width 359 height 614
click at [1207, 12] on icon at bounding box center [1207, 15] width 9 height 9
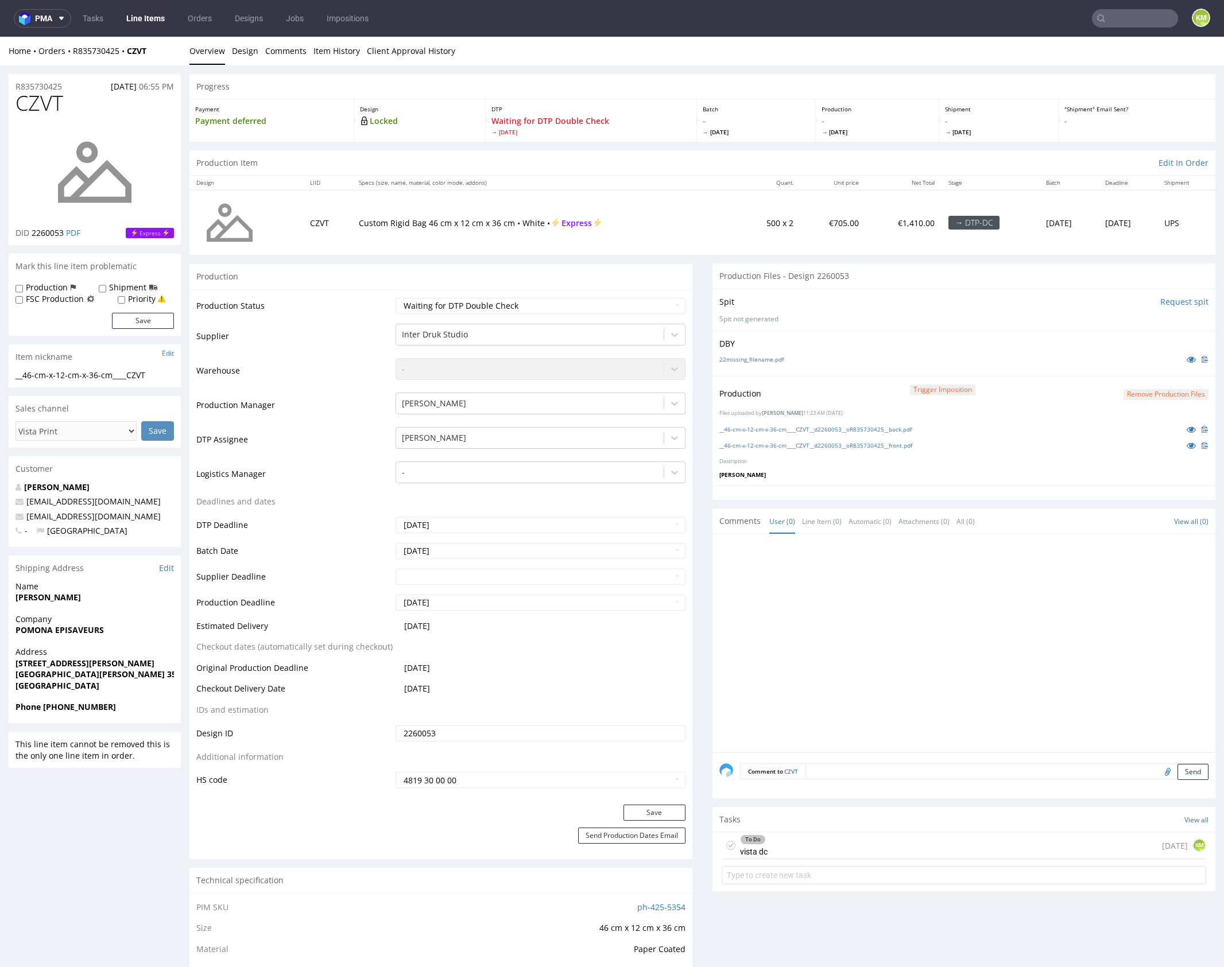
click at [726, 843] on icon at bounding box center [730, 845] width 9 height 9
click at [542, 300] on select "Waiting for Artwork Waiting for Diecut Waiting for Mockup Waiting for DTP Waiti…" at bounding box center [541, 306] width 290 height 16
select select "dtp_dc_done"
click at [396, 298] on select "Waiting for Artwork Waiting for Diecut Waiting for Mockup Waiting for DTP Waiti…" at bounding box center [541, 306] width 290 height 16
click at [656, 807] on button "Save" at bounding box center [655, 813] width 62 height 16
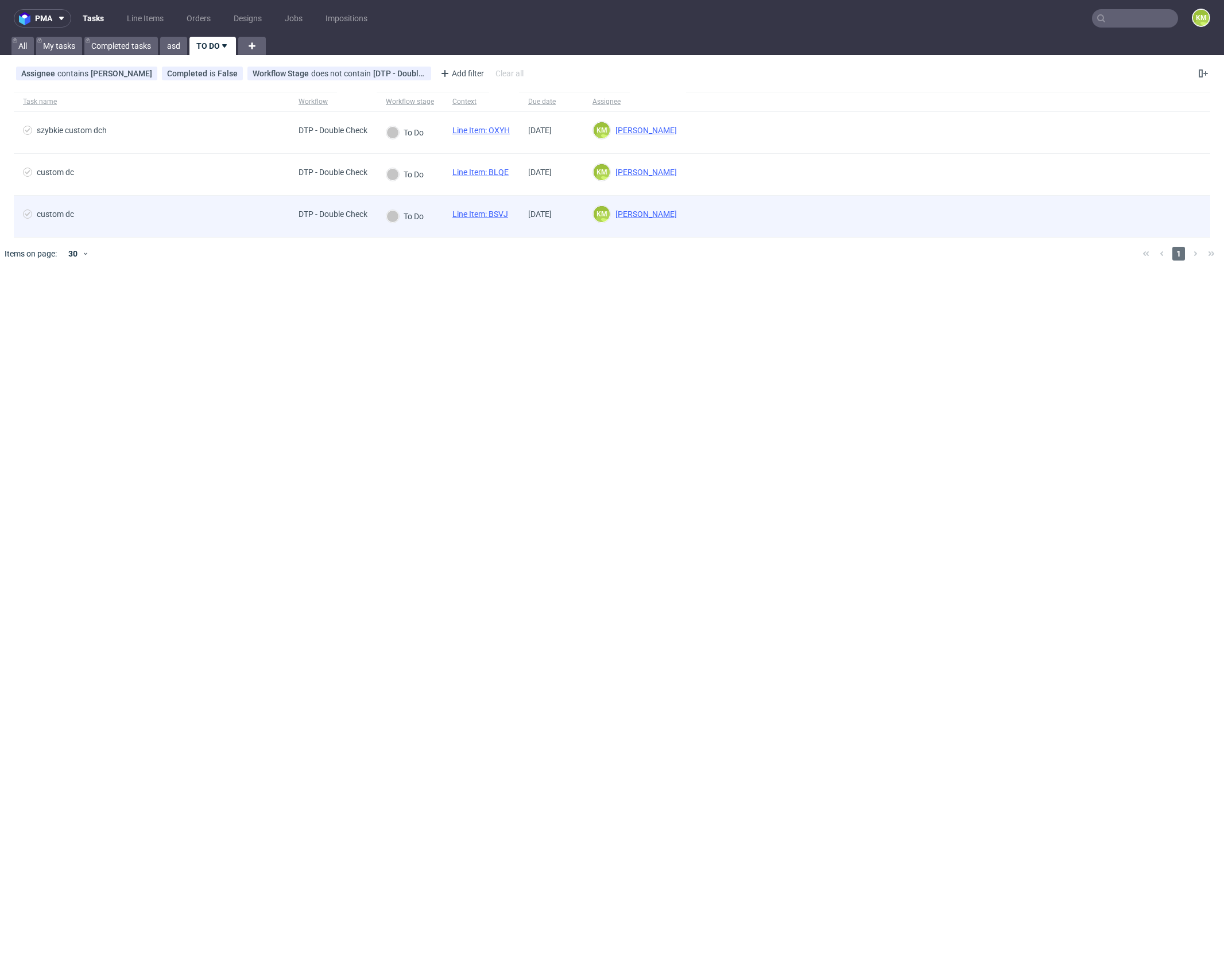
click at [502, 214] on link "Line Item: BSVJ" at bounding box center [480, 214] width 56 height 9
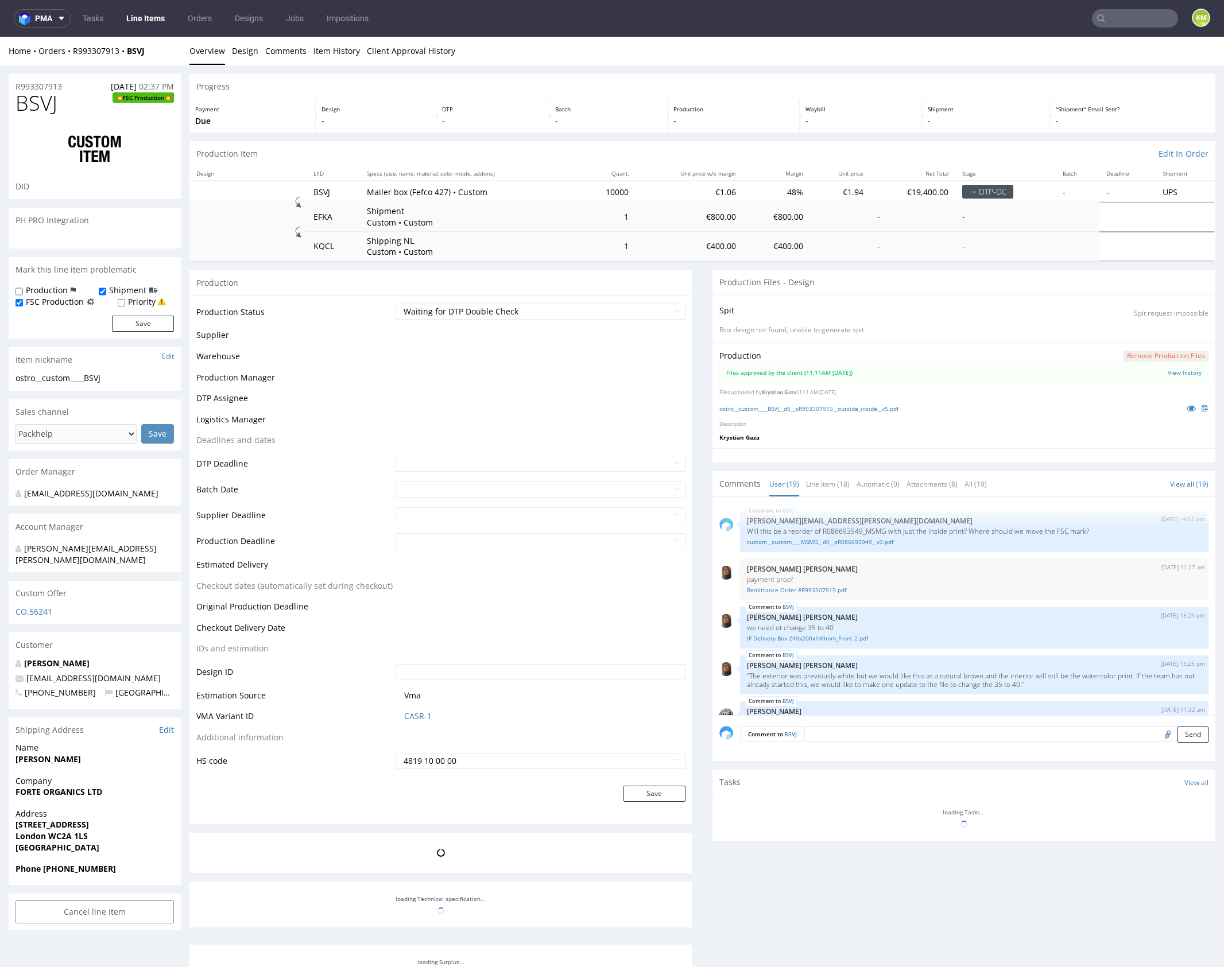
scroll to position [784, 0]
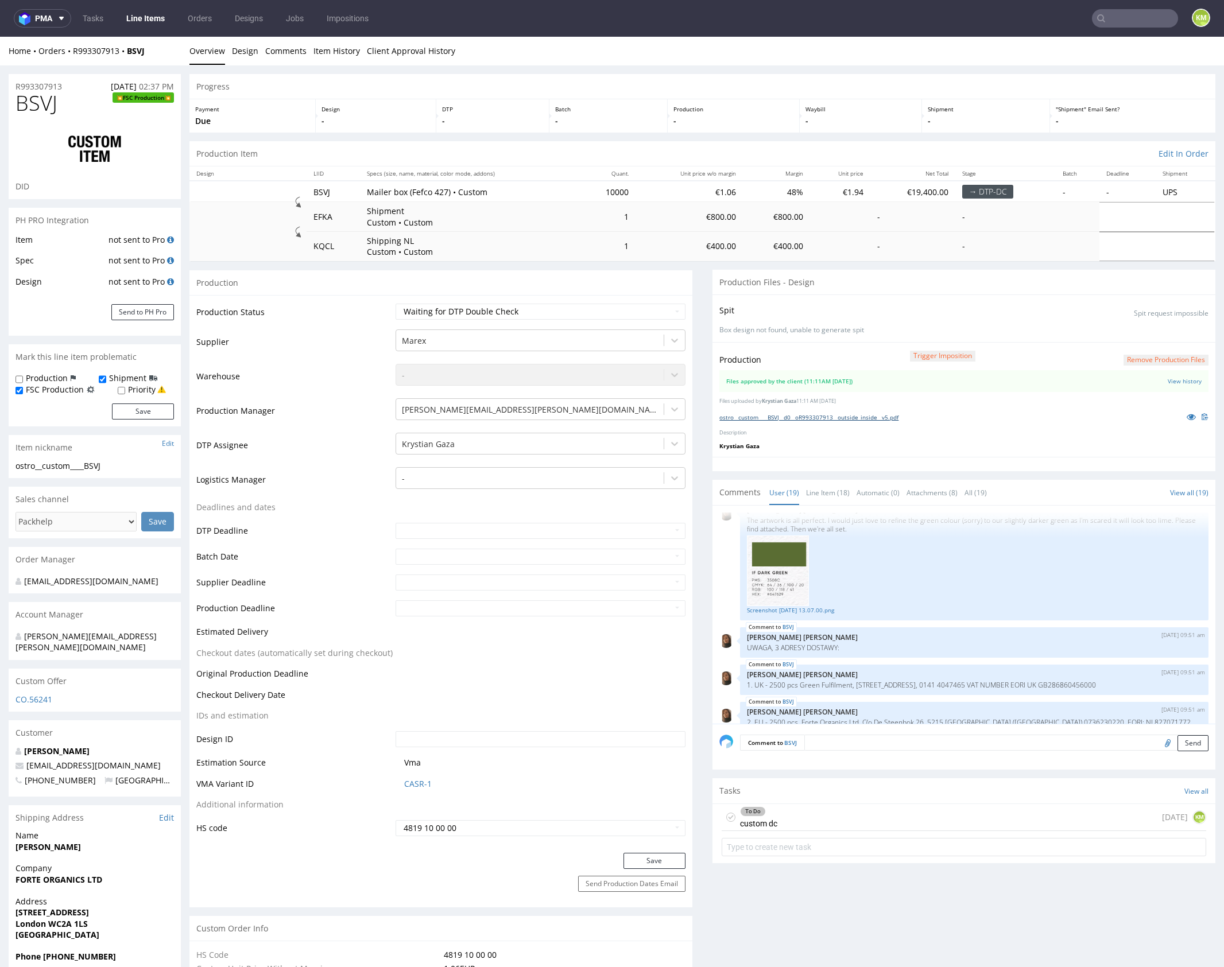
click at [850, 418] on link "ostro__custom____BSVJ__d0__oR993307913__outside_inside__v5.pdf" at bounding box center [808, 417] width 179 height 8
click at [875, 448] on p "Krystian Gaza" at bounding box center [963, 446] width 489 height 8
click at [858, 417] on link "ostro__custom____BSVJ__d0__oR993307913__outside_inside__v5.pdf" at bounding box center [808, 417] width 179 height 8
click at [861, 438] on div "Production Trigger Imposition Remove production files Files approved by the cli…" at bounding box center [964, 399] width 503 height 115
click at [814, 489] on link "Line Item (18)" at bounding box center [828, 493] width 44 height 25
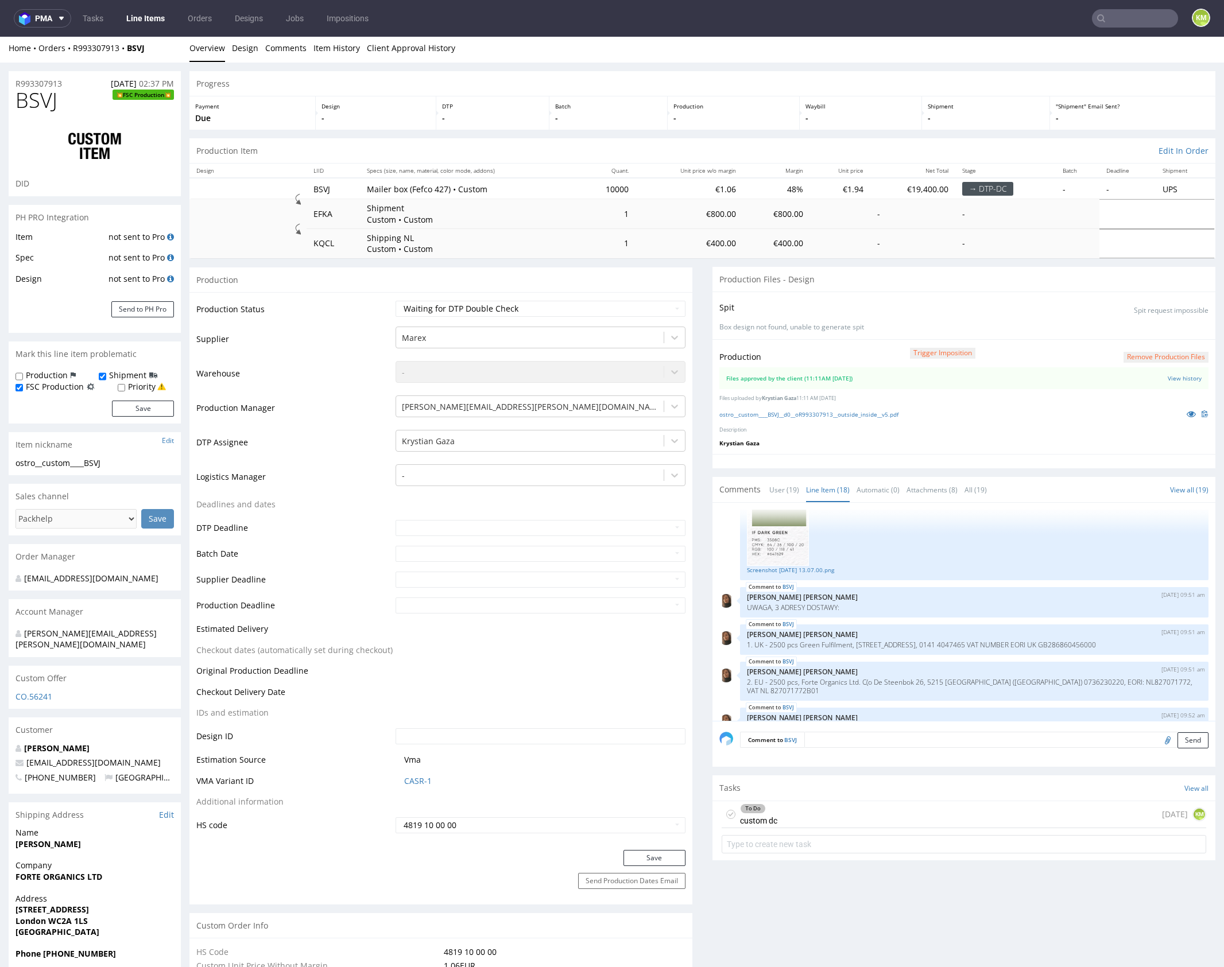
scroll to position [777, 0]
click at [834, 563] on link "Screenshot [DATE] 13.07.00.png" at bounding box center [974, 566] width 455 height 9
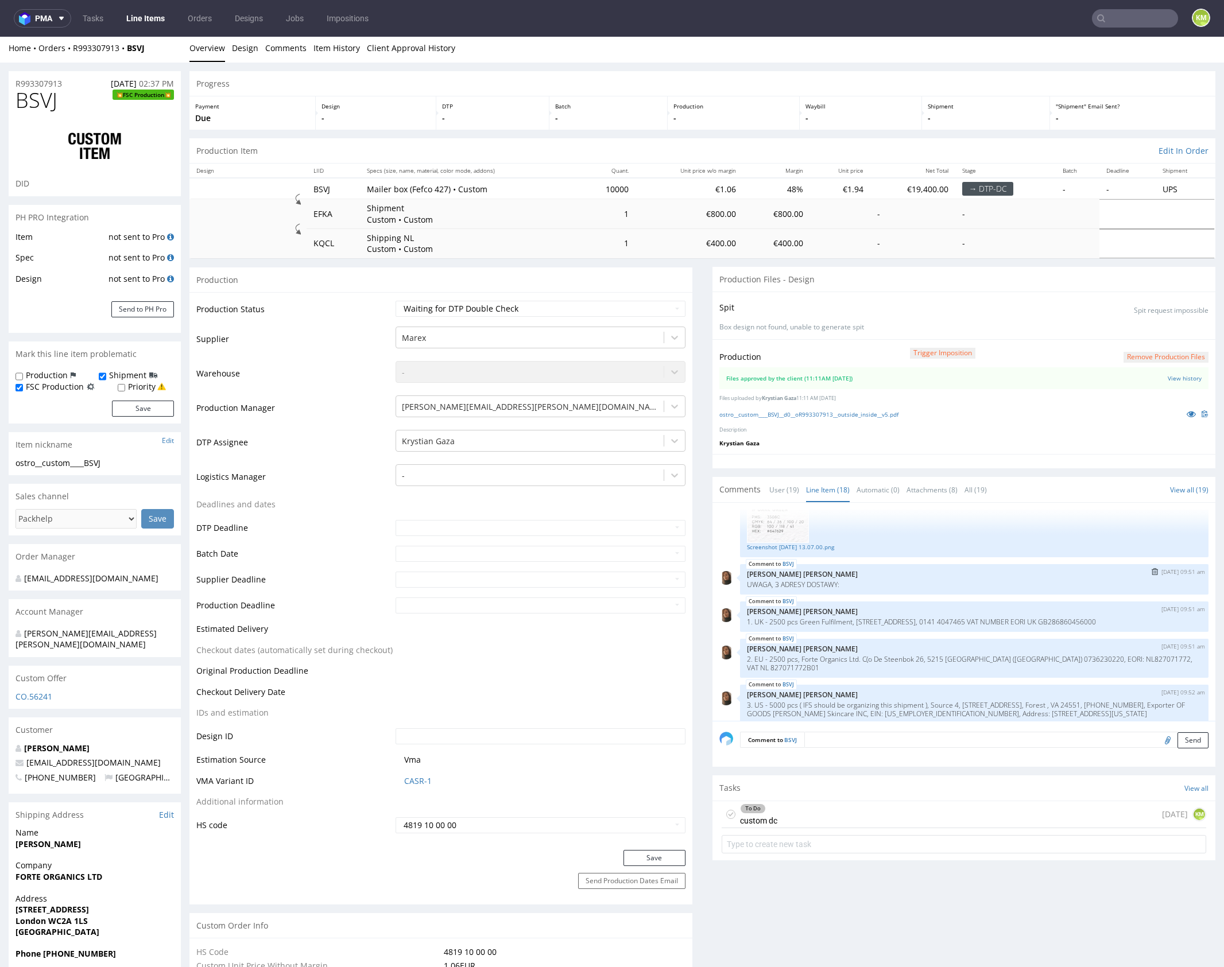
scroll to position [805, 0]
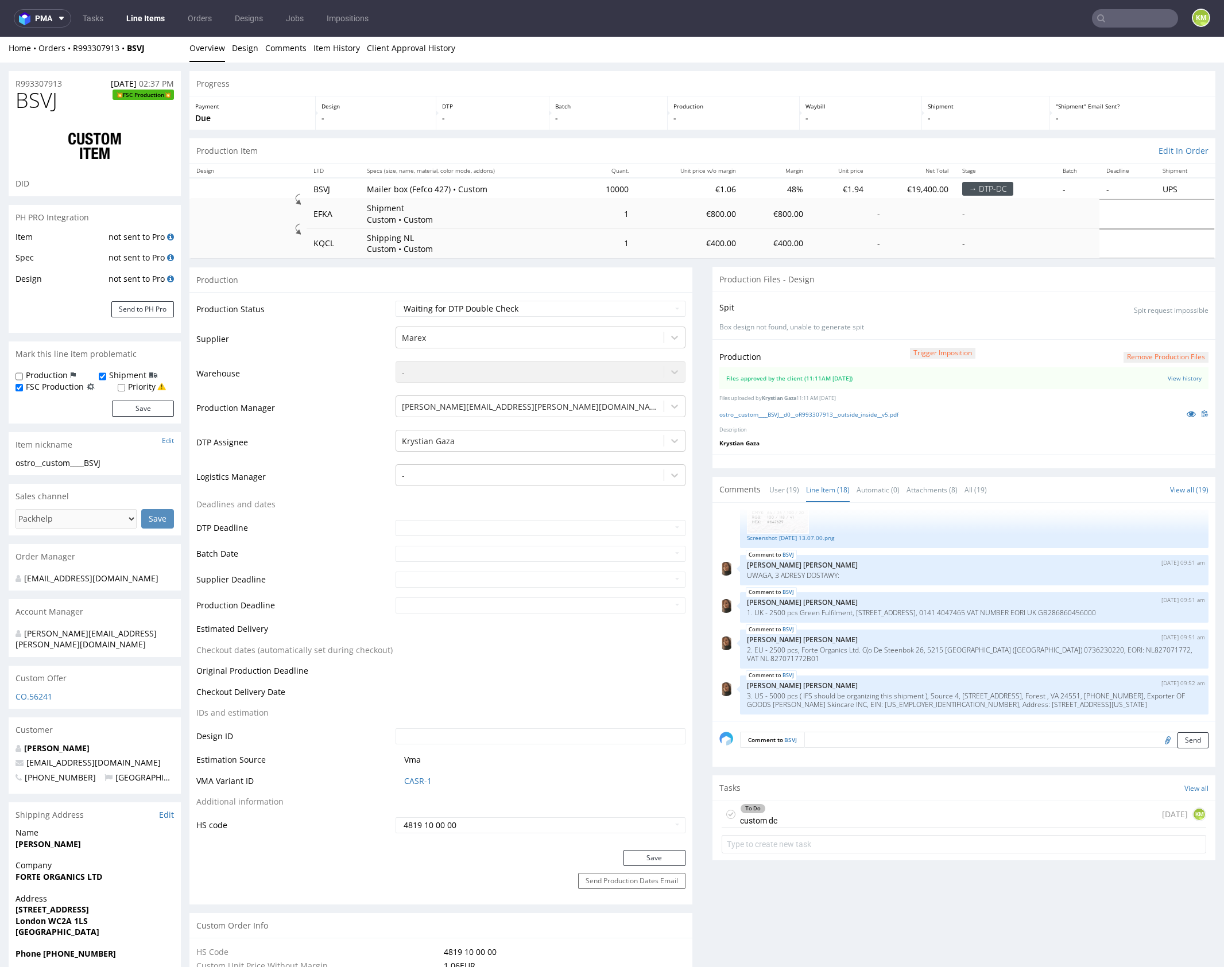
click at [885, 814] on div "To Do custom dc today KM" at bounding box center [964, 815] width 485 height 27
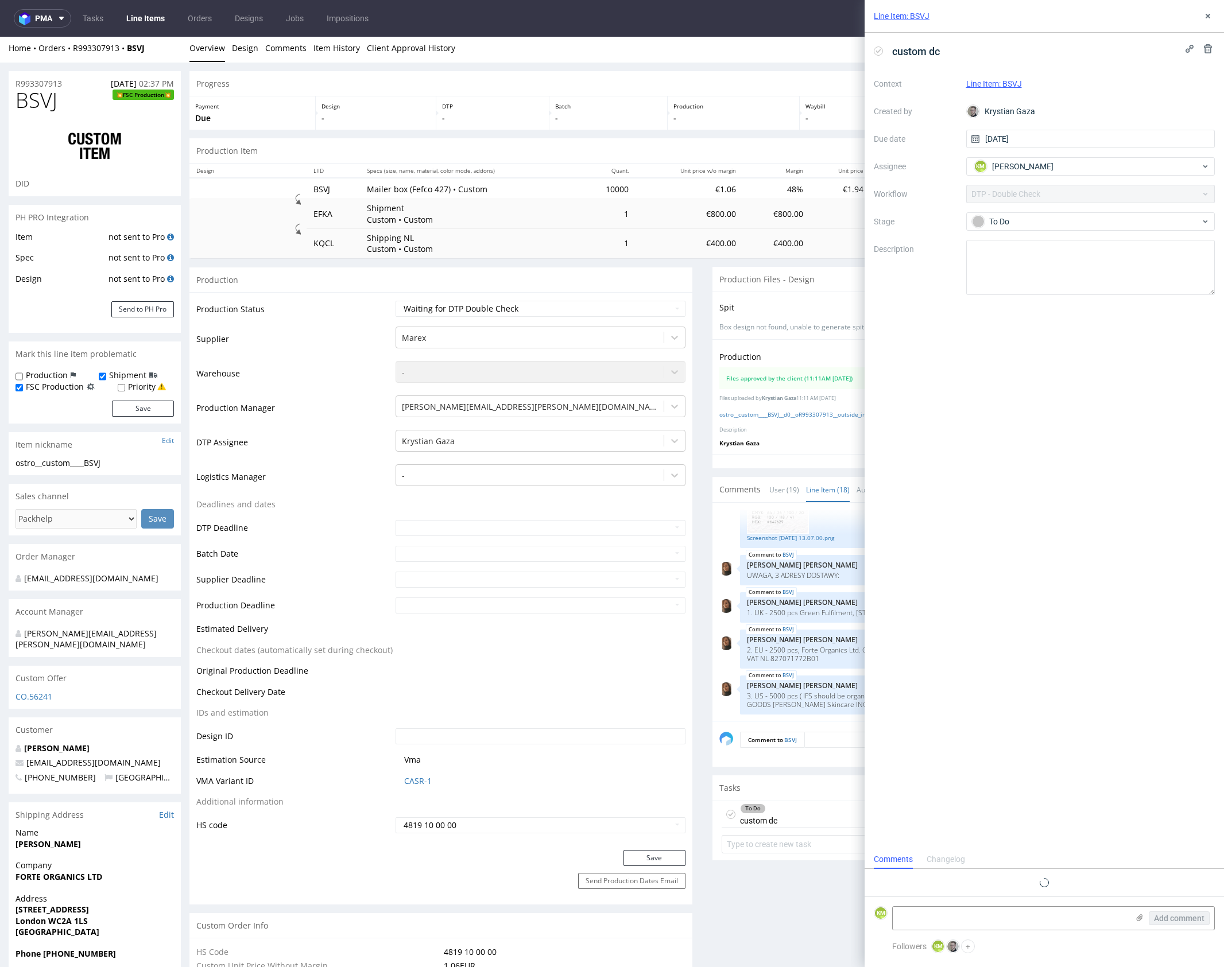
scroll to position [9, 0]
click at [1210, 16] on icon at bounding box center [1207, 15] width 9 height 9
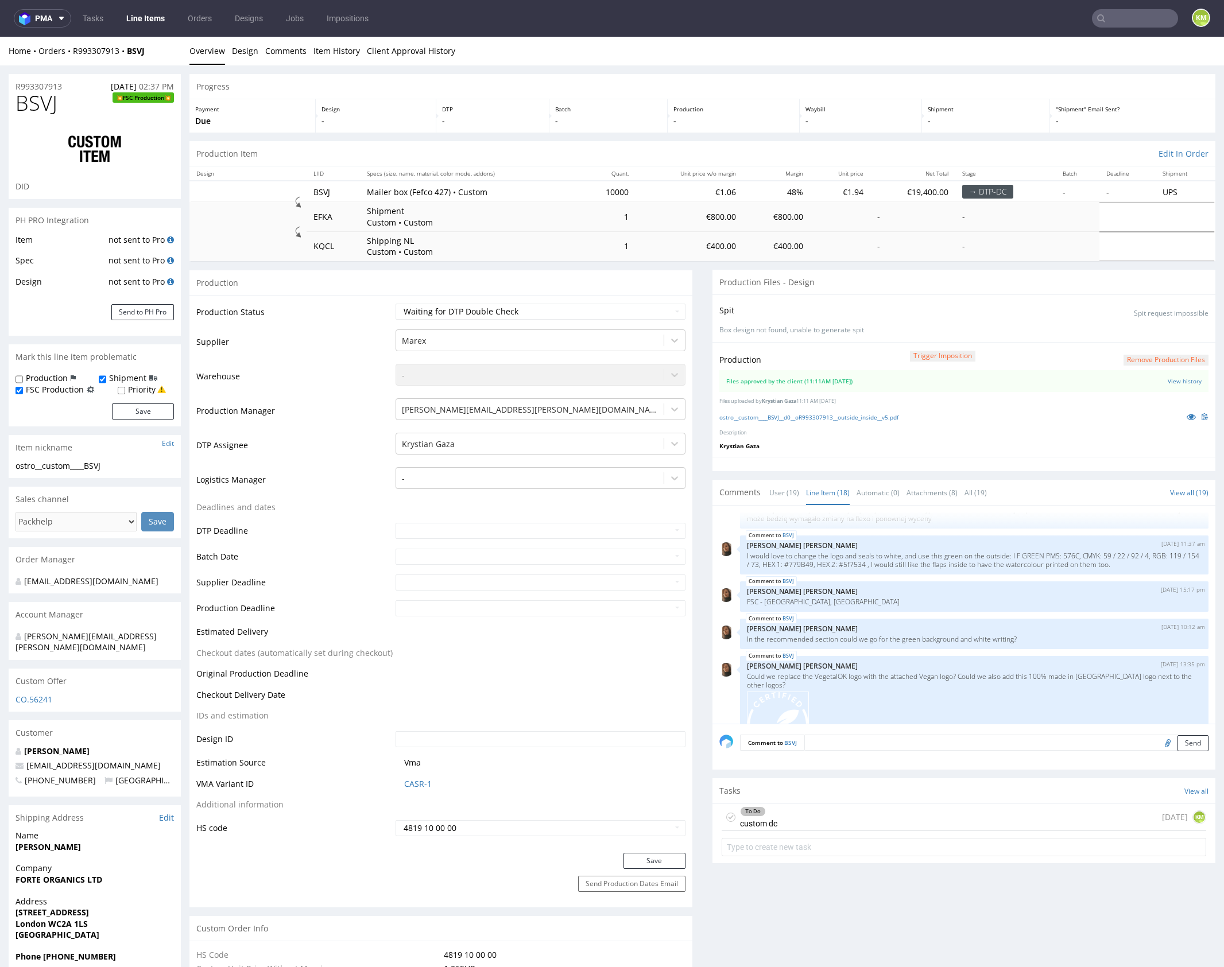
scroll to position [331, 0]
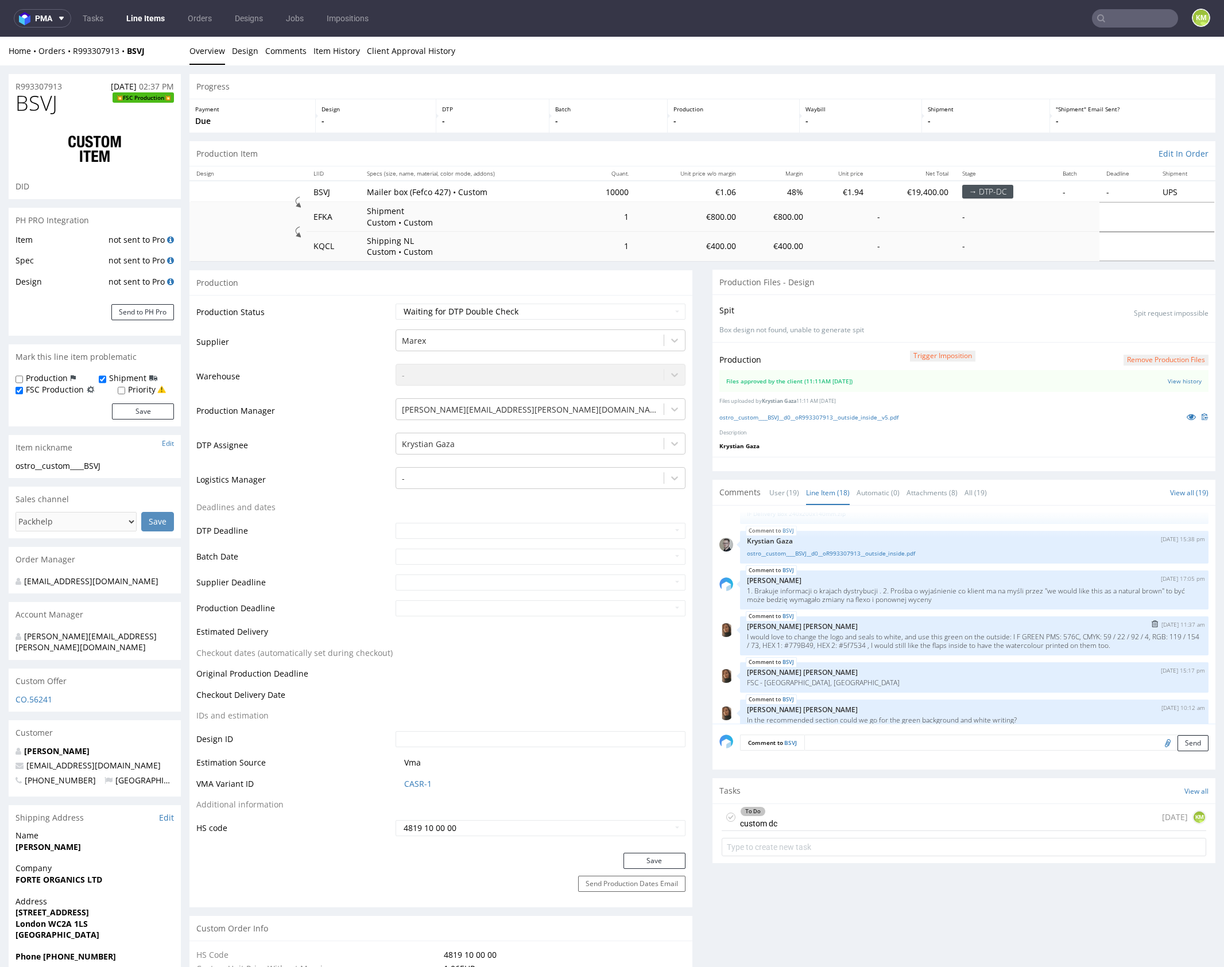
click at [916, 644] on p "I would love to change the logo and seals to white, and use this green on the o…" at bounding box center [974, 641] width 455 height 17
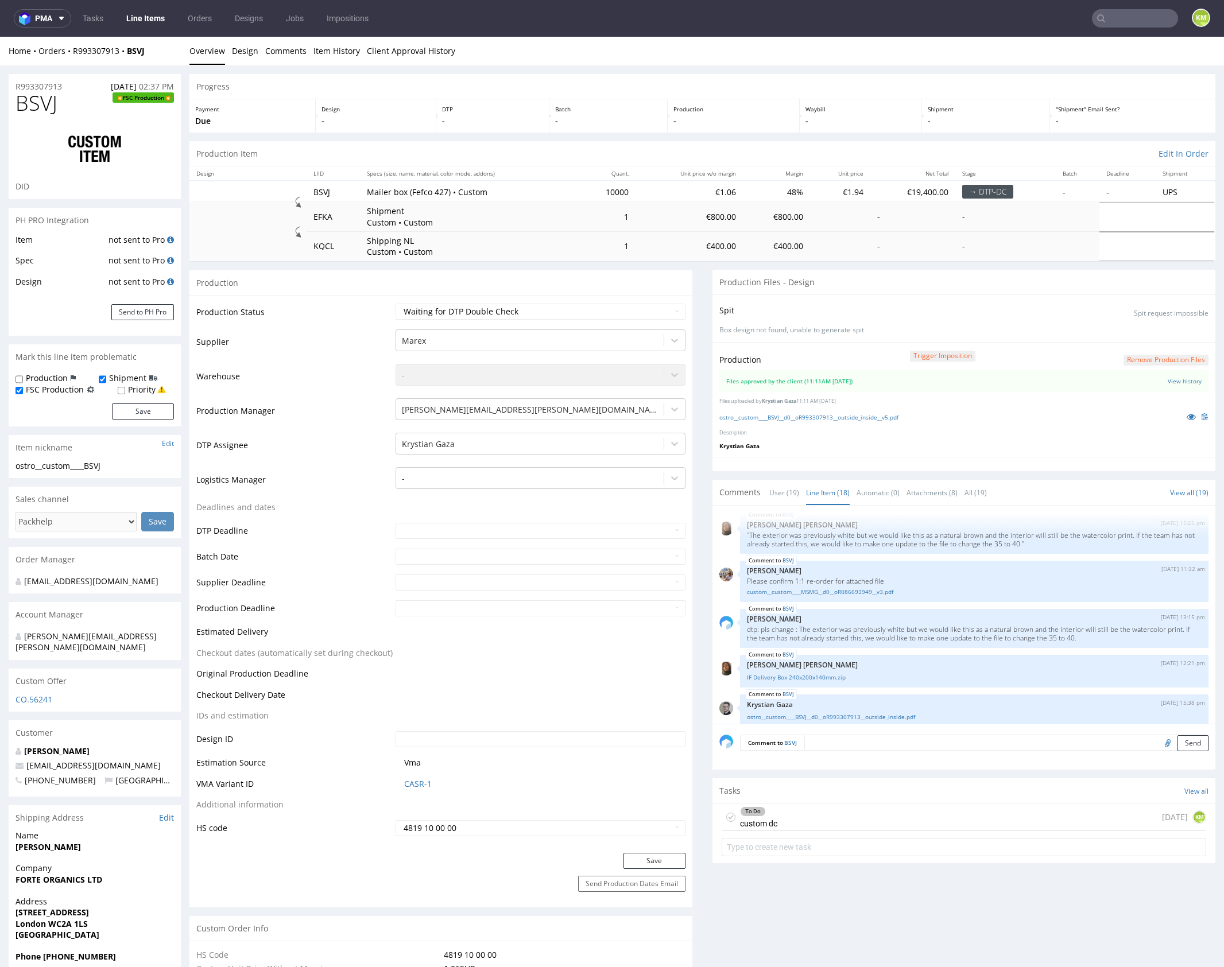
scroll to position [92, 0]
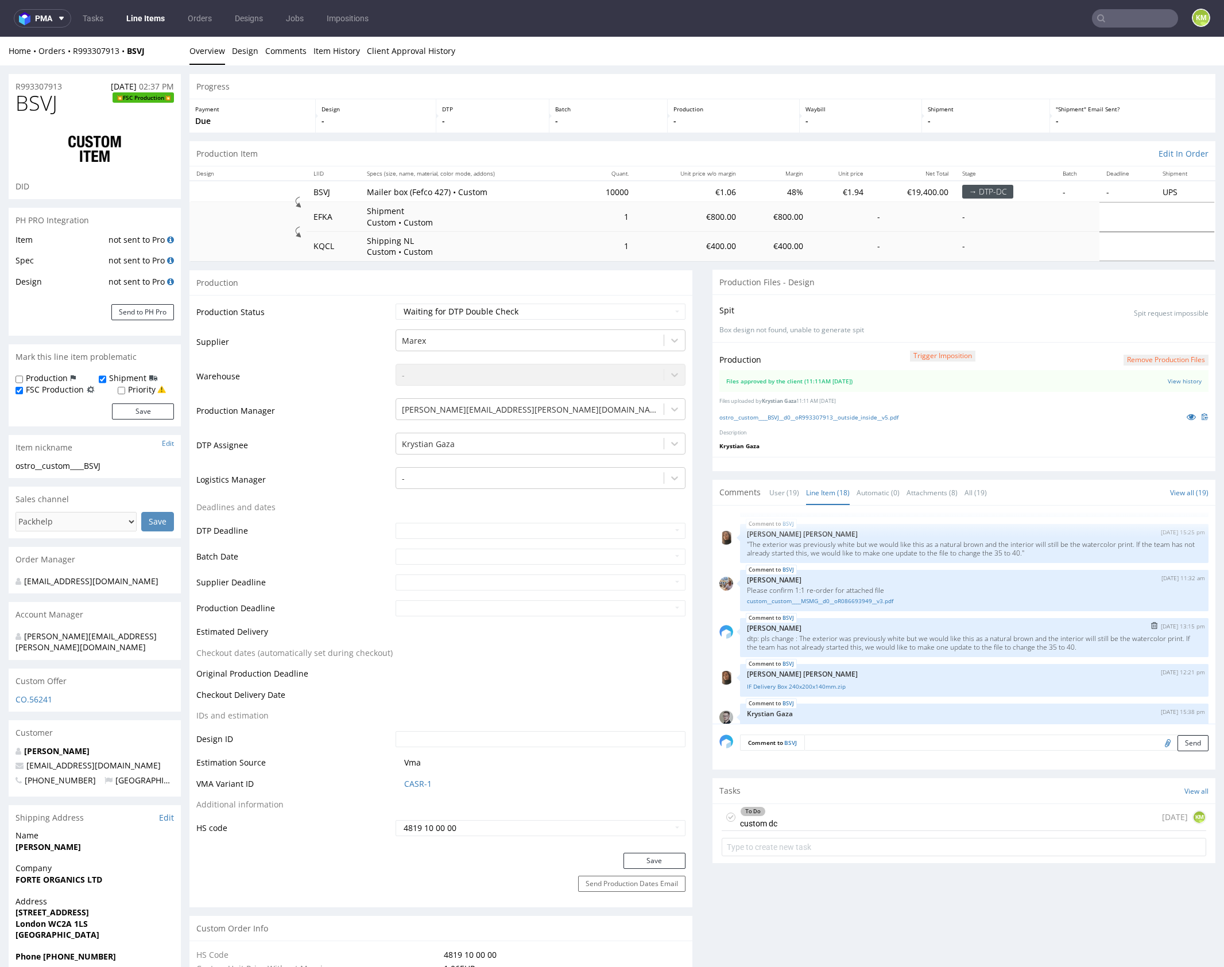
click at [944, 644] on p "dtp: pls change : The exterior was previously white but we would like this as a…" at bounding box center [974, 642] width 455 height 17
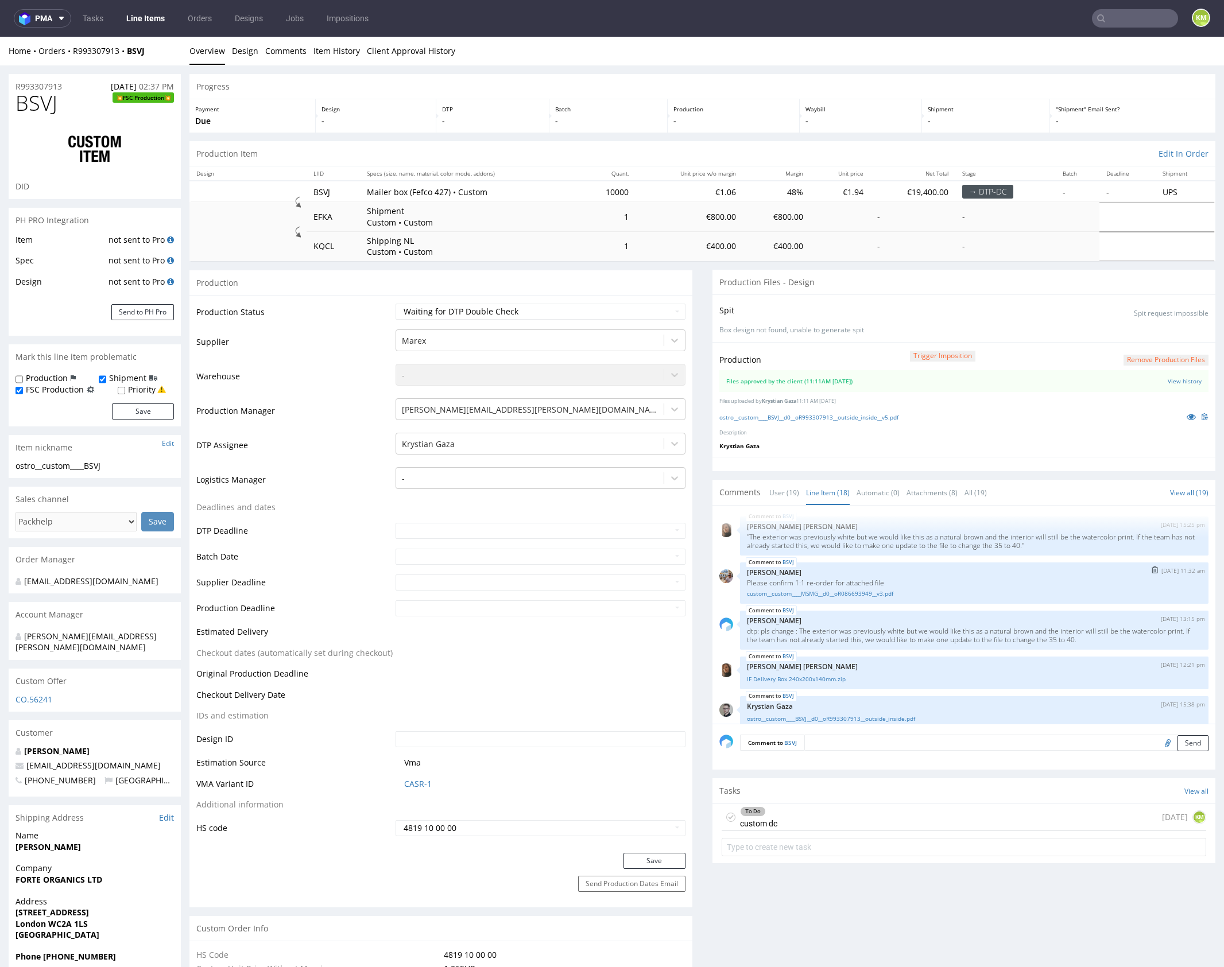
scroll to position [100, 0]
click at [958, 562] on div "BSVJ 22nd Aug 25 | 11:32 am Michał Palasek Please confirm 1:1 re-order for atta…" at bounding box center [974, 582] width 469 height 41
click at [954, 622] on p "Zuzanna Pawlicka-Sabak" at bounding box center [974, 620] width 455 height 9
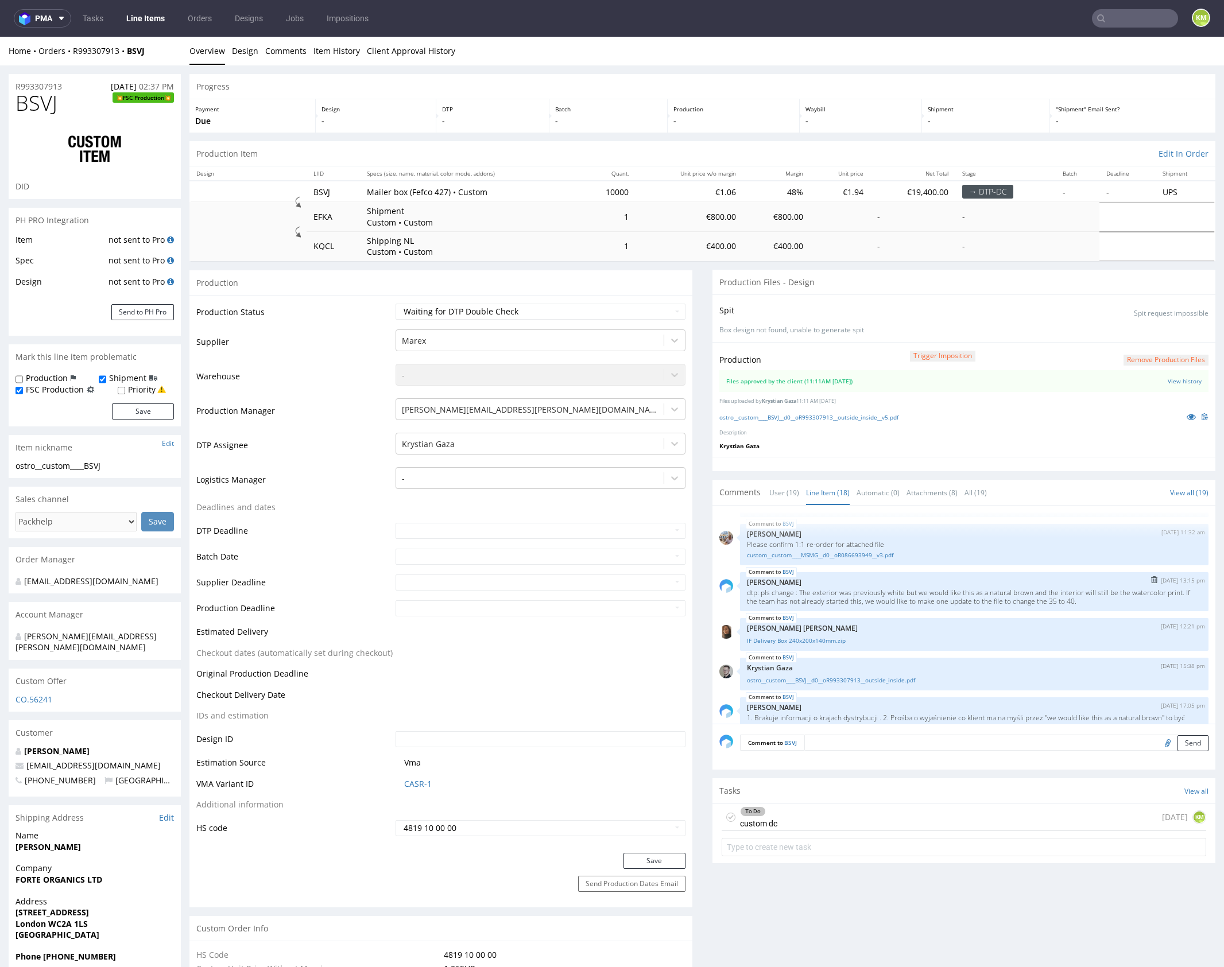
scroll to position [148, 0]
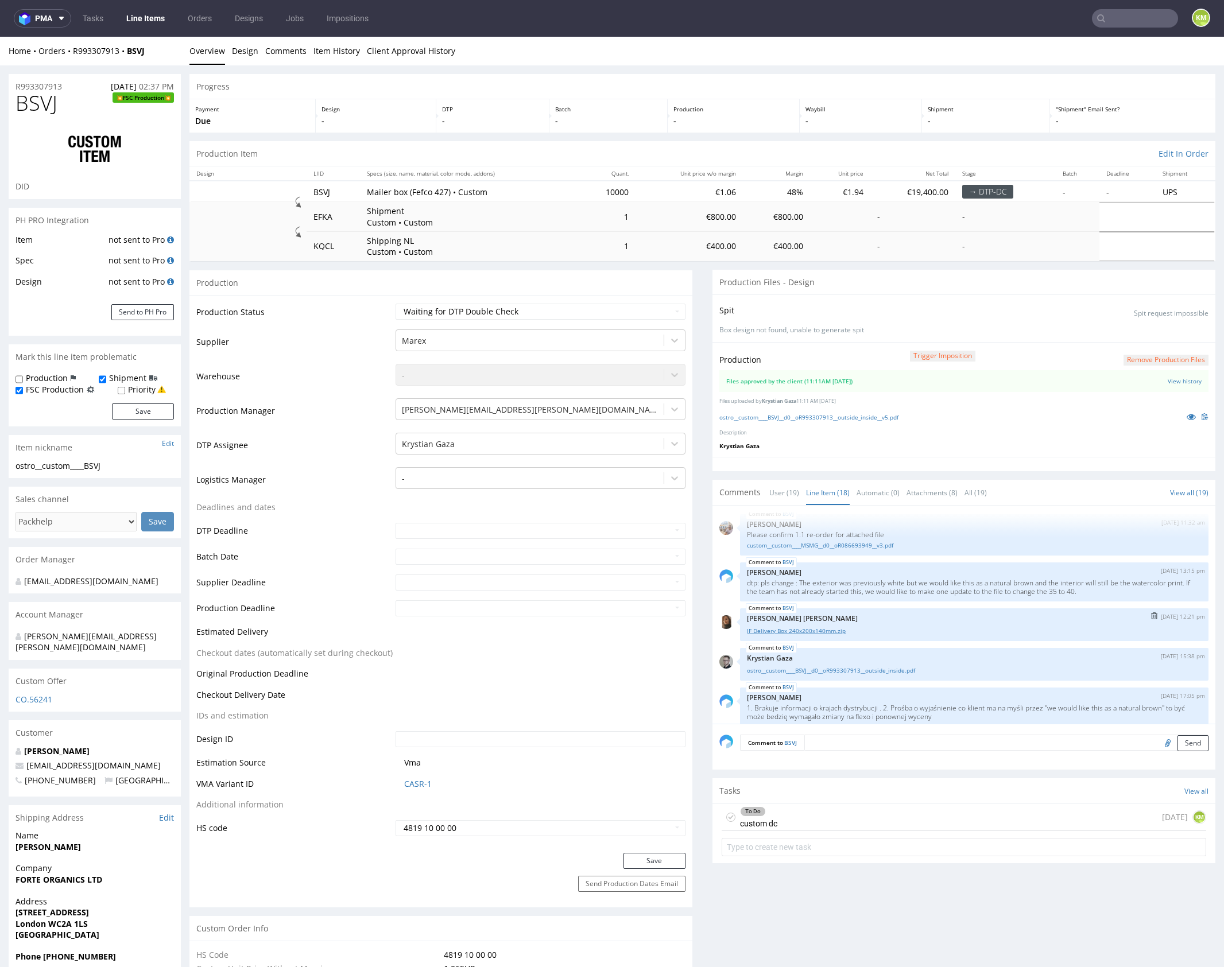
click at [831, 631] on link "IF Delivery Box 240x200x140mm.zip" at bounding box center [974, 631] width 455 height 9
click at [843, 667] on link "ostro__custom____BSVJ__d0__oR993307913__outside_inside.pdf" at bounding box center [974, 671] width 455 height 9
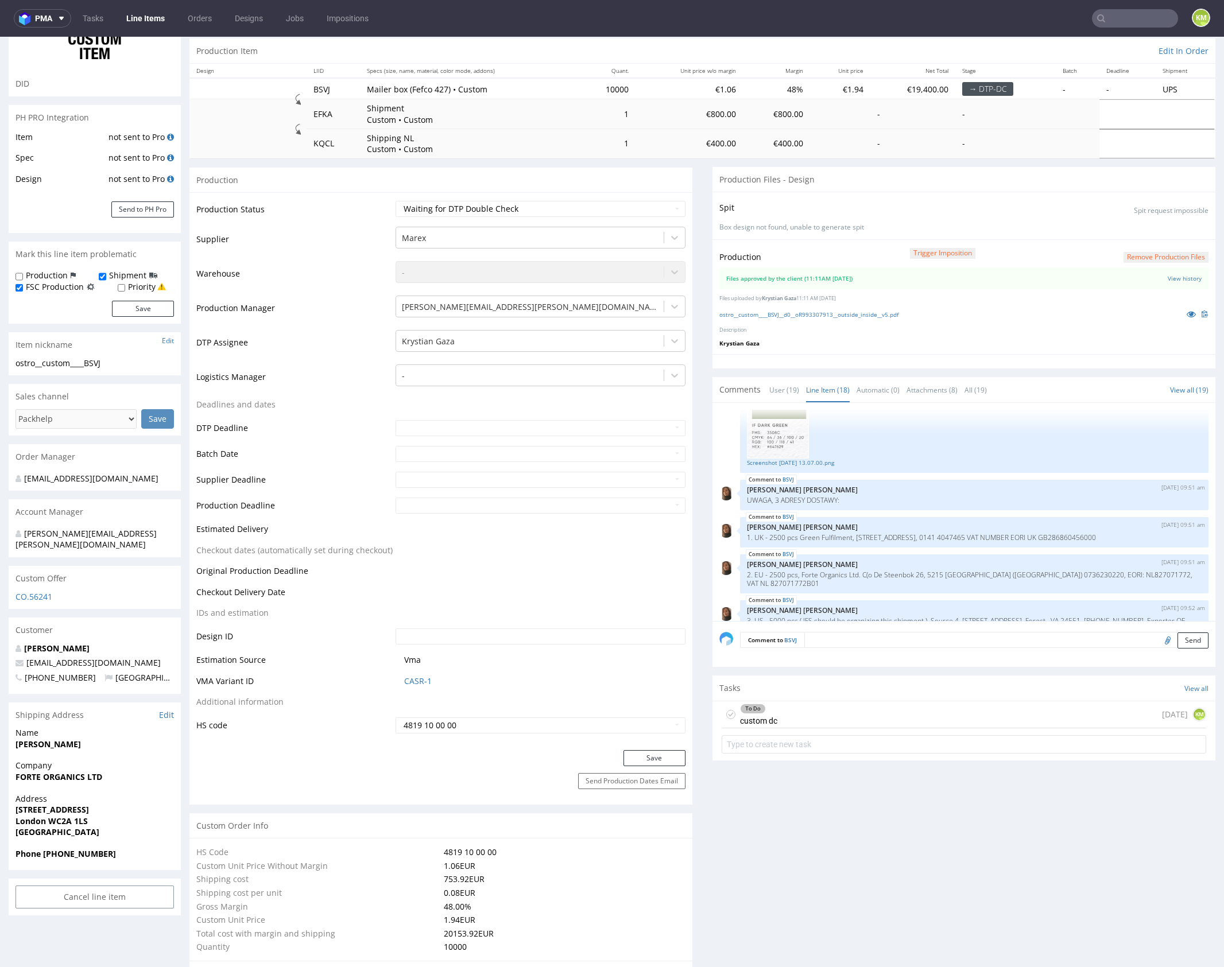
scroll to position [805, 0]
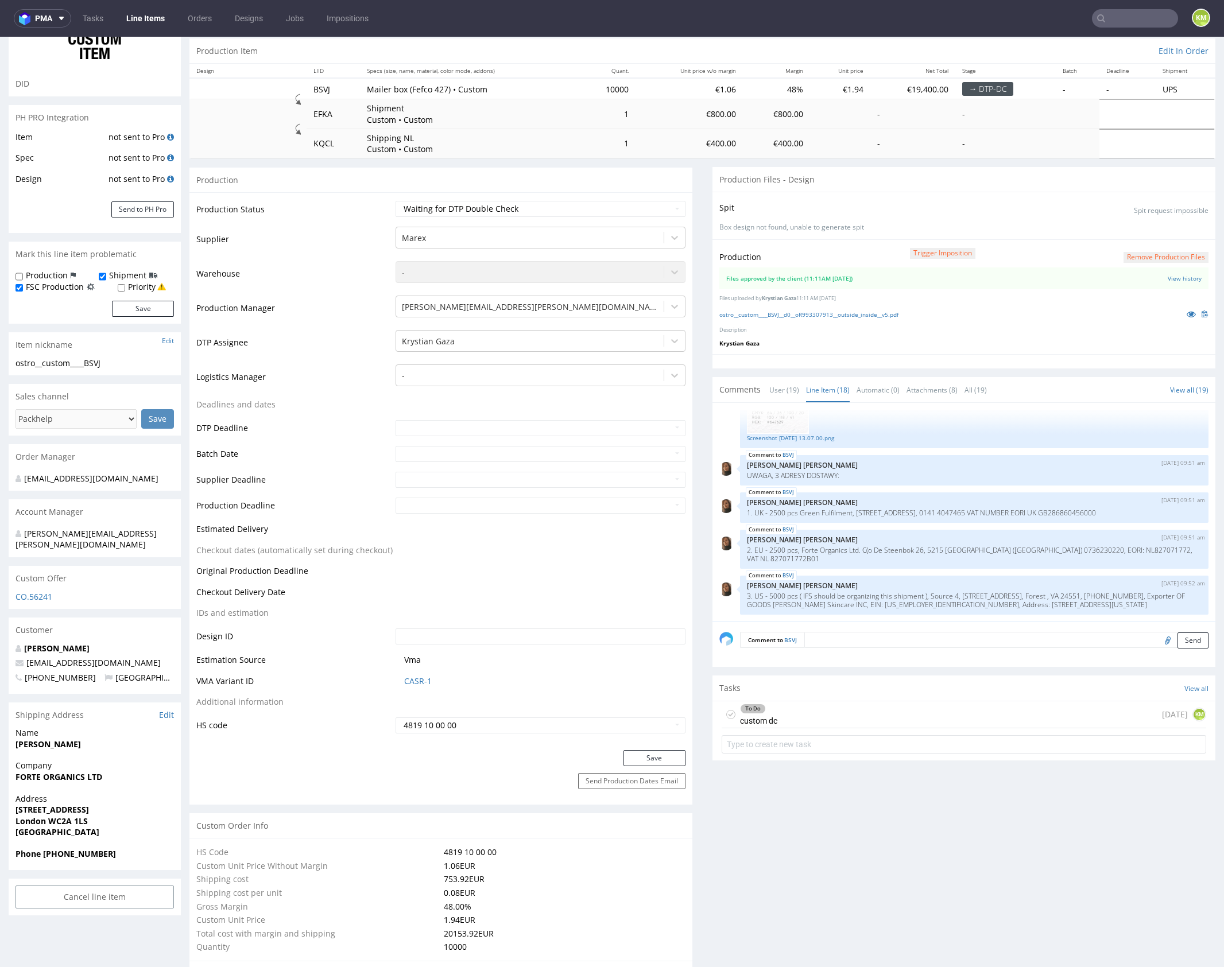
click at [806, 712] on div "To Do custom dc [DATE] KM" at bounding box center [964, 715] width 485 height 27
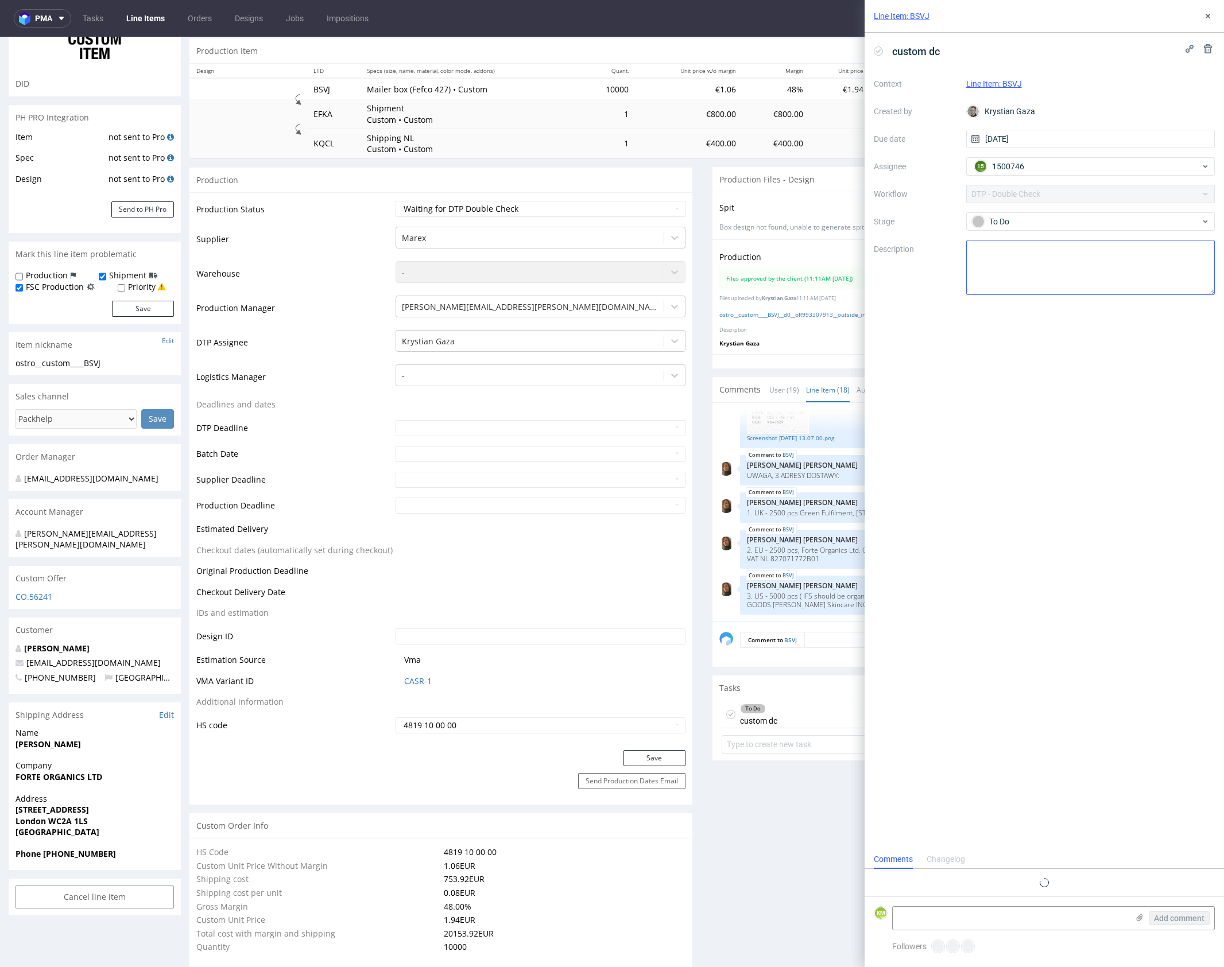
scroll to position [9, 0]
click at [1210, 18] on use at bounding box center [1208, 16] width 5 height 5
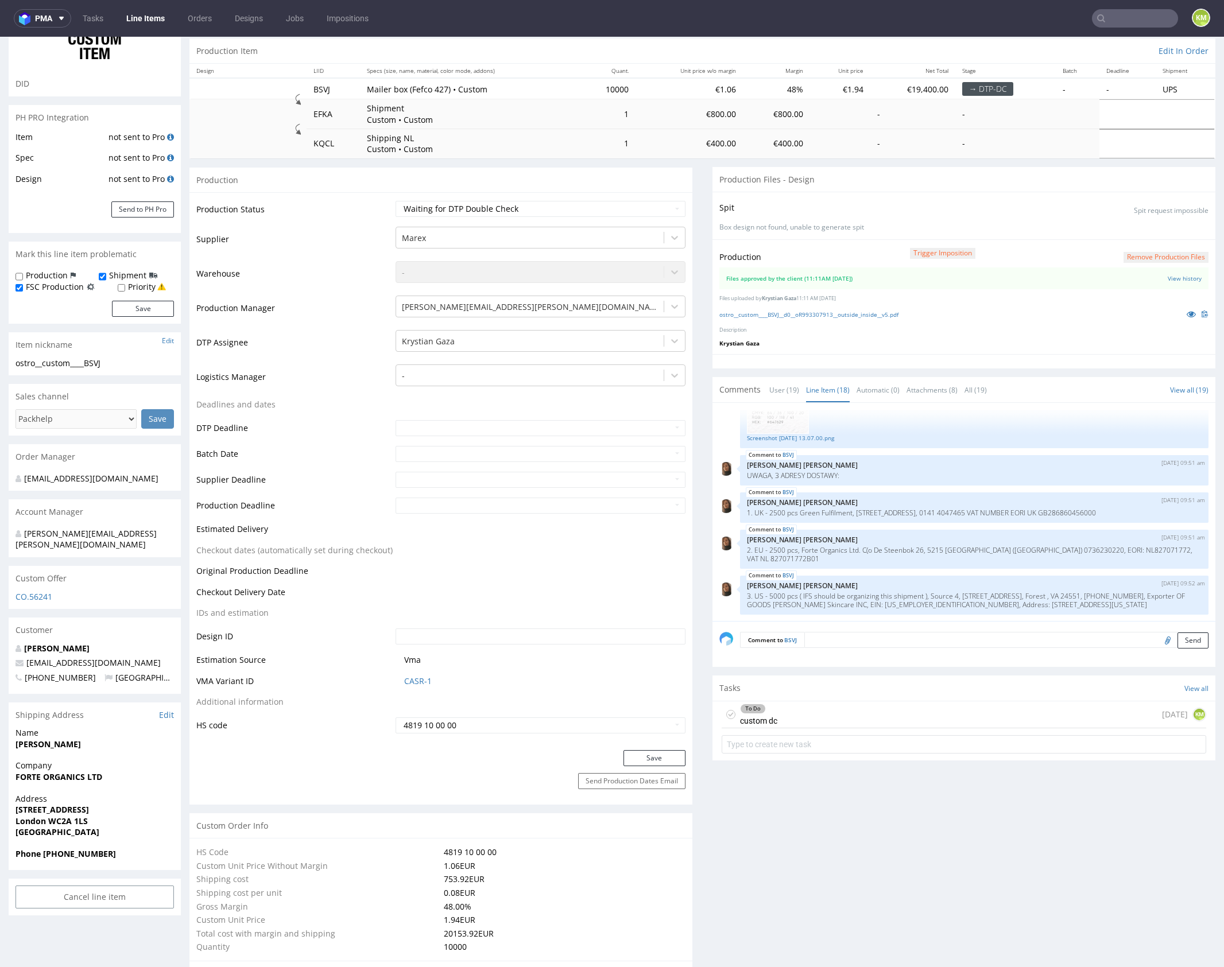
click at [726, 713] on icon at bounding box center [730, 714] width 9 height 9
click at [570, 207] on select "Waiting for Artwork Waiting for Diecut Waiting for Mockup Waiting for DTP Waiti…" at bounding box center [541, 209] width 290 height 16
select select "dtp_production_ready"
click at [396, 201] on select "Waiting for Artwork Waiting for Diecut Waiting for Mockup Waiting for DTP Waiti…" at bounding box center [541, 209] width 290 height 16
click at [649, 752] on button "Save" at bounding box center [655, 758] width 62 height 16
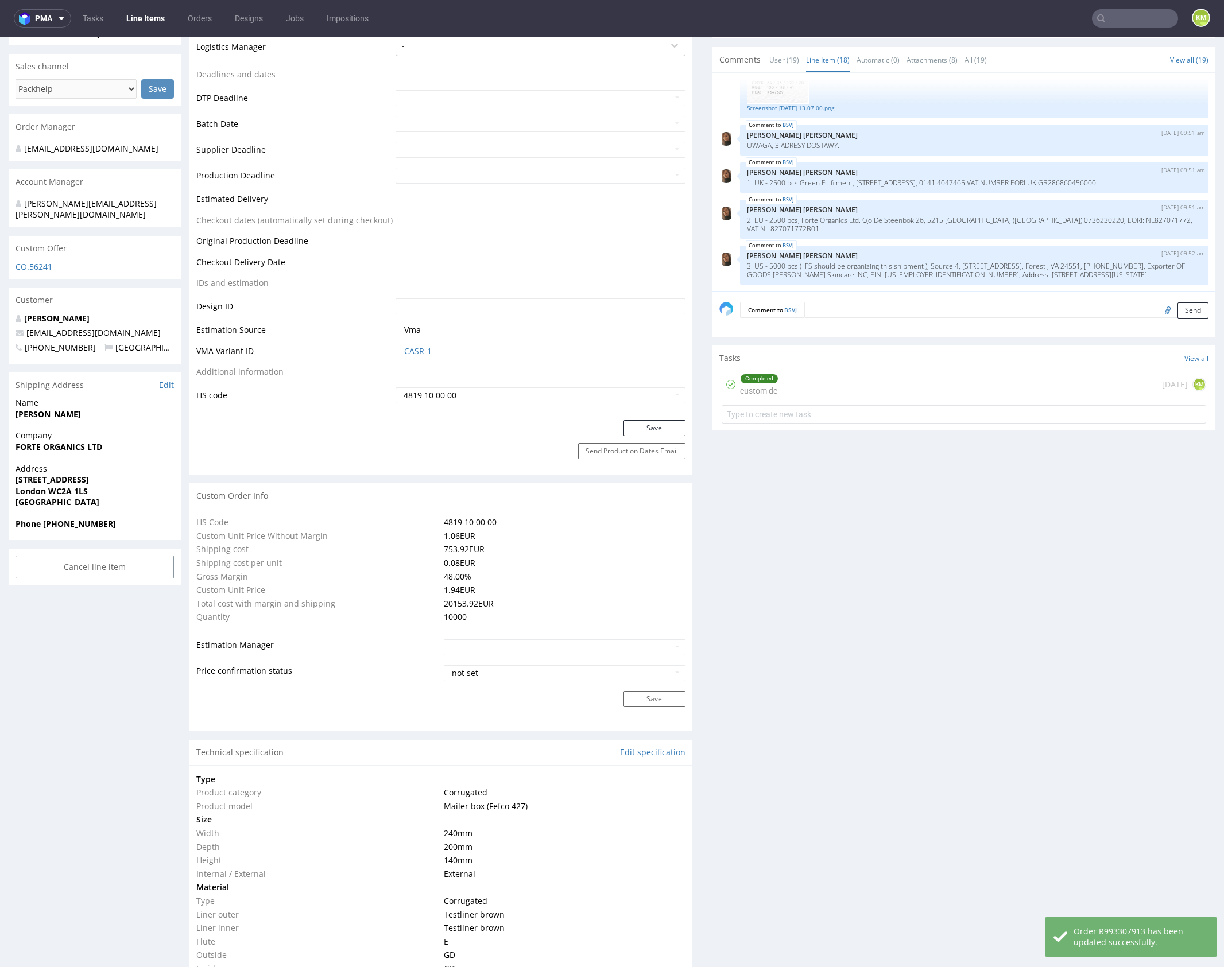
scroll to position [762, 0]
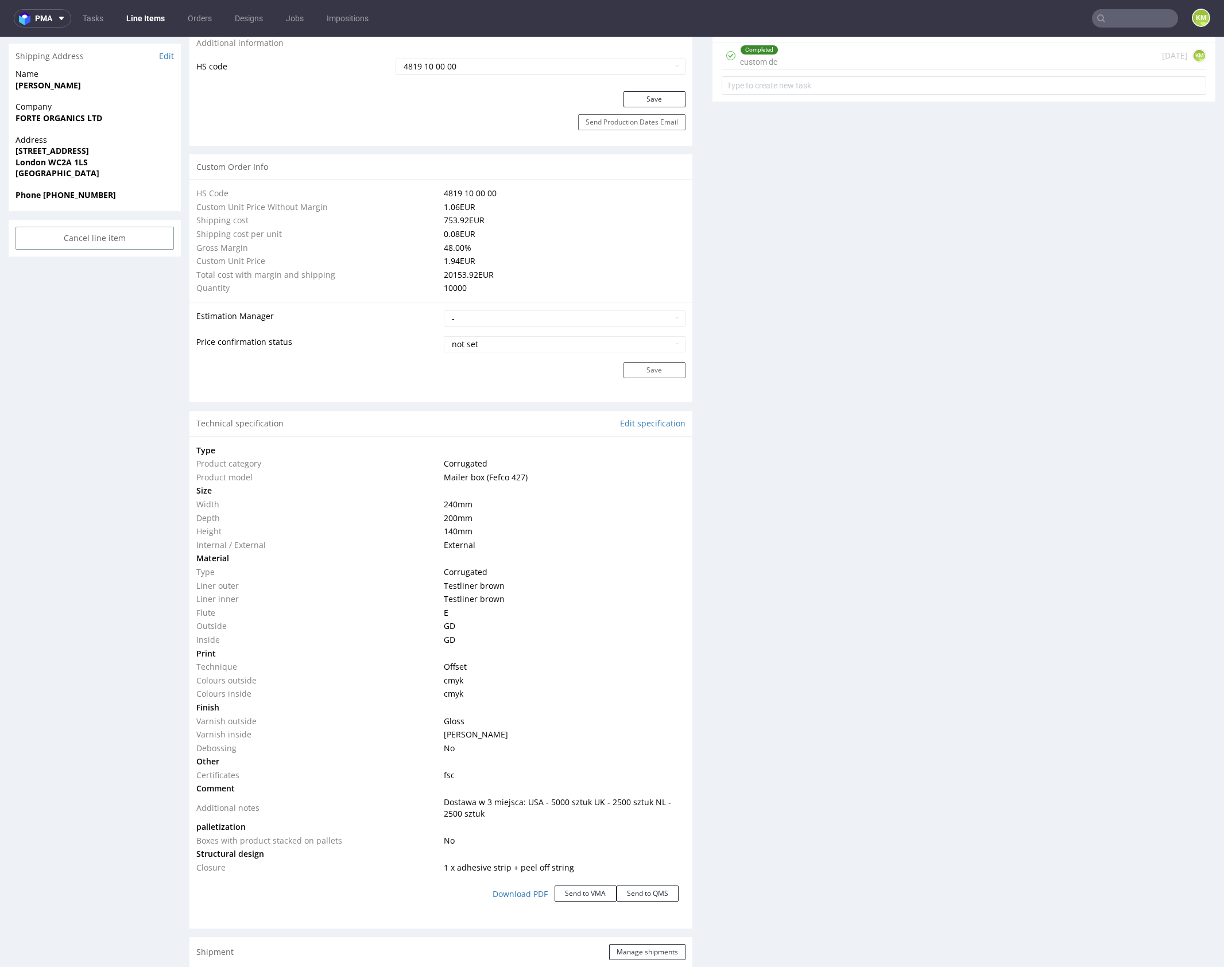
click at [769, 783] on div "Production Files - Design Spit Spit request impossible Box design not found, un…" at bounding box center [964, 630] width 503 height 2244
click at [767, 807] on div "Production Files - Design Spit Spit request impossible Box design not found, un…" at bounding box center [964, 630] width 503 height 2244
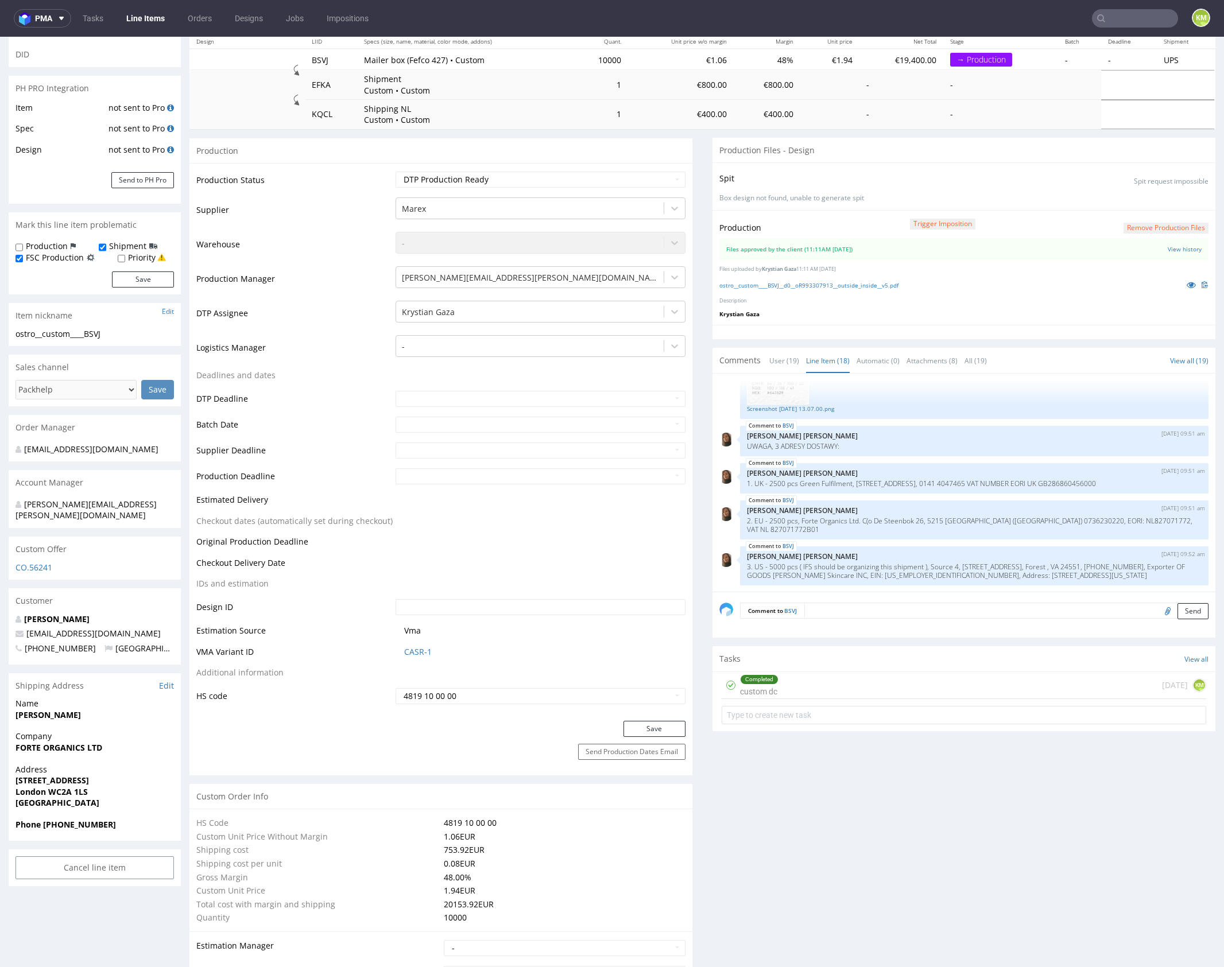
scroll to position [0, 0]
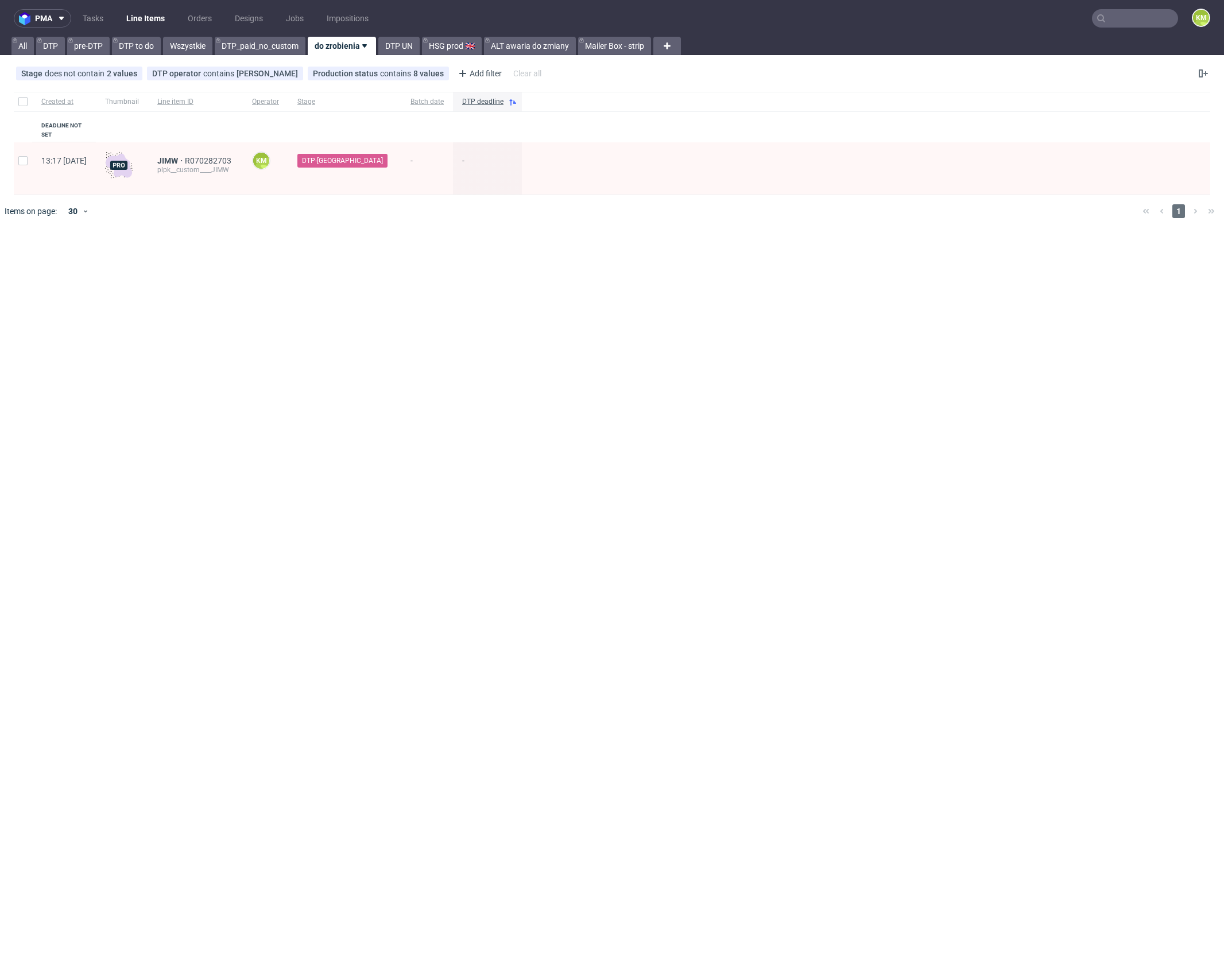
click at [1121, 20] on input "text" at bounding box center [1135, 18] width 86 height 18
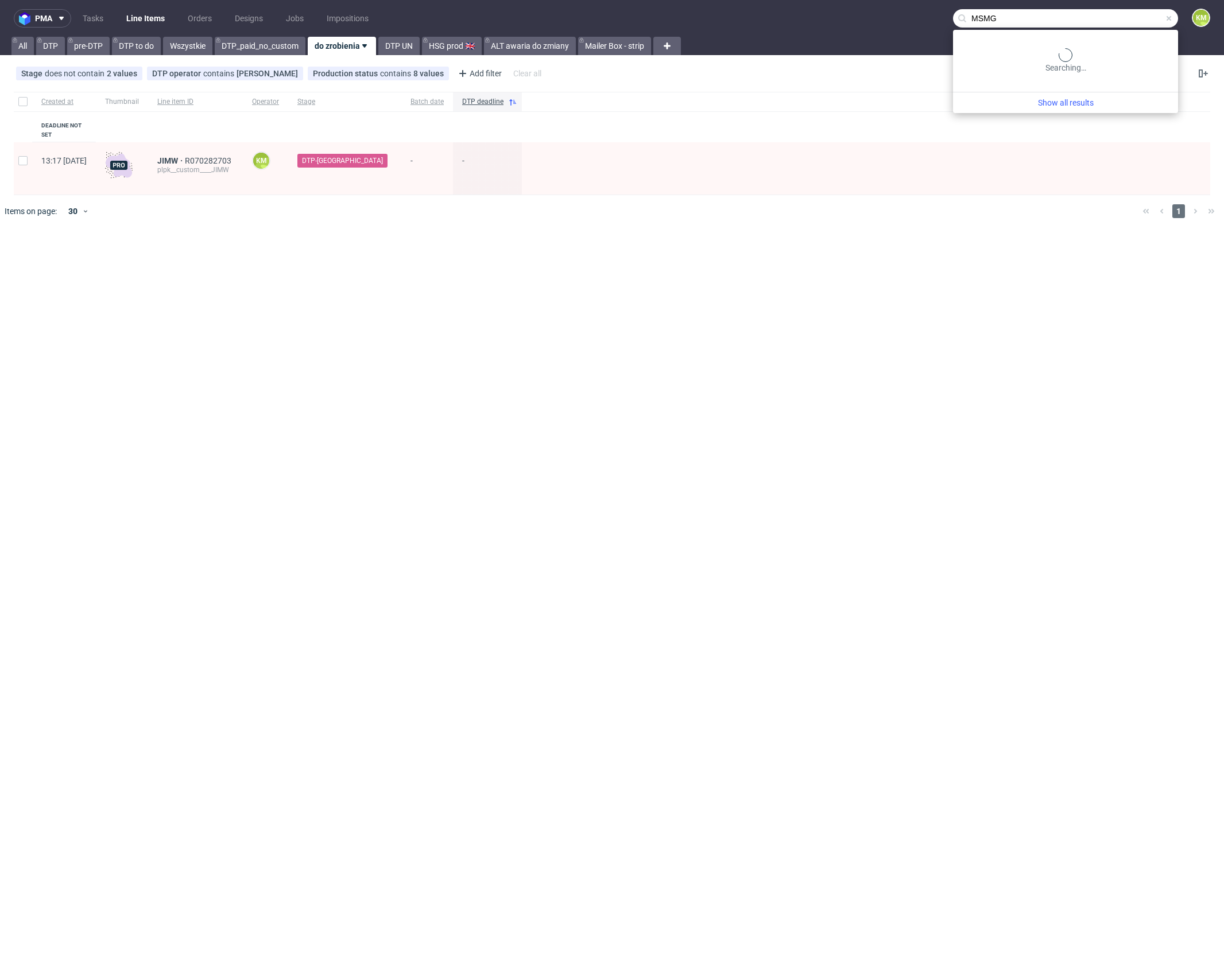
type input "MSMG"
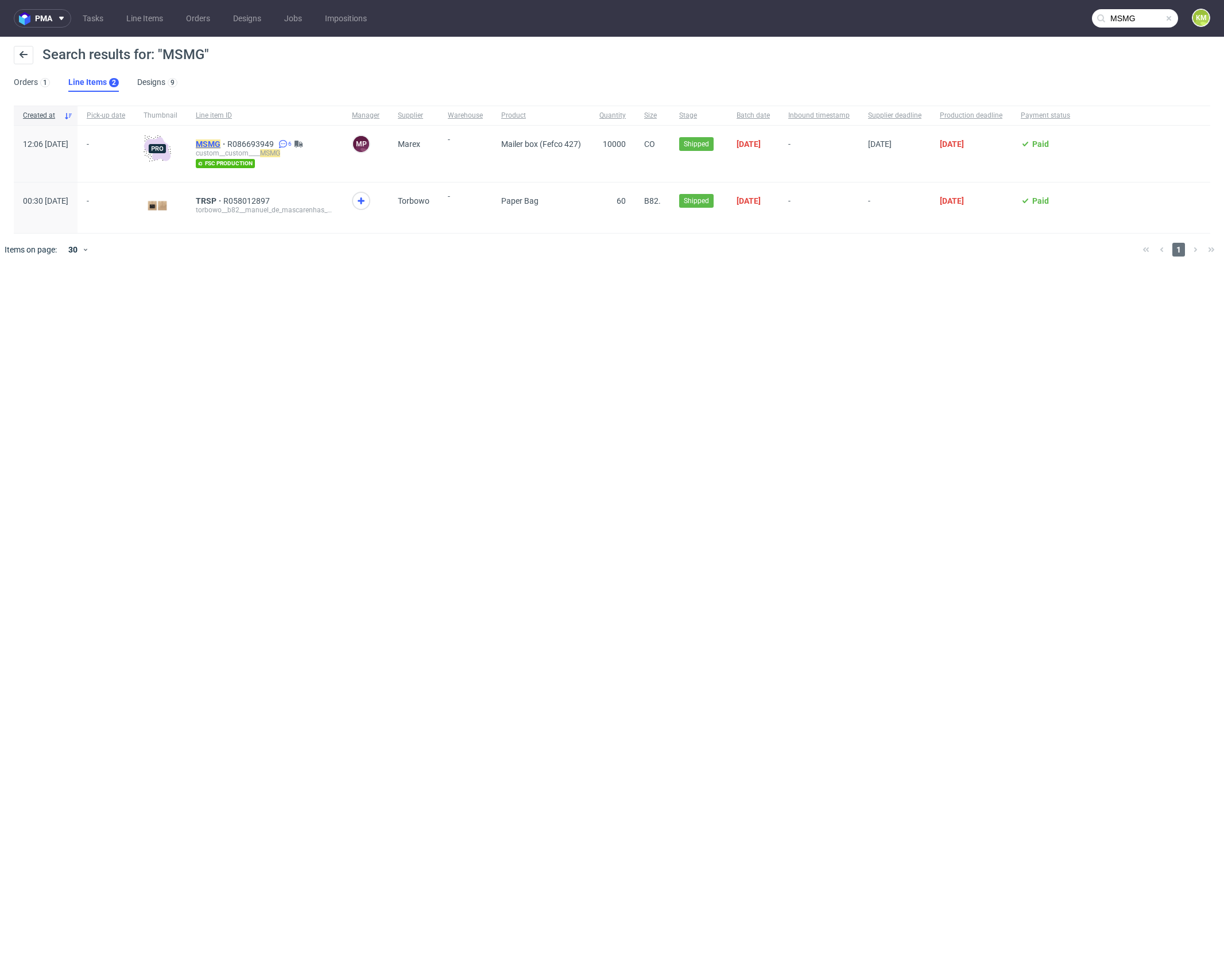
click at [220, 143] on mark "MSMG" at bounding box center [208, 144] width 25 height 9
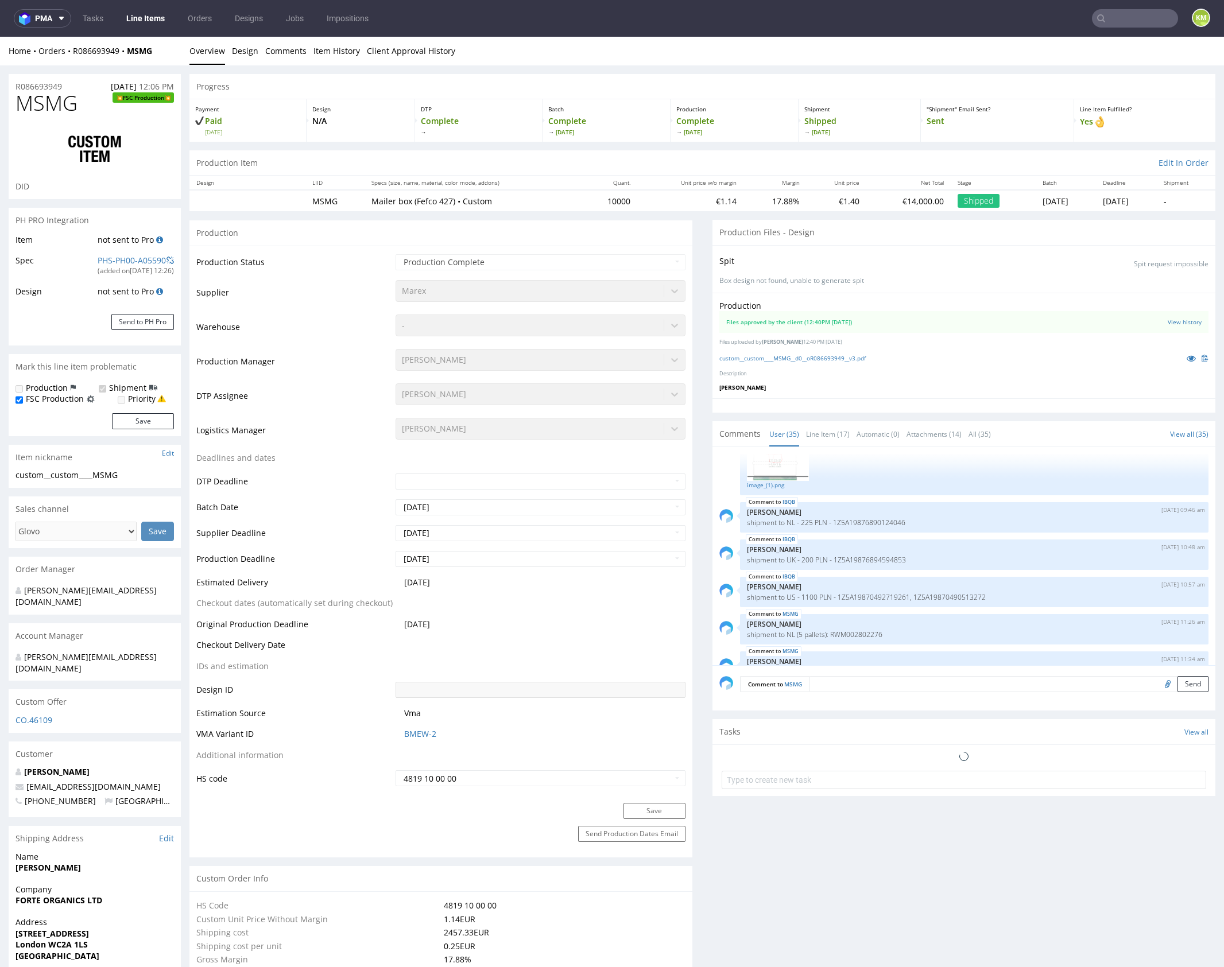
scroll to position [1616, 0]
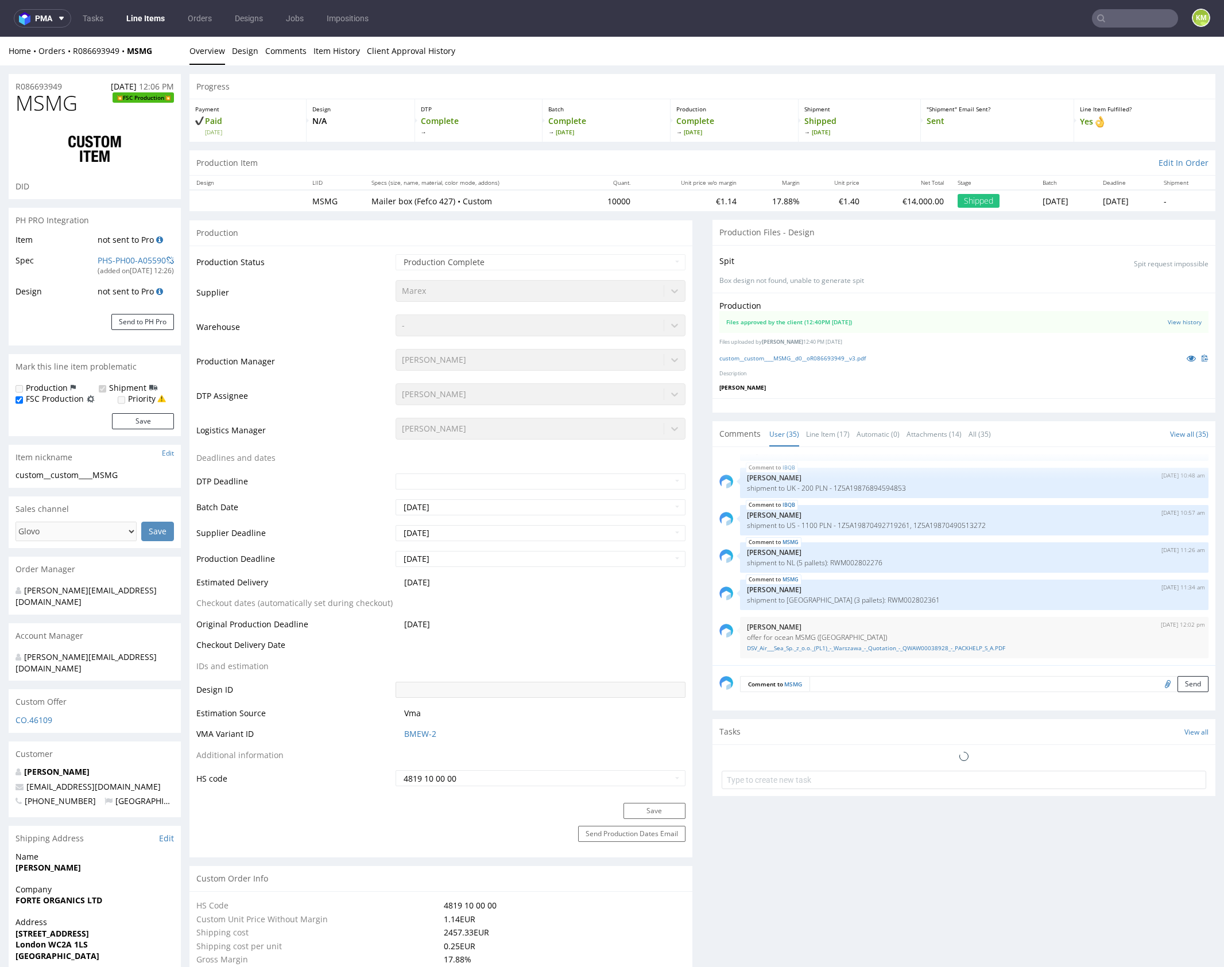
select select "in_progress"
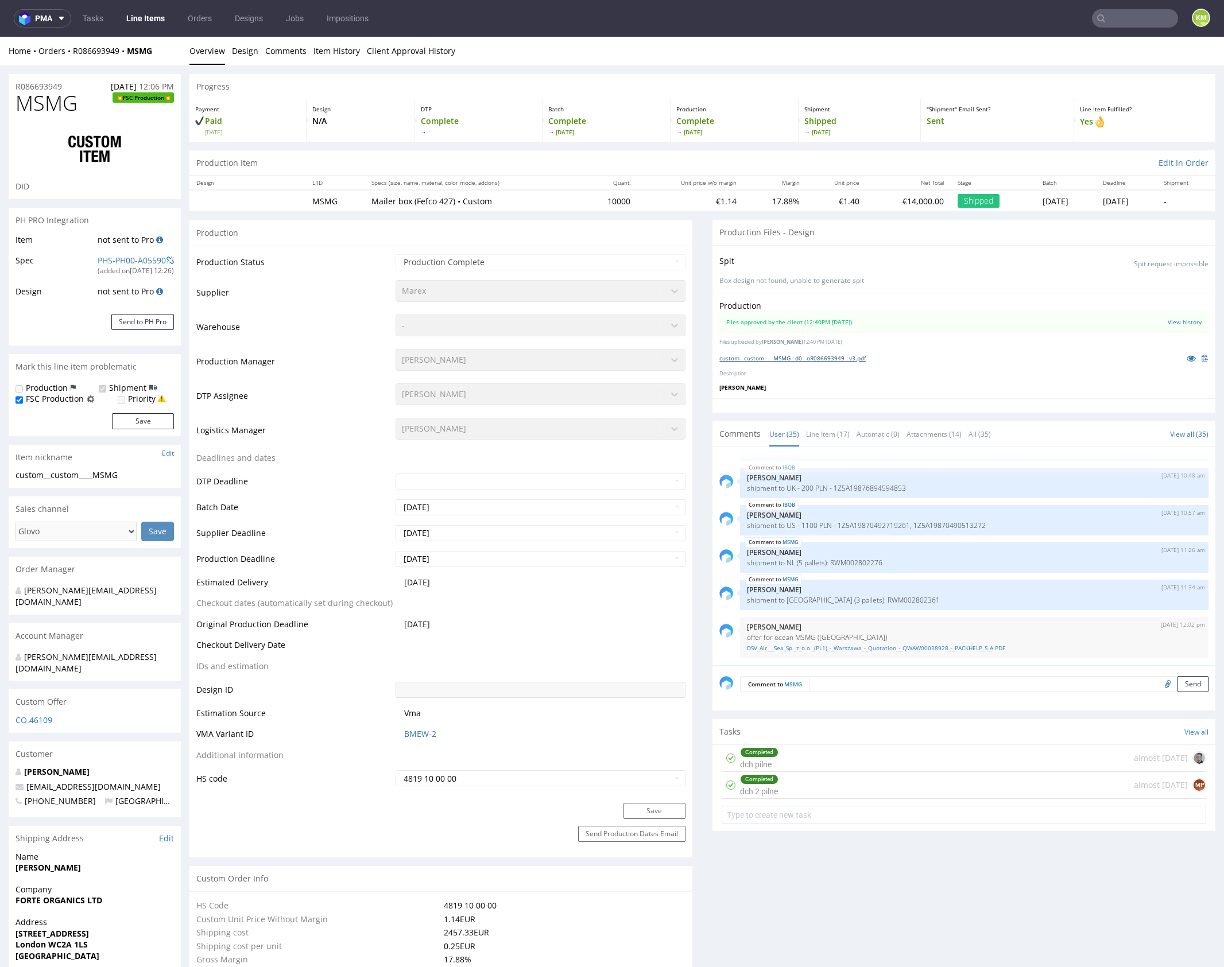
click at [814, 358] on link "custom__custom____MSMG__d0__oR086693949__v3.pdf" at bounding box center [792, 358] width 146 height 8
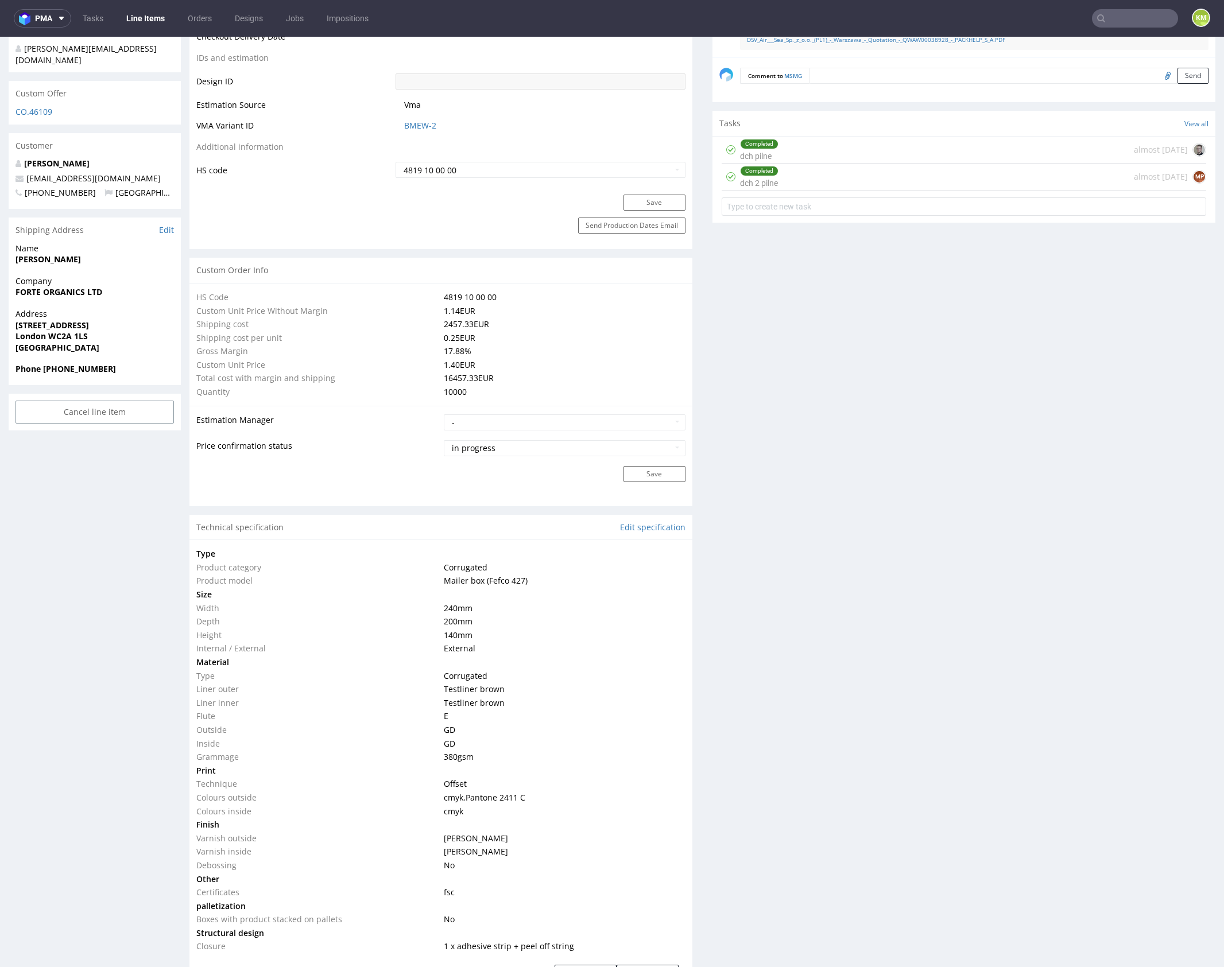
scroll to position [0, 0]
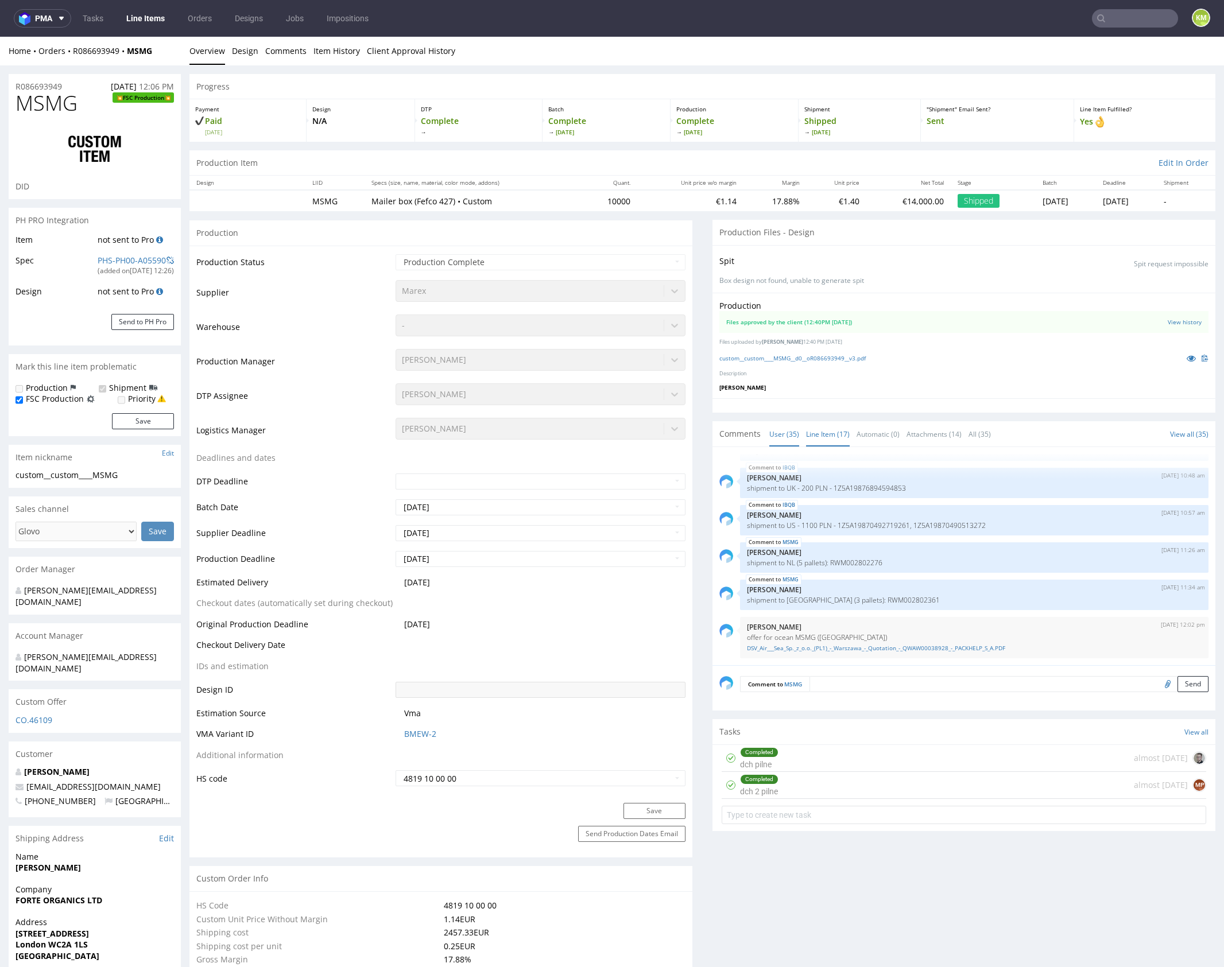
click at [818, 436] on link "Line Item (17)" at bounding box center [828, 434] width 44 height 25
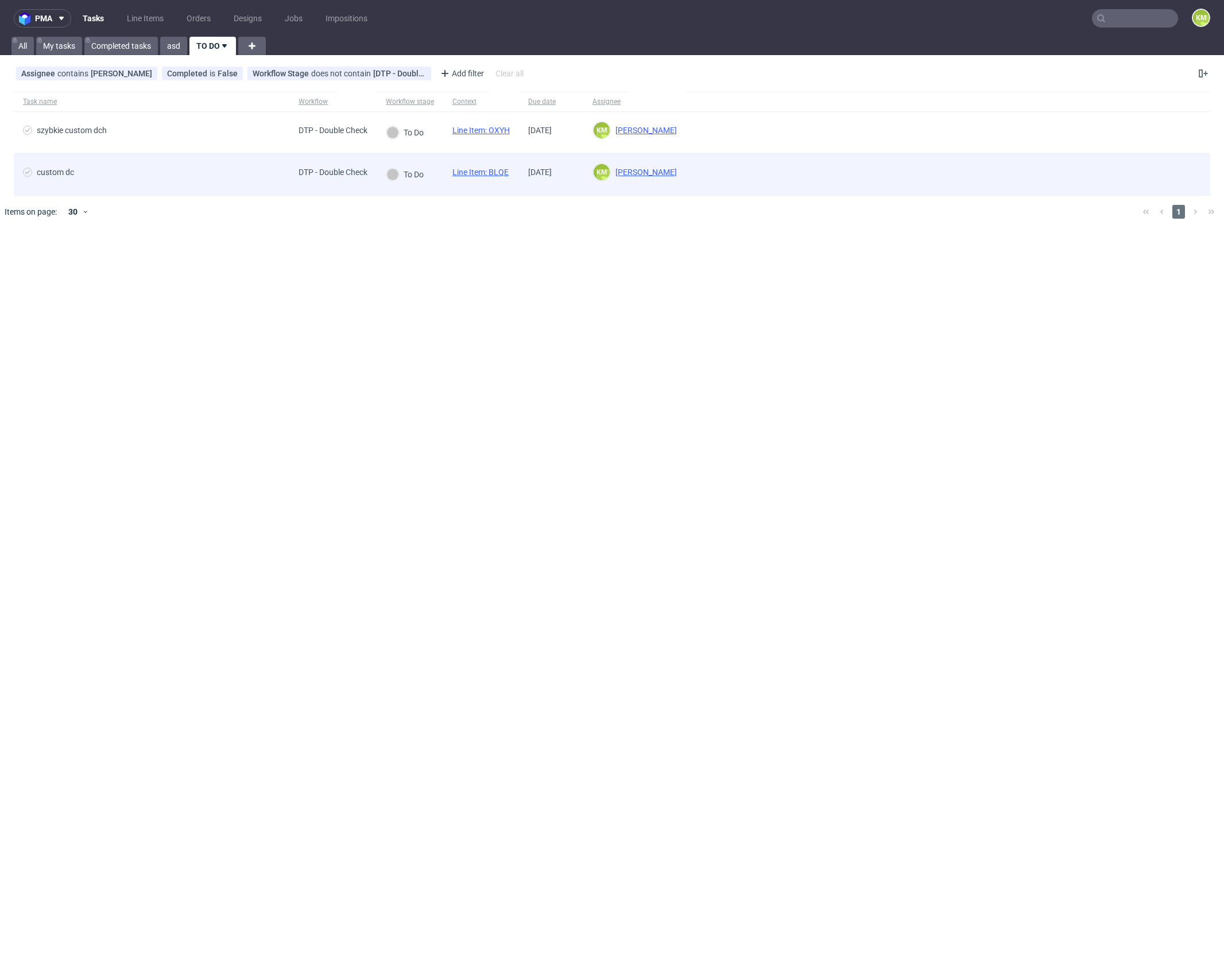
click at [505, 173] on link "Line Item: BLQE" at bounding box center [480, 172] width 56 height 9
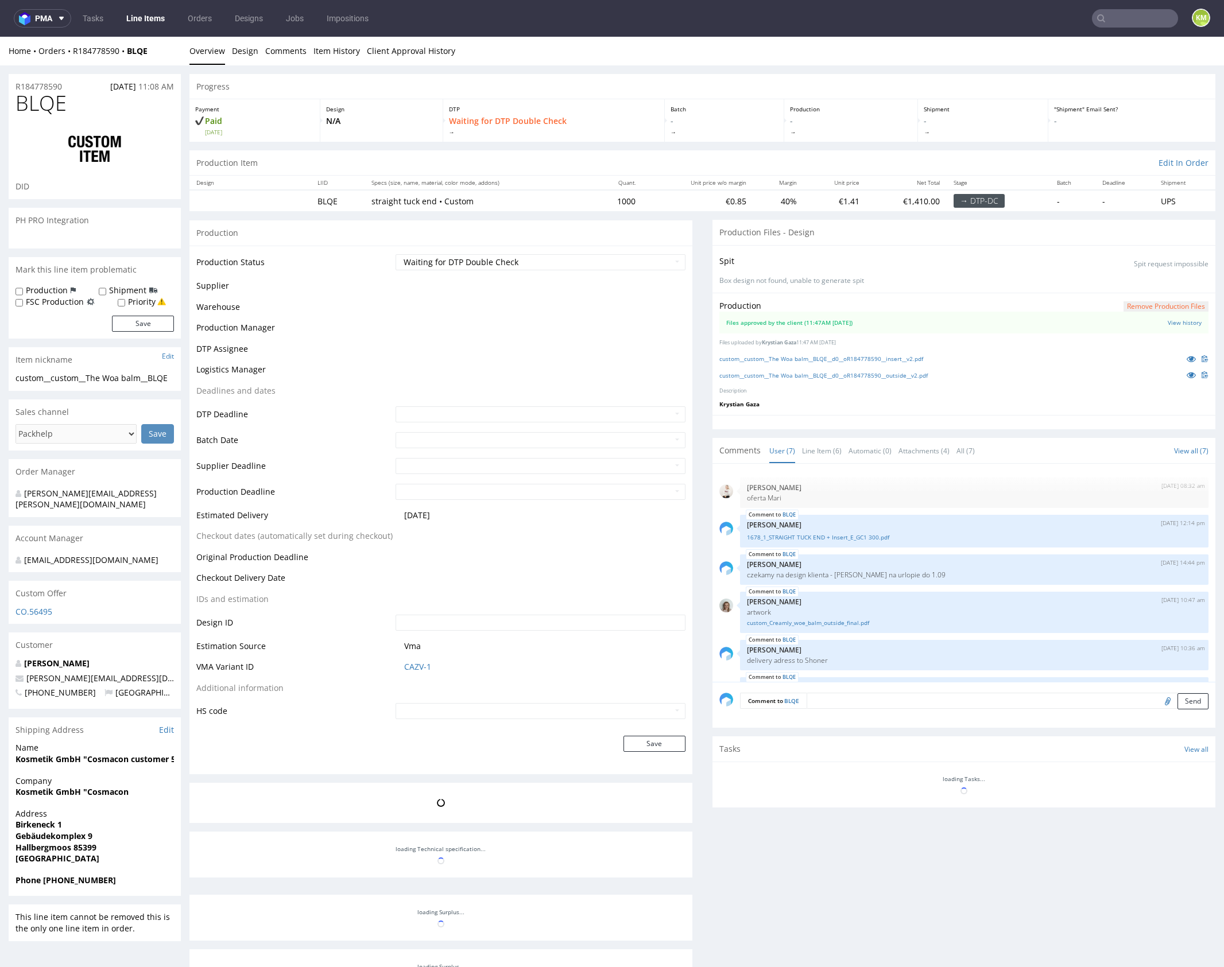
scroll to position [92, 0]
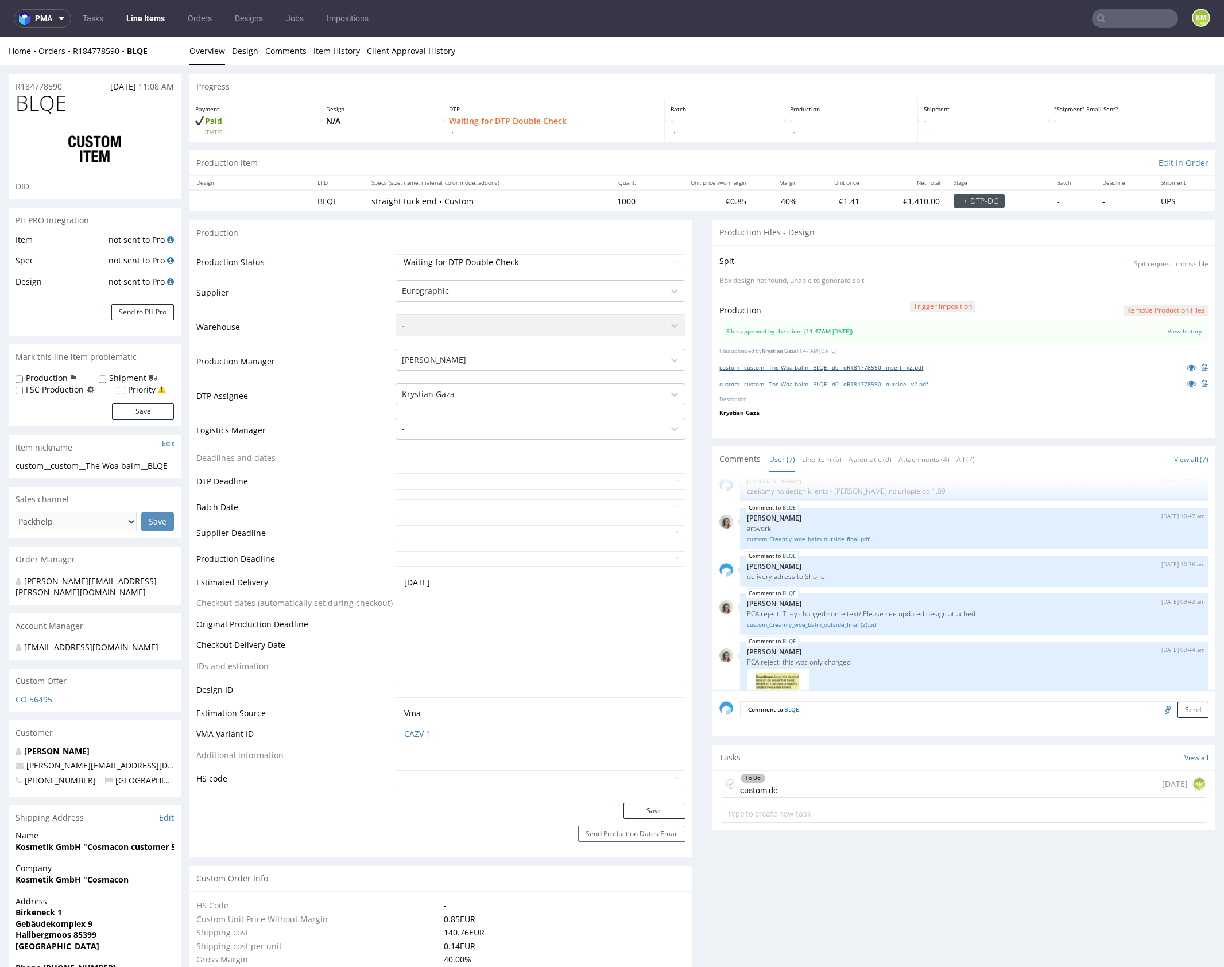
click at [860, 367] on link "custom__custom__The Woa balm__BLQE__d0__oR184778590__insert__v2.pdf" at bounding box center [821, 367] width 204 height 8
click at [868, 380] on link "custom__custom__The Woa balm__BLQE__d0__oR184778590__outside__v2.pdf" at bounding box center [823, 384] width 208 height 8
click at [812, 460] on link "Line Item (6)" at bounding box center [822, 459] width 40 height 25
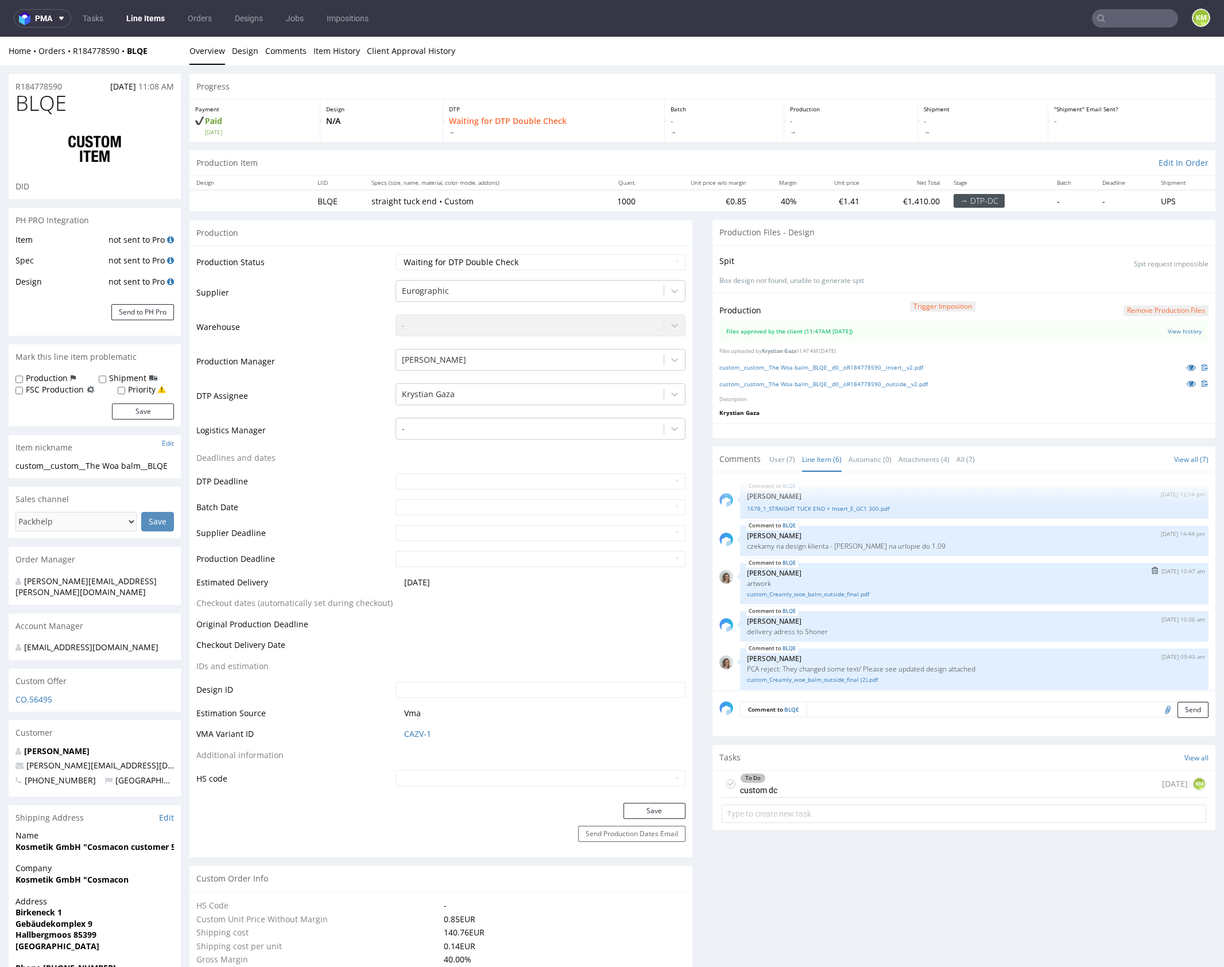
scroll to position [79, 0]
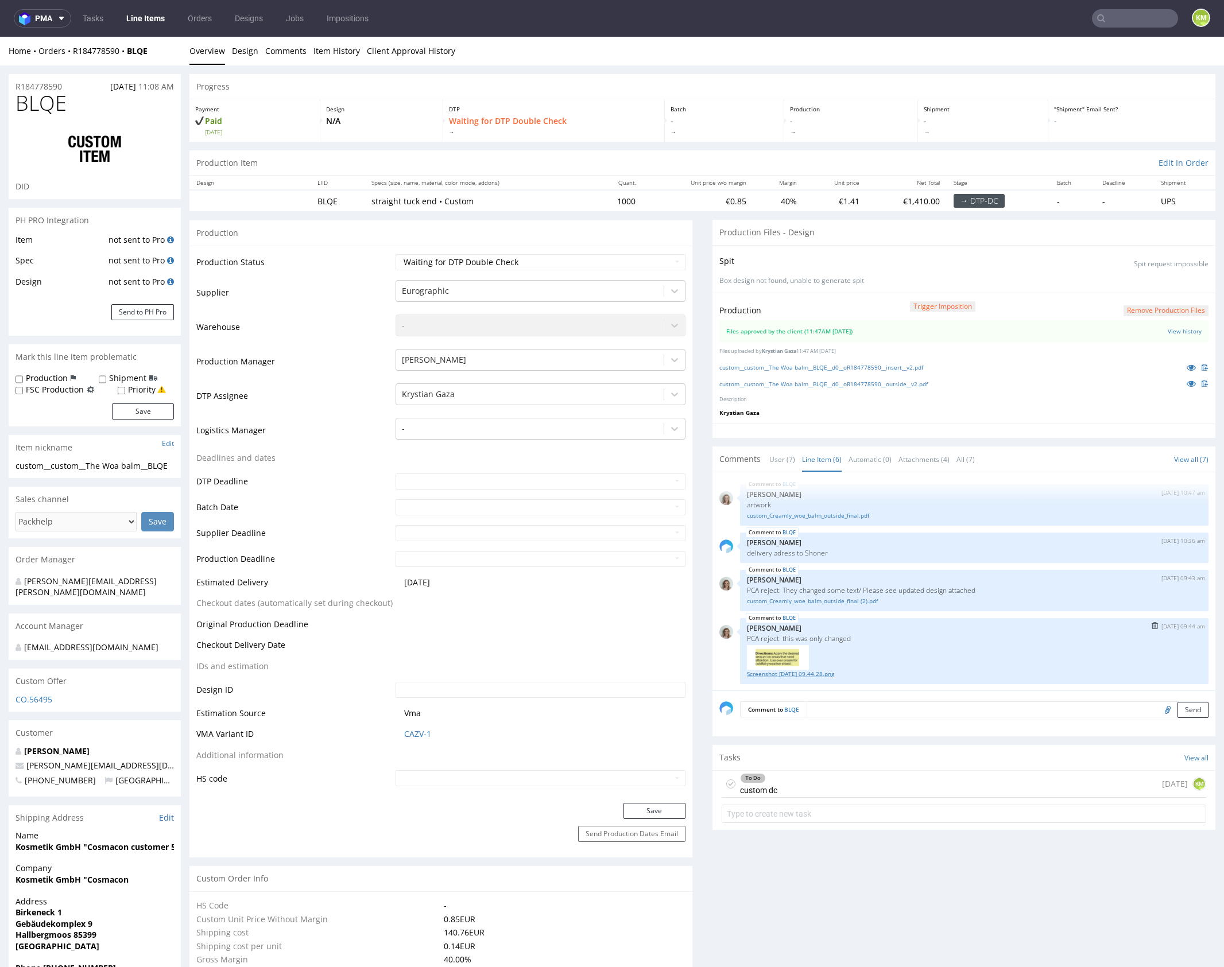
click at [804, 671] on link "Screenshot 2025-09-11 at 09.44.28.png" at bounding box center [974, 674] width 455 height 9
click at [803, 780] on div "To Do custom dc today KM" at bounding box center [964, 784] width 485 height 27
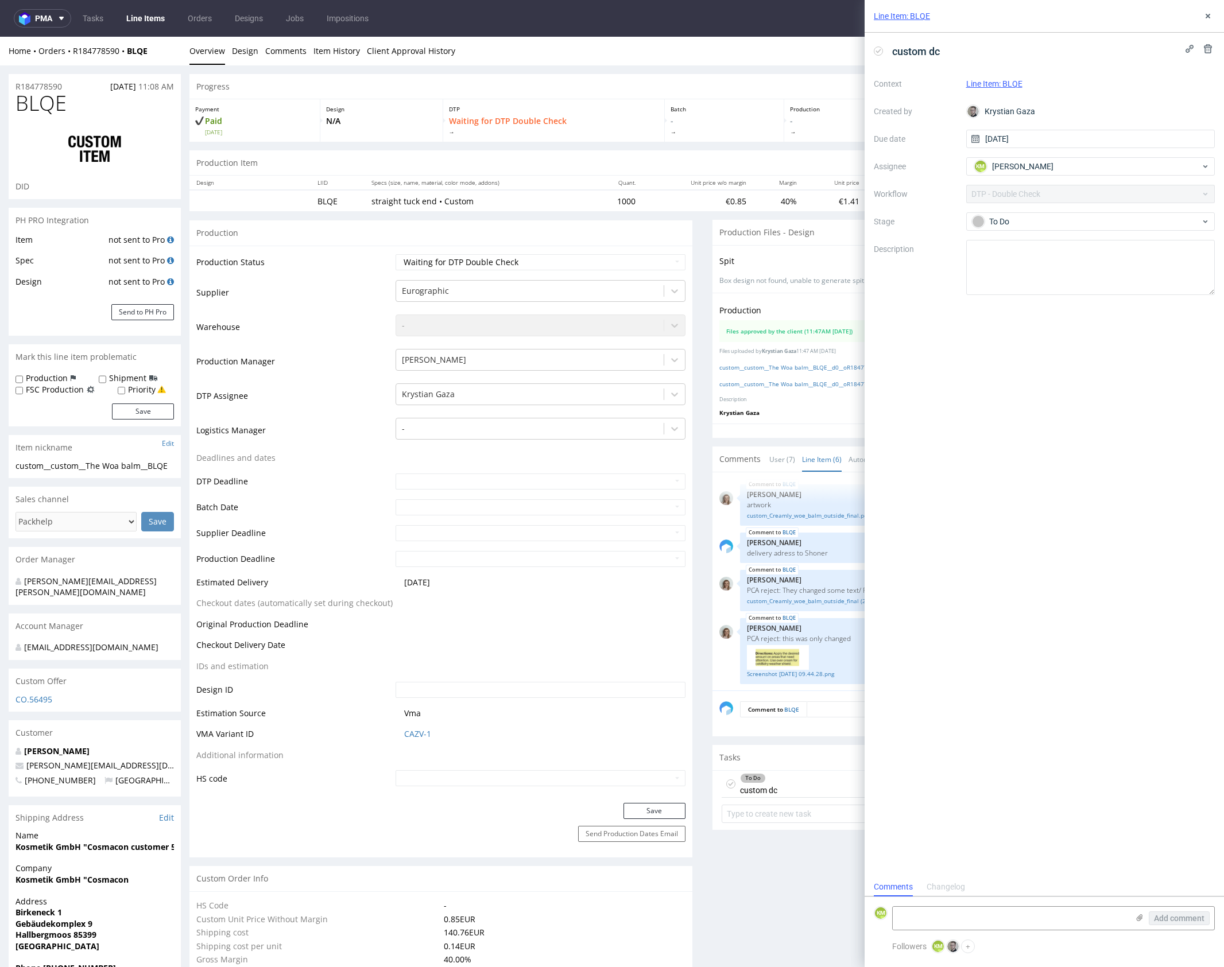
scroll to position [9, 0]
click at [1211, 9] on button at bounding box center [1208, 16] width 14 height 14
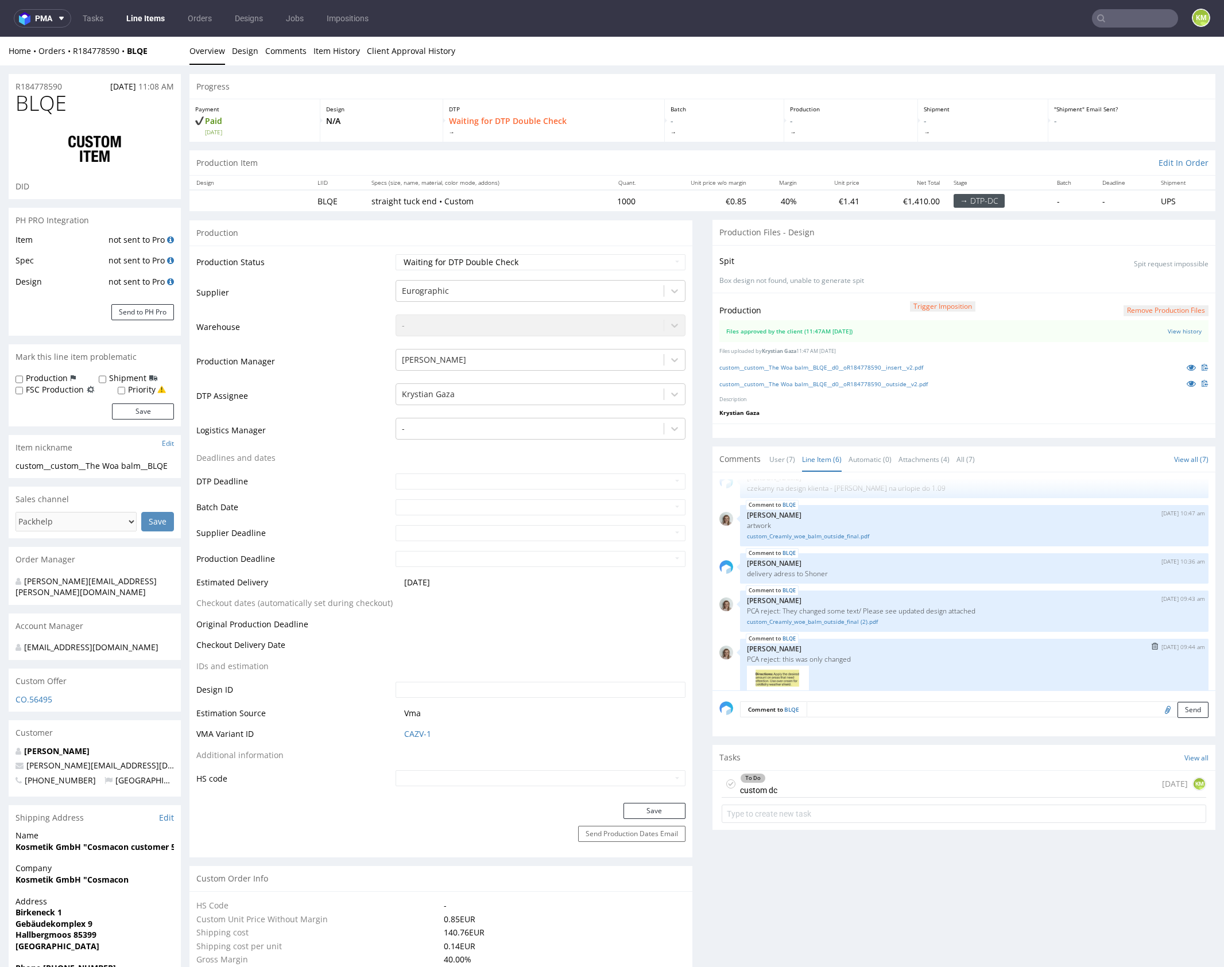
scroll to position [34, 0]
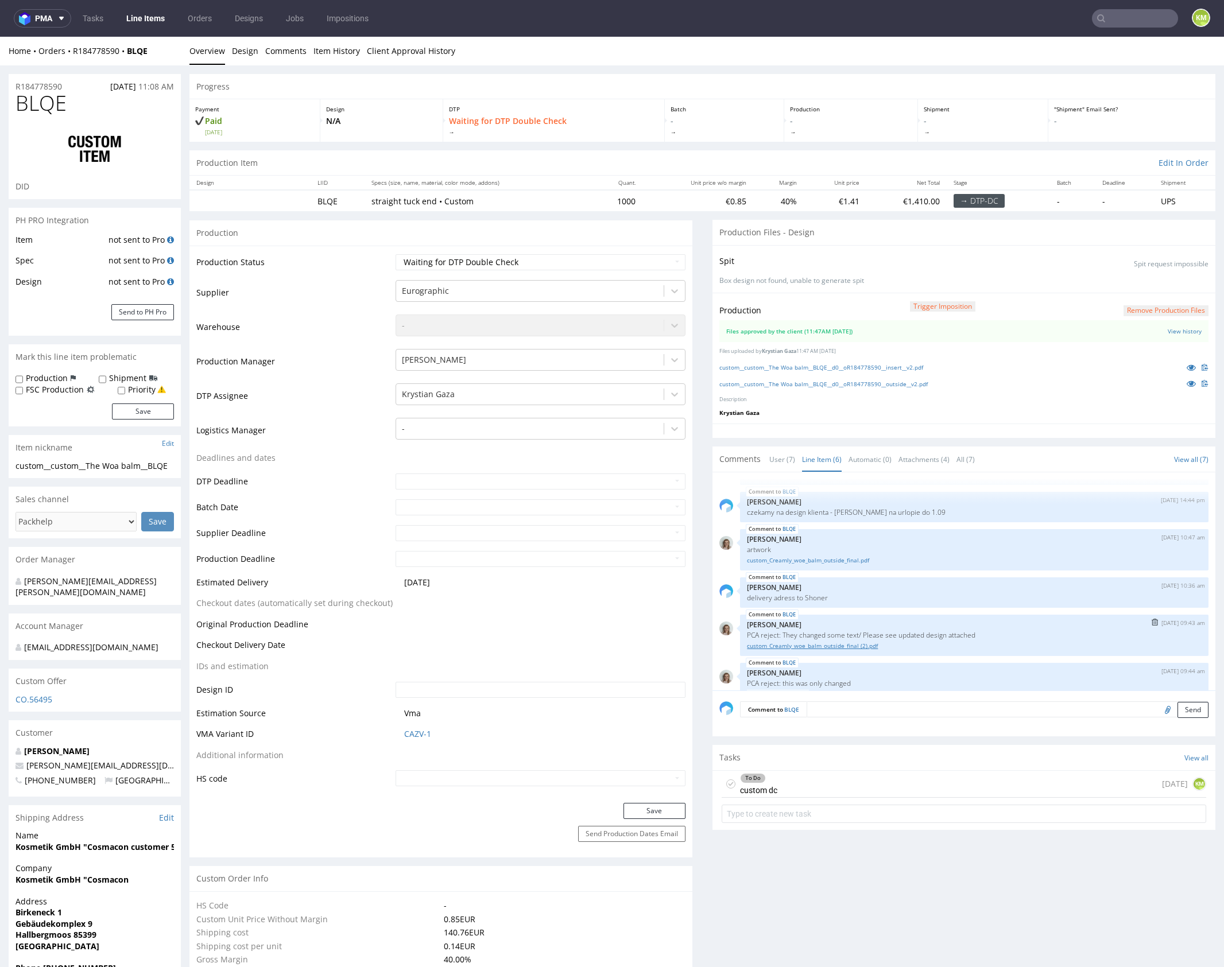
click at [856, 647] on link "custom_Creamly_woe_balm_outside_final (2).pdf" at bounding box center [974, 646] width 455 height 9
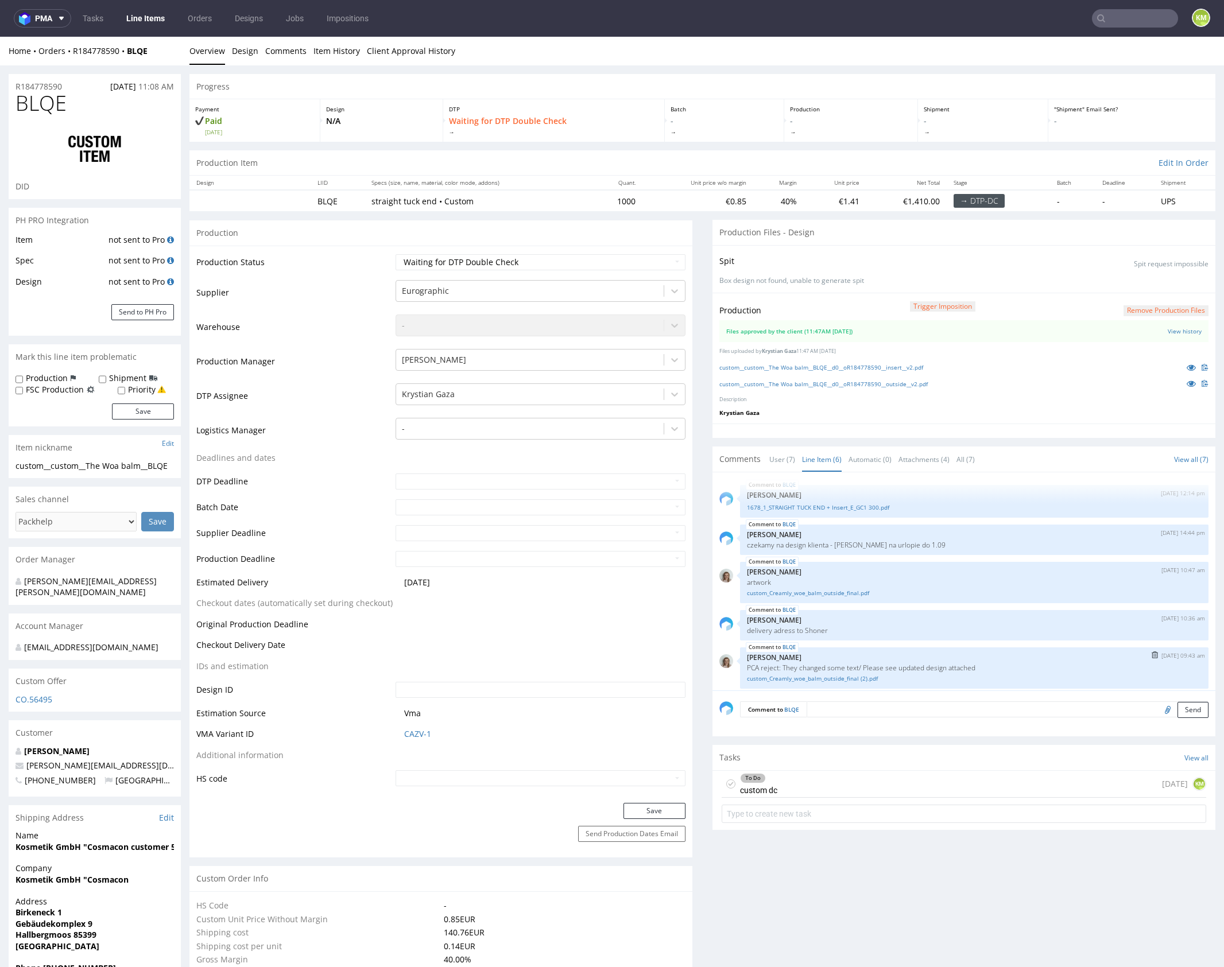
scroll to position [0, 0]
click at [850, 506] on link "1678_1_STRAIGHT TUCK END + Insert_E_GC1 300.pdf" at bounding box center [974, 509] width 455 height 9
click at [782, 456] on link "User (7)" at bounding box center [782, 459] width 26 height 25
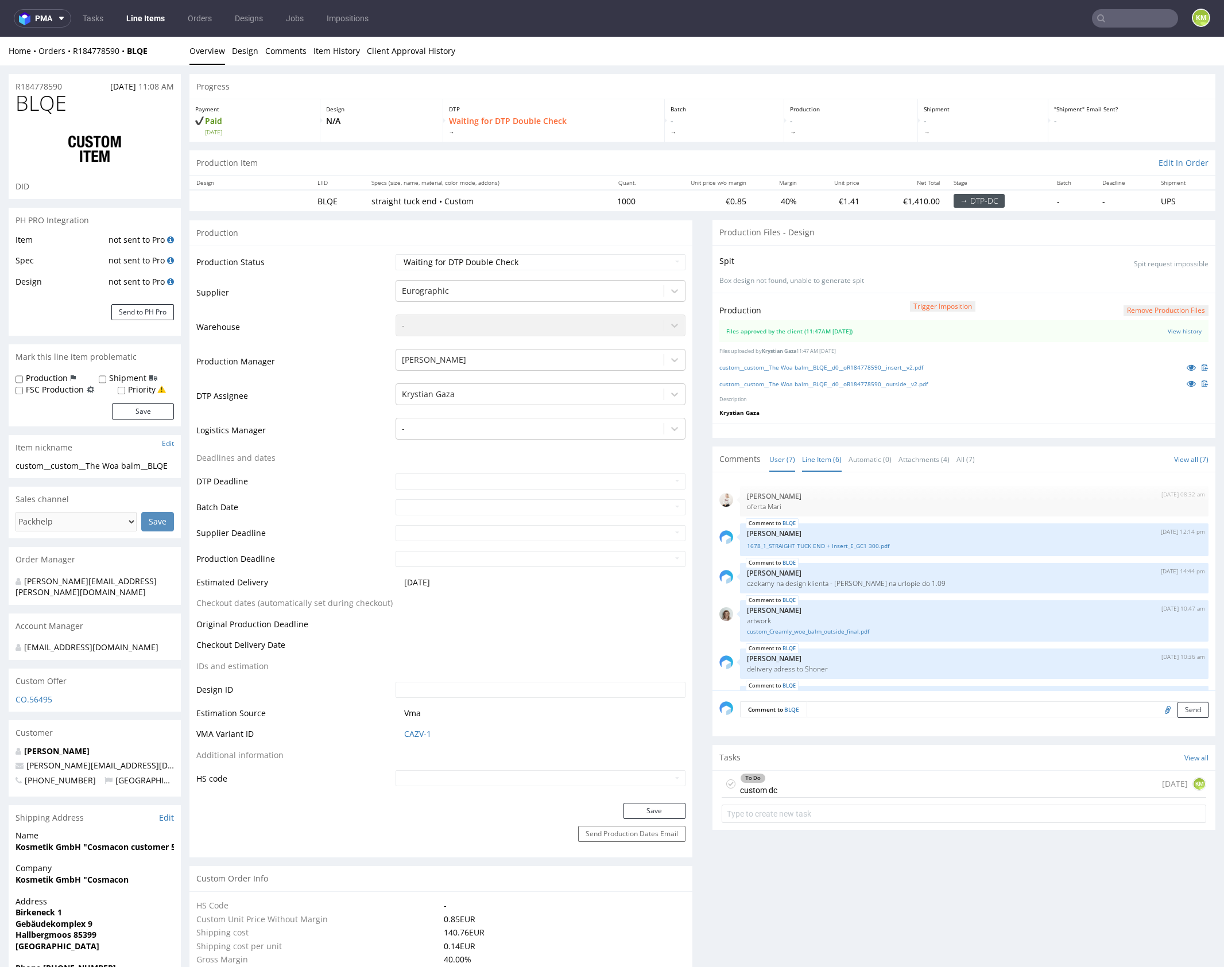
click at [823, 455] on link "Line Item (6)" at bounding box center [822, 459] width 40 height 25
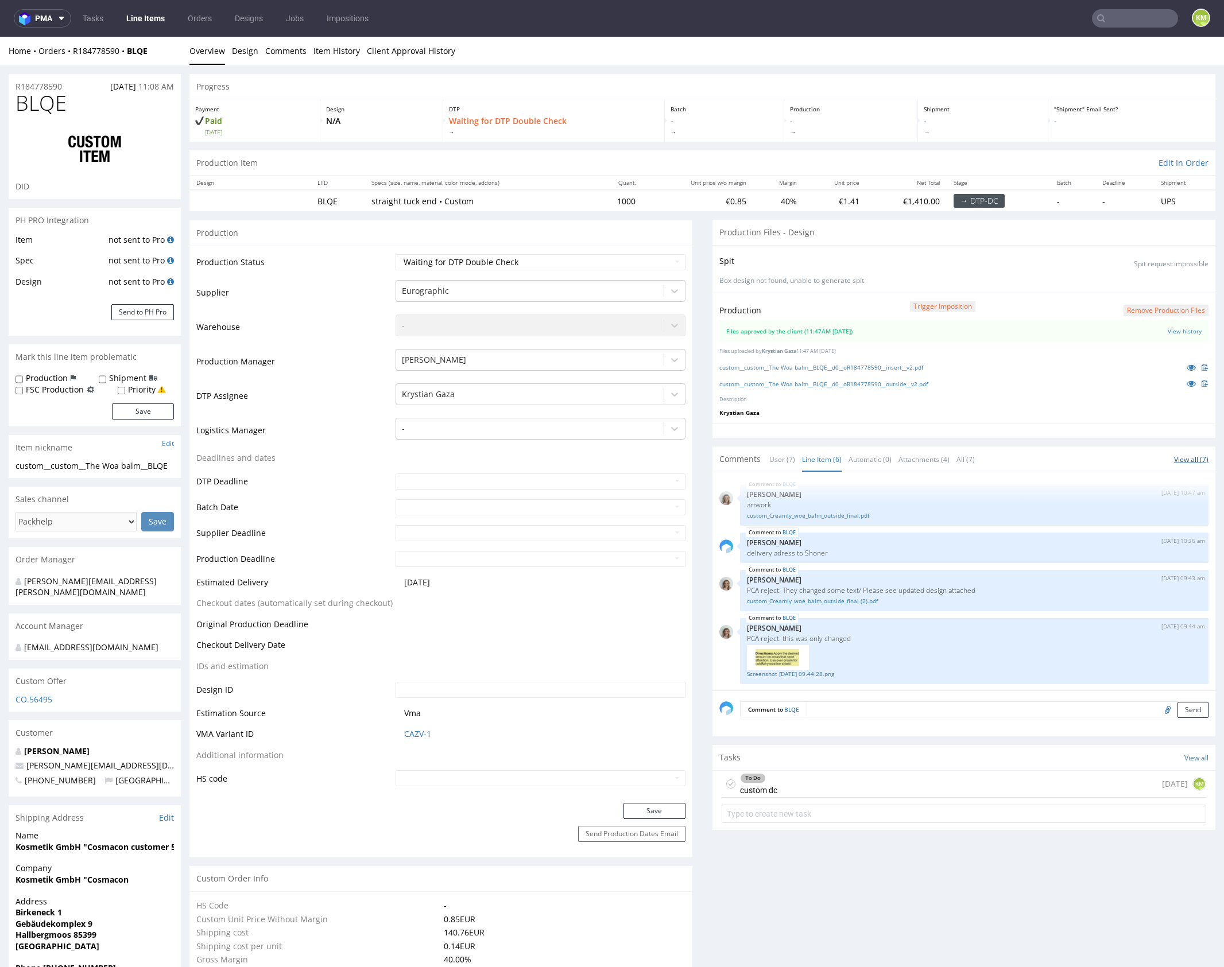
scroll to position [726, 0]
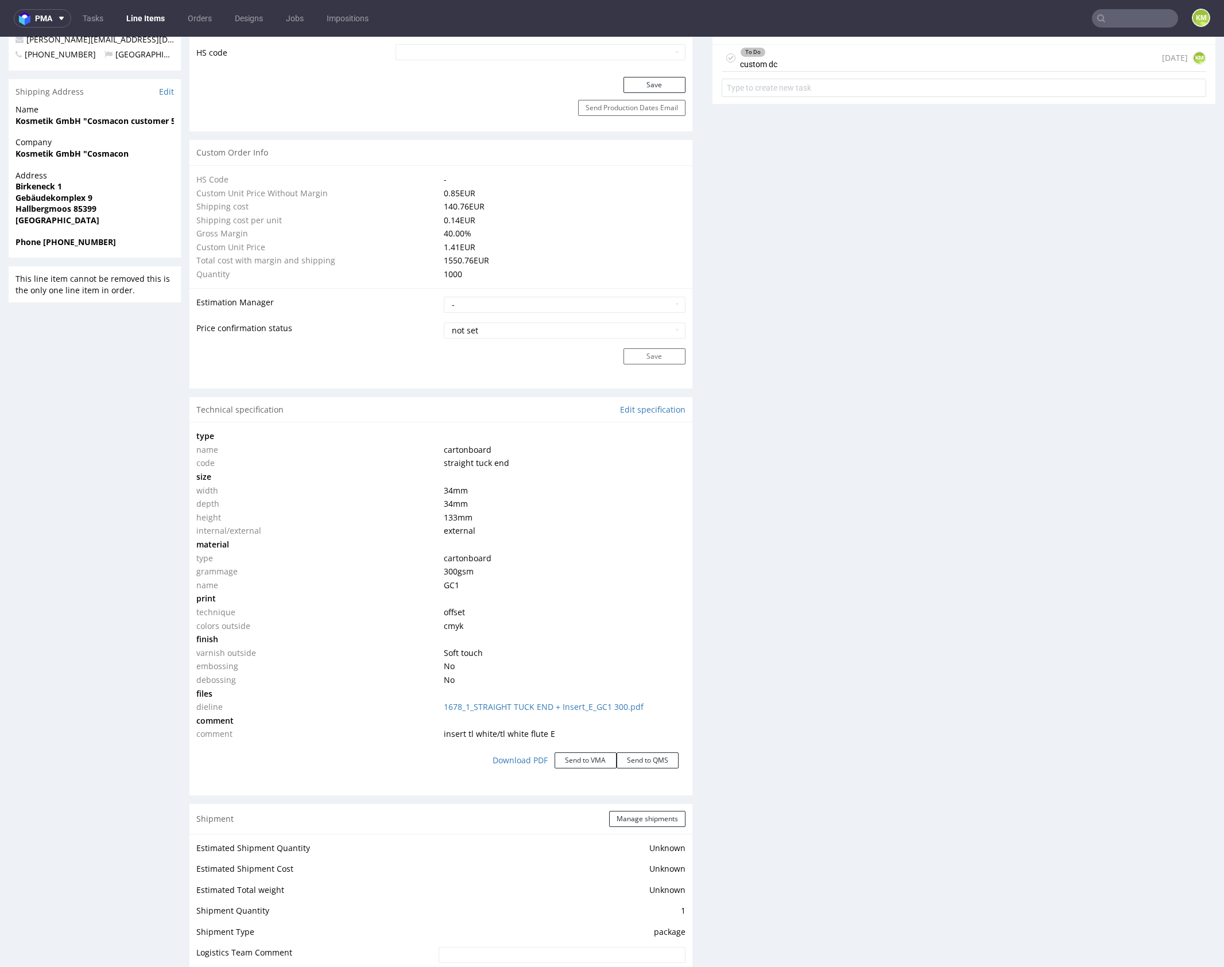
click at [927, 567] on div "Production Files - Design Spit Spit request impossible Box design not found, un…" at bounding box center [964, 556] width 503 height 2124
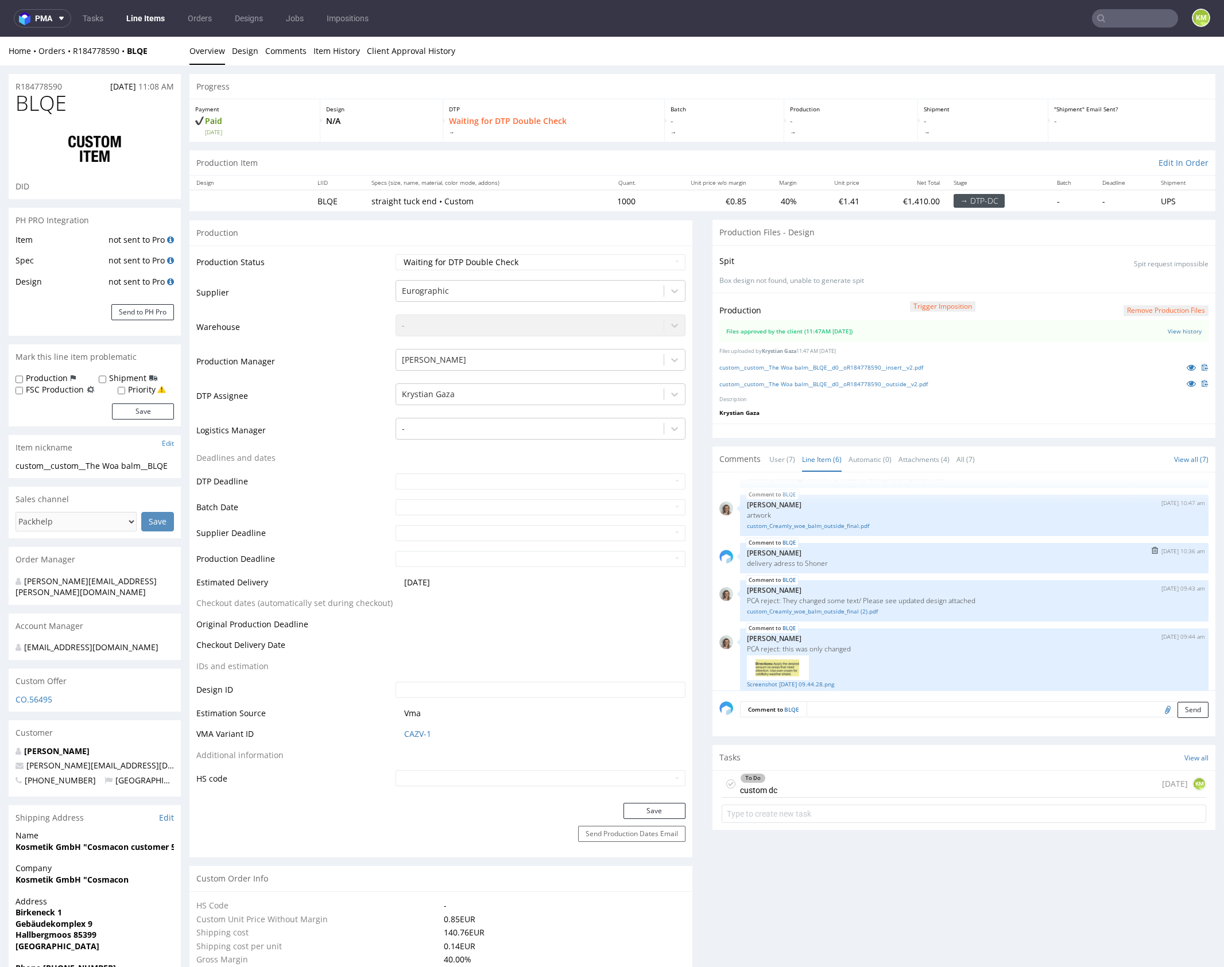
scroll to position [79, 0]
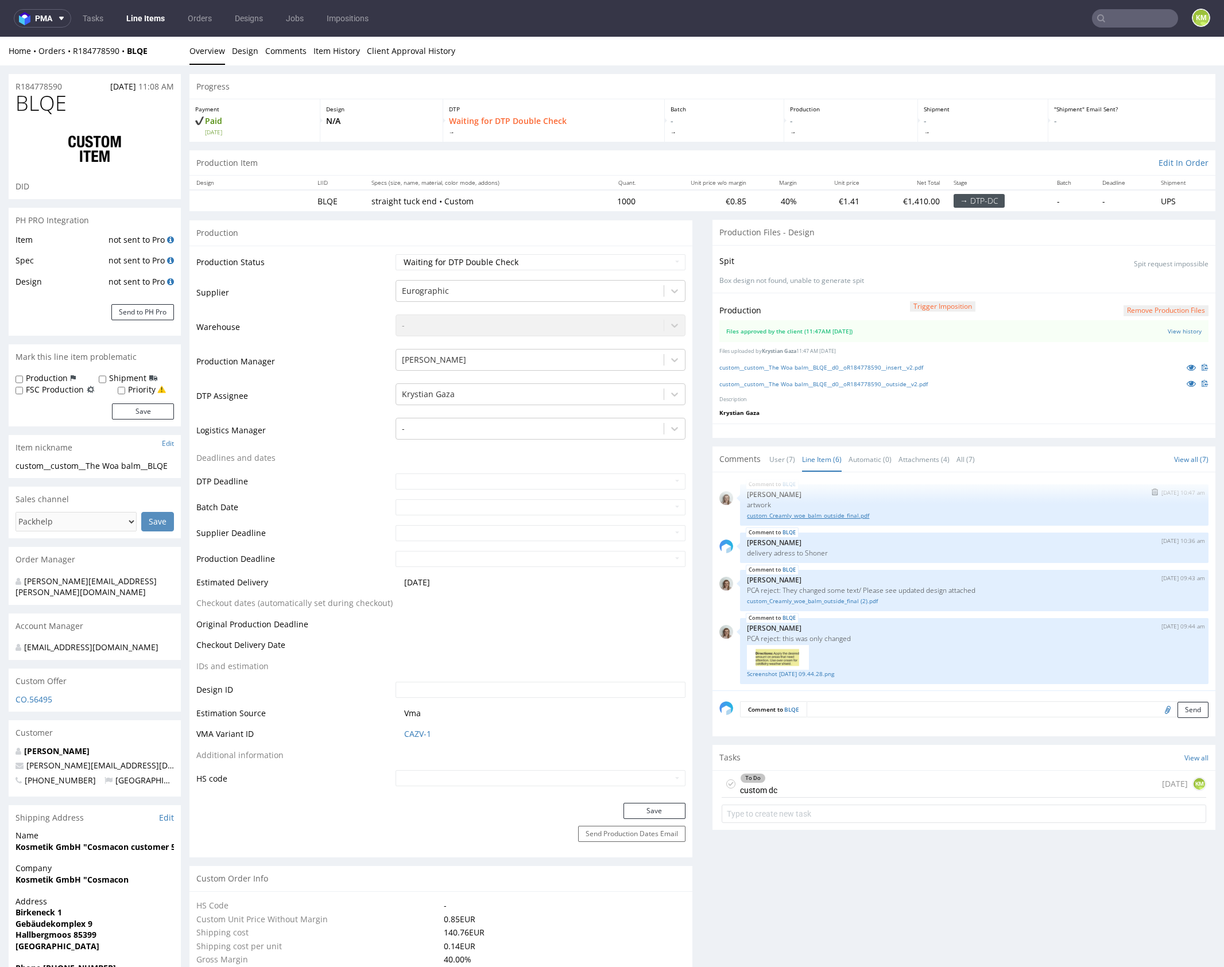
click at [838, 514] on link "custom_Creamly_woe_balm_outside_final.pdf" at bounding box center [974, 516] width 455 height 9
click at [834, 672] on link "Screenshot 2025-09-11 at 09.44.28.png" at bounding box center [974, 674] width 455 height 9
click at [570, 261] on select "Waiting for Artwork Waiting for Diecut Waiting for Mockup Waiting for DTP Waiti…" at bounding box center [541, 262] width 290 height 16
select select "dtp_production_ready"
click at [396, 254] on select "Waiting for Artwork Waiting for Diecut Waiting for Mockup Waiting for DTP Waiti…" at bounding box center [541, 262] width 290 height 16
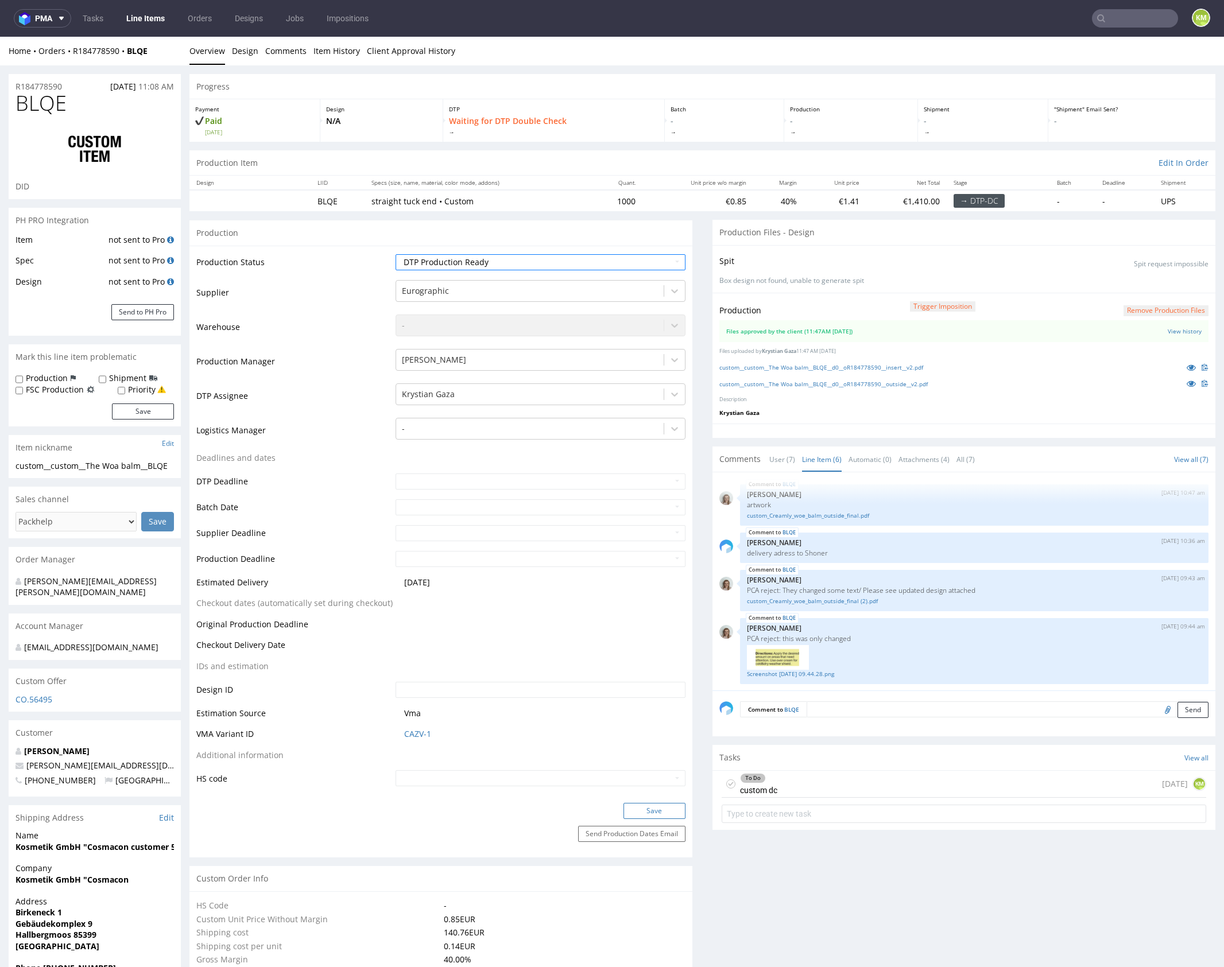
click at [659, 810] on button "Save" at bounding box center [655, 811] width 62 height 16
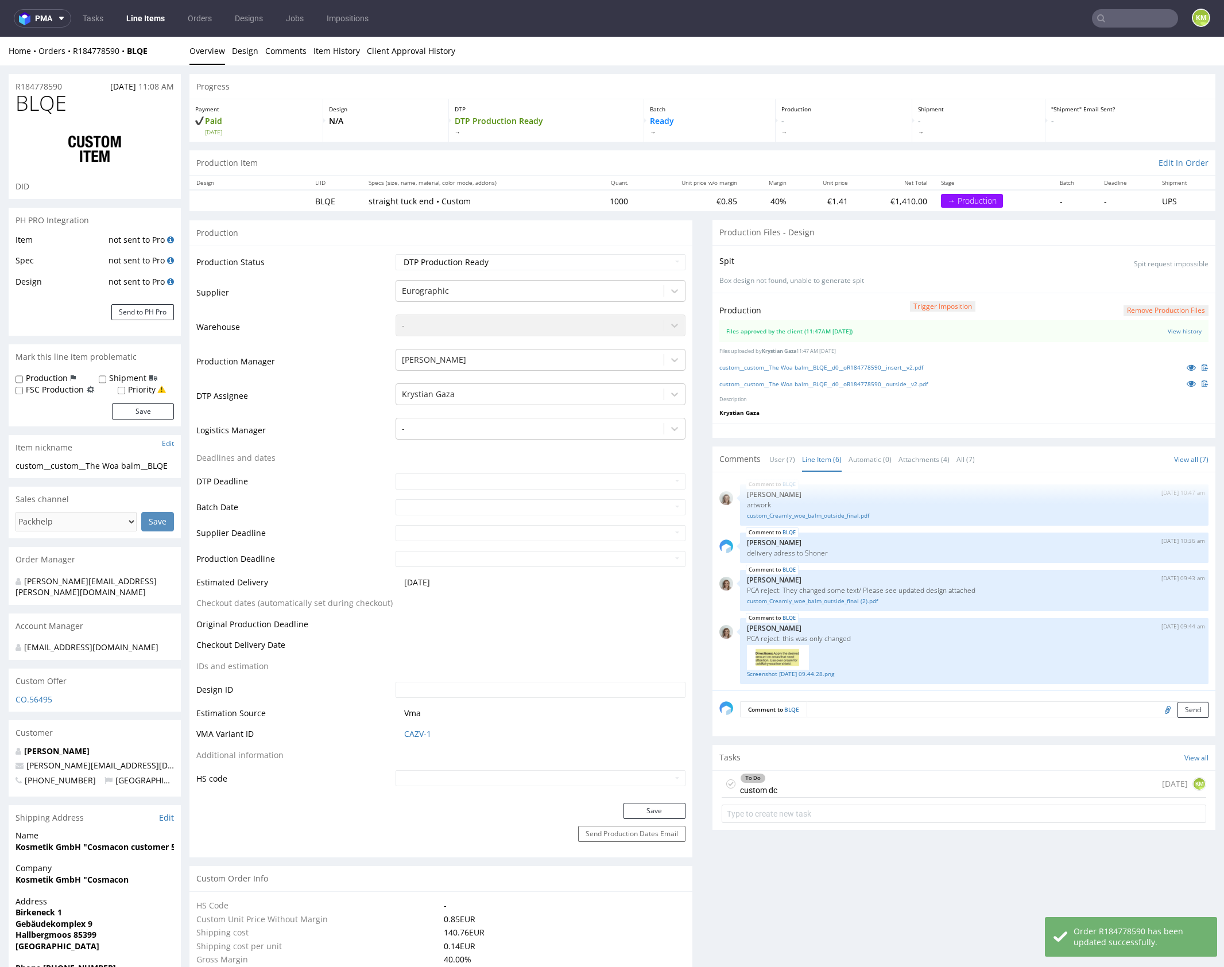
click at [727, 781] on icon at bounding box center [730, 784] width 9 height 9
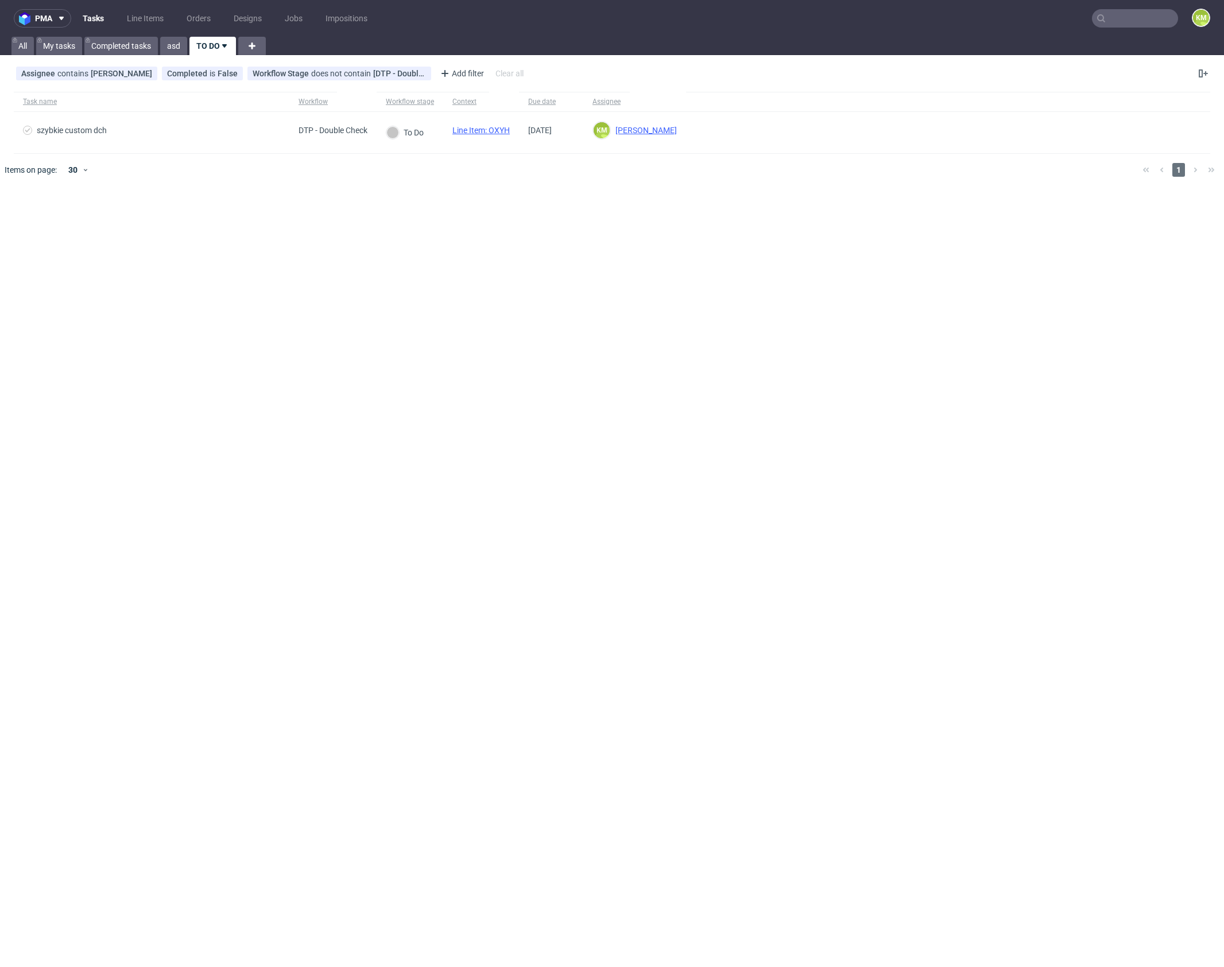
drag, startPoint x: 552, startPoint y: 261, endPoint x: 543, endPoint y: 206, distance: 55.9
click at [555, 247] on div "pma Tasks Line Items Orders Designs Jobs Impositions KM All My tasks Completed …" at bounding box center [612, 483] width 1224 height 967
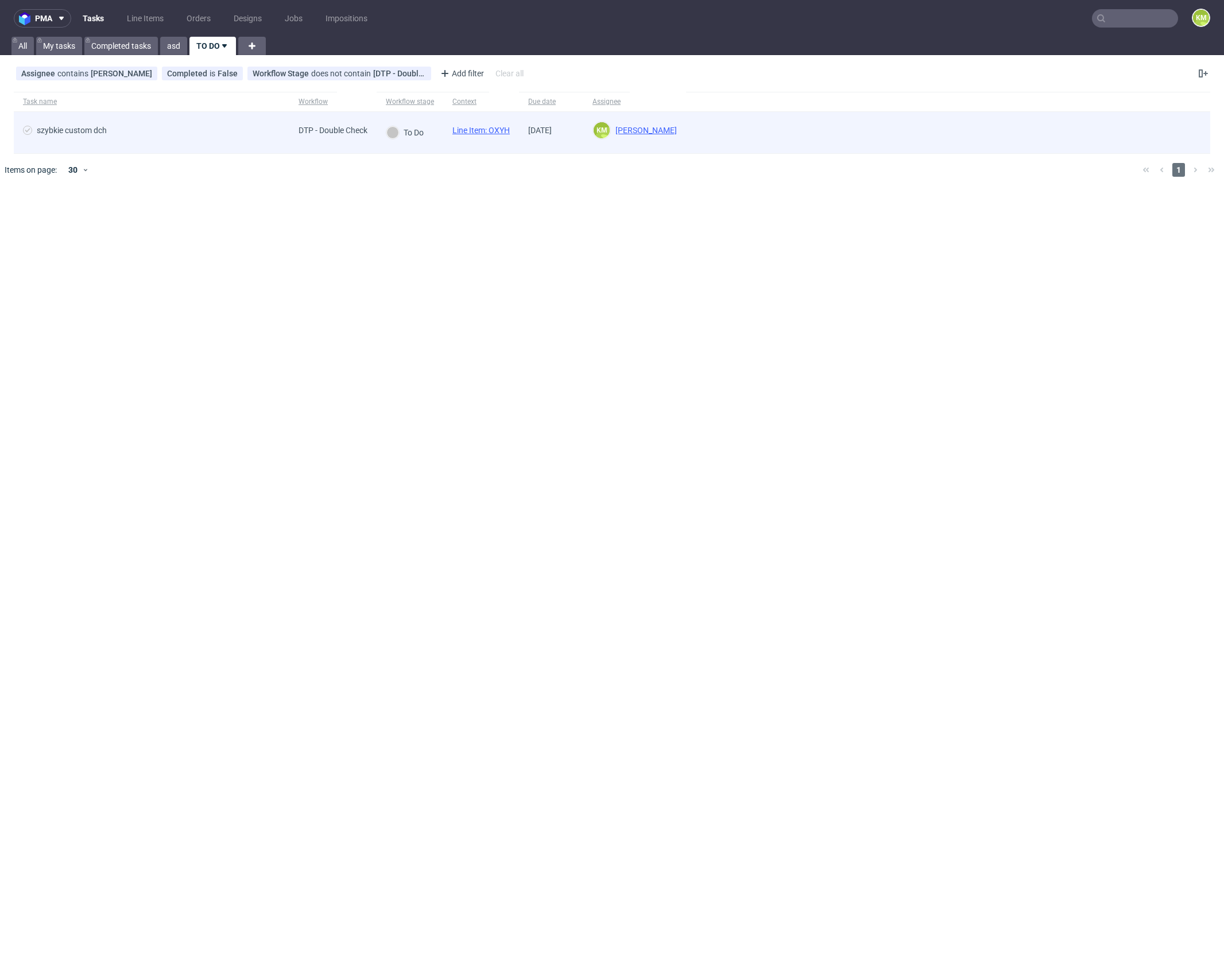
click at [508, 126] on link "Line Item: OXYH" at bounding box center [480, 130] width 57 height 9
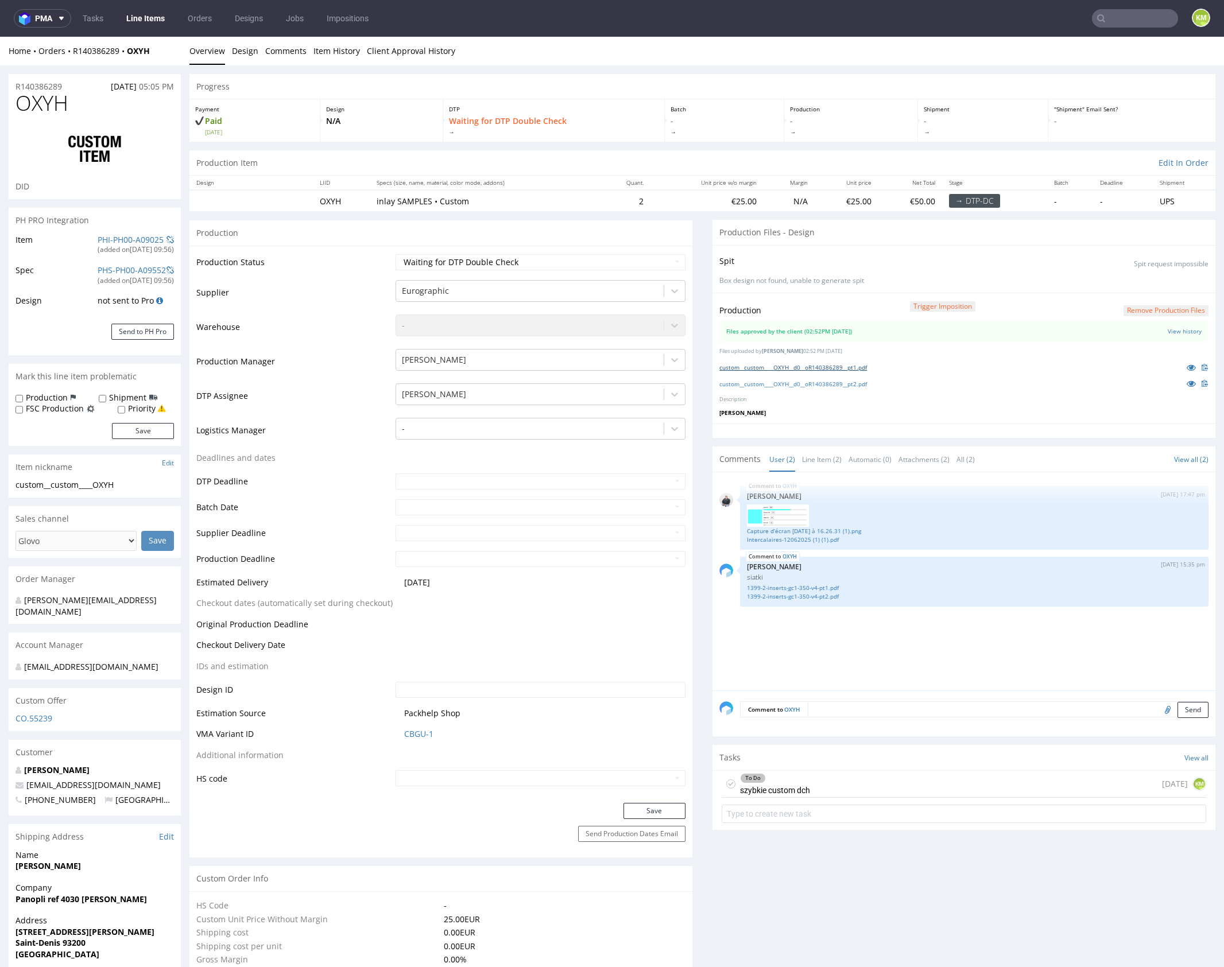
click at [861, 366] on link "custom__custom____OXYH__d0__oR140386289__pt1.pdf" at bounding box center [793, 367] width 148 height 8
click at [863, 383] on link "custom__custom____OXYH__d0__oR140386289__pt2.pdf" at bounding box center [793, 384] width 148 height 8
click at [814, 458] on link "Line Item (2)" at bounding box center [822, 459] width 40 height 25
click at [839, 780] on div "To Do szybkie custom dch [DATE] KM" at bounding box center [964, 784] width 485 height 27
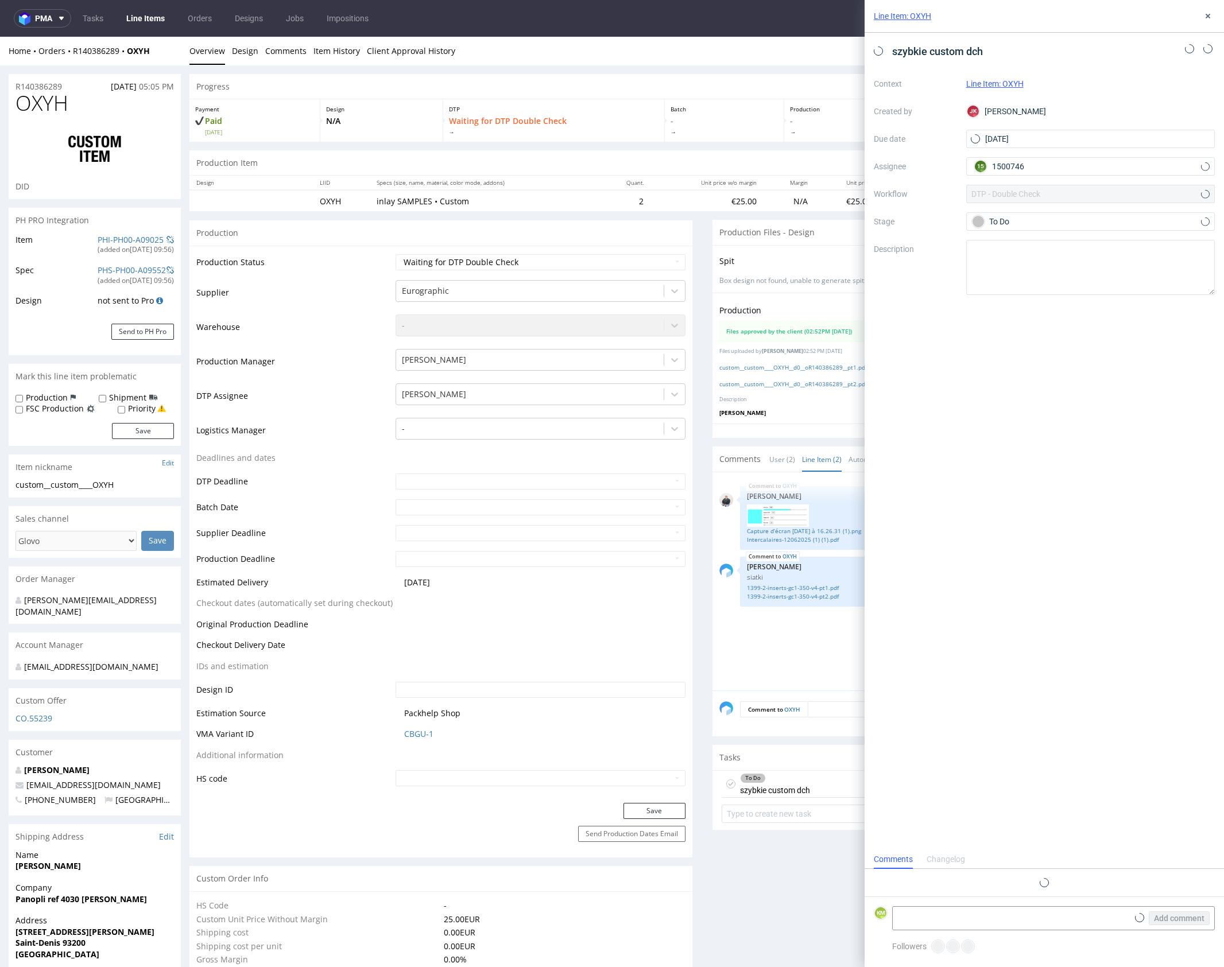
scroll to position [9, 0]
click at [1209, 10] on button at bounding box center [1208, 16] width 14 height 14
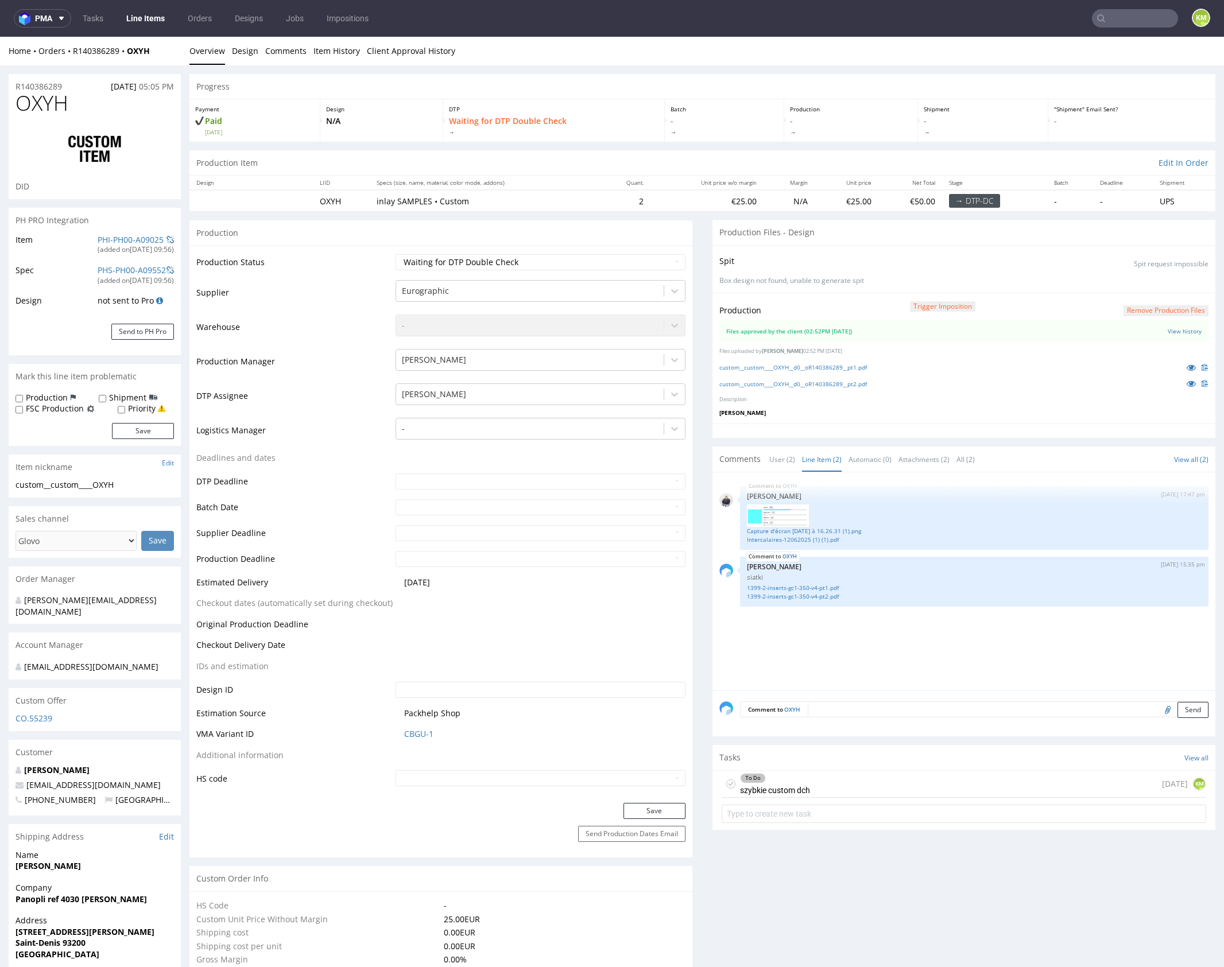
click at [869, 622] on div "OXYH 4th Sep 25 | 17:47 pm Adrian Margula Capture d’écran 2025-07-17 à 16.26.…" at bounding box center [967, 584] width 496 height 211
click at [825, 588] on link "1399-2-inserts-gc1-350-v4-pt1.pdf" at bounding box center [974, 588] width 455 height 9
click at [826, 596] on link "1399-2-inserts-gc1-350-v4-pt2.pdf" at bounding box center [974, 597] width 455 height 9
click at [803, 530] on link "Capture d’écran 2025-07-17 à 16.26.31 (1).png" at bounding box center [974, 531] width 455 height 9
click at [808, 537] on link "Intercalaires-12062025 (1) (1).pdf" at bounding box center [974, 540] width 455 height 9
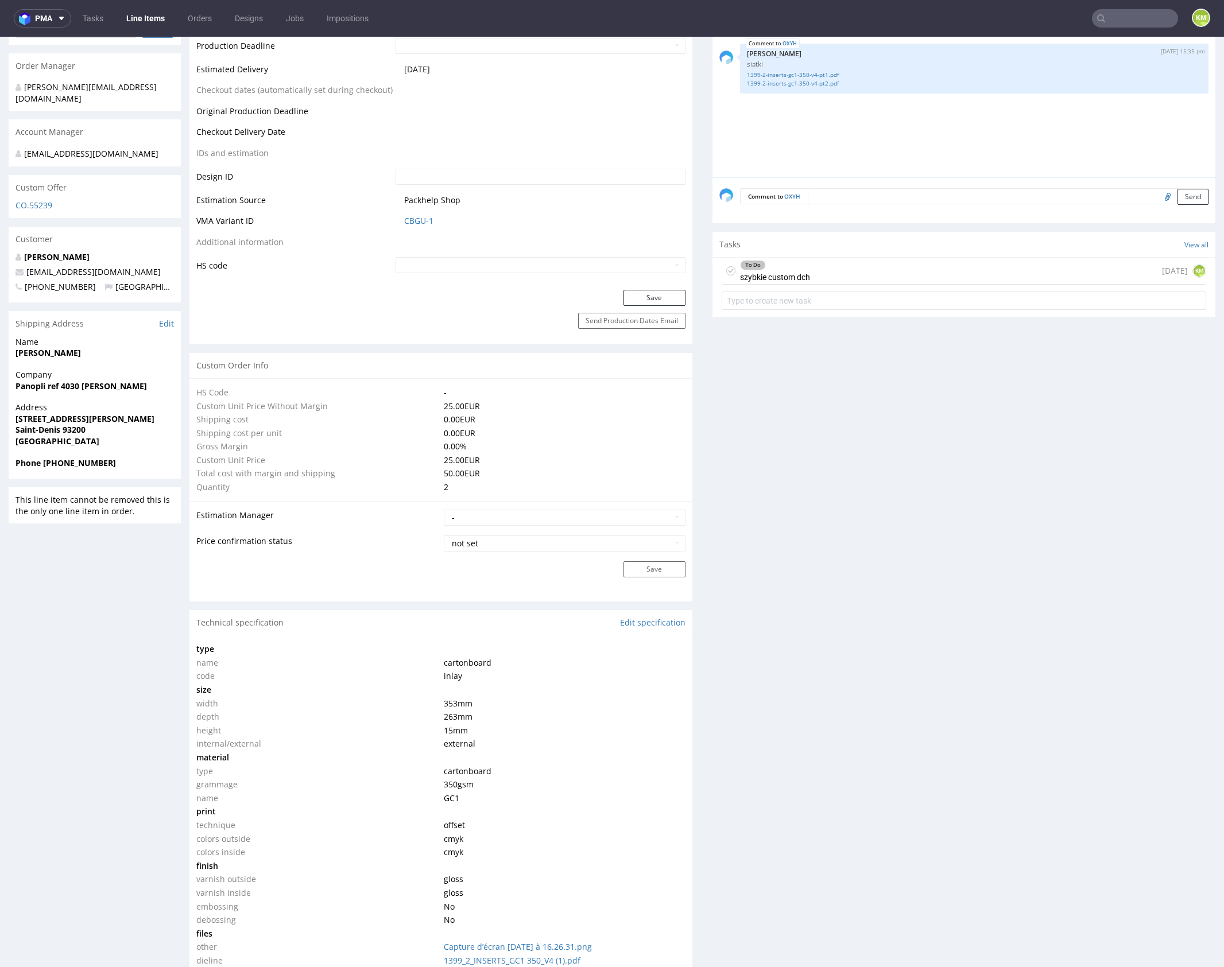
click at [819, 698] on div "Production Files - Design Spit Spit request impossible Box design not found, un…" at bounding box center [964, 789] width 503 height 2165
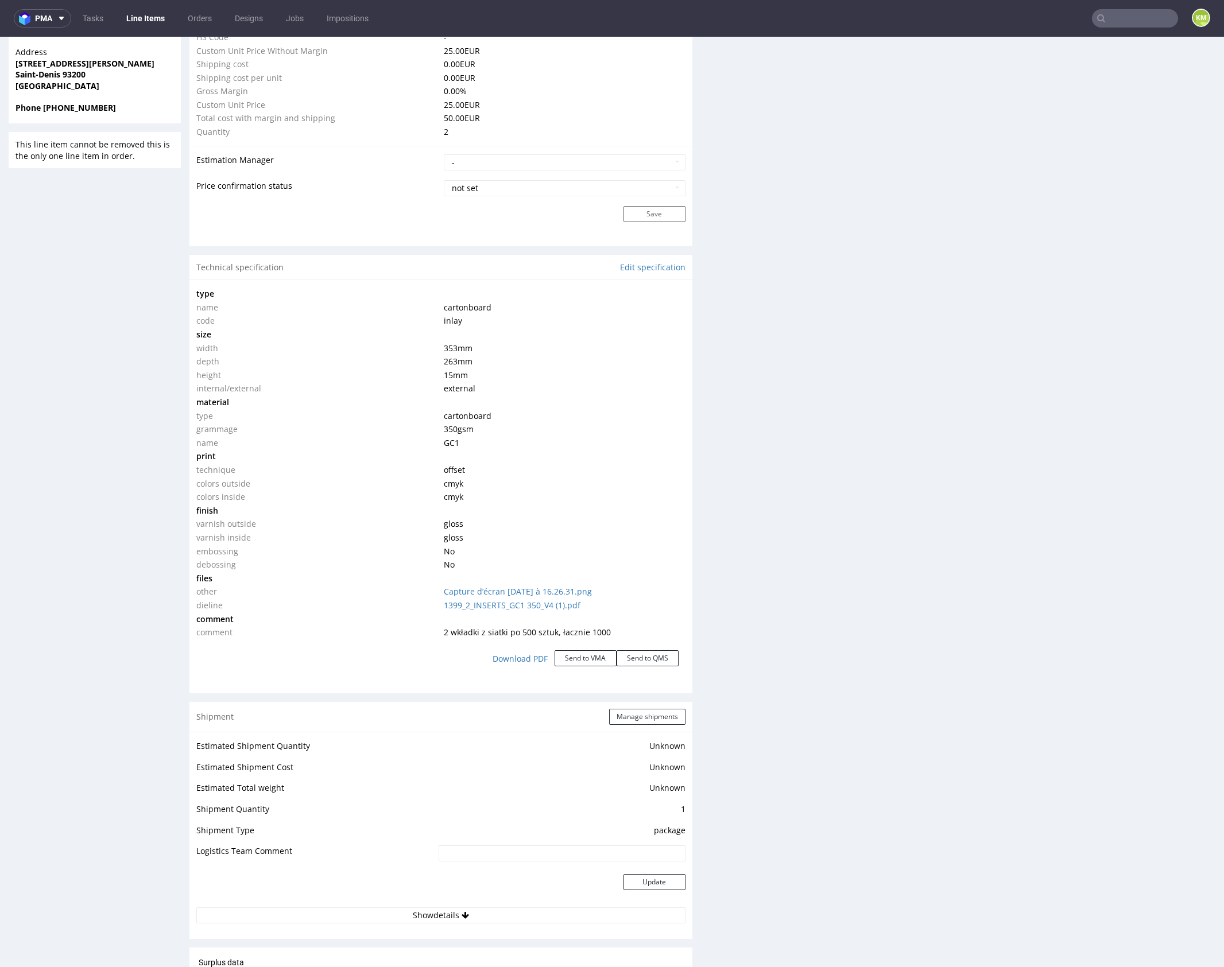
scroll to position [869, 0]
click at [846, 662] on div "Production Files - Design Spit Spit request impossible Box design not found, un…" at bounding box center [964, 433] width 503 height 2165
click at [846, 660] on div "Production Files - Design Spit Spit request impossible Box design not found, un…" at bounding box center [964, 433] width 503 height 2165
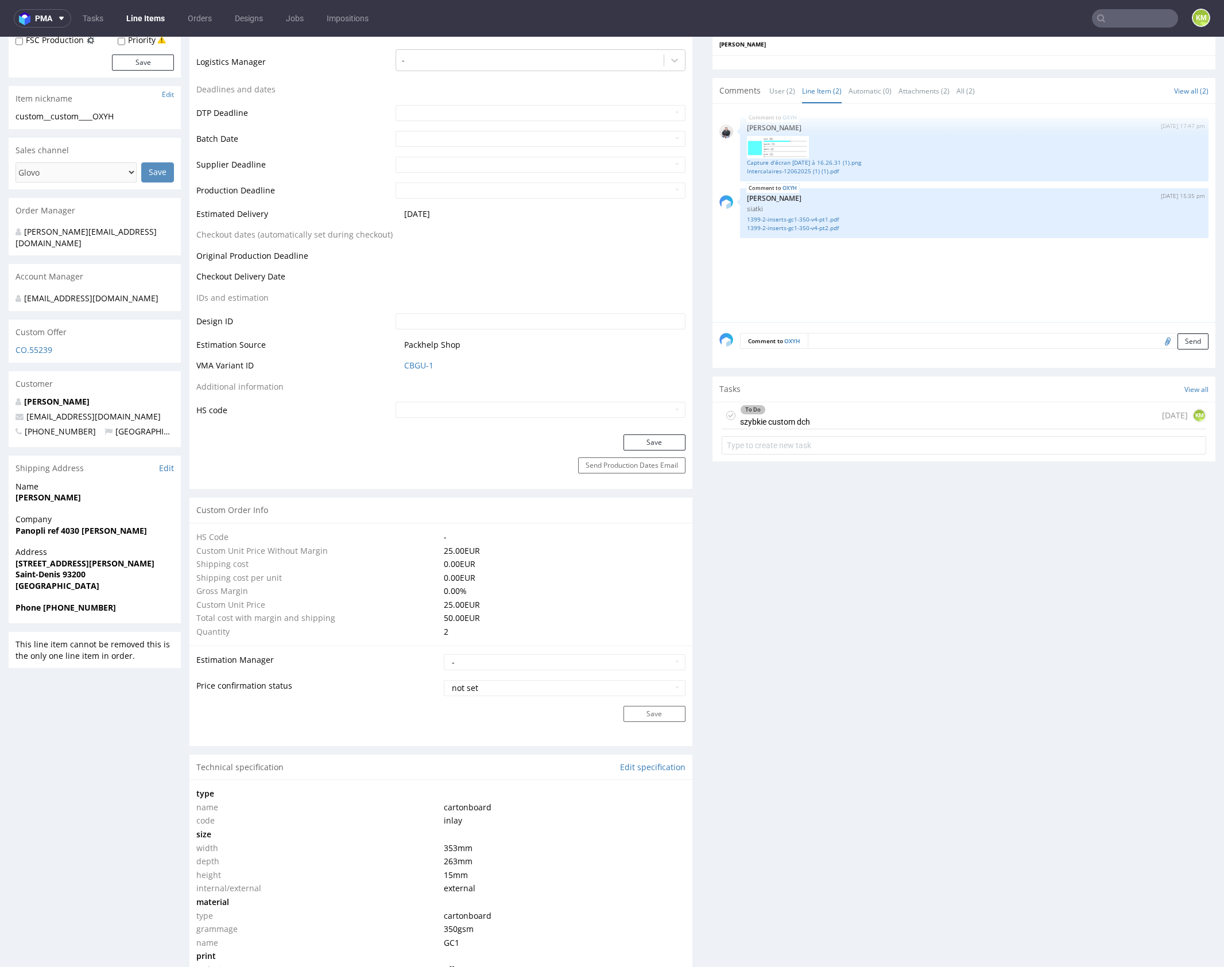
scroll to position [0, 0]
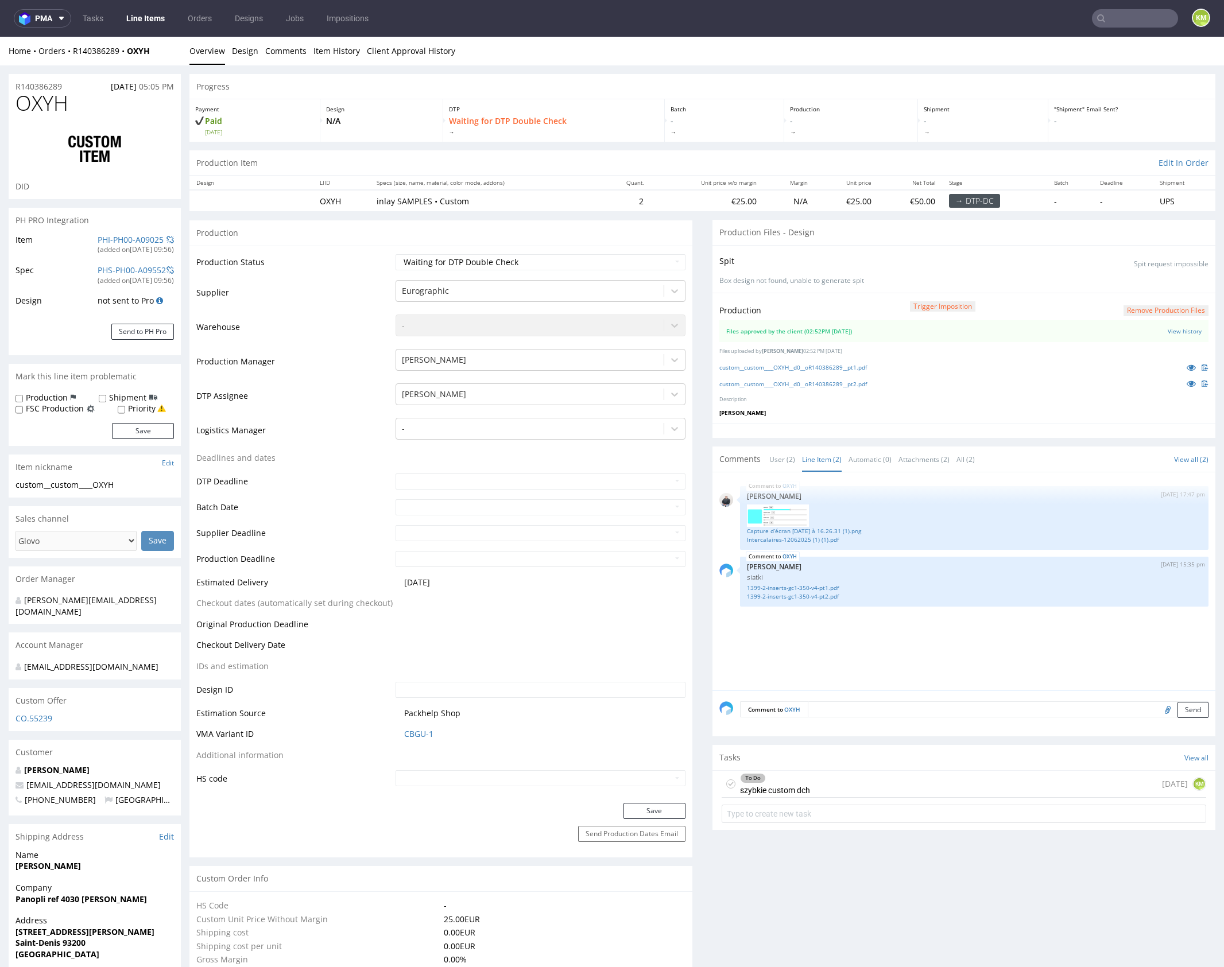
click at [887, 641] on div "OXYH 4th Sep 25 | 17:47 pm Adrian Margula Capture d’écran 2025-07-17 à 16.26.…" at bounding box center [967, 584] width 496 height 211
click at [818, 527] on link "Capture d’écran 2025-07-17 à 16.26.31 (1).png" at bounding box center [974, 531] width 455 height 9
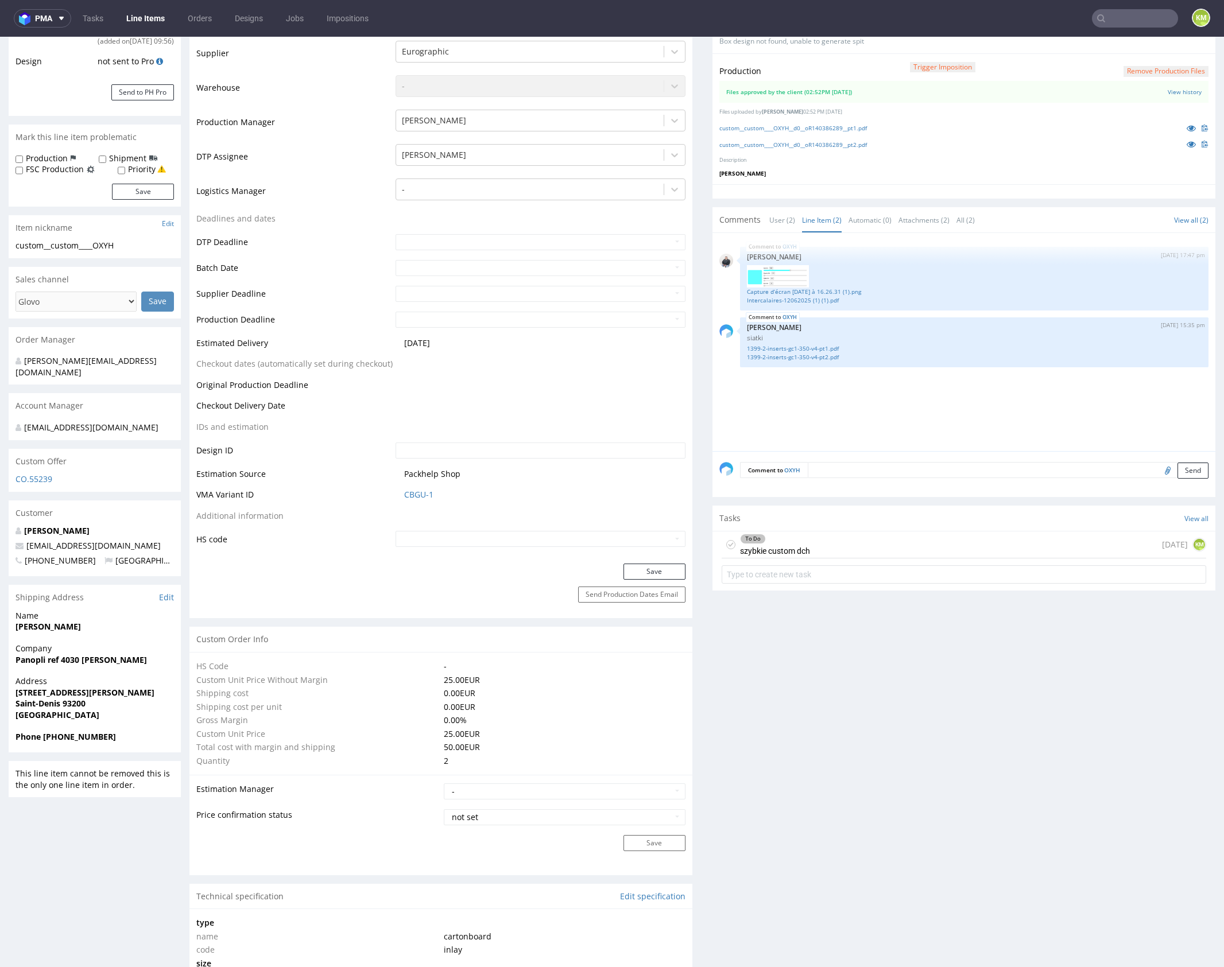
scroll to position [140, 0]
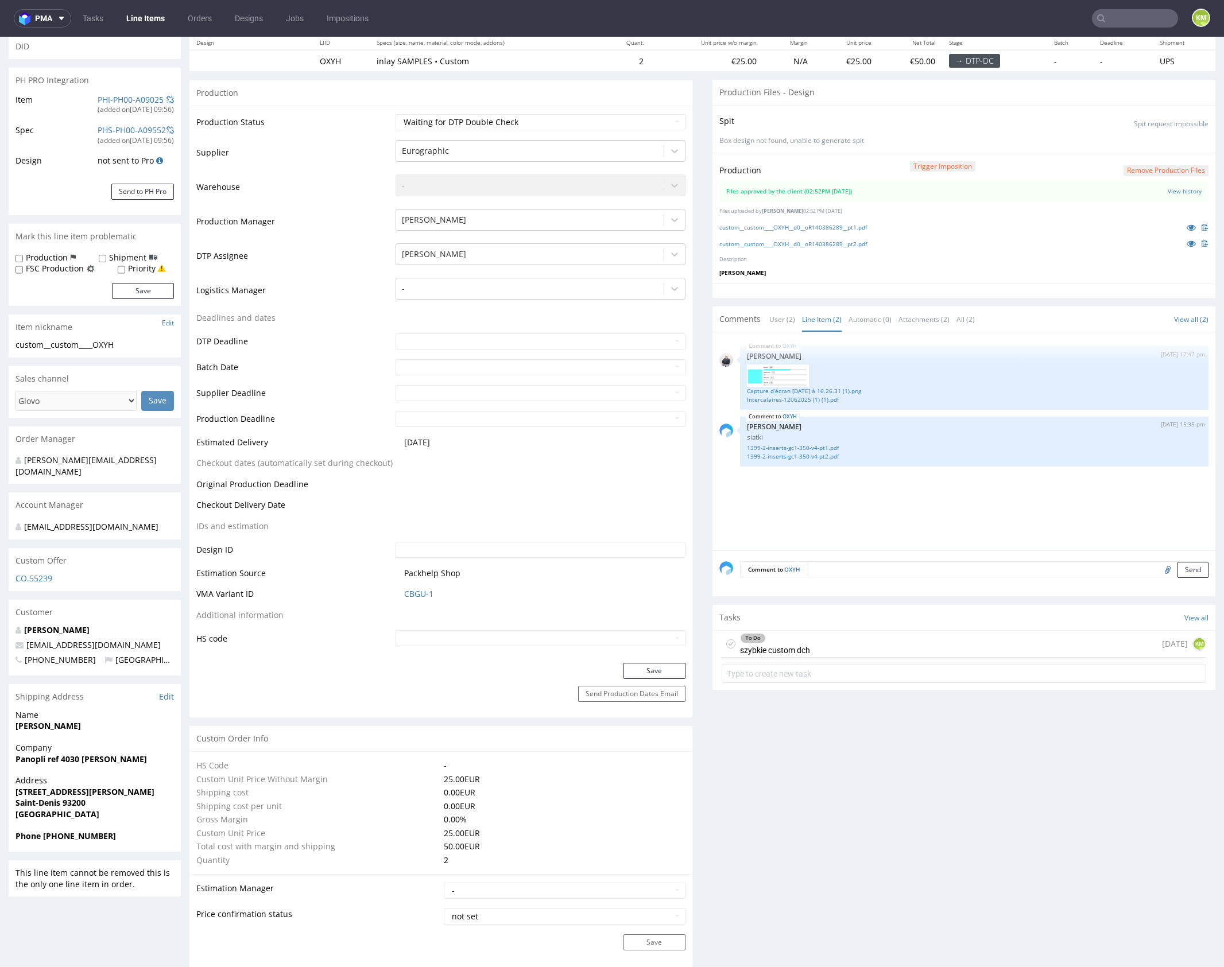
click at [838, 642] on div "To Do szybkie custom dch today KM" at bounding box center [964, 644] width 485 height 27
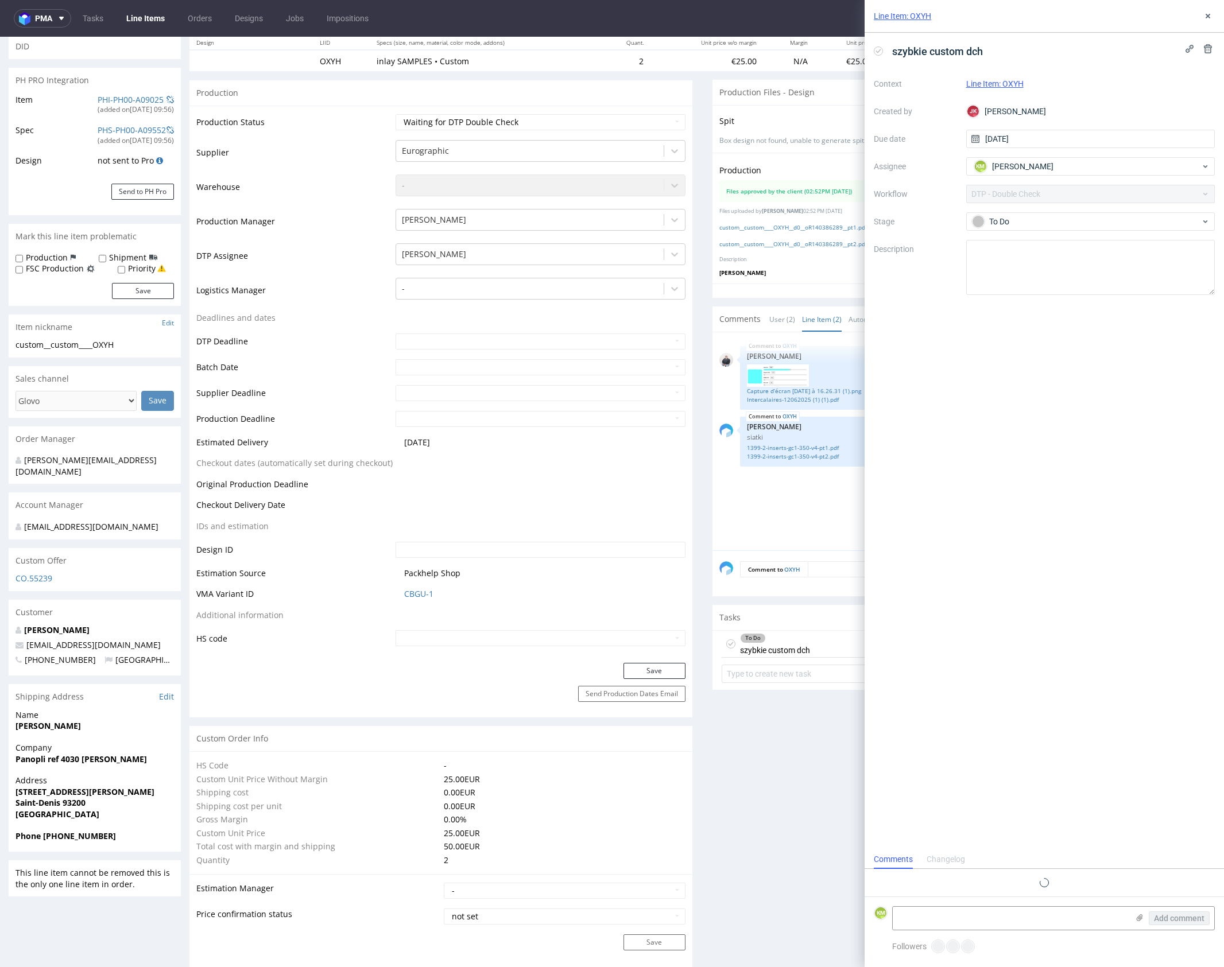
scroll to position [9, 0]
click at [990, 908] on textarea at bounding box center [1010, 918] width 235 height 23
type textarea "Dopytałbym czy mają byc z dwustronnym nadrukiem bo tak jest wpisane w specce"
click at [1171, 921] on span "Add comment" at bounding box center [1179, 919] width 51 height 8
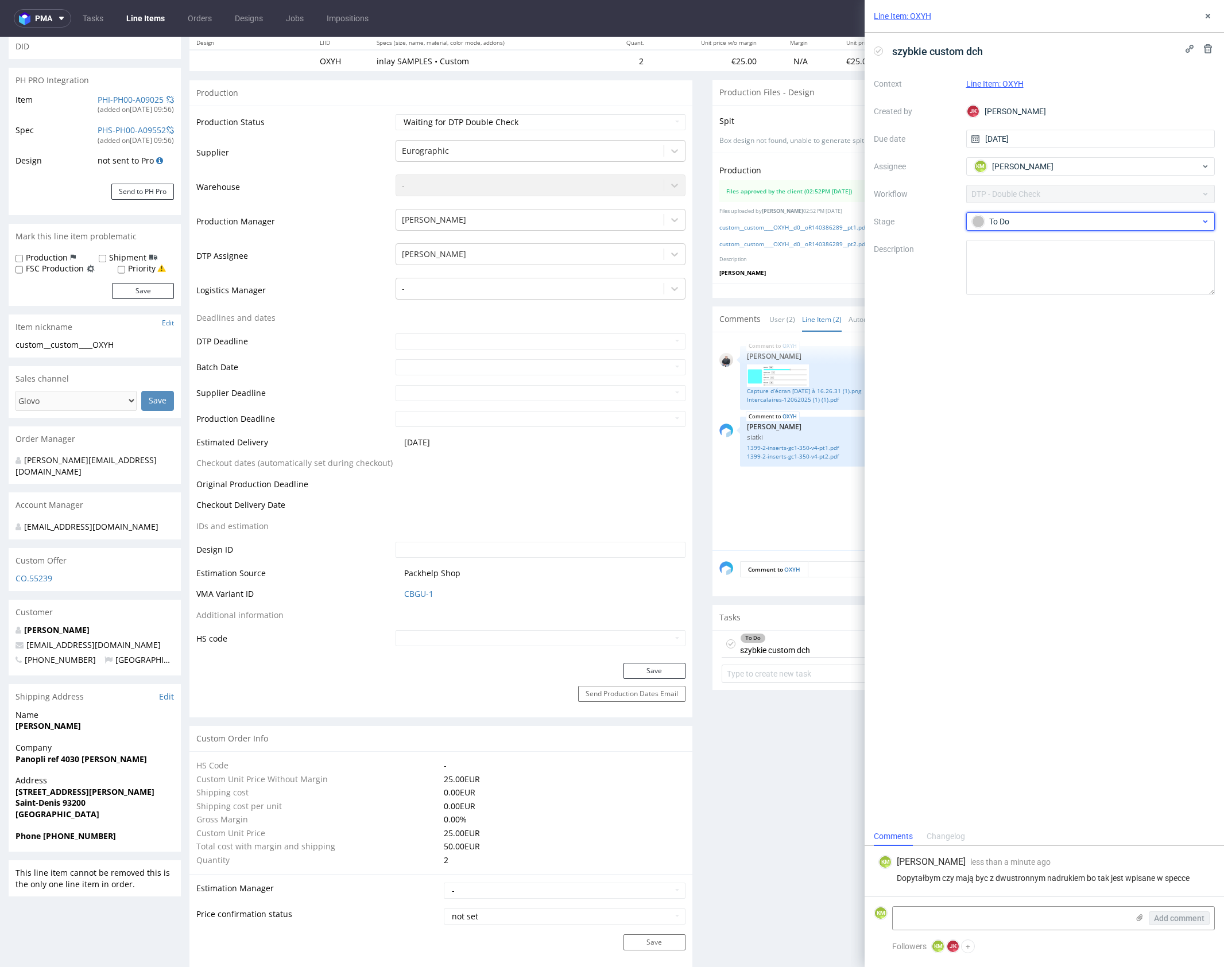
click at [1048, 219] on div "To Do" at bounding box center [1086, 221] width 229 height 13
click at [1033, 289] on div "Needs fixes" at bounding box center [1090, 295] width 229 height 13
click at [1214, 14] on button at bounding box center [1208, 16] width 14 height 14
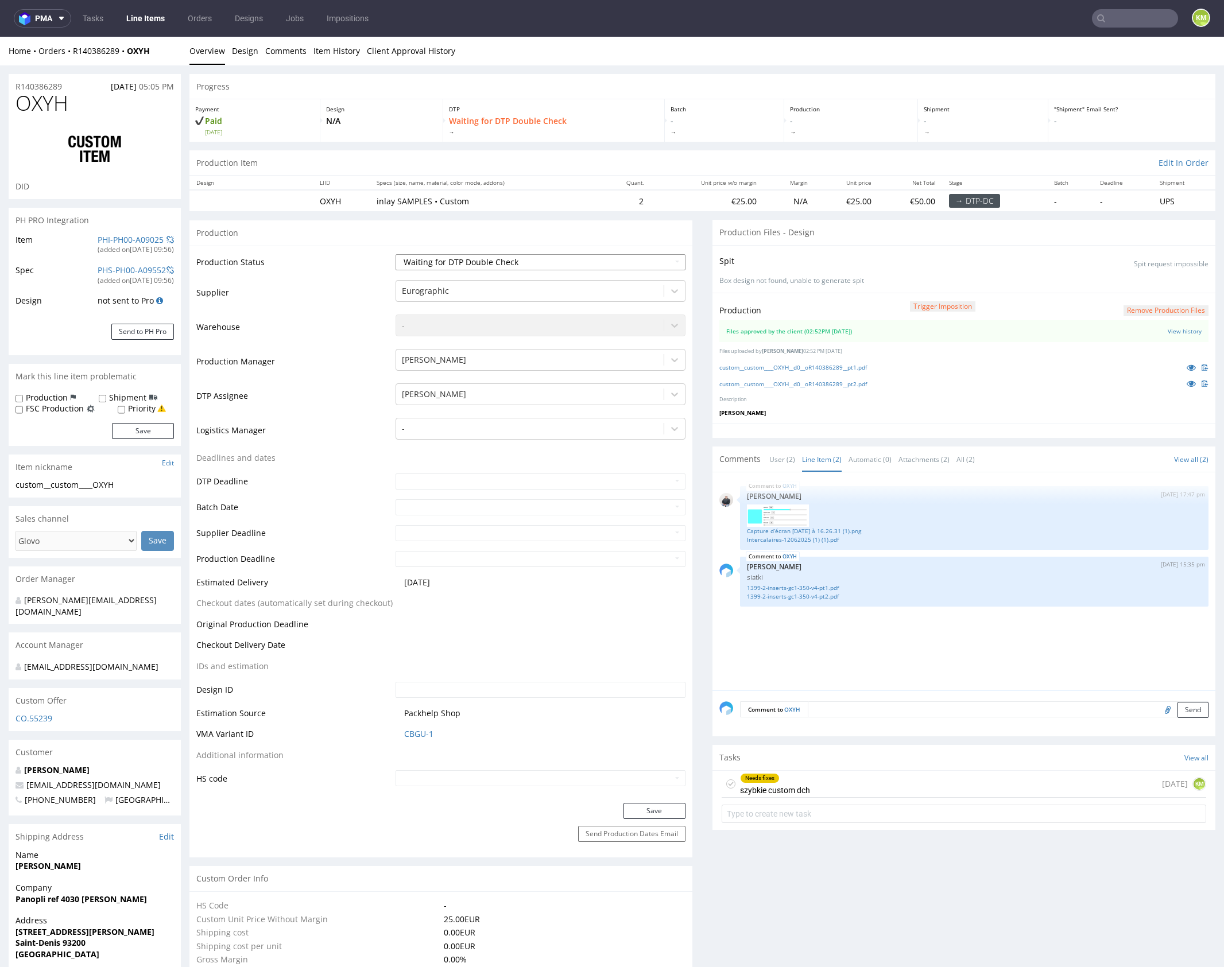
click at [580, 258] on select "Waiting for Artwork Waiting for Diecut Waiting for Mockup Waiting for DTP Waiti…" at bounding box center [541, 262] width 290 height 16
select select "dtp_dc_done"
click at [396, 254] on select "Waiting for Artwork Waiting for Diecut Waiting for Mockup Waiting for DTP Waiti…" at bounding box center [541, 262] width 290 height 16
click at [663, 815] on button "Save" at bounding box center [655, 811] width 62 height 16
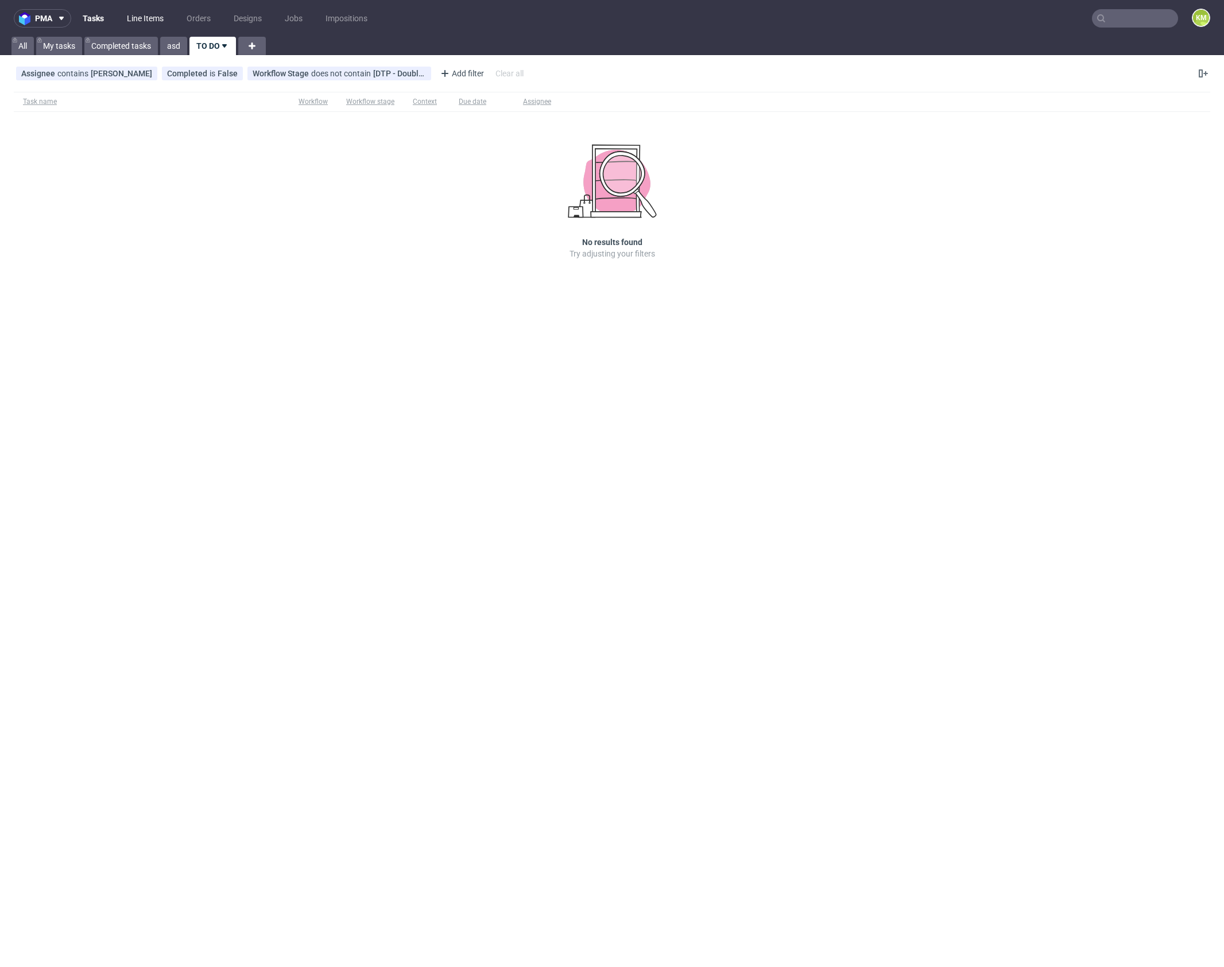
click at [157, 20] on link "Line Items" at bounding box center [145, 18] width 51 height 18
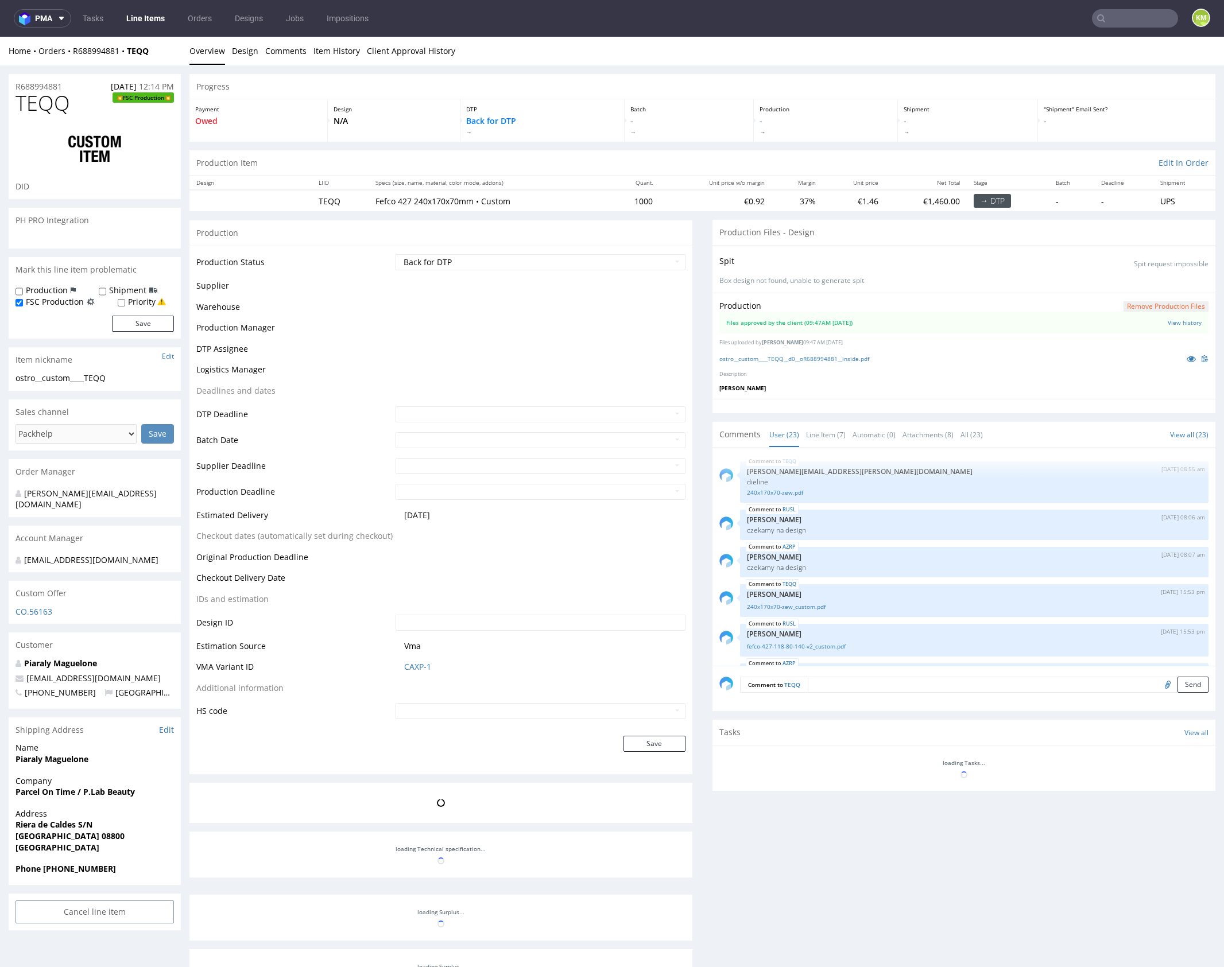
scroll to position [879, 0]
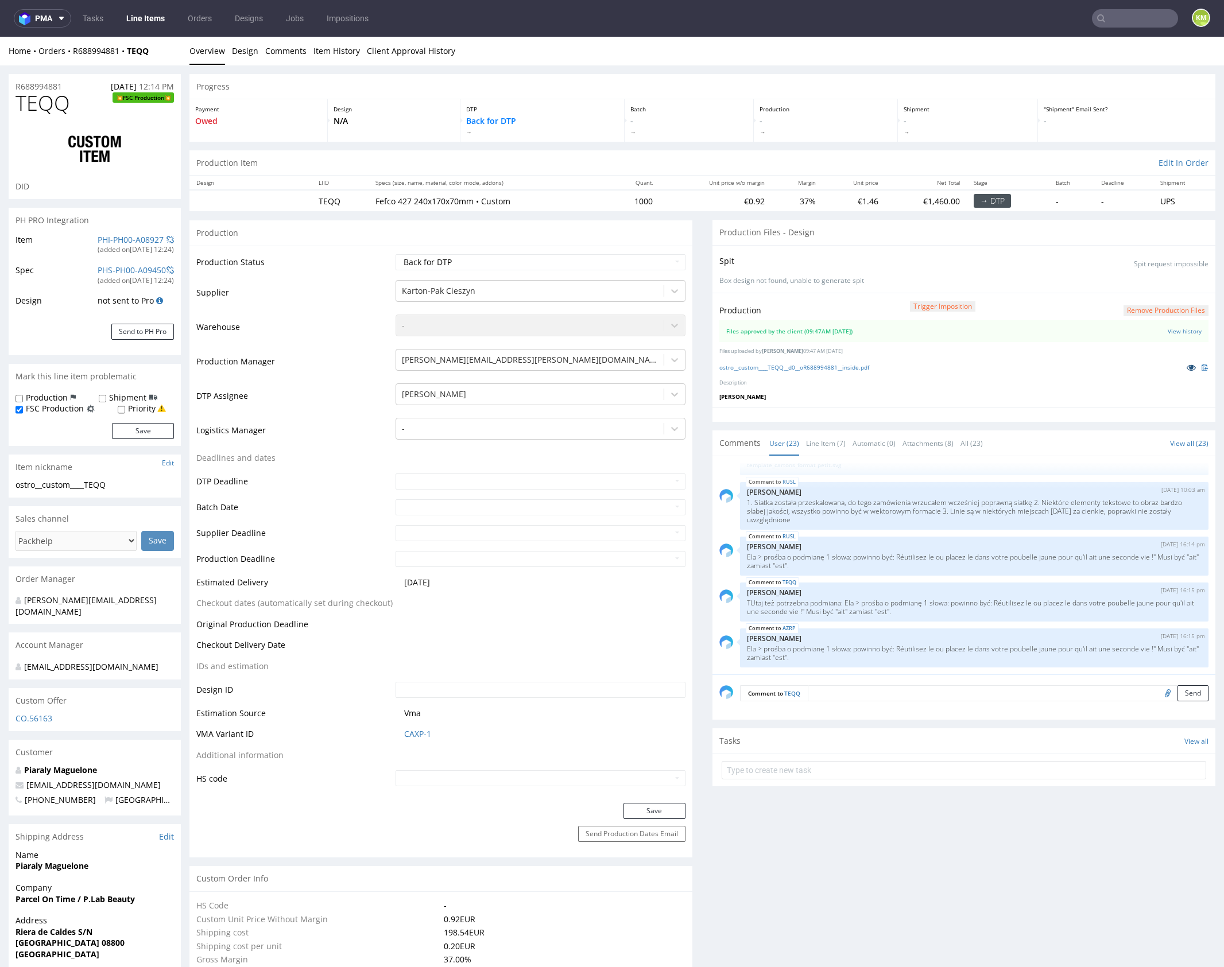
click at [1187, 367] on icon at bounding box center [1191, 367] width 9 height 8
click at [334, 54] on link "Item History" at bounding box center [336, 51] width 47 height 28
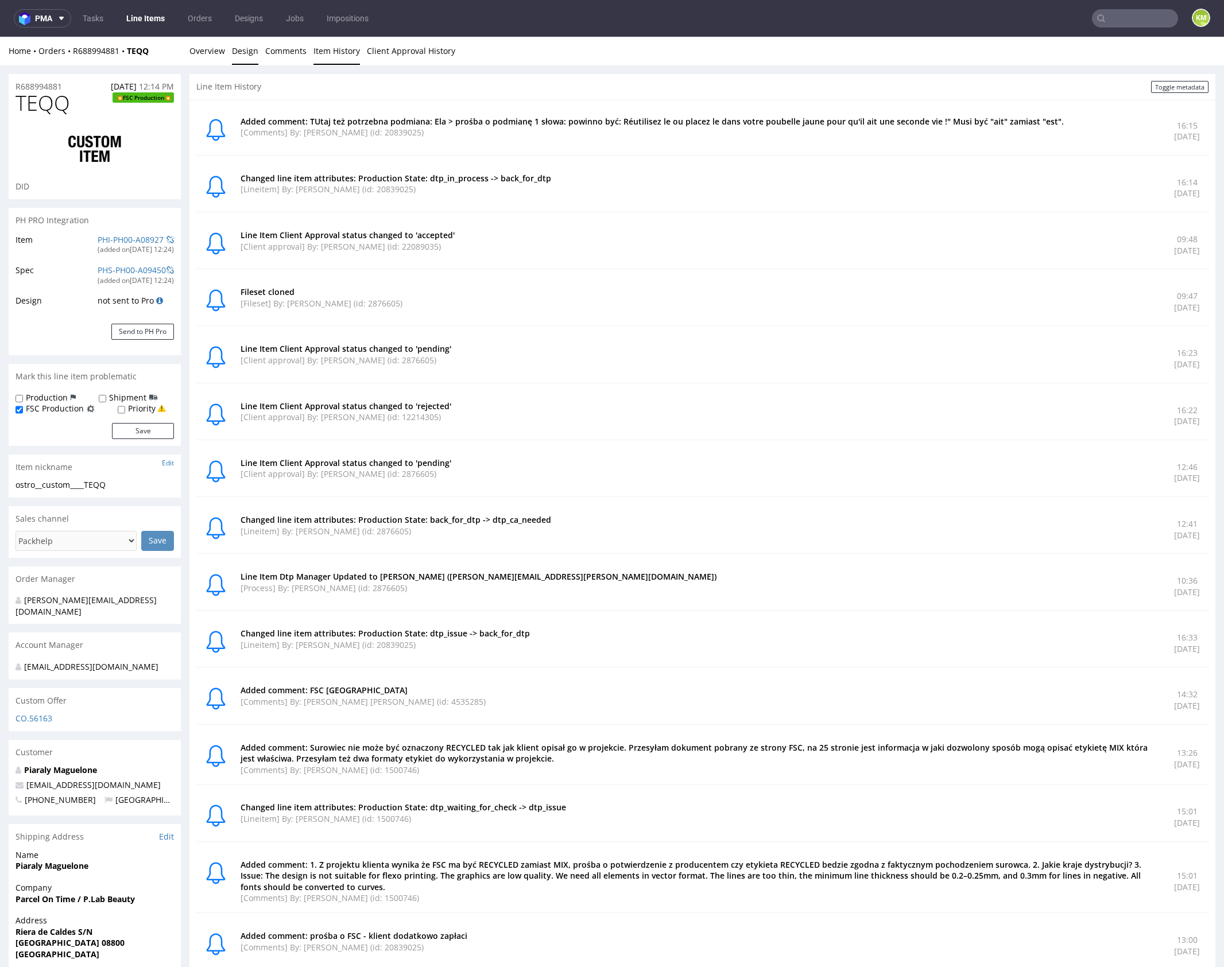
click at [245, 49] on link "Design" at bounding box center [245, 51] width 26 height 28
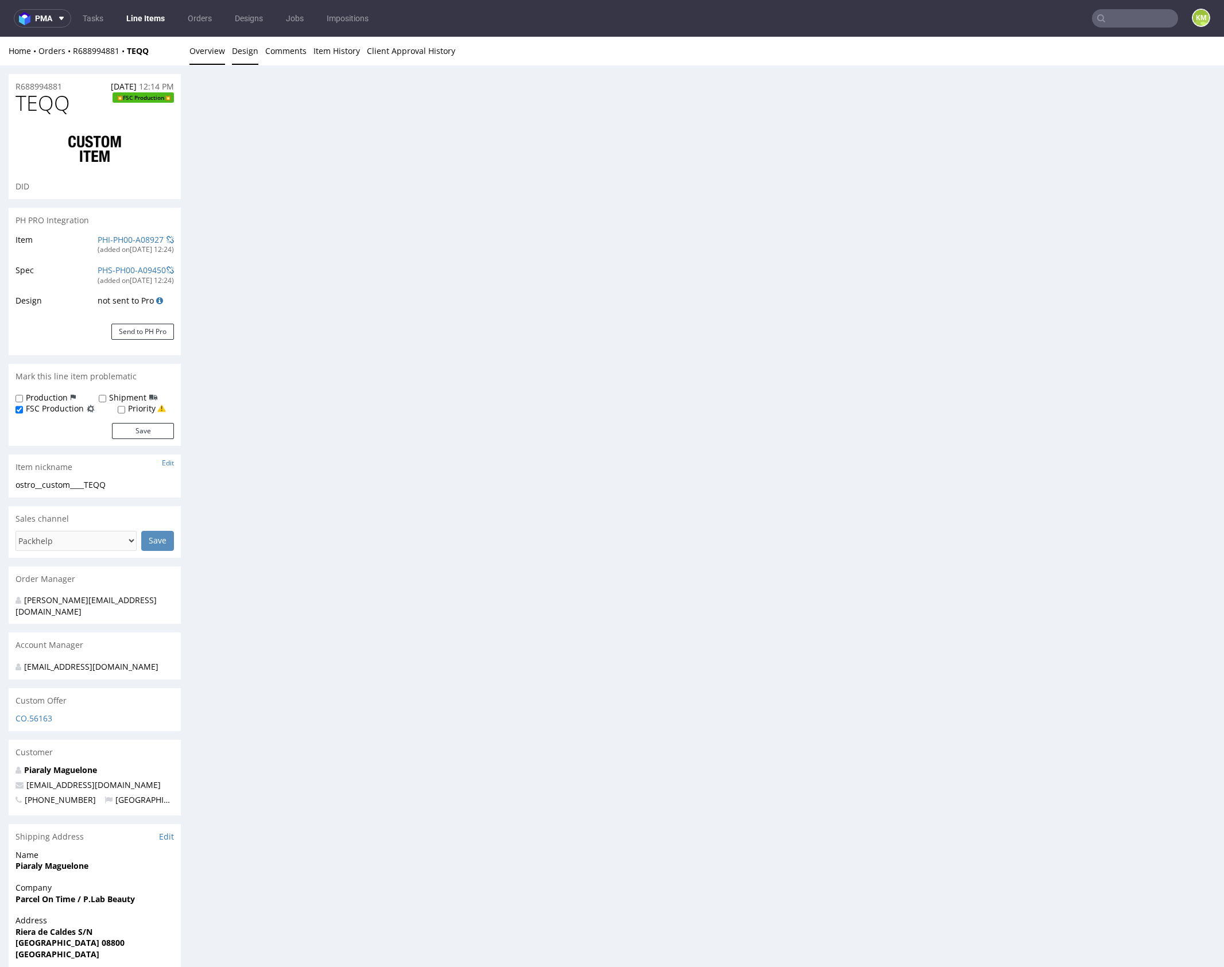
click at [212, 51] on link "Overview" at bounding box center [207, 51] width 36 height 28
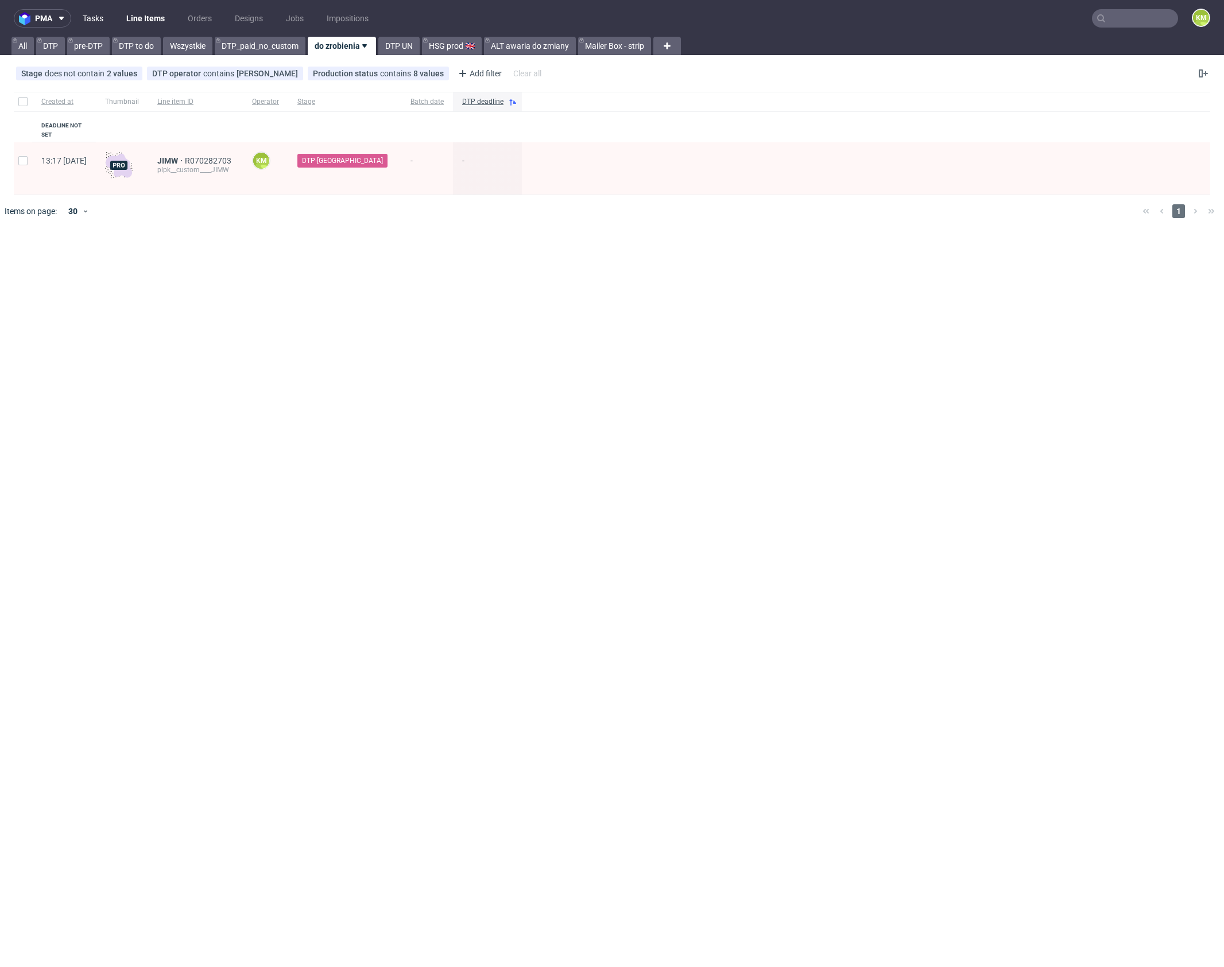
click at [96, 20] on link "Tasks" at bounding box center [93, 18] width 34 height 18
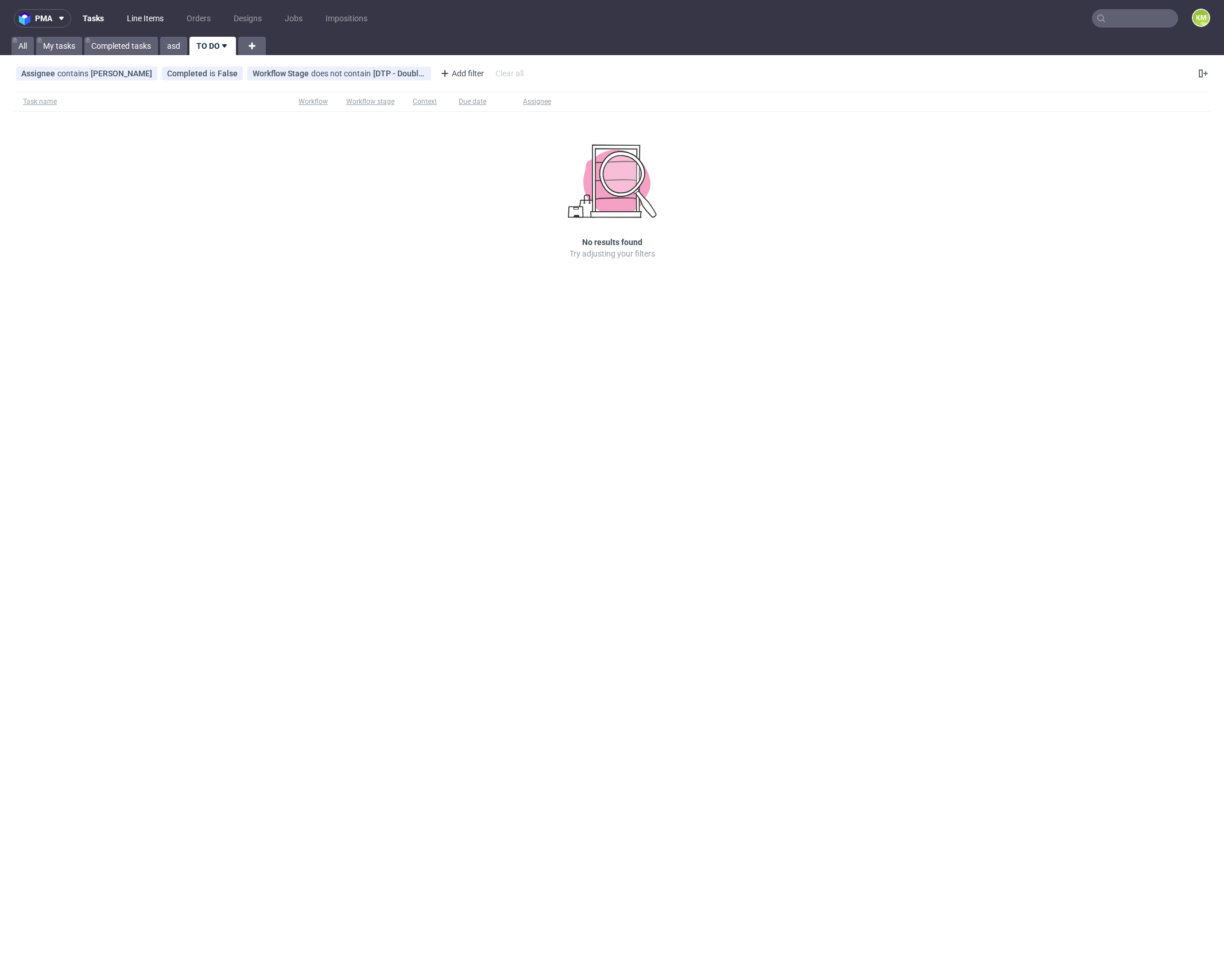
click at [136, 21] on link "Line Items" at bounding box center [145, 18] width 51 height 18
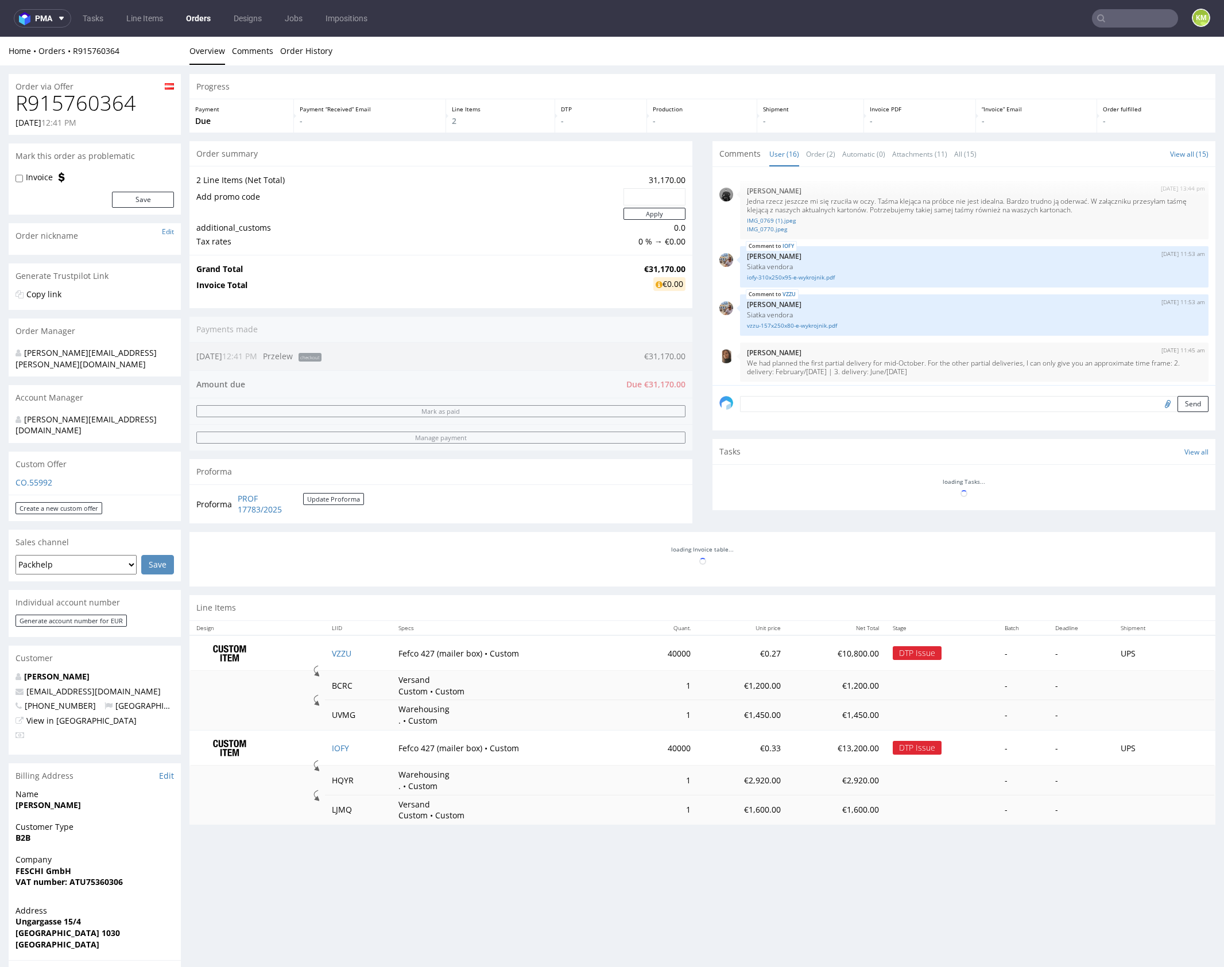
scroll to position [664, 0]
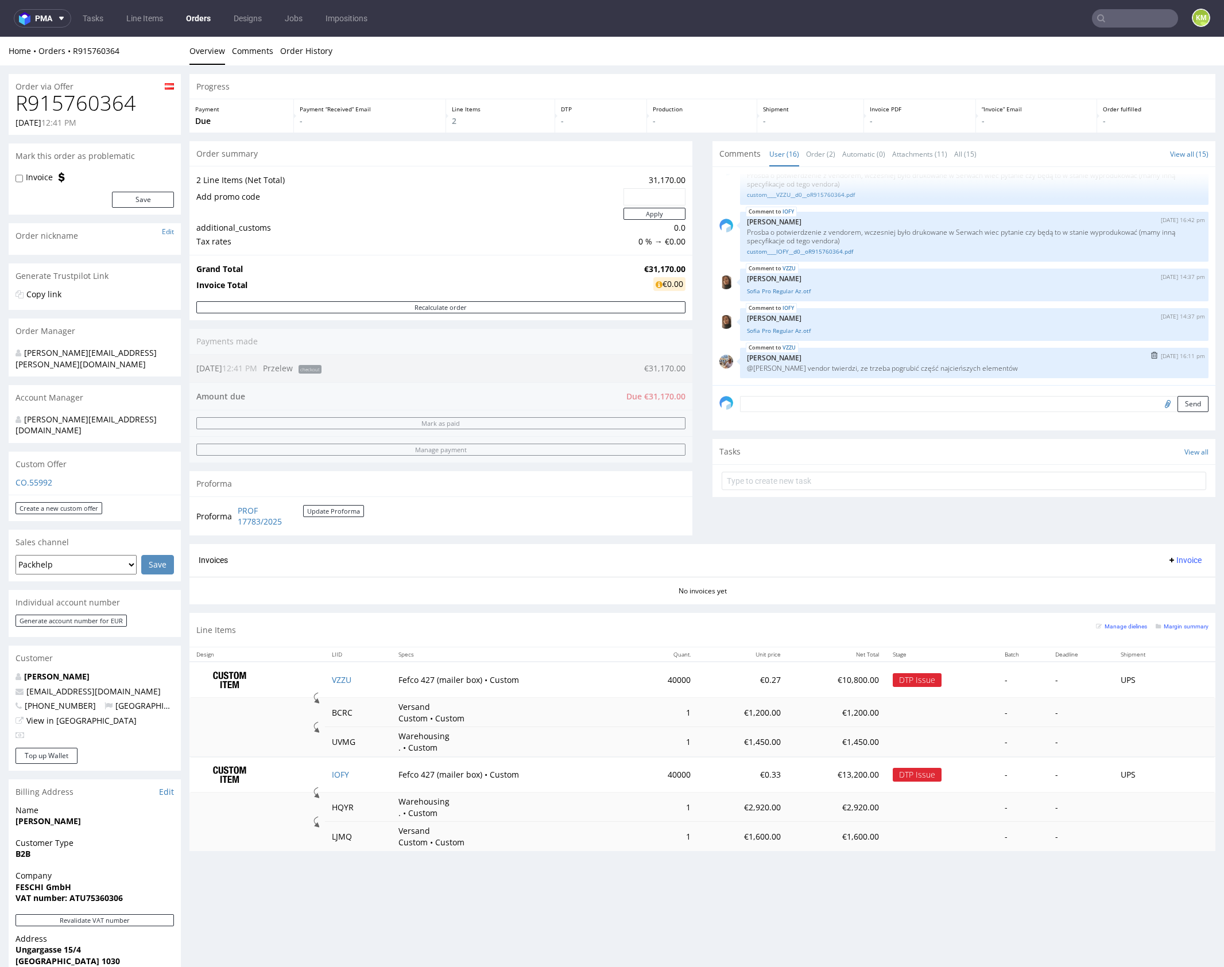
click at [962, 367] on p "@[PERSON_NAME] vendor twierdzi, ze trzeba pogrubić część najcieńszych elementów" at bounding box center [974, 368] width 455 height 9
click at [856, 364] on p "@[PERSON_NAME] vendor twierdzi, ze trzeba pogrubić część najcieńszych elementów" at bounding box center [974, 368] width 455 height 9
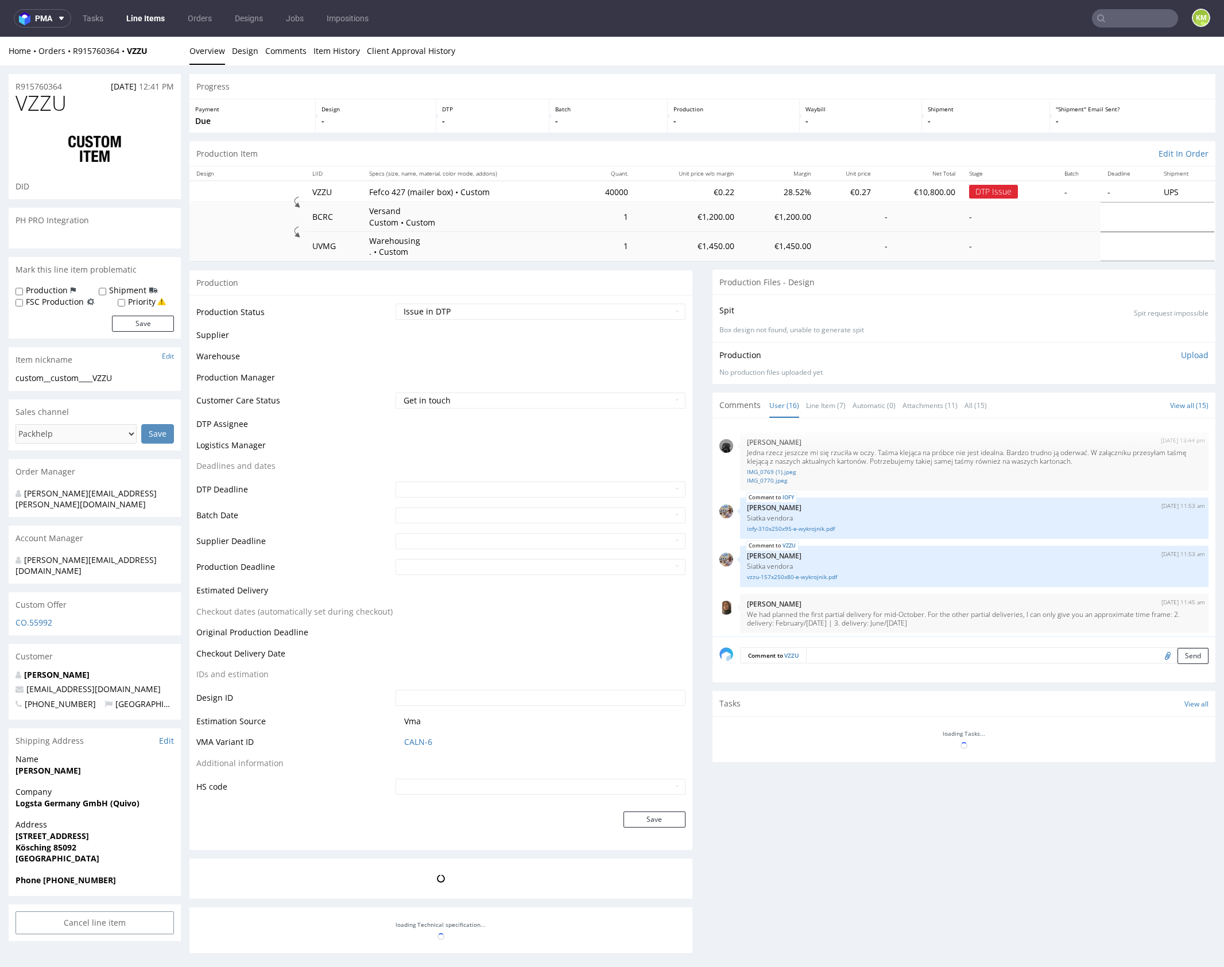
scroll to position [664, 0]
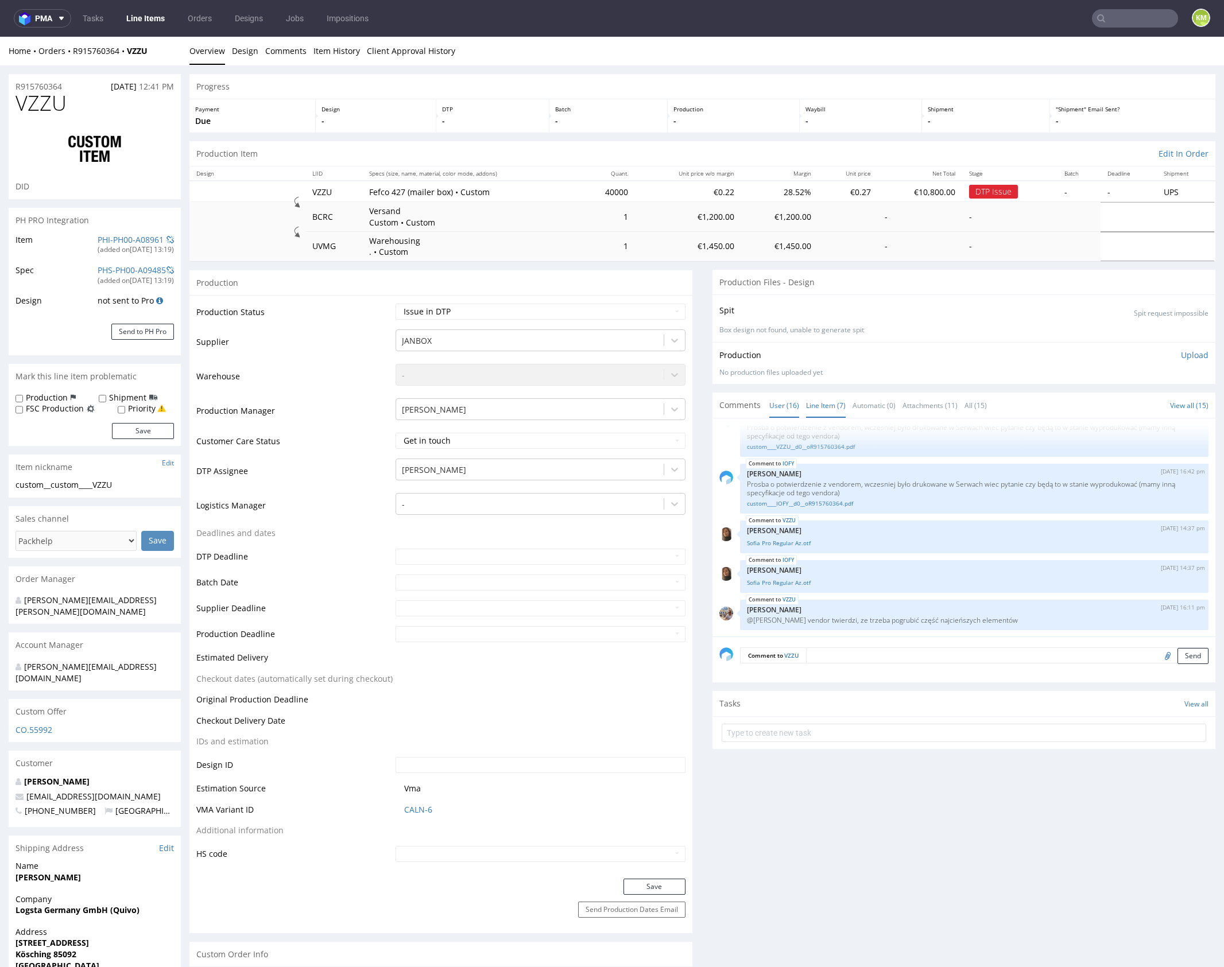
click at [819, 405] on link "Line Item (7)" at bounding box center [826, 405] width 40 height 25
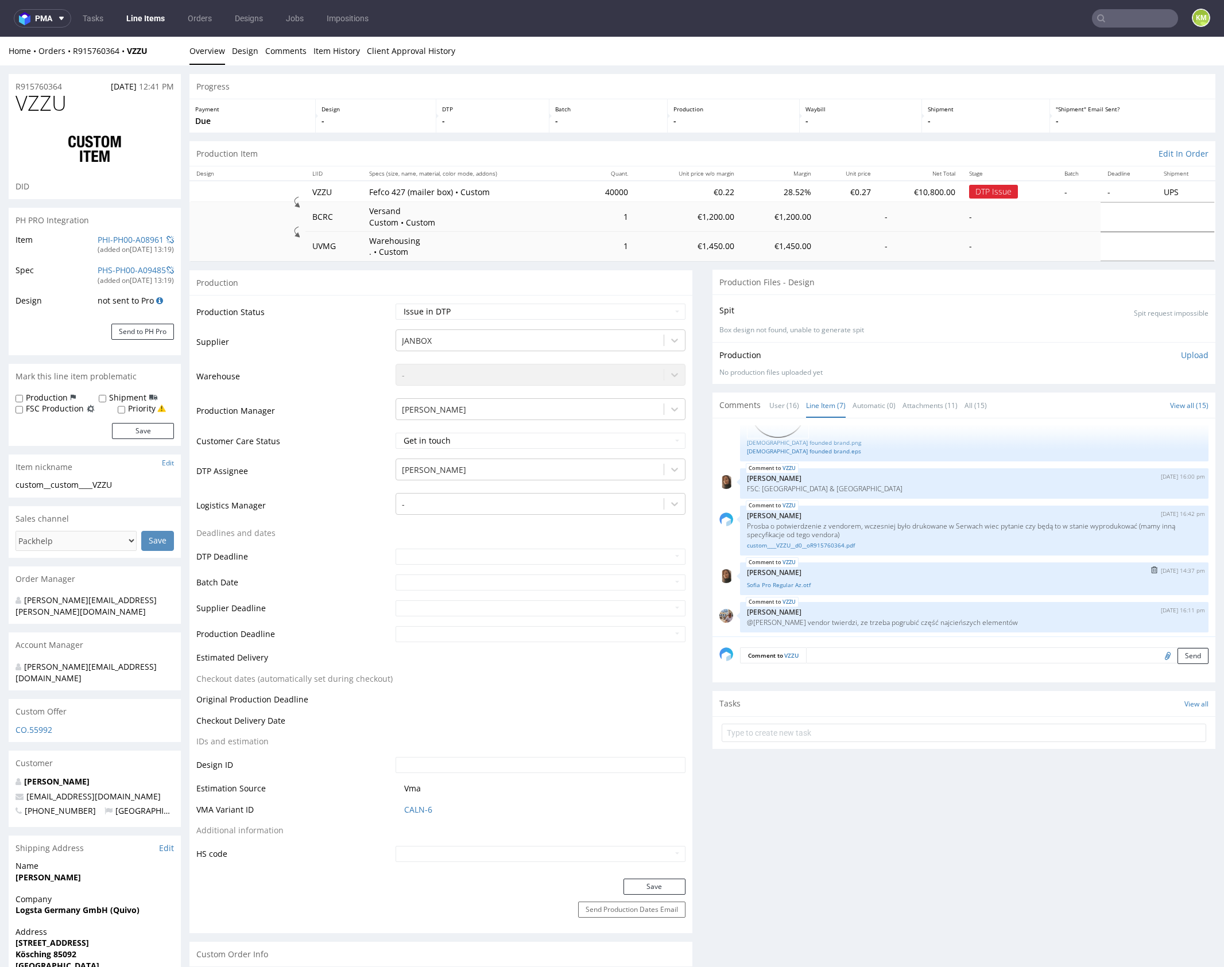
scroll to position [170, 0]
click at [790, 584] on link "Sofia Pro Regular Az.otf" at bounding box center [974, 582] width 455 height 9
click at [835, 541] on link "custom____VZZU__d0__oR915760364.pdf" at bounding box center [974, 543] width 455 height 9
click at [830, 404] on link "Line Item (7)" at bounding box center [826, 405] width 40 height 25
click at [1158, 656] on input "file" at bounding box center [1166, 655] width 16 height 15
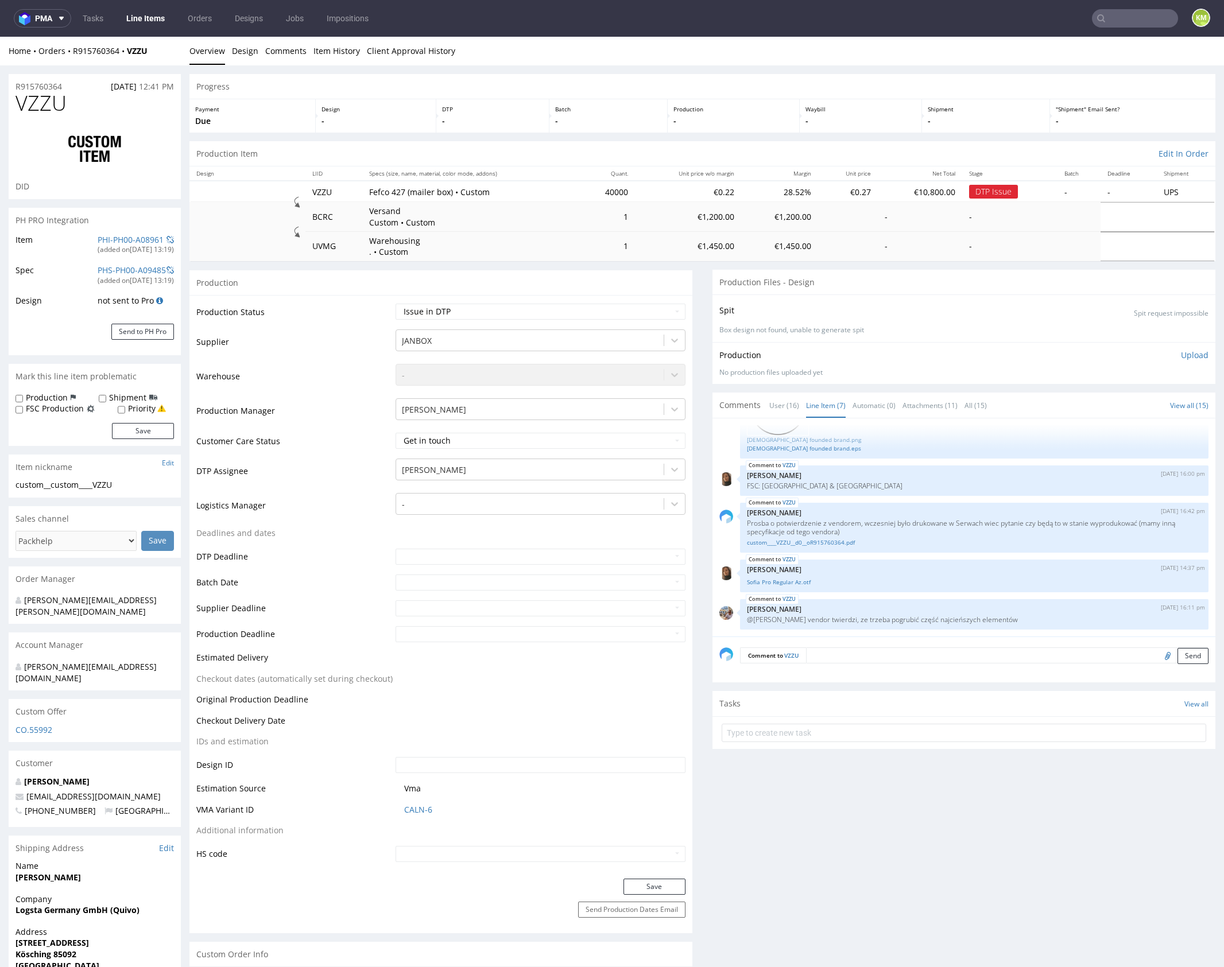
type input "C:\fakepath\custom____VZZU__d0__oR915760364__v2.pdf"
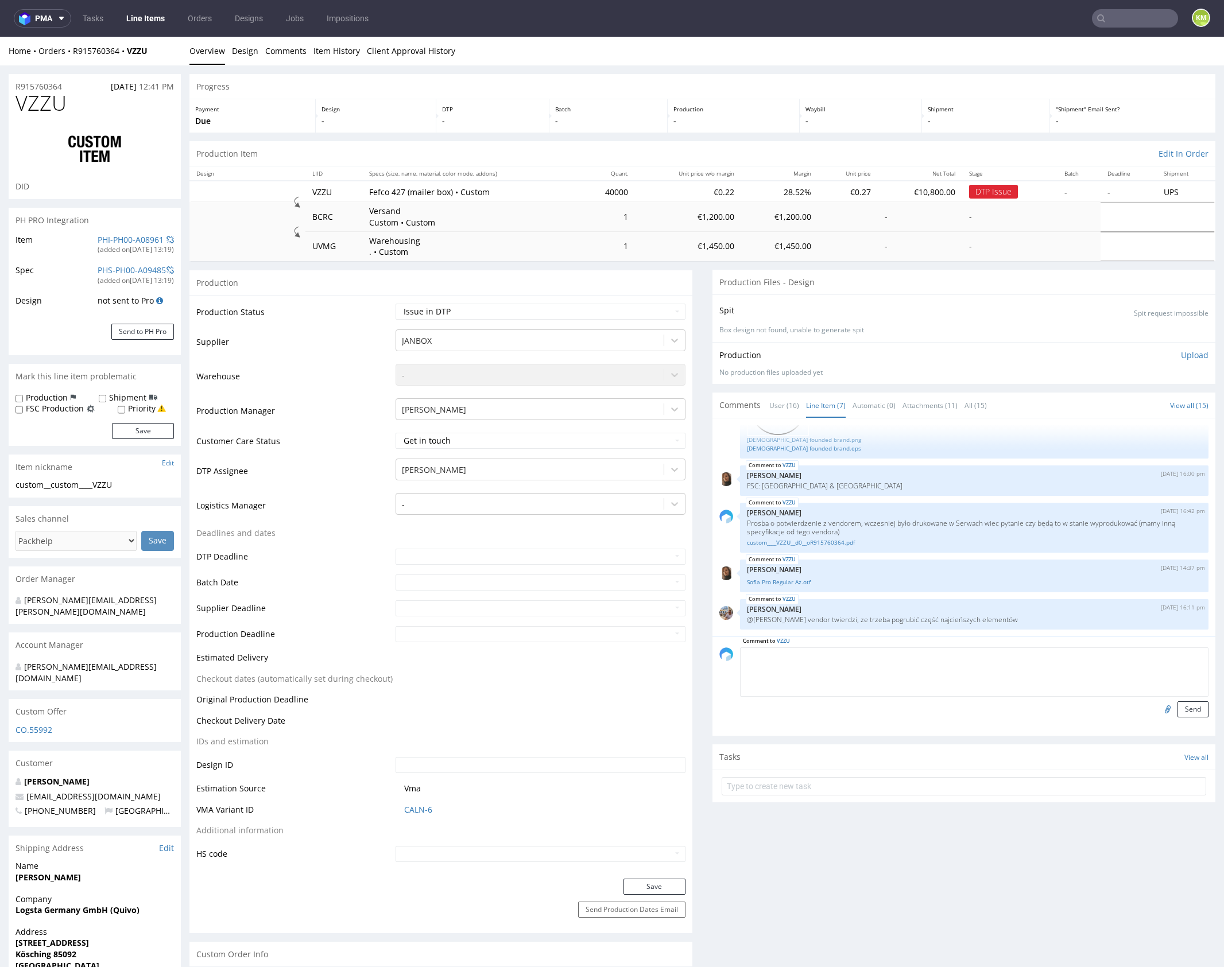
click at [865, 657] on textarea at bounding box center [974, 672] width 469 height 49
click at [834, 657] on textarea "Poprawiłem tą ikonę tylko, czy vendor może poprawić te linie bo nie wiem do ilu…" at bounding box center [974, 672] width 469 height 49
click at [1013, 671] on textarea "Poprawiłem tą ikonę o którą prosił klient, czy vendor może poprawić te linie bo…" at bounding box center [974, 672] width 469 height 49
type textarea "Poprawiłem tą ikonę o którą prosił klient, czy vendor może poprawić te linie bo…"
click at [1158, 711] on input "file" at bounding box center [1166, 709] width 16 height 15
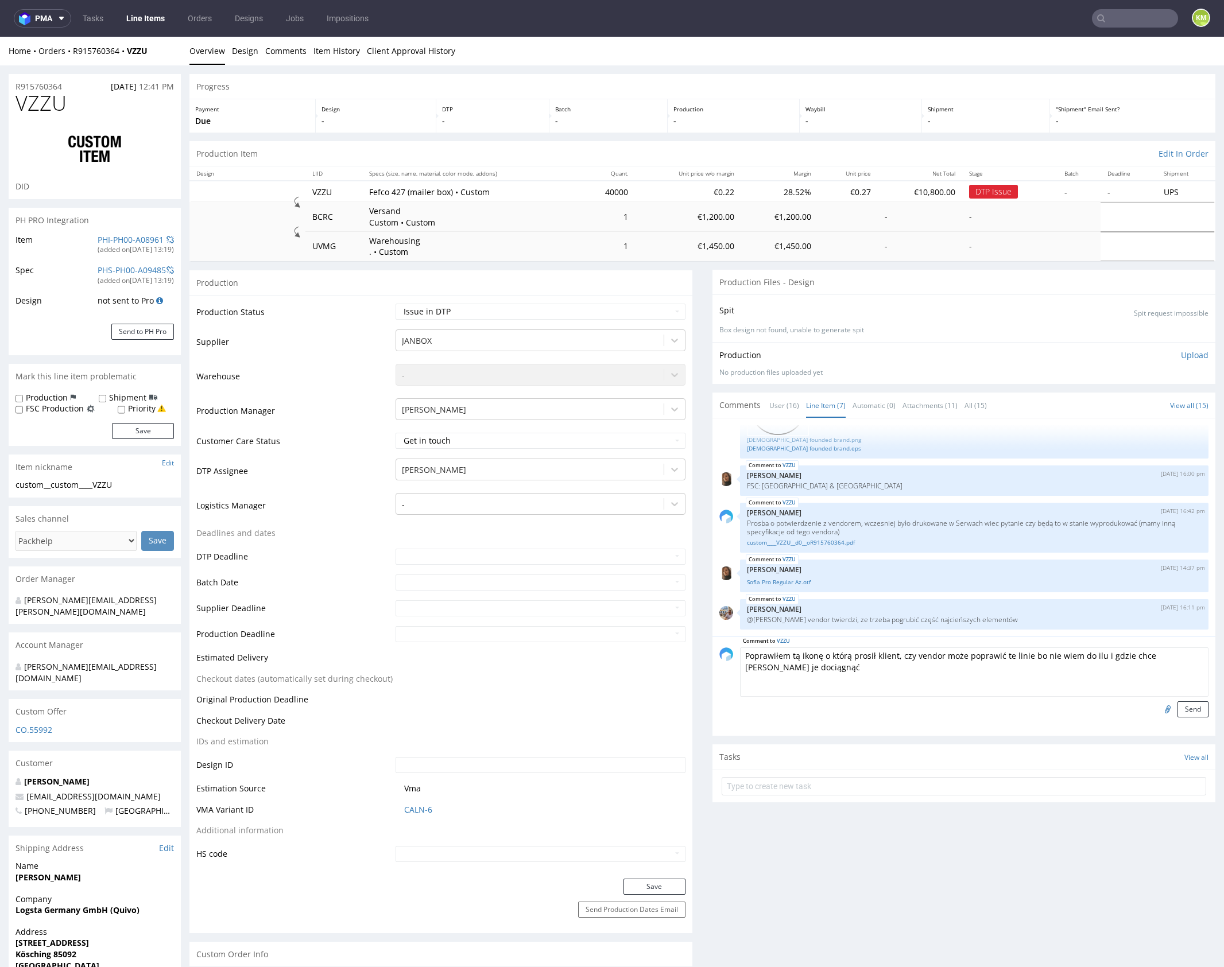
click at [965, 668] on textarea "Poprawiłem tą ikonę o którą prosił klient, czy vendor może poprawić te linie bo…" at bounding box center [974, 672] width 469 height 49
click at [1189, 712] on button "Send" at bounding box center [1193, 710] width 31 height 16
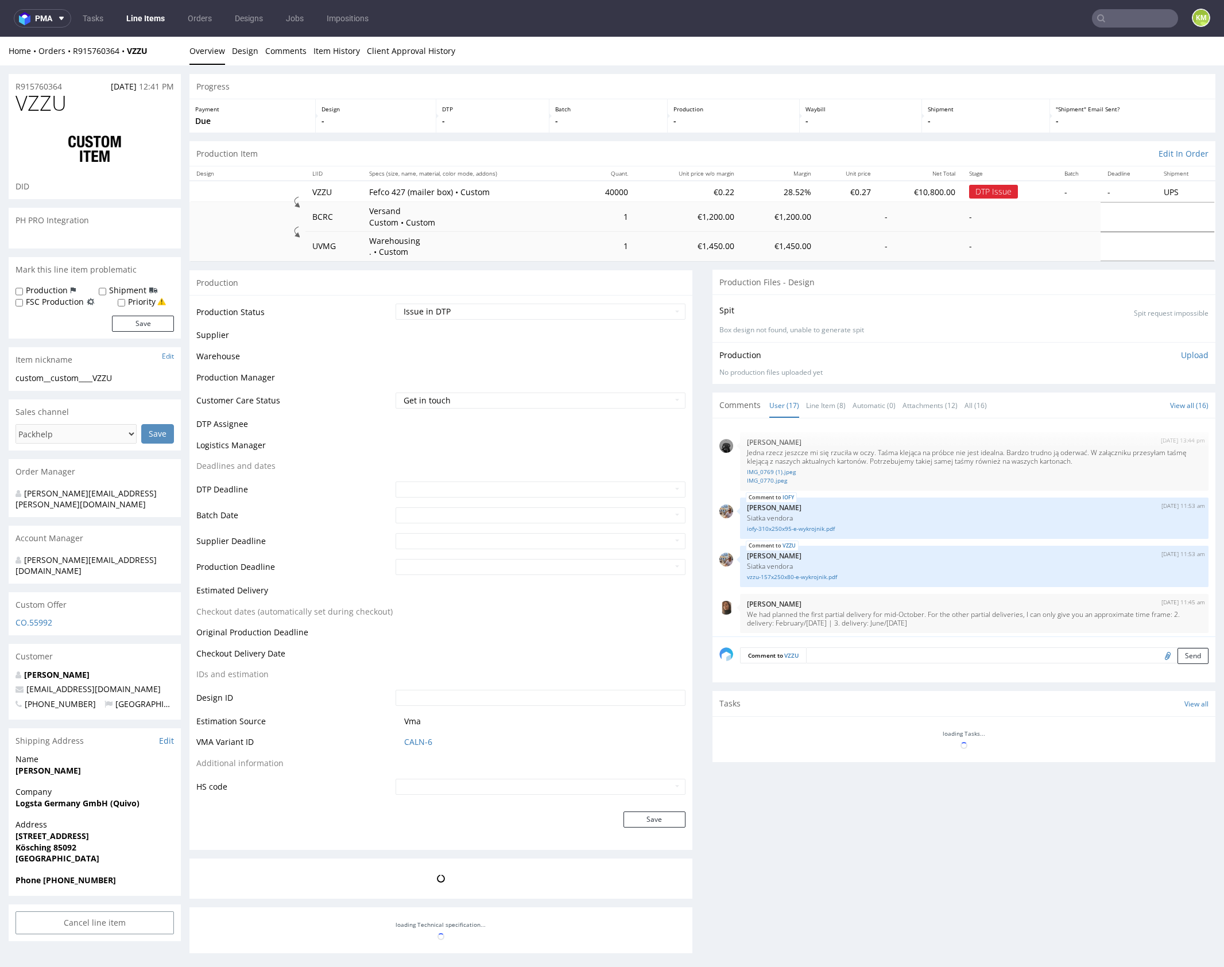
scroll to position [713, 0]
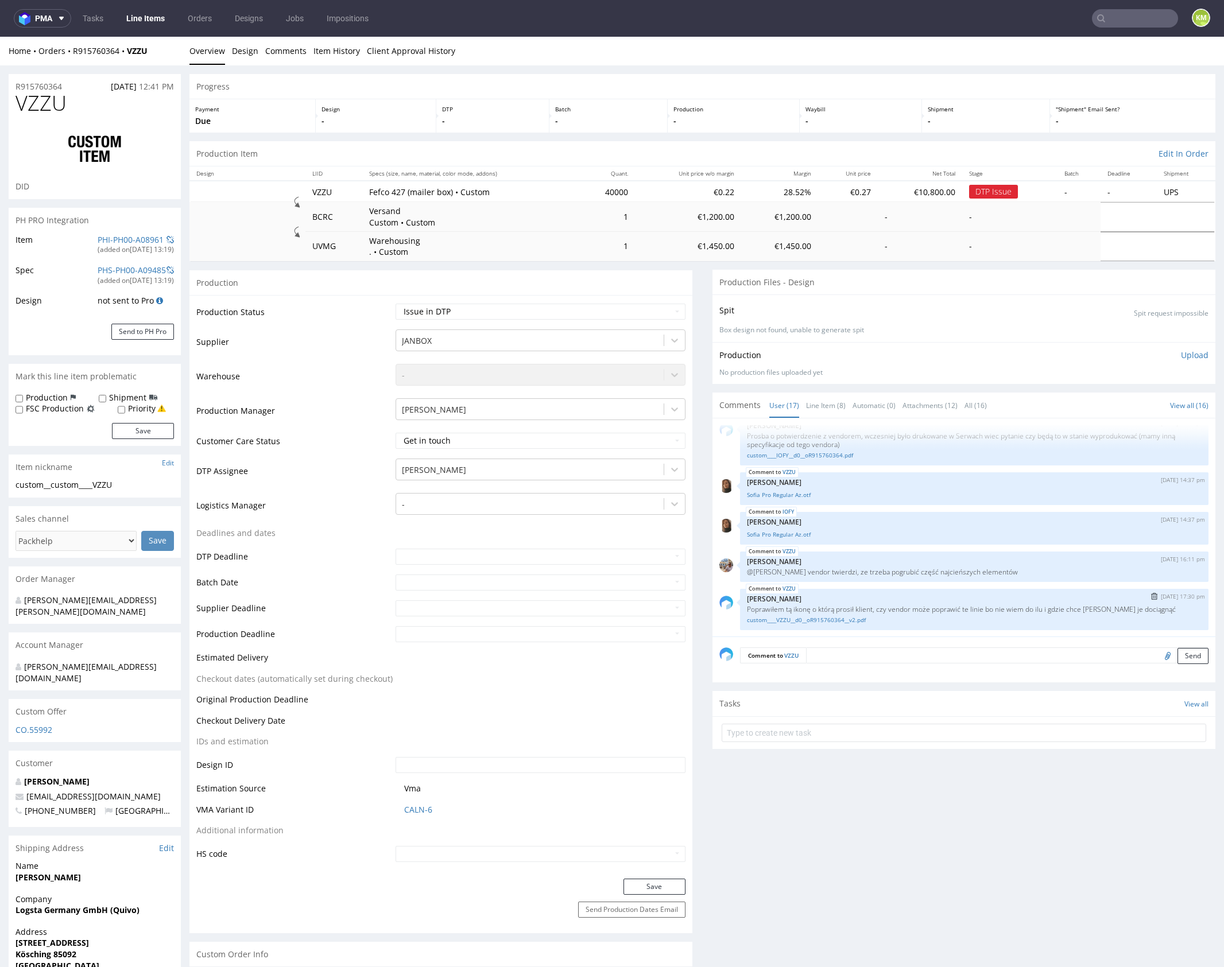
click at [861, 605] on p "Poprawiłem tą ikonę o którą prosił klient, czy vendor może poprawić te linie bo…" at bounding box center [974, 609] width 455 height 9
drag, startPoint x: 861, startPoint y: 605, endPoint x: 920, endPoint y: 47, distance: 560.6
click at [861, 605] on p "Poprawiłem tą ikonę o którą prosił klient, czy vendor może poprawić te linie bo…" at bounding box center [974, 609] width 455 height 9
copy p "Poprawiłem tą ikonę o którą prosił klient, czy vendor może poprawić te linie bo…"
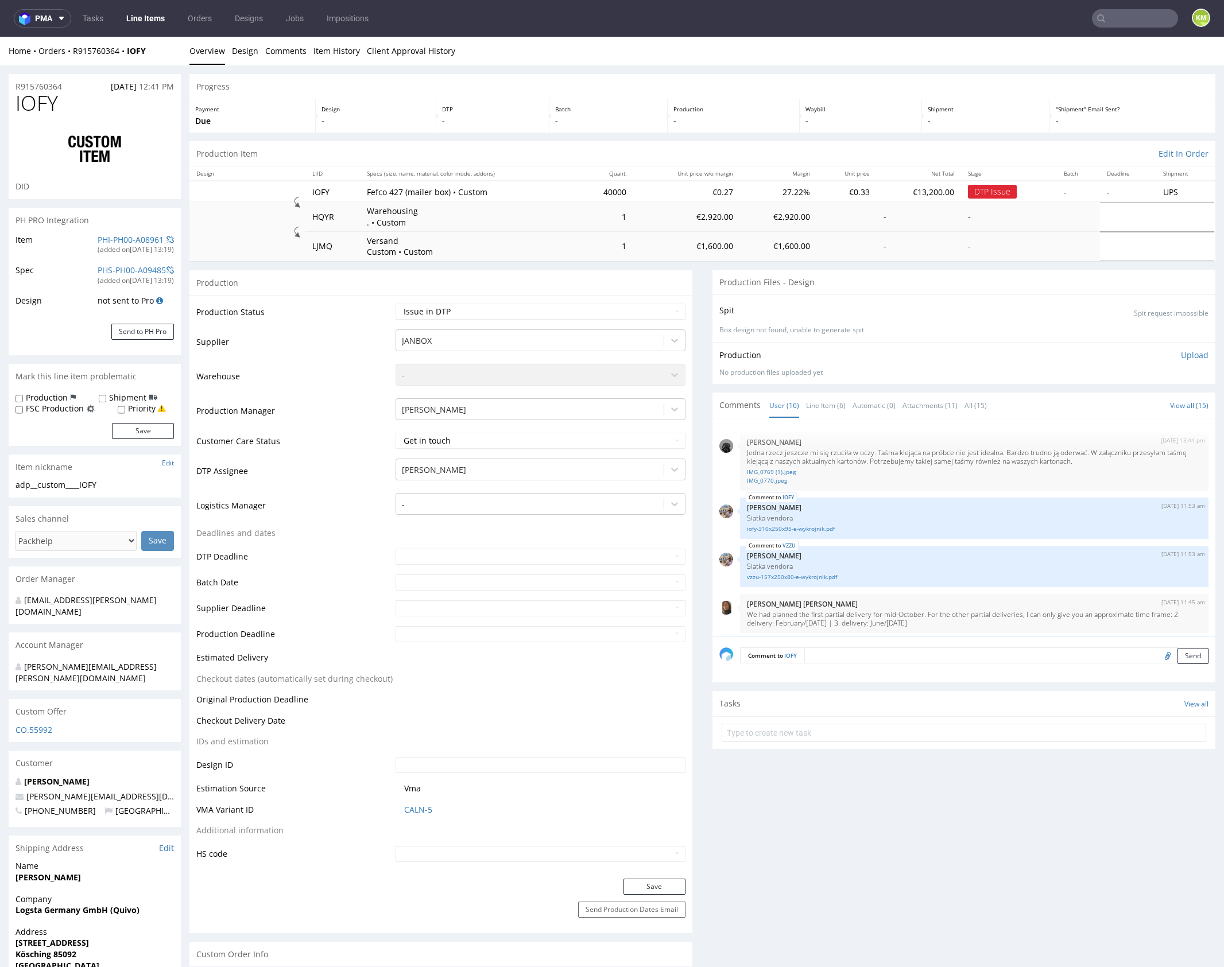
scroll to position [664, 0]
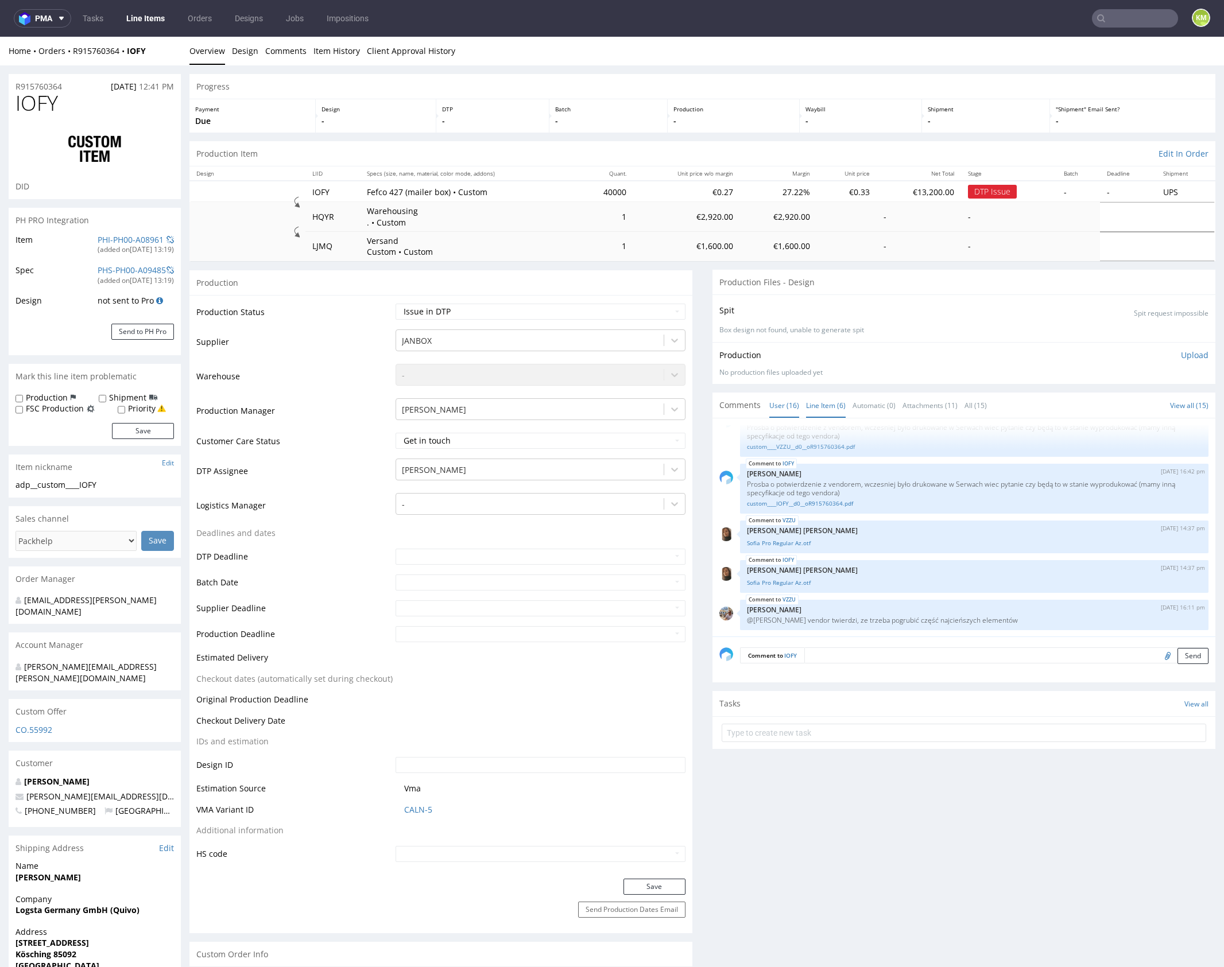
click at [812, 407] on link "Line Item (6)" at bounding box center [826, 405] width 40 height 25
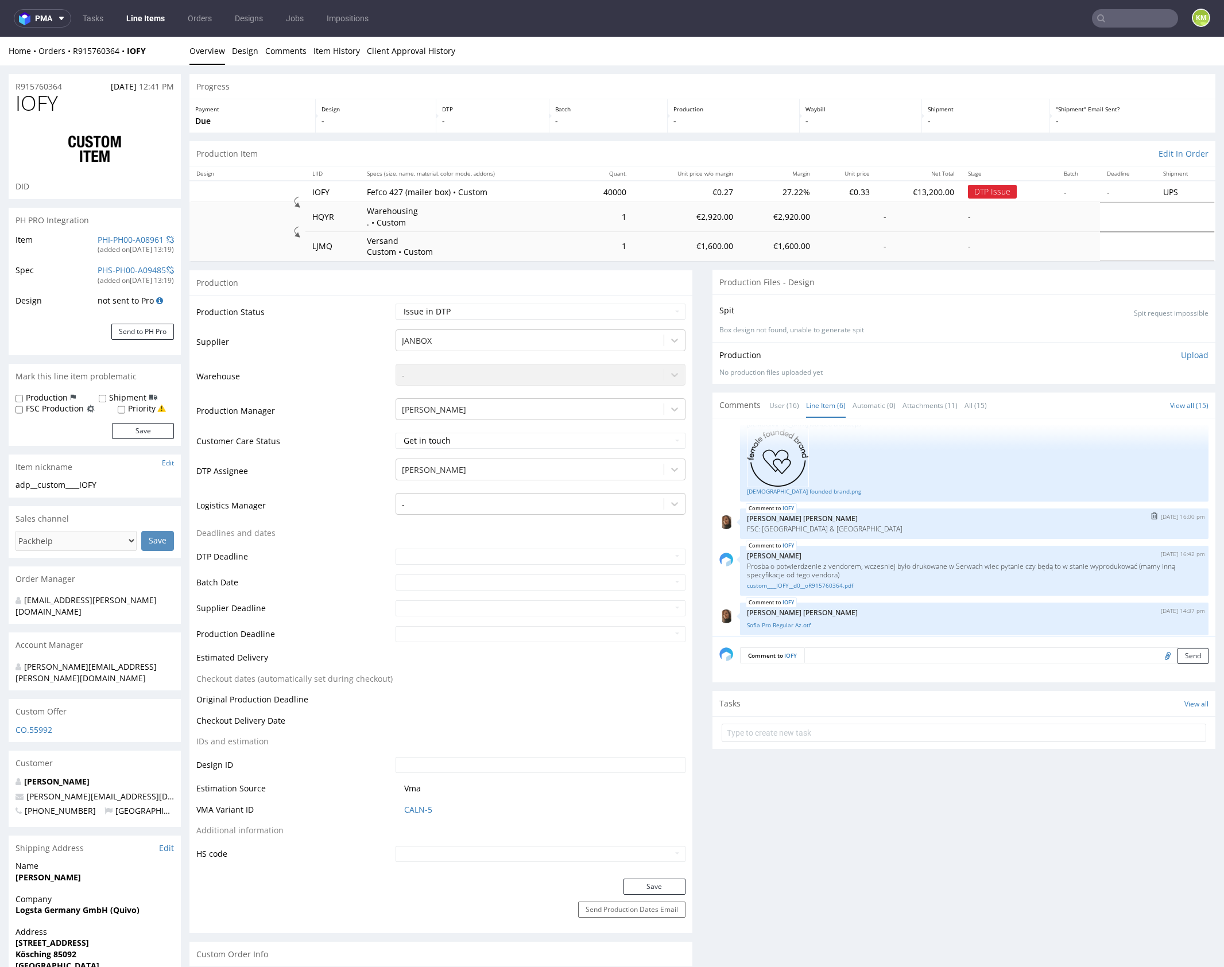
scroll to position [133, 0]
click at [845, 580] on link "custom____IOFY__d0__oR915760364.pdf" at bounding box center [974, 580] width 455 height 9
click at [883, 563] on p "Prosba o potwierdzenie z vendorem, wczesniej było drukowane w Serwach wiec pyta…" at bounding box center [974, 564] width 455 height 17
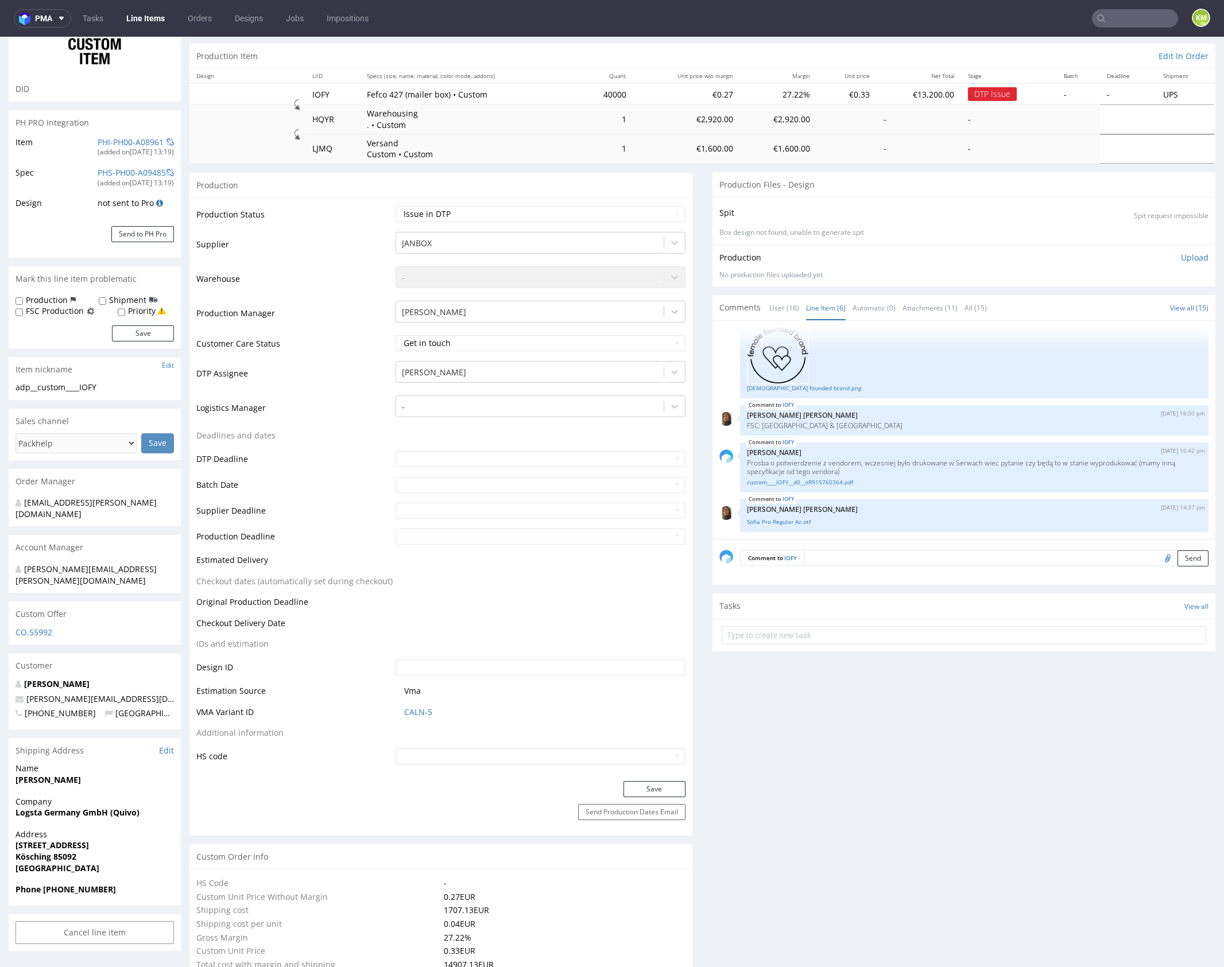
scroll to position [78, 0]
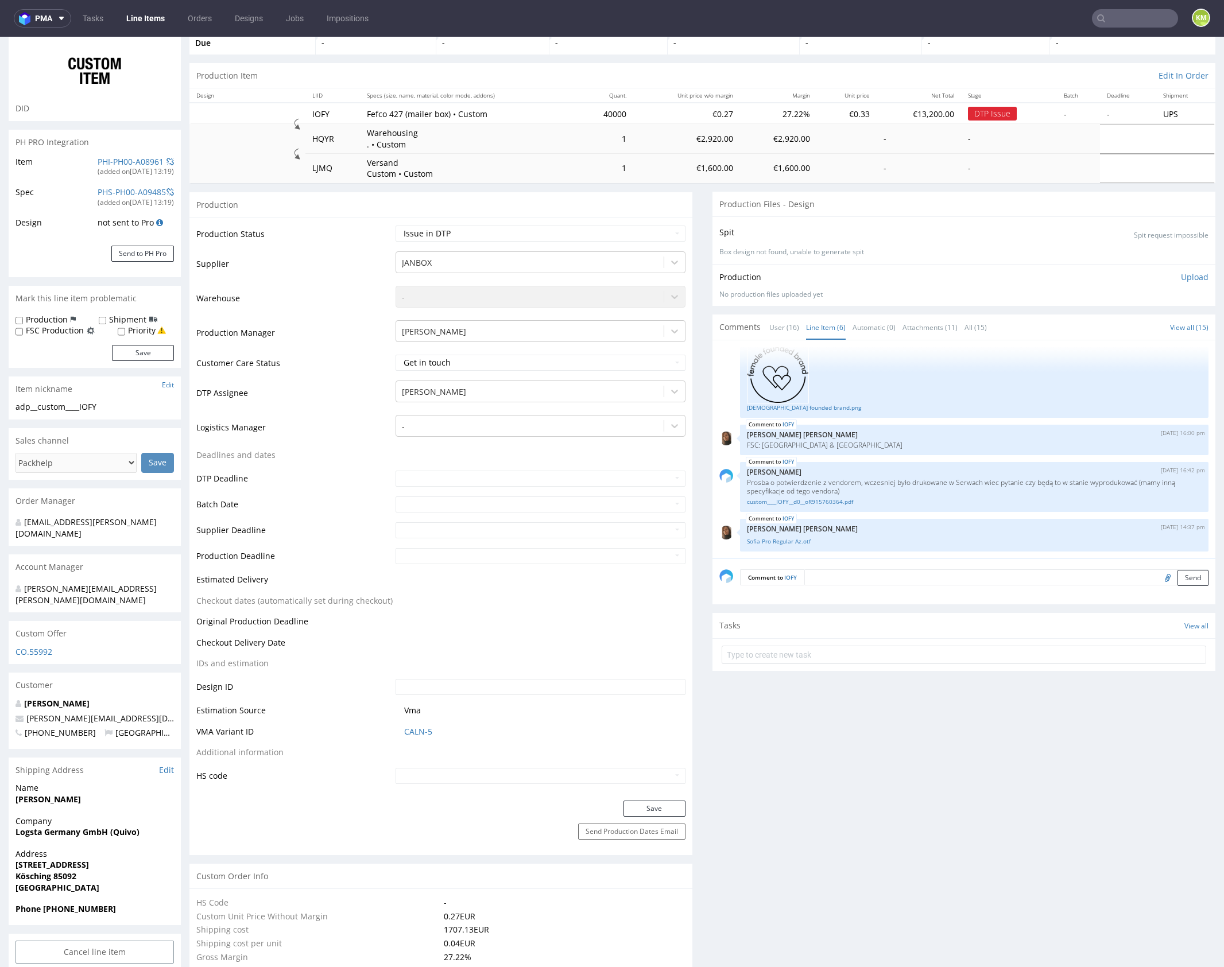
click at [1158, 577] on input "file" at bounding box center [1166, 577] width 16 height 15
type input "C:\fakepath\custom____IOFY__d0__oR915760364__v2.pdf"
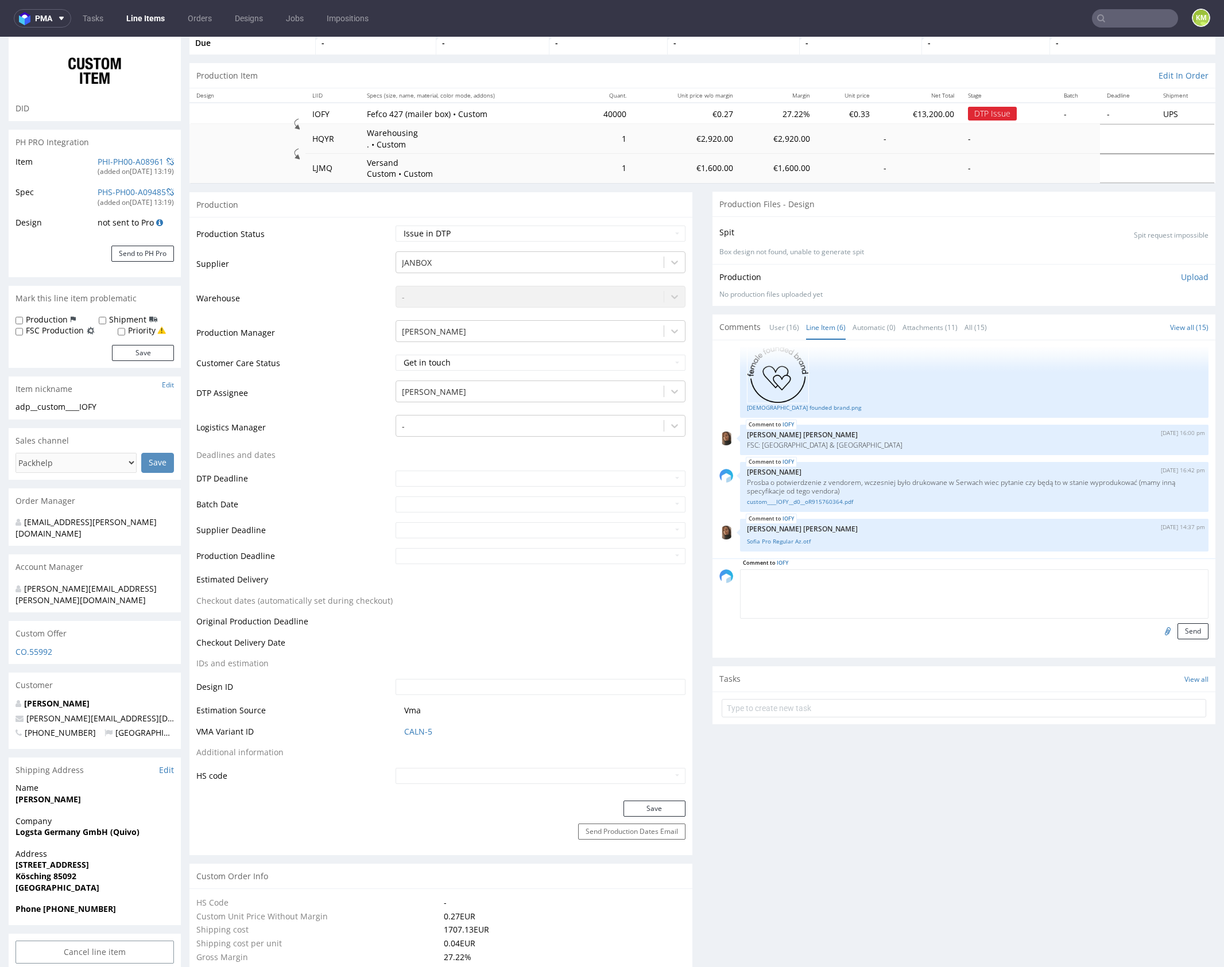
click at [902, 574] on textarea at bounding box center [974, 594] width 469 height 49
paste textarea "Poprawiłem tą ikonę o którą prosił klient, czy vendor może poprawić te linie bo…"
type textarea "Poprawiłem tą ikonę o którą prosił klient, czy vendor może poprawić te linie bo…"
click at [1178, 632] on button "Send" at bounding box center [1193, 632] width 31 height 16
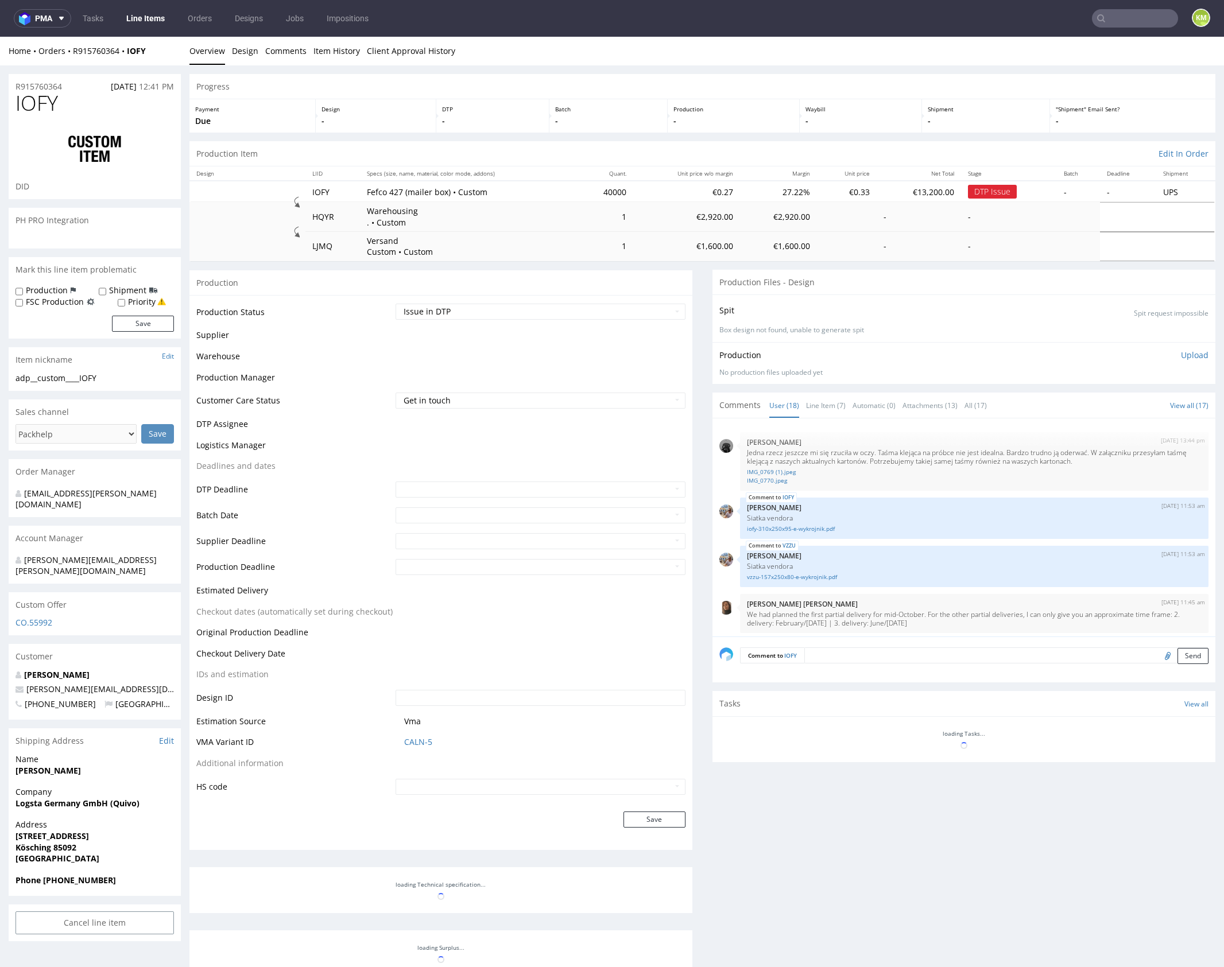
scroll to position [761, 0]
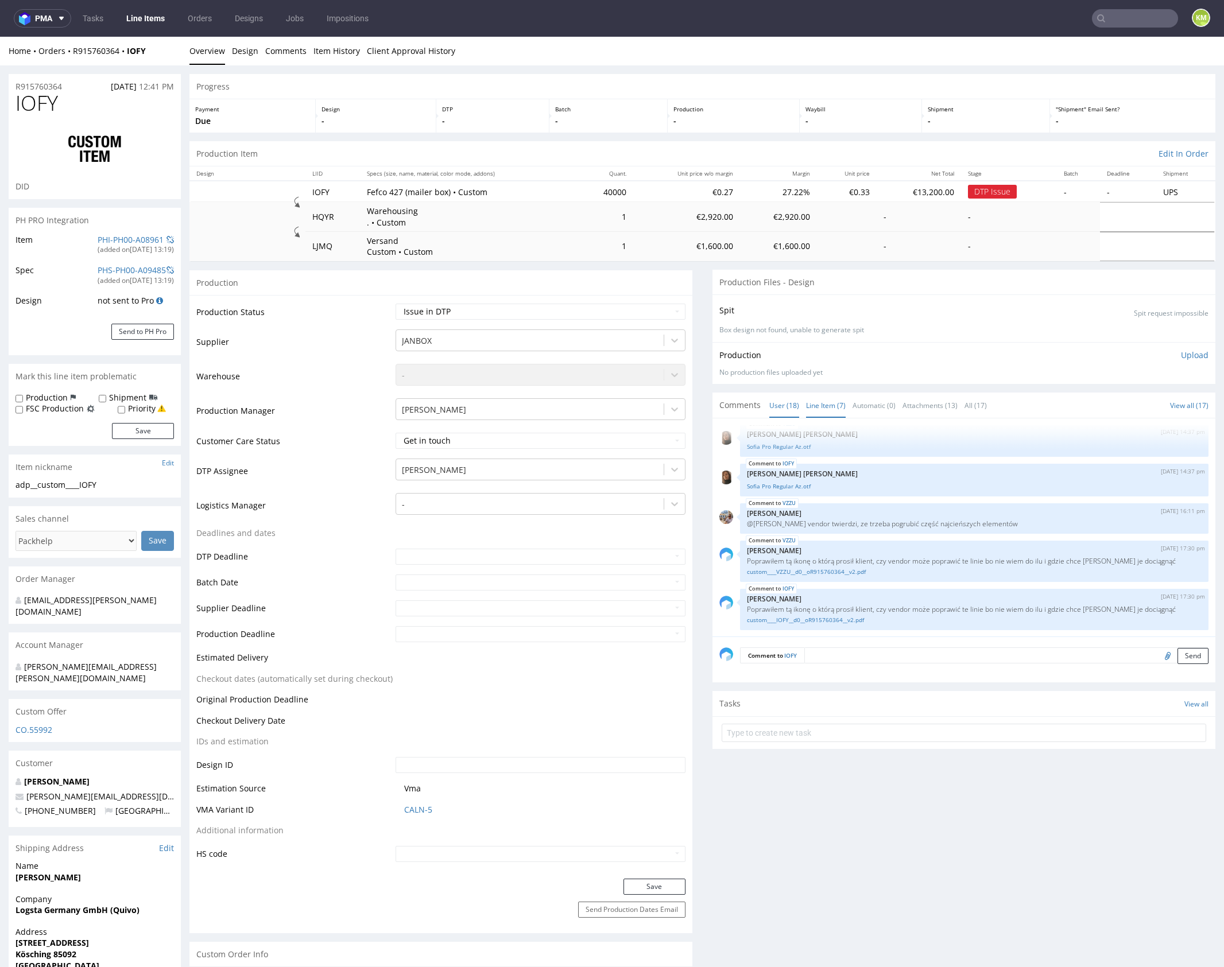
click at [831, 401] on link "Line Item (7)" at bounding box center [826, 405] width 40 height 25
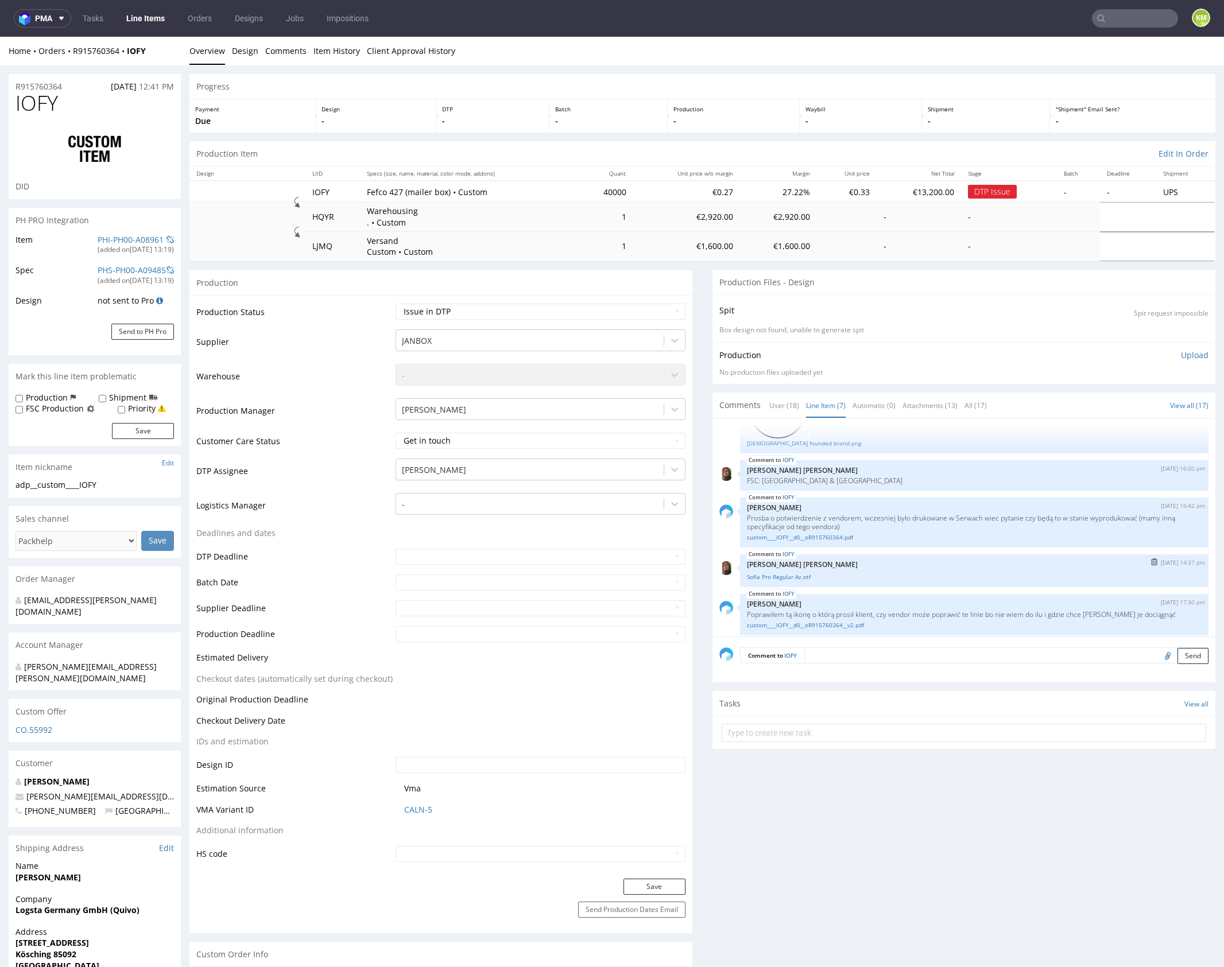
scroll to position [181, 0]
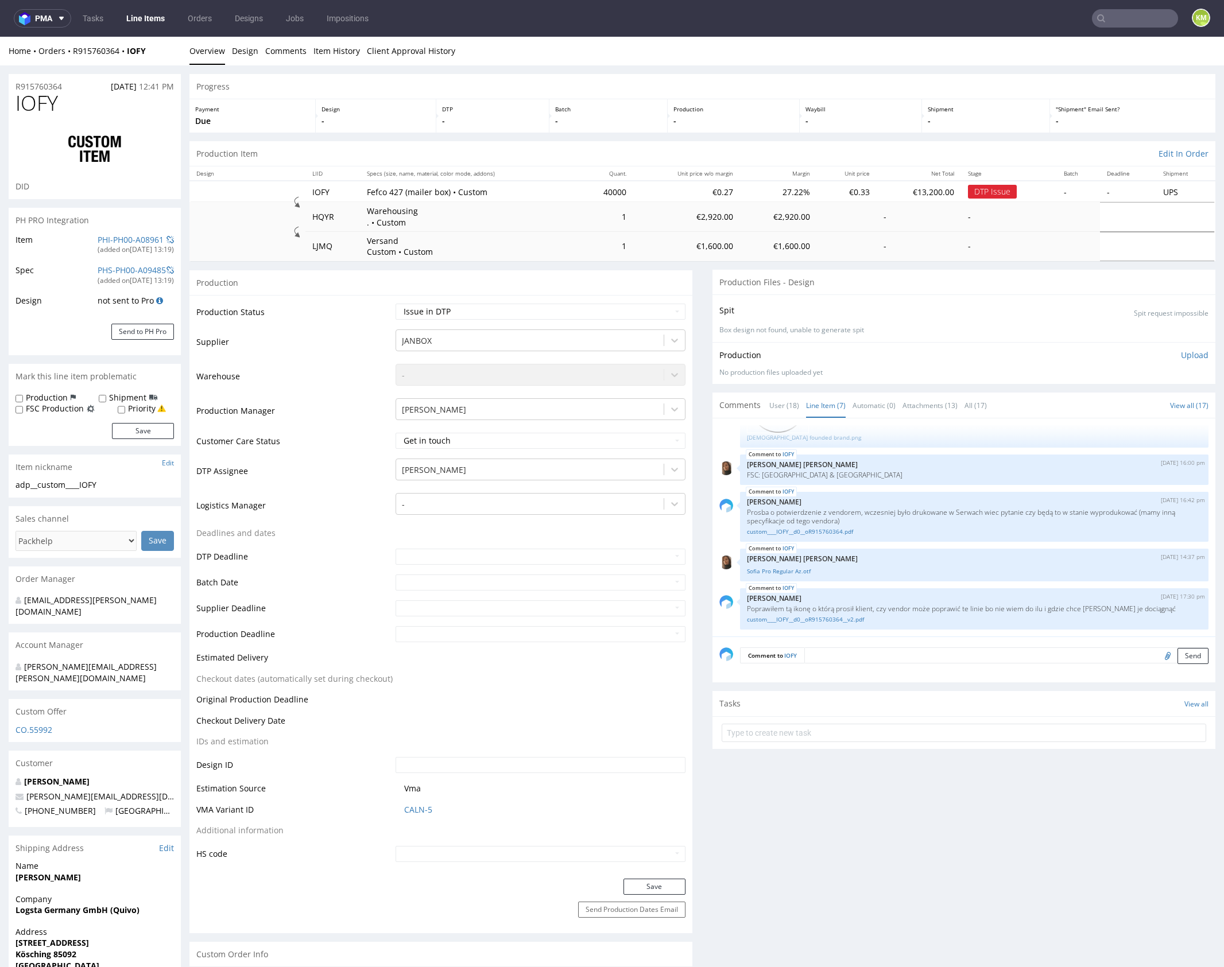
click at [928, 585] on div "IOFY 25th Aug 25 | 11:53 am Michał Palasek Siatka vendora iofy-310x250x95-e-wyk…" at bounding box center [967, 530] width 496 height 211
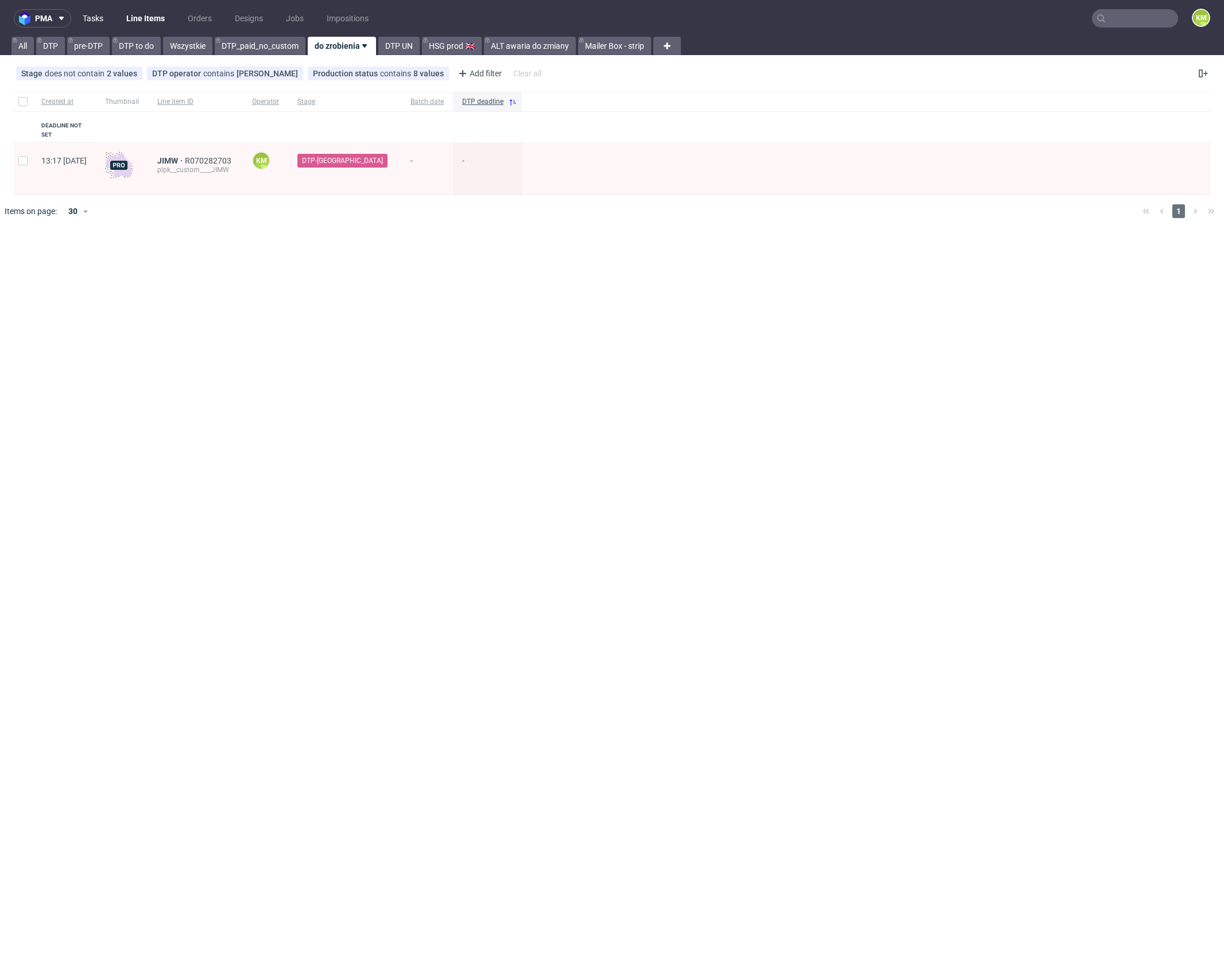
click at [99, 18] on link "Tasks" at bounding box center [93, 18] width 34 height 18
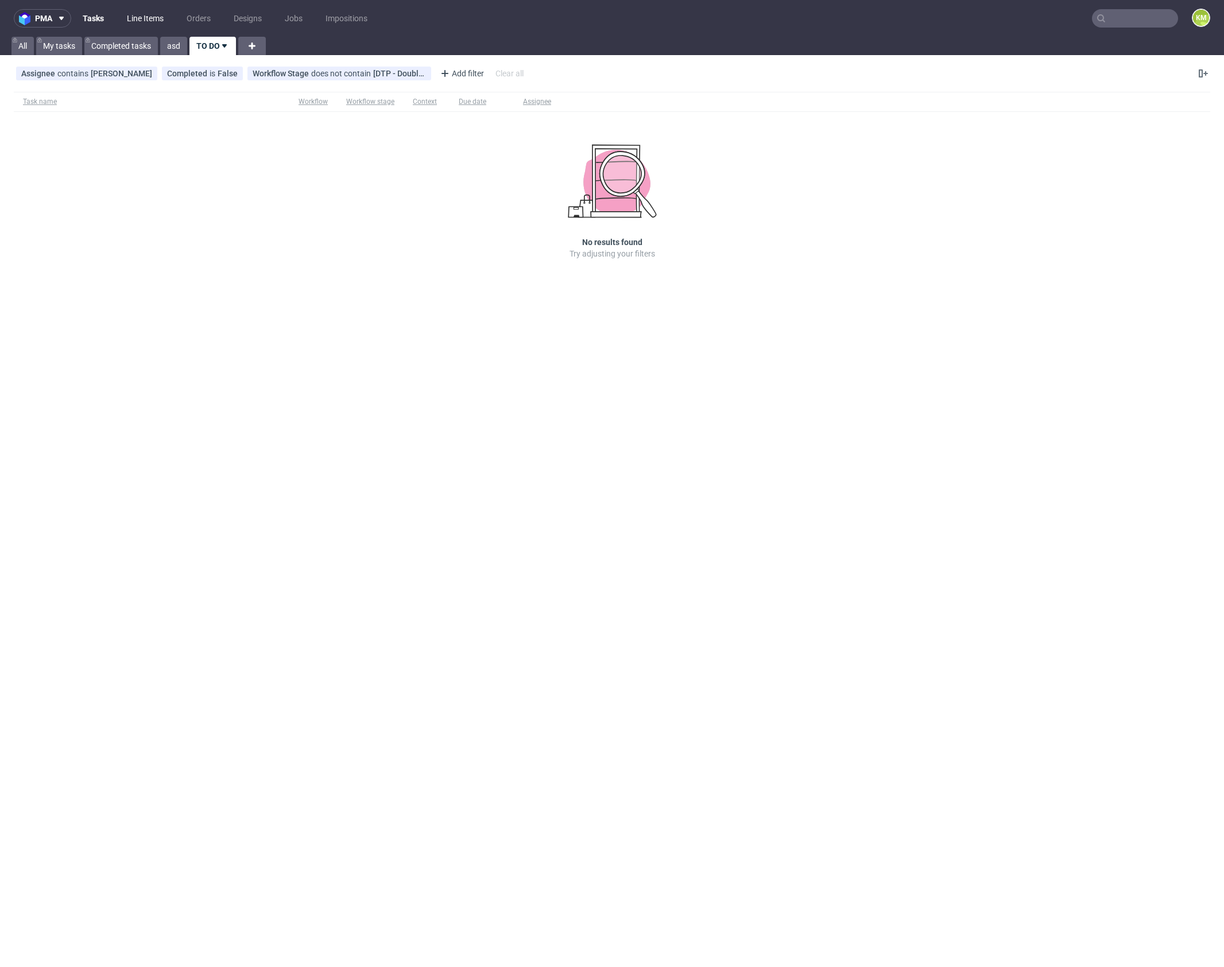
click at [146, 20] on link "Line Items" at bounding box center [145, 18] width 51 height 18
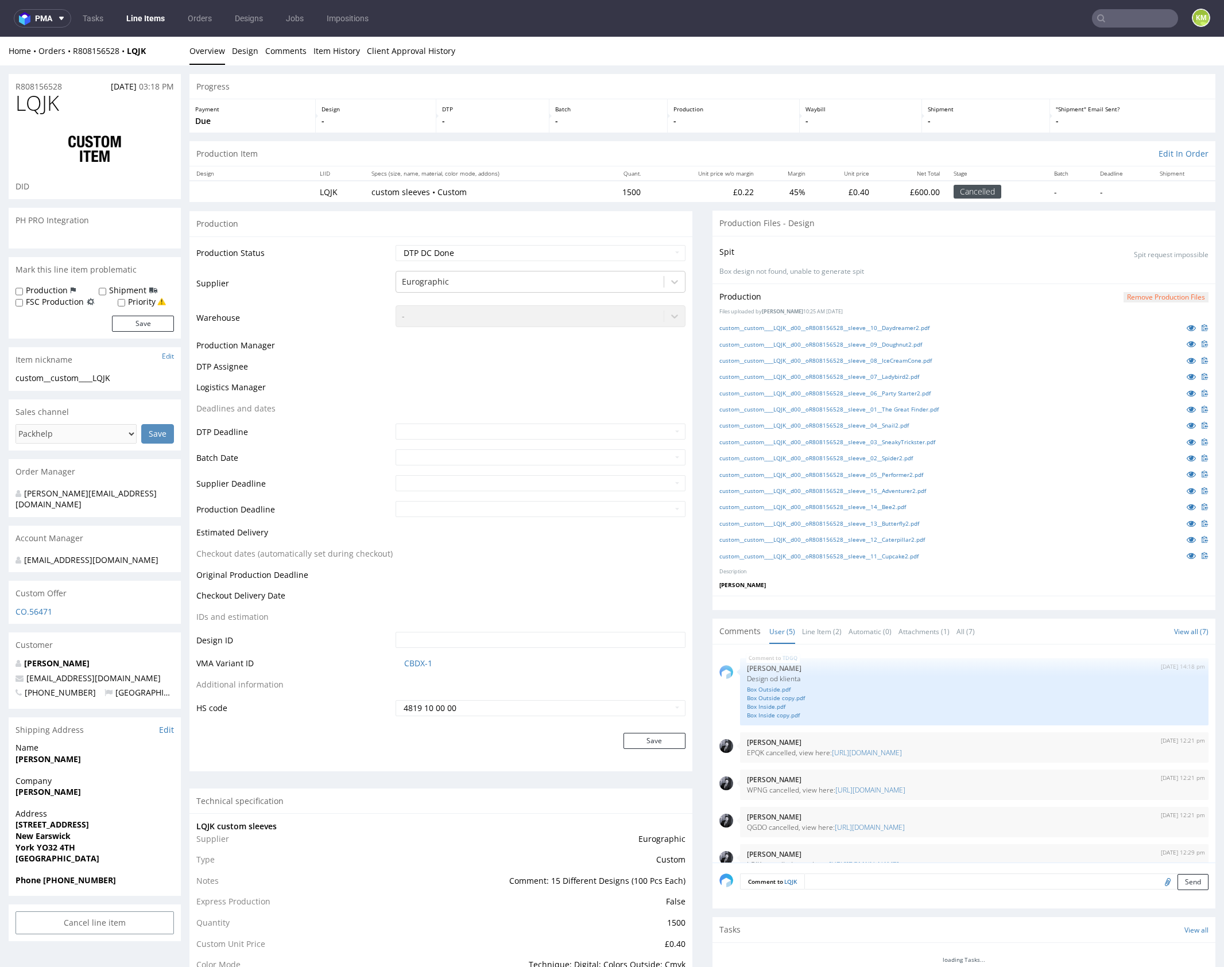
scroll to position [19, 0]
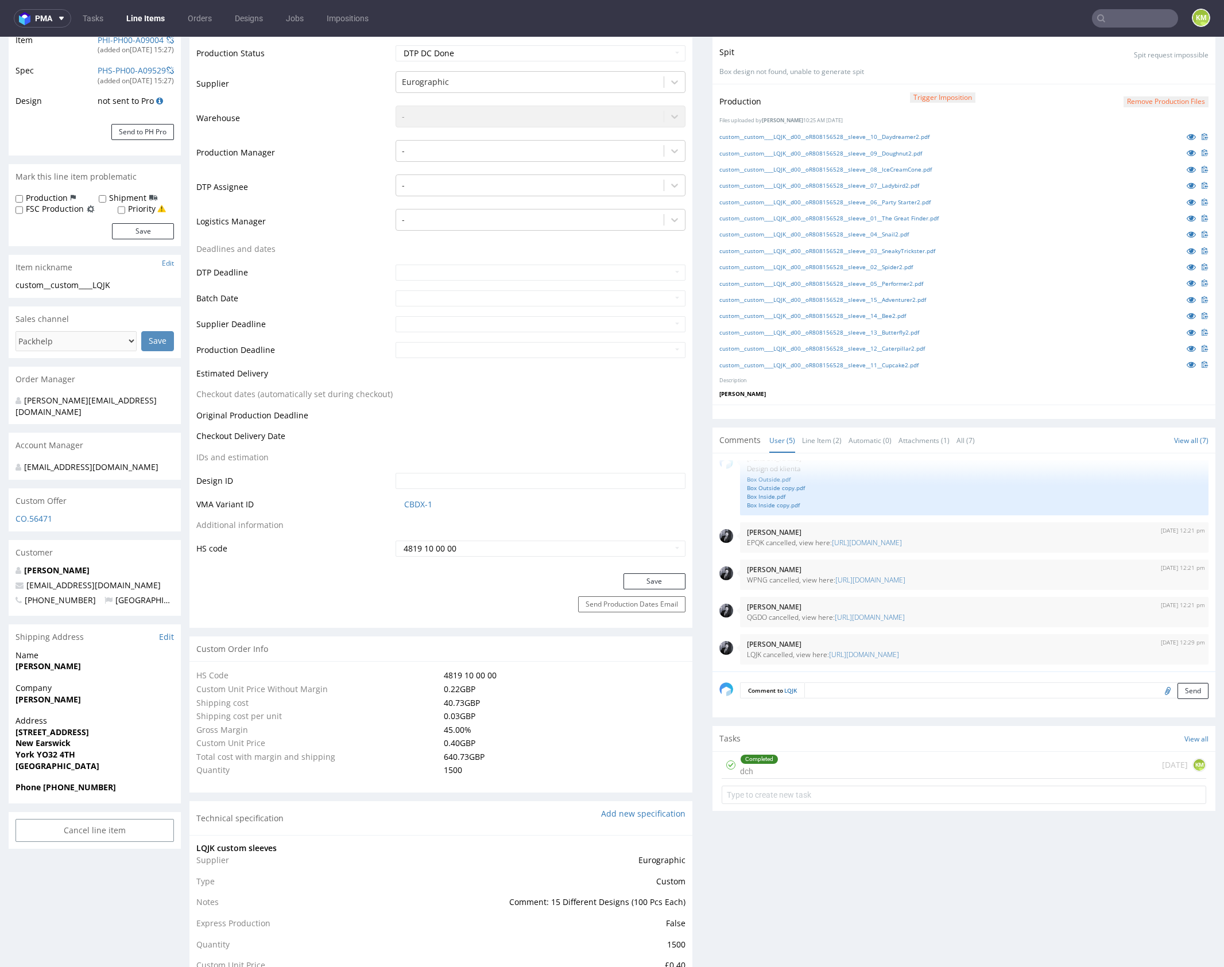
scroll to position [210, 0]
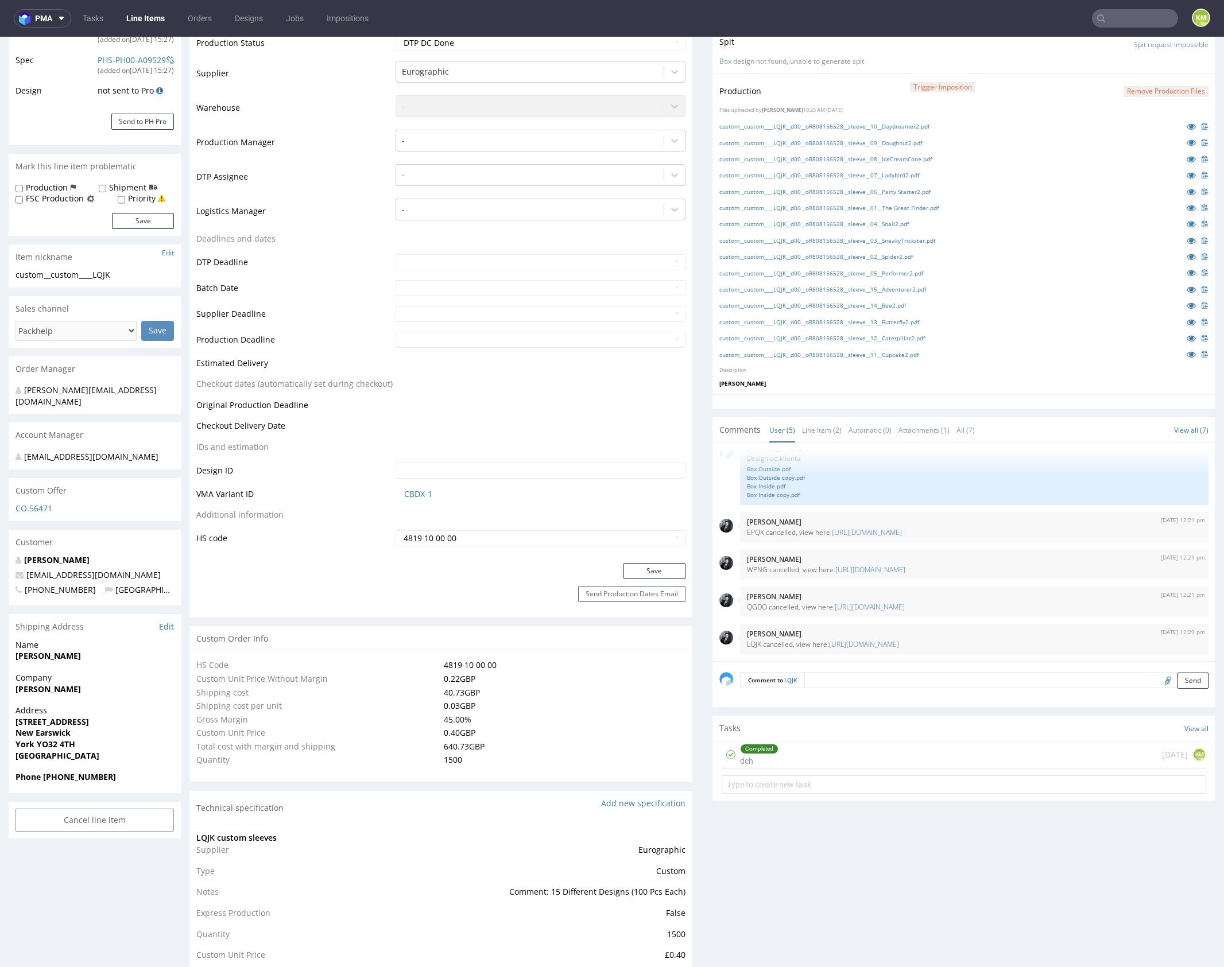
click at [863, 753] on div "Completed dch 4 days ago KM" at bounding box center [964, 755] width 485 height 27
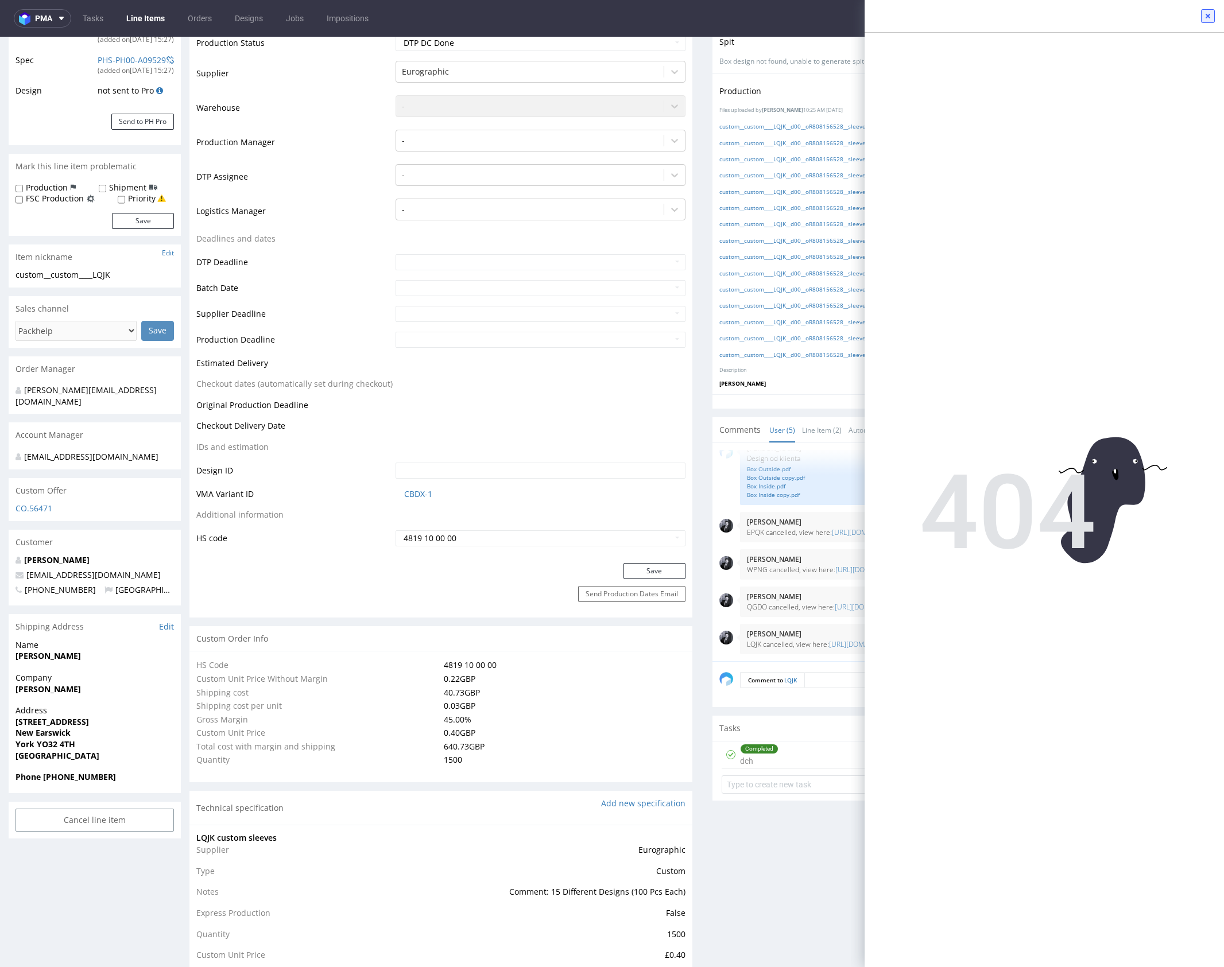
click at [1212, 18] on icon at bounding box center [1207, 15] width 9 height 9
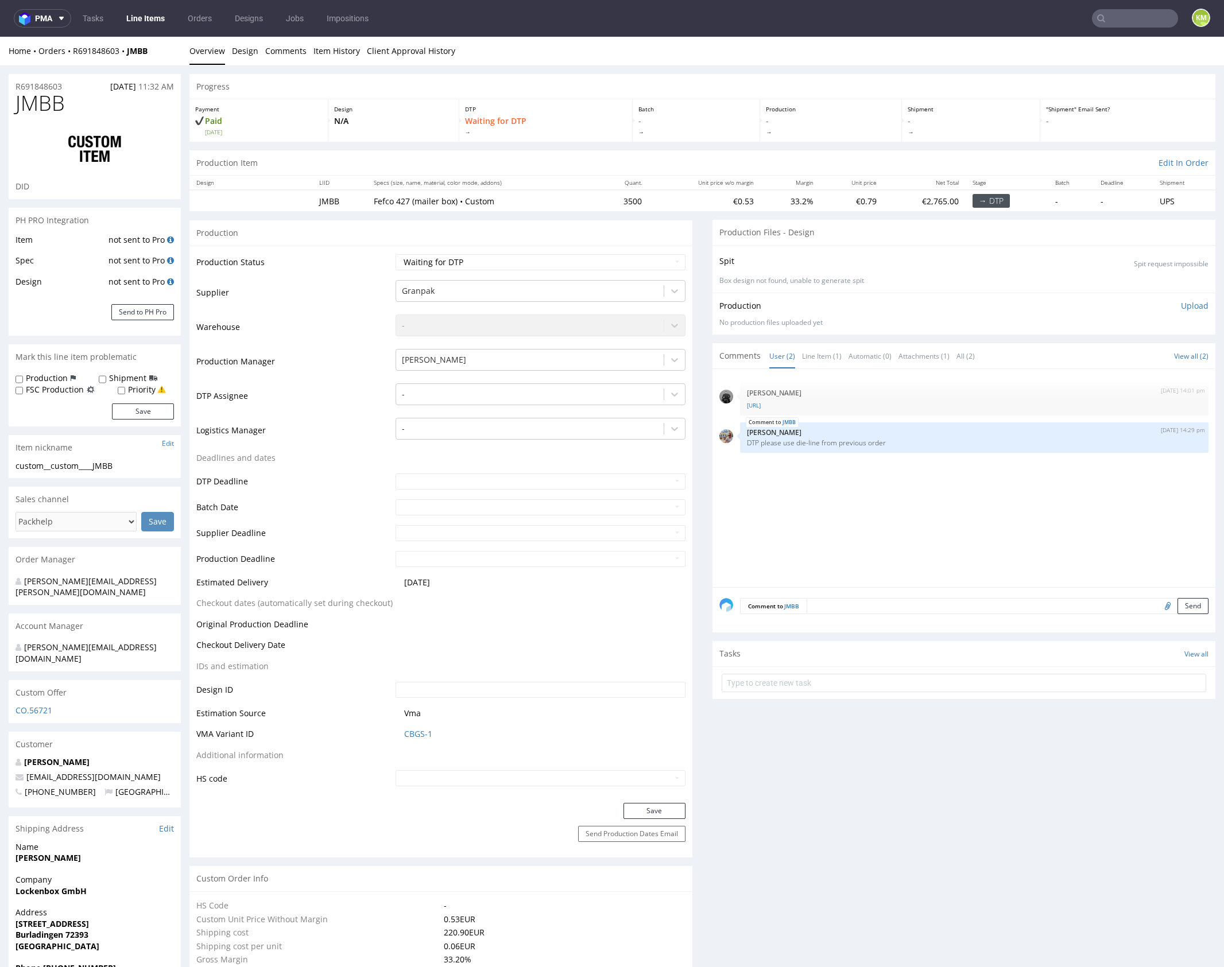
click at [798, 511] on div "[DATE] 14:01 pm [PERSON_NAME] [URL] JMBB [DATE] 14:29 pm [PERSON_NAME] DTP plea…" at bounding box center [967, 481] width 496 height 211
drag, startPoint x: 804, startPoint y: 467, endPoint x: 826, endPoint y: 450, distance: 27.4
click at [804, 467] on div "[DATE] 14:01 pm [PERSON_NAME] [URL] JMBB [DATE] 14:29 pm [PERSON_NAME] DTP plea…" at bounding box center [967, 481] width 496 height 211
click at [871, 460] on div "[DATE] 14:01 pm [PERSON_NAME] [URL] JMBB [DATE] 14:29 pm [PERSON_NAME] DTP plea…" at bounding box center [967, 481] width 496 height 211
click at [819, 406] on link "dieline__R780341996-OktBox.ai" at bounding box center [974, 405] width 455 height 9
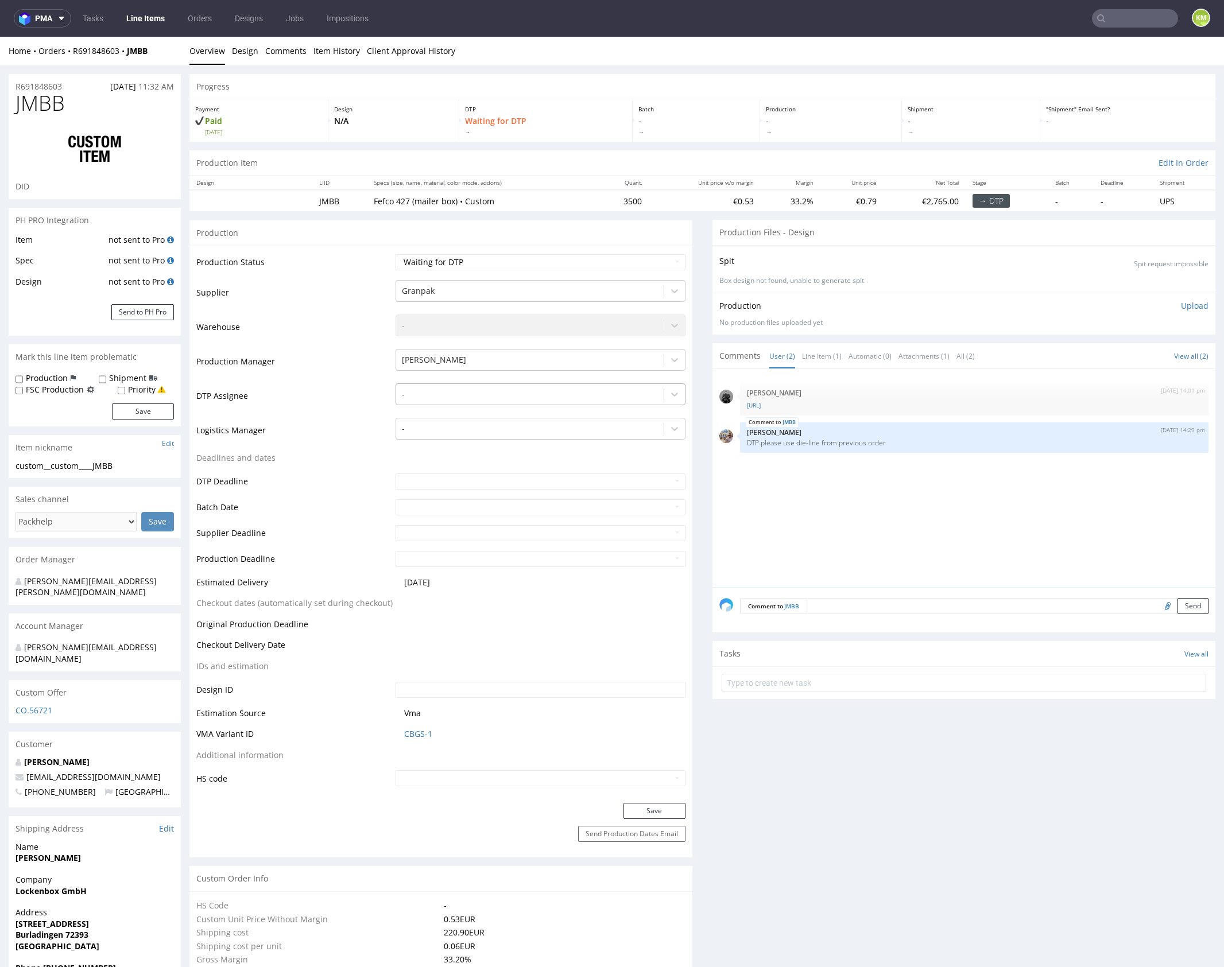
click at [427, 397] on div at bounding box center [530, 395] width 256 height 14
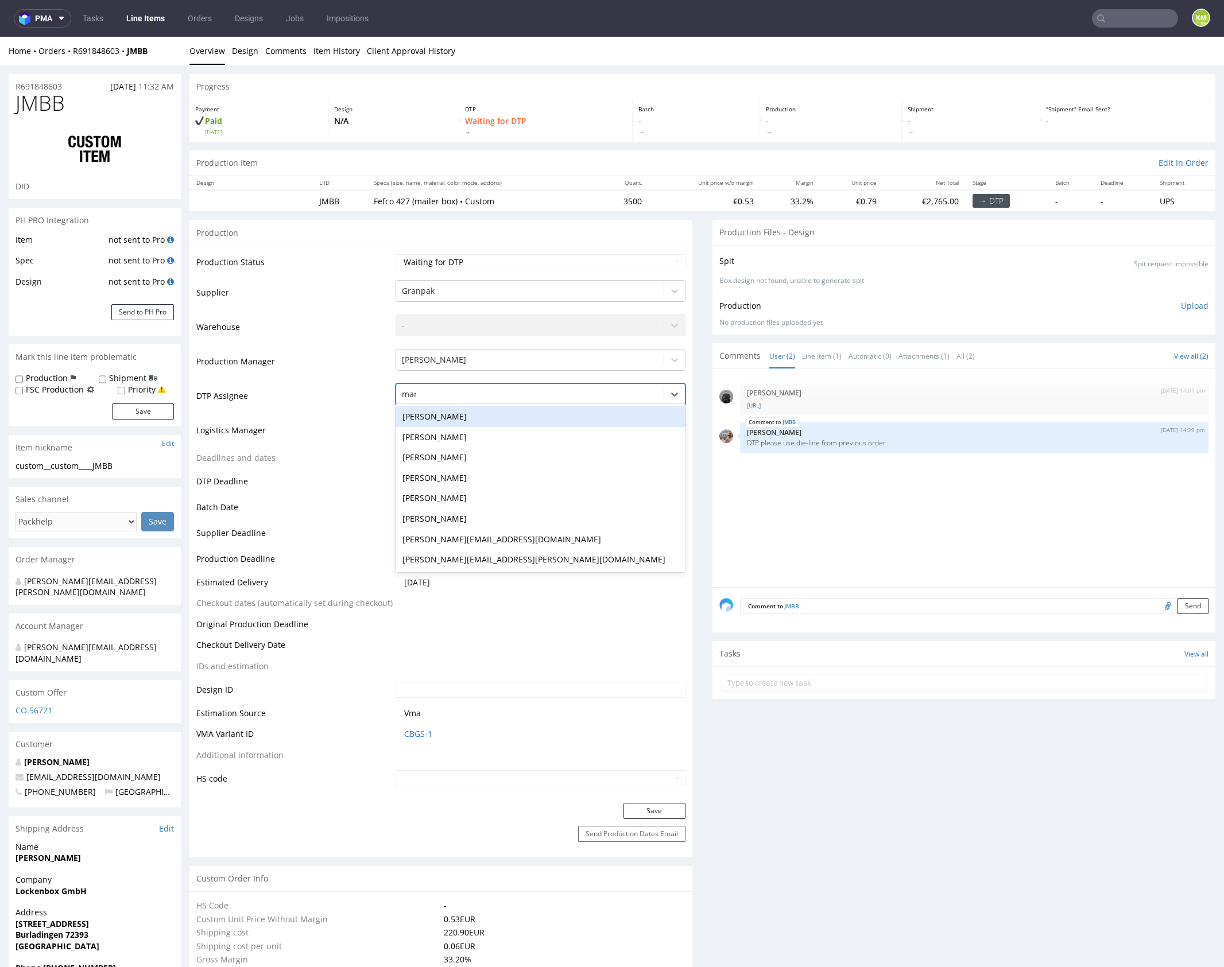
type input "mark"
click at [432, 411] on div "[PERSON_NAME]" at bounding box center [541, 417] width 290 height 21
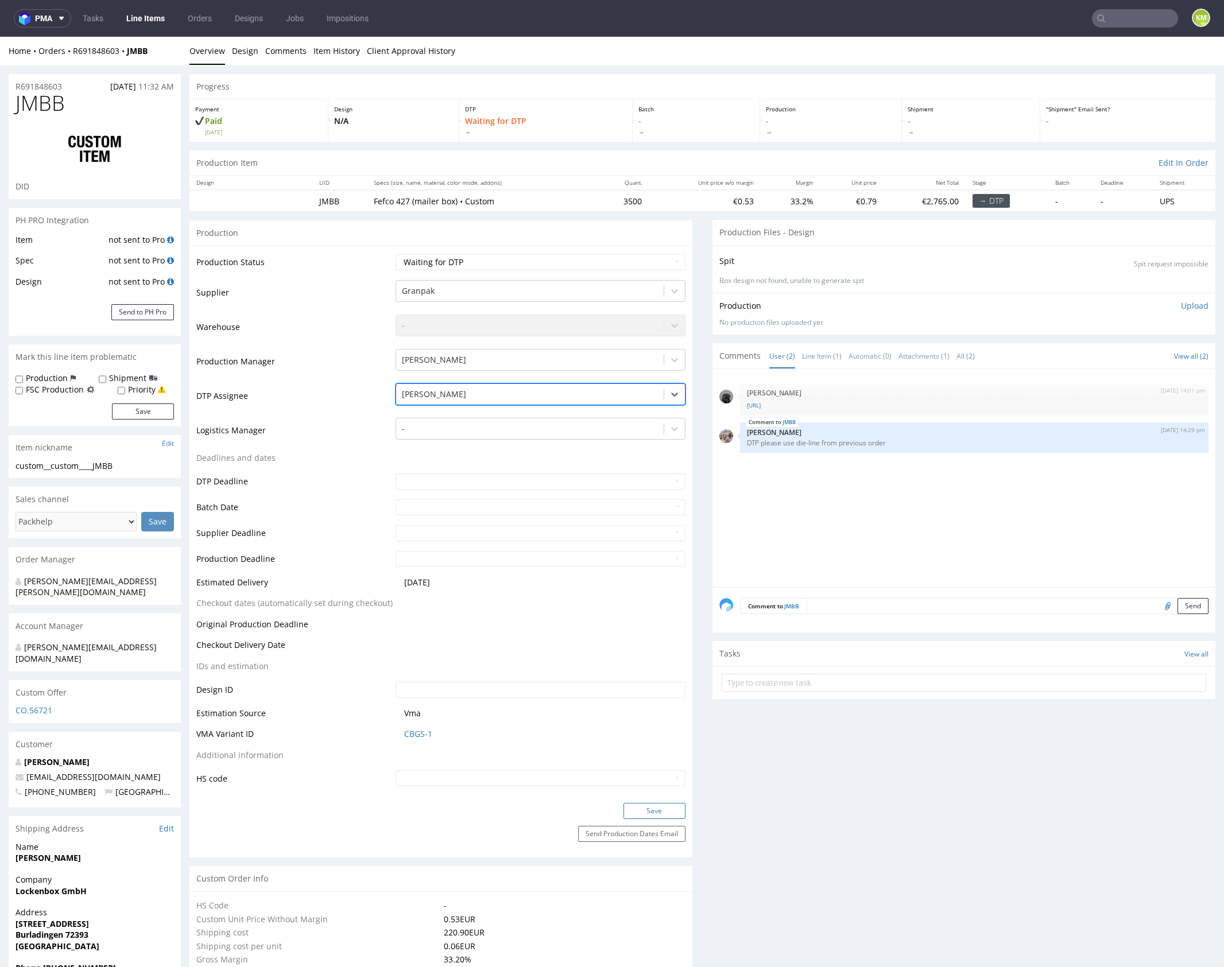
click at [646, 807] on button "Save" at bounding box center [655, 811] width 62 height 16
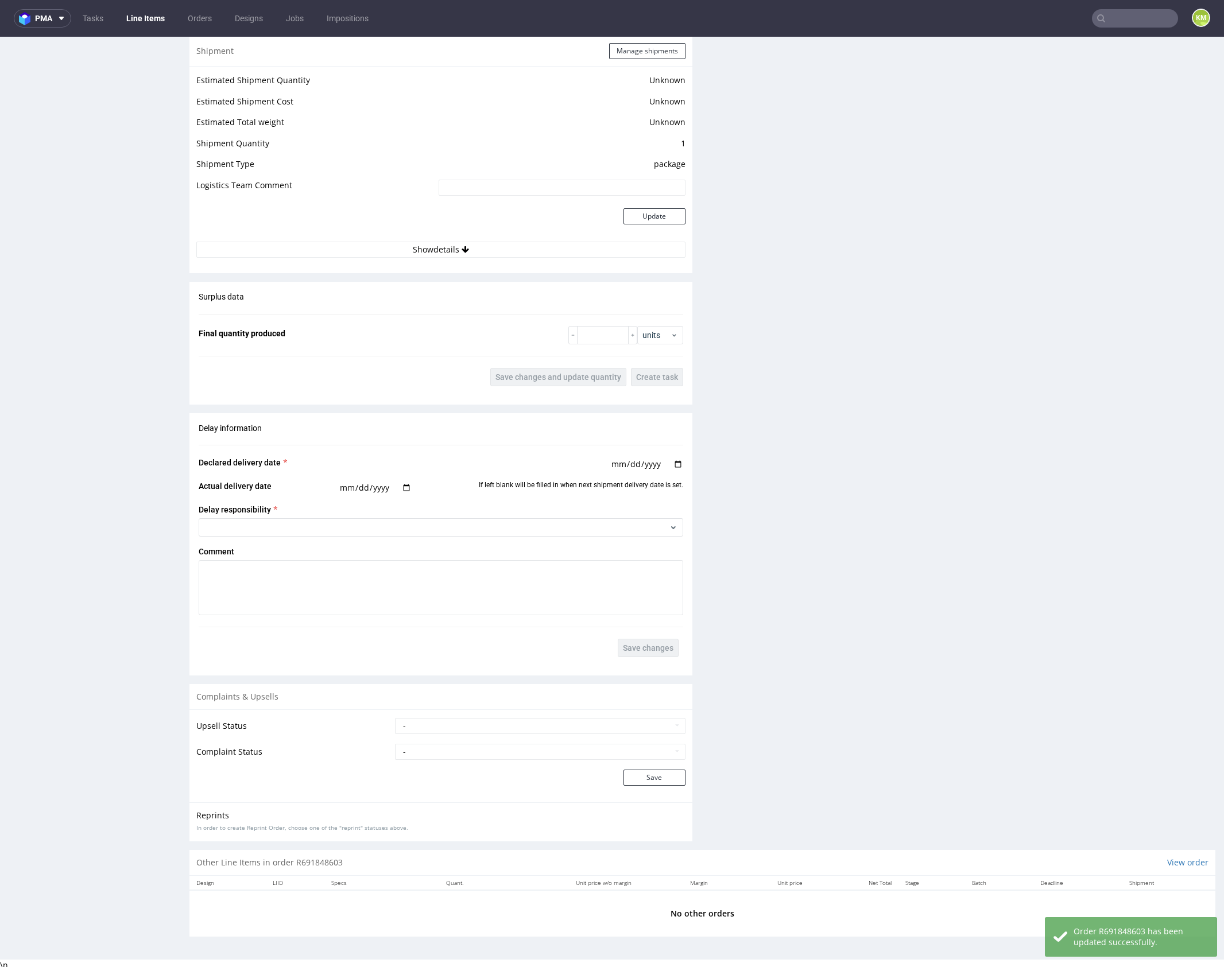
scroll to position [783, 0]
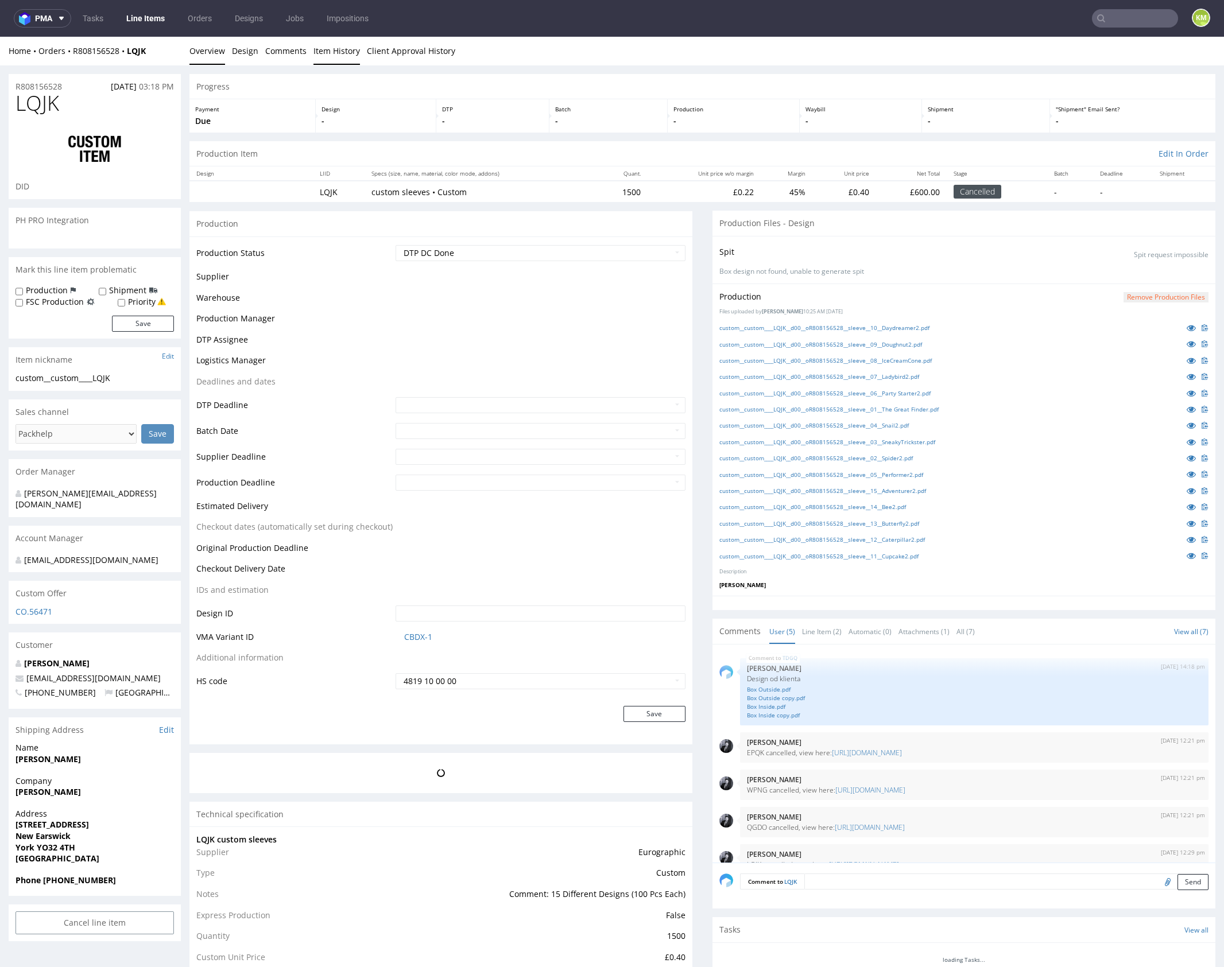
scroll to position [19, 0]
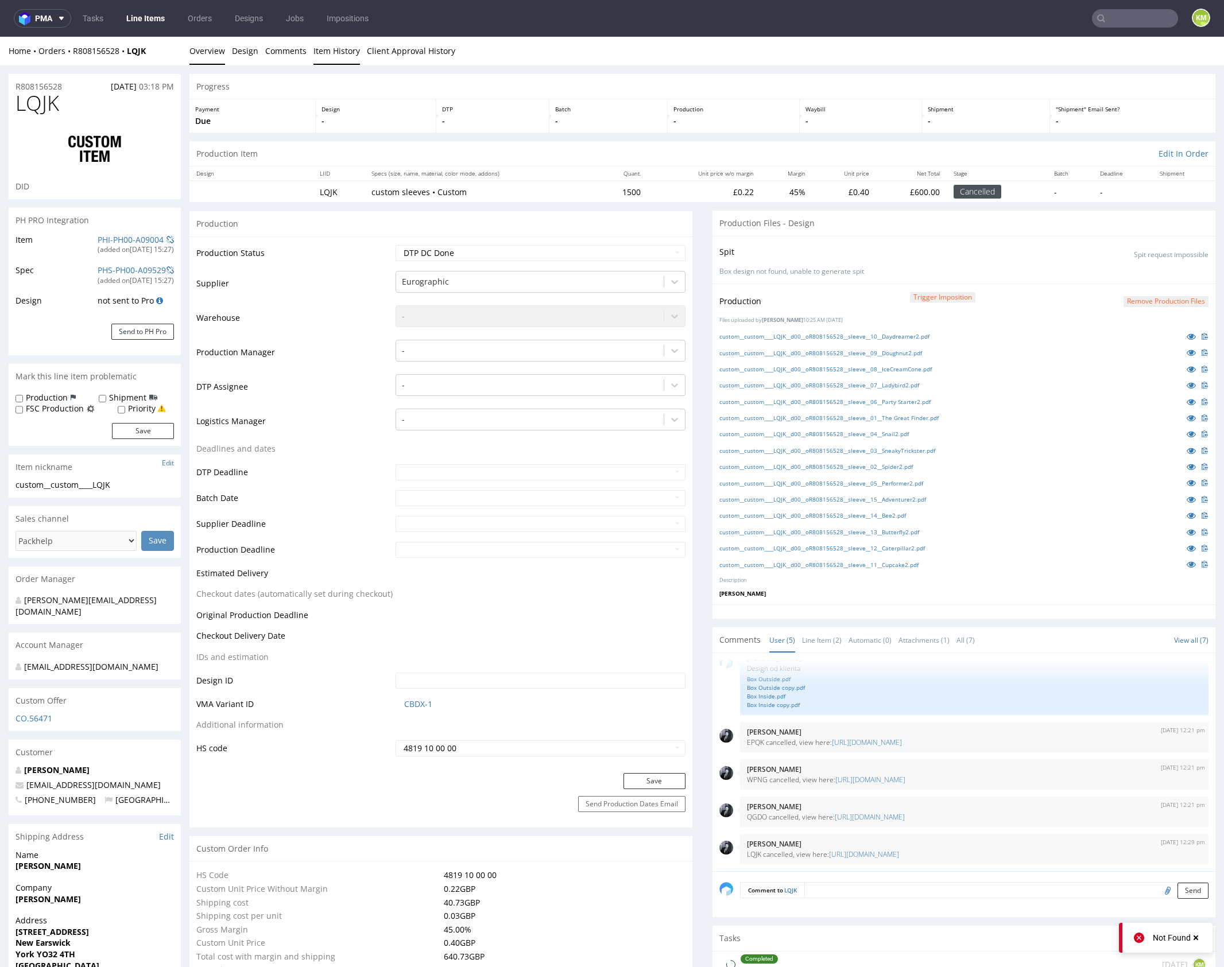
click at [314, 55] on link "Item History" at bounding box center [336, 51] width 47 height 28
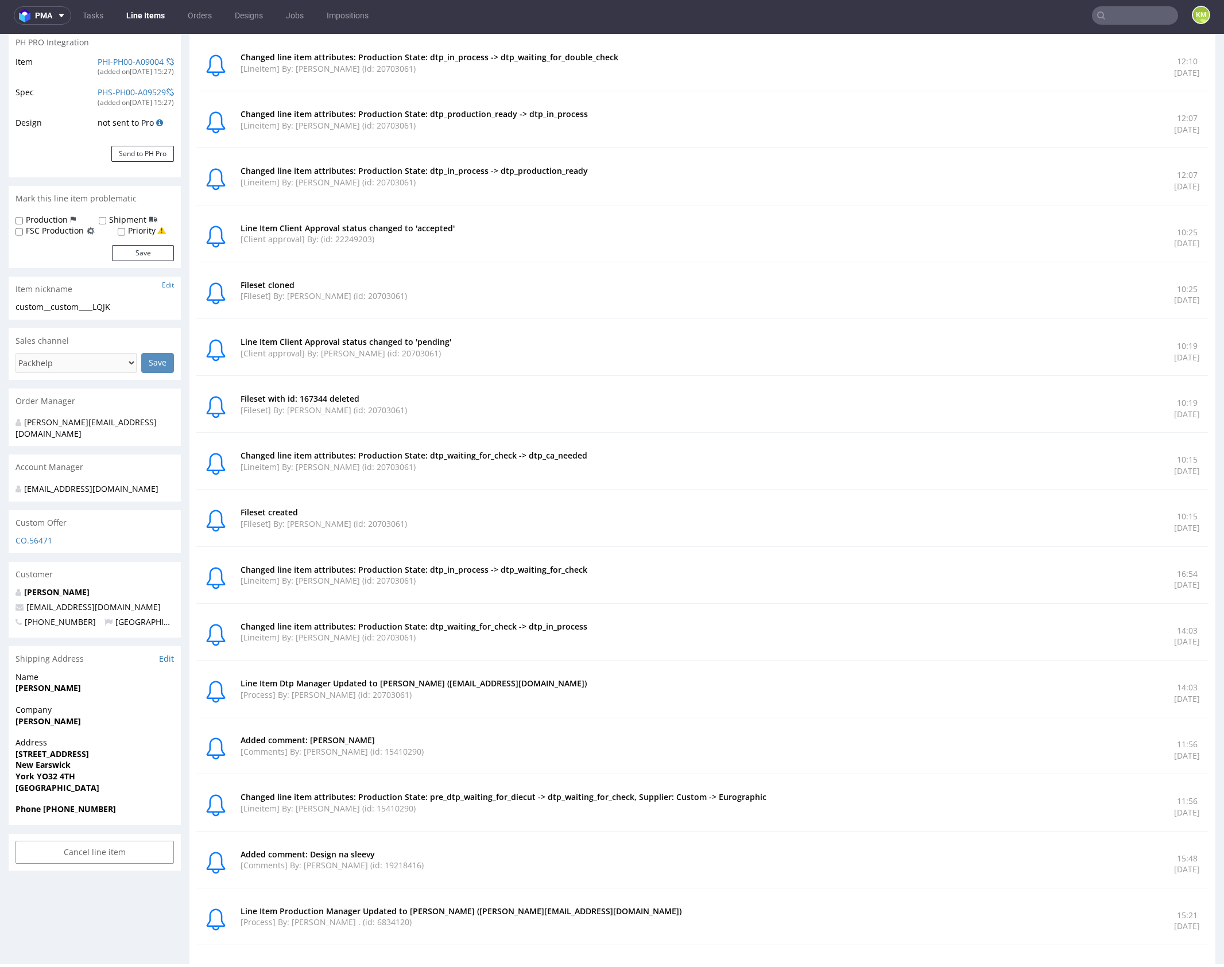
scroll to position [247, 0]
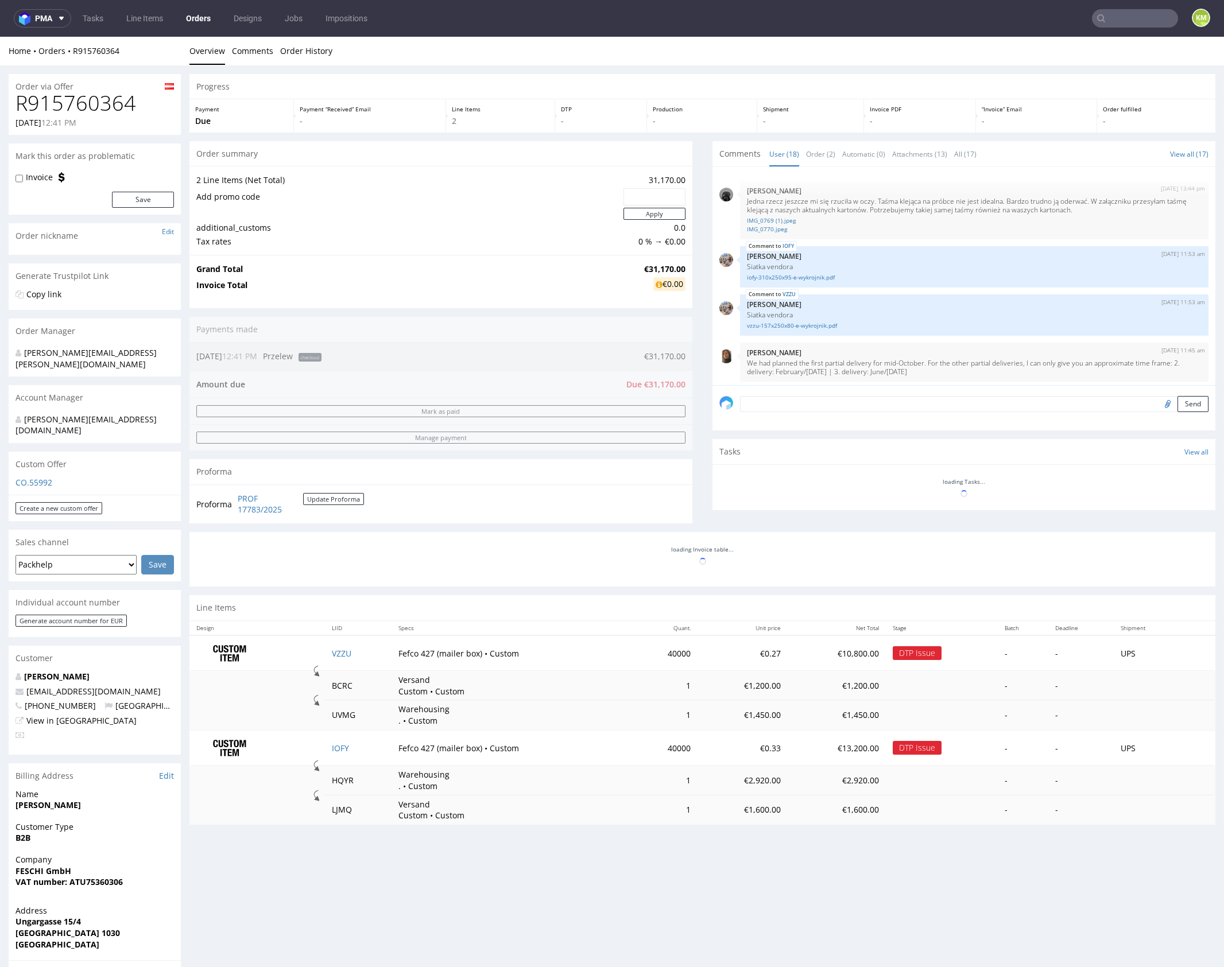
scroll to position [761, 0]
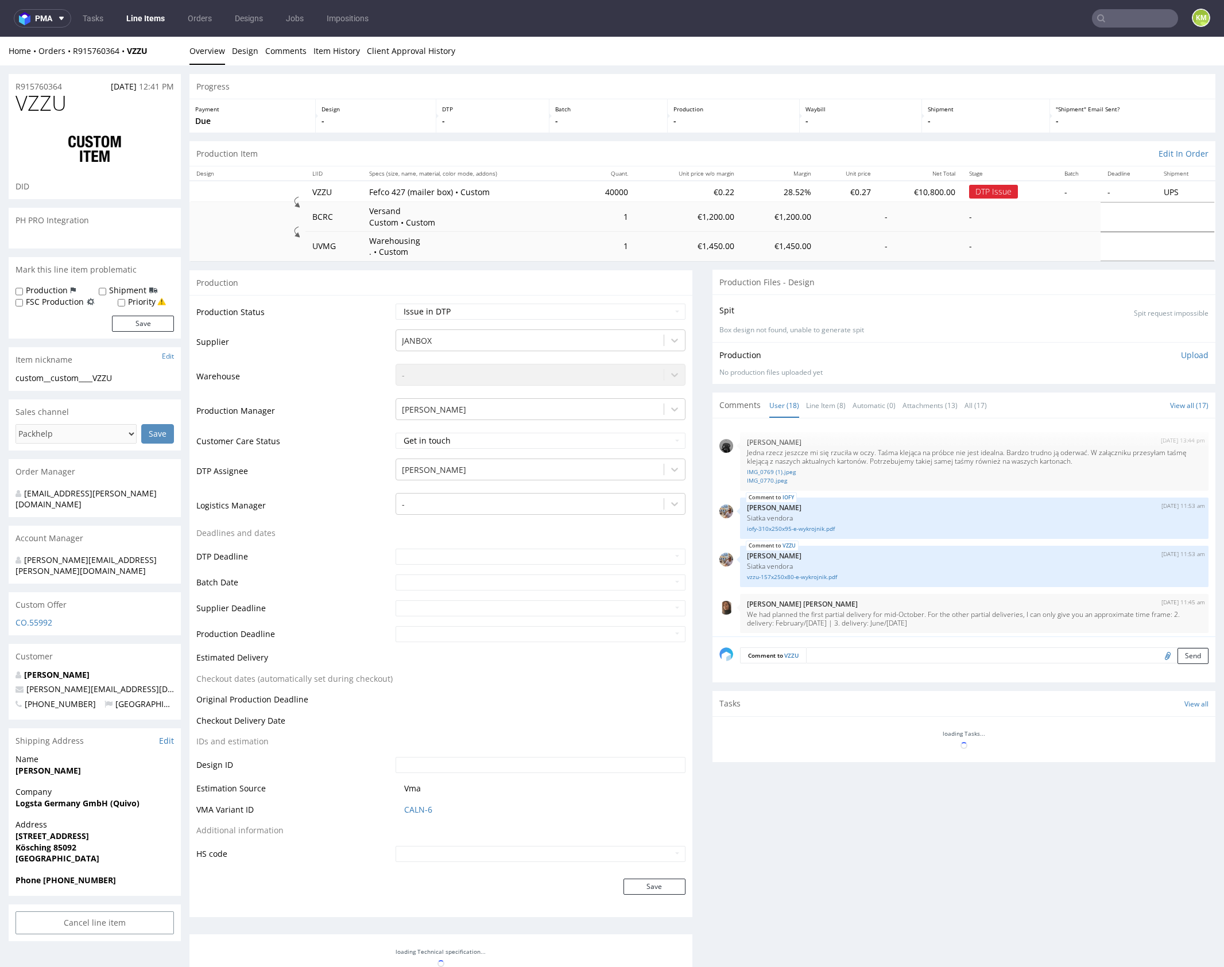
scroll to position [761, 0]
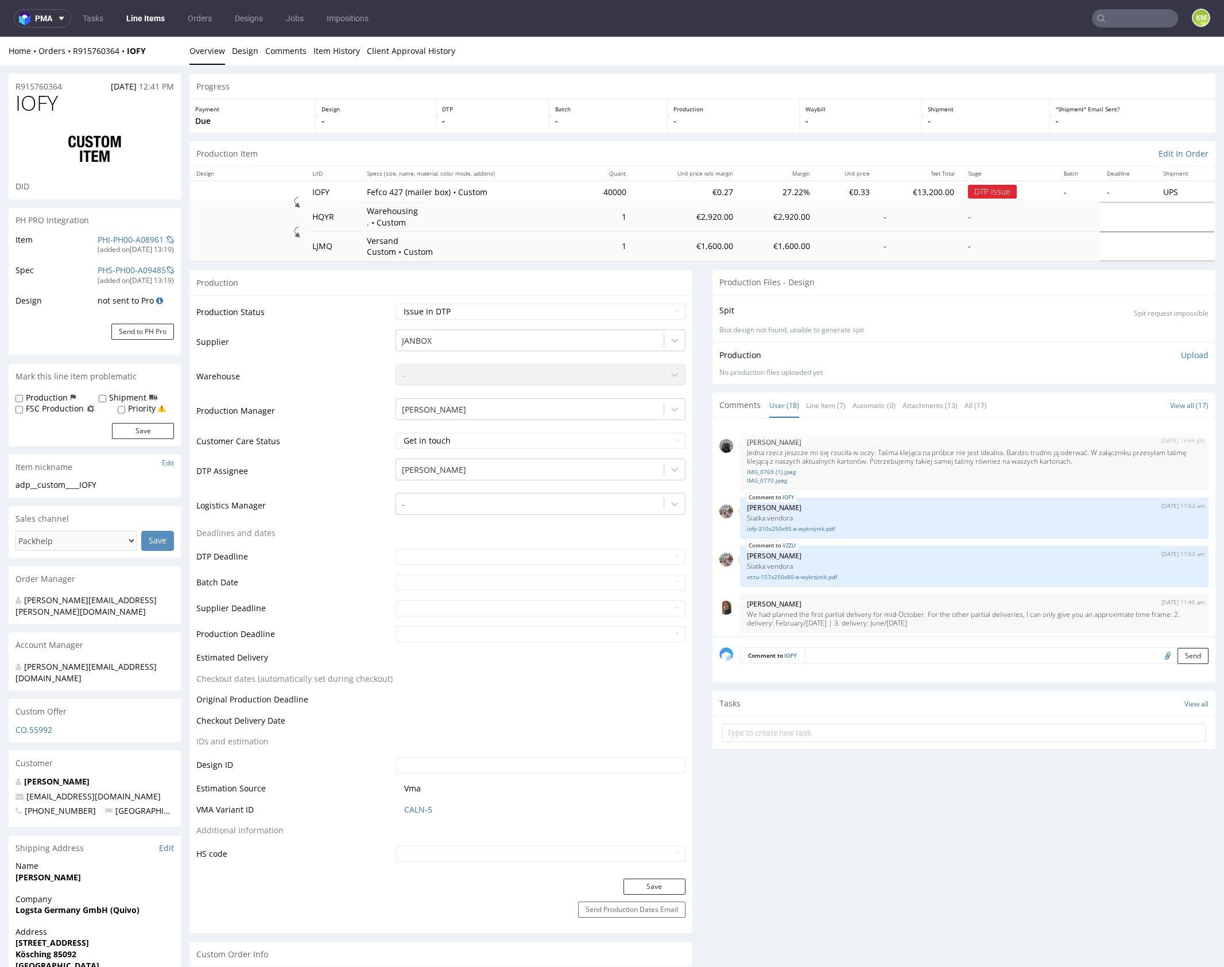
scroll to position [761, 0]
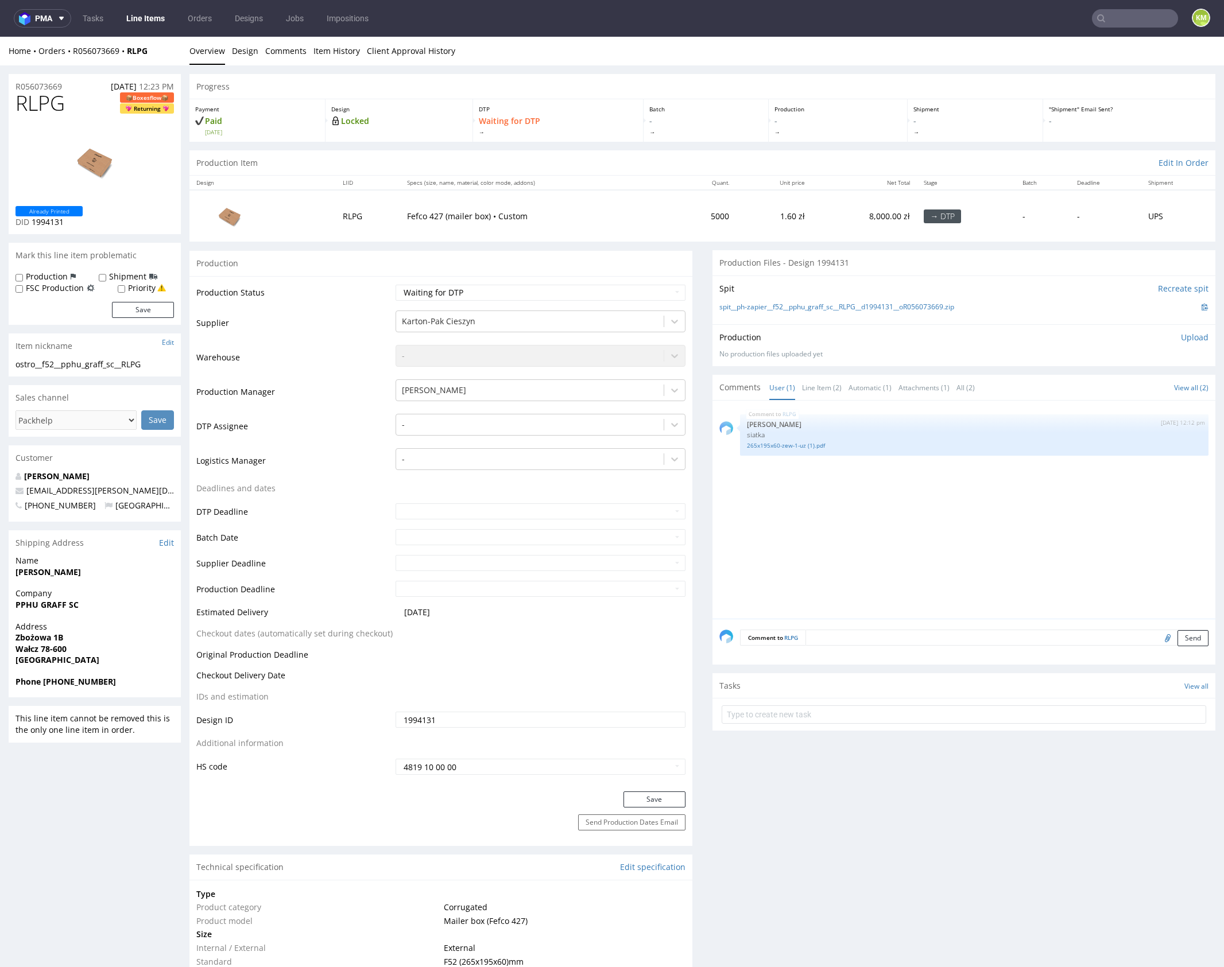
click at [862, 533] on div "RLPG 10th Sep 25 | 12:12 pm Sebastian Markut siatka 265x195x60-zew-1-uz (1).pdf" at bounding box center [967, 513] width 496 height 211
click at [864, 534] on div "RLPG 10th Sep 25 | 12:12 pm Sebastian Markut siatka 265x195x60-zew-1-uz (1).pdf" at bounding box center [967, 513] width 496 height 211
click at [812, 388] on link "Line Item (2)" at bounding box center [822, 388] width 40 height 25
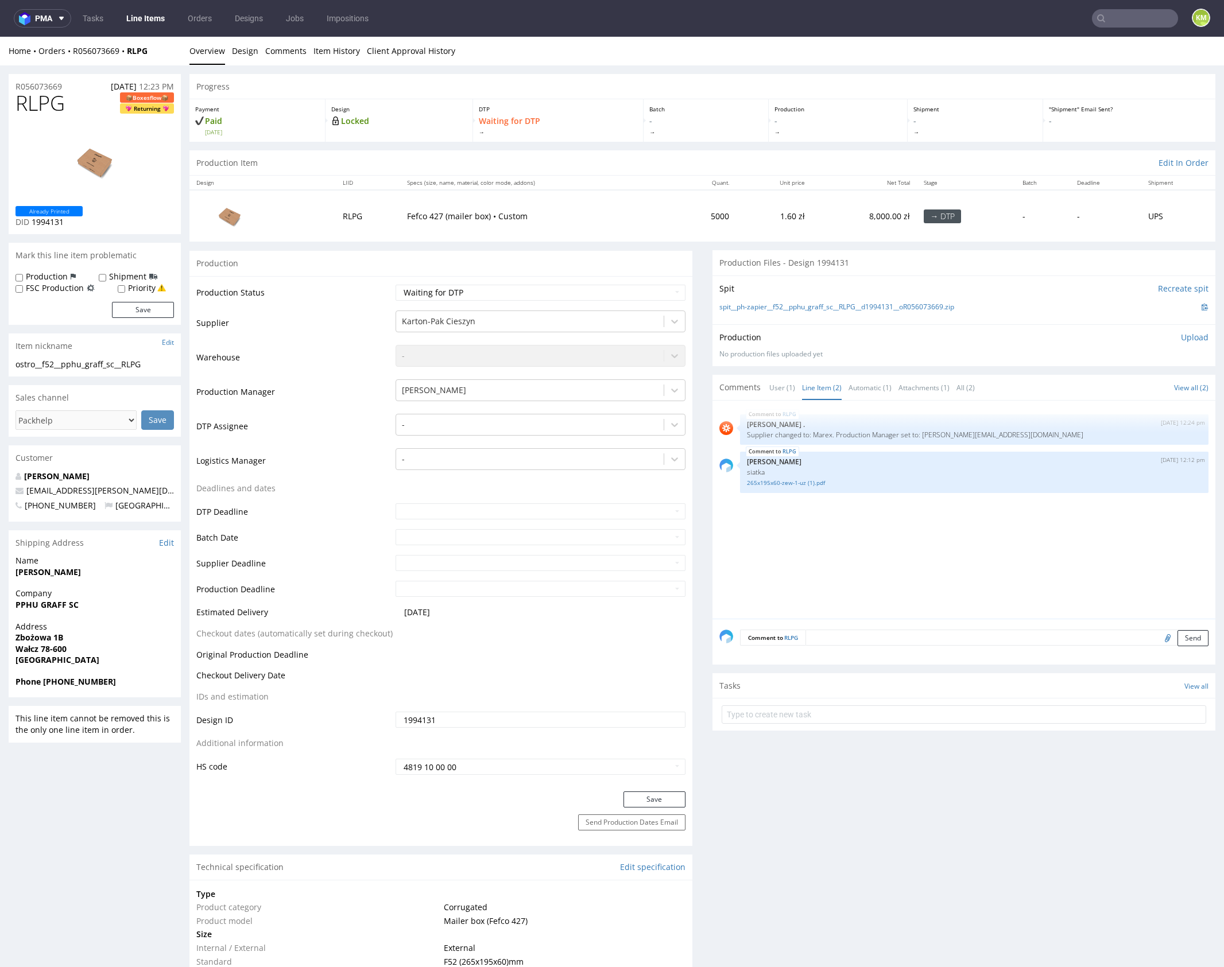
click at [858, 513] on div "RLPG 5th Sep 25 | 12:24 pm Rob . Supplier changed to: Marex. Production Manager…" at bounding box center [967, 513] width 496 height 211
click at [861, 308] on link "spit__ph-zapier__f52__pphu_graff_sc__RLPG__d1994131__oR056073669.zip" at bounding box center [836, 308] width 235 height 10
click at [243, 53] on link "Design" at bounding box center [245, 51] width 26 height 28
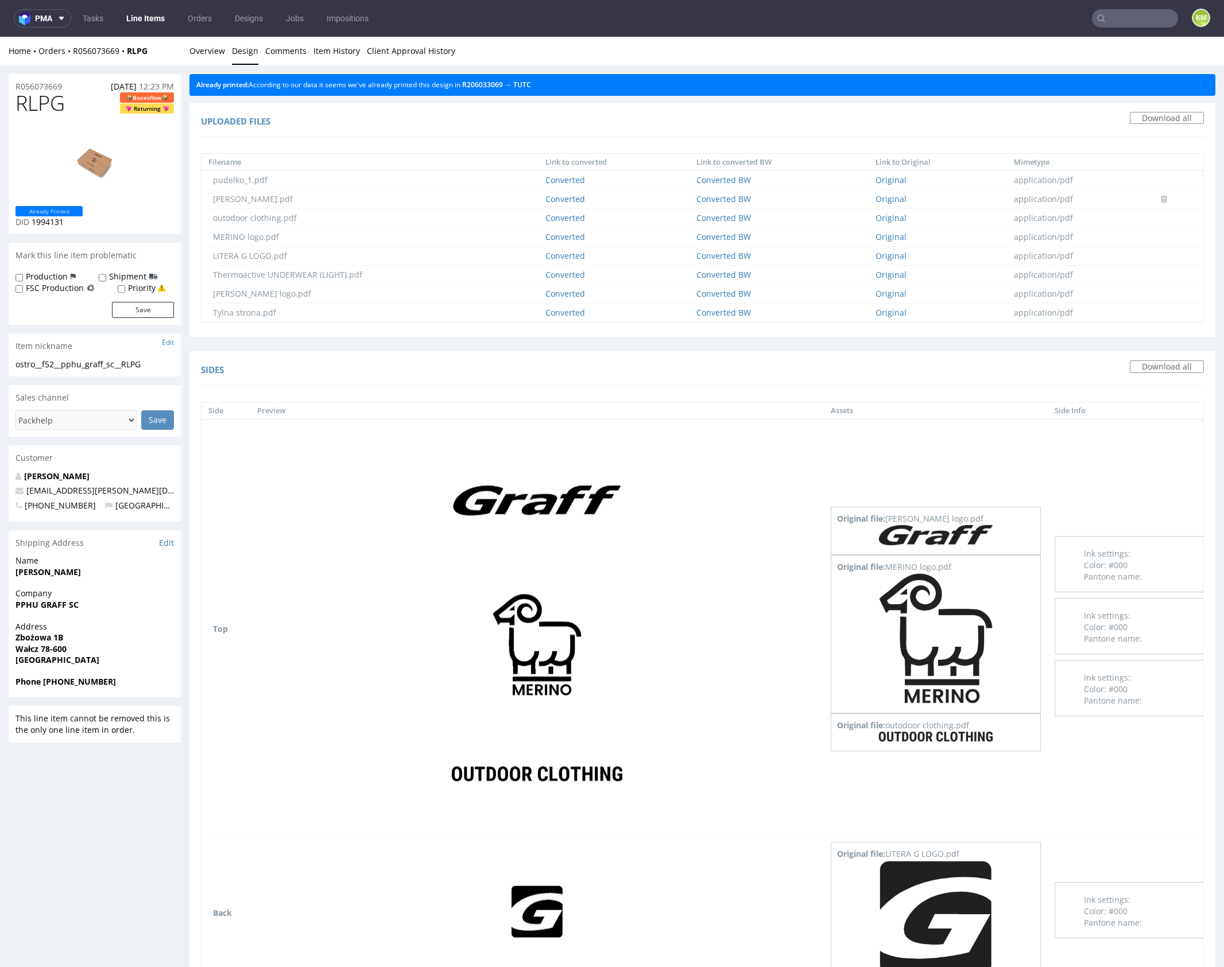
click at [247, 49] on link "Design" at bounding box center [245, 51] width 26 height 28
click at [210, 55] on link "Overview" at bounding box center [207, 51] width 36 height 28
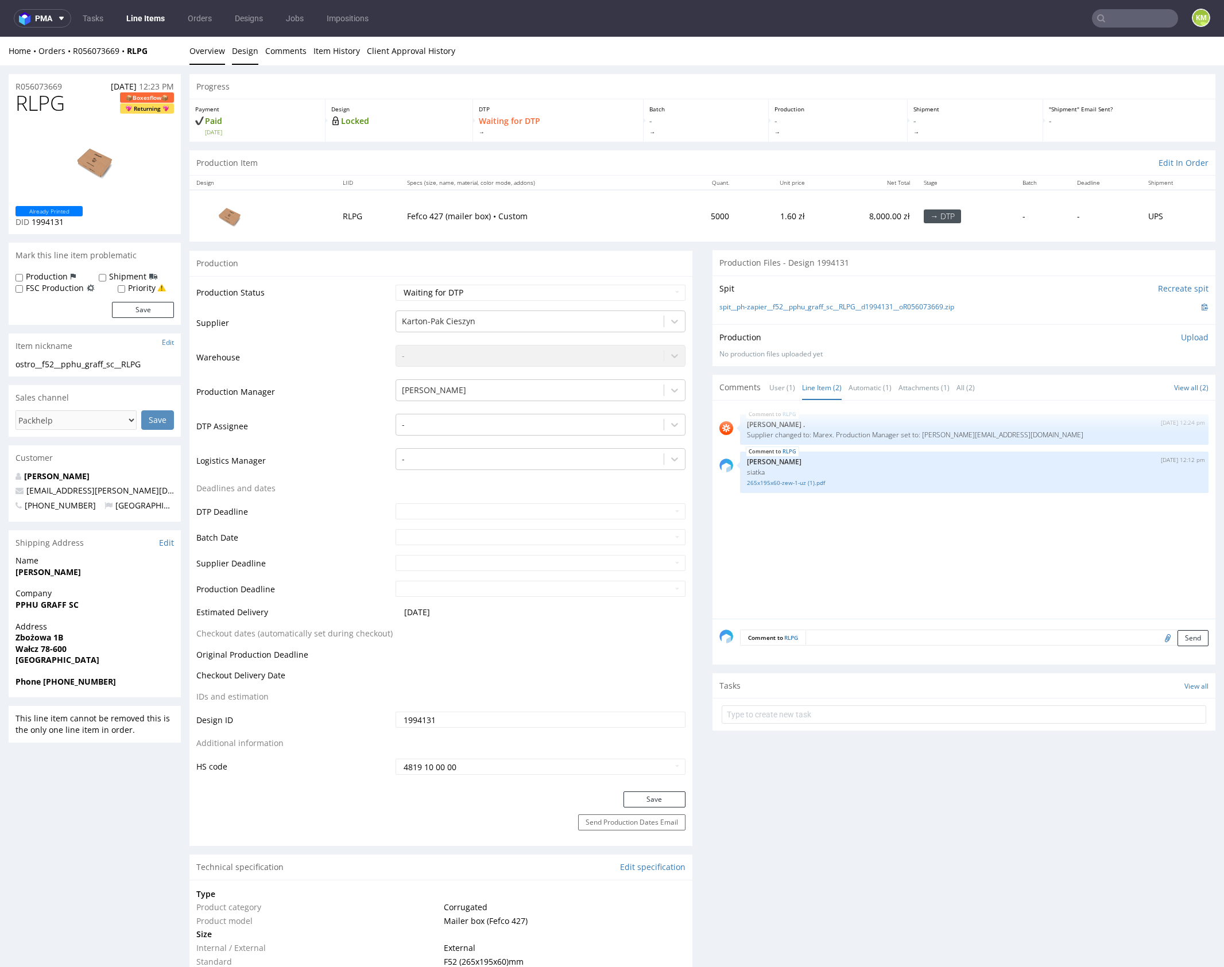
click at [242, 55] on link "Design" at bounding box center [245, 51] width 26 height 28
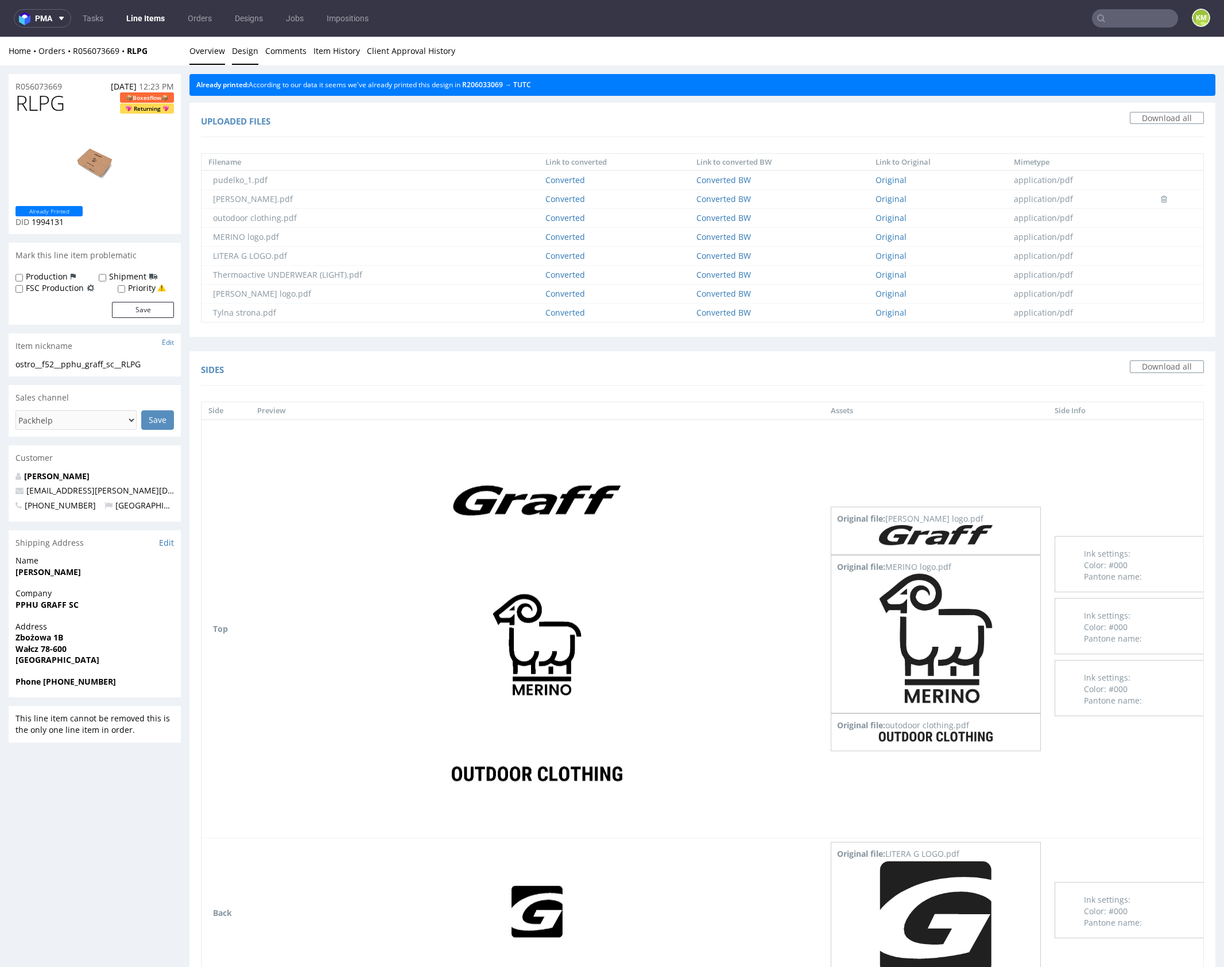
click at [206, 54] on link "Overview" at bounding box center [207, 51] width 36 height 28
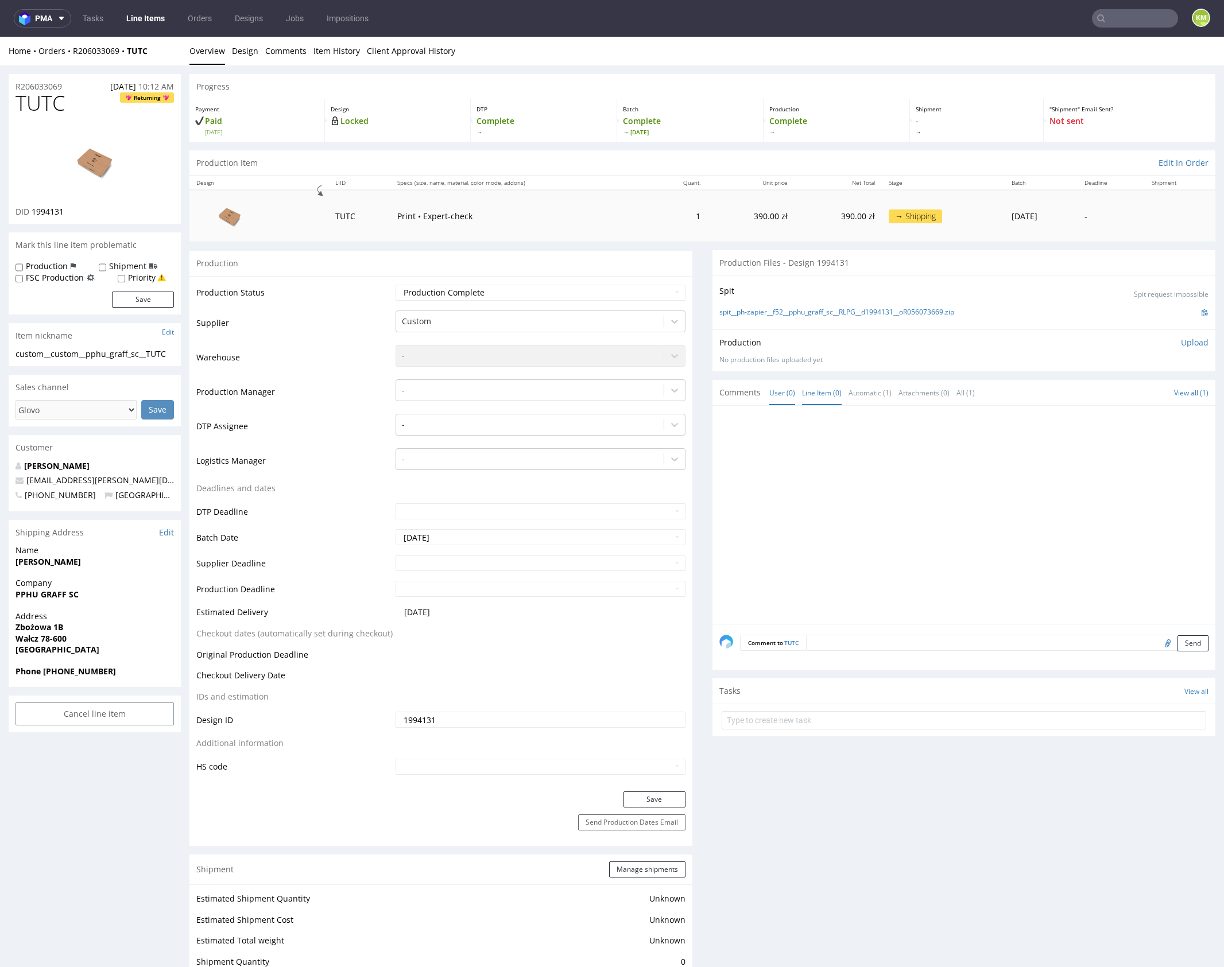
click at [822, 389] on link "Line Item (0)" at bounding box center [822, 393] width 40 height 25
click at [818, 391] on link "Line Item (0)" at bounding box center [822, 393] width 40 height 25
click at [242, 52] on link "Design" at bounding box center [245, 51] width 26 height 28
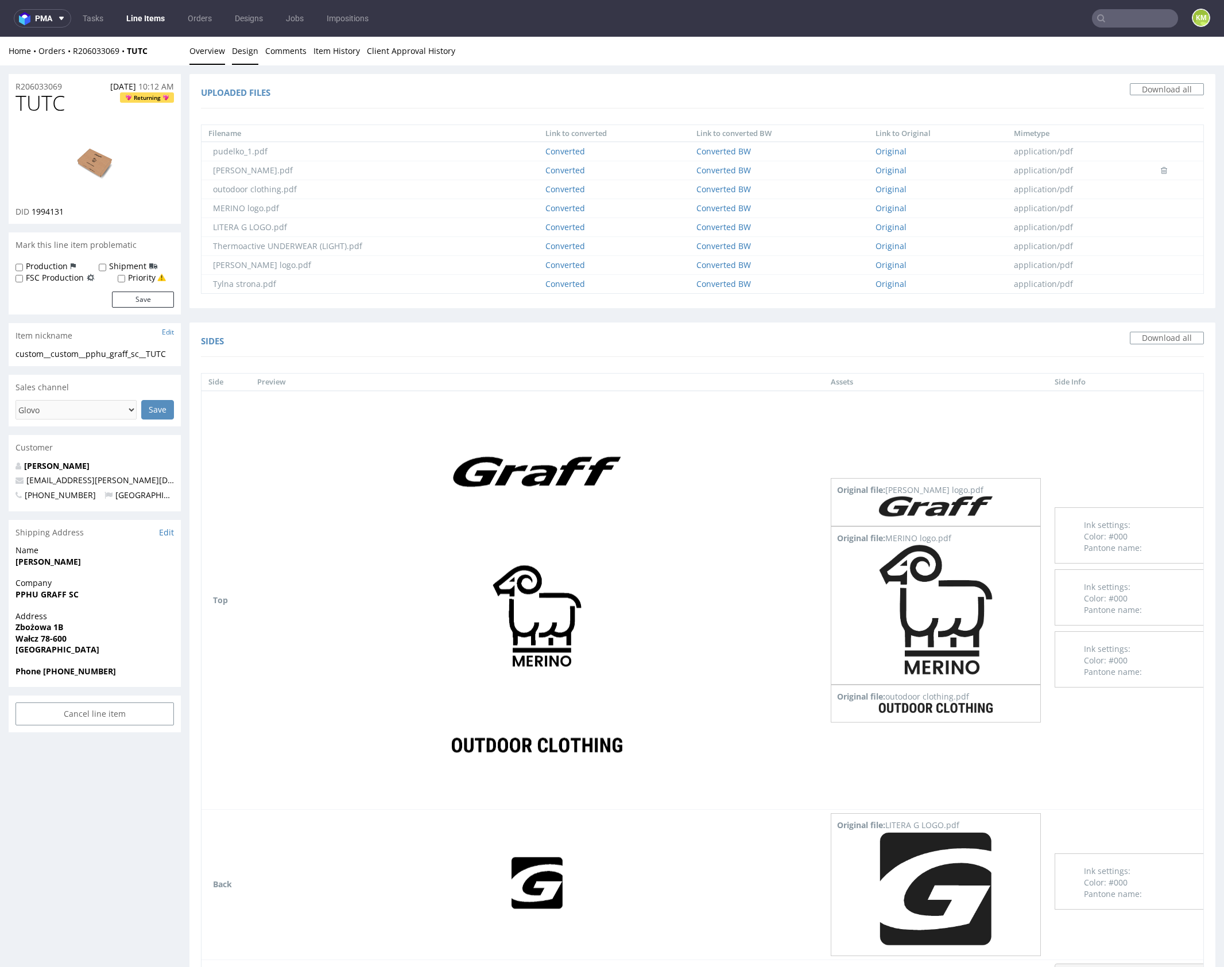
click at [212, 52] on link "Overview" at bounding box center [207, 51] width 36 height 28
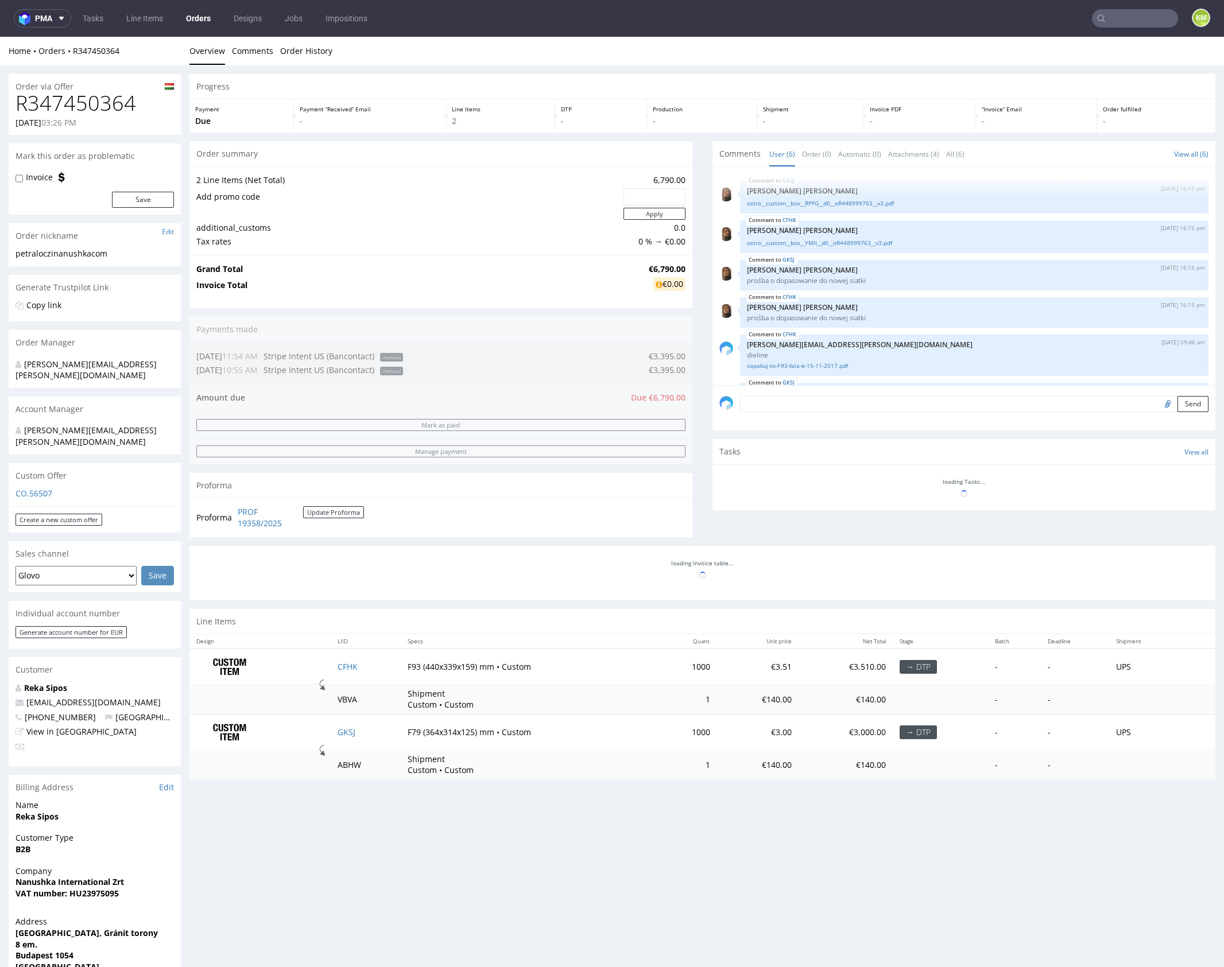
scroll to position [46, 0]
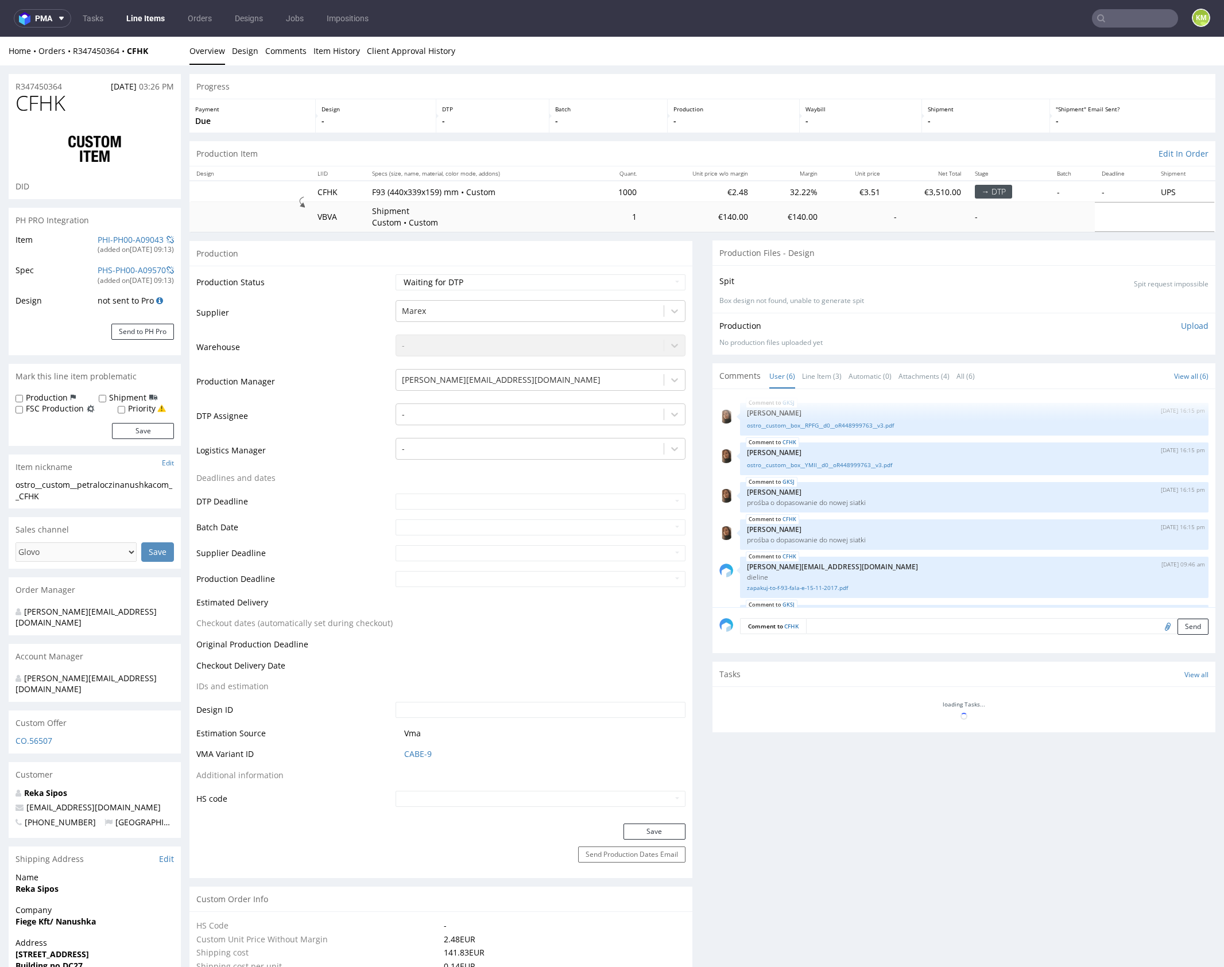
scroll to position [46, 0]
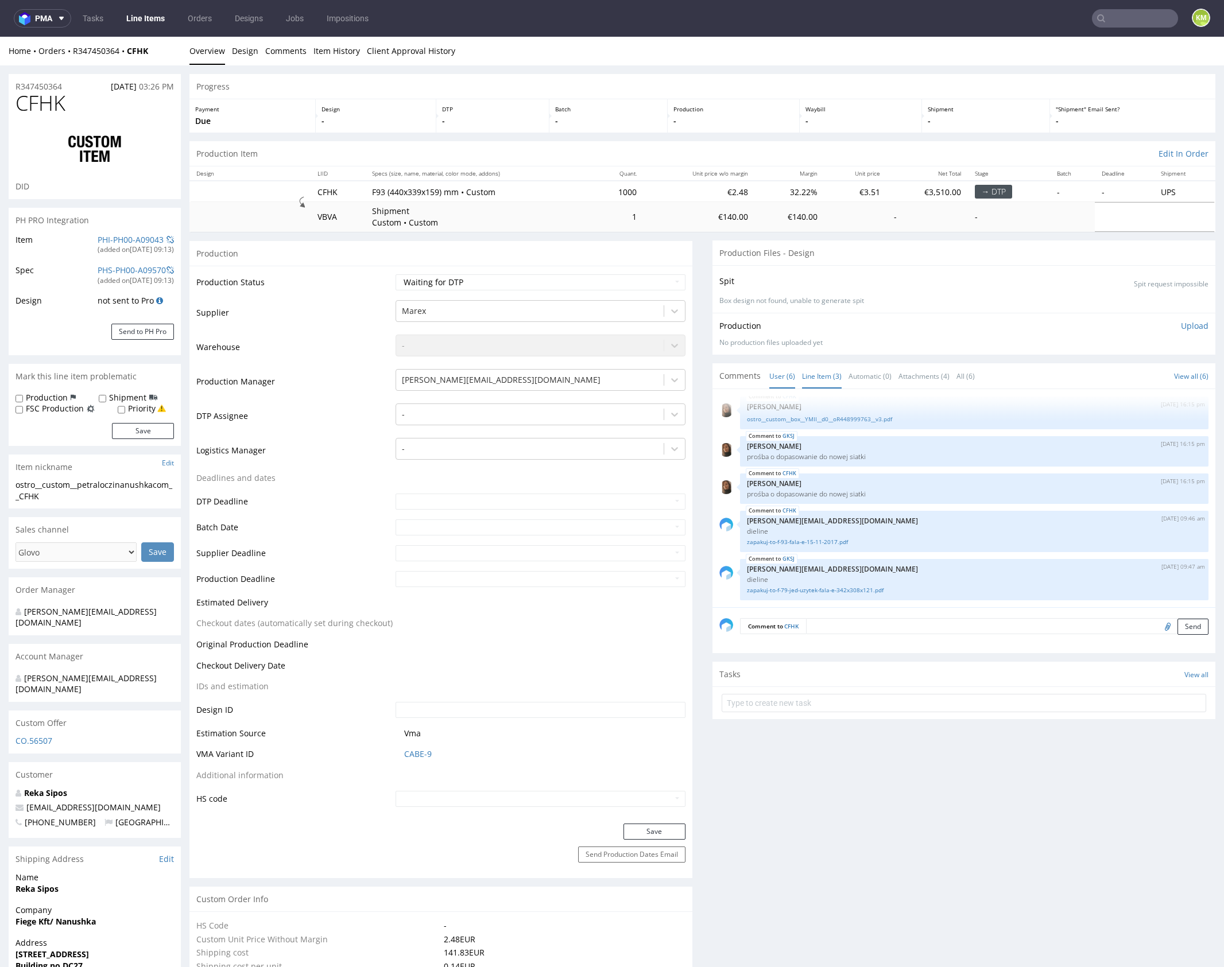
click at [816, 376] on link "Line Item (3)" at bounding box center [822, 376] width 40 height 25
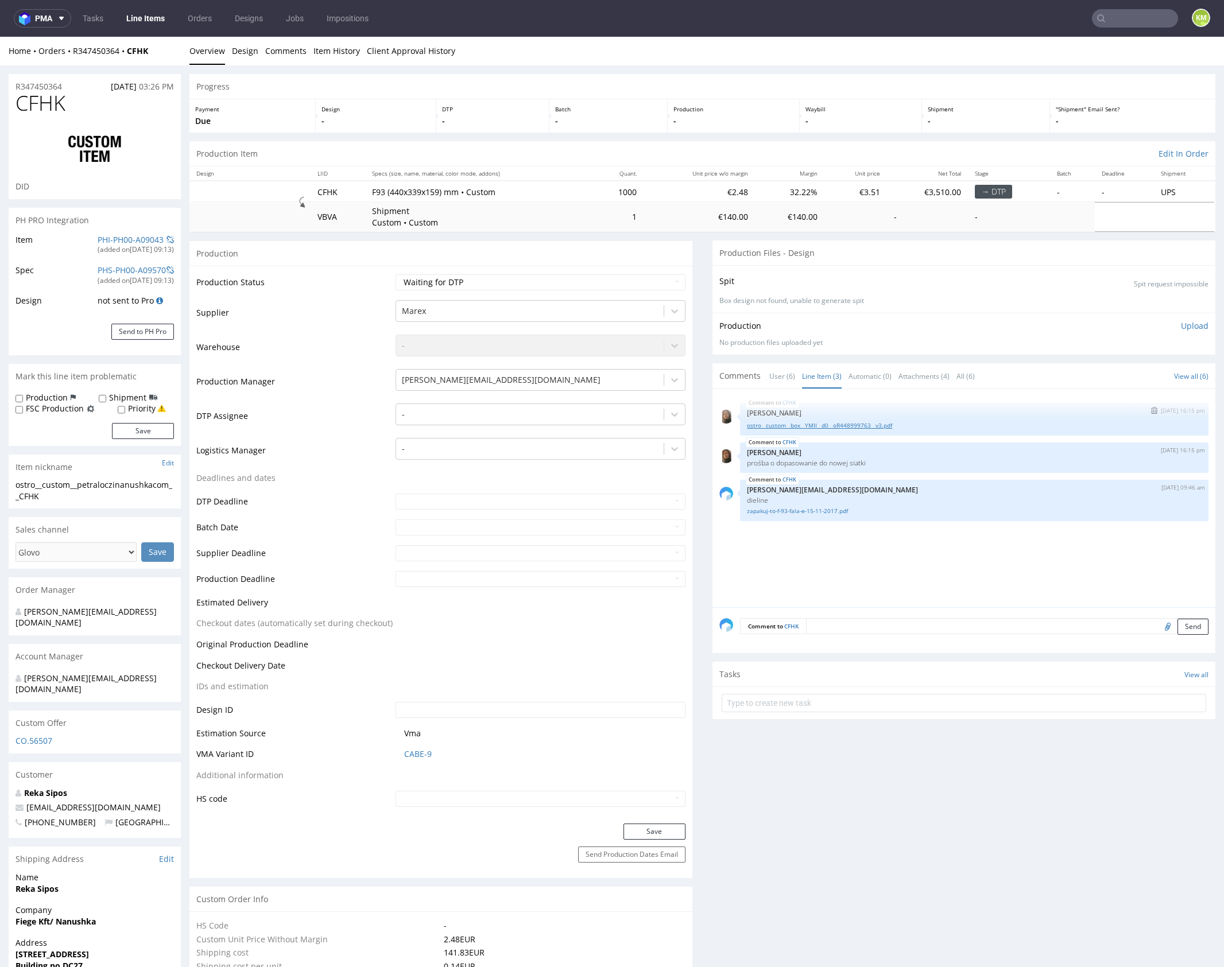
click at [847, 424] on link "ostro__custom__box__YMII__d0__oR448999763__v3.pdf" at bounding box center [974, 425] width 455 height 9
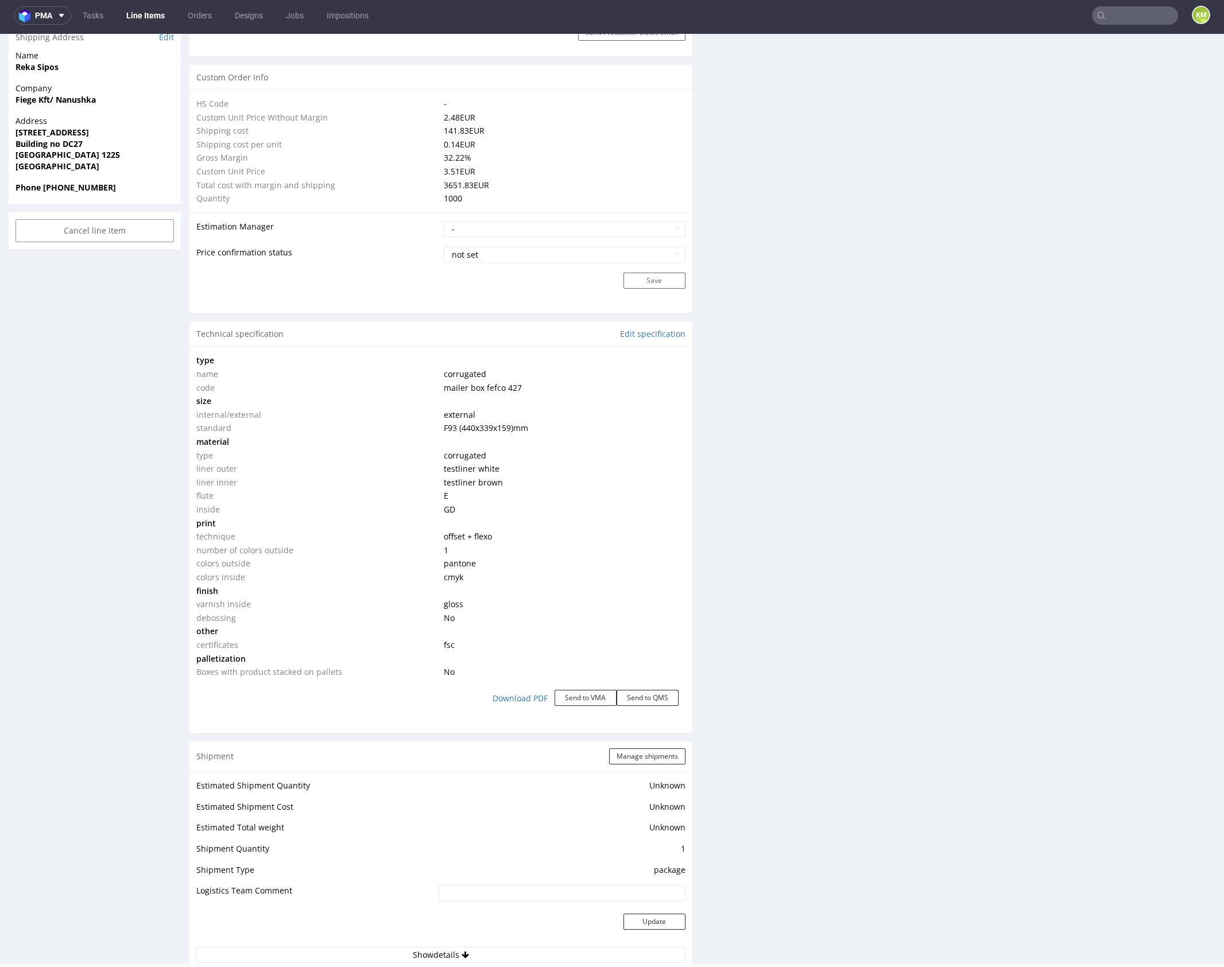
scroll to position [0, 0]
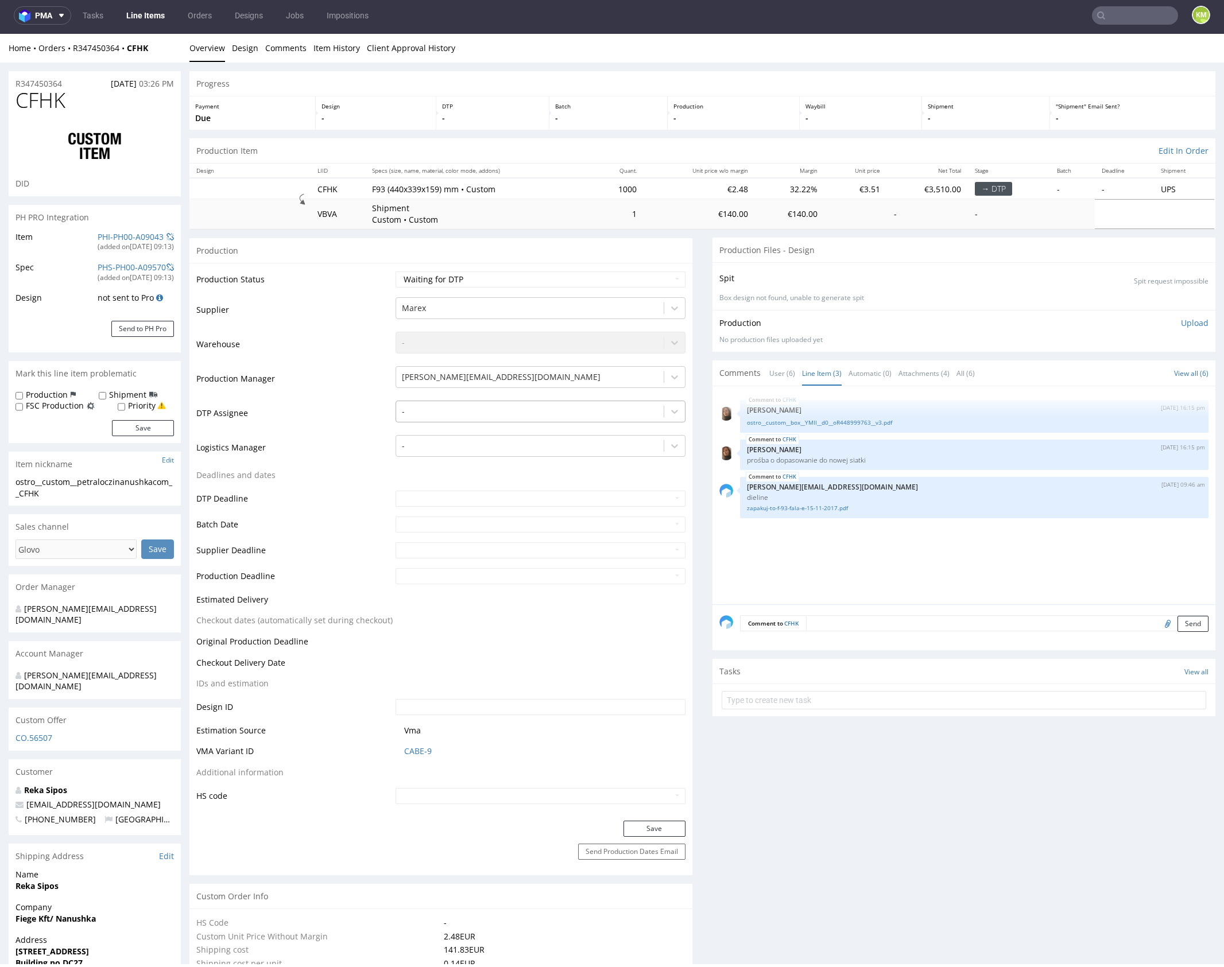
click at [490, 413] on div at bounding box center [530, 412] width 256 height 14
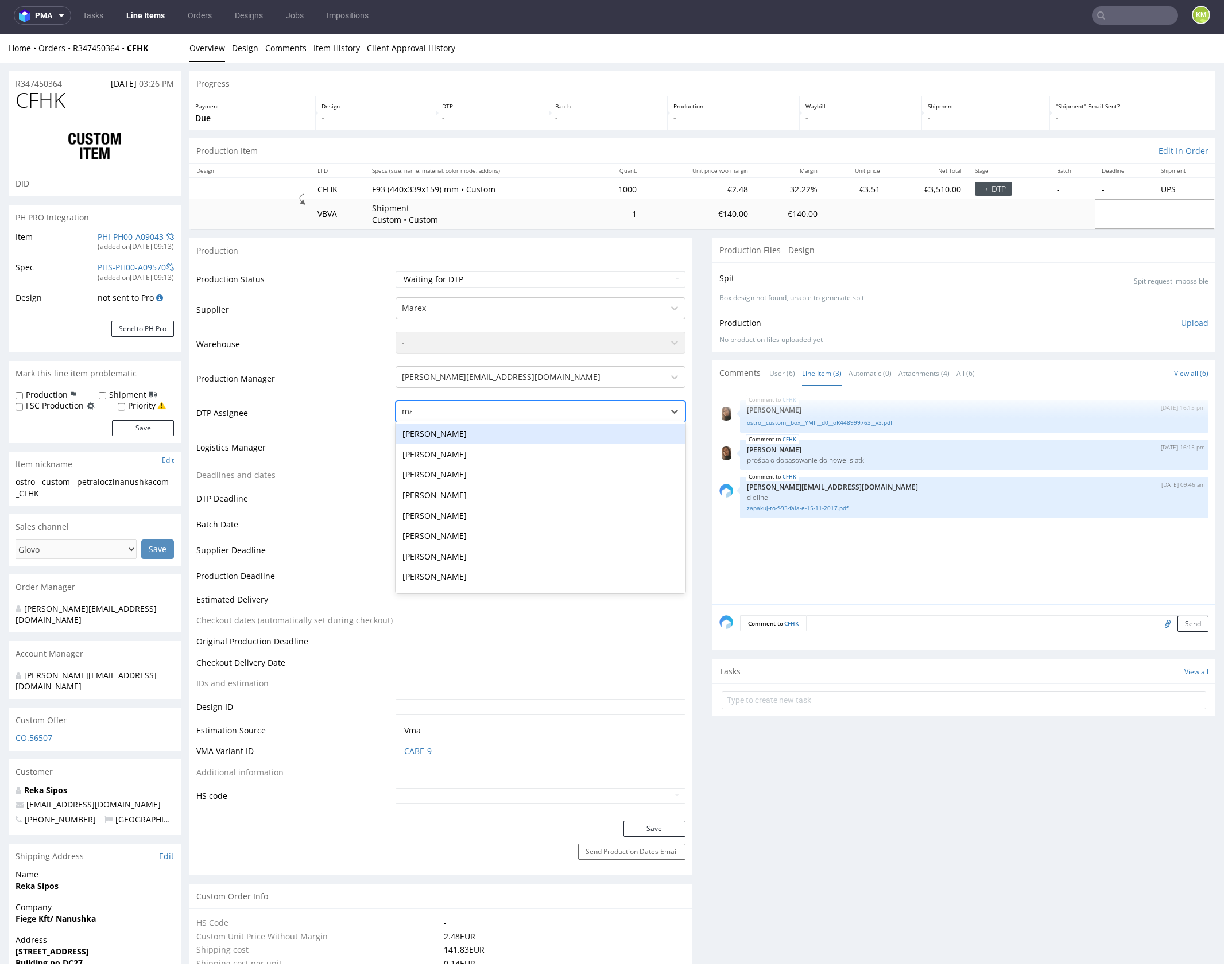
type input "mark"
click at [474, 429] on div "[PERSON_NAME]" at bounding box center [541, 434] width 290 height 21
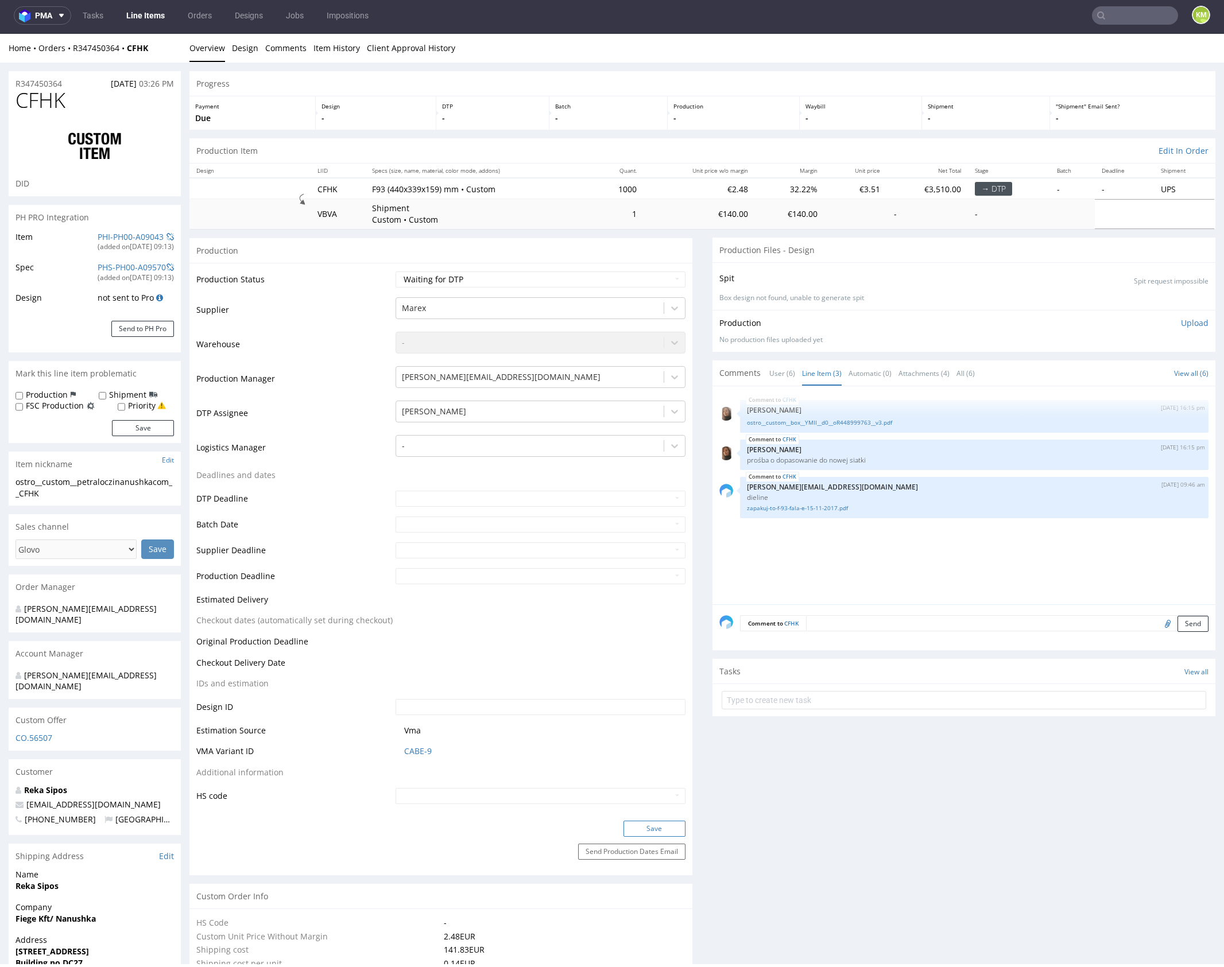
click at [645, 822] on button "Save" at bounding box center [655, 829] width 62 height 16
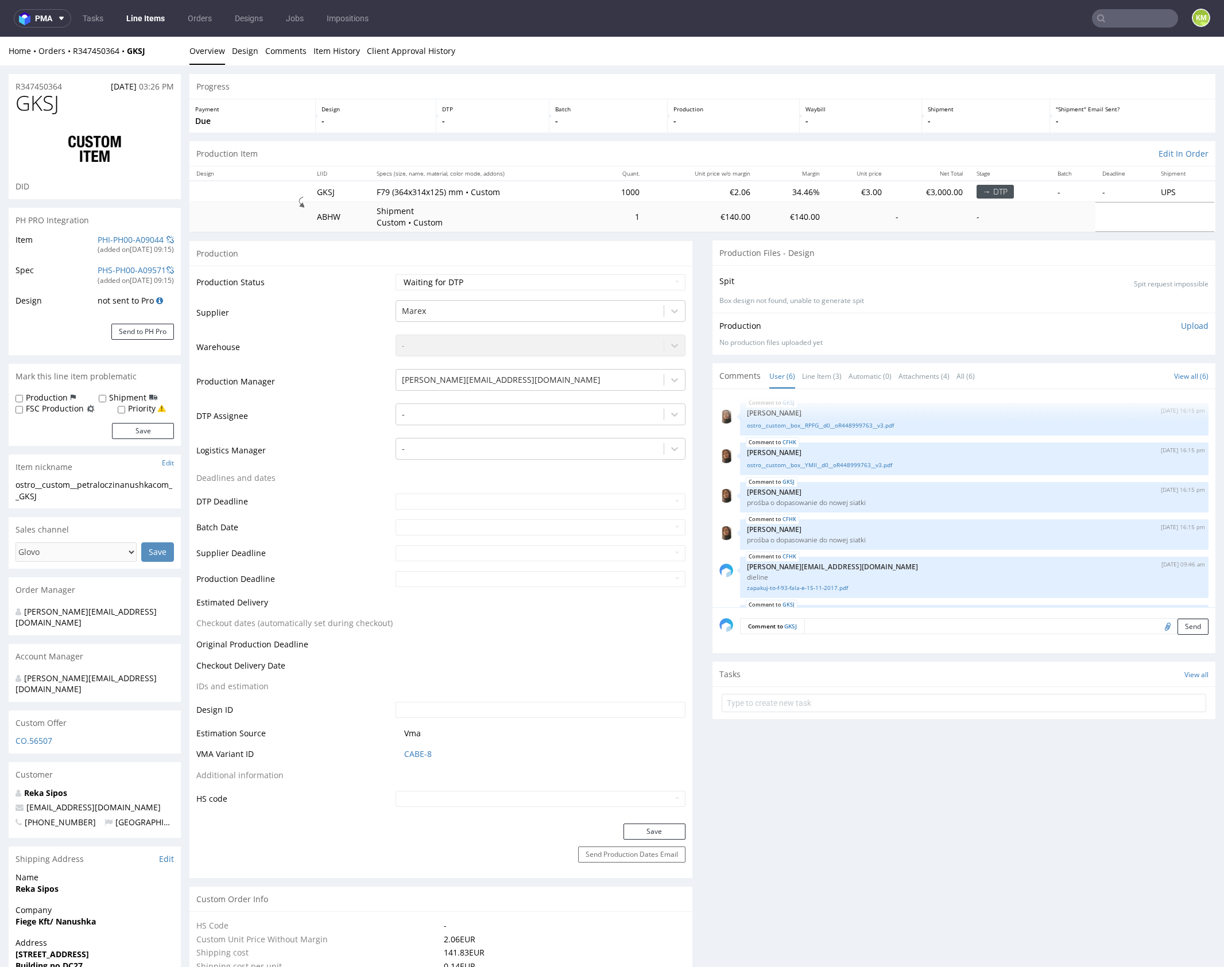
scroll to position [46, 0]
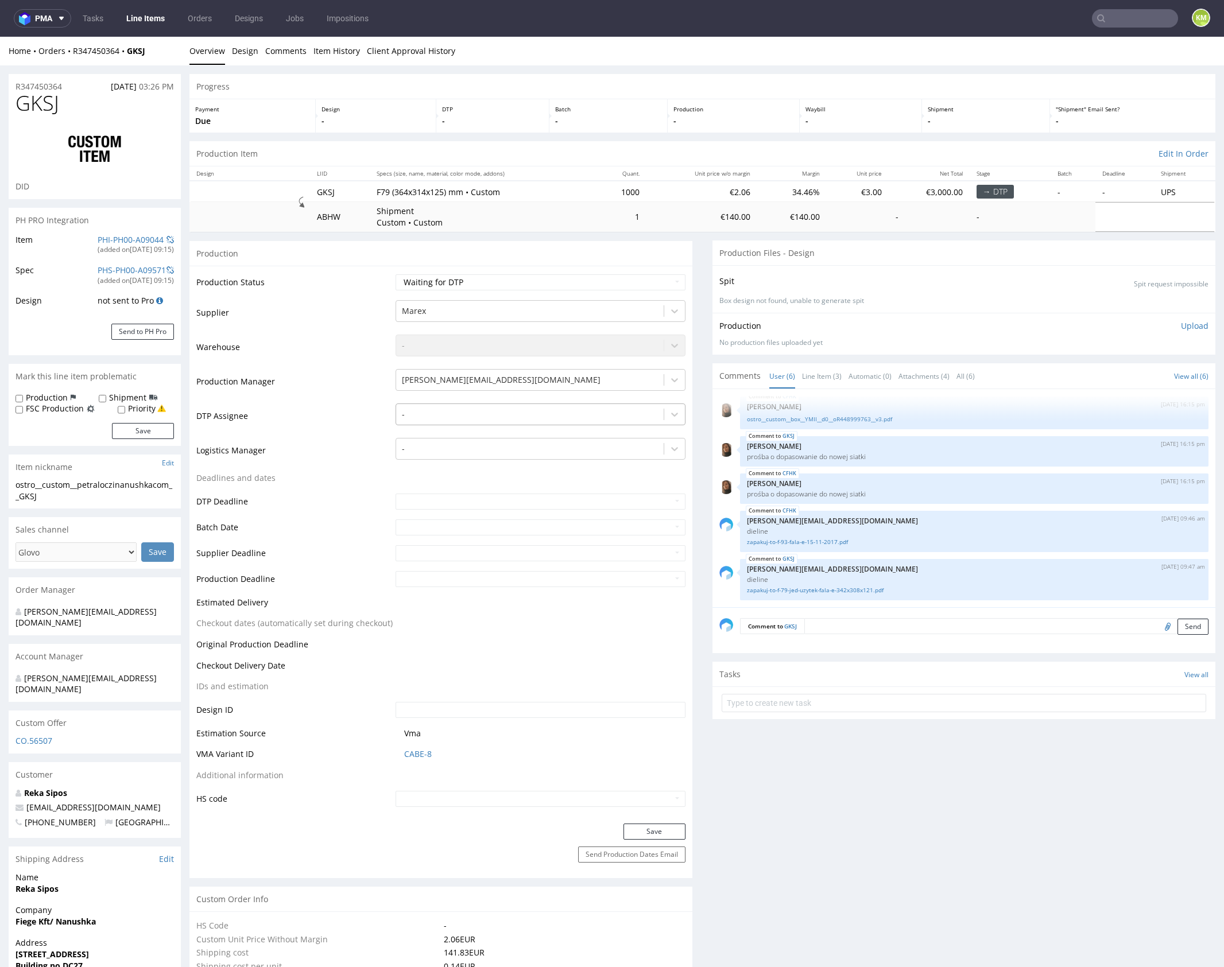
click at [509, 409] on div at bounding box center [530, 415] width 256 height 14
type input "mark"
click at [518, 435] on div "[PERSON_NAME]" at bounding box center [541, 437] width 290 height 21
click at [642, 828] on button "Save" at bounding box center [655, 832] width 62 height 16
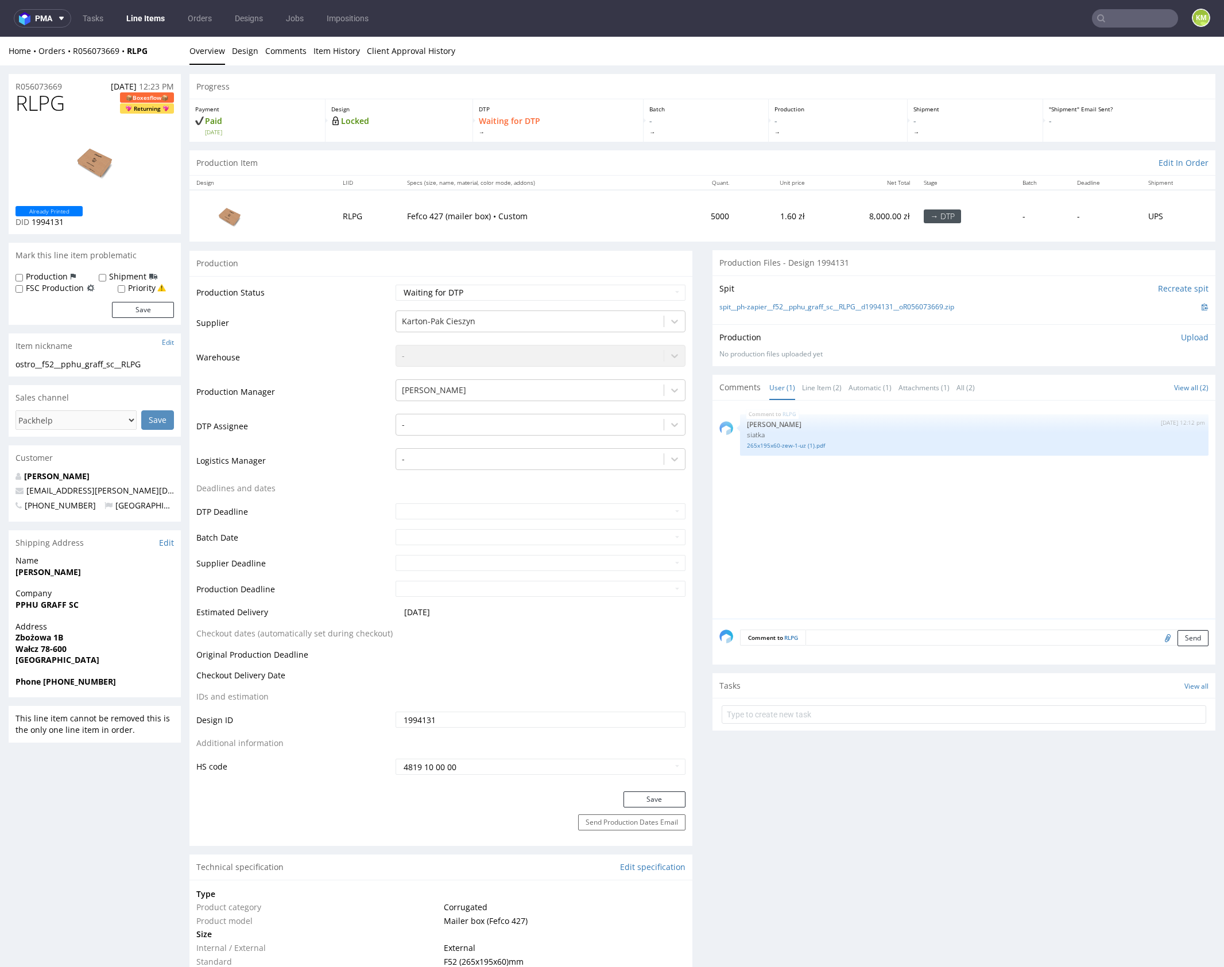
click at [864, 515] on div "RLPG [DATE] 12:12 pm [PERSON_NAME] siatka 265x195x60-zew-1-uz (1).pdf" at bounding box center [967, 513] width 496 height 211
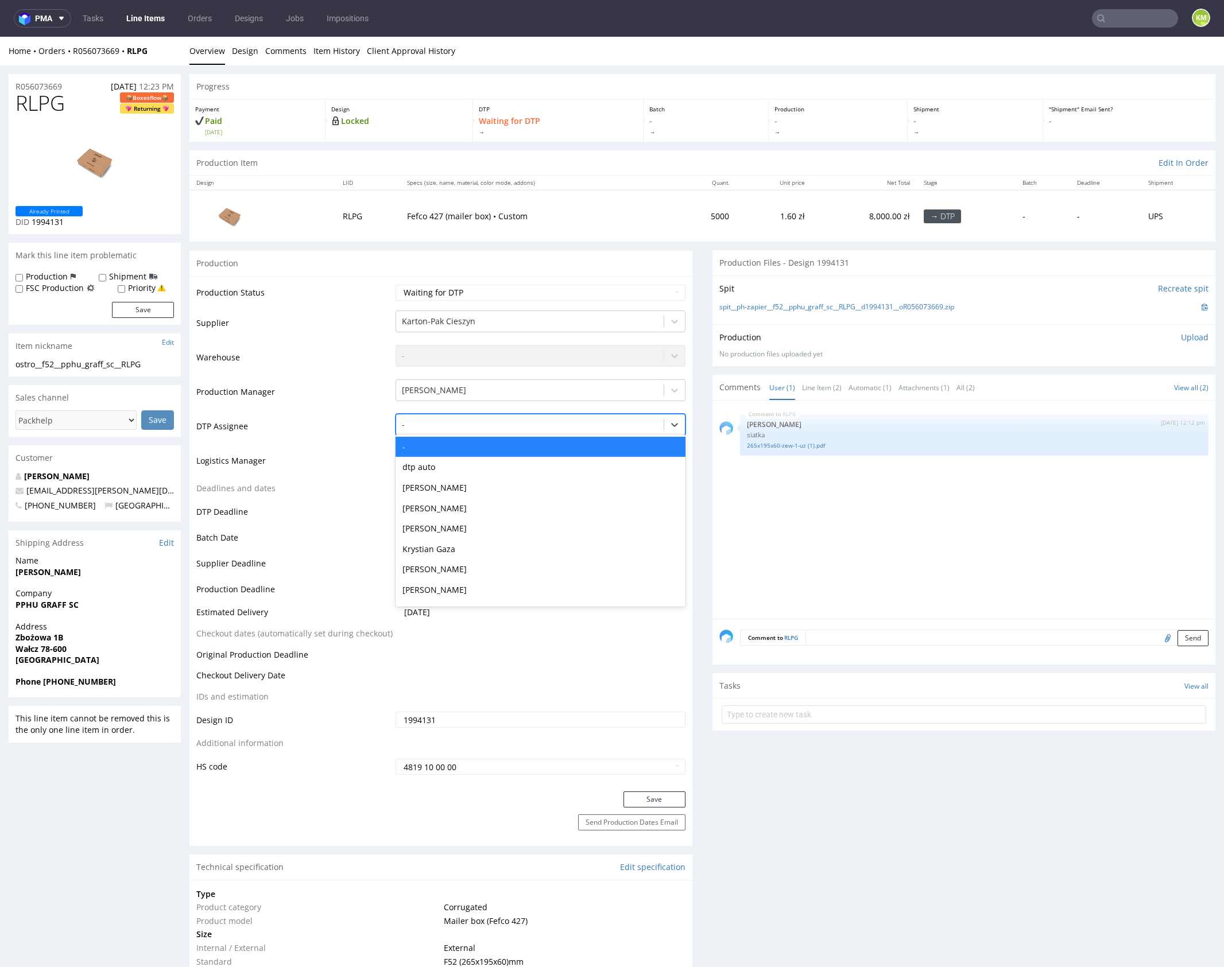
click at [529, 423] on div at bounding box center [530, 425] width 256 height 14
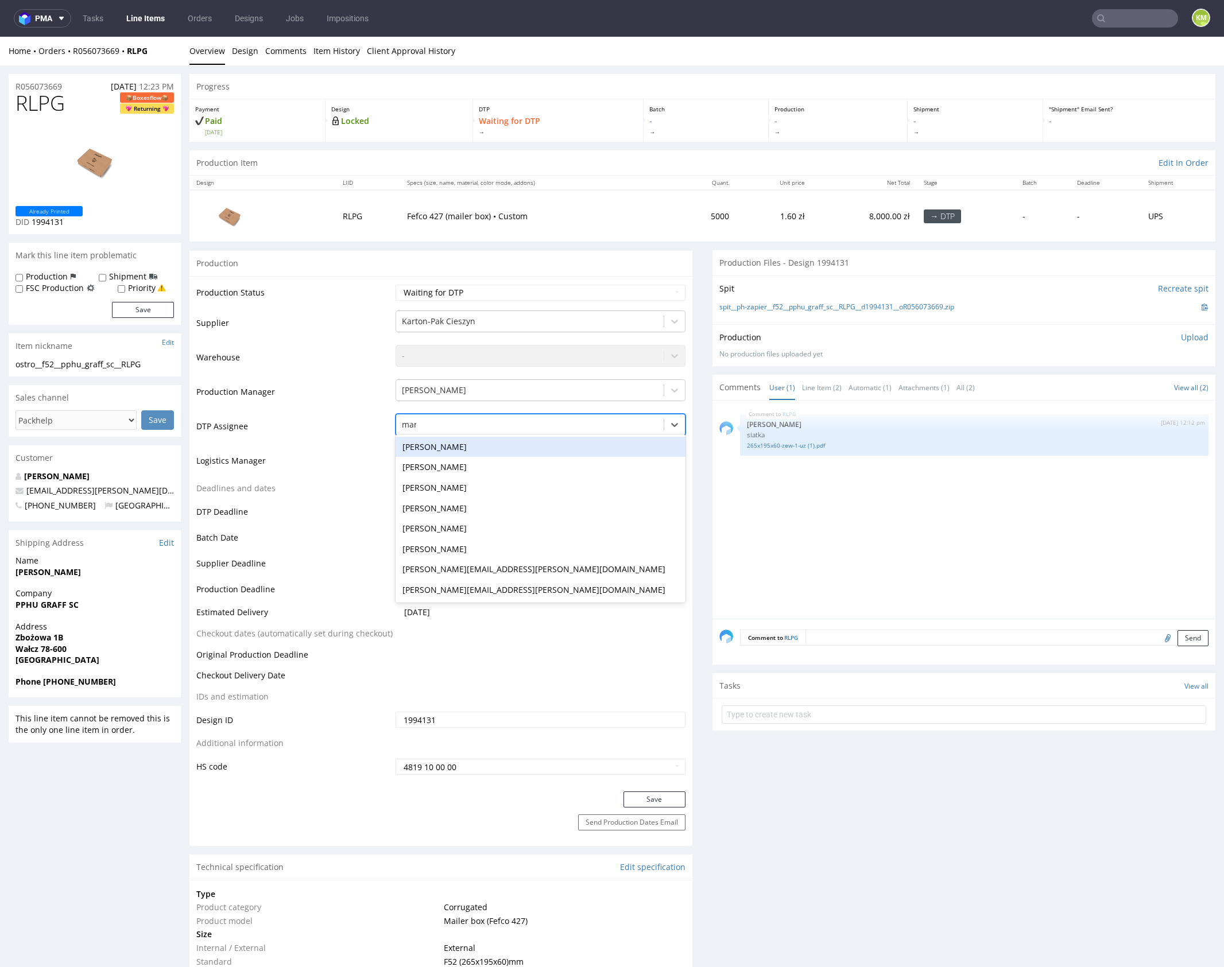
type input "mark"
click at [516, 446] on div "[PERSON_NAME]" at bounding box center [541, 447] width 290 height 21
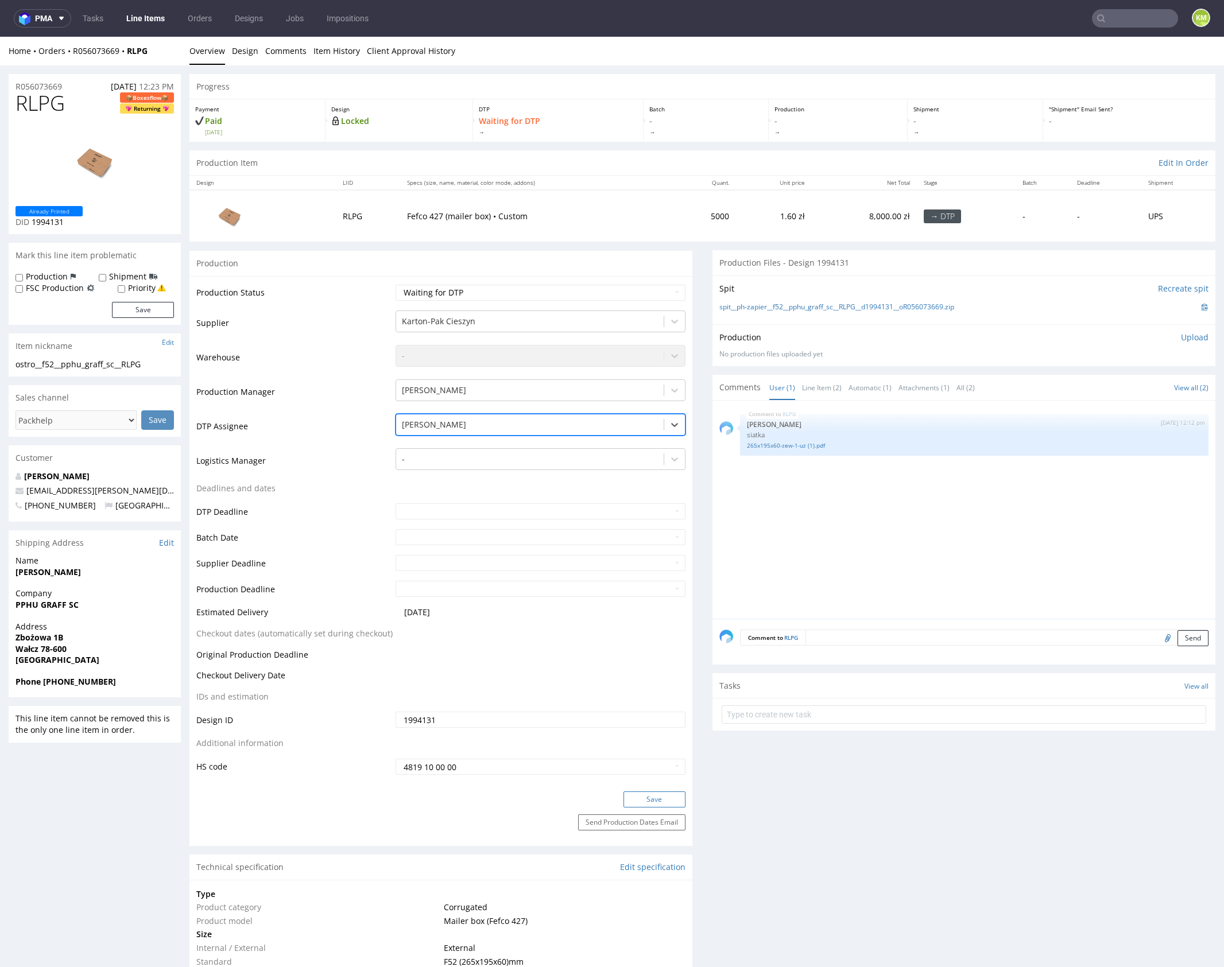
click at [663, 796] on button "Save" at bounding box center [655, 800] width 62 height 16
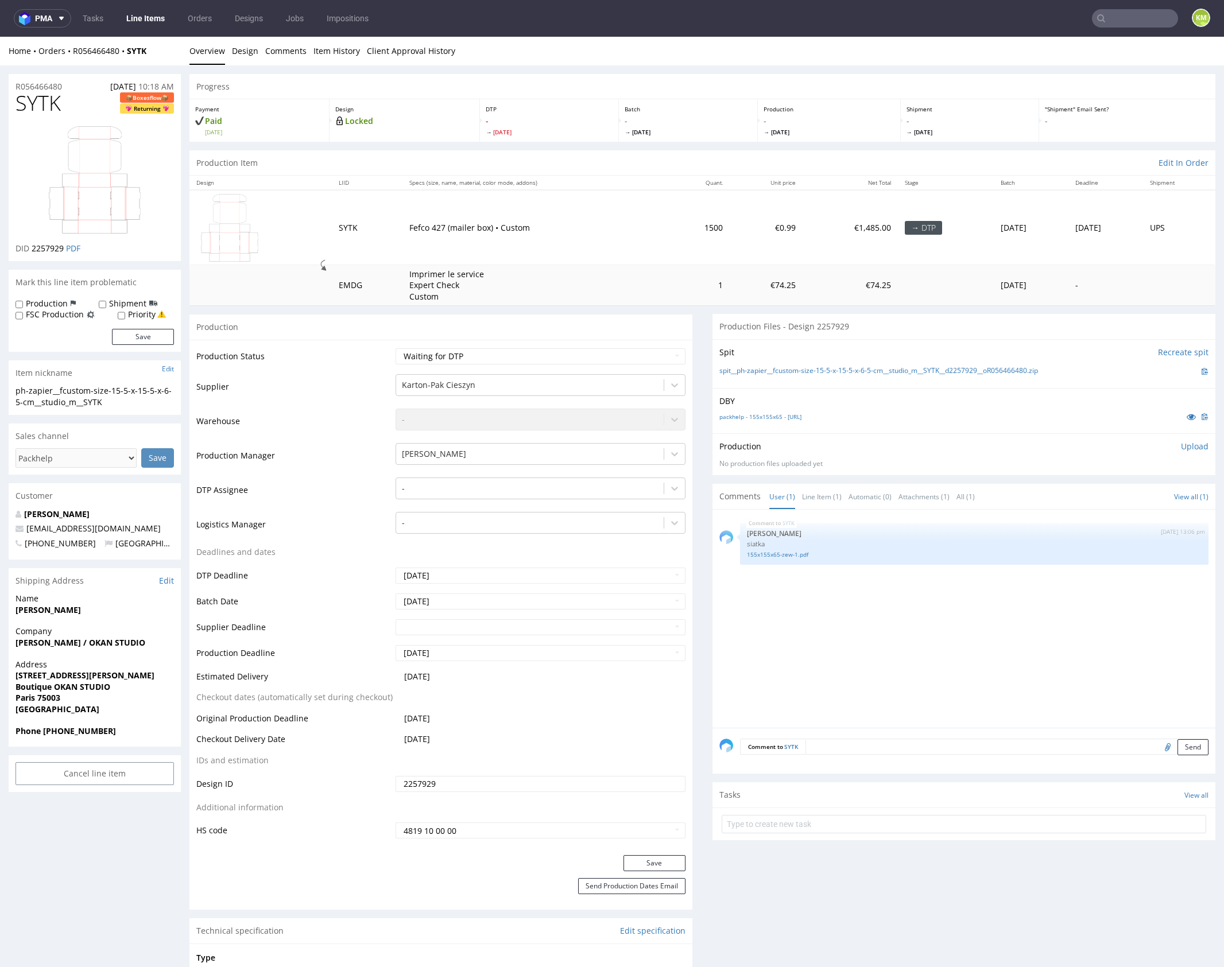
click at [854, 609] on div "SYTK 10th Sep 25 | 13:06 pm Sebastian Markut siatka 155x155x65-zew-1.pdf" at bounding box center [967, 622] width 496 height 211
drag, startPoint x: 854, startPoint y: 609, endPoint x: 855, endPoint y: 481, distance: 128.0
click at [855, 604] on div "SYTK 10th Sep 25 | 13:06 pm Sebastian Markut siatka 155x155x65-zew-1.pdf" at bounding box center [967, 622] width 496 height 211
click at [802, 416] on link "packhelp - 155x155x65 - fefco-427-155-65-155-DEF.ai" at bounding box center [760, 417] width 82 height 8
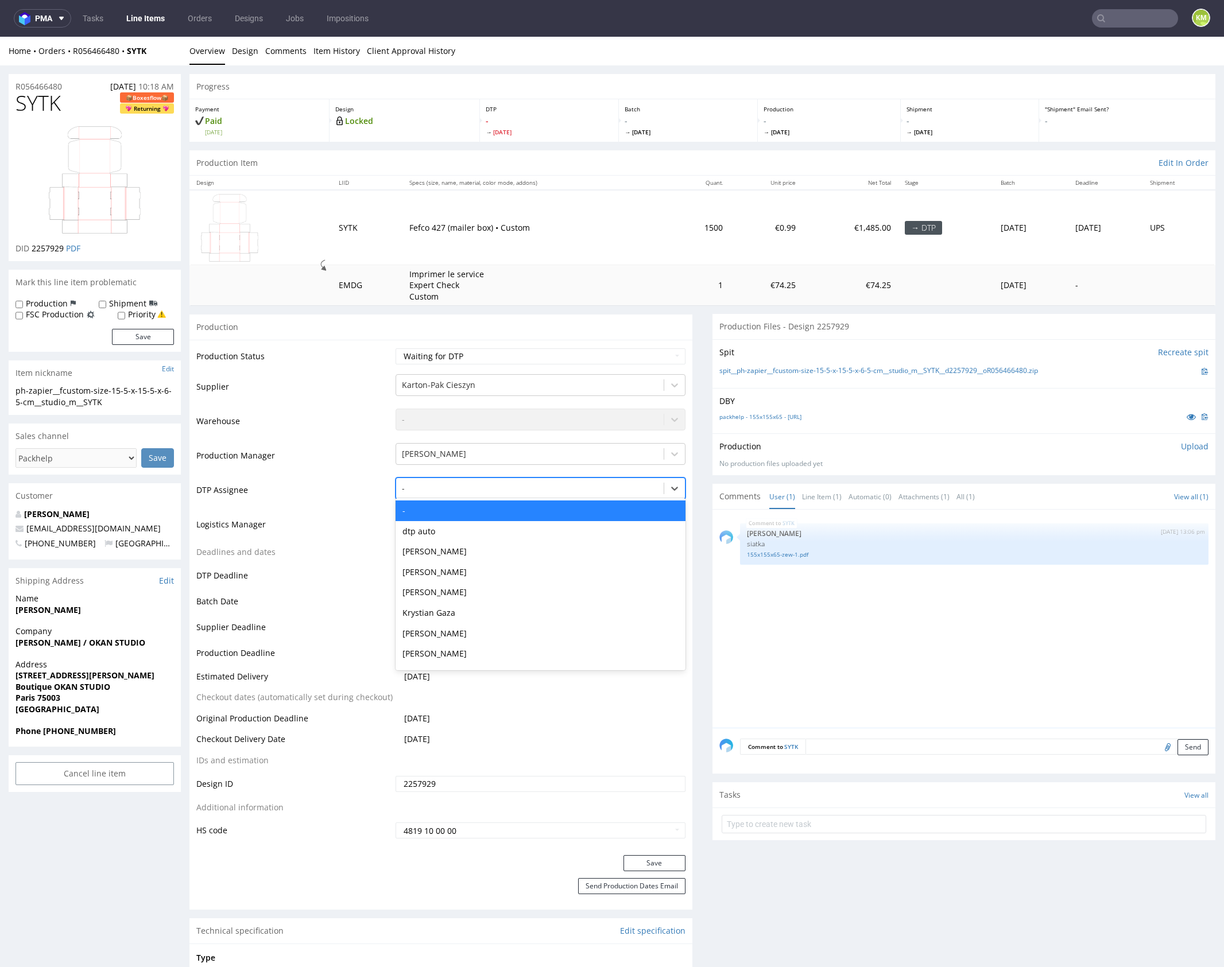
click at [451, 489] on div at bounding box center [530, 489] width 256 height 14
type input "mark"
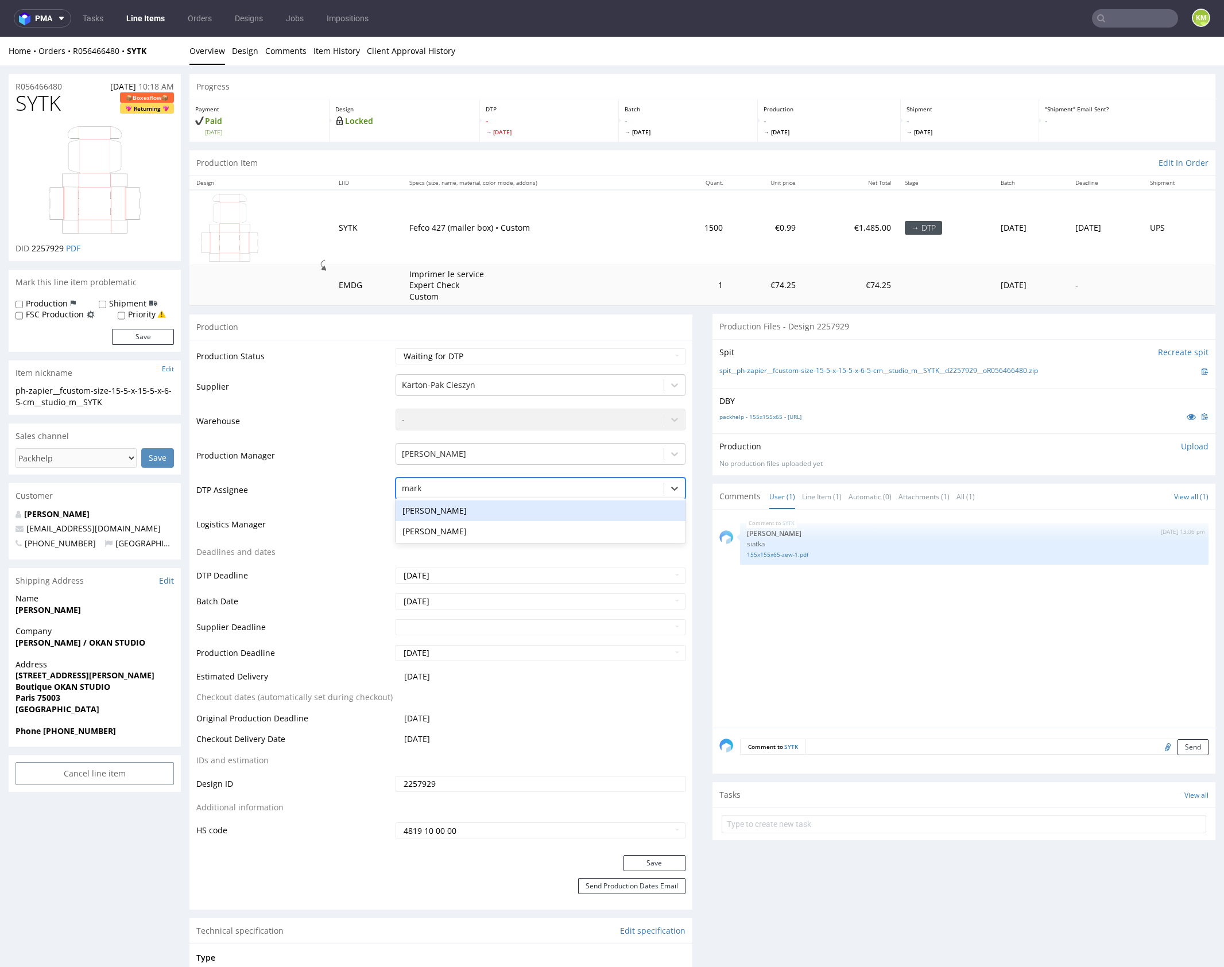
click at [440, 507] on div "[PERSON_NAME]" at bounding box center [541, 511] width 290 height 21
click at [651, 862] on button "Save" at bounding box center [655, 864] width 62 height 16
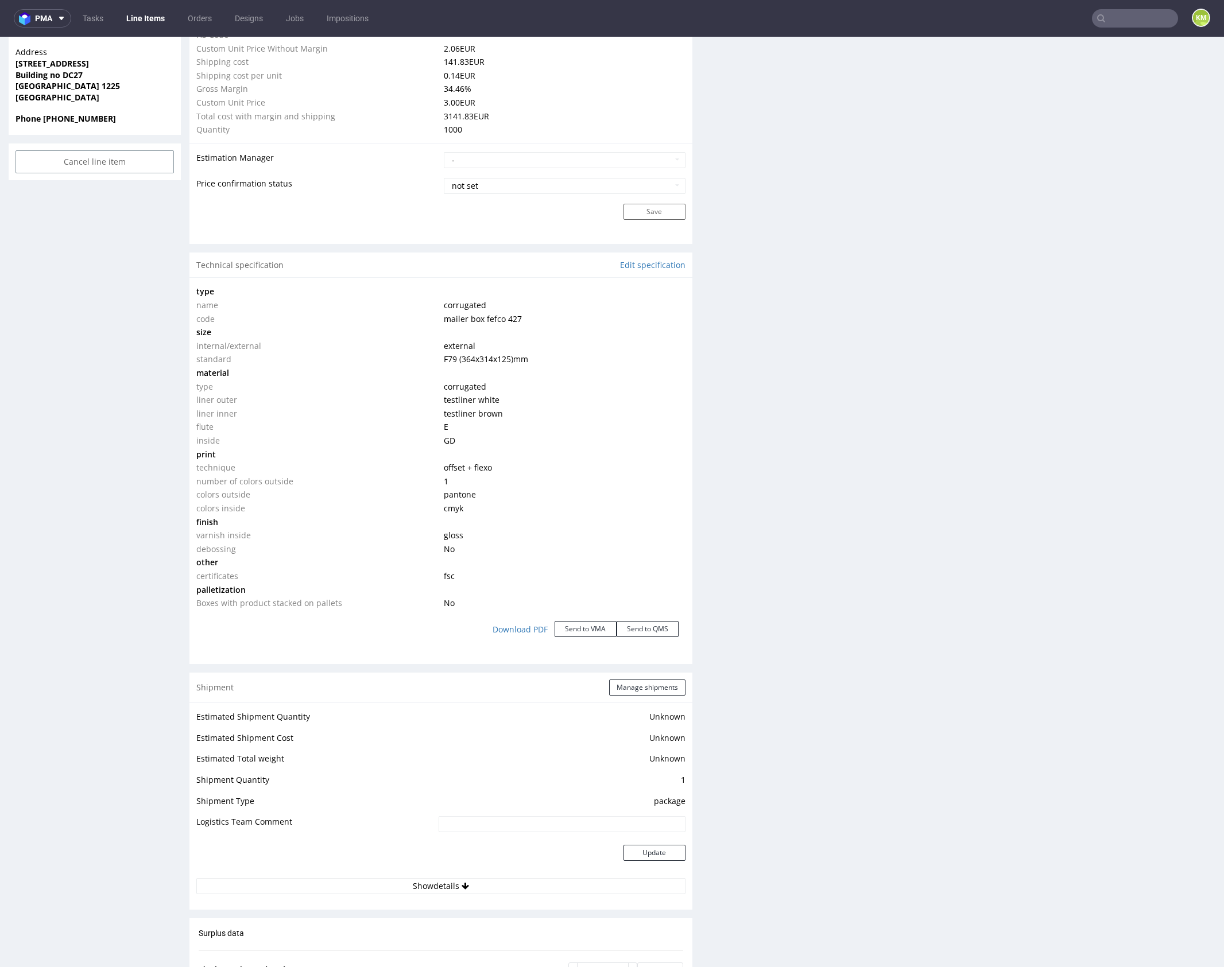
scroll to position [473, 0]
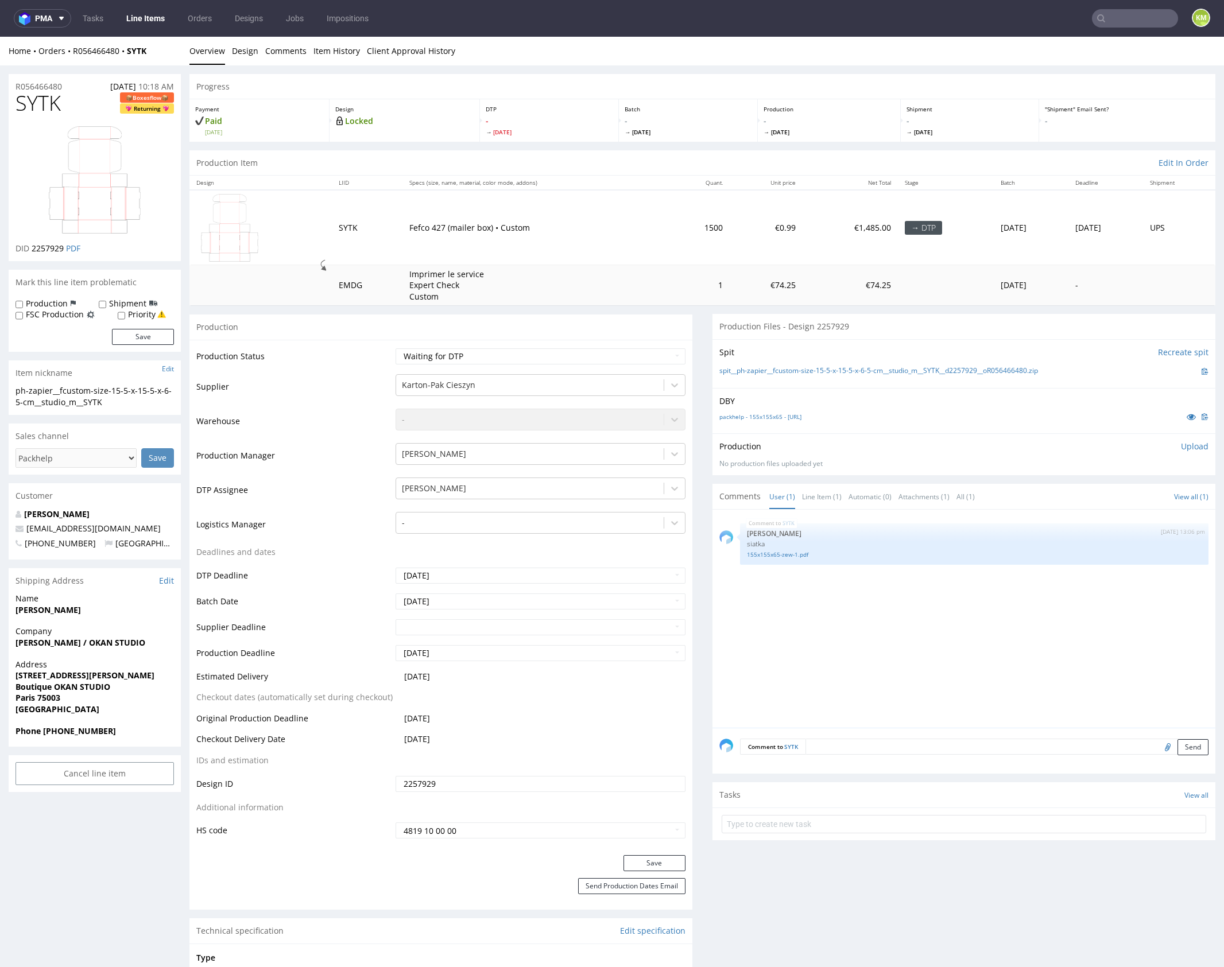
click at [883, 621] on div "SYTK [DATE] 13:06 pm [PERSON_NAME] siatka 155x155x65-zew-1.pdf" at bounding box center [967, 622] width 496 height 211
drag, startPoint x: 883, startPoint y: 621, endPoint x: 788, endPoint y: 543, distance: 123.2
click at [865, 608] on div "SYTK [DATE] 13:06 pm [PERSON_NAME] siatka 155x155x65-zew-1.pdf" at bounding box center [967, 622] width 496 height 211
click at [781, 554] on link "155x155x65-zew-1.pdf" at bounding box center [974, 555] width 455 height 9
click at [802, 415] on link "packhelp - 155x155x65 - [URL]" at bounding box center [760, 417] width 82 height 8
